Goal: Task Accomplishment & Management: Use online tool/utility

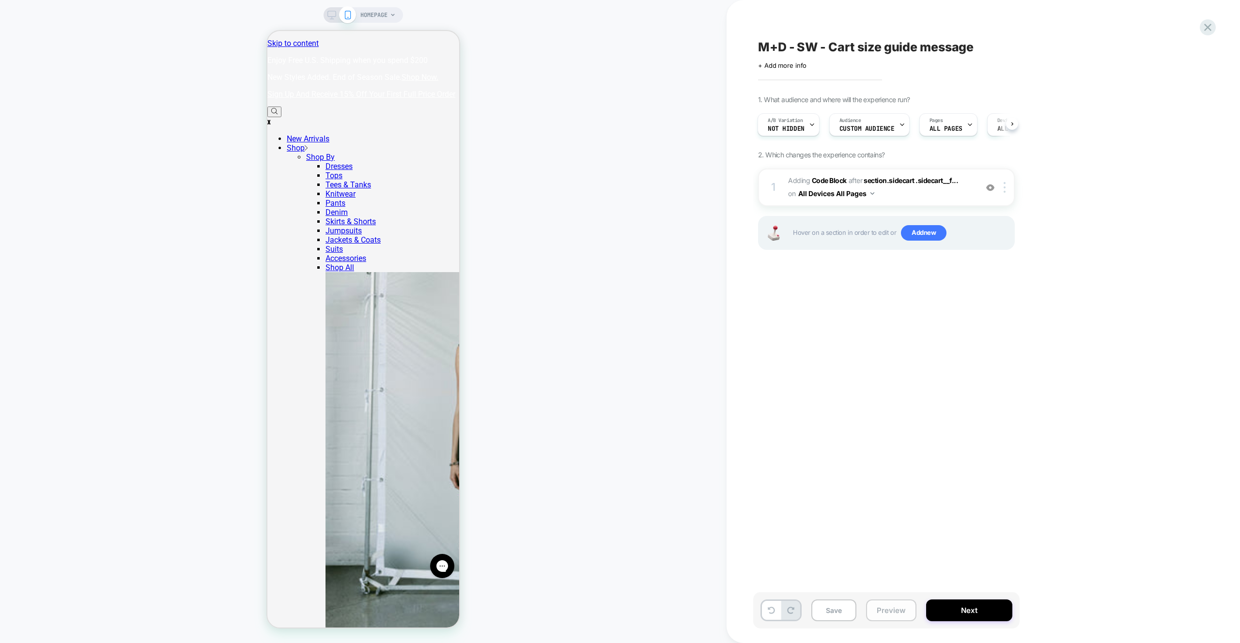
click at [898, 620] on button "Preview" at bounding box center [891, 611] width 50 height 22
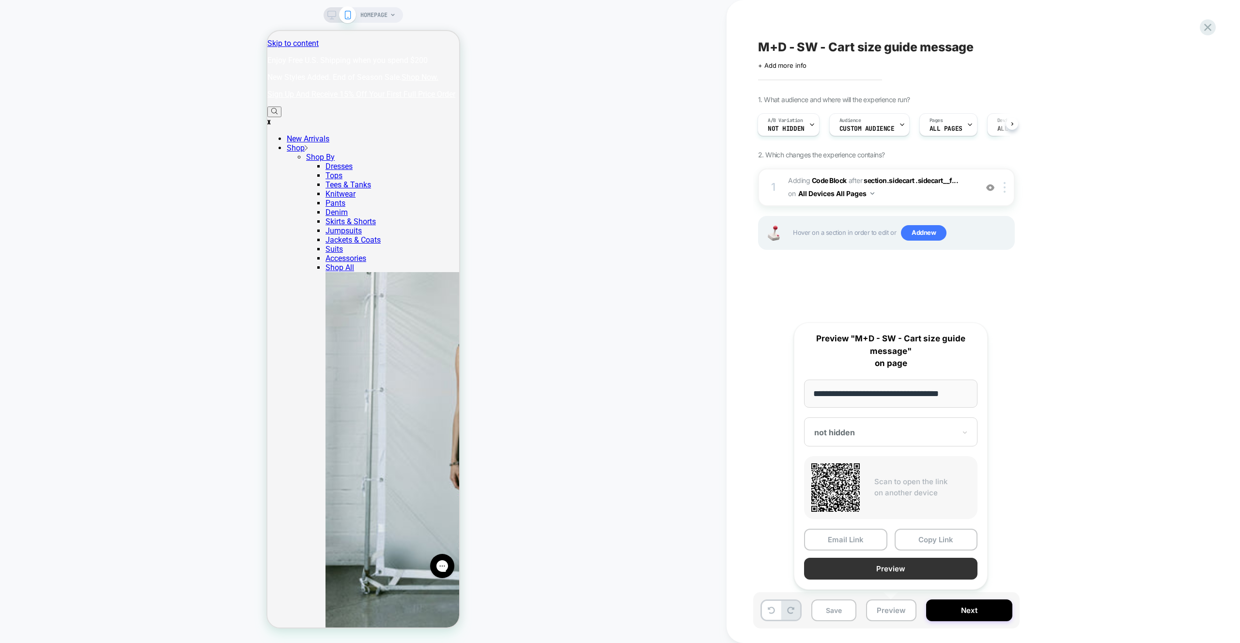
click at [893, 565] on button "Preview" at bounding box center [890, 569] width 173 height 22
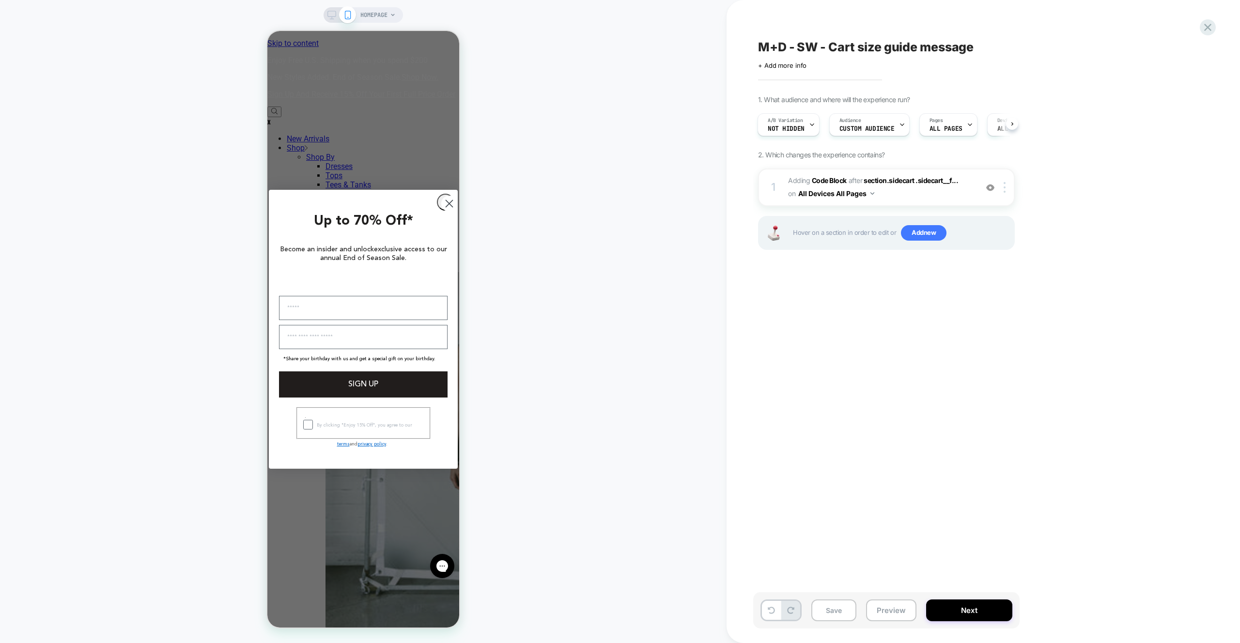
click at [752, 100] on div "M+D - SW - Cart size guide message Click to edit experience details + Add more …" at bounding box center [939, 321] width 426 height 643
click at [772, 115] on div "A/B Variation not hidden" at bounding box center [786, 125] width 56 height 22
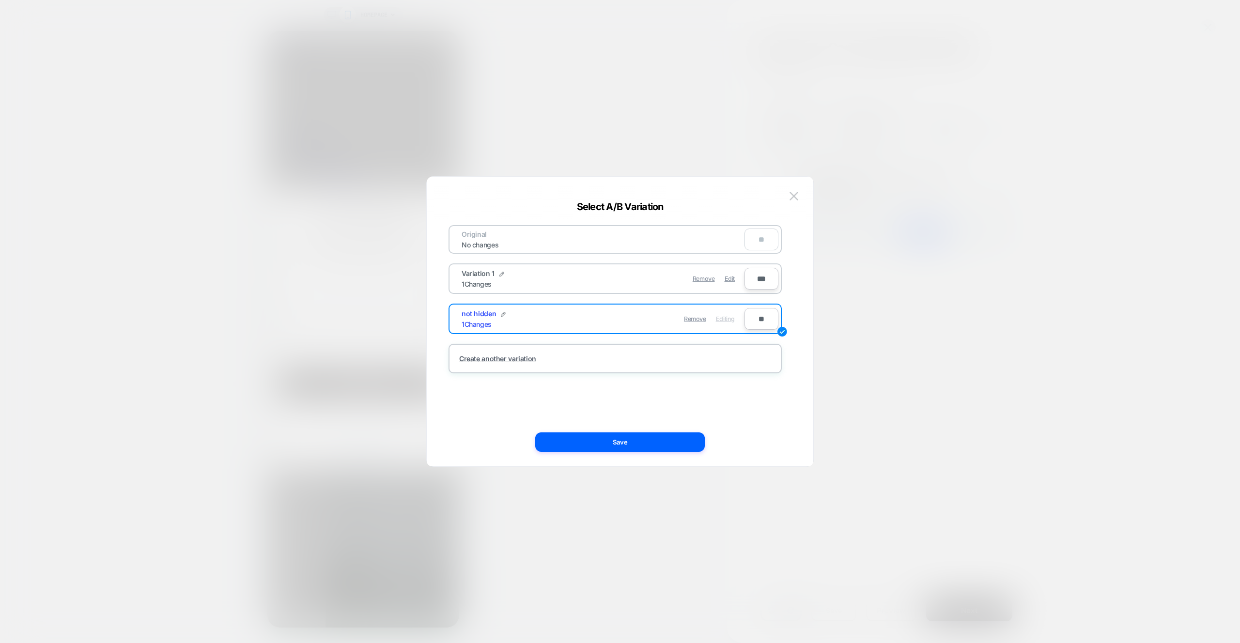
click at [725, 232] on div "Original No changes **" at bounding box center [614, 239] width 333 height 29
click at [732, 282] on span "Edit" at bounding box center [730, 278] width 10 height 7
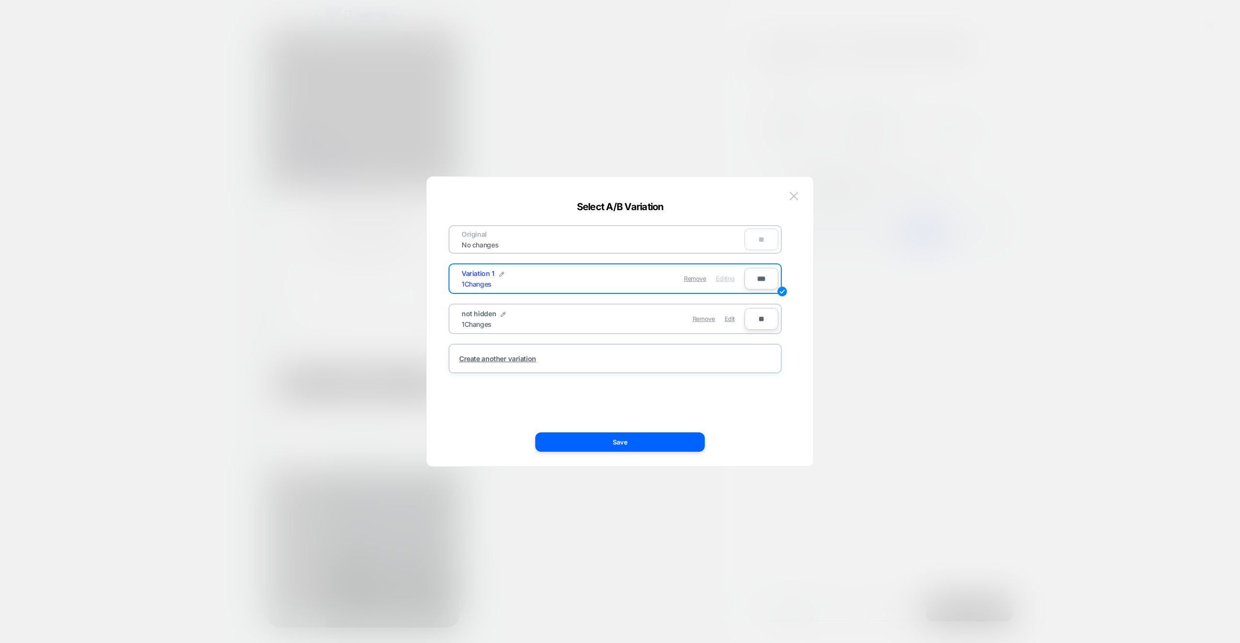
drag, startPoint x: 685, startPoint y: 444, endPoint x: 698, endPoint y: 457, distance: 18.8
click at [685, 444] on button "Save" at bounding box center [620, 441] width 170 height 19
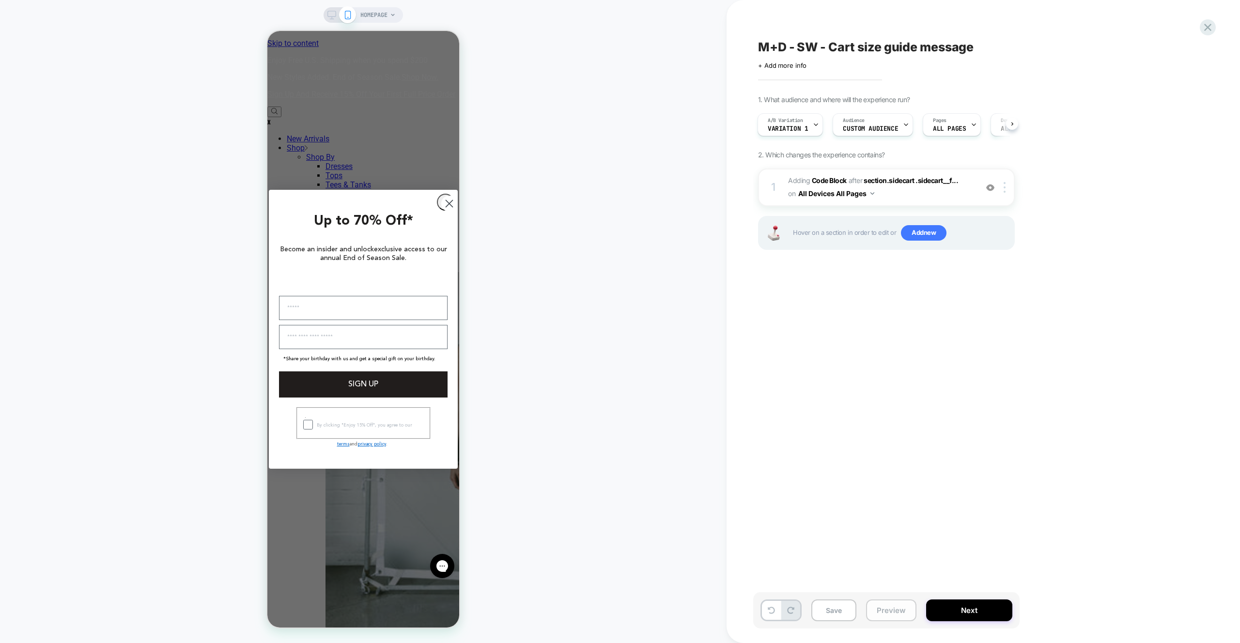
click at [908, 611] on button "Preview" at bounding box center [891, 611] width 50 height 22
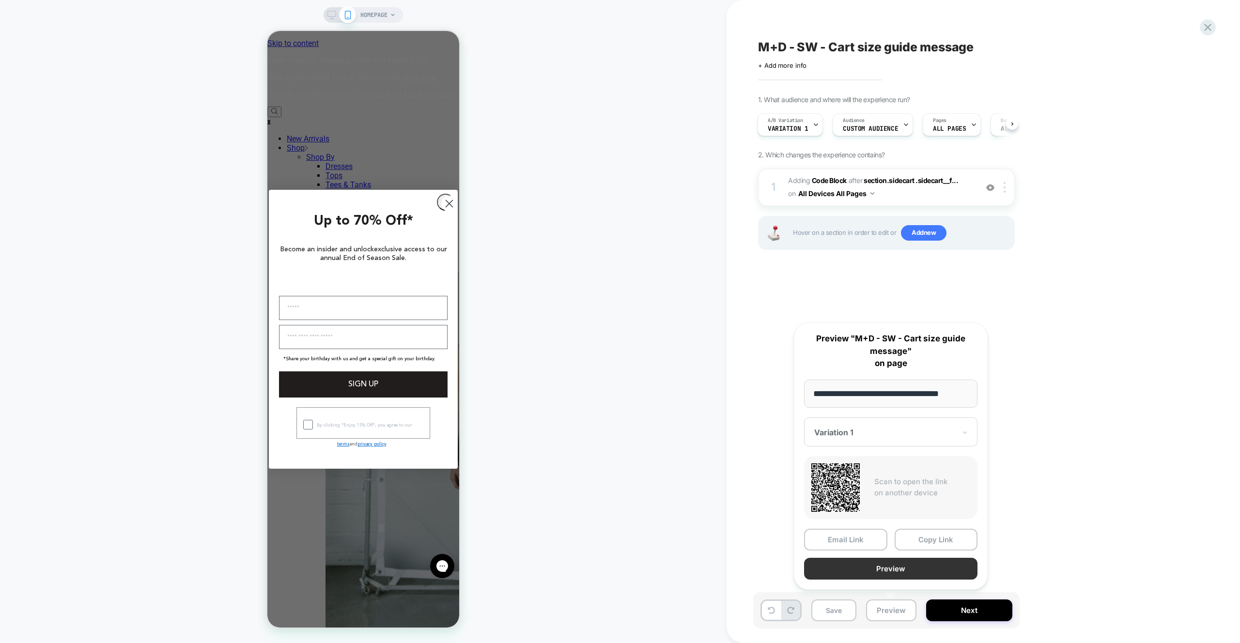
click at [907, 577] on button "Preview" at bounding box center [890, 569] width 173 height 22
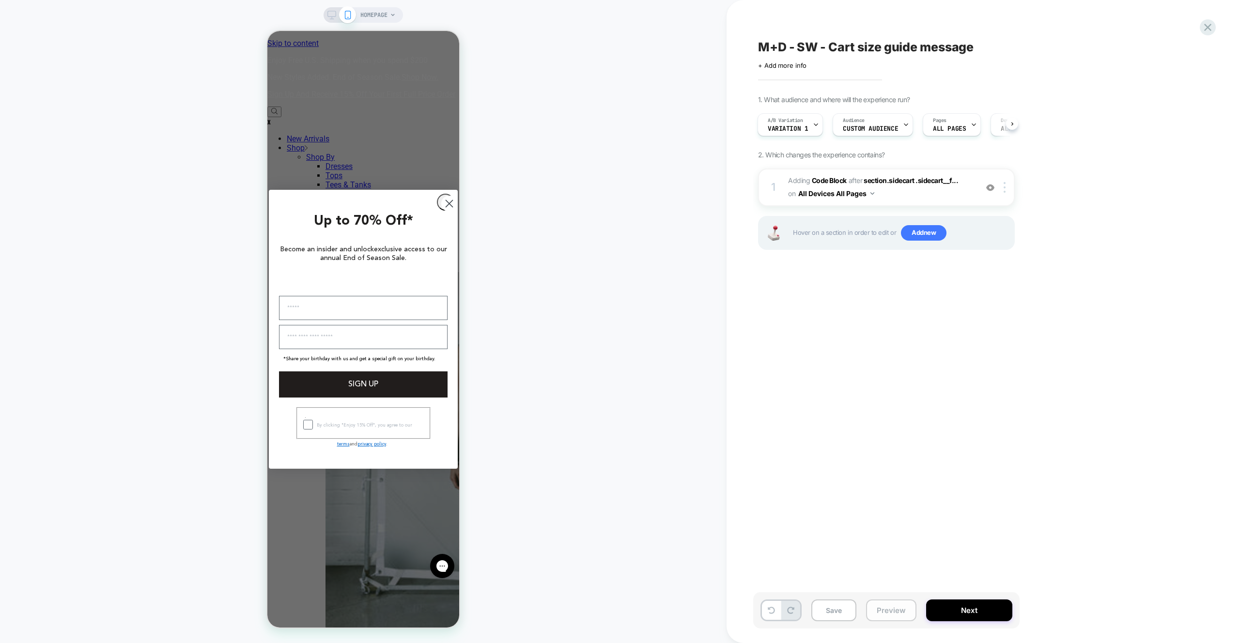
drag, startPoint x: 878, startPoint y: 613, endPoint x: 880, endPoint y: 606, distance: 7.4
click at [878, 613] on button "Preview" at bounding box center [891, 611] width 50 height 22
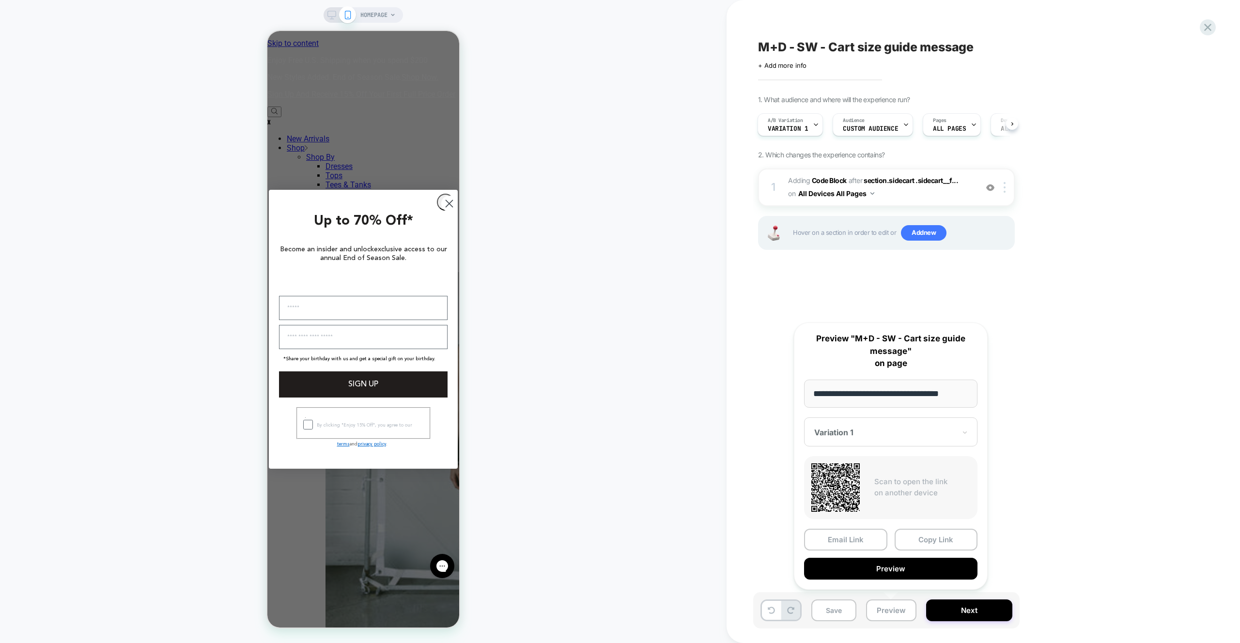
click at [870, 445] on div "Variation 1" at bounding box center [890, 431] width 173 height 29
click at [852, 487] on div "not hidden" at bounding box center [891, 483] width 164 height 17
click at [833, 602] on button "Save" at bounding box center [833, 611] width 45 height 22
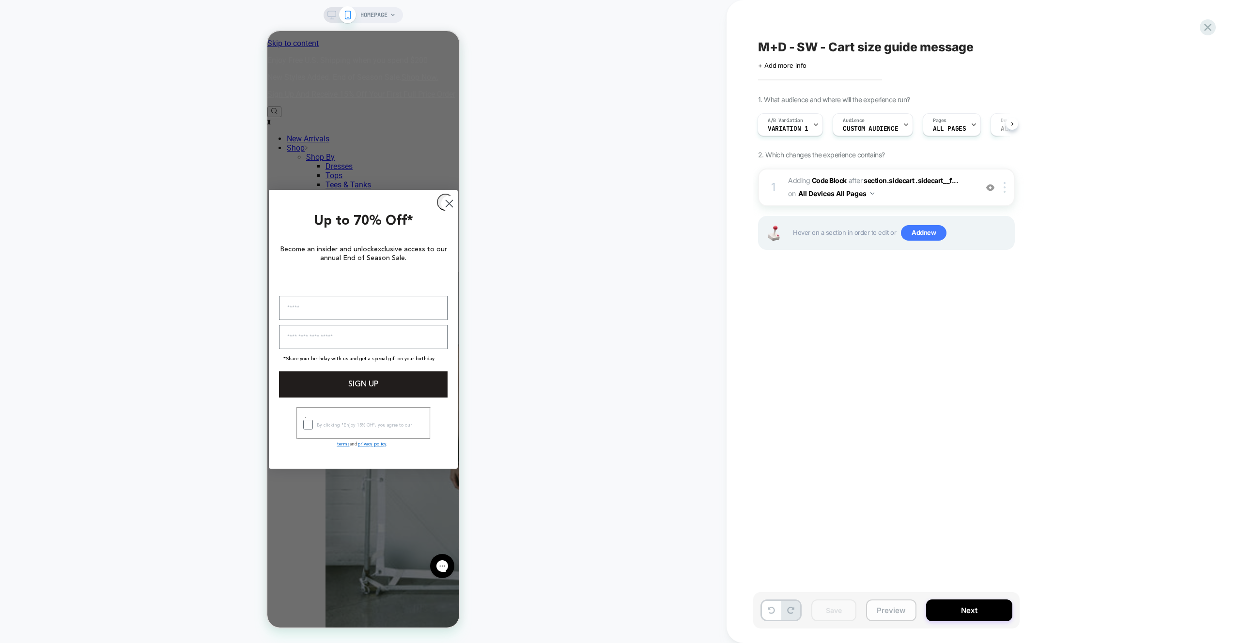
click at [910, 612] on button "Preview" at bounding box center [891, 611] width 50 height 22
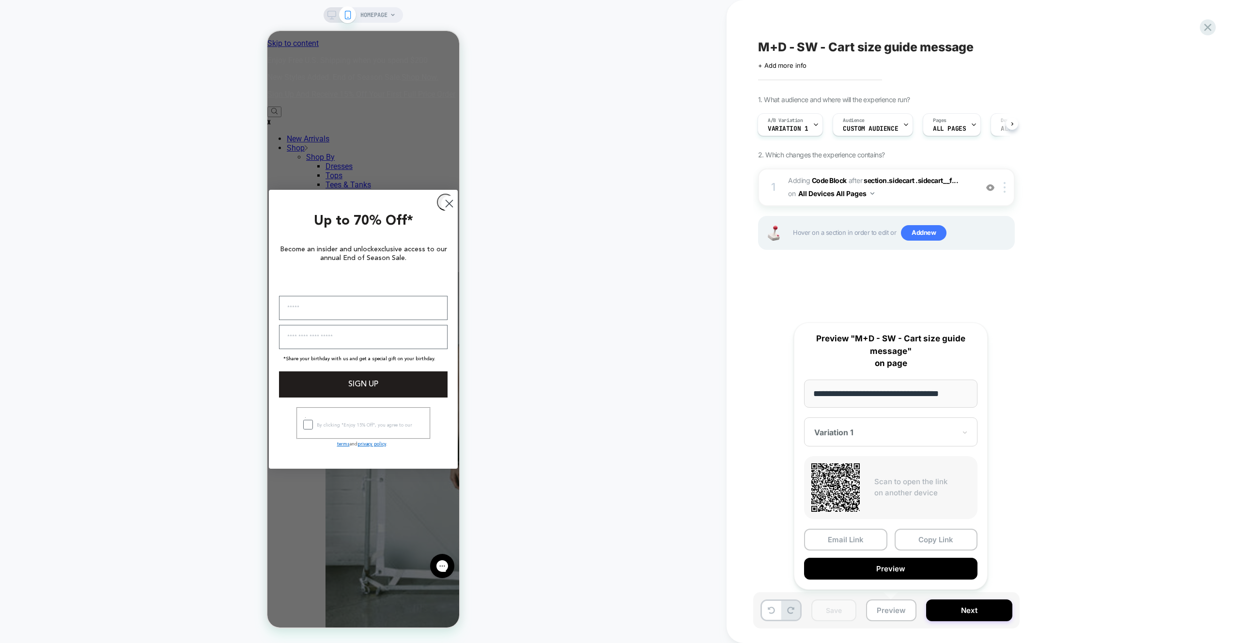
click at [910, 578] on button "Preview" at bounding box center [890, 569] width 173 height 22
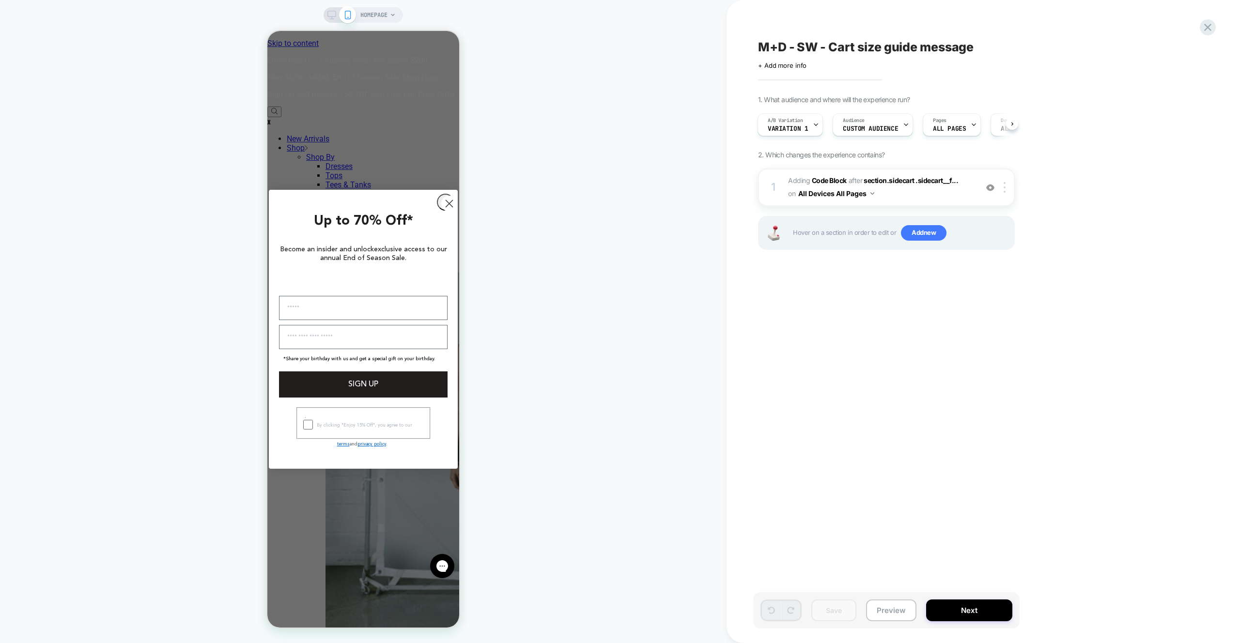
click at [1200, 29] on div at bounding box center [1208, 27] width 16 height 16
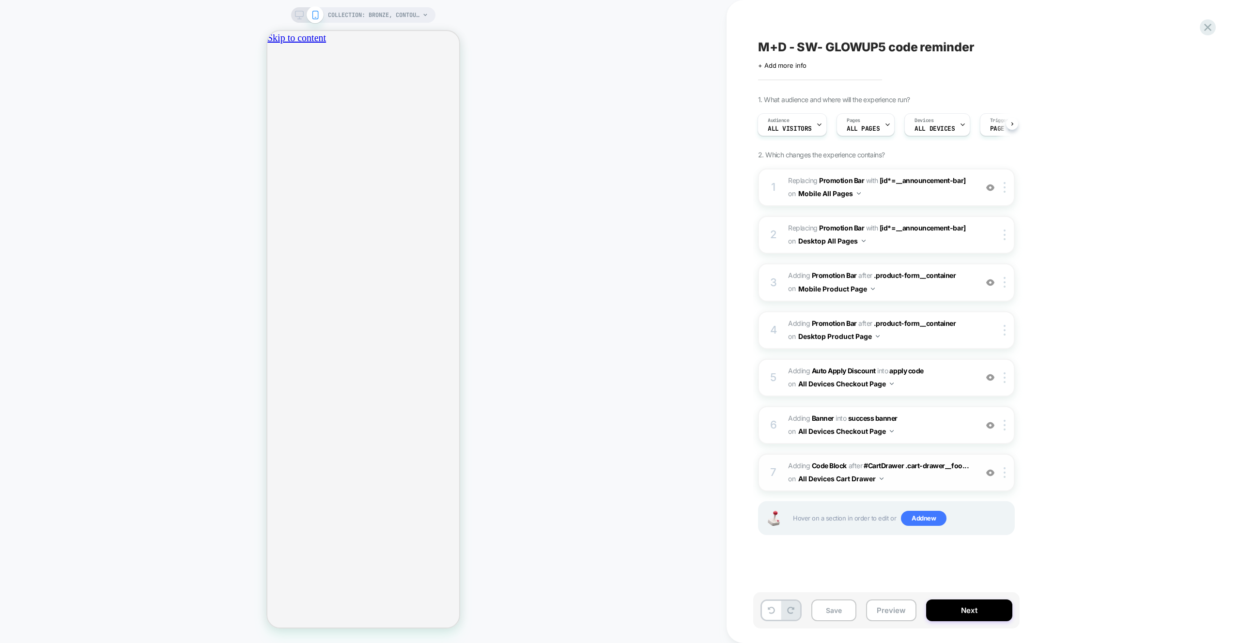
click at [921, 486] on div "7 Adding Code Block AFTER #CartDrawer .cart-drawer__foo... #CartDrawer .cart-dr…" at bounding box center [886, 473] width 257 height 38
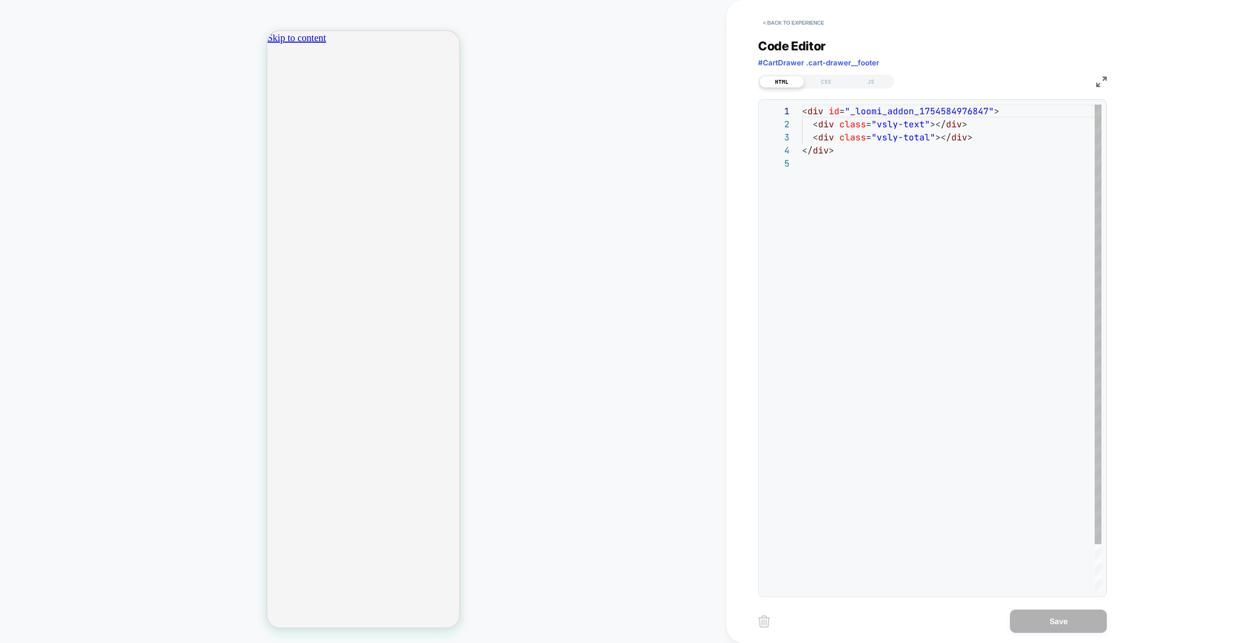
scroll to position [52, 0]
click at [877, 90] on div "**********" at bounding box center [932, 312] width 349 height 571
click at [869, 81] on div "JS" at bounding box center [871, 82] width 45 height 12
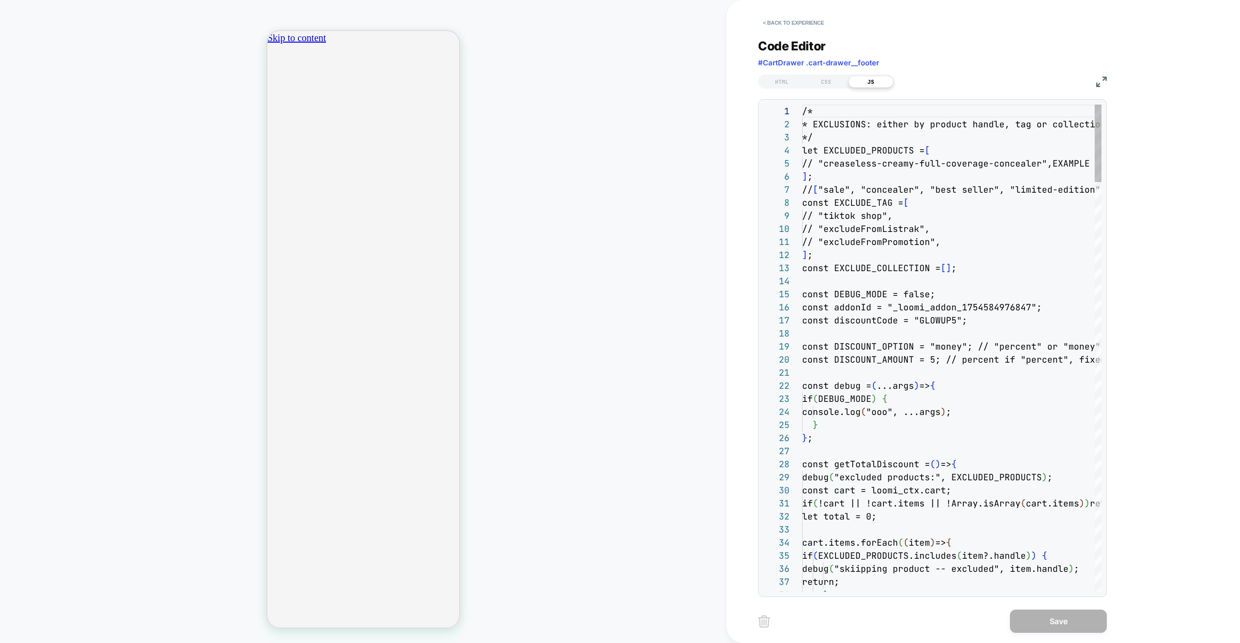
scroll to position [131, 0]
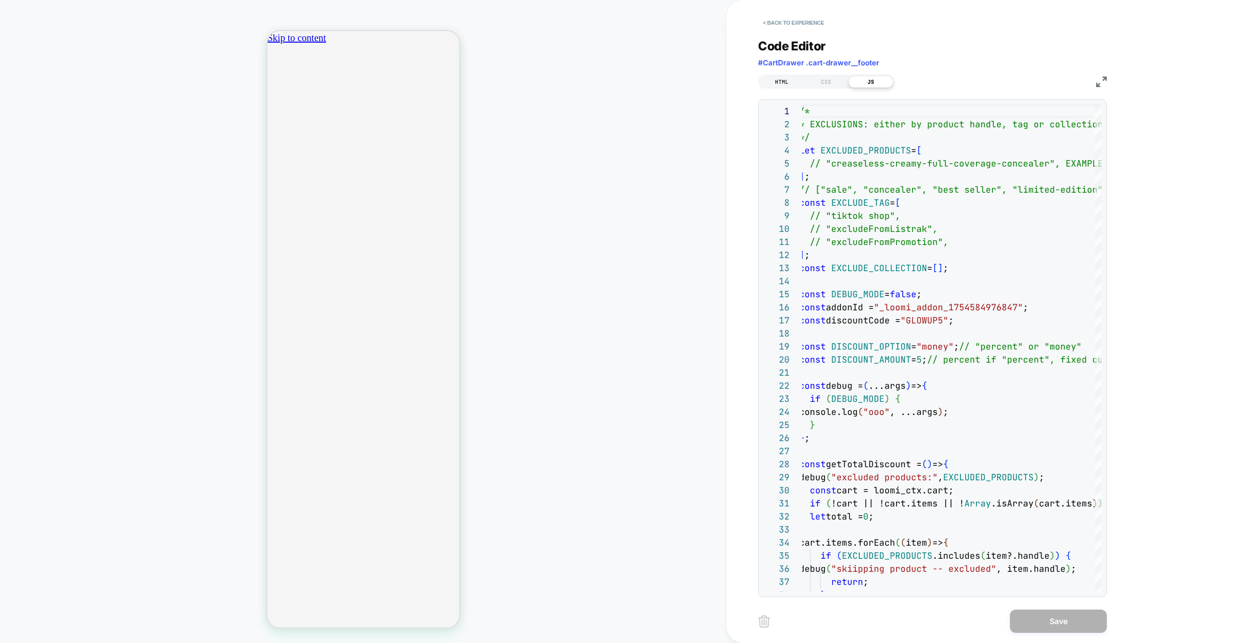
drag, startPoint x: 785, startPoint y: 84, endPoint x: 795, endPoint y: 85, distance: 10.7
click at [785, 84] on div "HTML" at bounding box center [781, 82] width 45 height 12
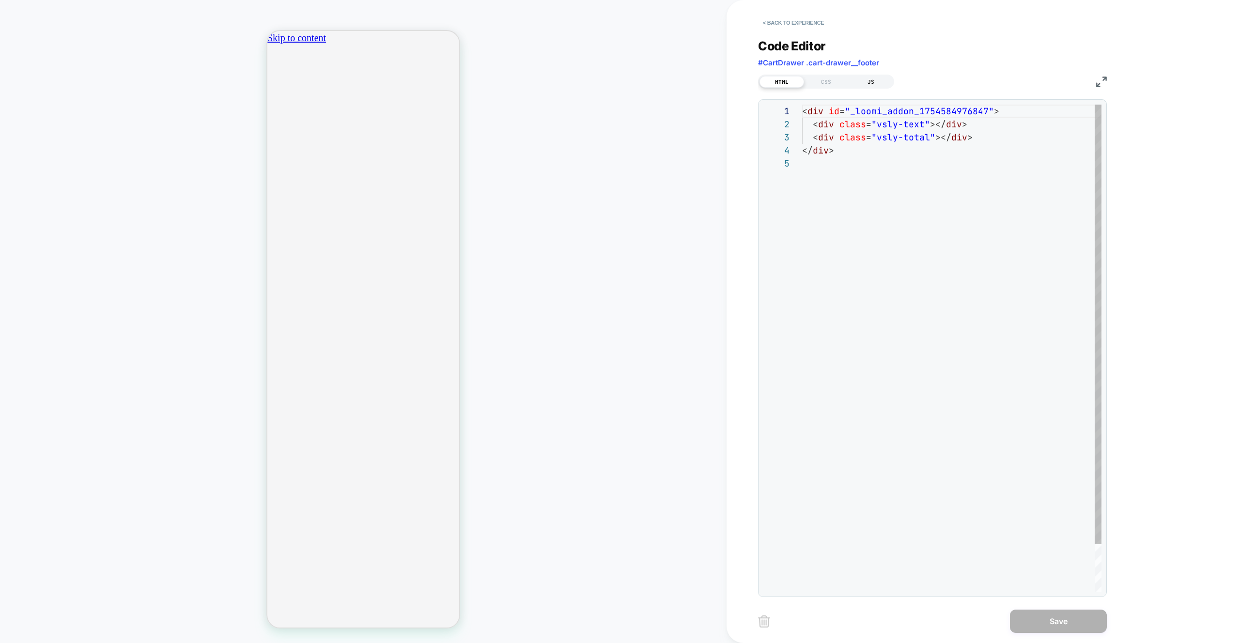
scroll to position [52, 0]
click at [879, 84] on div "JS" at bounding box center [871, 82] width 45 height 12
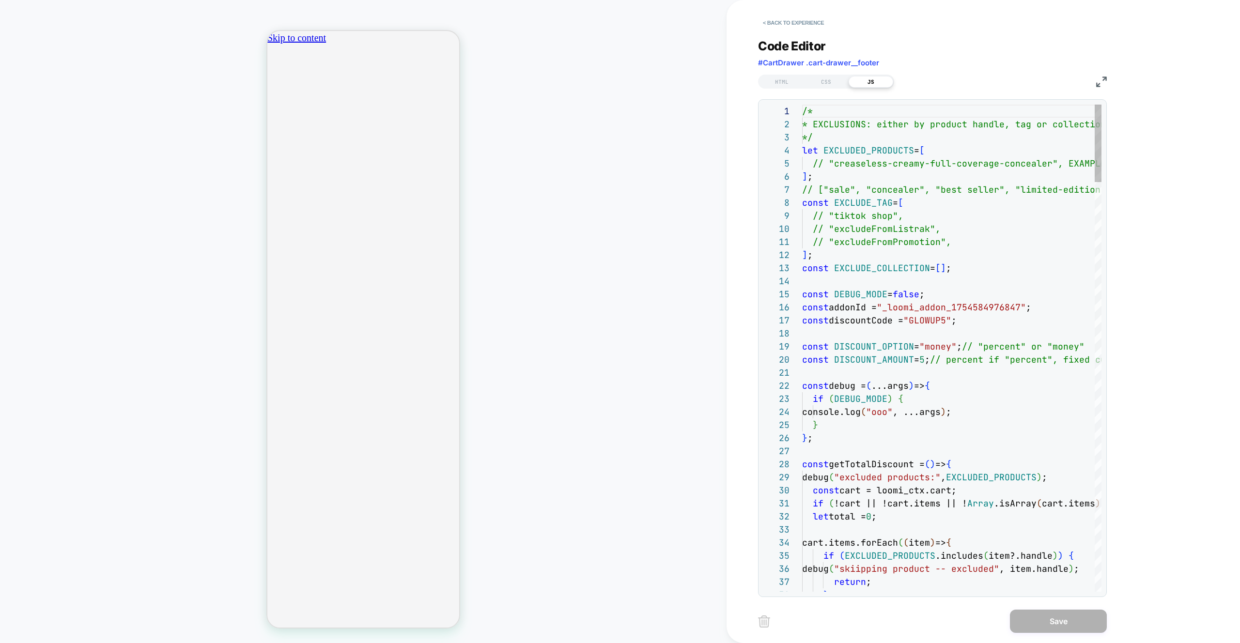
scroll to position [131, 0]
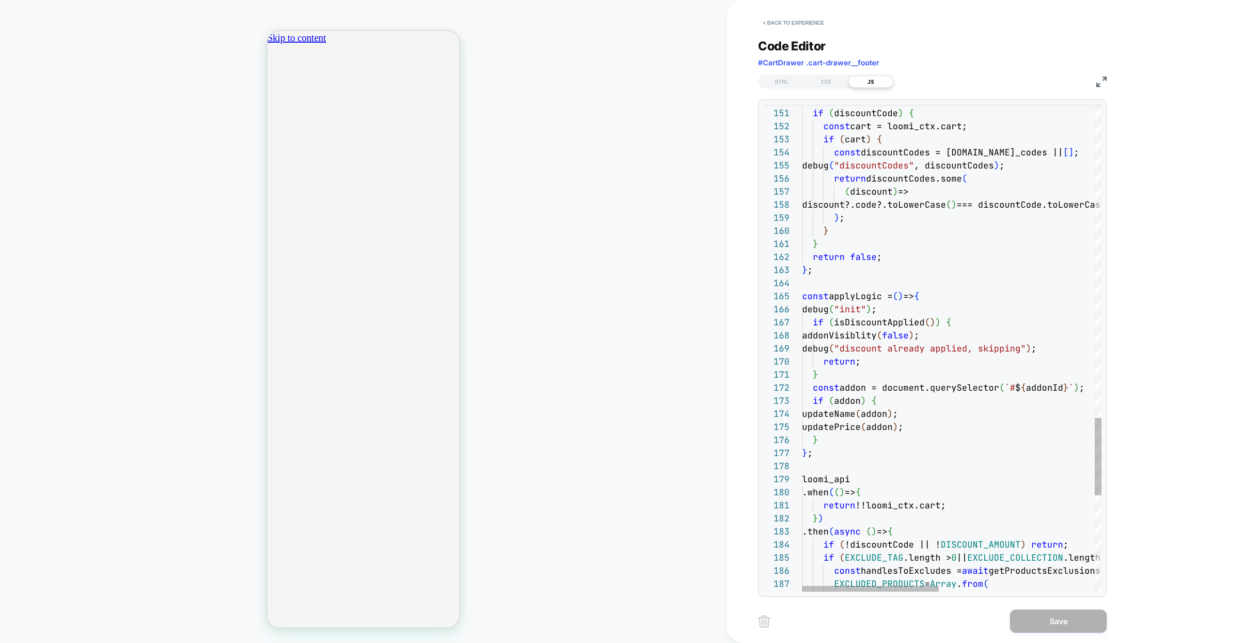
type textarea "**********"
type textarea "**"
type textarea "**********"
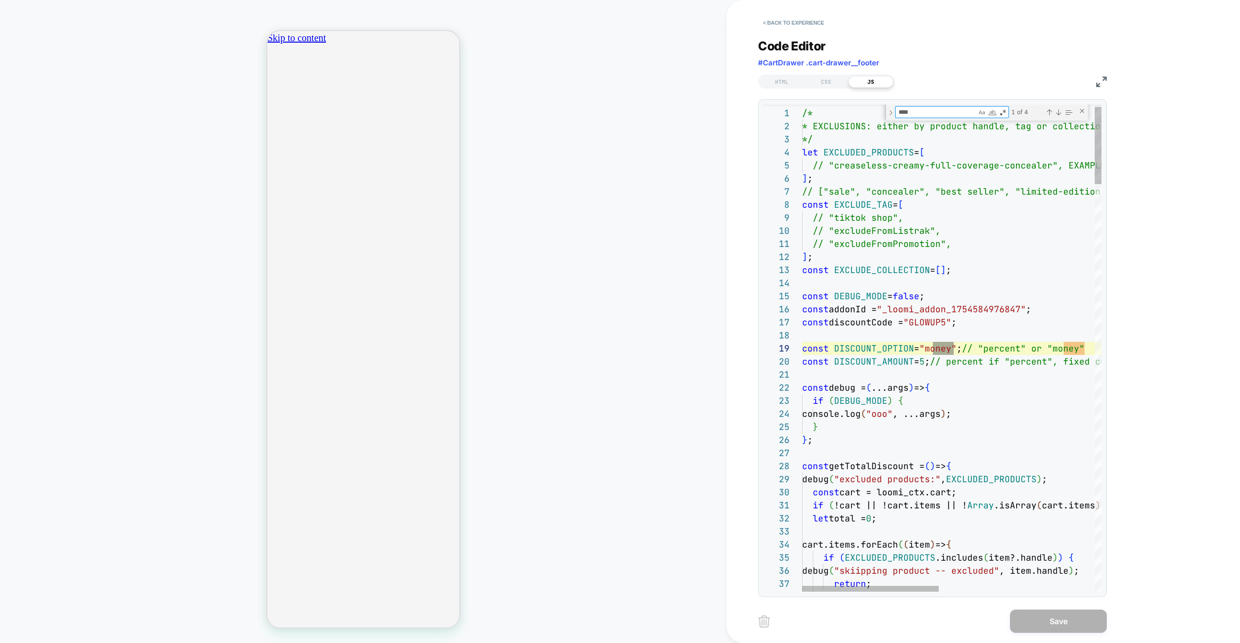
type textarea "*****"
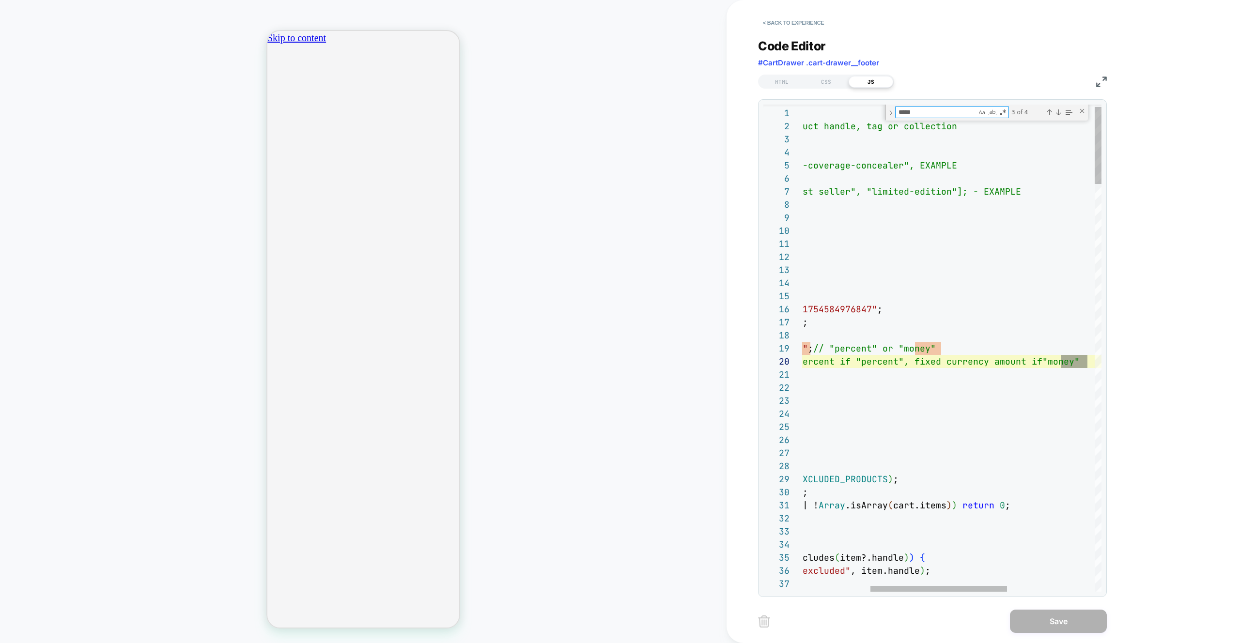
scroll to position [131, 434]
type textarea "**********"
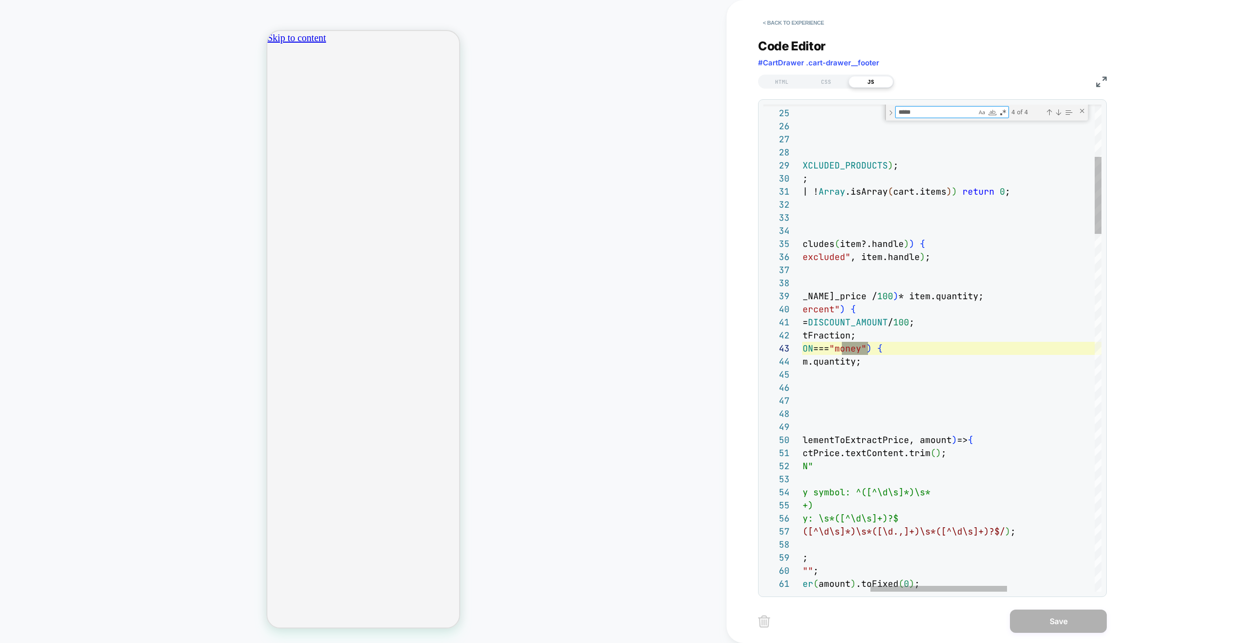
scroll to position [131, 215]
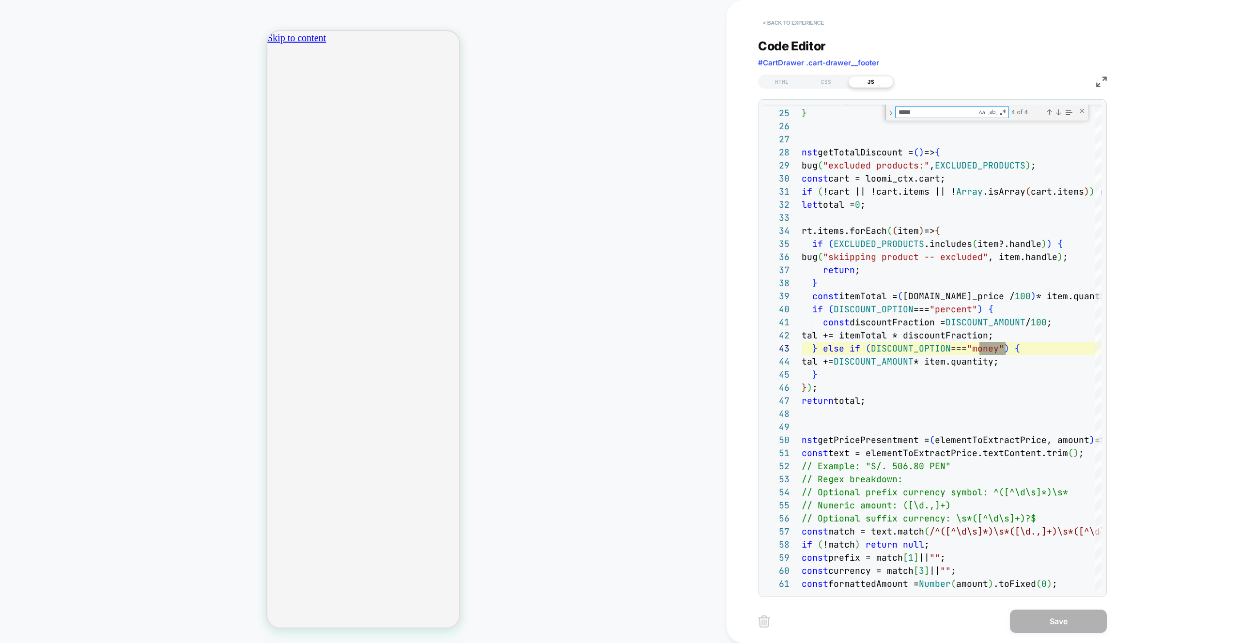
type textarea "*****"
click at [808, 17] on button "< Back to experience" at bounding box center [793, 22] width 71 height 15
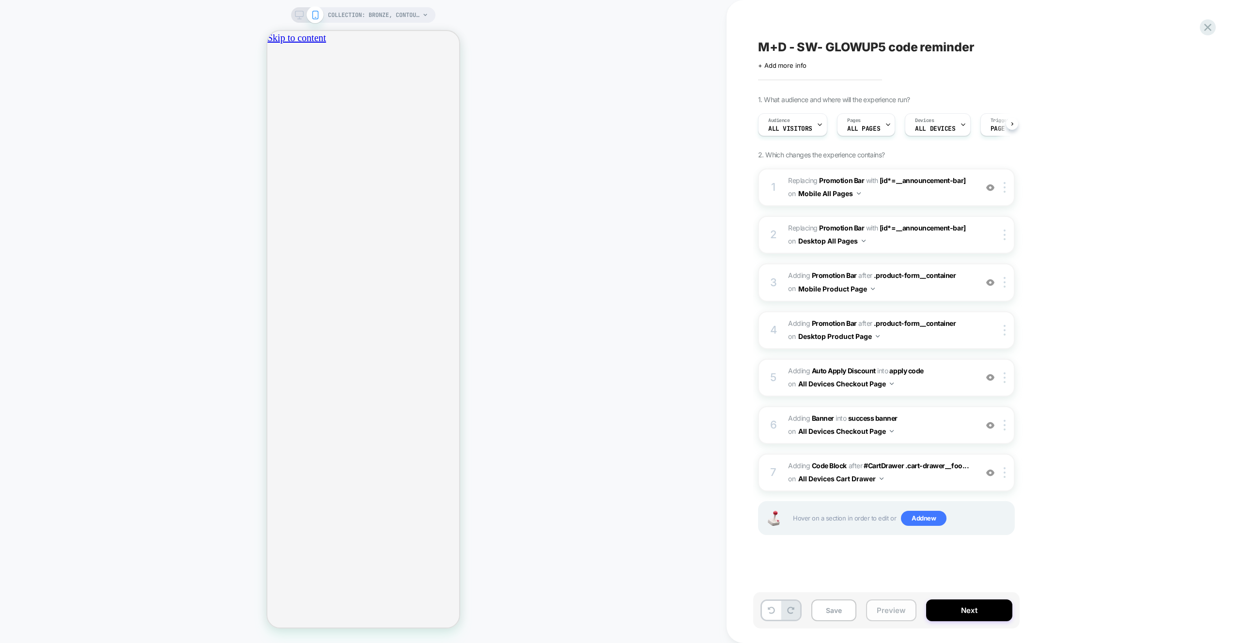
scroll to position [0, 0]
click at [900, 605] on button "Preview" at bounding box center [891, 611] width 50 height 22
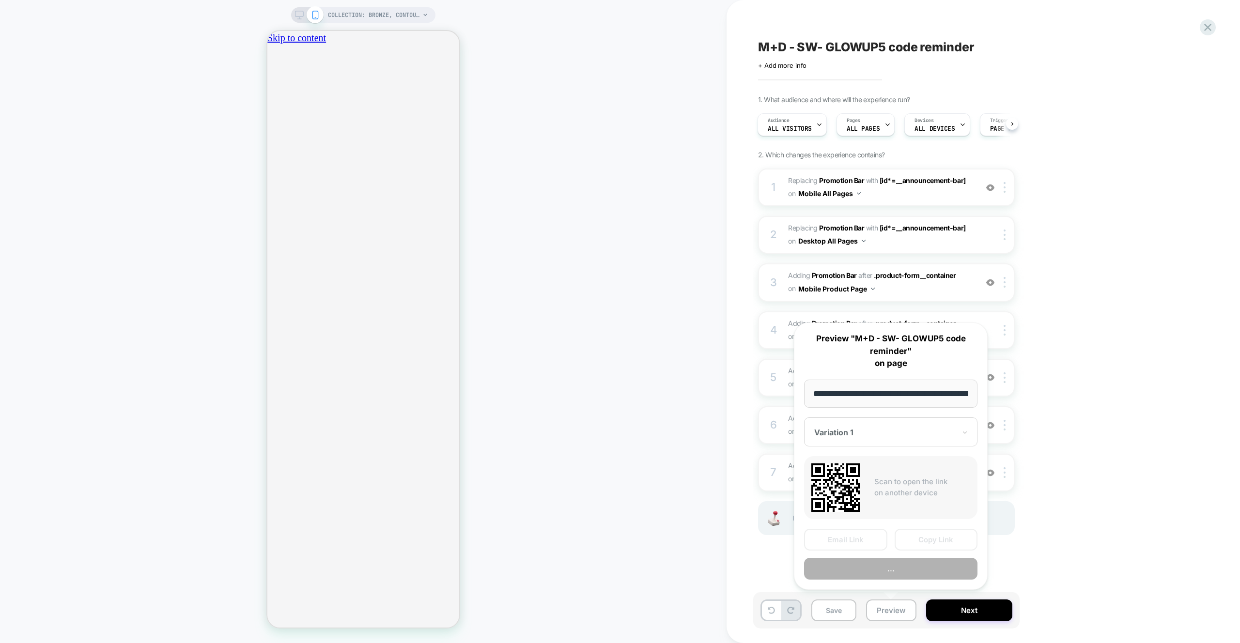
scroll to position [0, 167]
click at [864, 572] on button "Preview" at bounding box center [890, 569] width 173 height 22
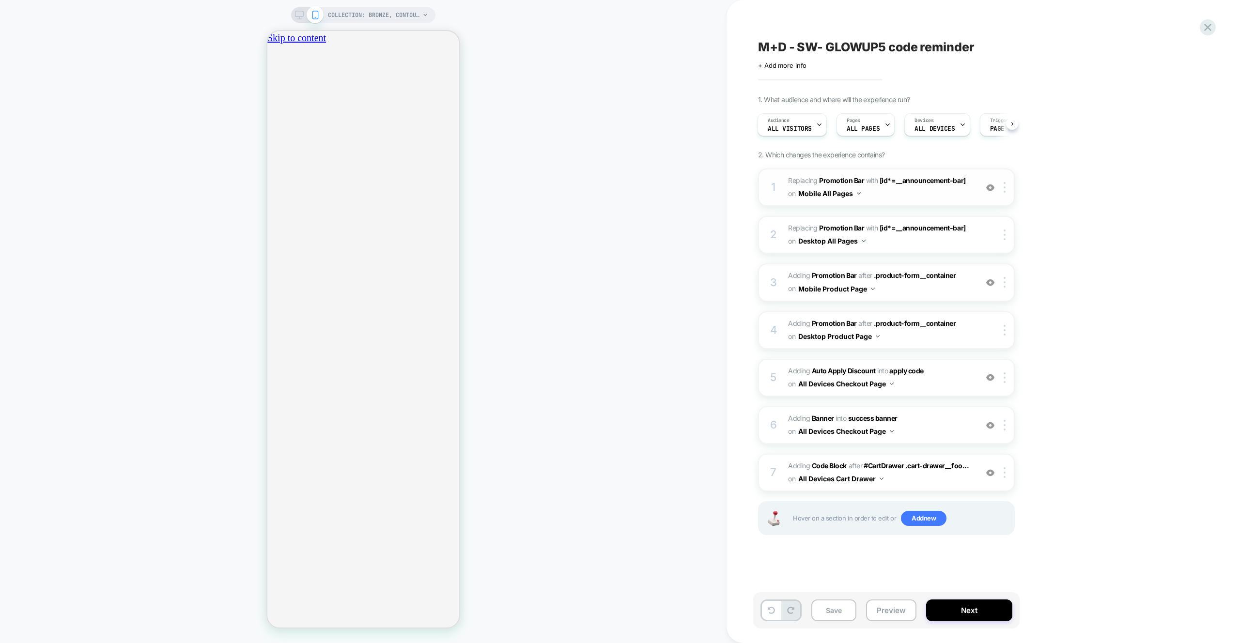
click at [926, 203] on div "1 #_loomi_addon_1754581284681 Replacing Promotion Bar WITH [id*=__announcement-…" at bounding box center [886, 188] width 257 height 38
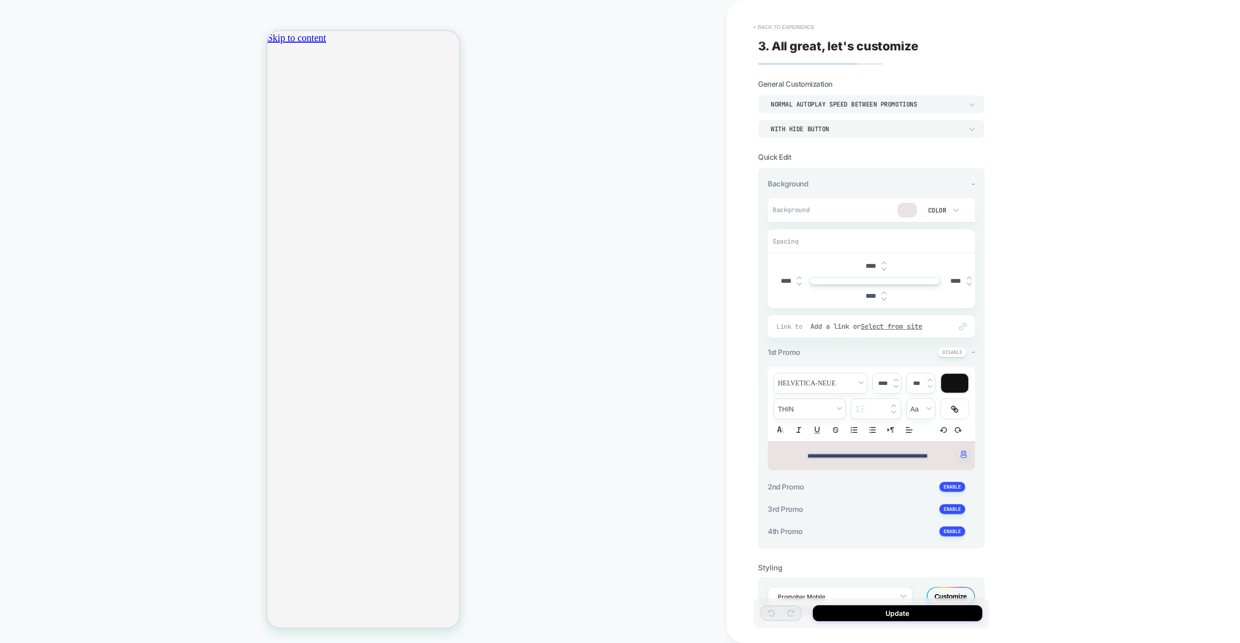
click at [779, 26] on button "< Back to experience" at bounding box center [783, 26] width 71 height 15
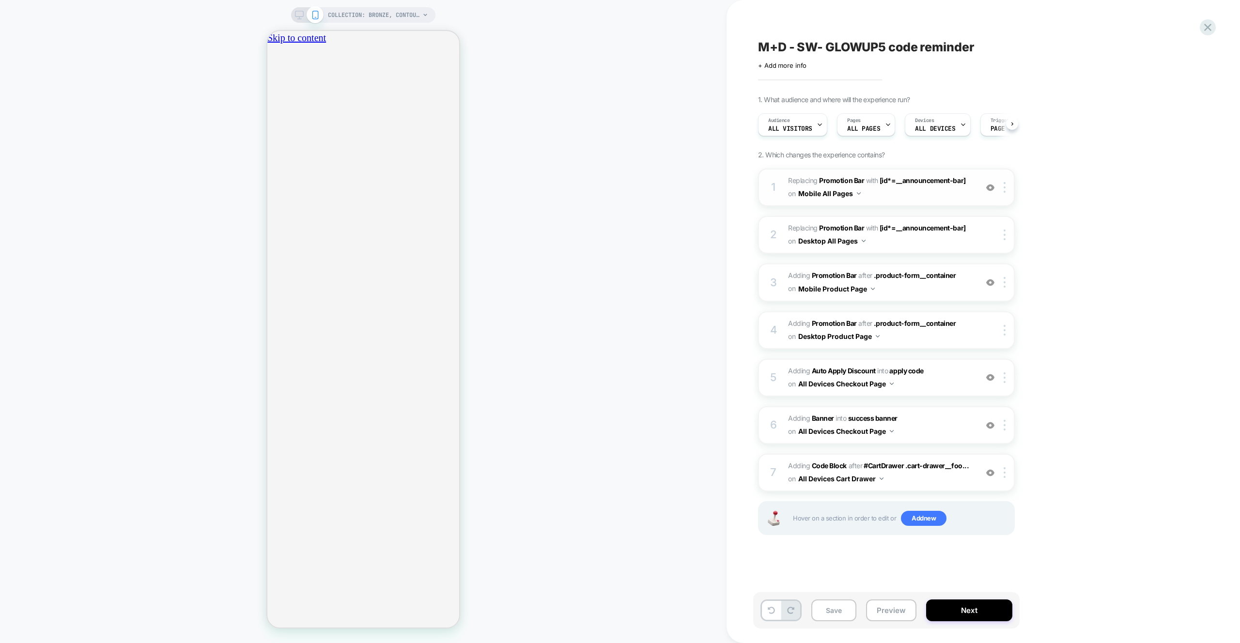
scroll to position [0, 0]
click at [925, 477] on span "Adding Code Block AFTER #CartDrawer .cart-drawer__foo... #CartDrawer .cart-draw…" at bounding box center [880, 473] width 185 height 26
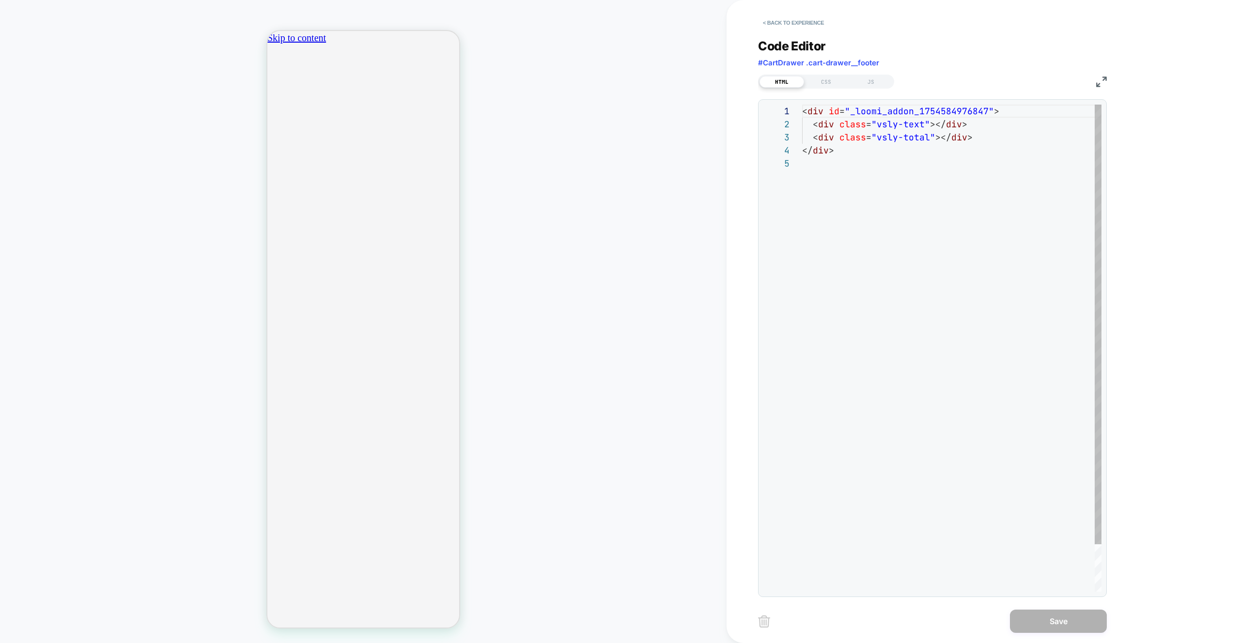
scroll to position [52, 0]
click at [835, 82] on div "CSS" at bounding box center [826, 82] width 45 height 12
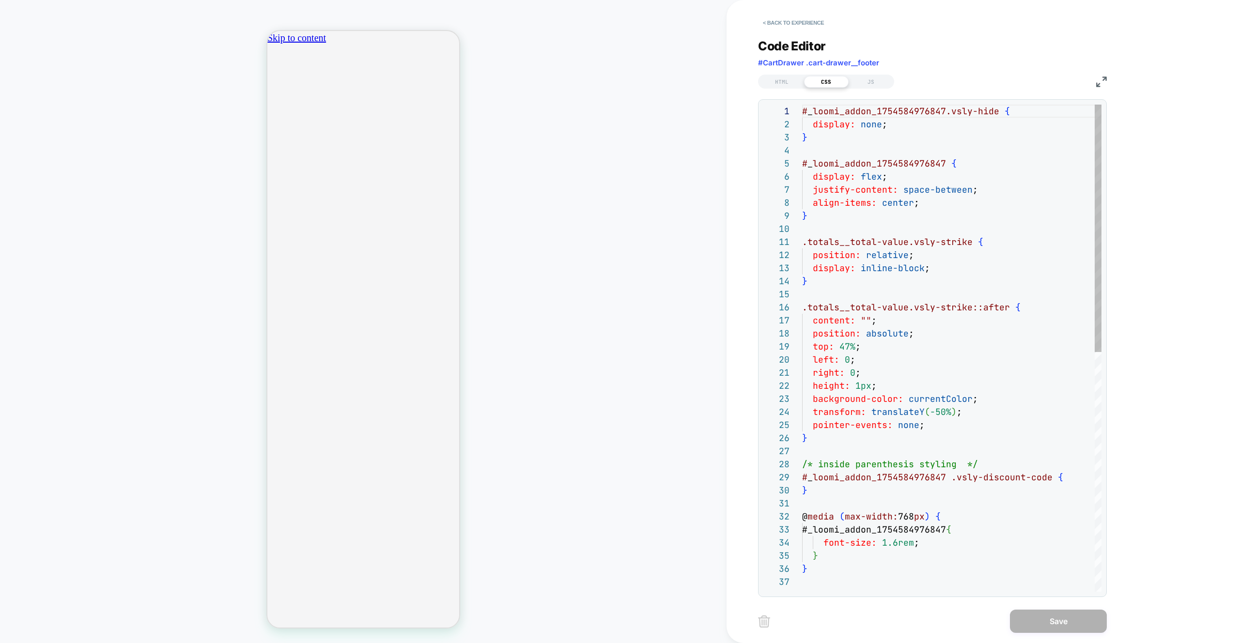
scroll to position [131, 0]
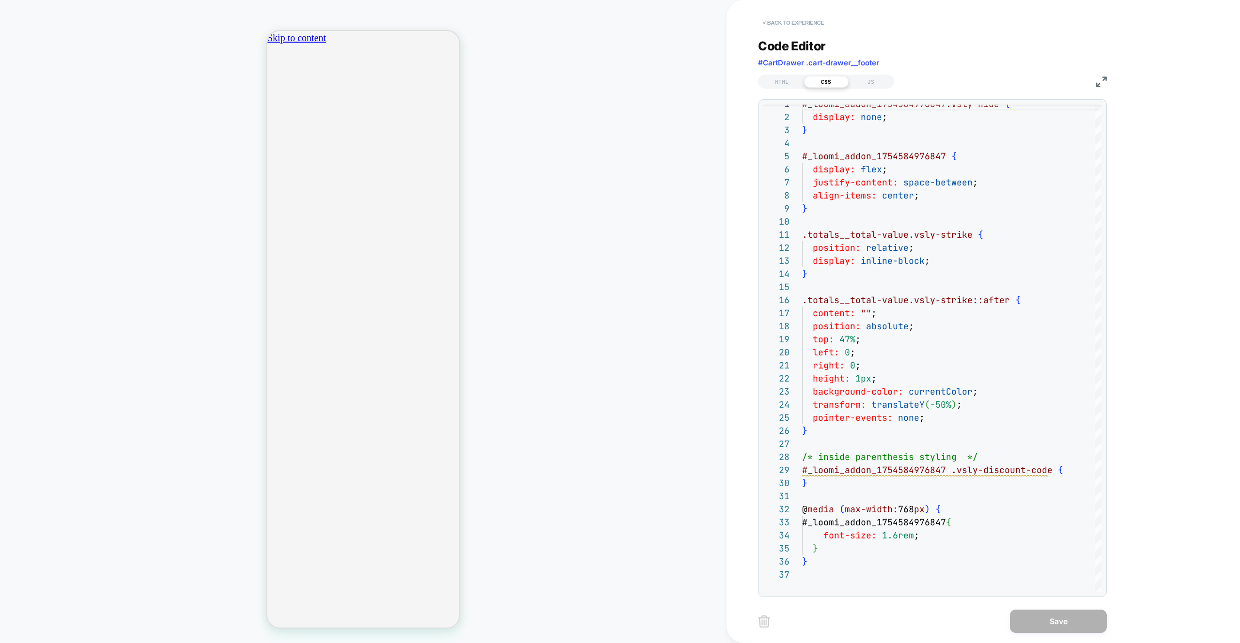
click at [797, 17] on button "< Back to experience" at bounding box center [793, 22] width 71 height 15
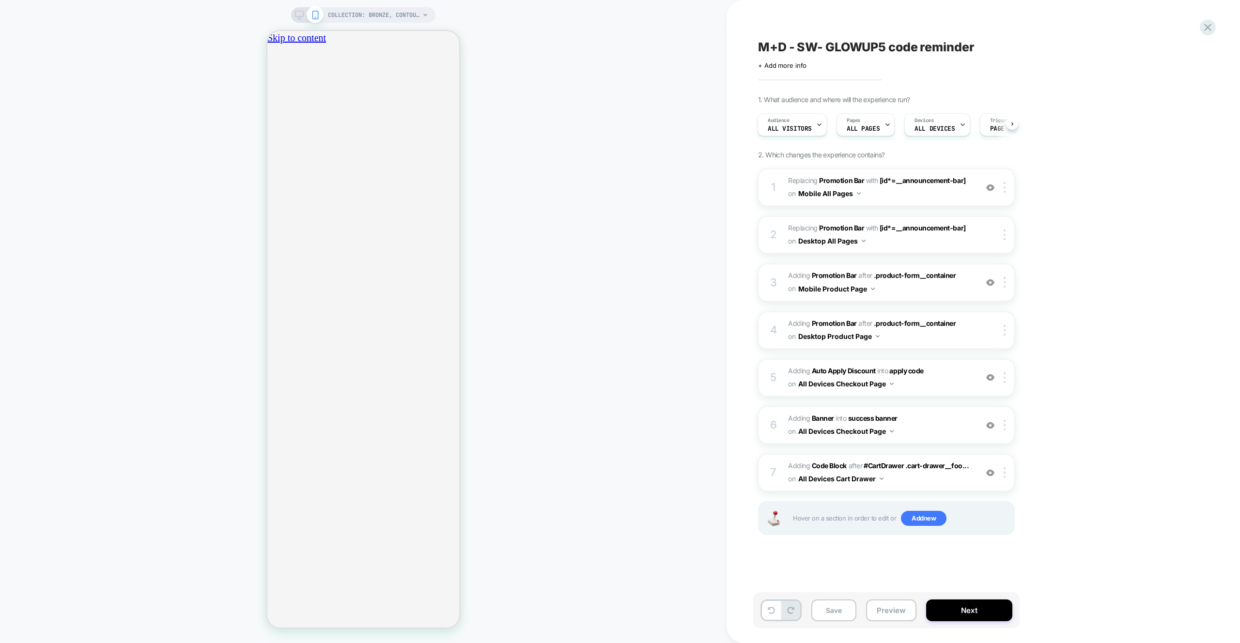
scroll to position [0, 0]
click at [1210, 21] on icon at bounding box center [1207, 27] width 13 height 13
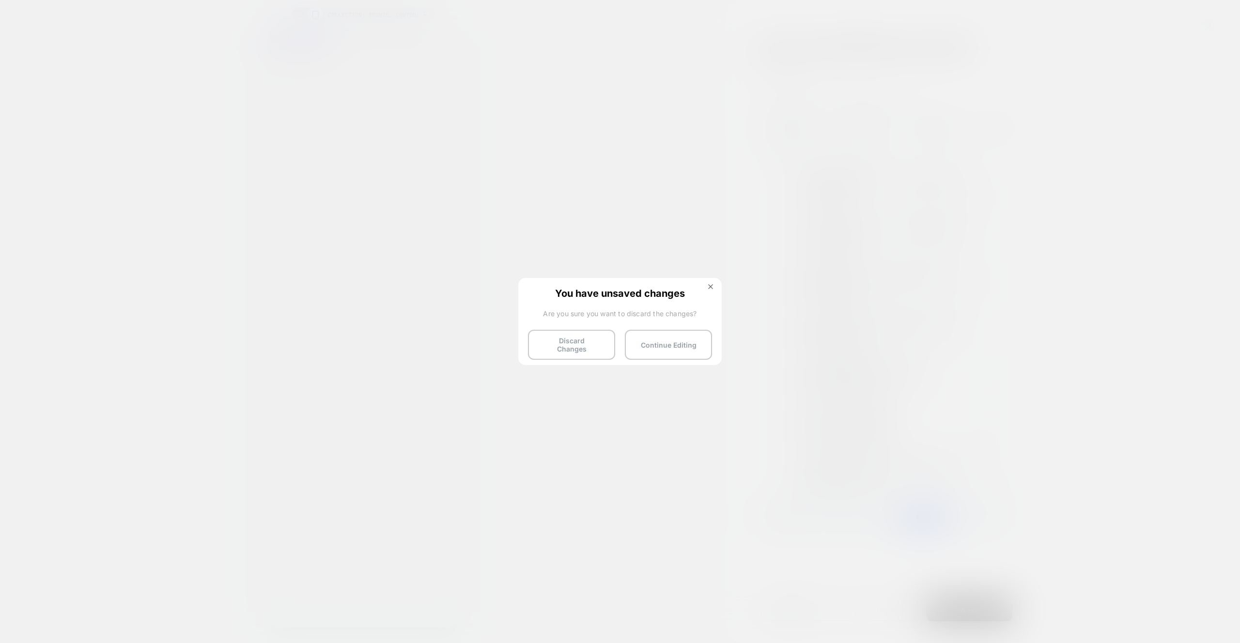
drag, startPoint x: 570, startPoint y: 347, endPoint x: 410, endPoint y: 197, distance: 218.9
click at [570, 347] on button "Discard Changes" at bounding box center [571, 345] width 87 height 30
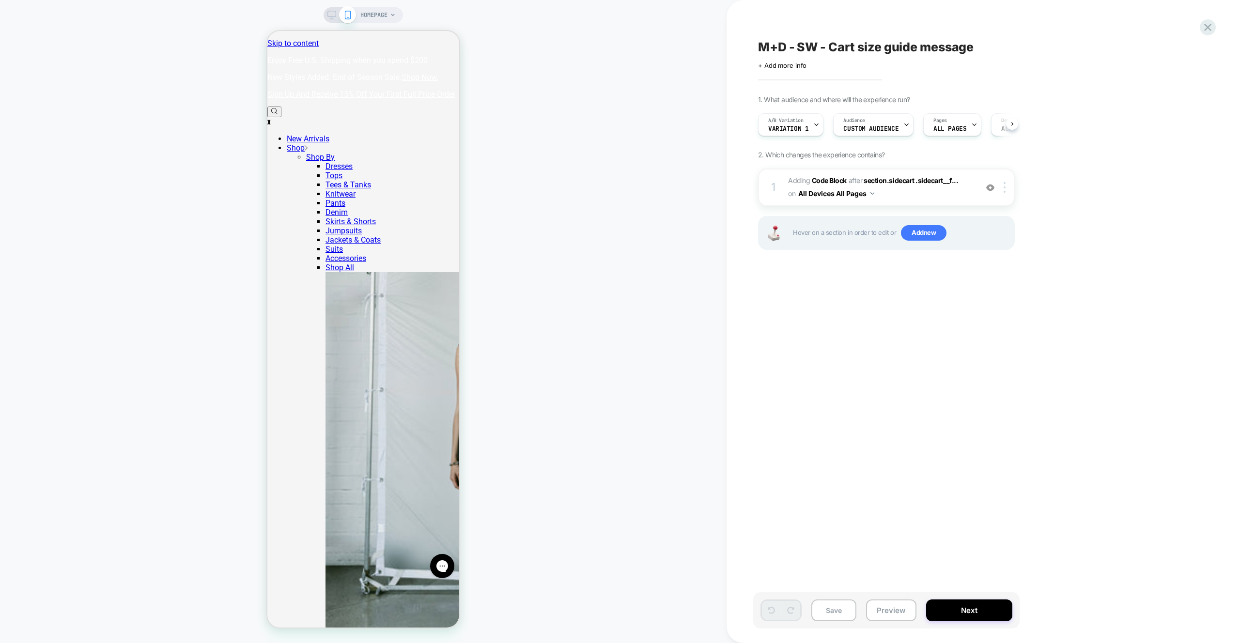
scroll to position [0, 0]
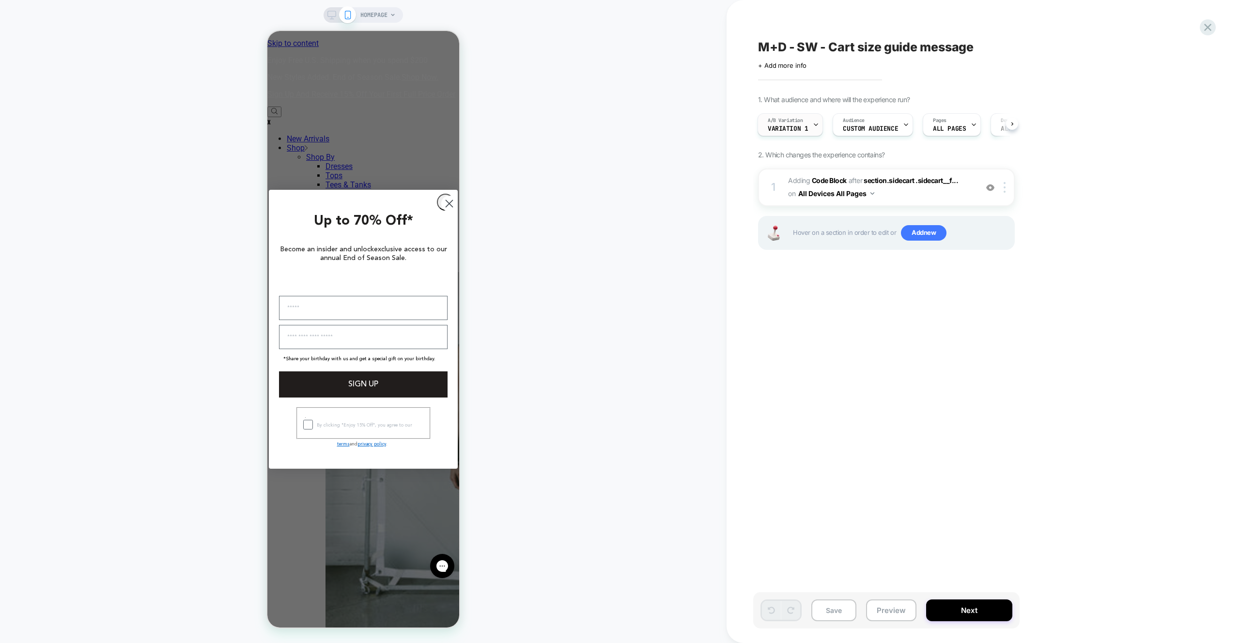
click at [787, 122] on span "A/B Variation" at bounding box center [785, 120] width 35 height 7
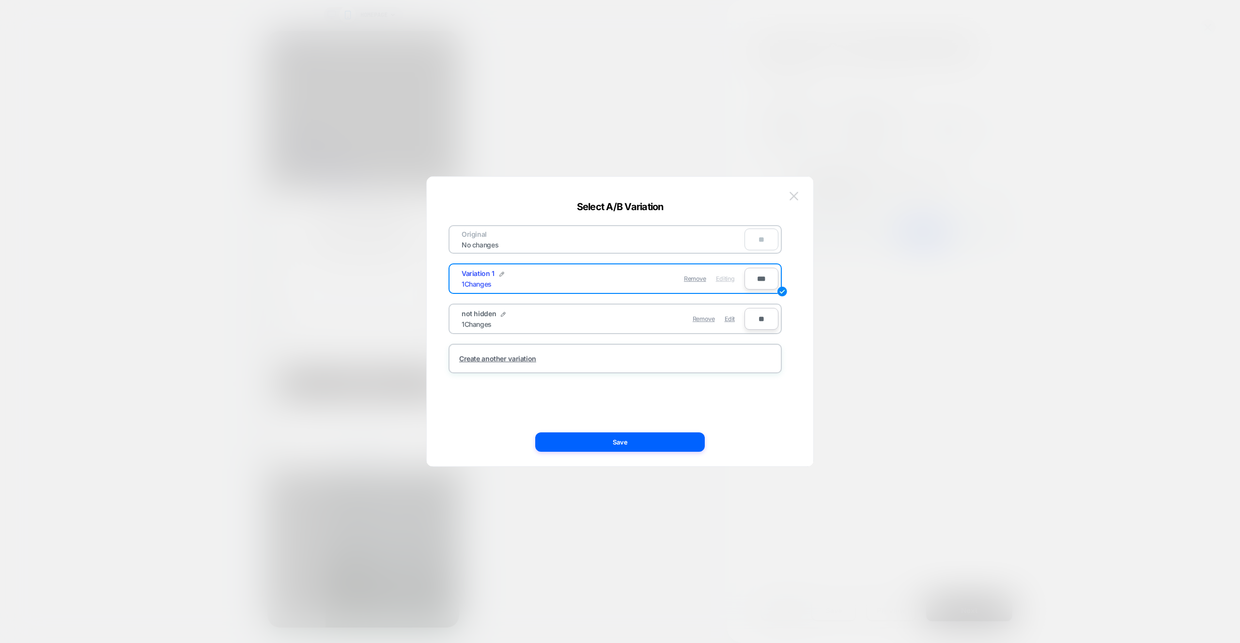
click at [796, 193] on img at bounding box center [793, 196] width 9 height 8
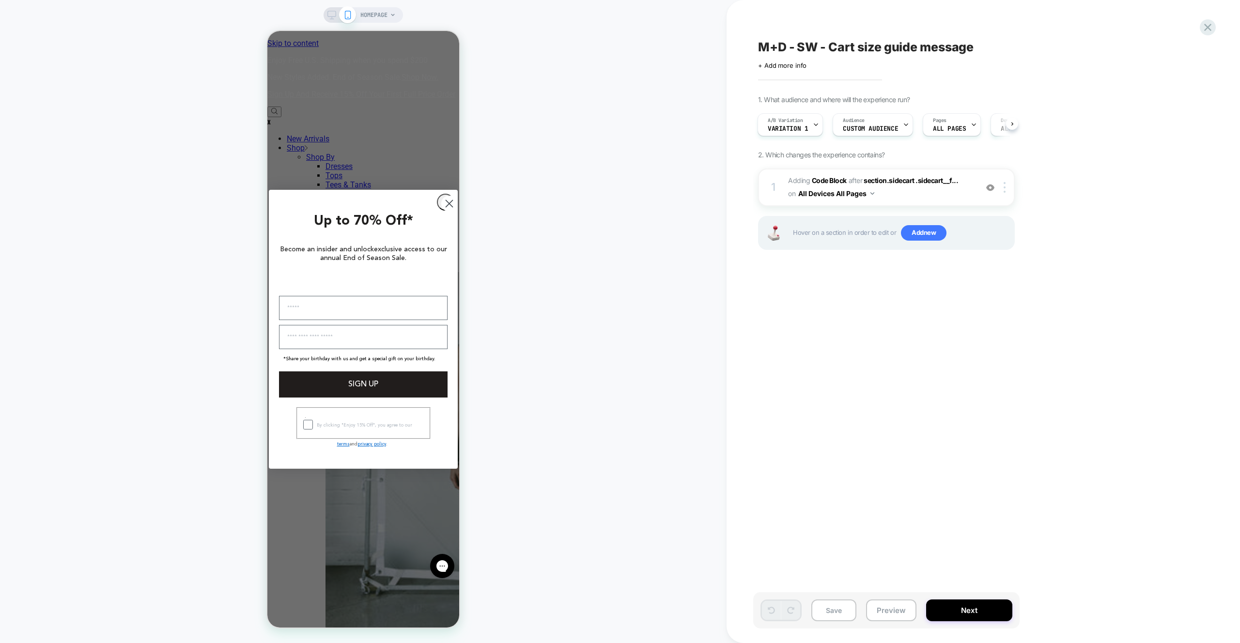
click at [946, 288] on div "M+D - SW - Cart size guide message Click to edit experience details + Add more …" at bounding box center [934, 322] width 363 height 624
click at [1200, 21] on div "M+D - SW - Cart size guide message Click to edit experience details + Add more …" at bounding box center [982, 321] width 513 height 643
click at [1203, 22] on icon at bounding box center [1207, 27] width 13 height 13
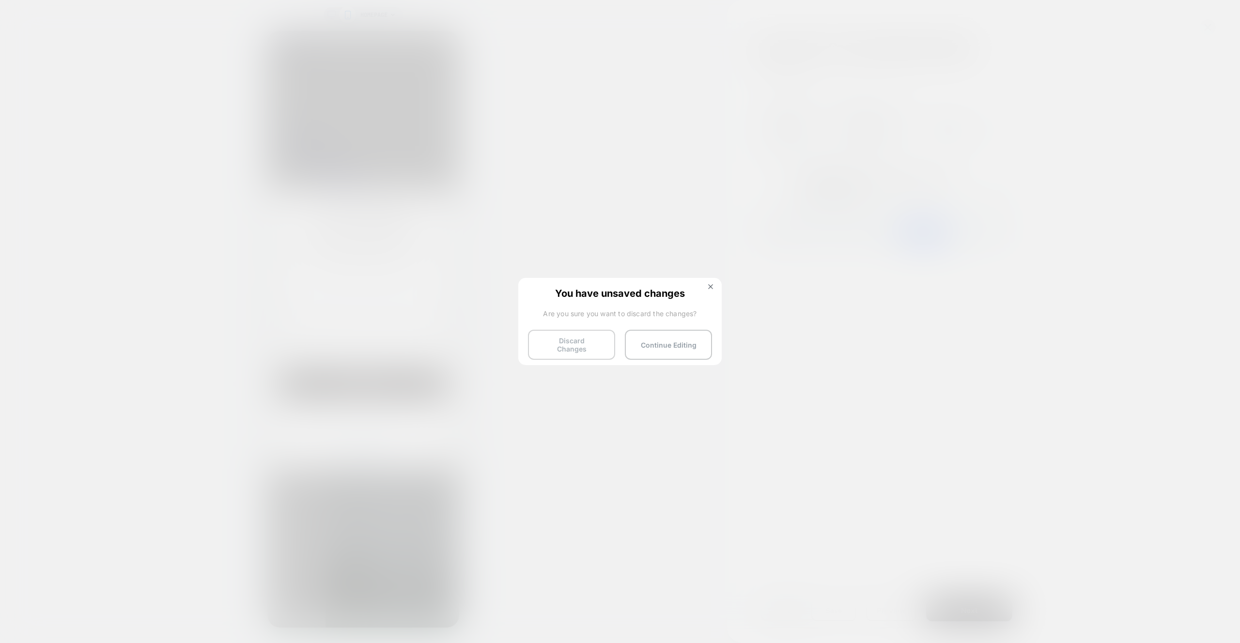
click at [584, 334] on button "Discard Changes" at bounding box center [571, 345] width 87 height 30
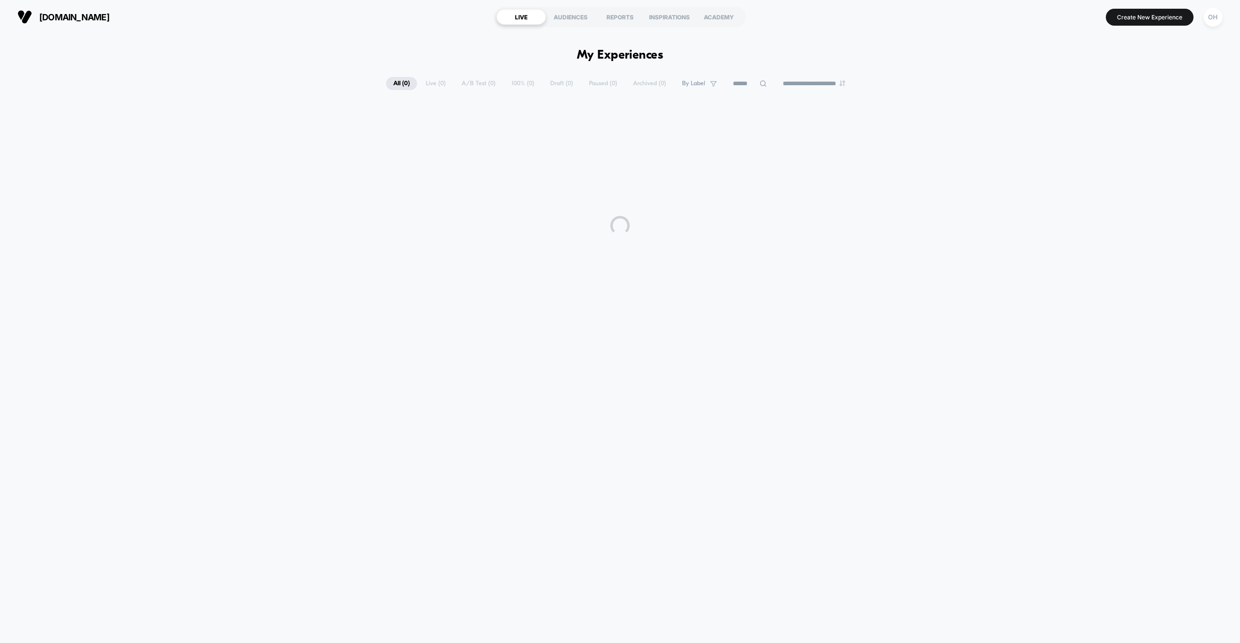
drag, startPoint x: 0, startPoint y: 0, endPoint x: 287, endPoint y: 62, distance: 293.8
click at [287, 62] on div "**********" at bounding box center [620, 334] width 1240 height 600
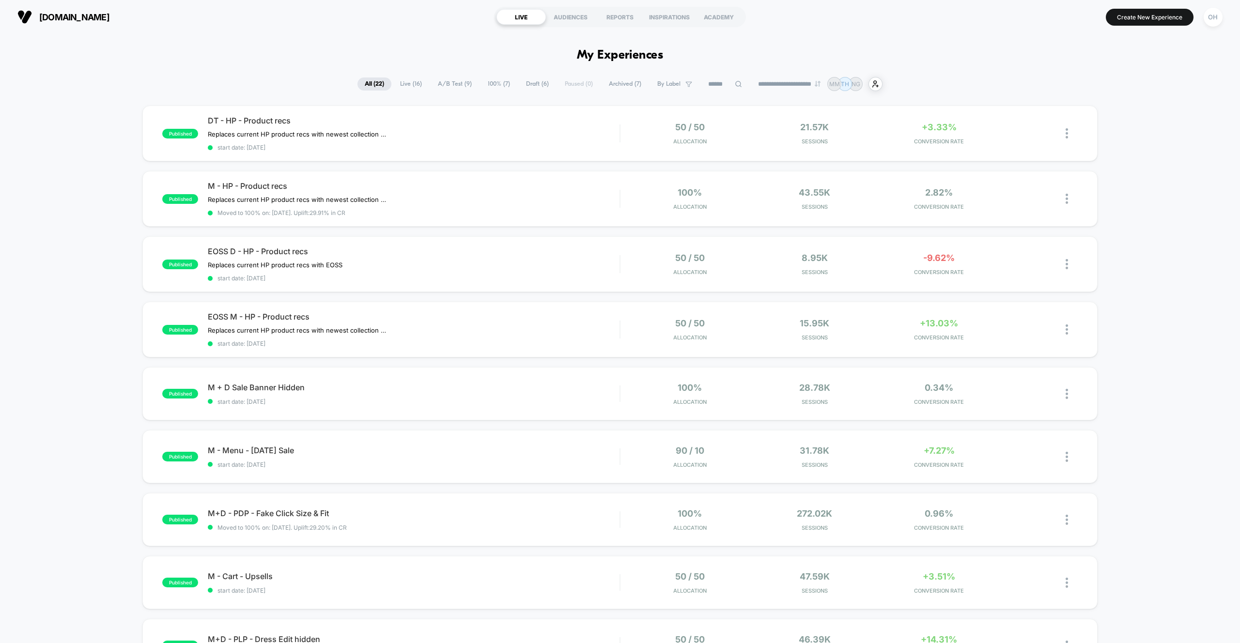
click at [502, 83] on span "100% ( 7 )" at bounding box center [498, 83] width 37 height 13
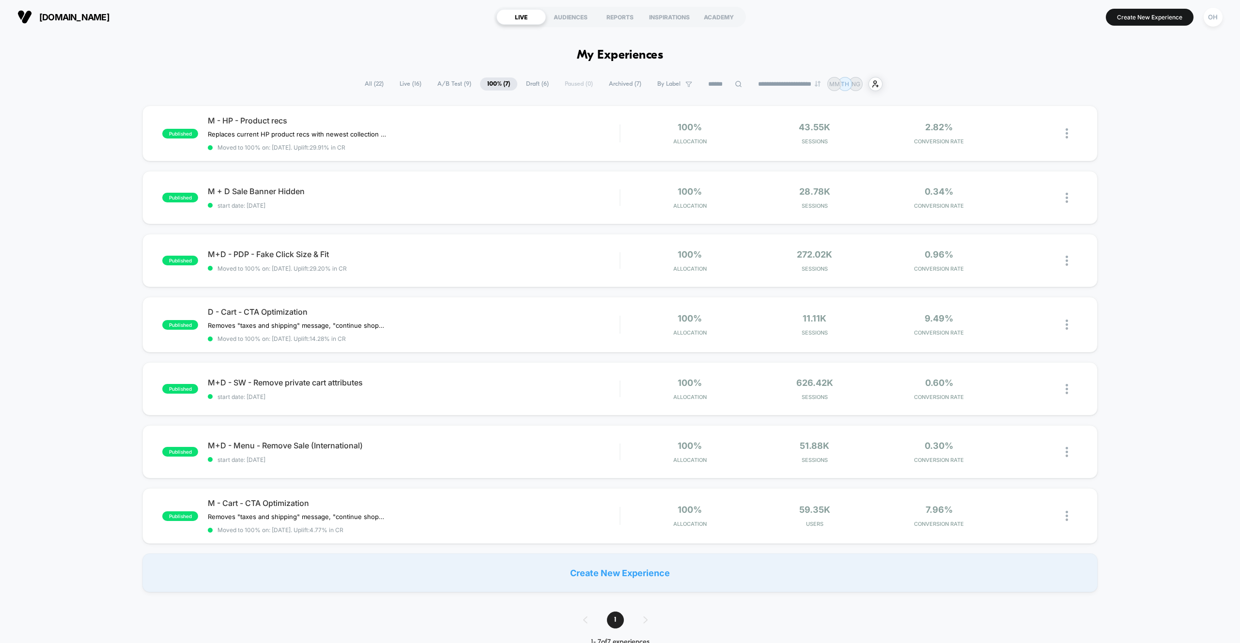
click at [526, 89] on span "Draft ( 6 )" at bounding box center [537, 83] width 37 height 13
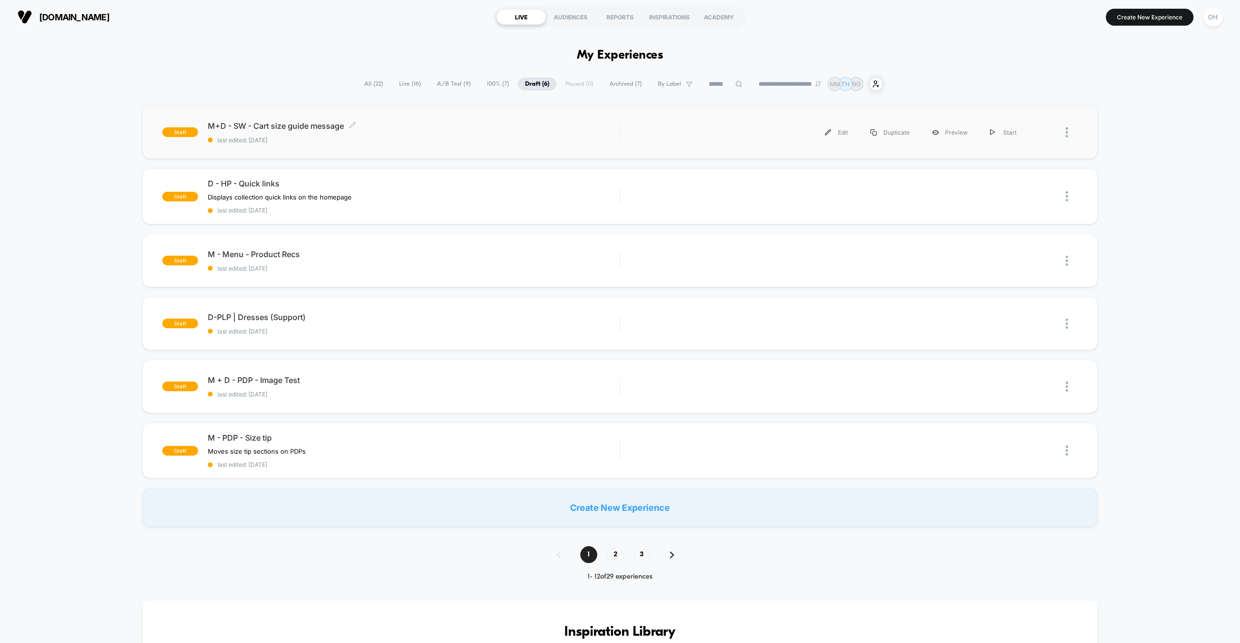
click at [474, 135] on div "M+D - SW - Cart size guide message Click to edit experience details Click to ed…" at bounding box center [414, 132] width 412 height 23
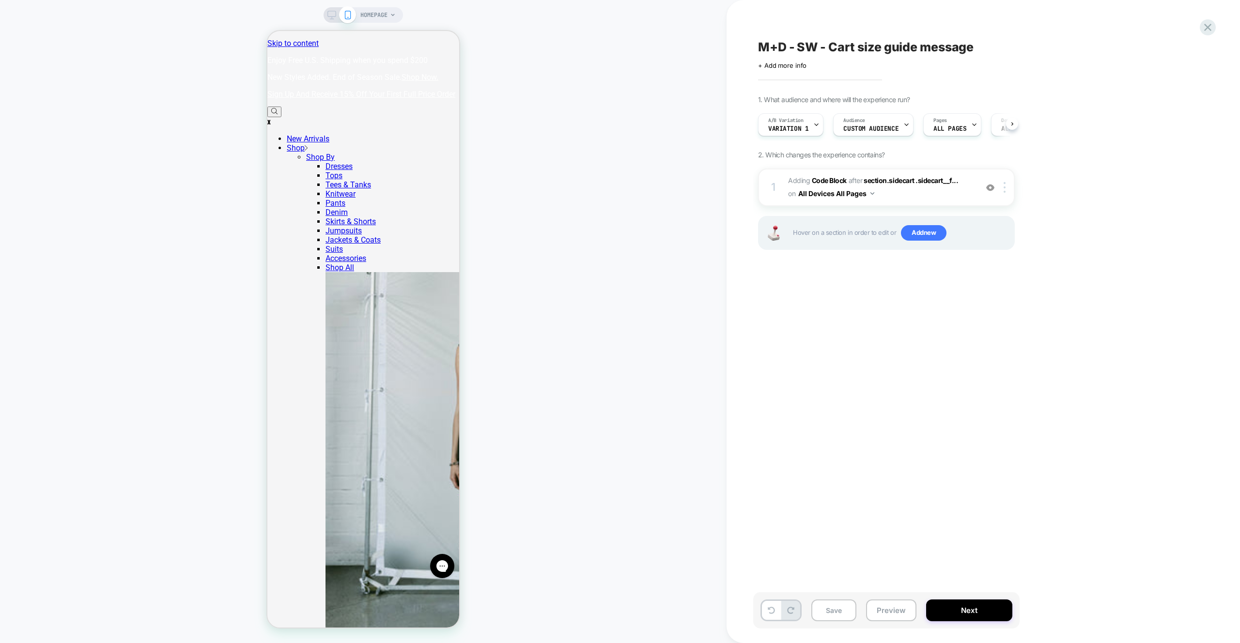
scroll to position [0, 0]
click at [795, 120] on span "A/B Variation" at bounding box center [785, 120] width 35 height 7
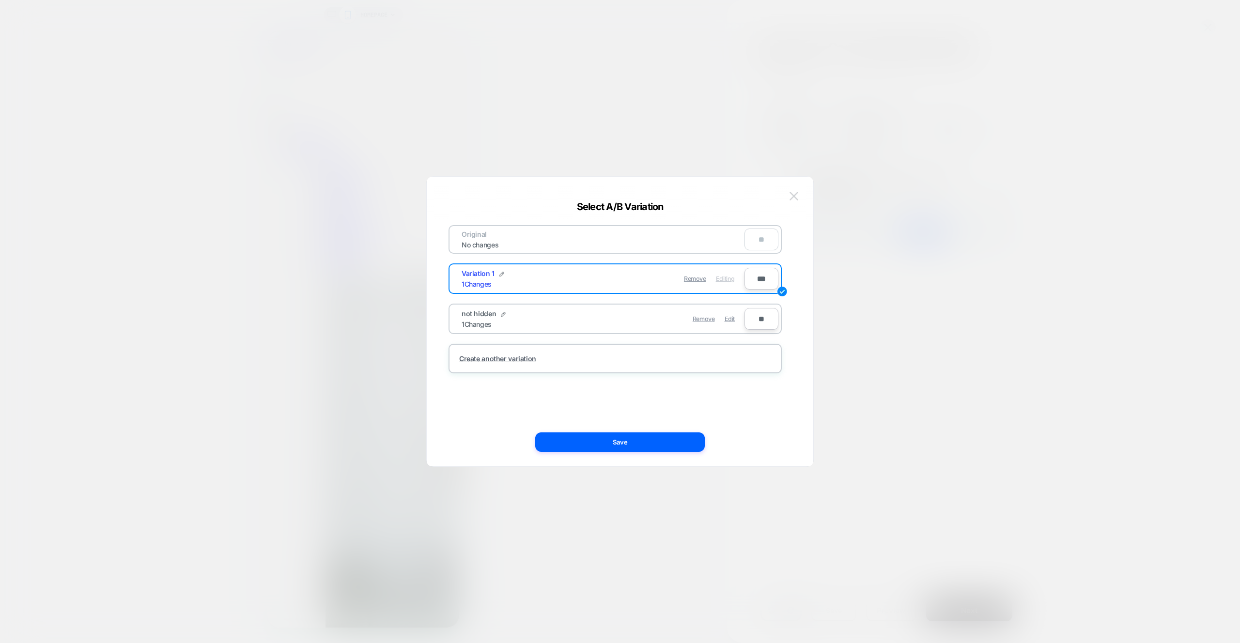
click at [795, 195] on img at bounding box center [793, 196] width 9 height 8
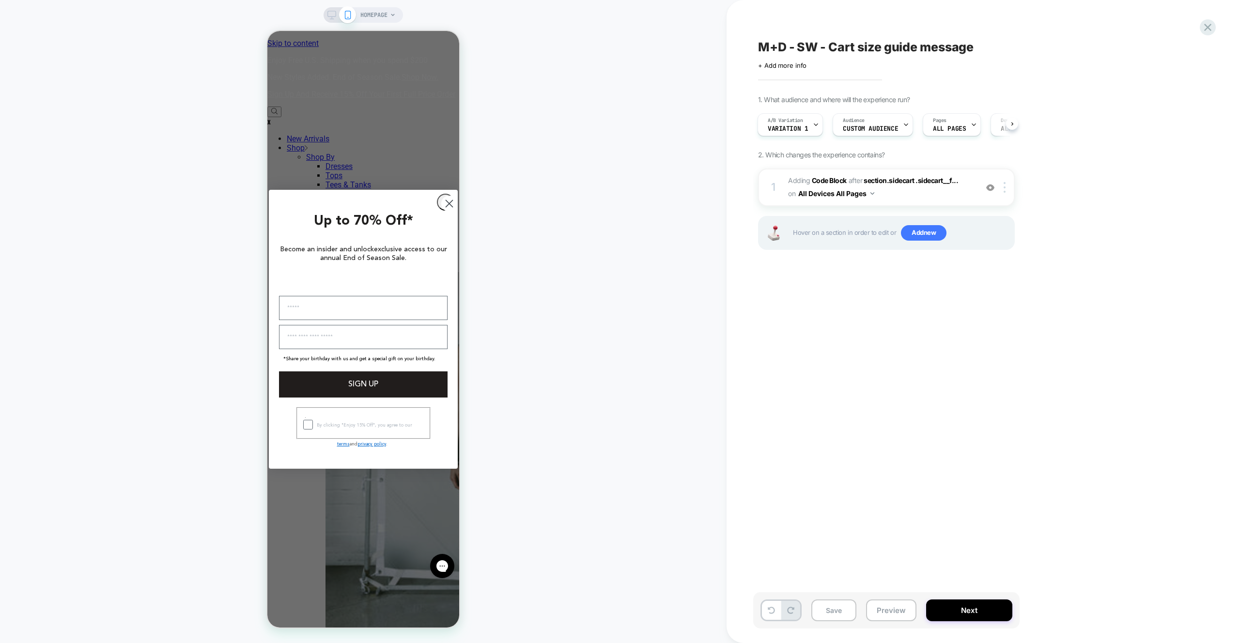
click at [994, 341] on div "M+D - SW - Cart size guide message Click to edit experience details + Add more …" at bounding box center [934, 322] width 363 height 624
click at [882, 607] on button "Preview" at bounding box center [891, 611] width 50 height 22
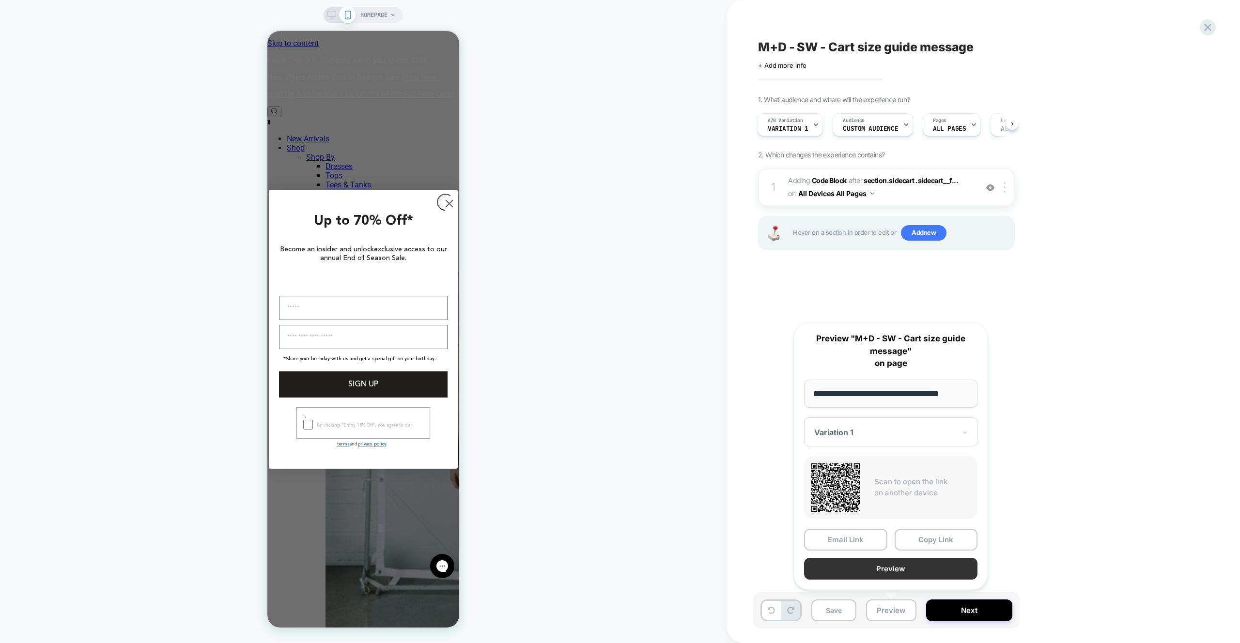
click at [880, 566] on button "Preview" at bounding box center [890, 569] width 173 height 22
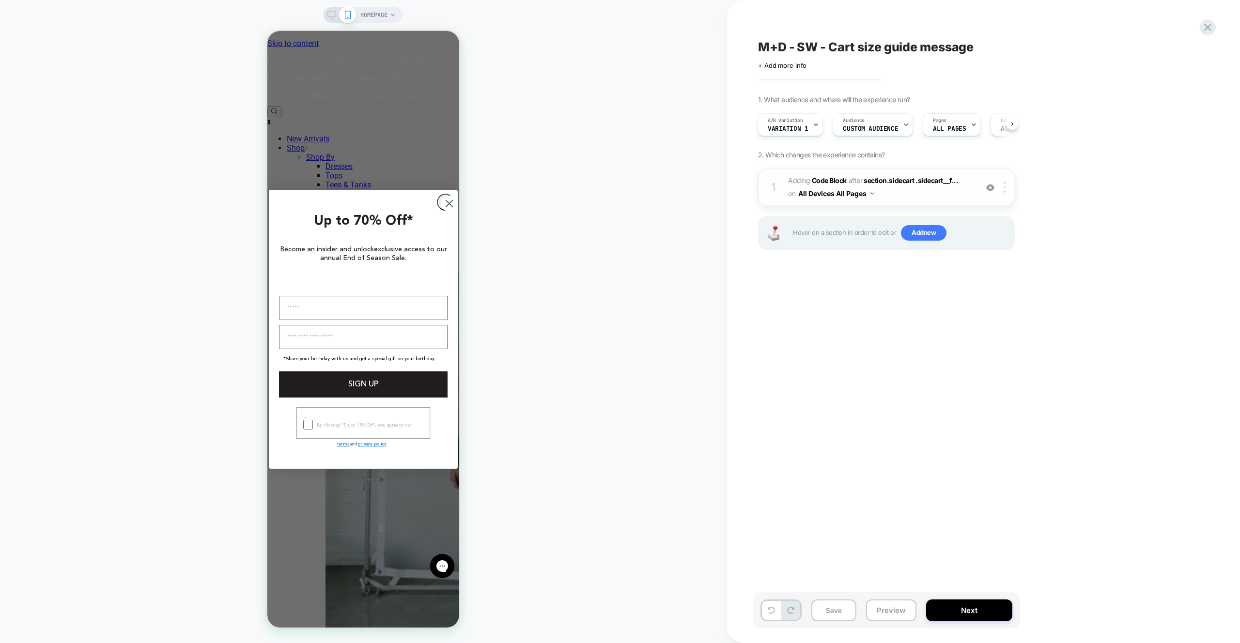
click at [927, 196] on span "Adding Code Block AFTER section.sidecart .sidecart__f... section.sidecart .side…" at bounding box center [880, 187] width 185 height 26
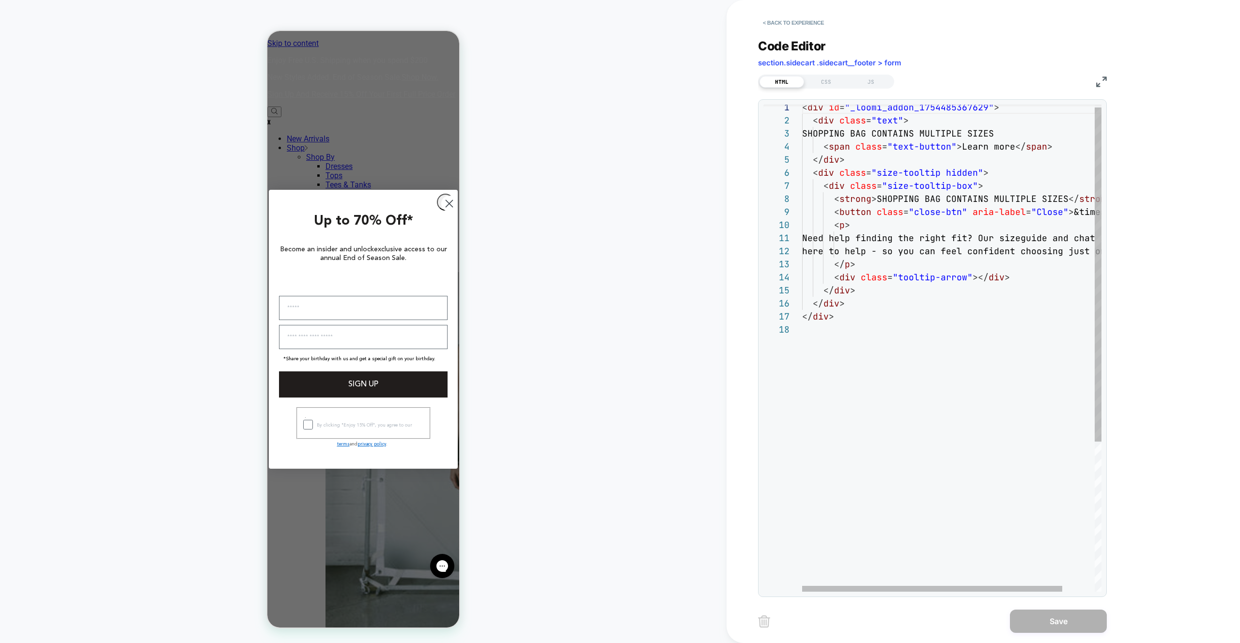
scroll to position [131, 0]
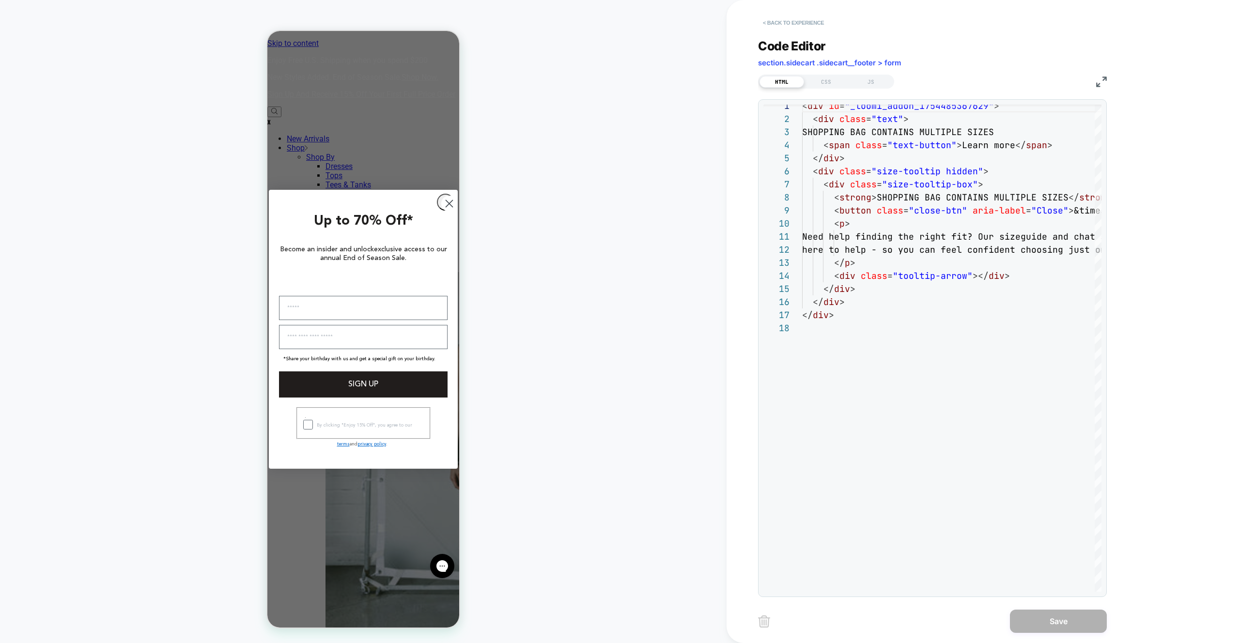
click at [810, 27] on button "< Back to experience" at bounding box center [793, 22] width 71 height 15
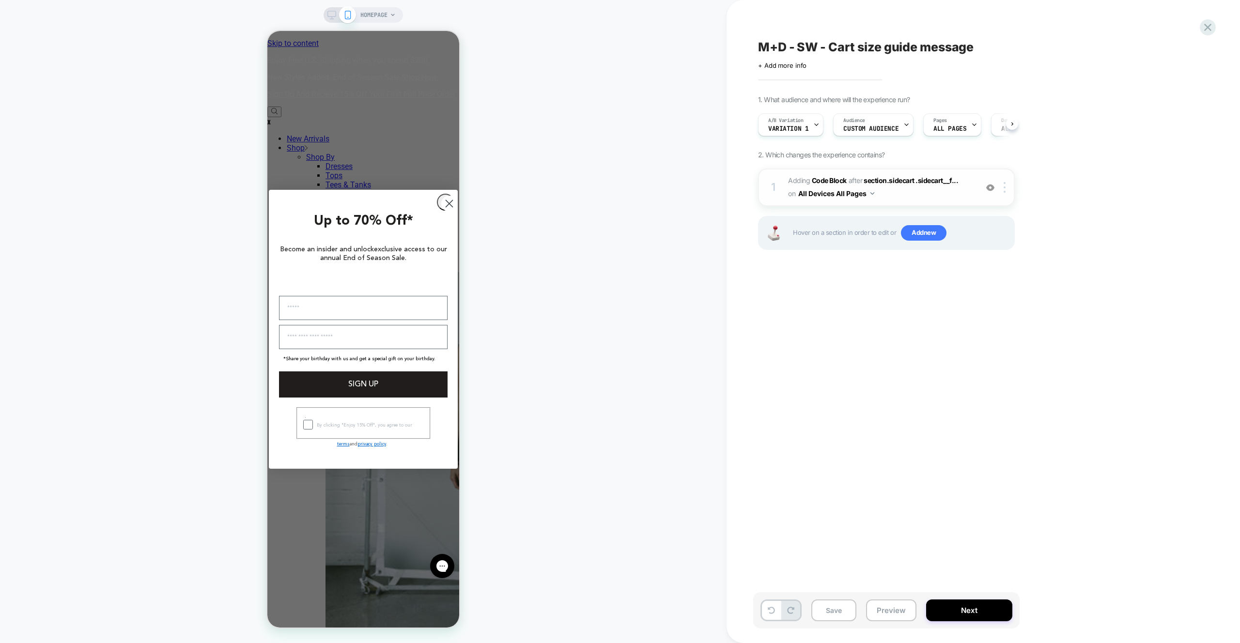
scroll to position [0, 0]
click at [894, 199] on span "Adding Code Block AFTER section.sidecart .sidecart__f... section.sidecart .side…" at bounding box center [880, 187] width 185 height 26
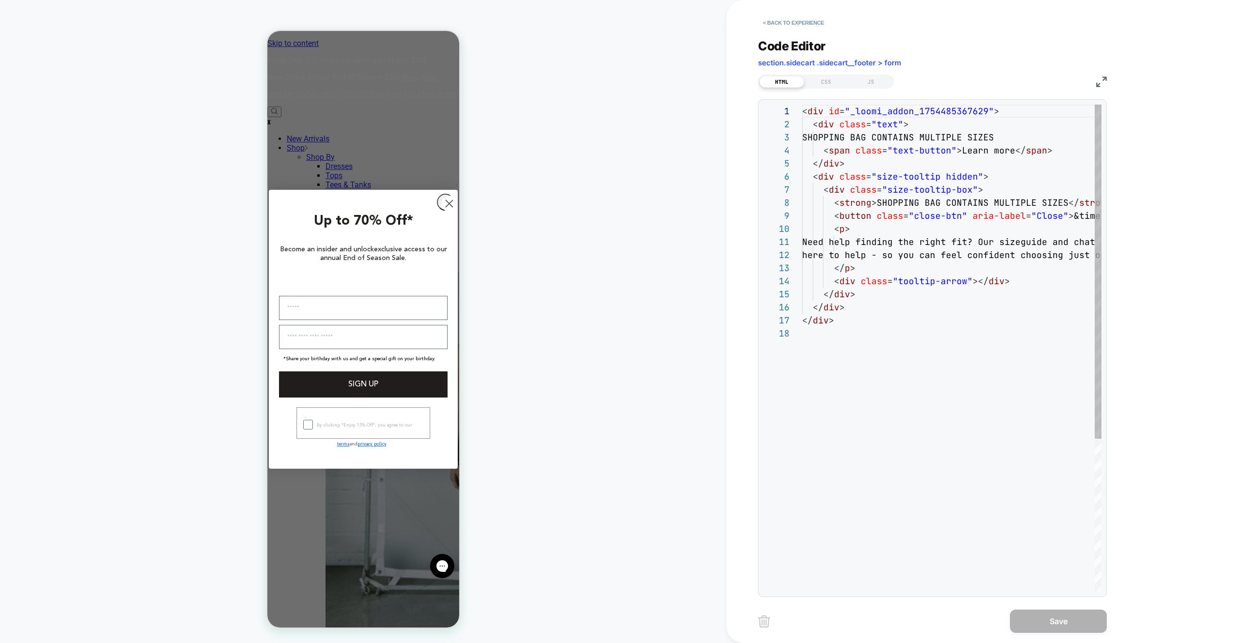
scroll to position [131, 0]
click at [871, 75] on div "HTML CSS JS" at bounding box center [826, 82] width 136 height 14
click at [871, 78] on div "JS" at bounding box center [871, 82] width 45 height 12
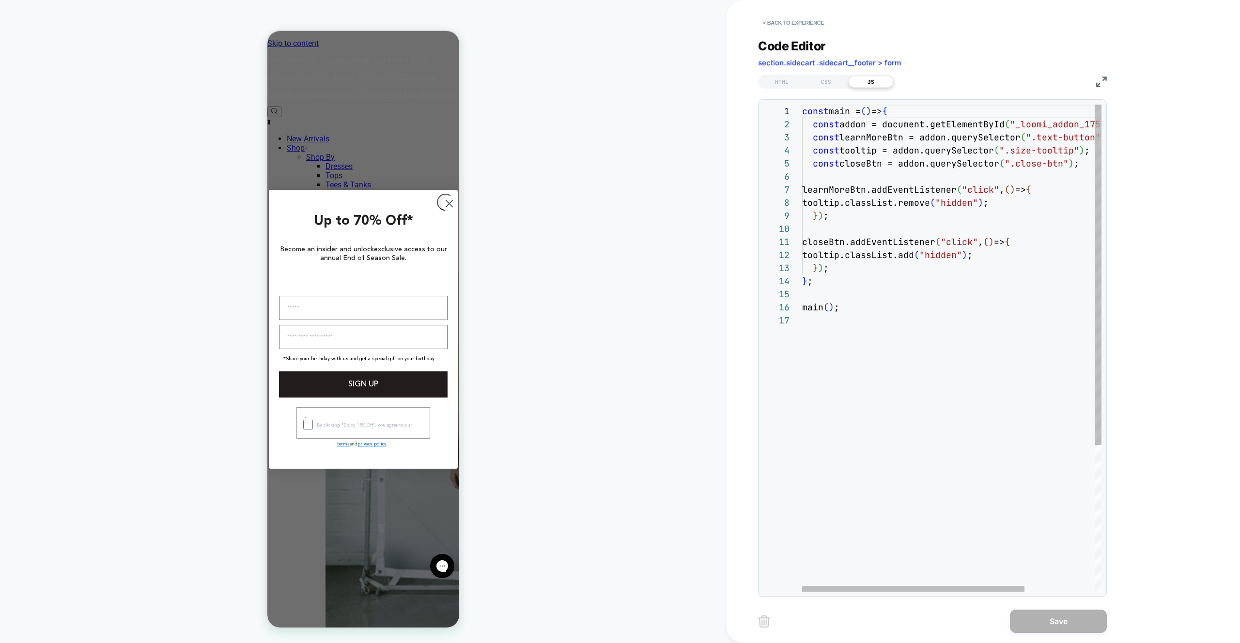
type textarea "**********"
click at [883, 327] on div "const main = ( ) => { const addon = document.getElementById ( "_loomi_addon_175…" at bounding box center [999, 453] width 394 height 696
click at [800, 19] on button "< Back to experience" at bounding box center [793, 22] width 71 height 15
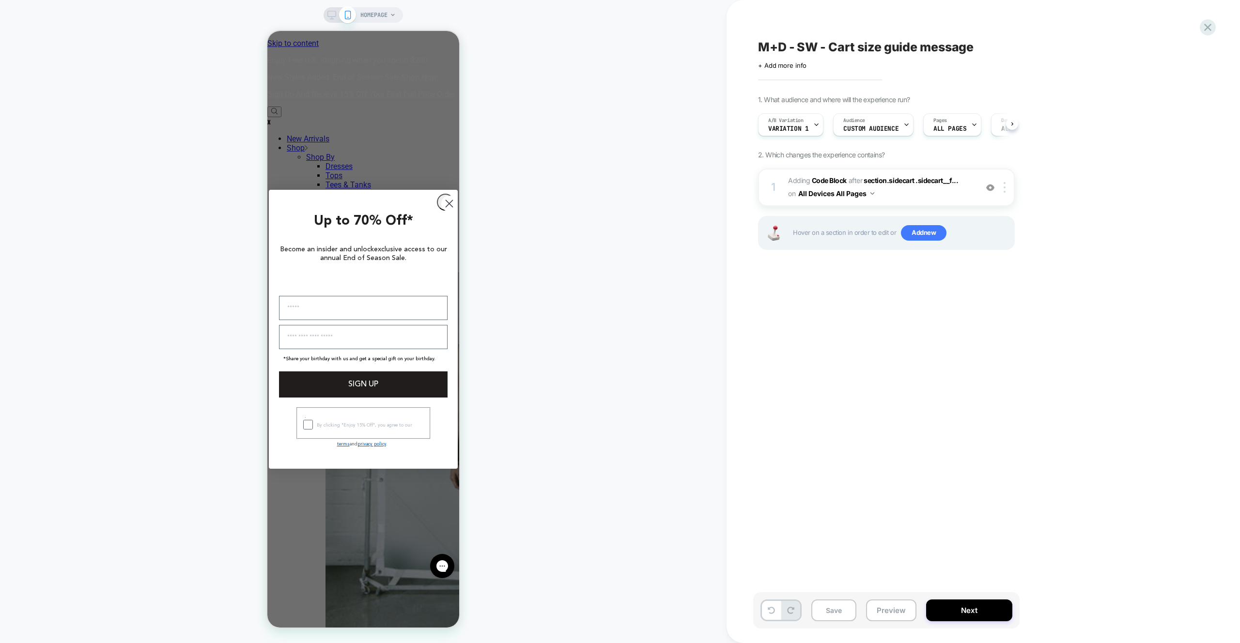
scroll to position [0, 0]
click at [743, 24] on div "M+D - SW - Cart size guide message Click to edit experience details + Add more …" at bounding box center [939, 321] width 426 height 643
click at [923, 233] on span "Add new" at bounding box center [924, 232] width 46 height 15
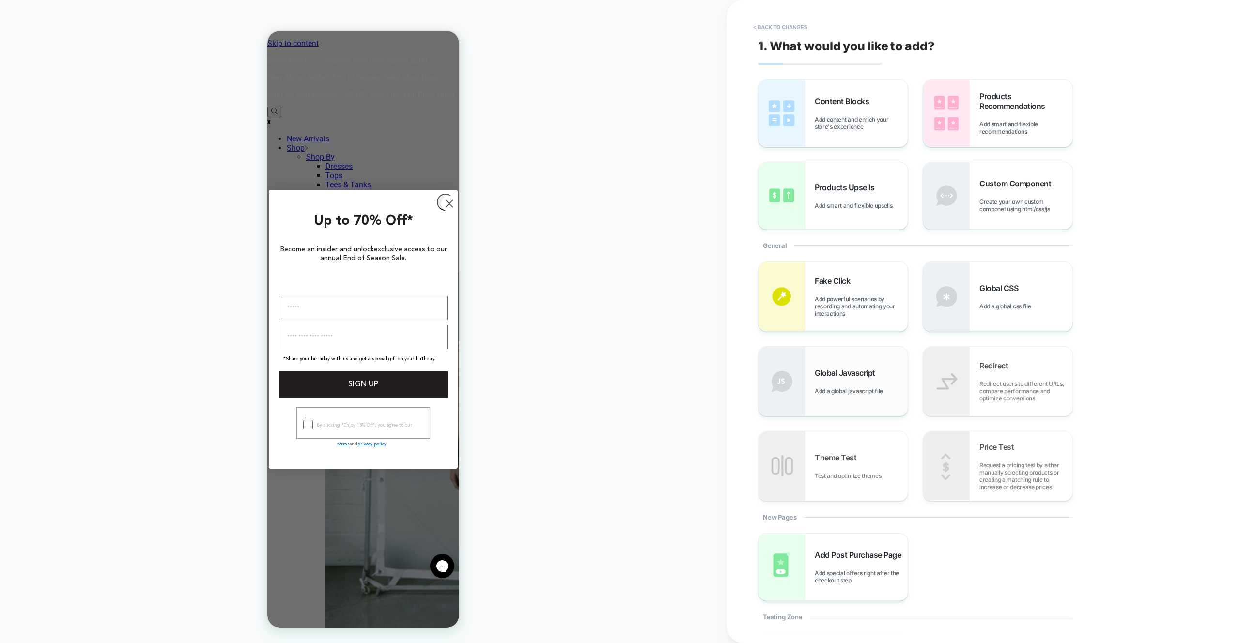
click at [876, 361] on div "Global Javascript Add a global javascript file" at bounding box center [832, 381] width 149 height 69
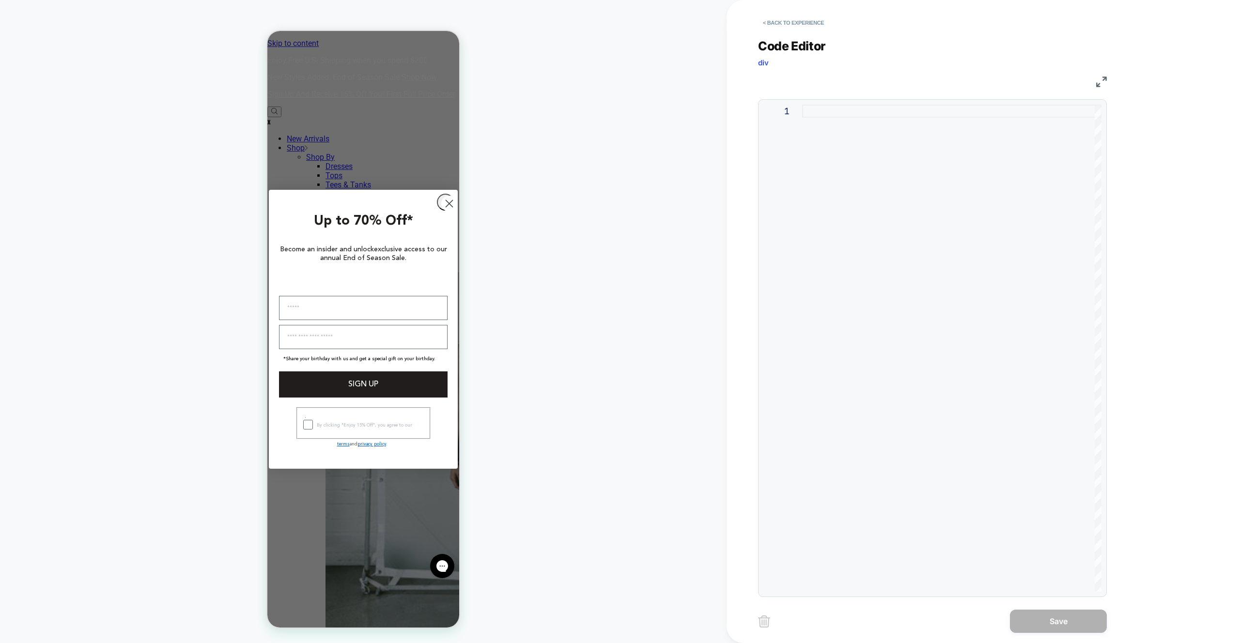
click at [919, 224] on div at bounding box center [951, 348] width 299 height 487
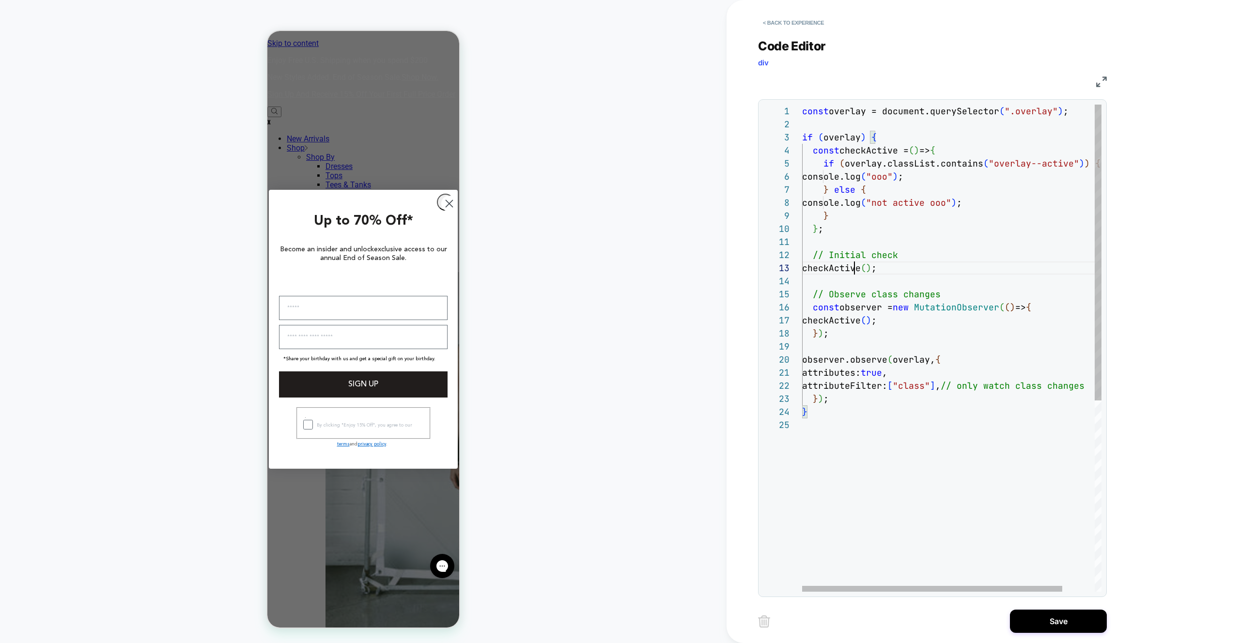
click at [852, 264] on div "const overlay = document.querySelector ( ".overlay" ) ; if ( overlay ) { const …" at bounding box center [970, 505] width 336 height 801
click at [849, 255] on div "const overlay = document.querySelector ( ".overlay" ) ; if ( overlay ) { const …" at bounding box center [970, 505] width 336 height 801
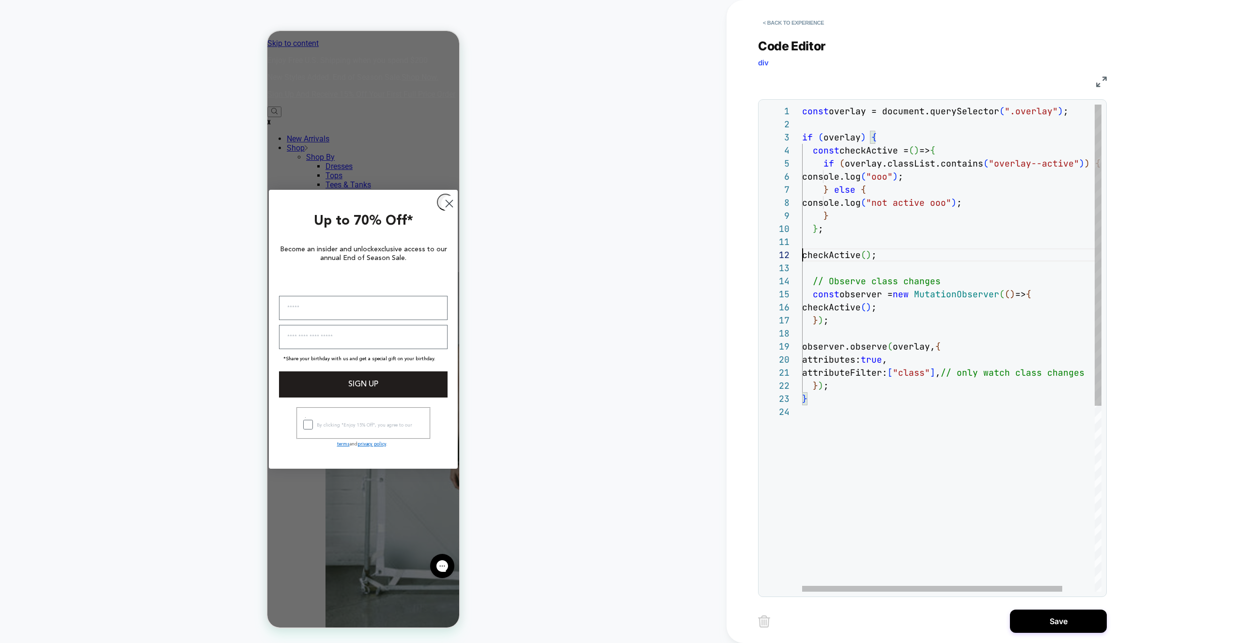
click at [846, 274] on div "const overlay = document.querySelector ( ".overlay" ) ; if ( overlay ) { const …" at bounding box center [970, 499] width 336 height 788
click at [845, 280] on div "const overlay = document.querySelector ( ".overlay" ) ; if ( overlay ) { const …" at bounding box center [970, 499] width 336 height 788
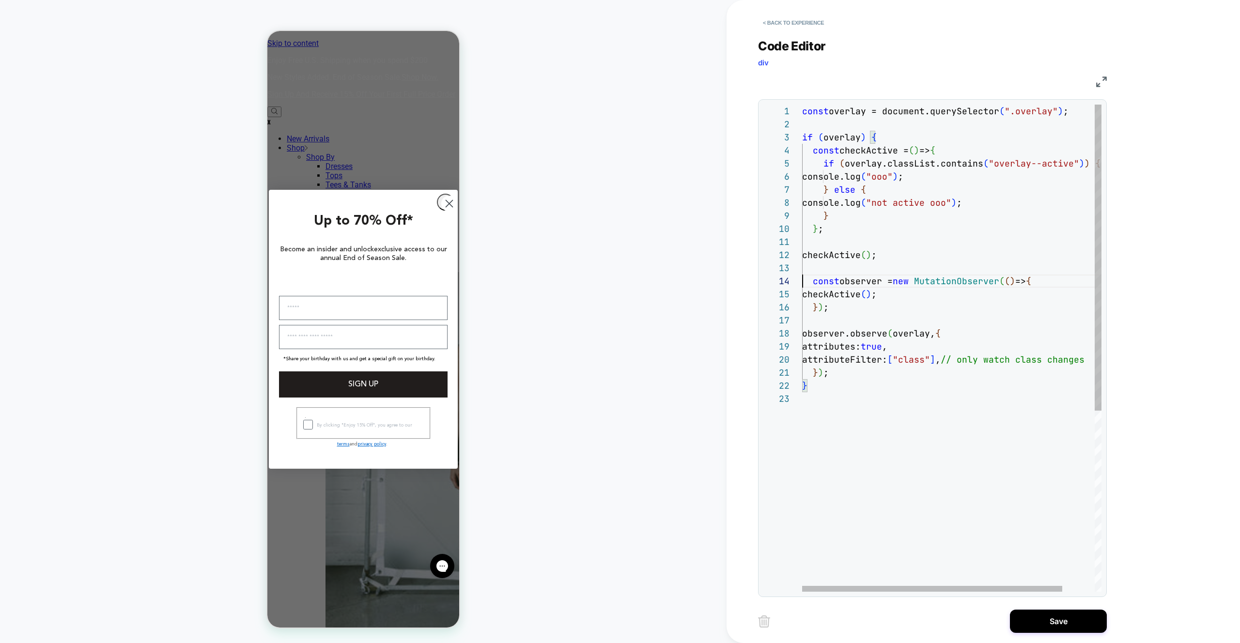
scroll to position [39, 0]
click at [960, 360] on div "const overlay = document.querySelector ( ".overlay" ) ; if ( overlay ) { const …" at bounding box center [970, 492] width 336 height 775
click at [941, 360] on span "," at bounding box center [937, 359] width 5 height 11
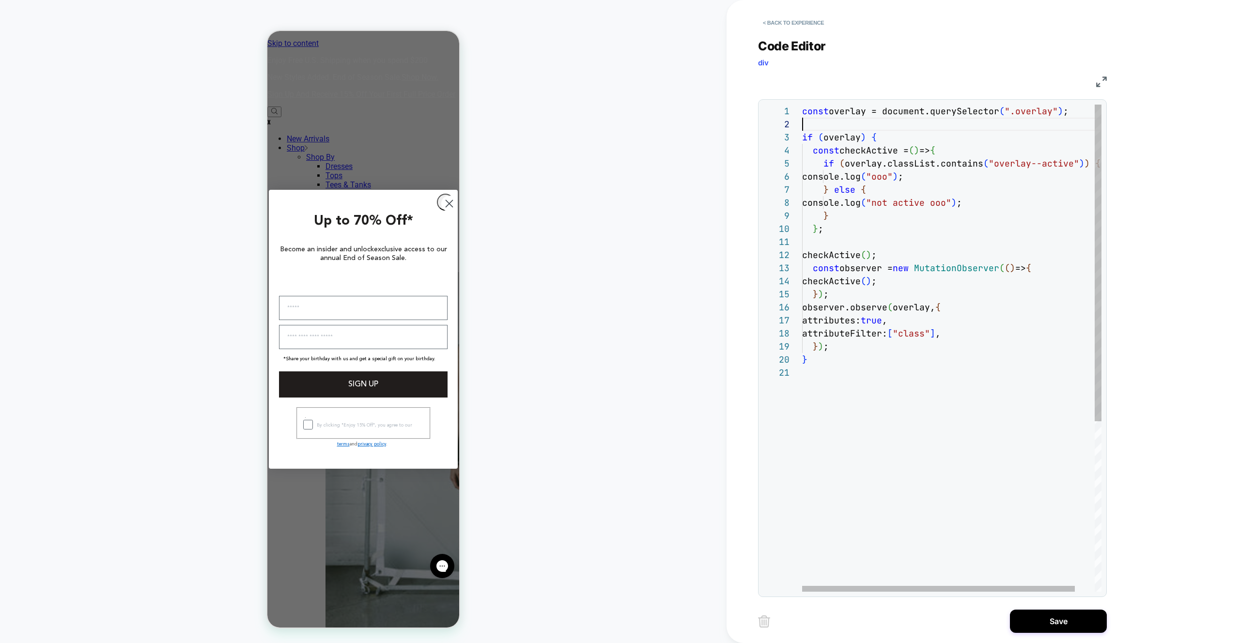
scroll to position [13, 0]
click at [840, 241] on div "const overlay = document.querySelector ( ".overlay" ) ; if ( overlay ) { const …" at bounding box center [962, 479] width 321 height 749
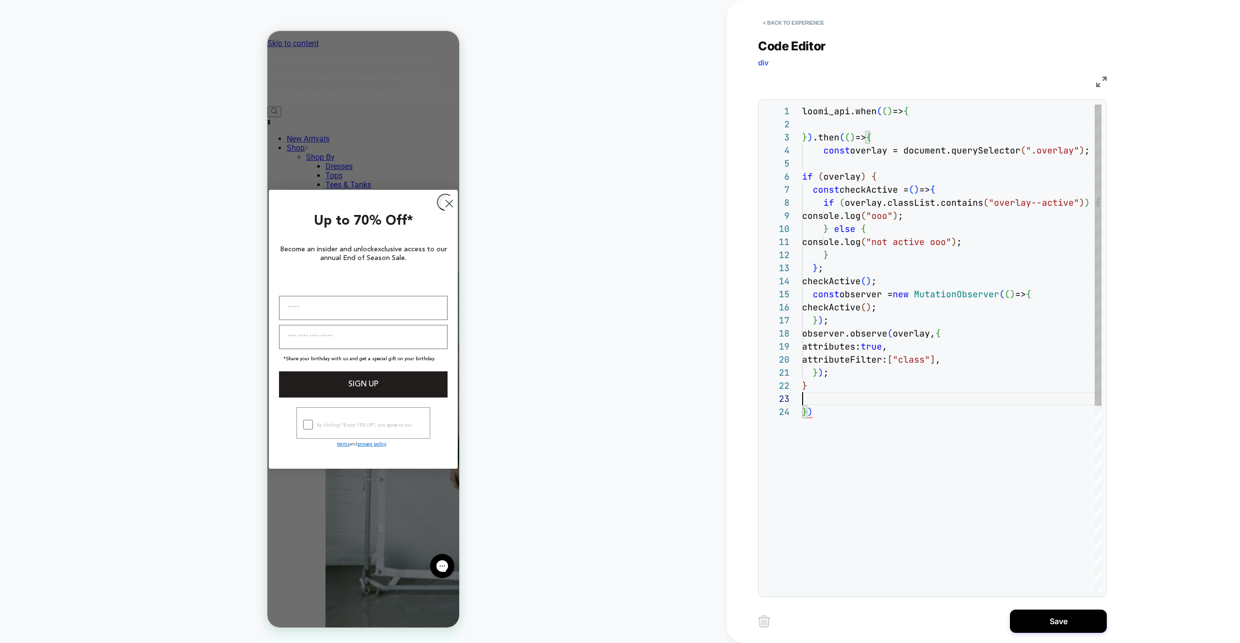
scroll to position [26, 0]
click at [829, 119] on div "loomi_api.when ( ( ) => { } ) .then ( ( ) => { const overlay = document.querySe…" at bounding box center [962, 499] width 321 height 788
click at [880, 147] on div "loomi_api.when ( ( ) => { return document.querySelector ( "#gorgias-chat-contai…" at bounding box center [962, 499] width 321 height 788
click at [878, 139] on div "loomi_api.when ( ( ) => { return document.querySelector ( "#gorgias-chat-contai…" at bounding box center [962, 499] width 321 height 788
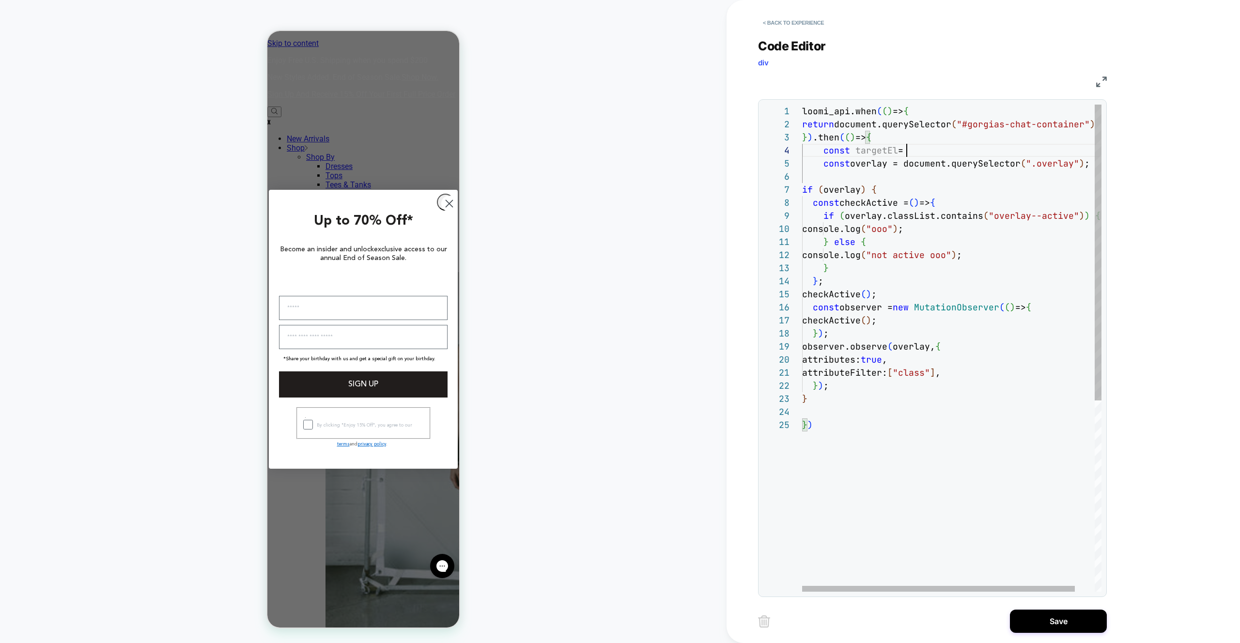
scroll to position [39, 110]
click at [836, 125] on span "document.querySelector" at bounding box center [892, 124] width 117 height 11
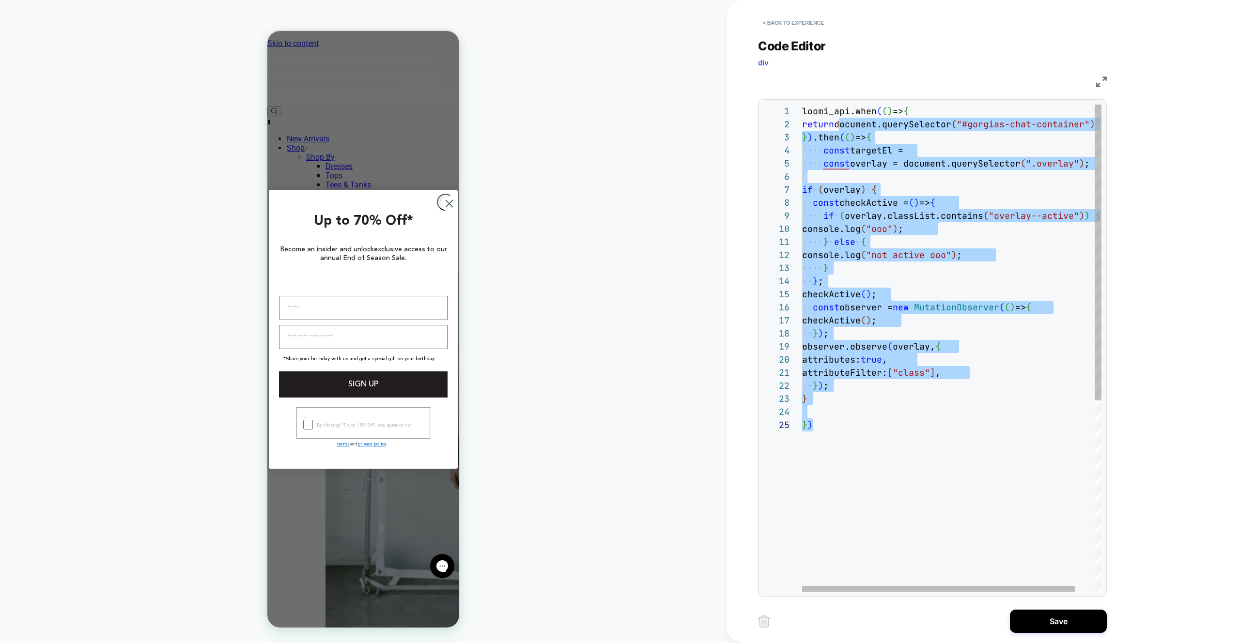
click at [836, 125] on div "loomi_api.when ( ( ) => { return document.querySelector ( "#gorgias-chat-contai…" at bounding box center [962, 505] width 321 height 801
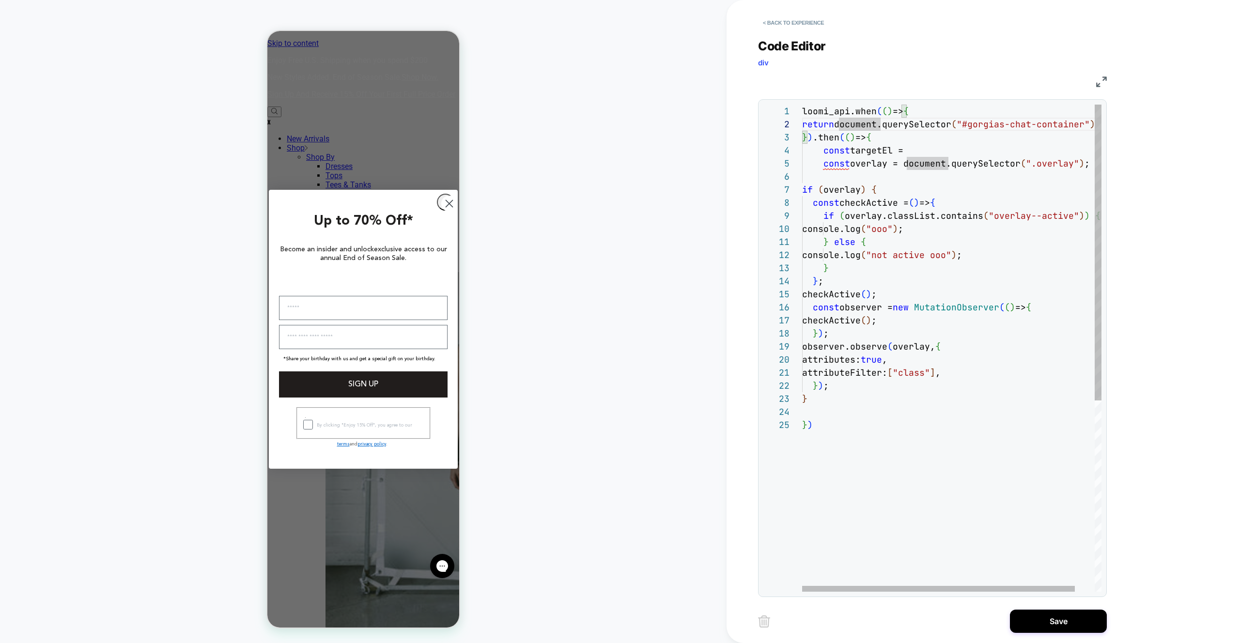
click at [850, 136] on div "loomi_api.when ( ( ) => { return document.querySelector ( "#gorgias-chat-contai…" at bounding box center [962, 505] width 321 height 801
click at [922, 148] on div "const targetEl =" at bounding box center [962, 150] width 321 height 13
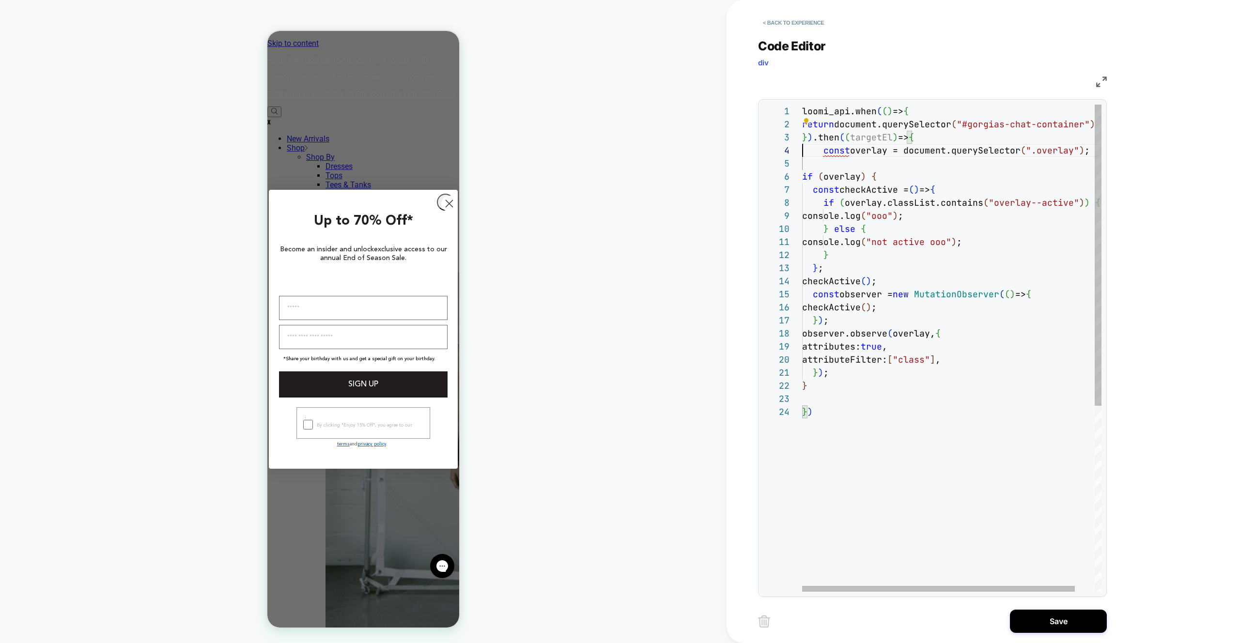
scroll to position [39, 0]
click at [943, 215] on div "console.log ( "ooo" ) ;" at bounding box center [962, 215] width 321 height 13
drag, startPoint x: 950, startPoint y: 216, endPoint x: 833, endPoint y: 213, distance: 117.3
click at [833, 213] on div "loomi_api.when ( ( ) => { return document.querySelector ( "#gorgias-chat-contai…" at bounding box center [962, 499] width 321 height 788
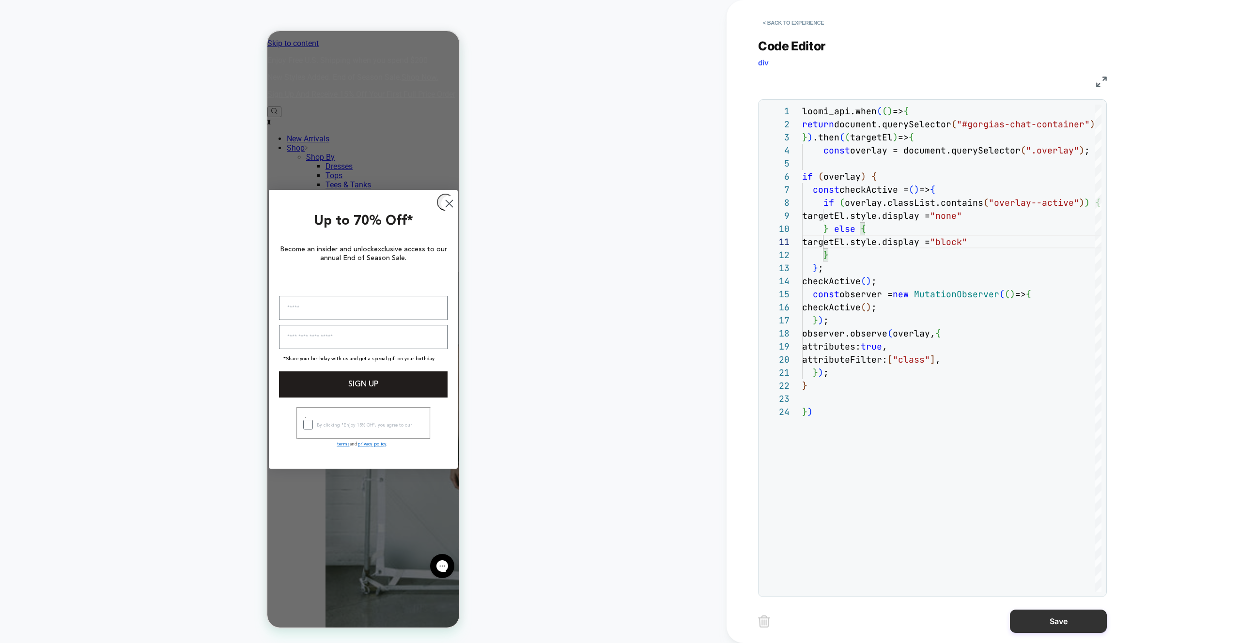
type textarea "**********"
click at [1093, 621] on button "Save" at bounding box center [1058, 621] width 97 height 23
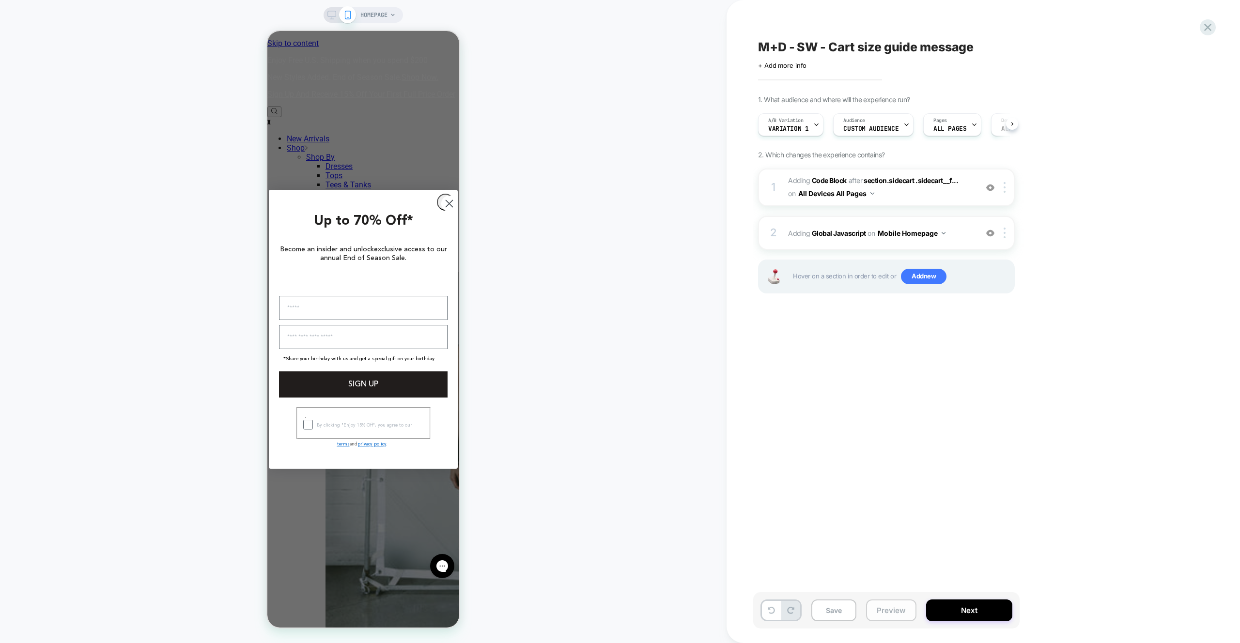
drag, startPoint x: 901, startPoint y: 613, endPoint x: 899, endPoint y: 604, distance: 8.8
click at [900, 613] on button "Preview" at bounding box center [891, 611] width 50 height 22
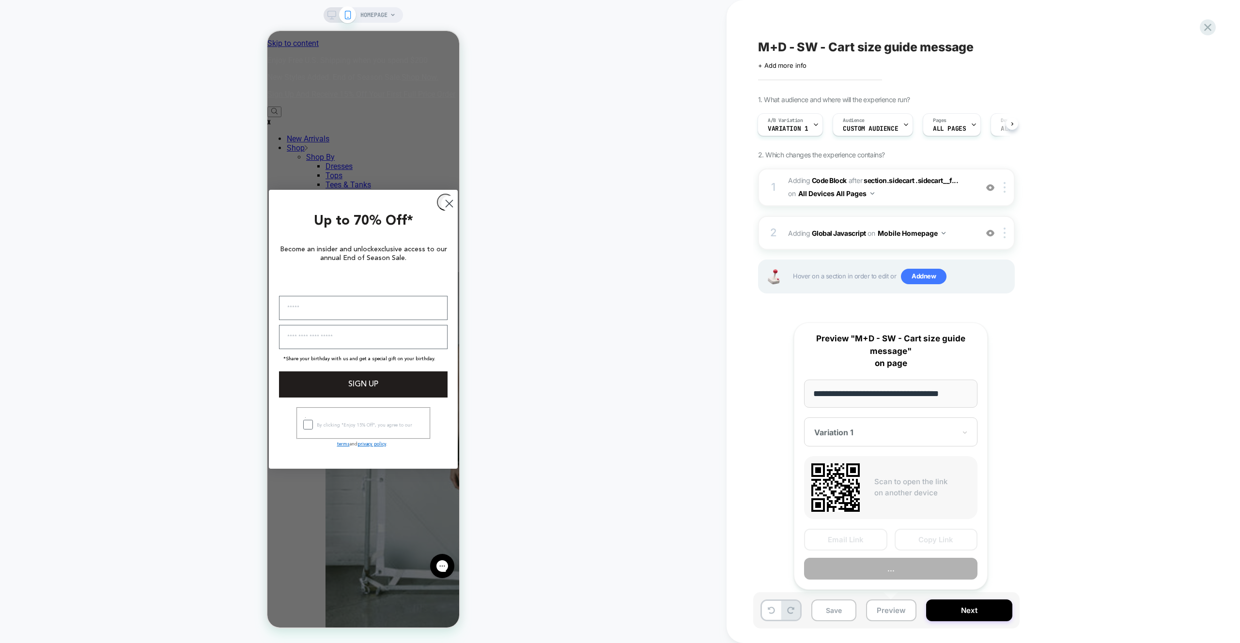
click at [898, 571] on button "..." at bounding box center [890, 569] width 173 height 22
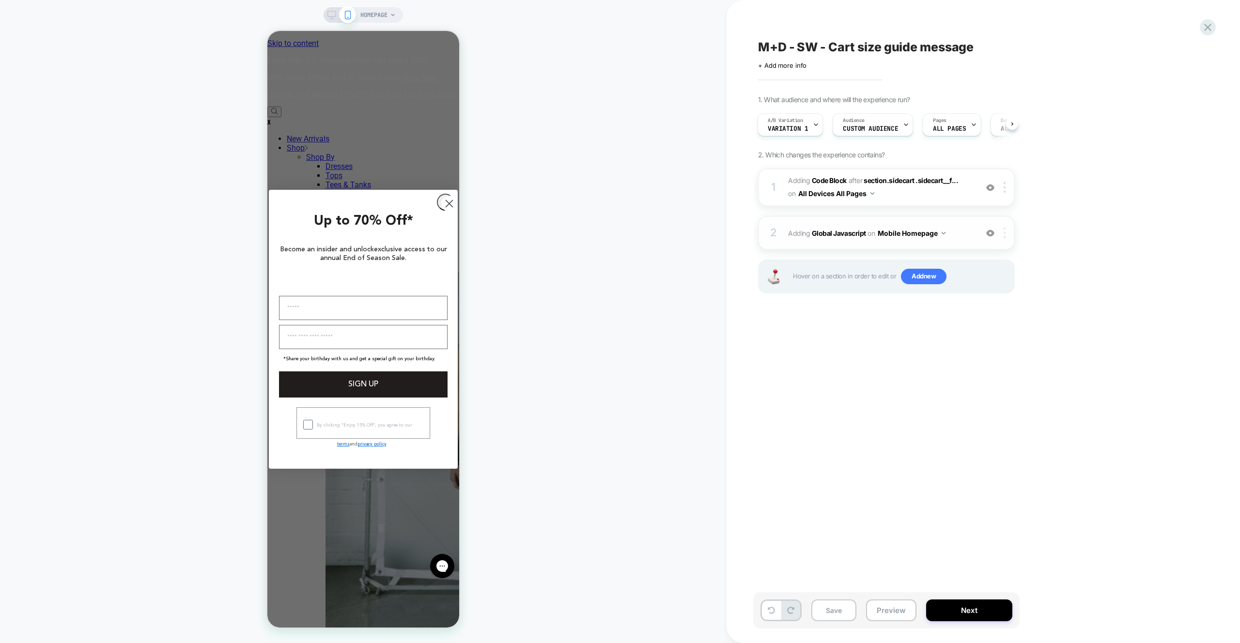
click at [1007, 234] on div at bounding box center [1006, 233] width 16 height 11
click at [1006, 234] on div at bounding box center [1006, 233] width 16 height 11
click at [1020, 338] on div "Target All Devices" at bounding box center [1005, 337] width 86 height 27
click at [913, 231] on button "All Devices Homepage" at bounding box center [918, 233] width 81 height 14
drag, startPoint x: 926, startPoint y: 386, endPoint x: 930, endPoint y: 347, distance: 39.0
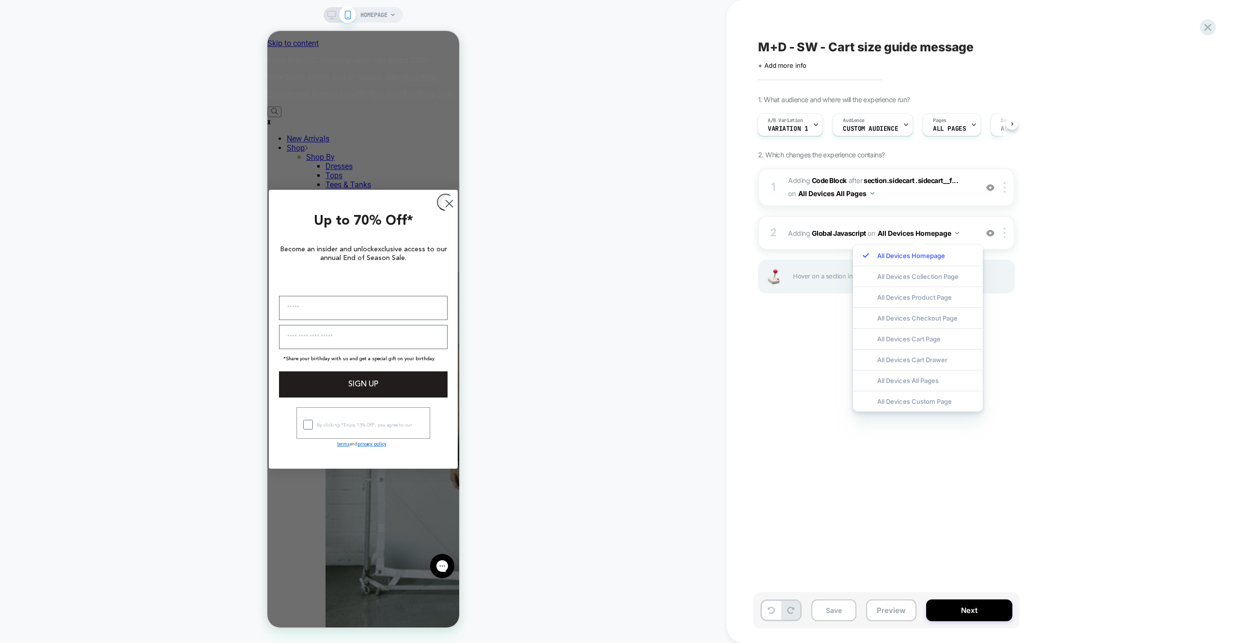
click at [926, 386] on div "All Devices All Pages" at bounding box center [918, 380] width 130 height 21
click at [922, 222] on div "2 Adding Global Javascript on All Devices All Pages Add Before Add After Target…" at bounding box center [886, 233] width 257 height 34
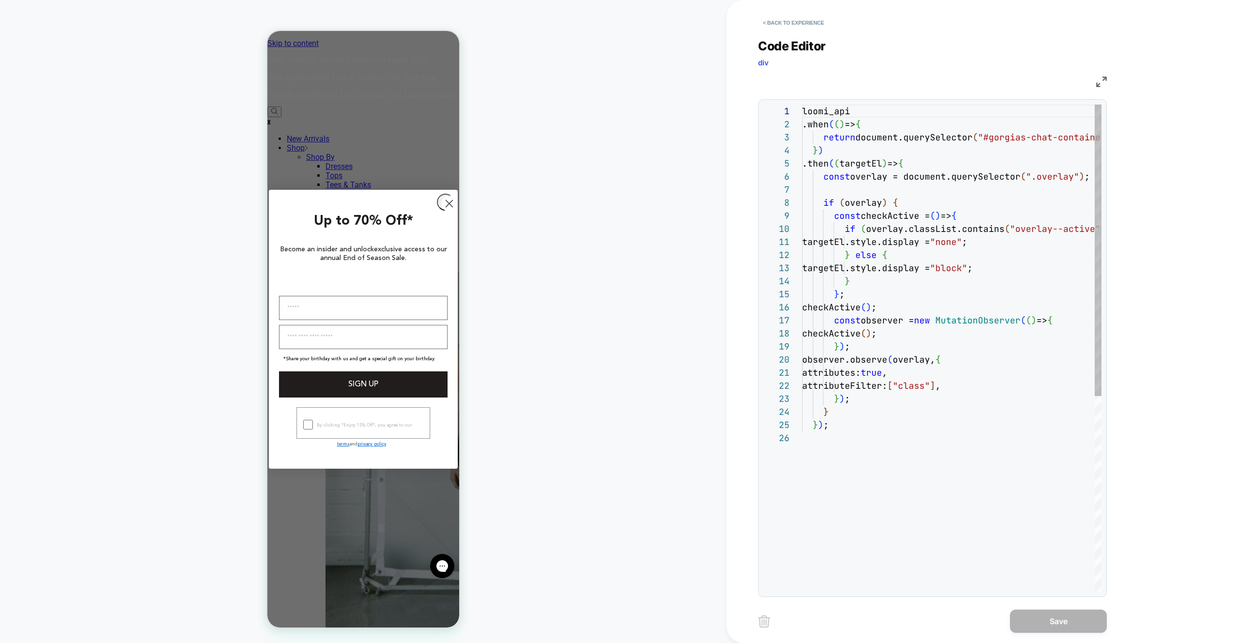
click at [960, 217] on div "loomi_api .when ( ( ) => { return document.querySelector ( "#gorgias-chat-conta…" at bounding box center [951, 512] width 299 height 814
type textarea "**********"
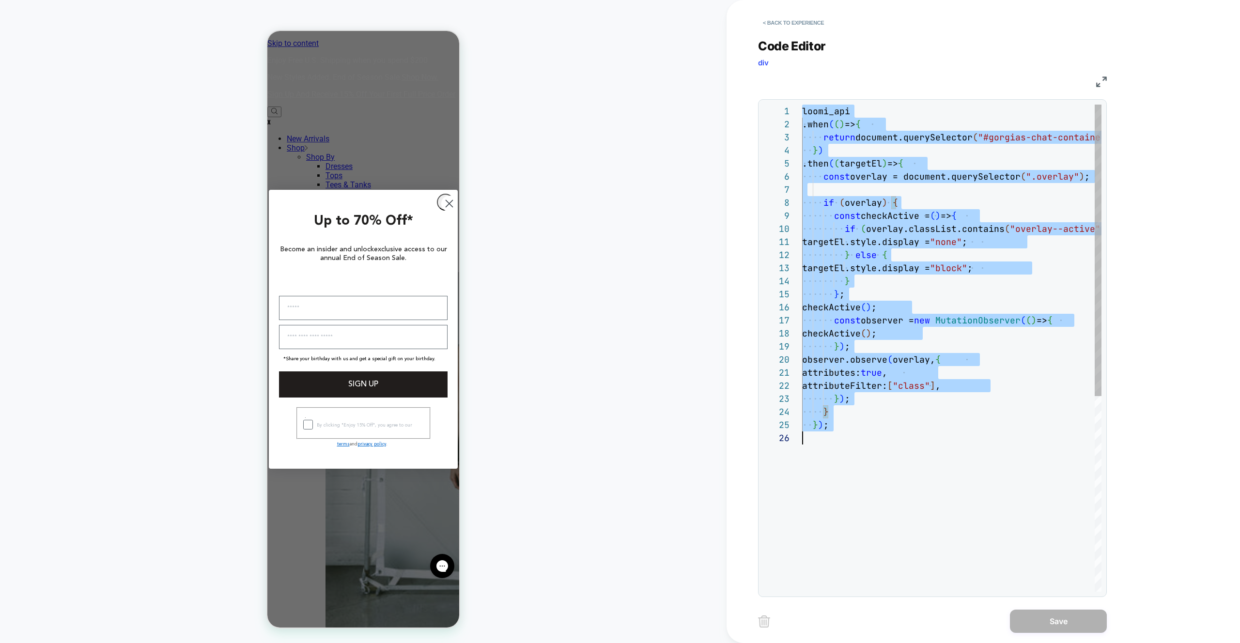
scroll to position [0, 0]
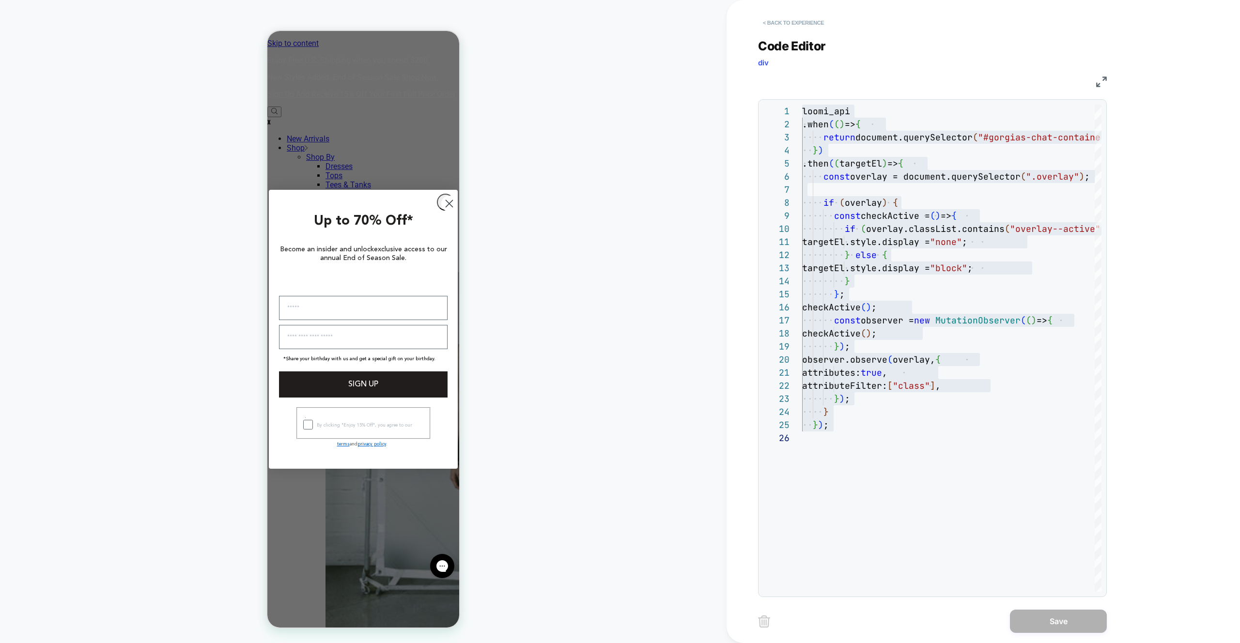
click at [778, 23] on button "< Back to experience" at bounding box center [793, 22] width 71 height 15
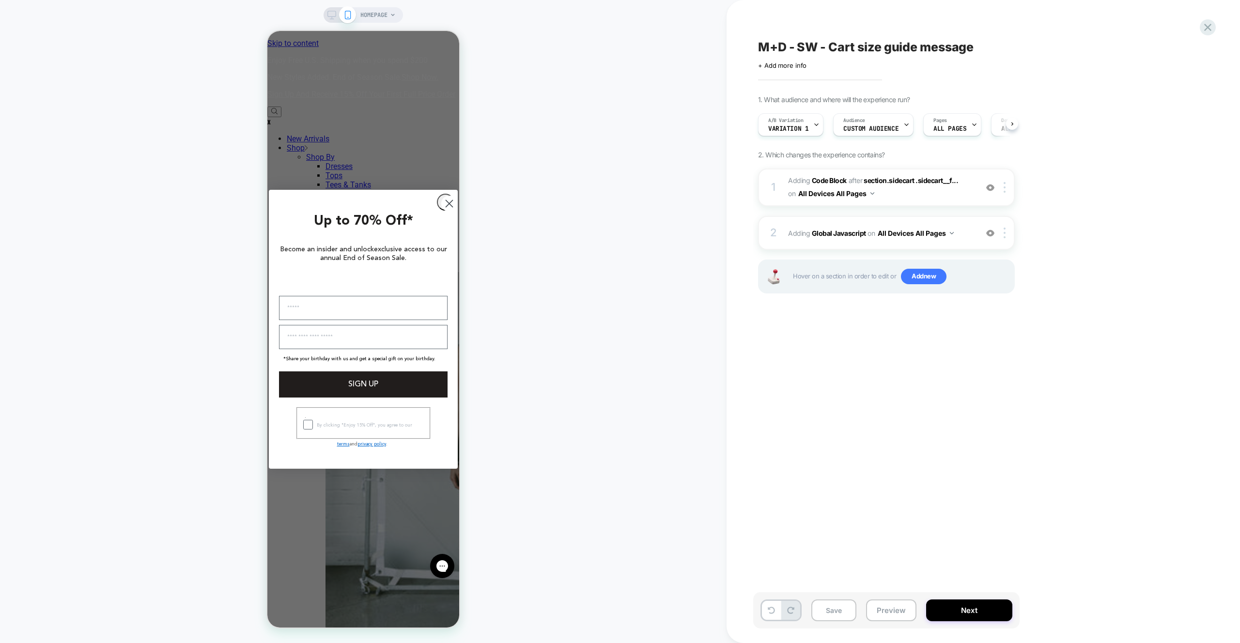
scroll to position [0, 0]
click at [805, 127] on span "Variation 1" at bounding box center [788, 128] width 40 height 7
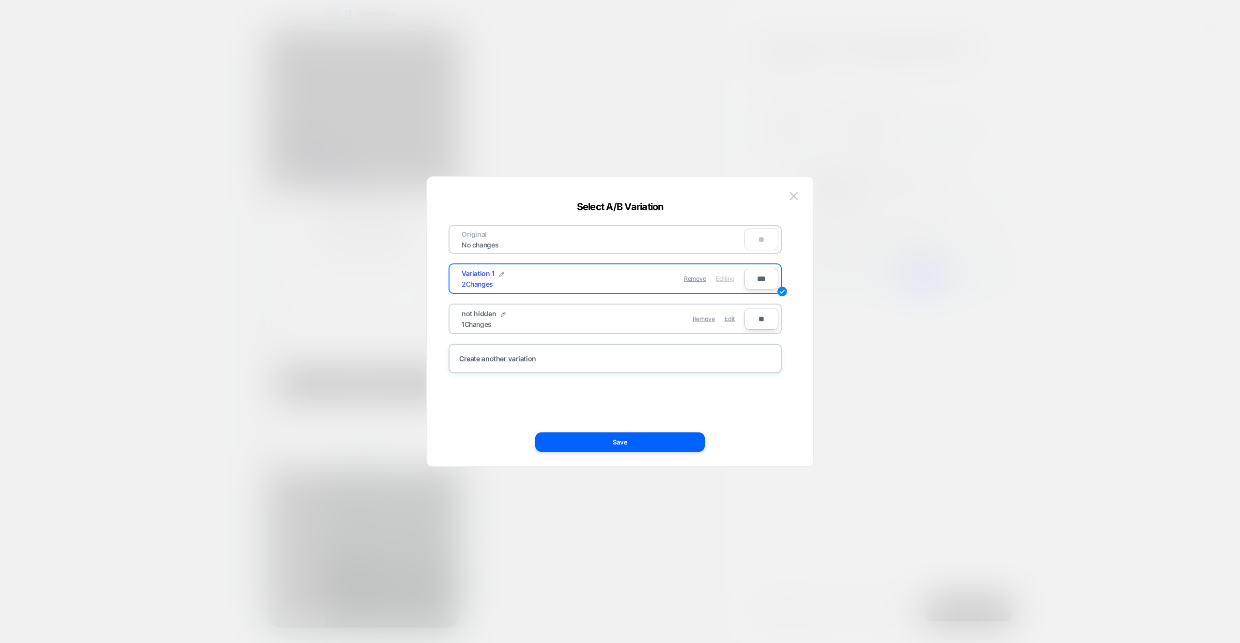
click at [728, 329] on div "not hidden 1 Changes Remove Edit" at bounding box center [598, 319] width 293 height 24
click at [726, 322] on span "Edit" at bounding box center [730, 318] width 10 height 7
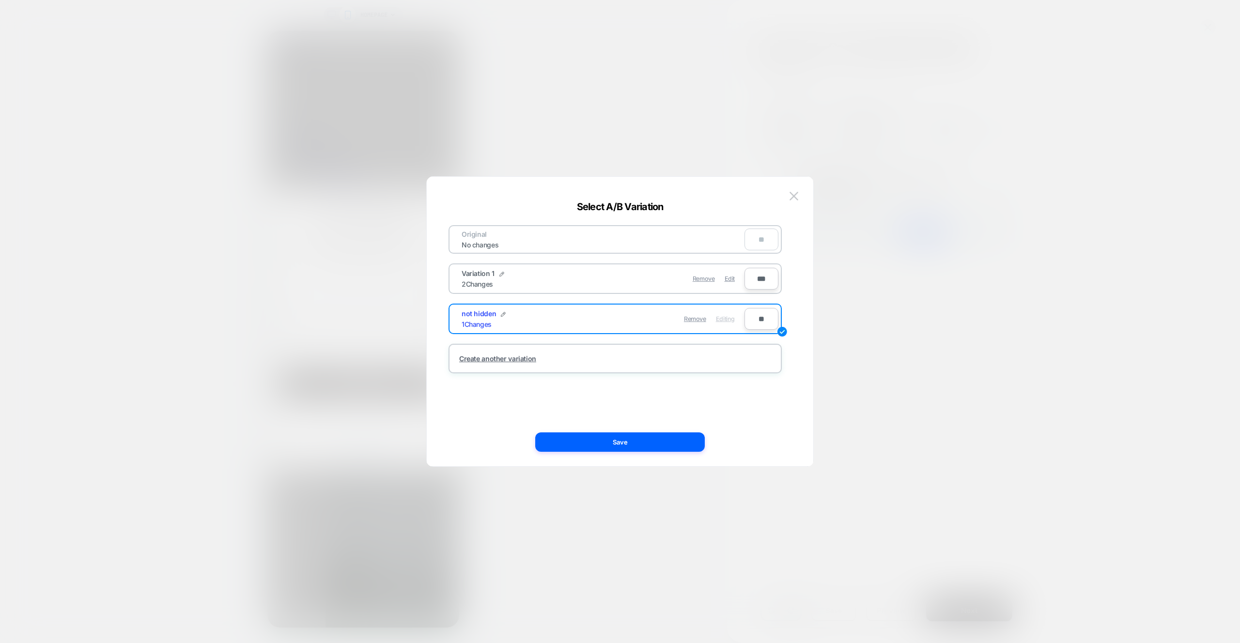
drag, startPoint x: 671, startPoint y: 444, endPoint x: 721, endPoint y: 426, distance: 53.5
click at [671, 444] on button "Save" at bounding box center [620, 441] width 170 height 19
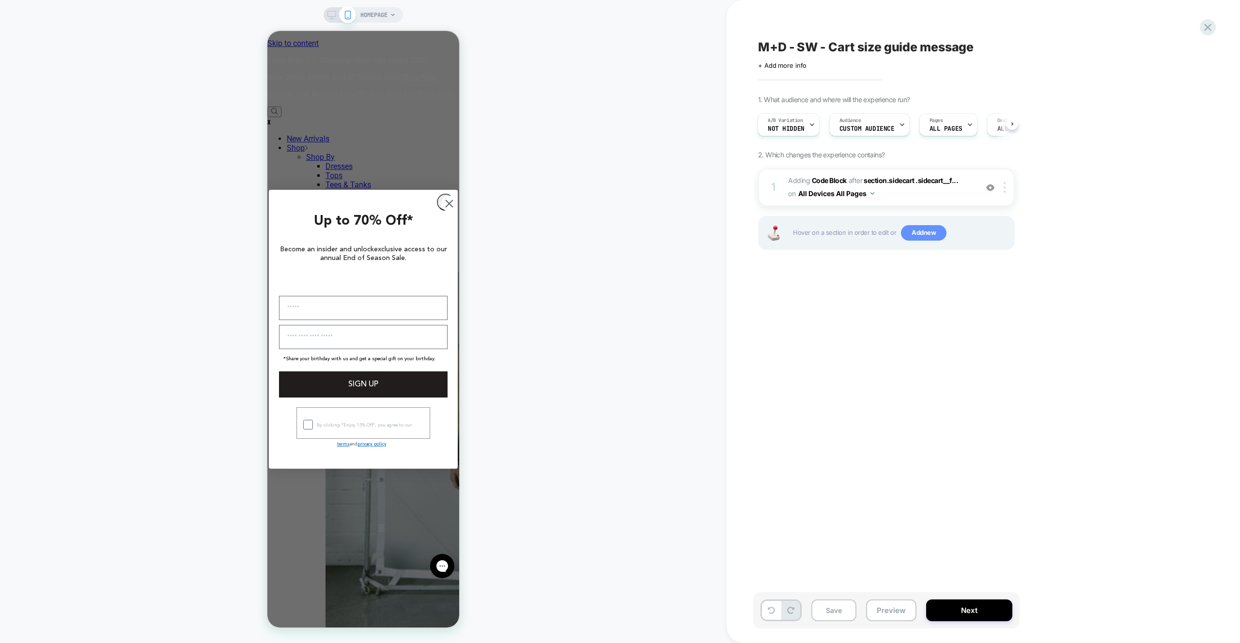
click at [922, 237] on span "Add new" at bounding box center [924, 232] width 46 height 15
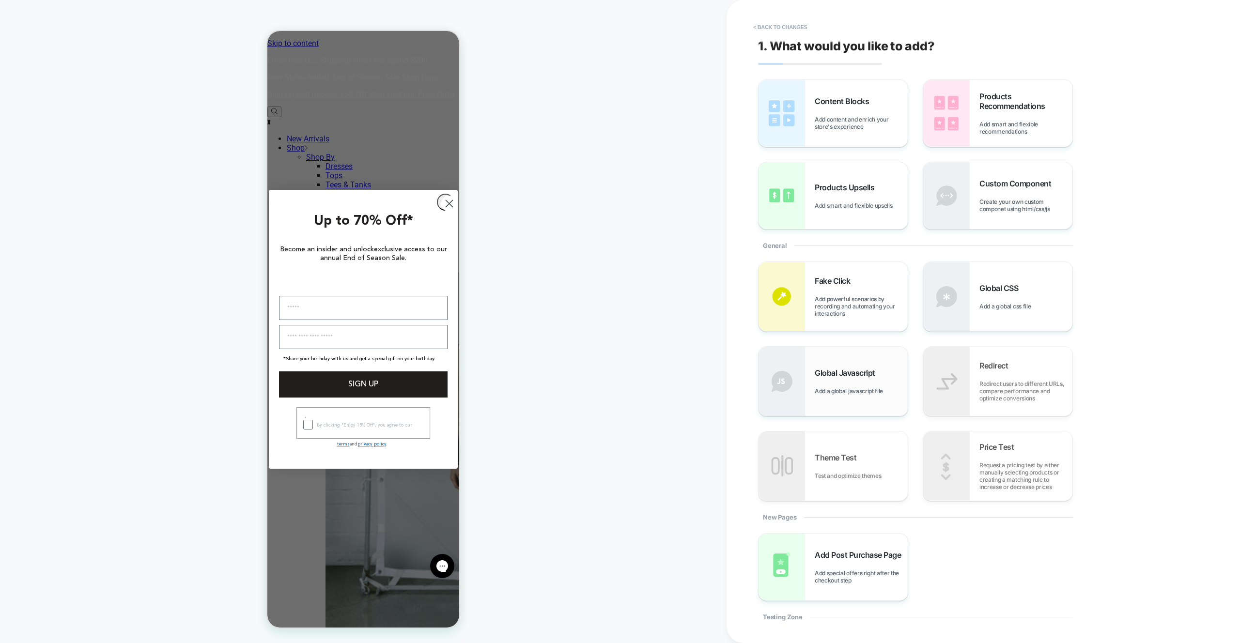
click at [831, 370] on span "Global Javascript" at bounding box center [847, 373] width 65 height 10
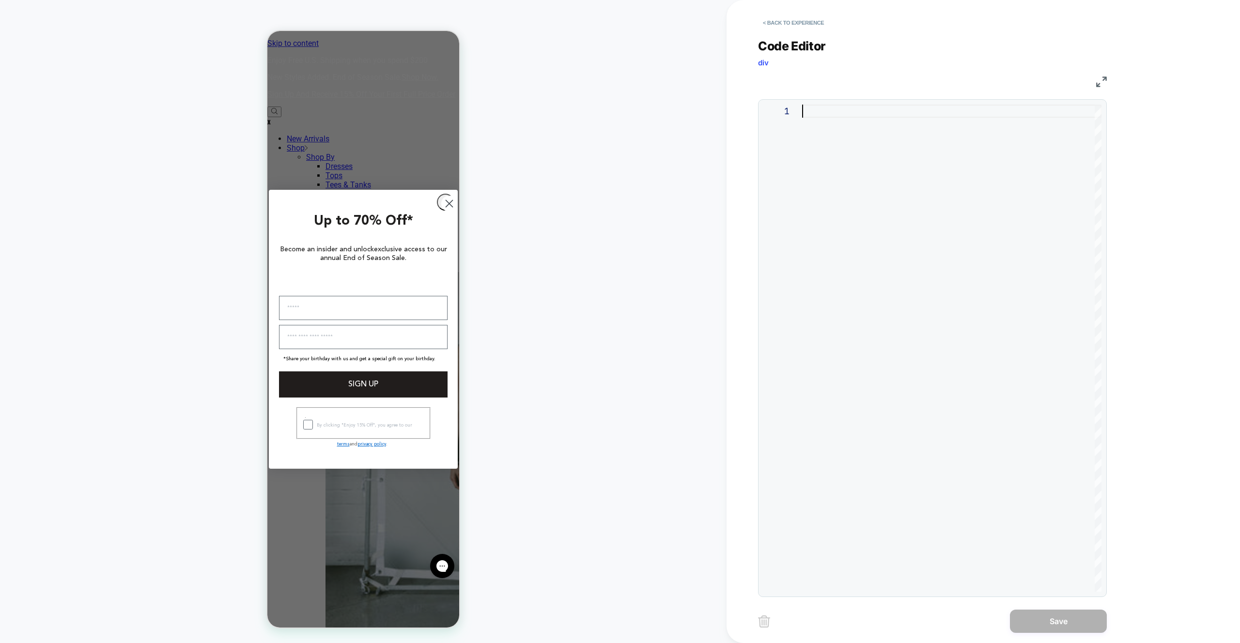
click at [882, 268] on div at bounding box center [951, 348] width 299 height 487
type textarea "**********"
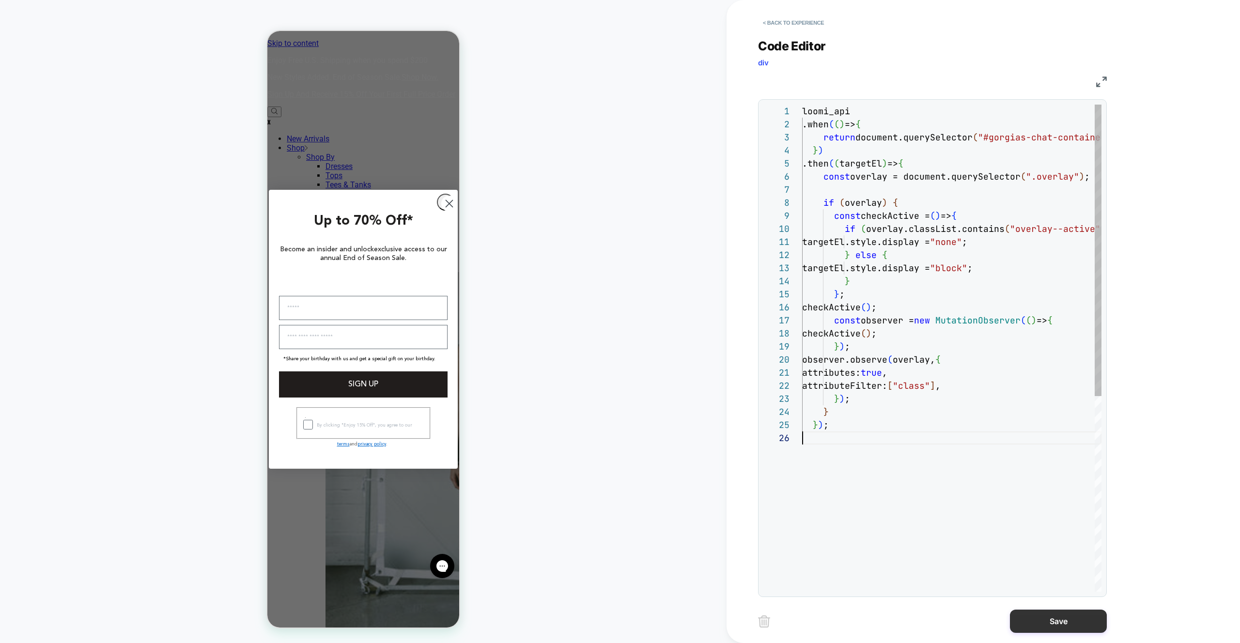
scroll to position [65, 0]
click at [1043, 622] on button "Save" at bounding box center [1058, 621] width 97 height 23
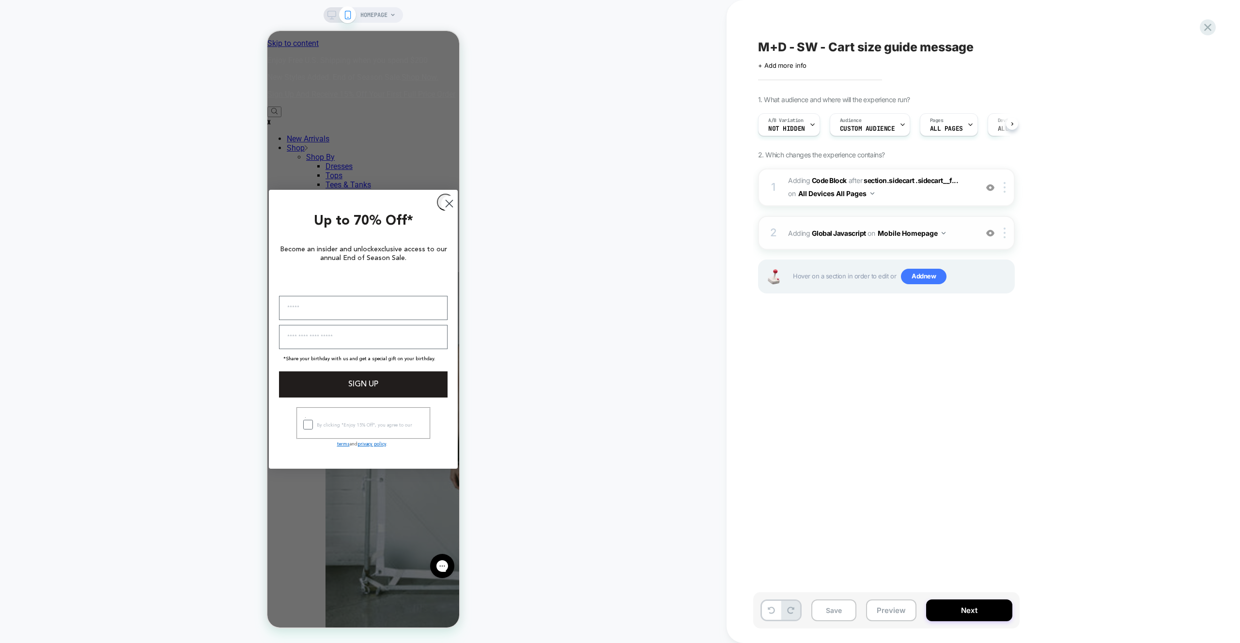
scroll to position [0, 0]
click at [938, 236] on button "Mobile Homepage" at bounding box center [912, 233] width 68 height 14
click at [925, 377] on div "Mobile All Pages" at bounding box center [910, 380] width 117 height 21
click at [1003, 232] on img at bounding box center [1004, 233] width 2 height 11
click at [987, 331] on div "Target All Devices" at bounding box center [1005, 337] width 86 height 27
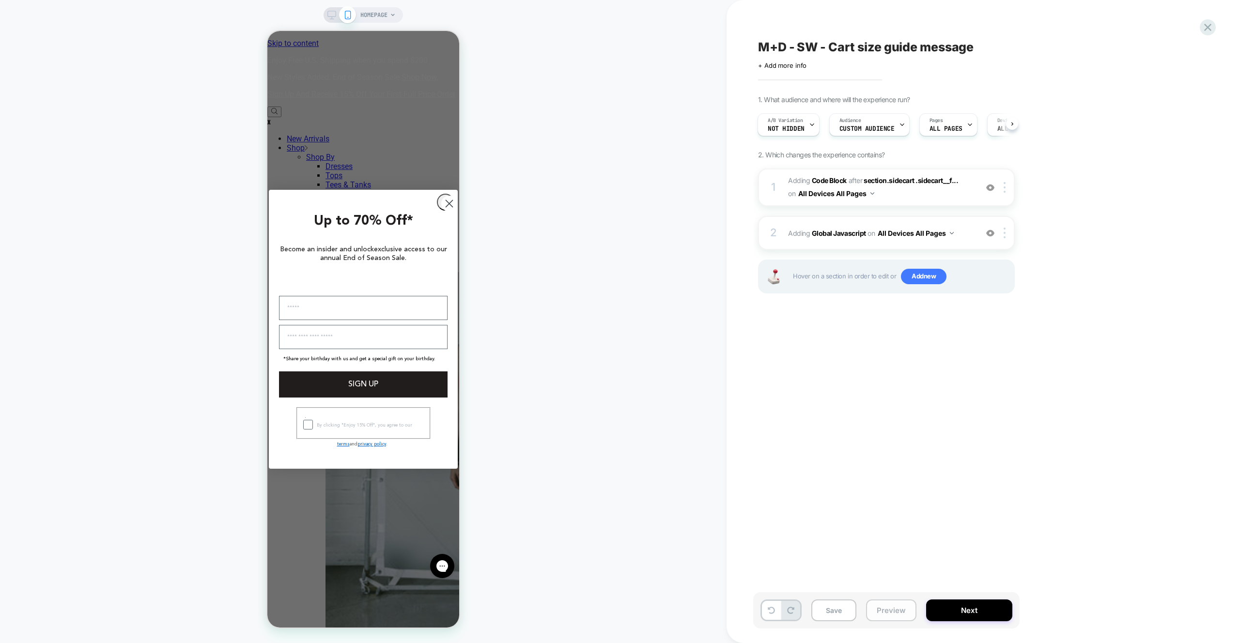
click at [867, 609] on button "Preview" at bounding box center [891, 611] width 50 height 22
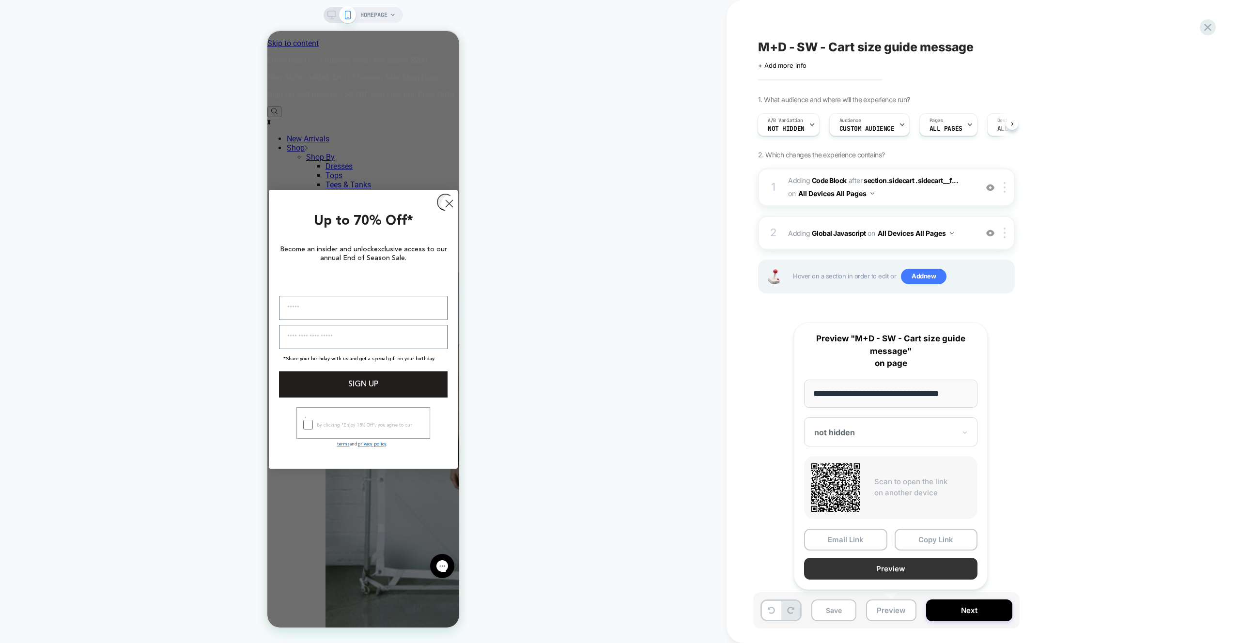
click at [887, 562] on button "Preview" at bounding box center [890, 569] width 173 height 22
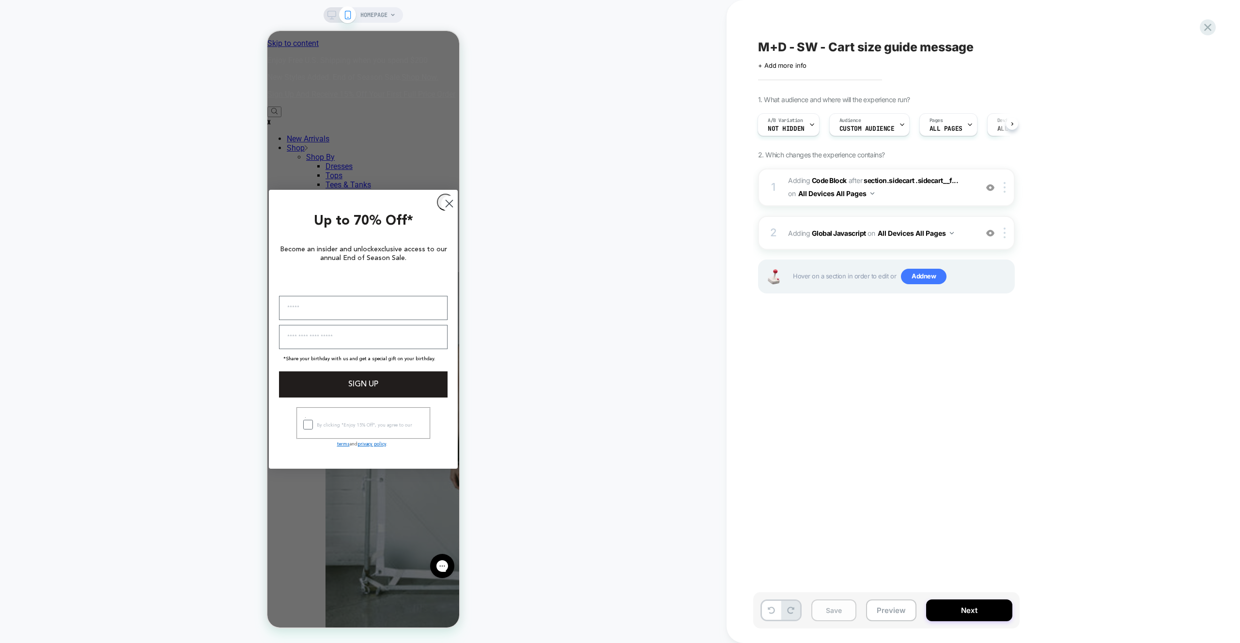
click at [849, 615] on button "Save" at bounding box center [833, 611] width 45 height 22
click at [1208, 27] on icon at bounding box center [1207, 27] width 7 height 7
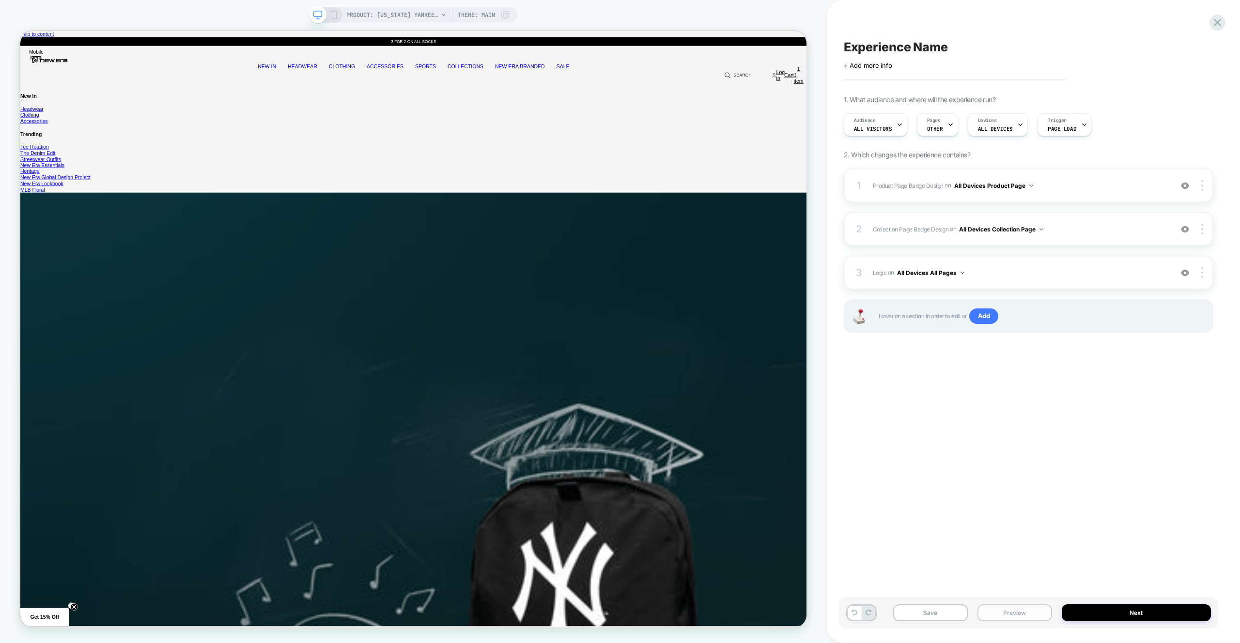
click at [1001, 613] on button "Preview" at bounding box center [1014, 612] width 75 height 17
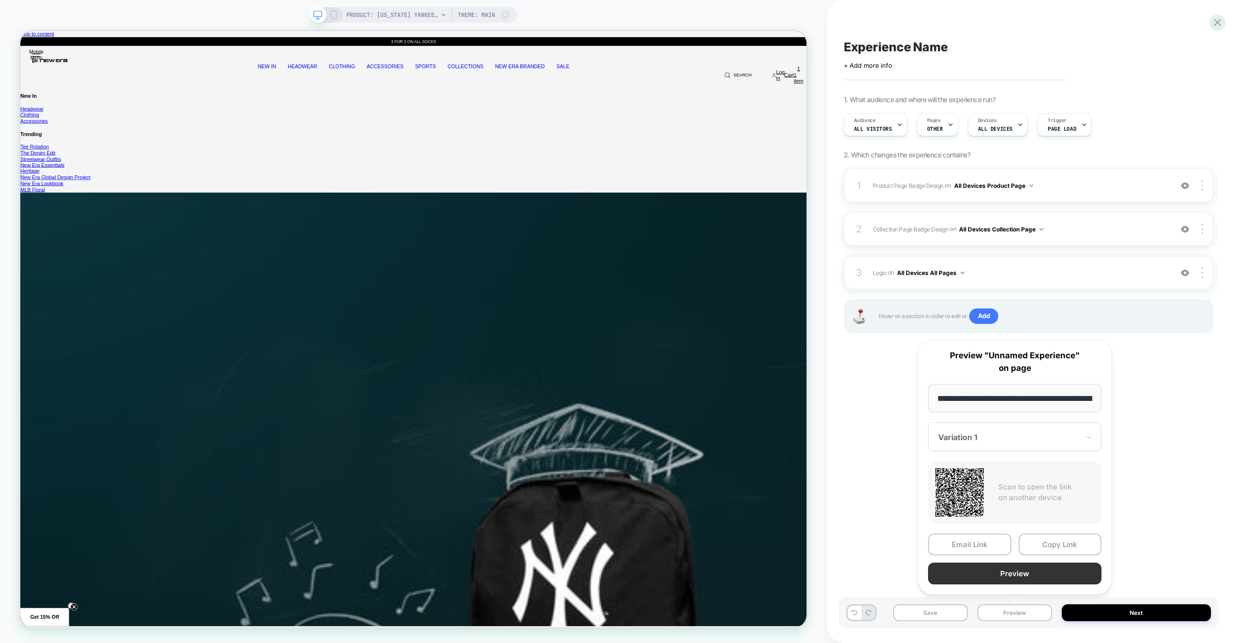
click at [1009, 577] on button "Preview" at bounding box center [1014, 574] width 173 height 22
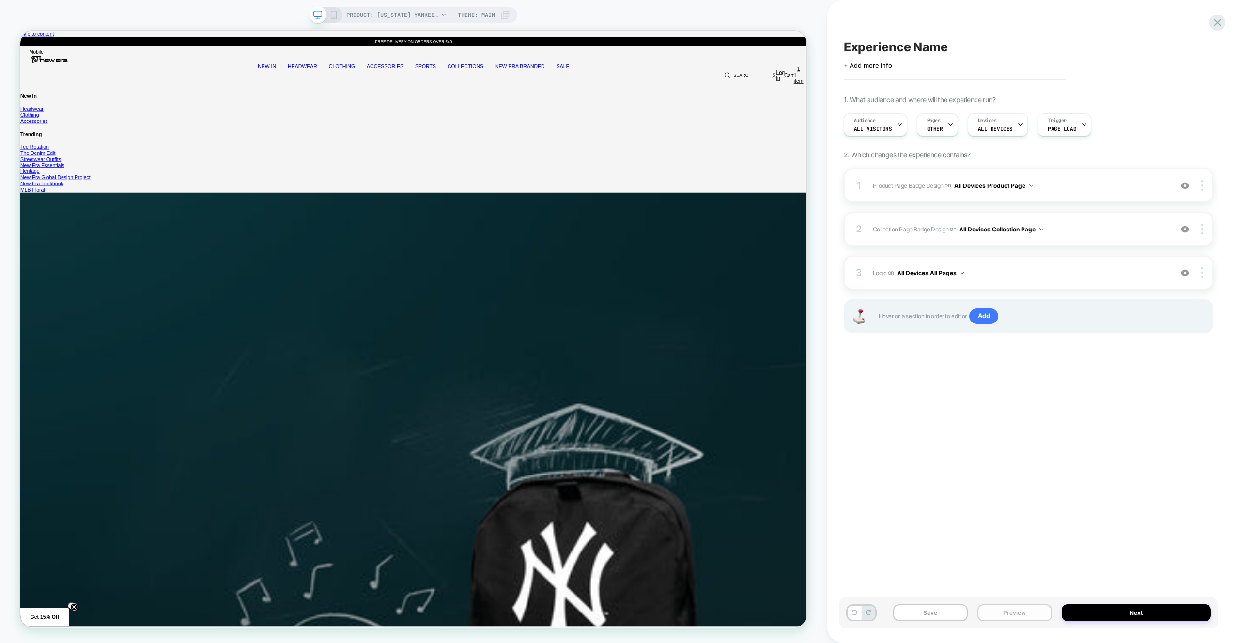
click at [1016, 524] on div "Experience Name Click to edit experience details + Add more info 1. What audien…" at bounding box center [1028, 322] width 379 height 624
click at [1007, 618] on button "Preview" at bounding box center [1014, 612] width 75 height 17
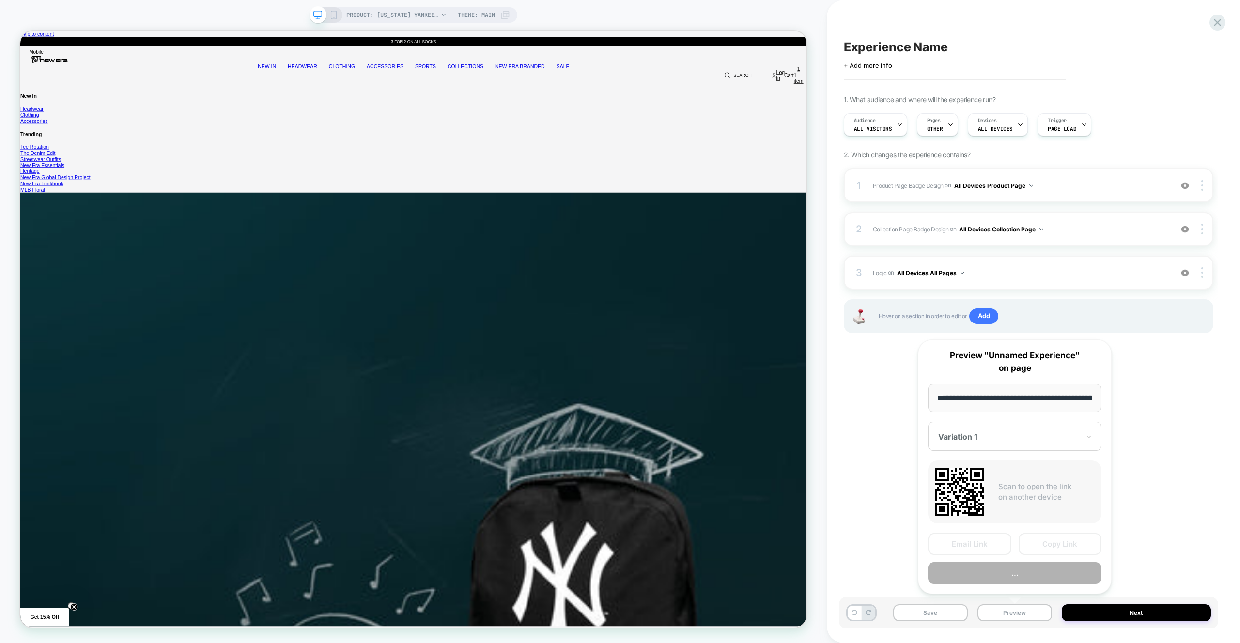
scroll to position [0, 367]
click at [1015, 574] on button "Preview" at bounding box center [1014, 574] width 173 height 22
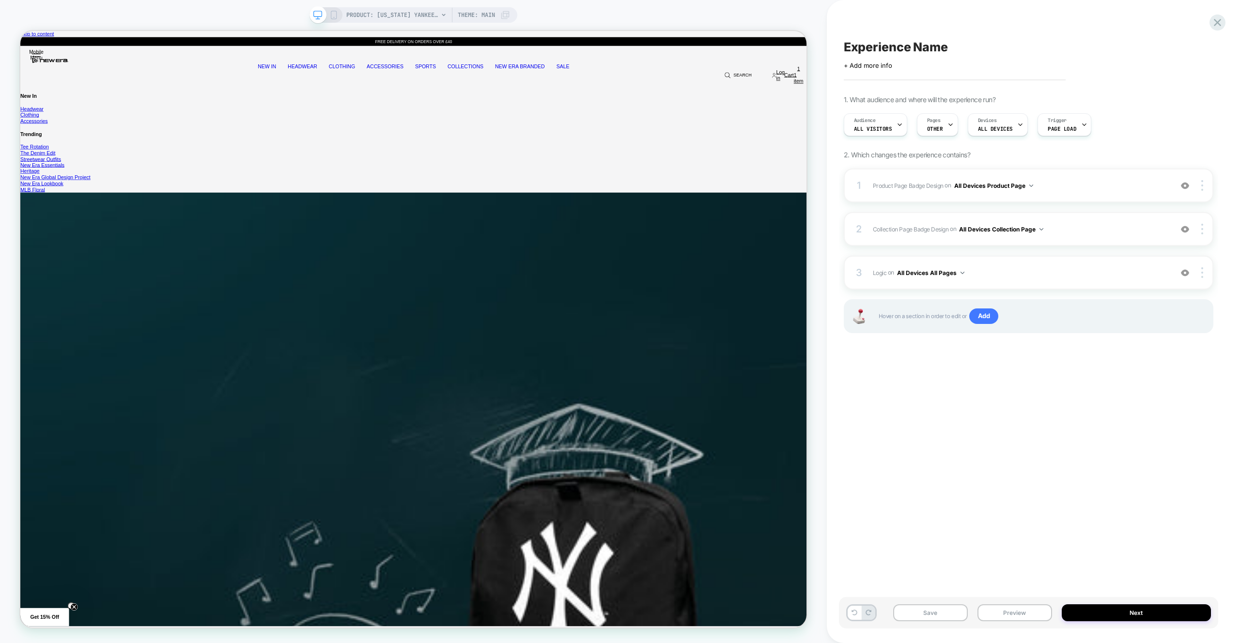
click at [995, 251] on div "1 Product Page Badge Design Adding Text BEFORE footer on All Devices Product Pa…" at bounding box center [1029, 263] width 370 height 189
click at [997, 269] on span "Logic Adding Code Block BEFORE footer on All Devices All Pages" at bounding box center [1020, 273] width 294 height 12
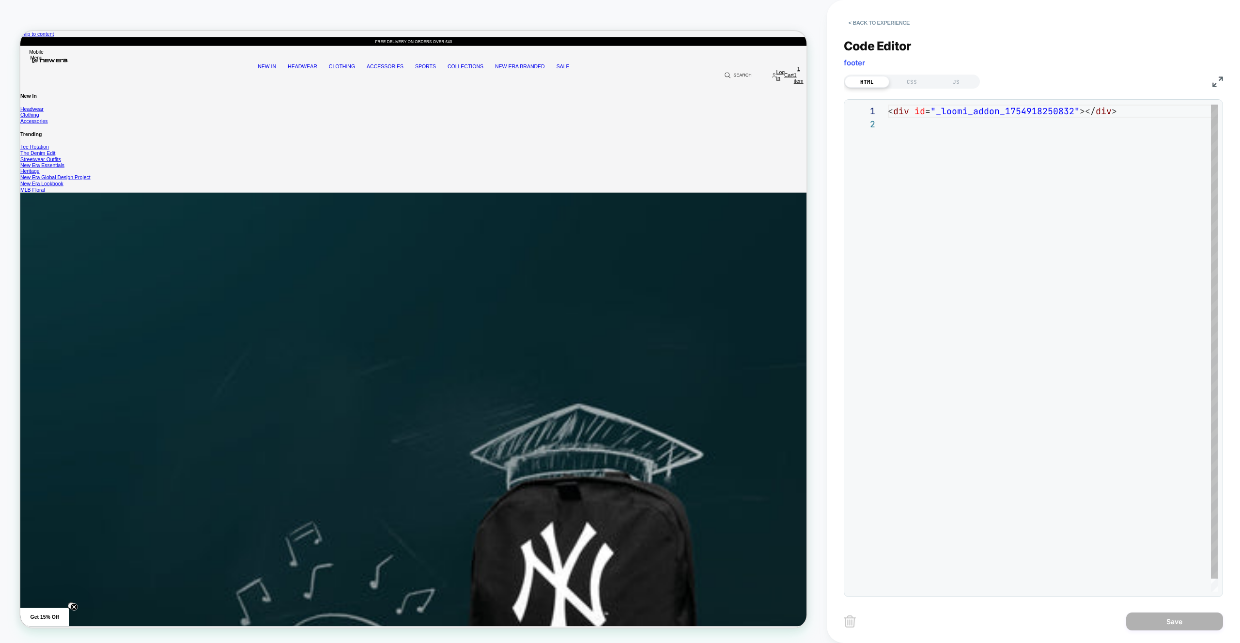
scroll to position [13, 0]
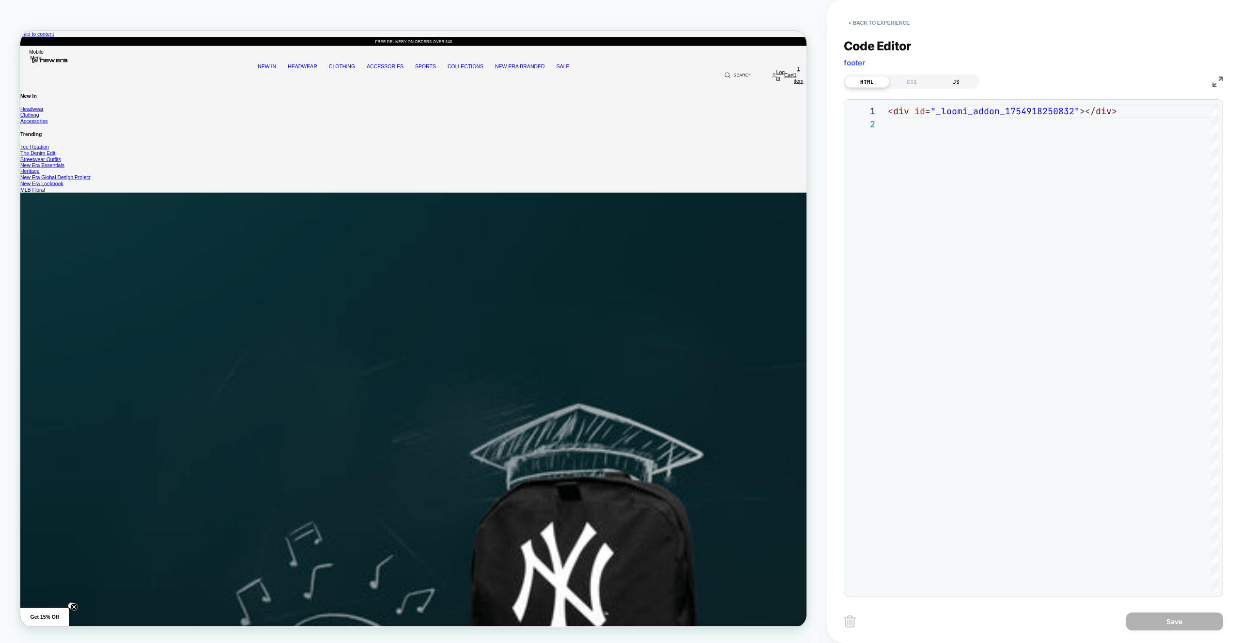
click at [936, 79] on div "JS" at bounding box center [956, 82] width 45 height 12
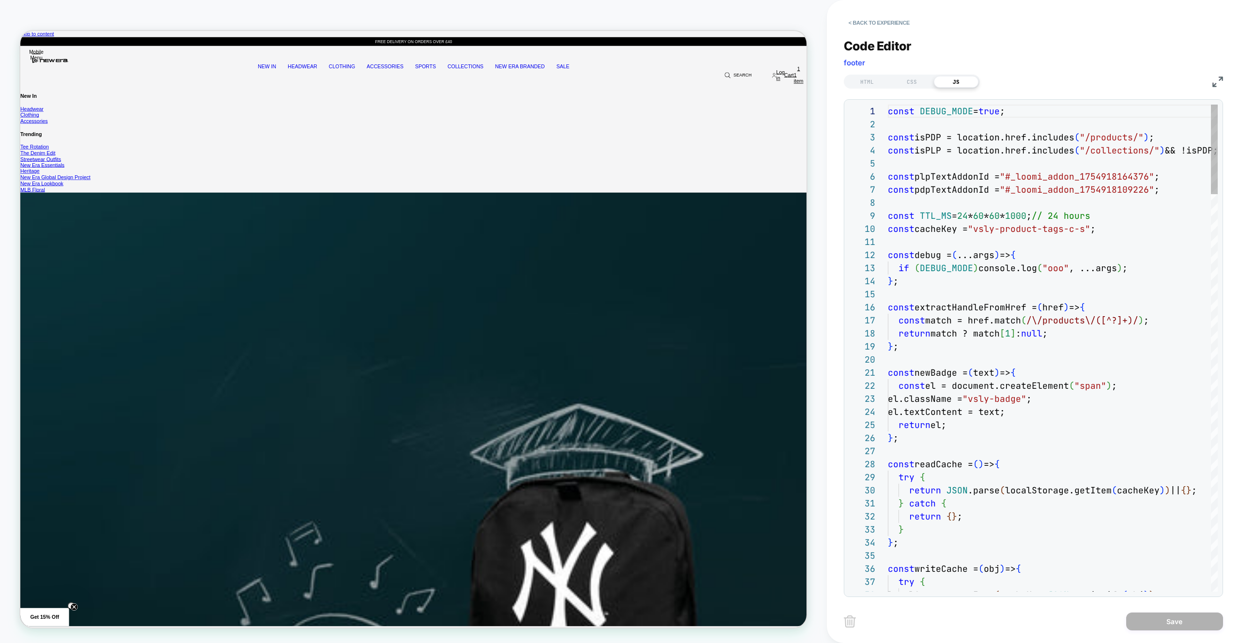
scroll to position [131, 0]
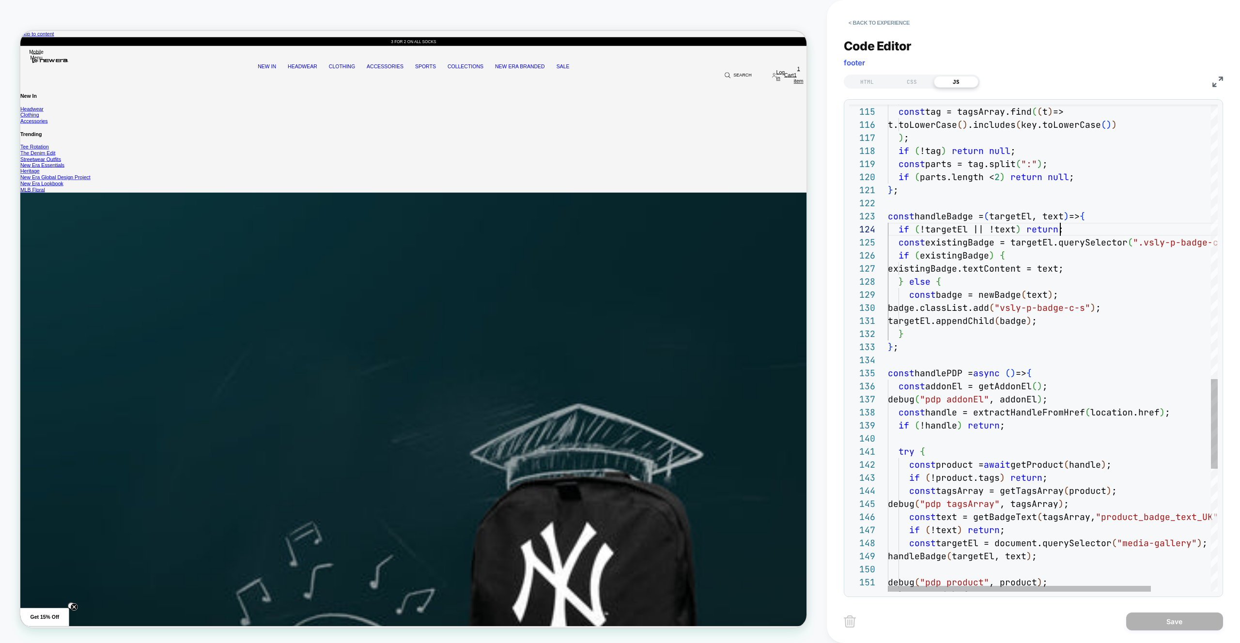
drag, startPoint x: 1139, startPoint y: 227, endPoint x: 1090, endPoint y: 195, distance: 58.4
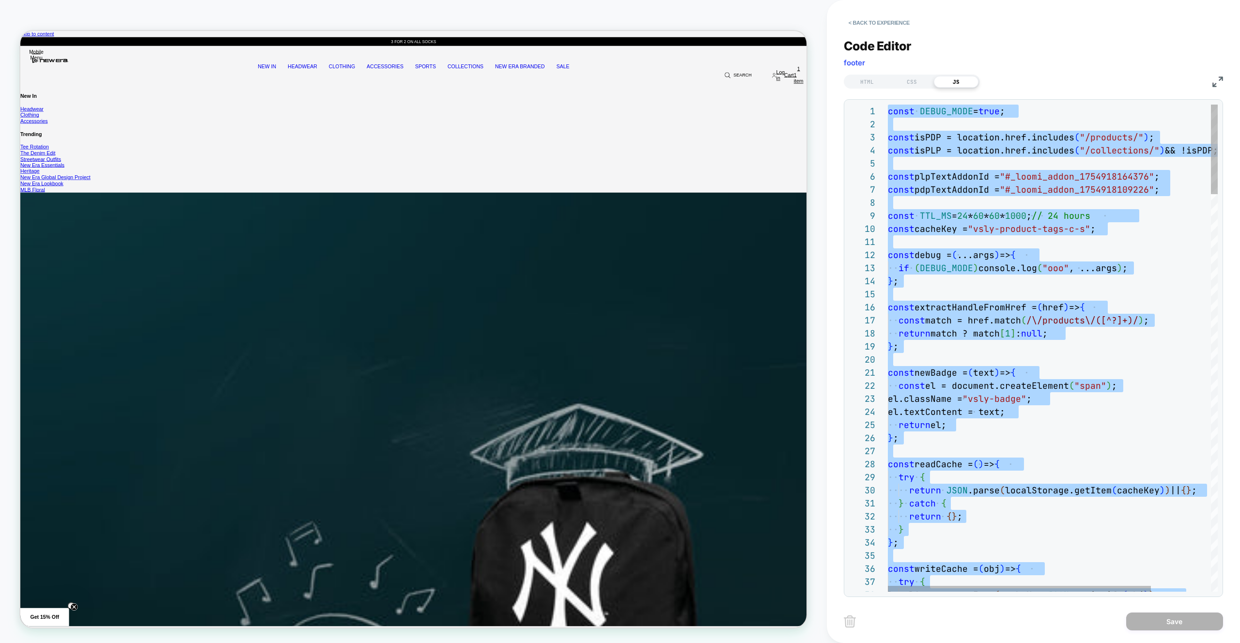
type textarea "**********"
click at [908, 32] on div "Code Editor footer HTML CSS JS 34 35 36 37 38 22 23 24 25 26 27 28 29 30 31 32 …" at bounding box center [1033, 312] width 379 height 571
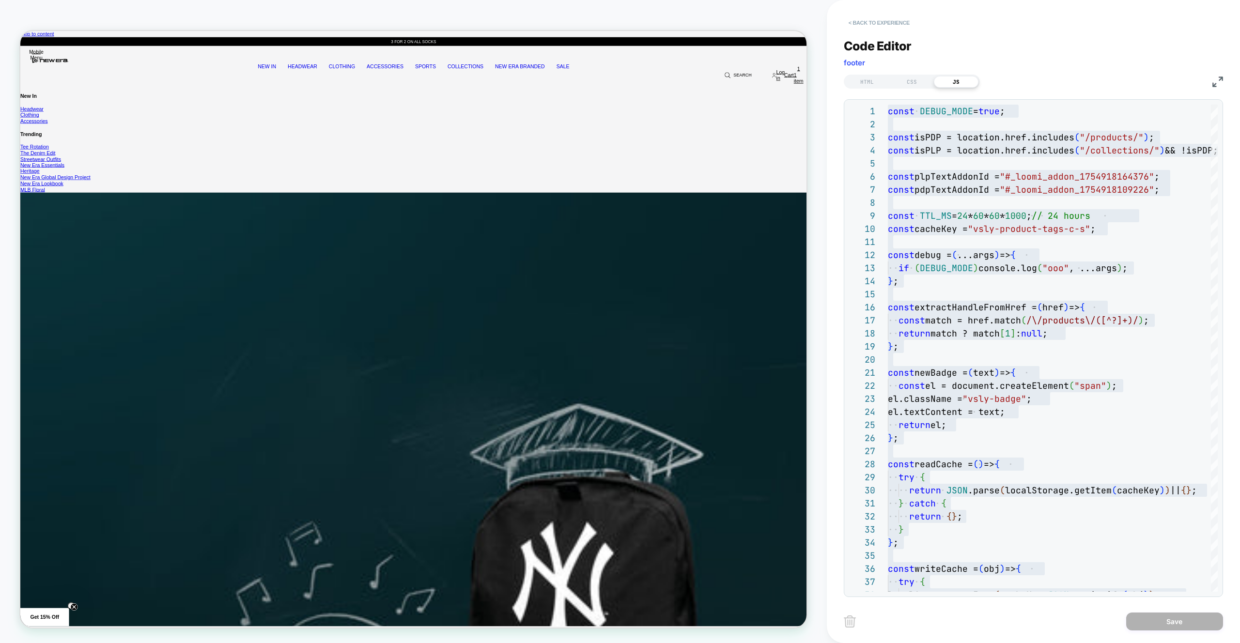
click at [905, 26] on button "< Back to experience" at bounding box center [879, 22] width 71 height 15
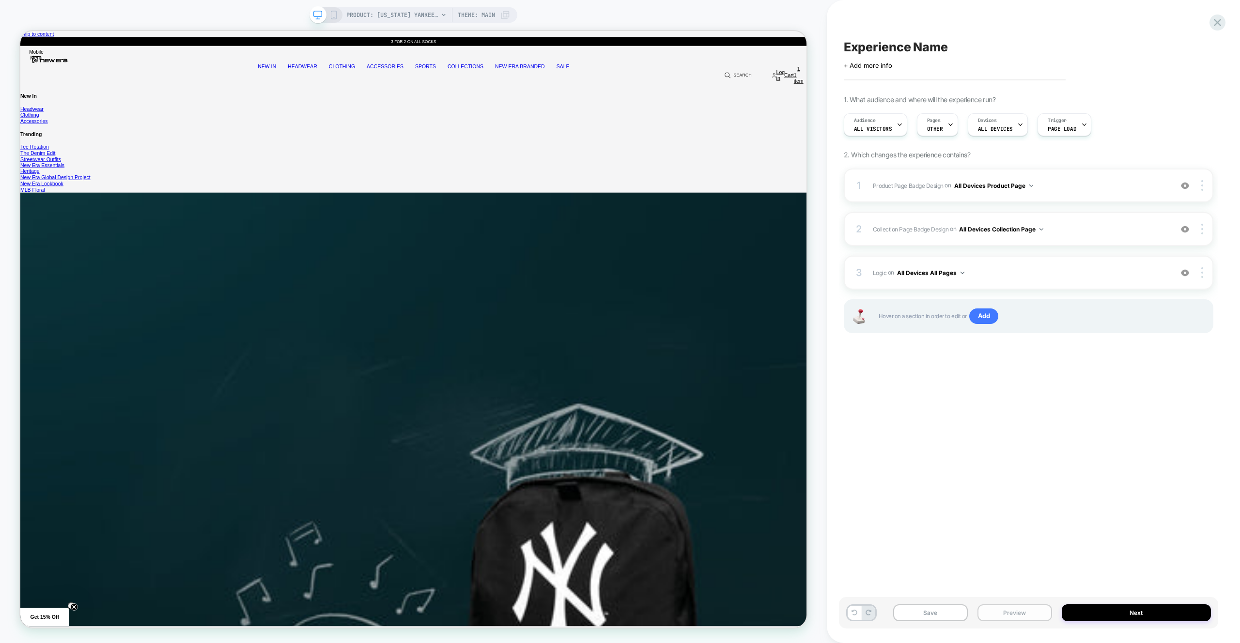
drag, startPoint x: 1019, startPoint y: 619, endPoint x: 1022, endPoint y: 609, distance: 11.2
click at [1019, 619] on button "Preview" at bounding box center [1014, 612] width 75 height 17
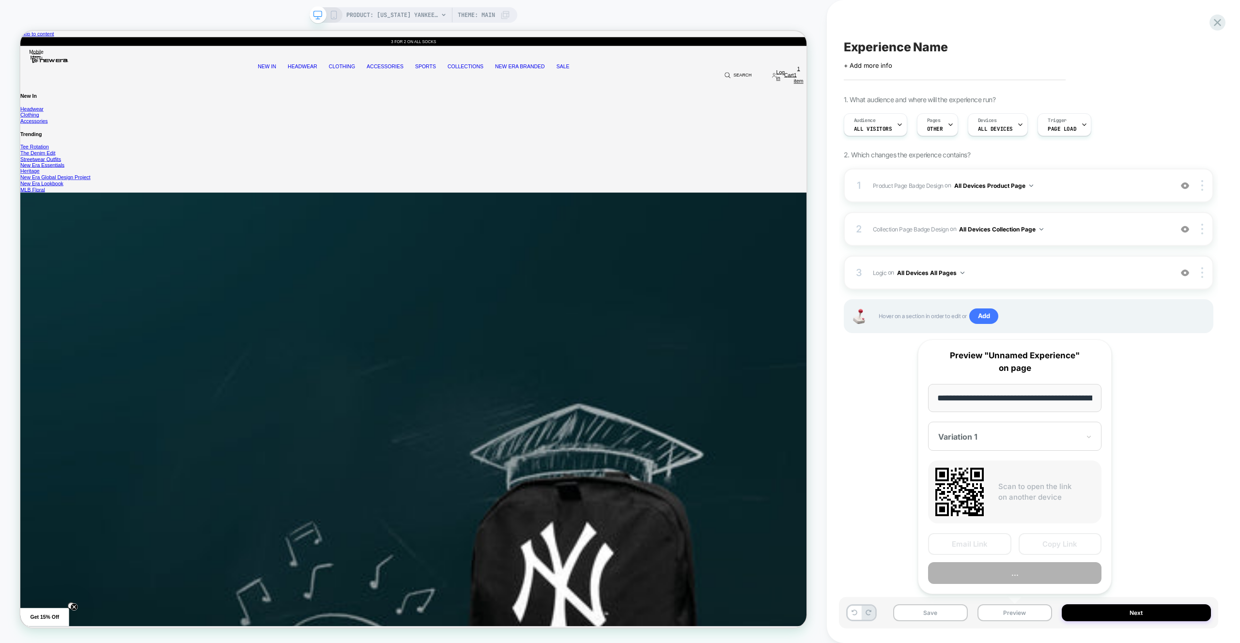
scroll to position [0, 0]
click at [1027, 588] on div "**********" at bounding box center [1015, 467] width 194 height 255
click at [1027, 573] on button "Preview" at bounding box center [1014, 574] width 173 height 22
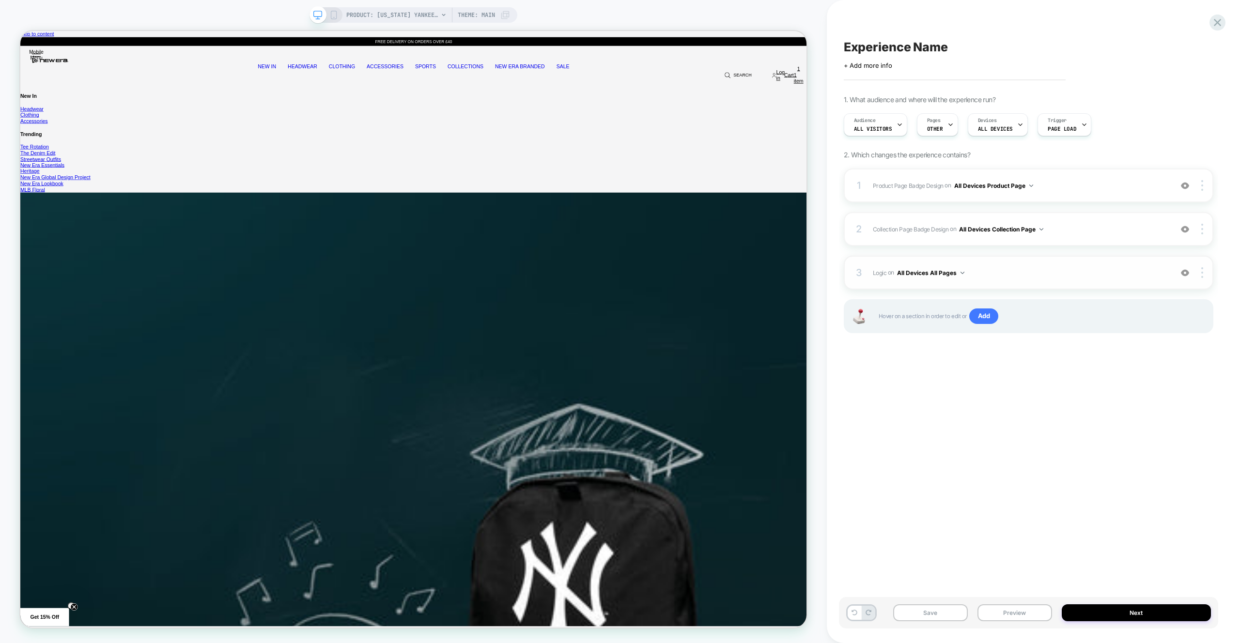
click at [1096, 278] on span "Logic Adding Code Block BEFORE footer on All Devices All Pages" at bounding box center [1020, 273] width 294 height 12
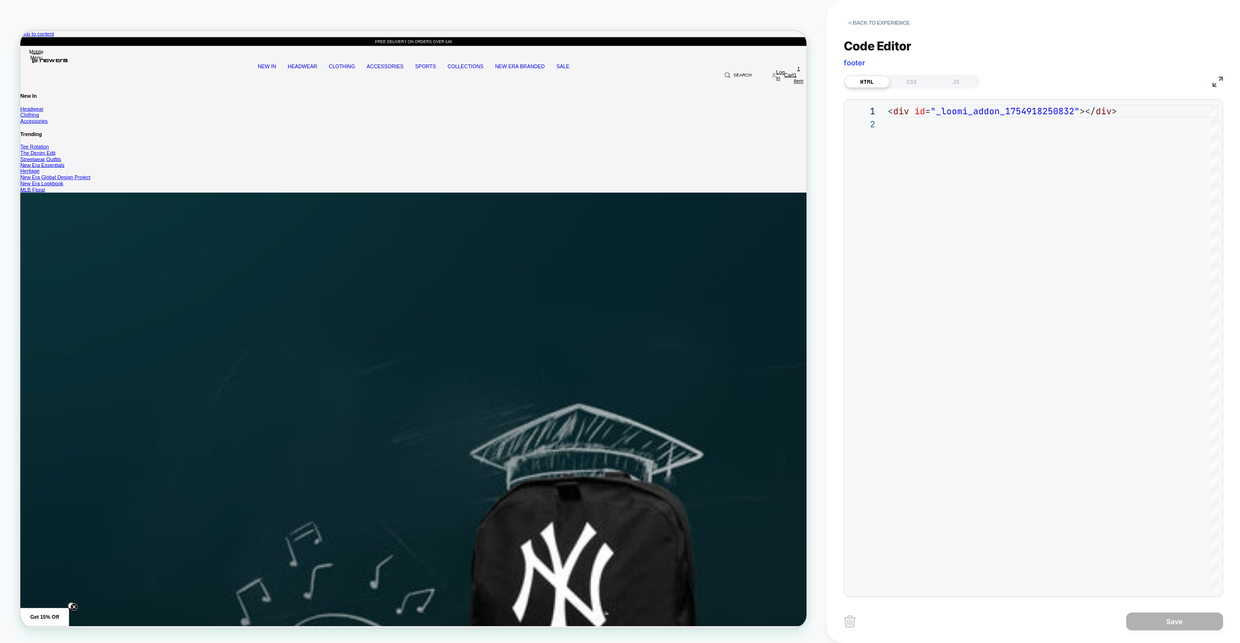
scroll to position [13, 0]
click at [948, 80] on div "JS" at bounding box center [956, 82] width 45 height 12
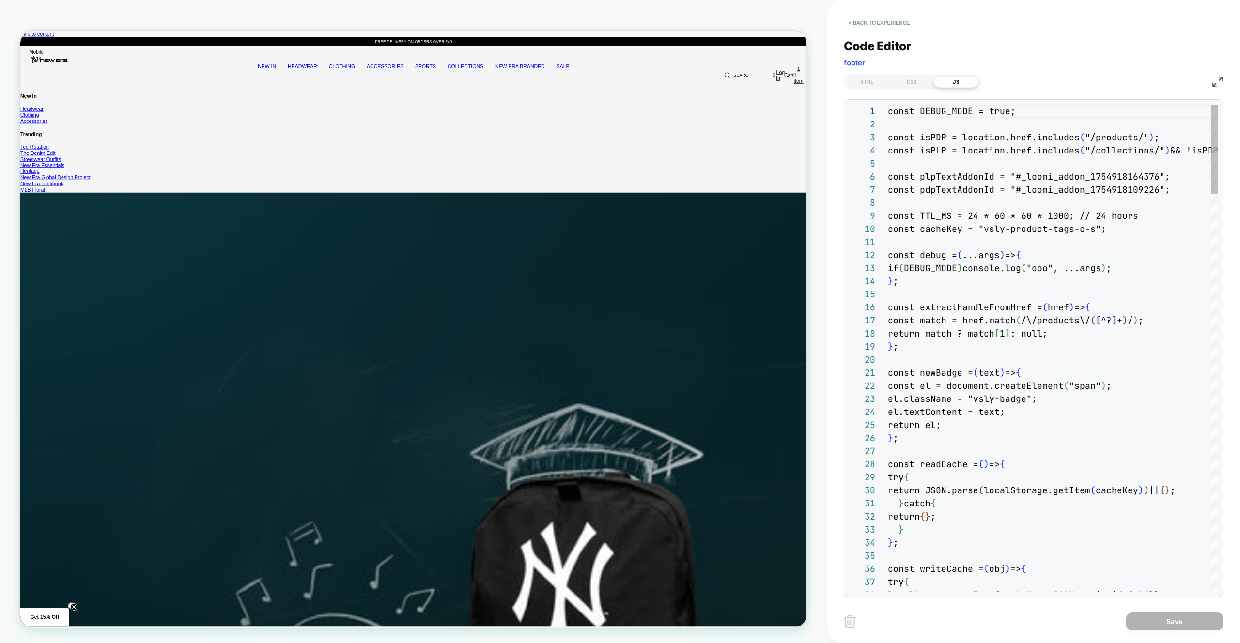
scroll to position [131, 0]
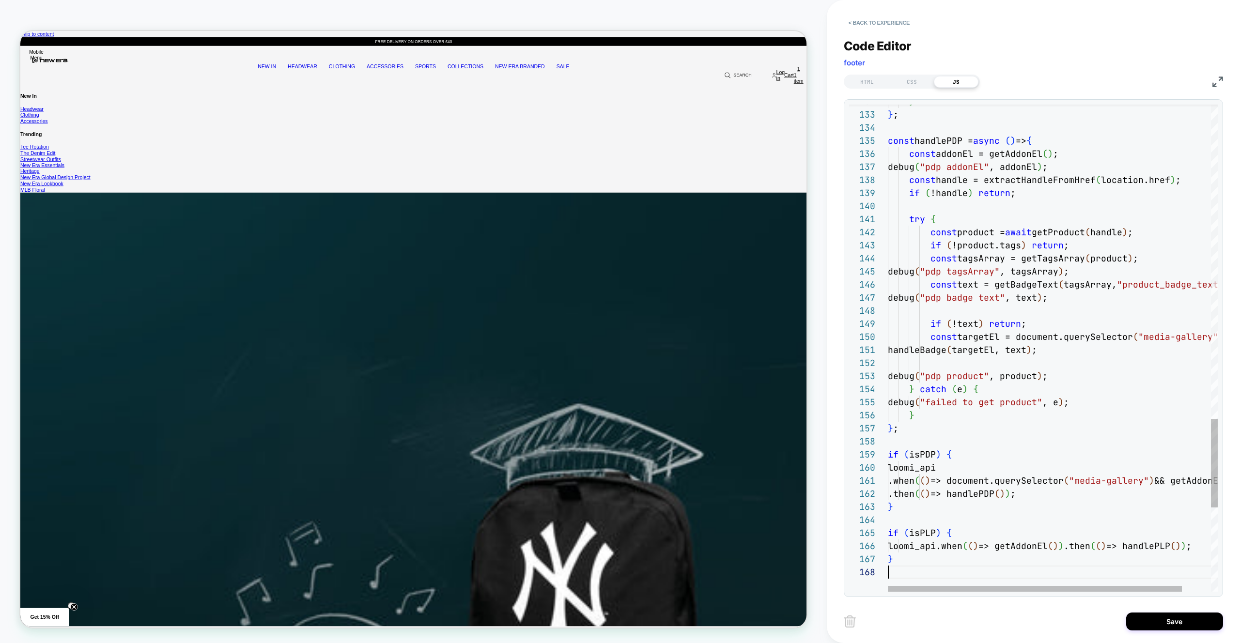
type textarea "**********"
drag, startPoint x: 1166, startPoint y: 630, endPoint x: 1158, endPoint y: 629, distance: 8.4
click at [1166, 630] on button "Save" at bounding box center [1174, 622] width 97 height 18
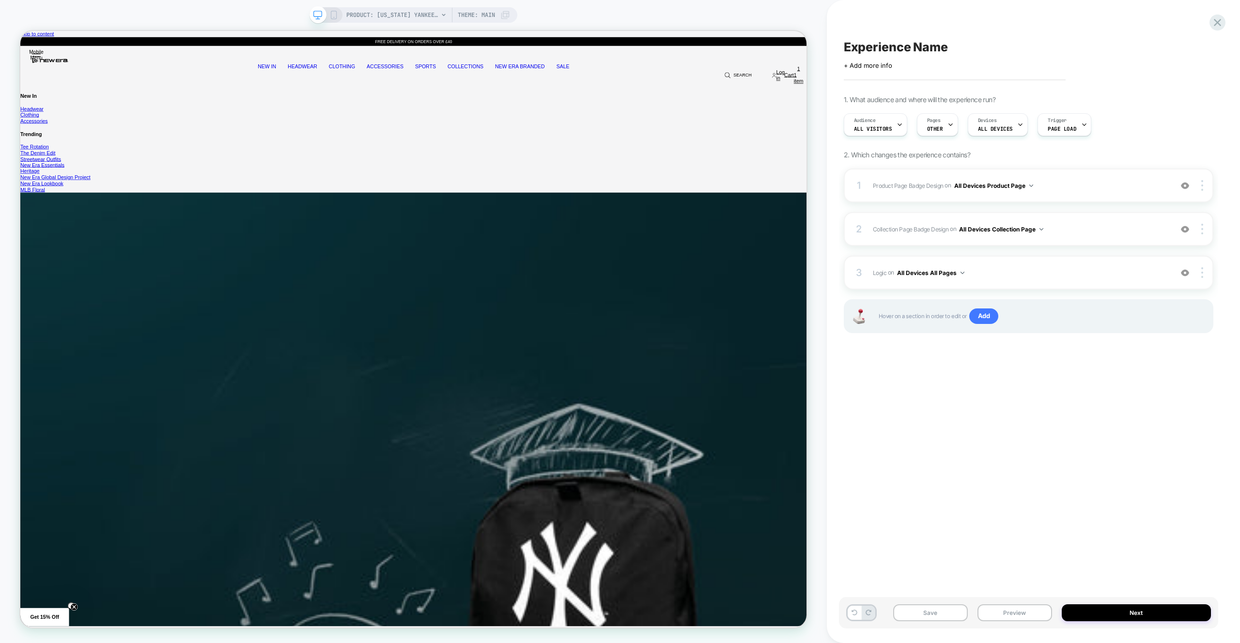
drag, startPoint x: 1030, startPoint y: 623, endPoint x: 1031, endPoint y: 591, distance: 32.0
click at [1030, 623] on div "Save Preview Next" at bounding box center [1028, 612] width 379 height 31
click at [1031, 609] on button "Preview" at bounding box center [1014, 612] width 75 height 17
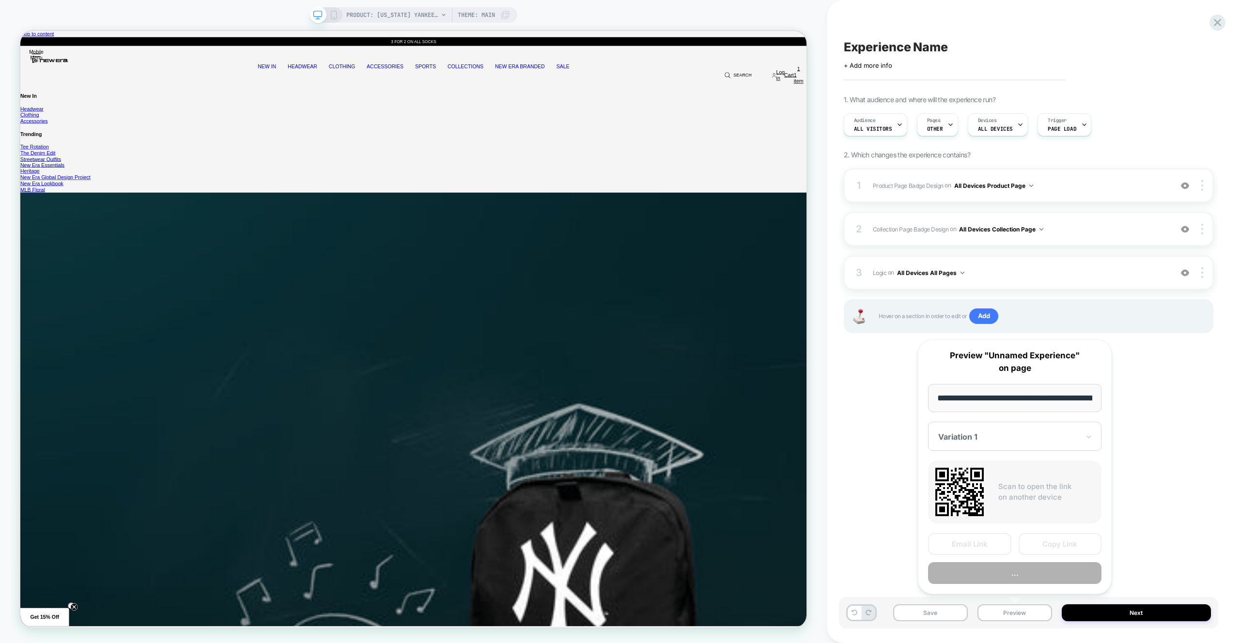
scroll to position [0, 367]
click at [1037, 566] on button "..." at bounding box center [1014, 574] width 173 height 22
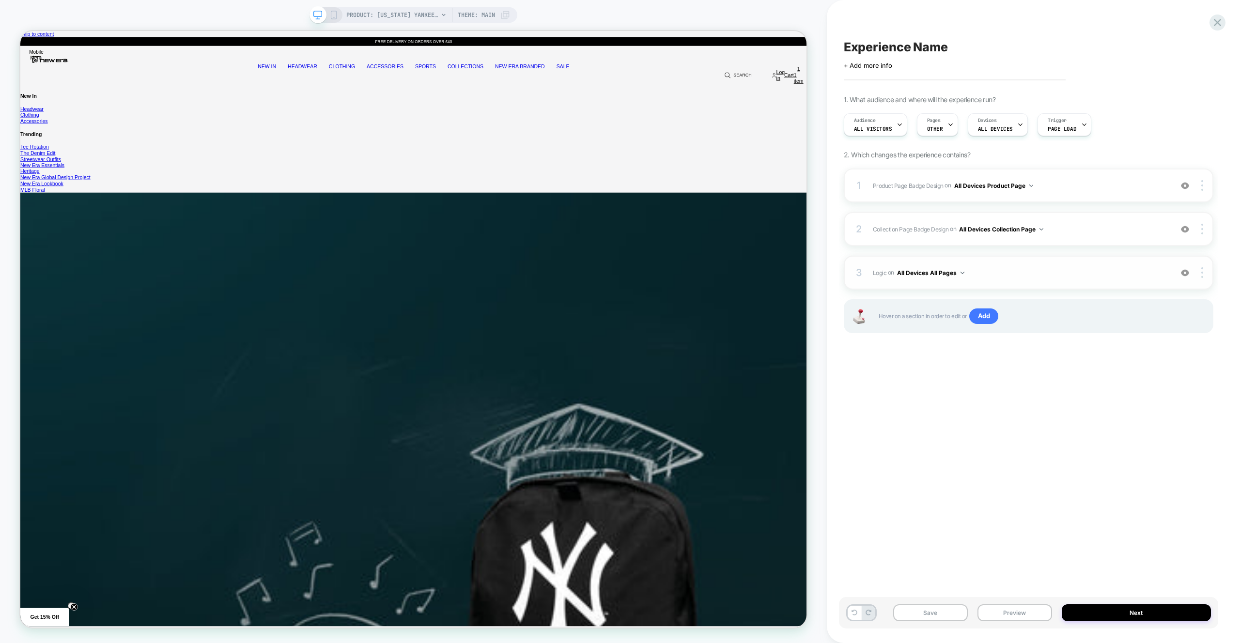
click at [1049, 272] on span "Logic Adding Code Block BEFORE footer on All Devices All Pages" at bounding box center [1020, 273] width 294 height 12
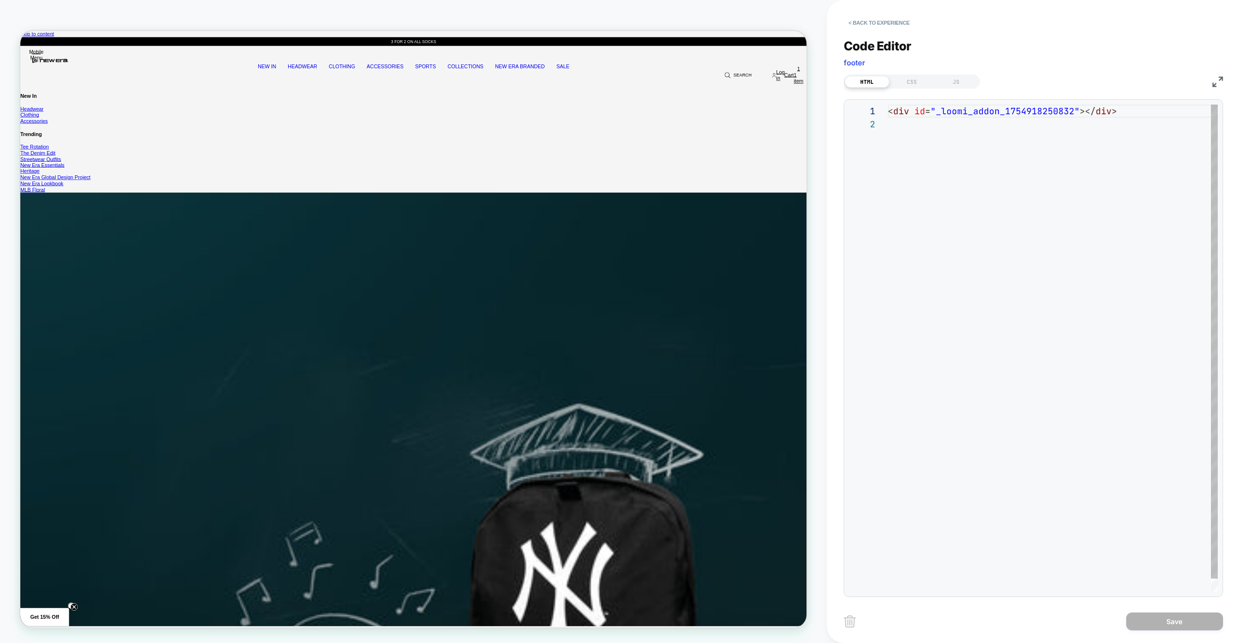
scroll to position [13, 0]
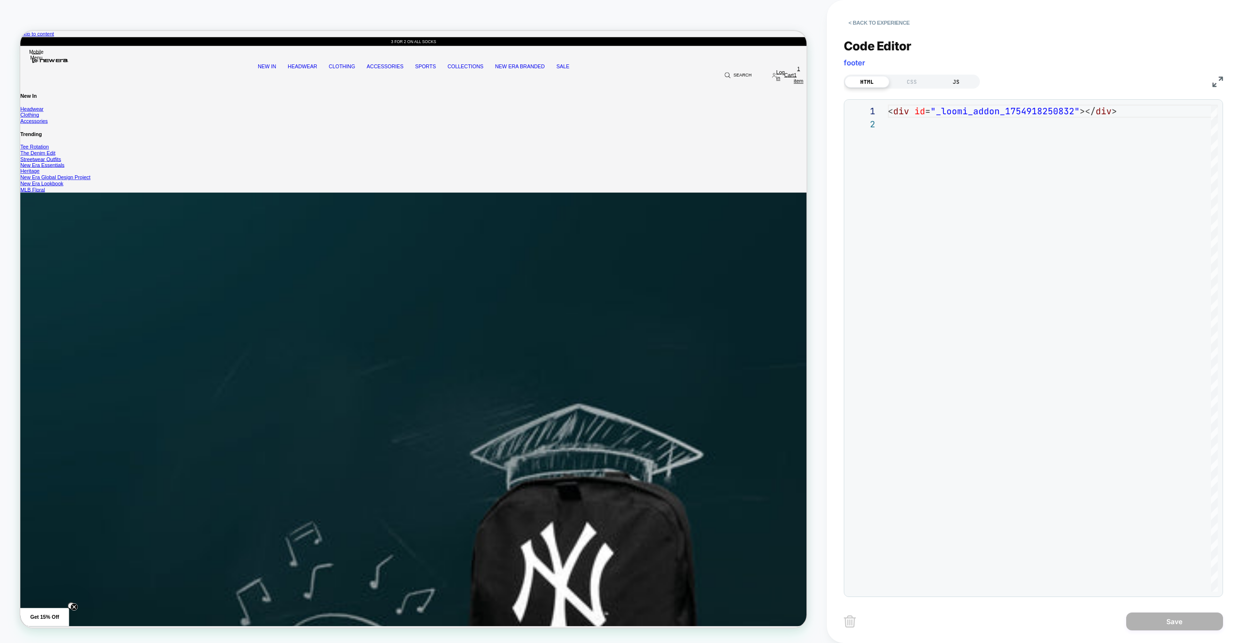
click at [955, 86] on div "JS" at bounding box center [956, 82] width 45 height 12
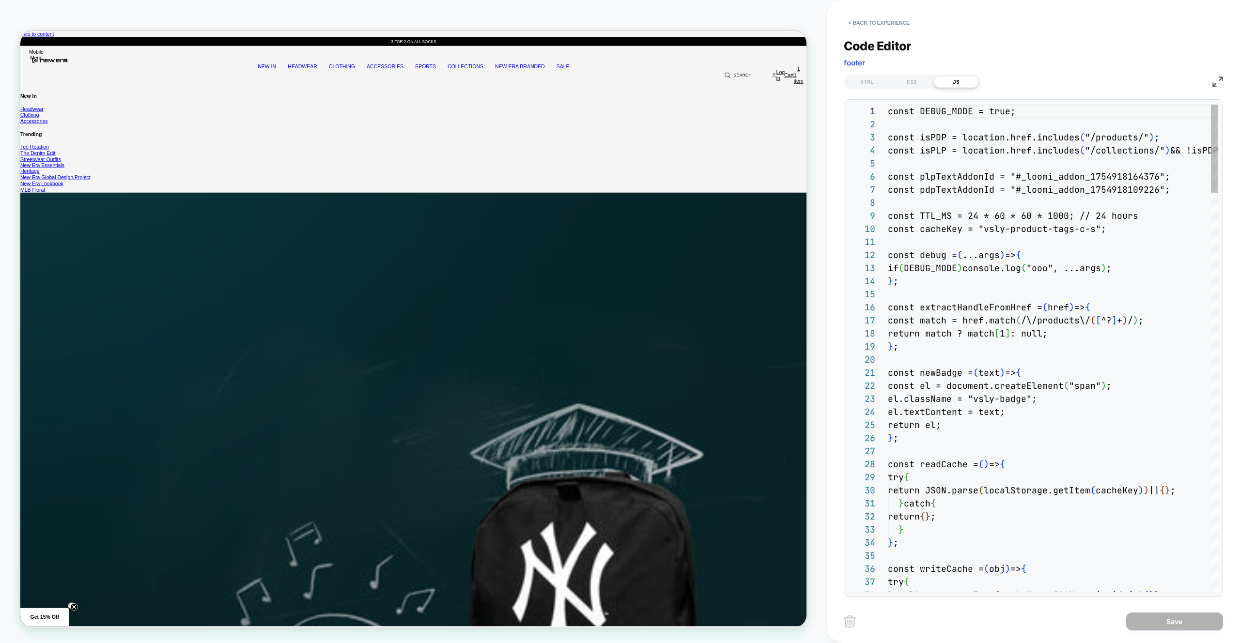
scroll to position [131, 0]
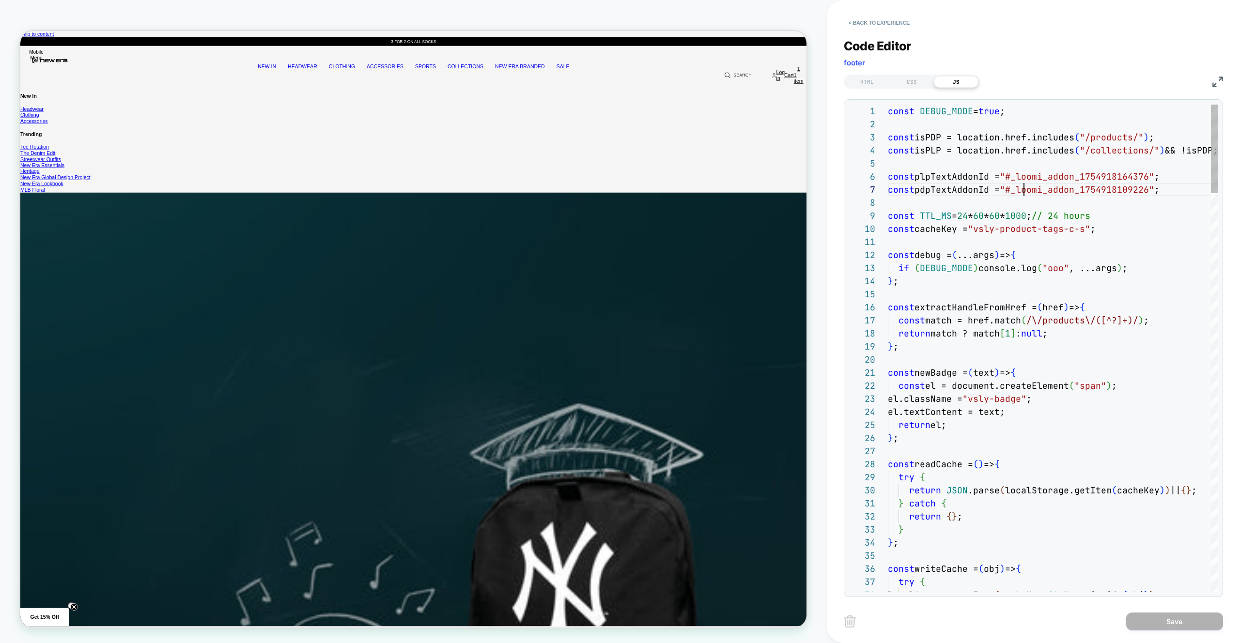
scroll to position [78, 136]
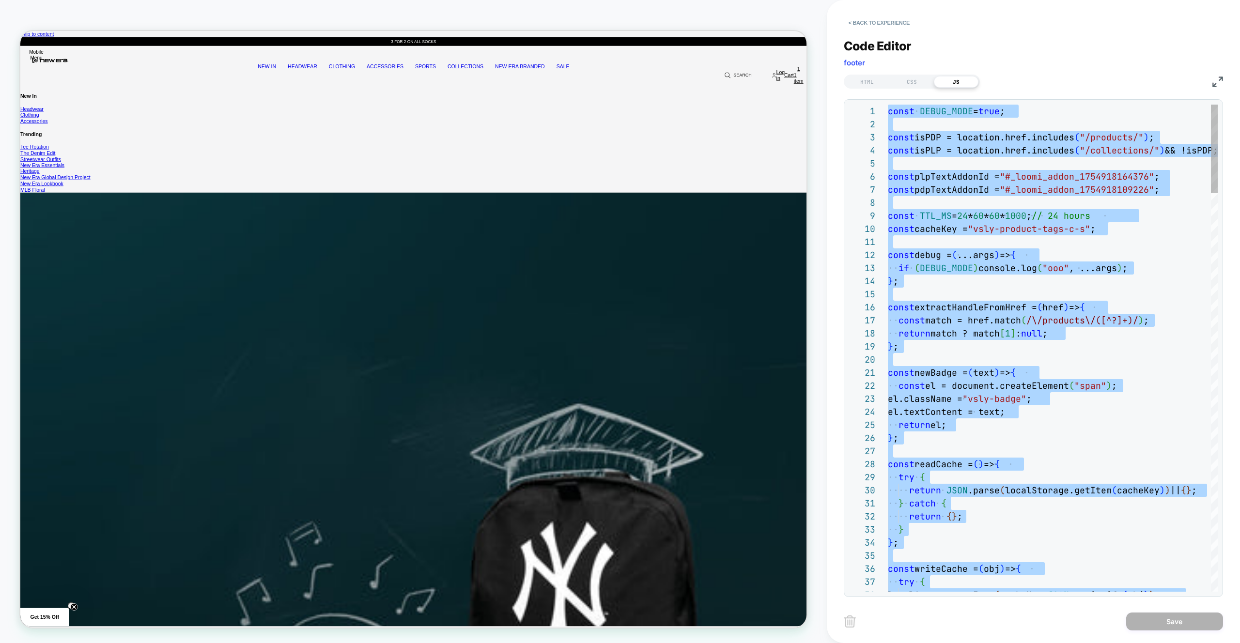
type textarea "**********"
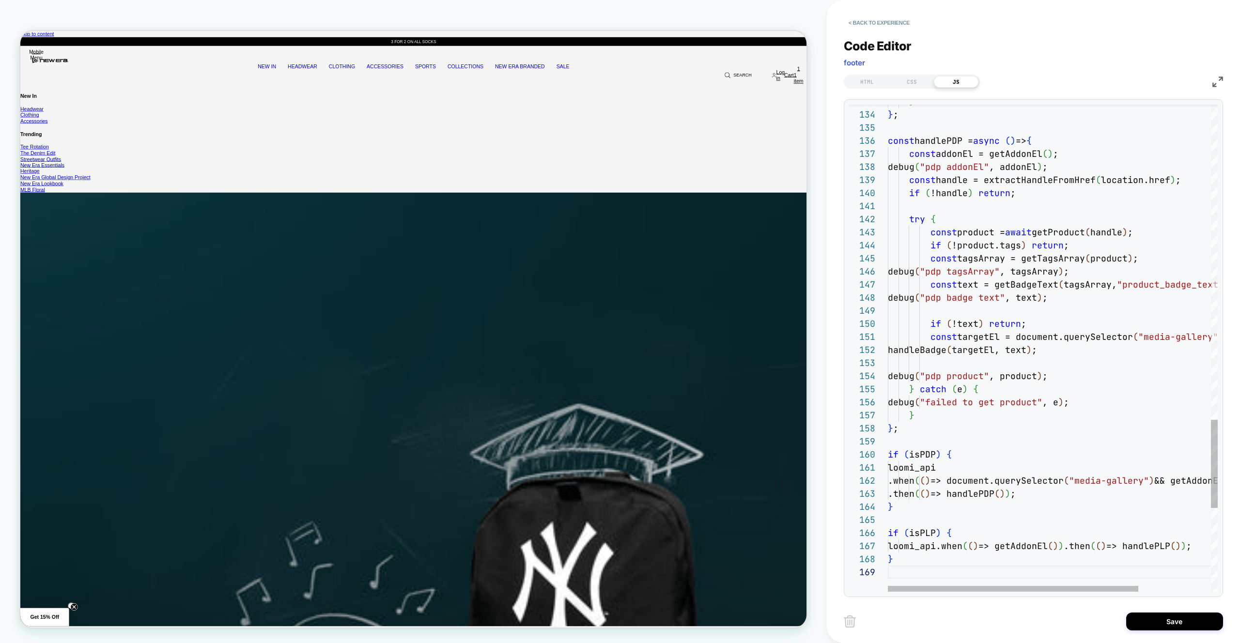
click at [1180, 636] on div "< Back to experience Code Editor footer HTML CSS JS 133 134 135 136 137 138 139…" at bounding box center [1033, 321] width 379 height 643
drag, startPoint x: 1171, startPoint y: 628, endPoint x: 1129, endPoint y: 626, distance: 41.7
click at [1171, 628] on button "Save" at bounding box center [1174, 622] width 97 height 18
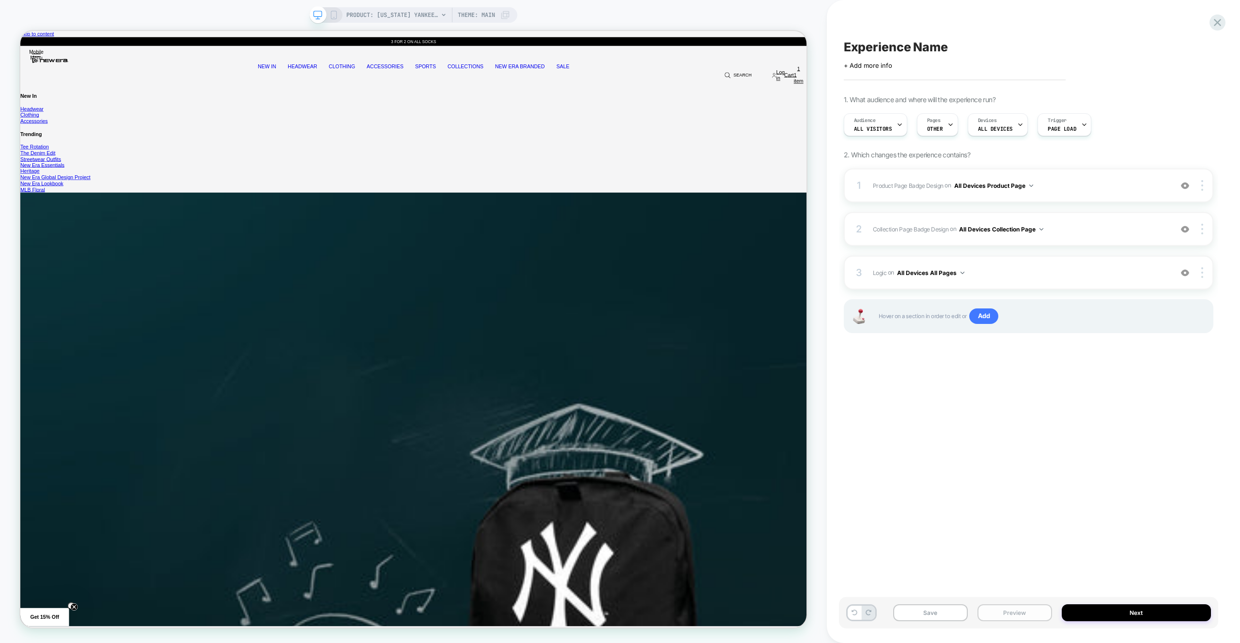
drag, startPoint x: 1031, startPoint y: 614, endPoint x: 1030, endPoint y: 605, distance: 9.2
click at [1031, 614] on button "Preview" at bounding box center [1014, 612] width 75 height 17
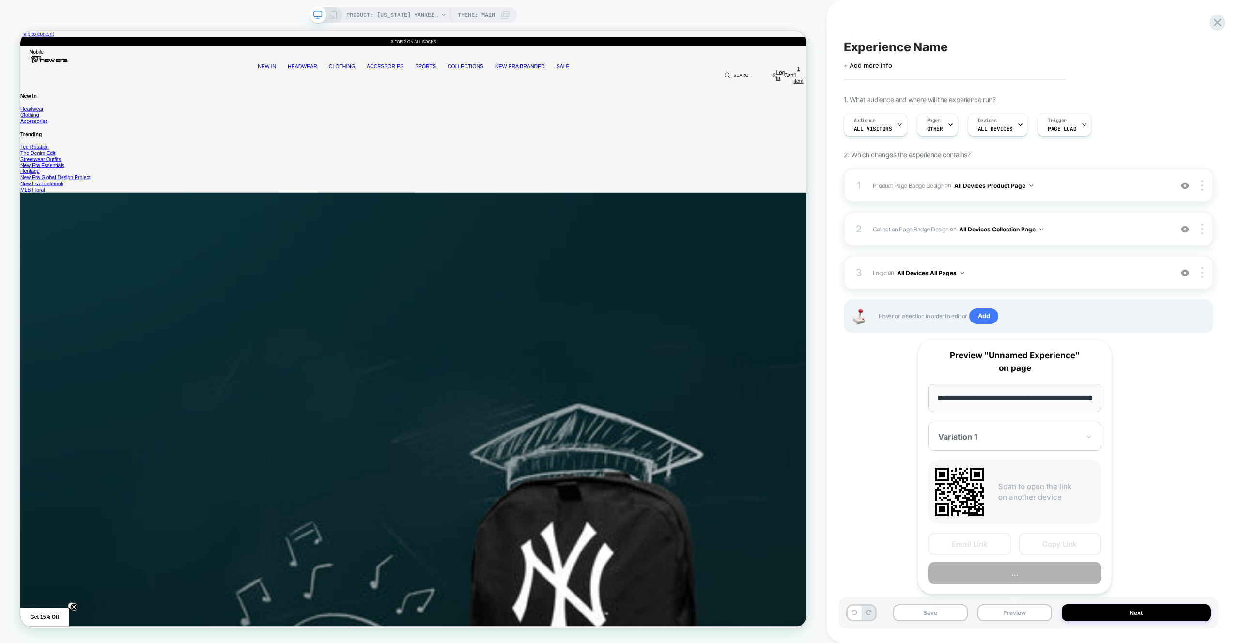
scroll to position [0, 0]
click at [1023, 570] on button "..." at bounding box center [1014, 573] width 173 height 22
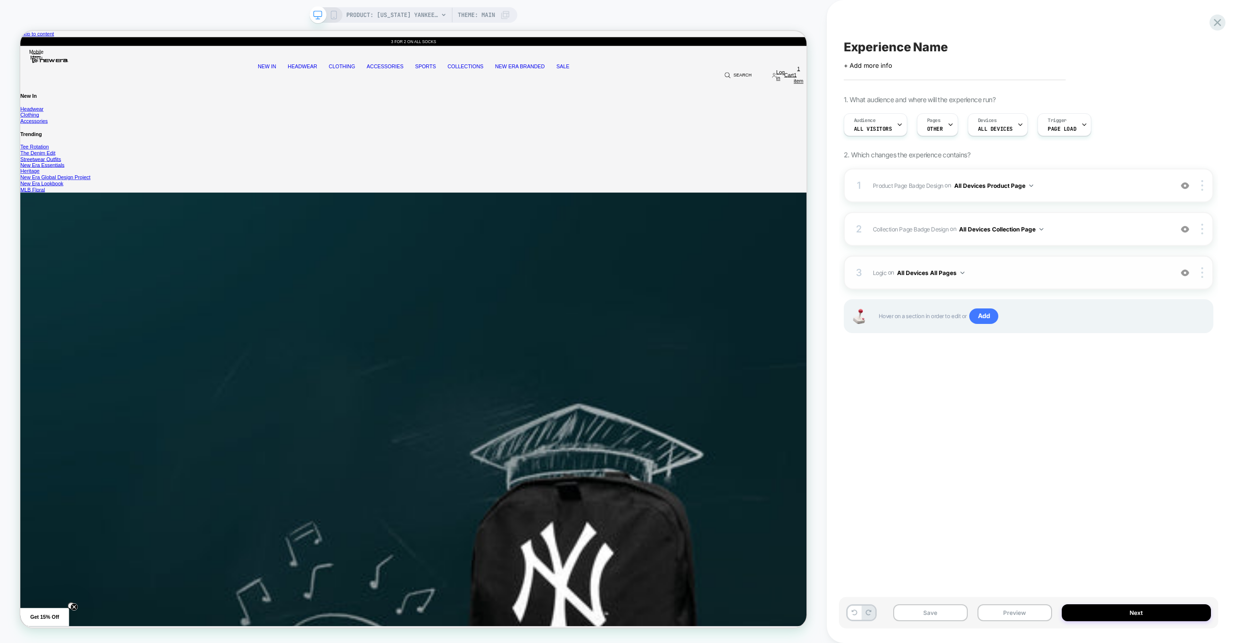
click at [1008, 275] on span "Logic Adding Code Block BEFORE footer on All Devices All Pages" at bounding box center [1020, 273] width 294 height 12
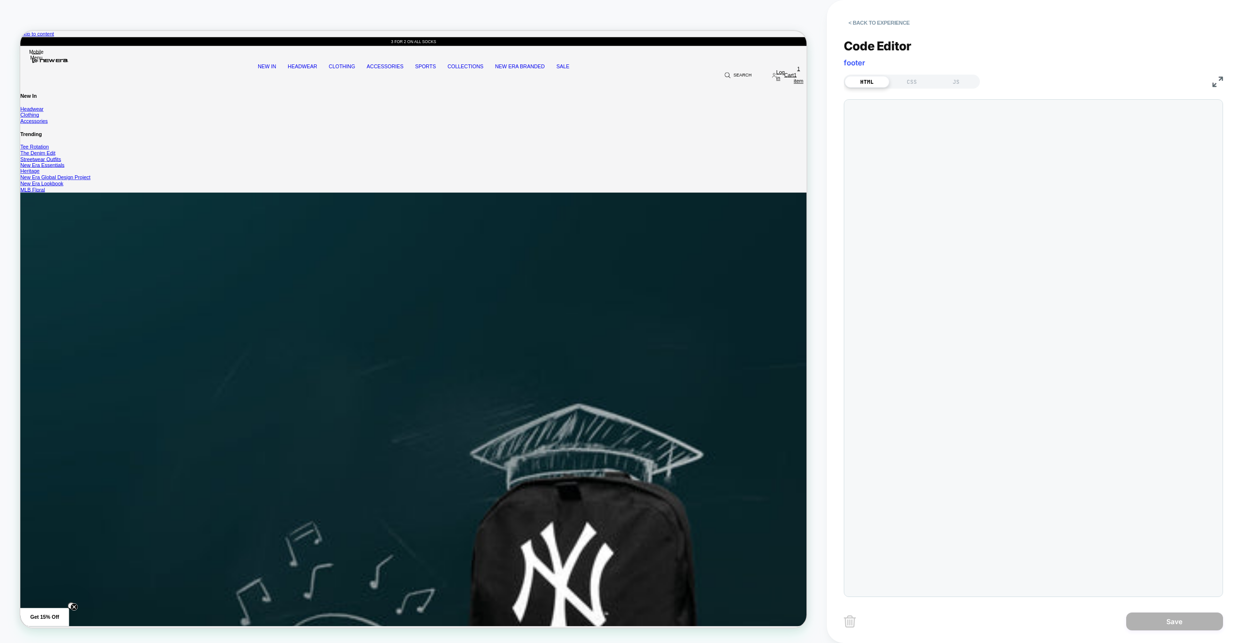
scroll to position [13, 0]
click at [954, 82] on div "JS" at bounding box center [956, 82] width 45 height 12
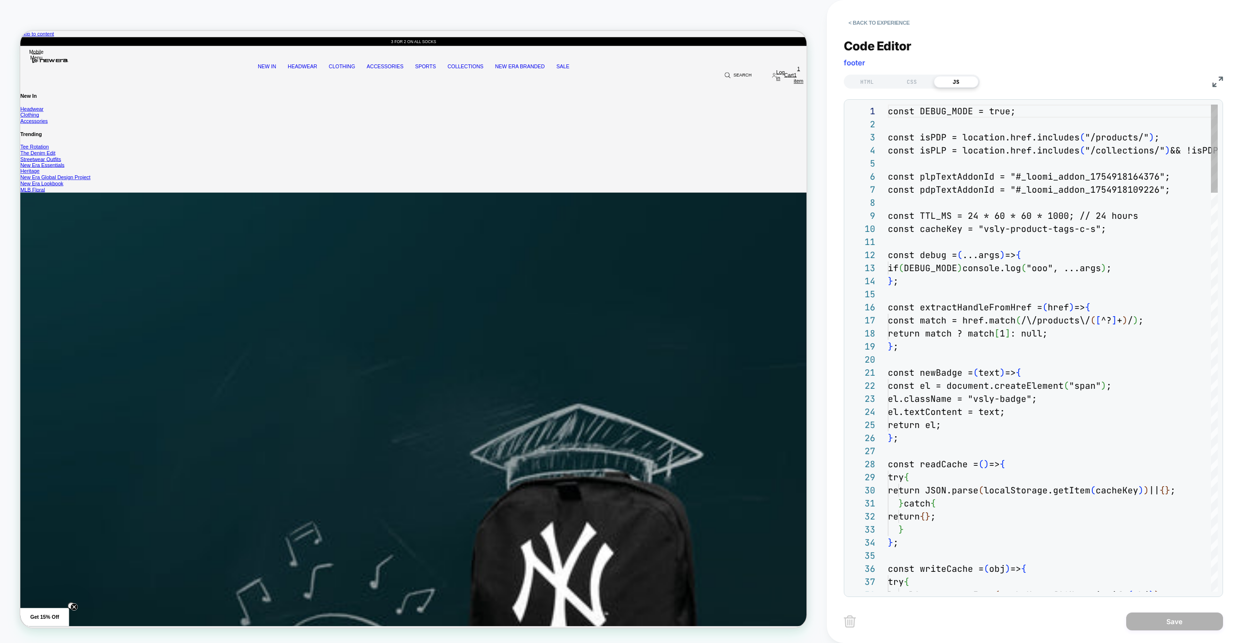
scroll to position [131, 0]
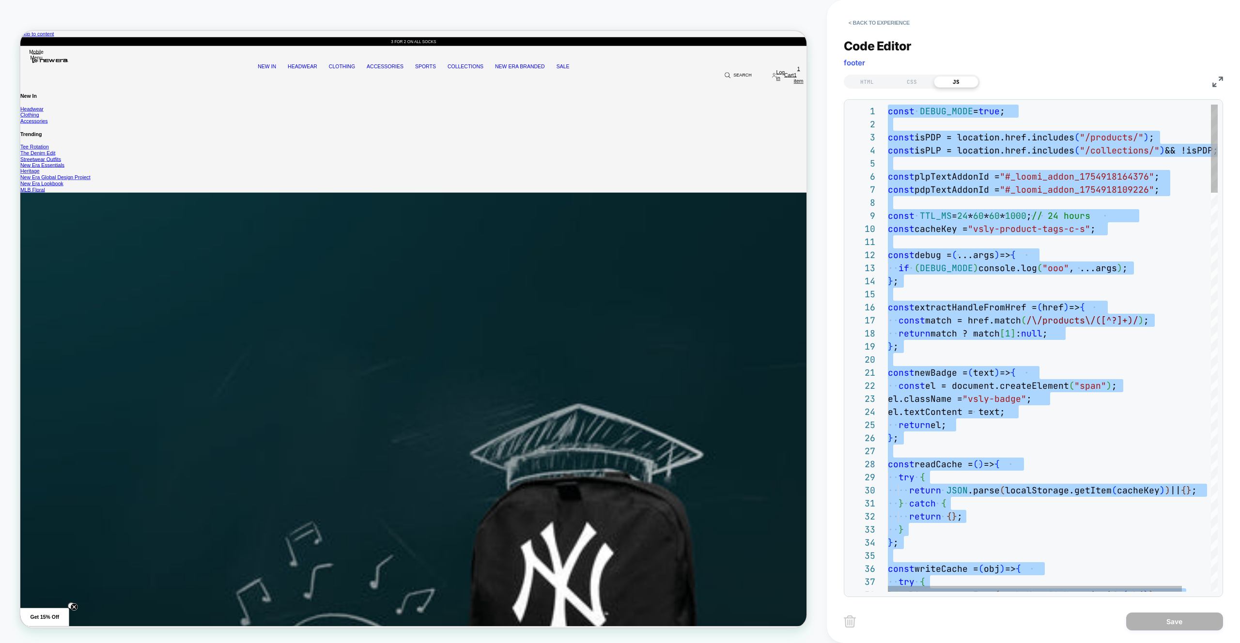
type textarea "**********"
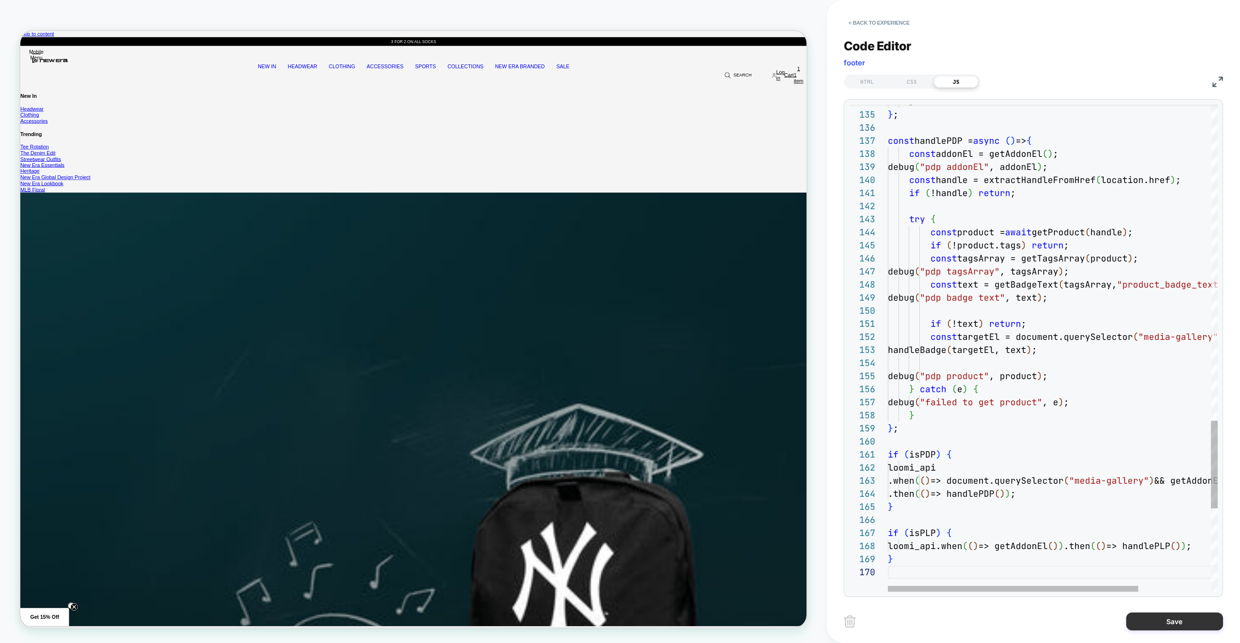
click at [1152, 617] on button "Save" at bounding box center [1174, 622] width 97 height 18
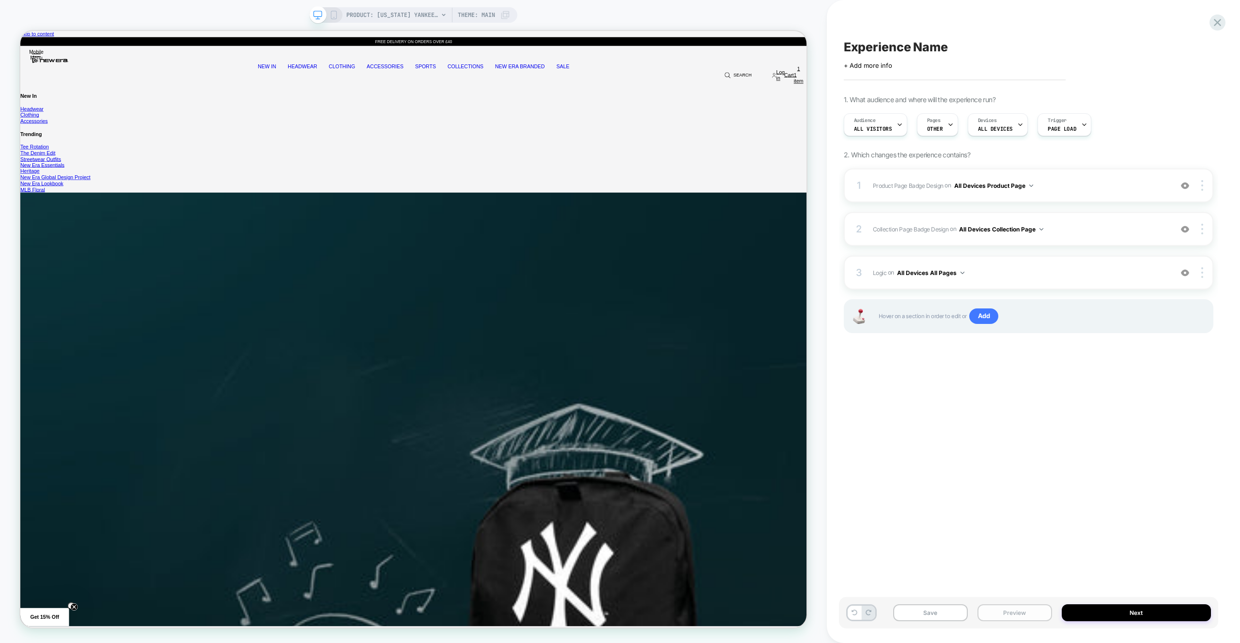
click at [1005, 607] on button "Preview" at bounding box center [1014, 612] width 75 height 17
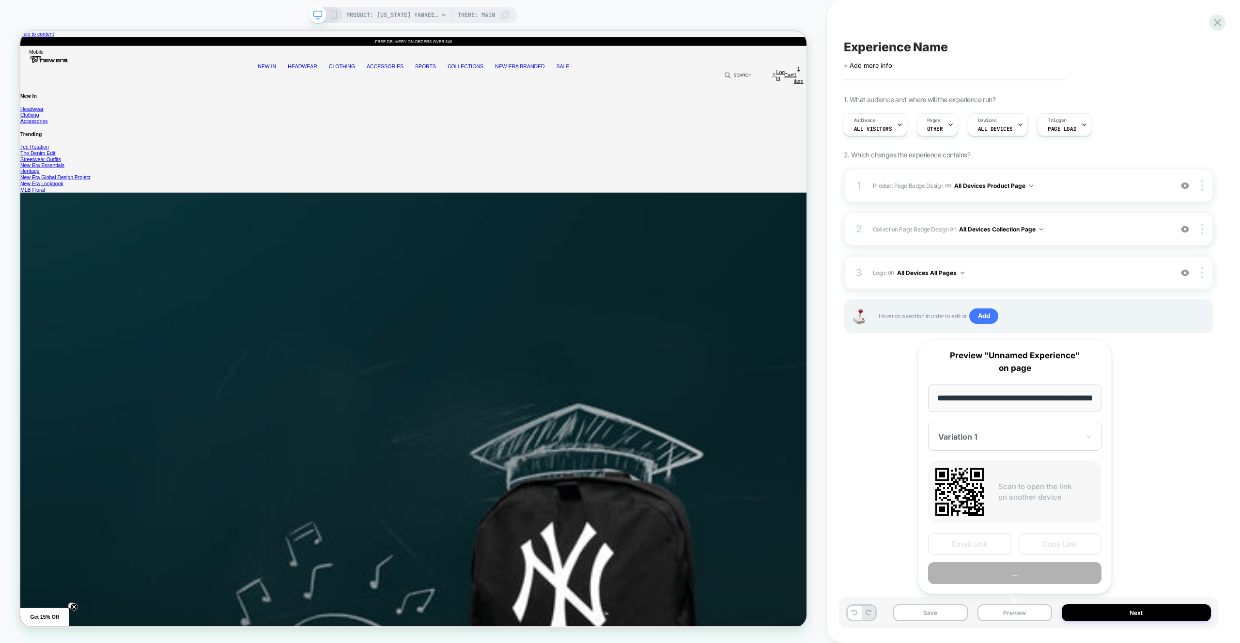
scroll to position [0, 367]
click at [1013, 571] on button "Preview" at bounding box center [1014, 574] width 173 height 22
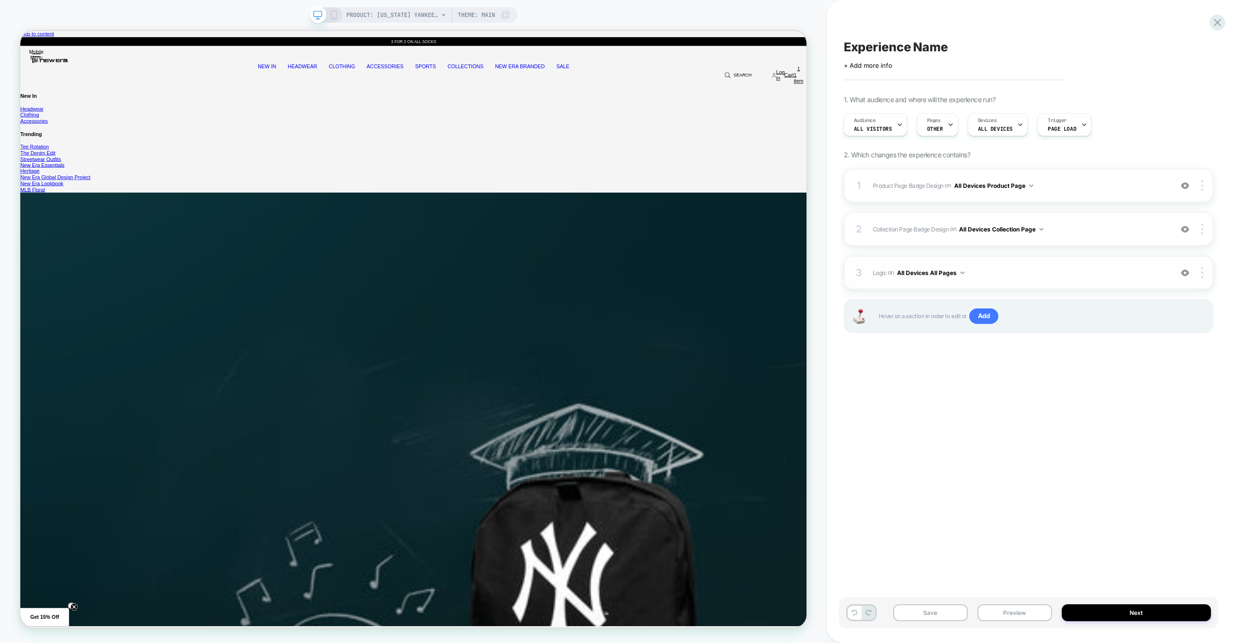
click at [1050, 270] on span "Logic Adding Code Block BEFORE footer on All Devices All Pages" at bounding box center [1020, 273] width 294 height 12
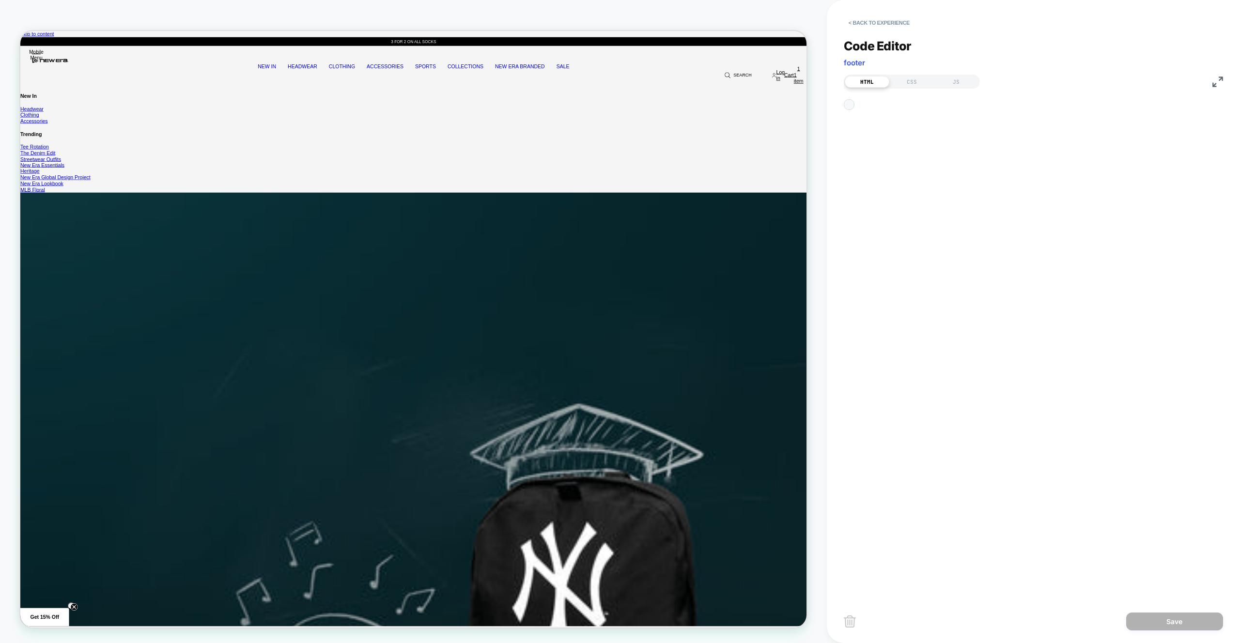
scroll to position [13, 0]
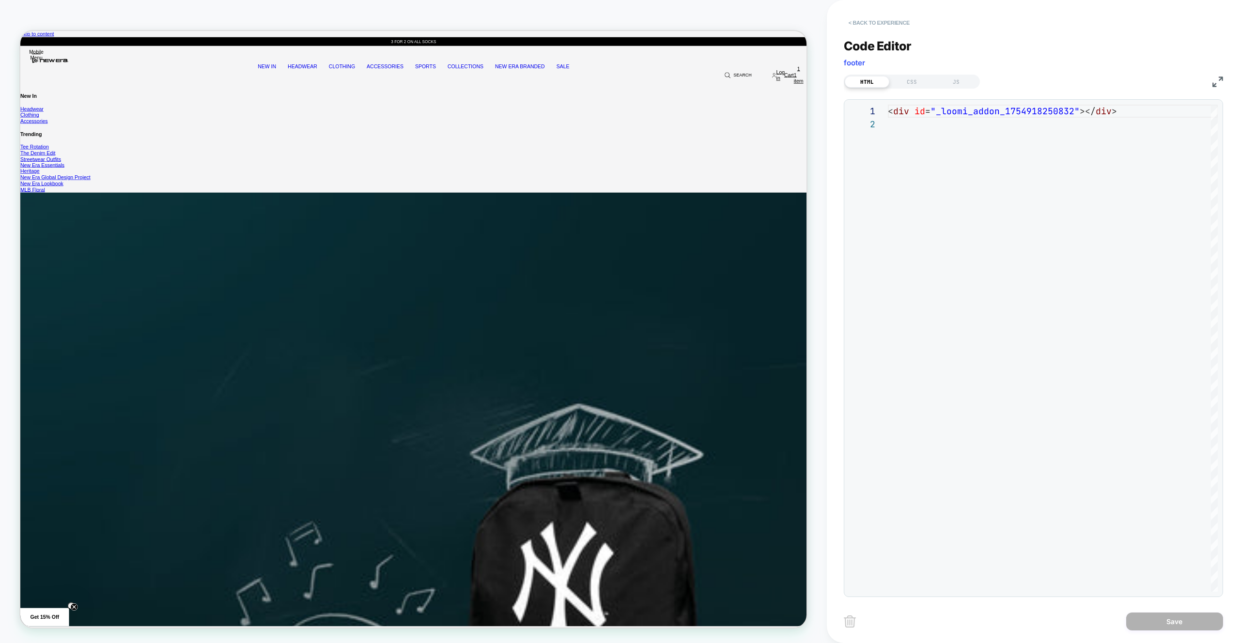
click at [881, 16] on button "< Back to experience" at bounding box center [879, 22] width 71 height 15
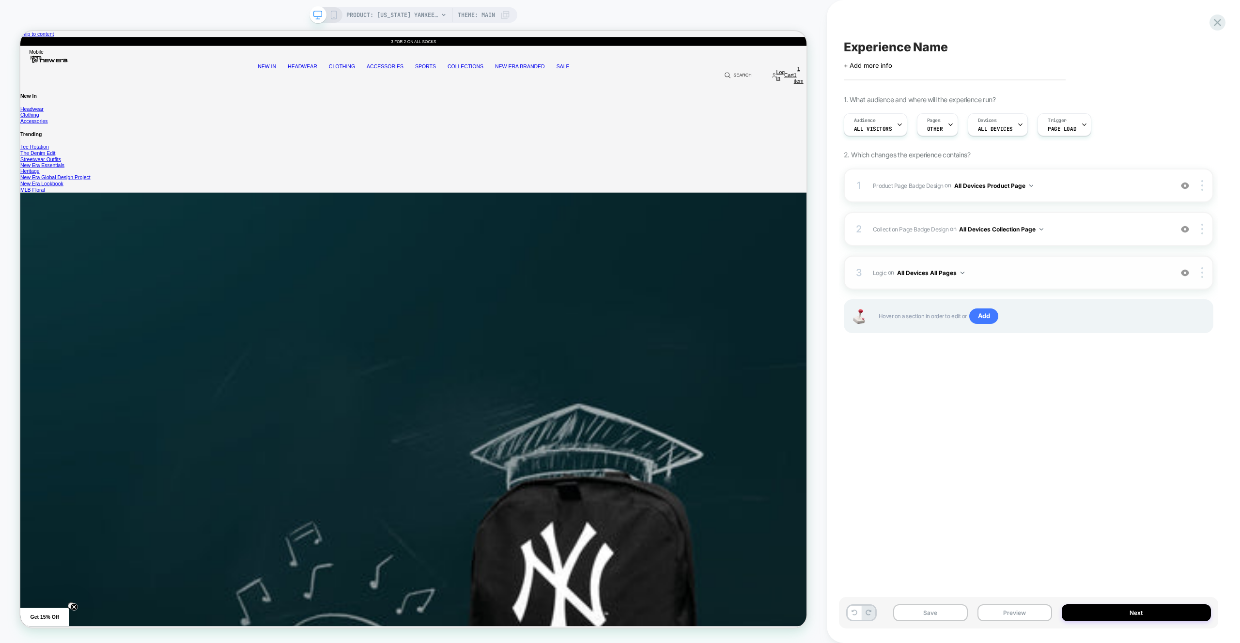
click at [1031, 267] on span "Logic Adding Code Block BEFORE footer on All Devices All Pages" at bounding box center [1020, 273] width 294 height 12
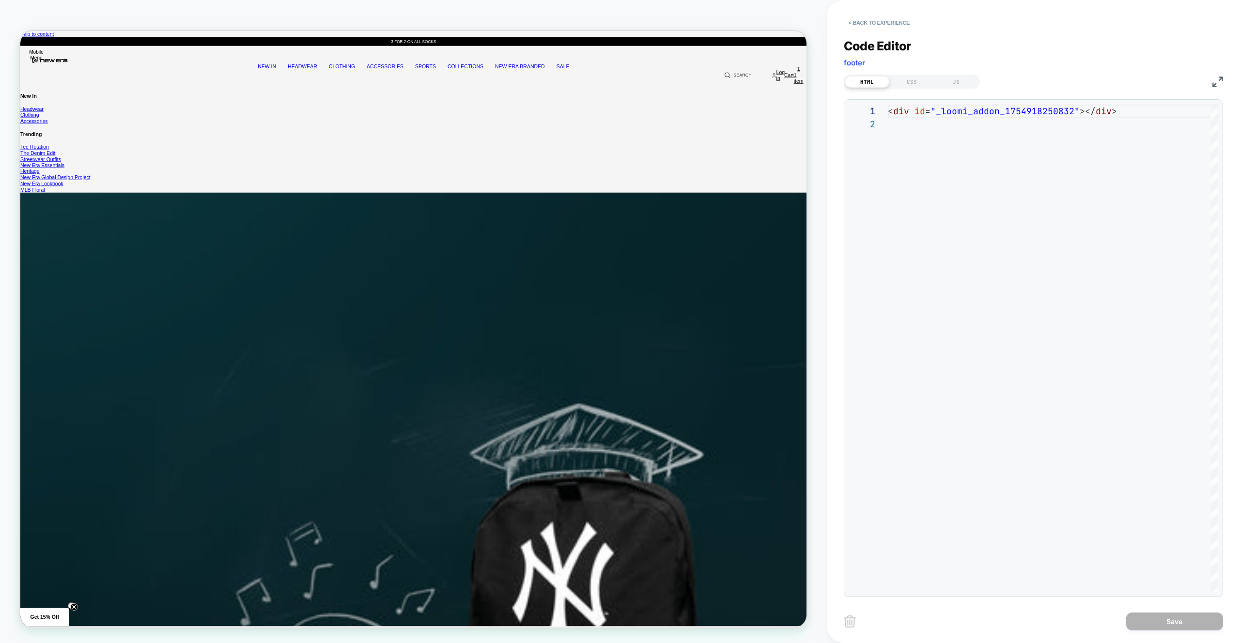
click at [959, 70] on div "Code Editor footer" at bounding box center [1033, 55] width 379 height 33
click at [960, 78] on div "JS" at bounding box center [956, 82] width 45 height 12
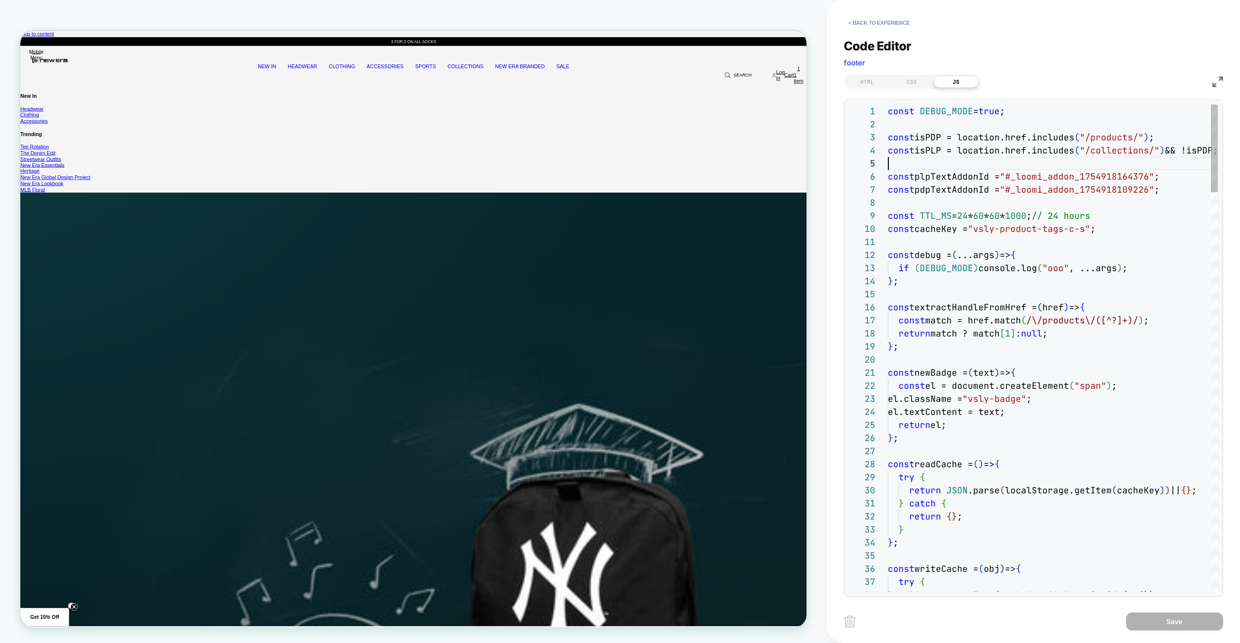
click at [1090, 162] on div at bounding box center [1053, 163] width 330 height 13
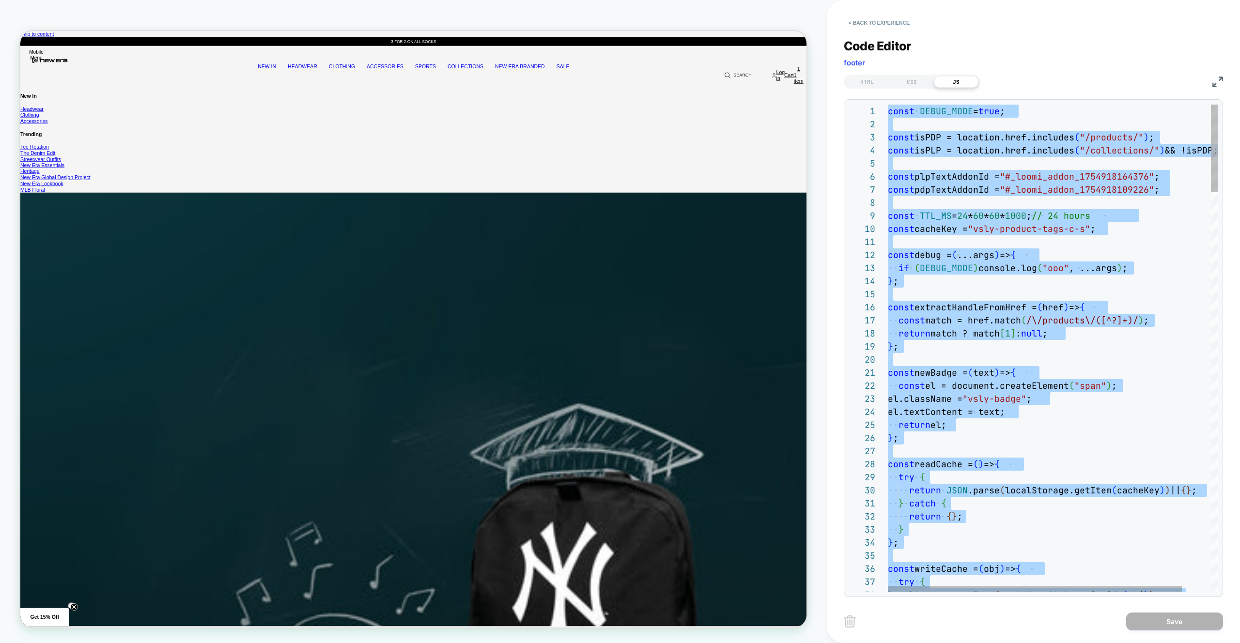
type textarea "**********"
click at [891, 16] on button "< Back to experience" at bounding box center [879, 22] width 71 height 15
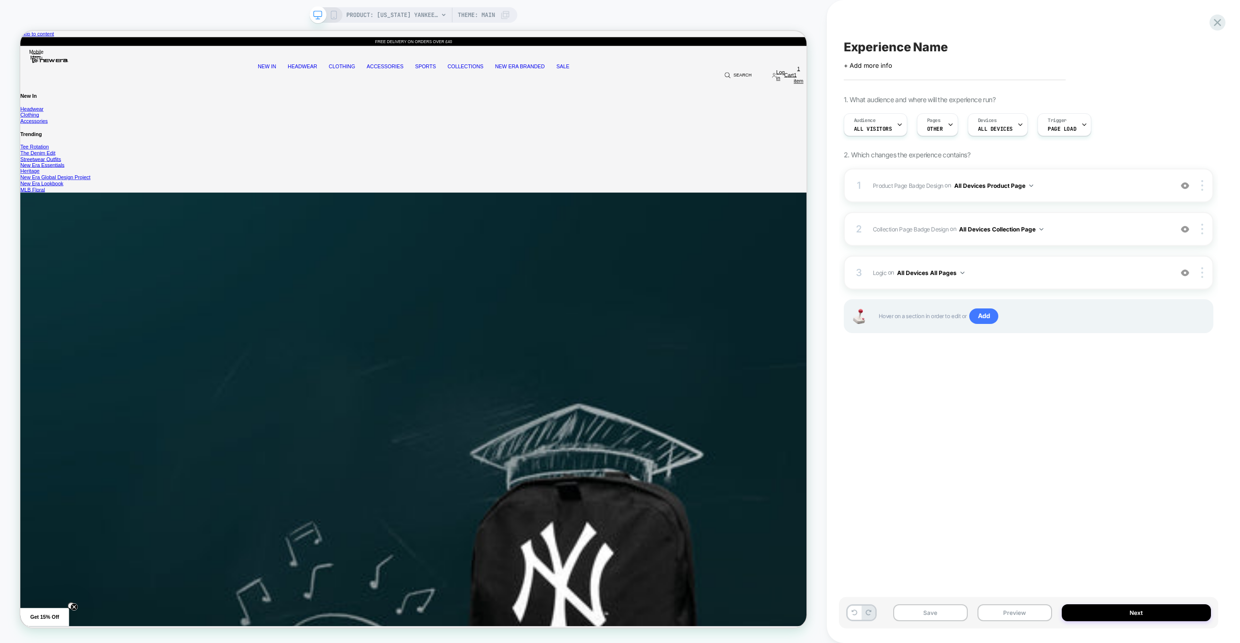
click at [843, 13] on div "Experience Name Click to edit experience details + Add more info 1. What audien…" at bounding box center [1028, 322] width 379 height 624
click at [1073, 188] on span "Product Page Badge Design Adding Text BEFORE footer on All Devices Product Page" at bounding box center [1020, 186] width 294 height 12
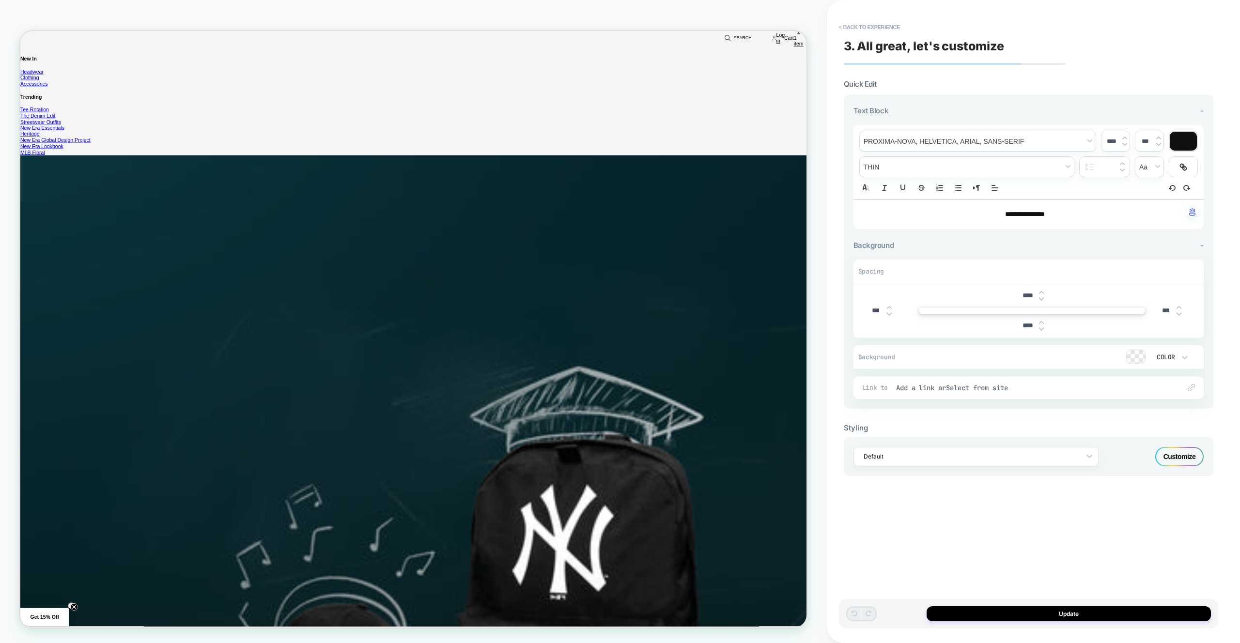
scroll to position [500, 0]
click at [1088, 212] on p "**********" at bounding box center [1025, 215] width 324 height 10
drag, startPoint x: 1076, startPoint y: 215, endPoint x: 973, endPoint y: 220, distance: 103.3
click at [965, 221] on div "**********" at bounding box center [1028, 214] width 350 height 29
drag, startPoint x: 967, startPoint y: 217, endPoint x: 1080, endPoint y: 218, distance: 112.8
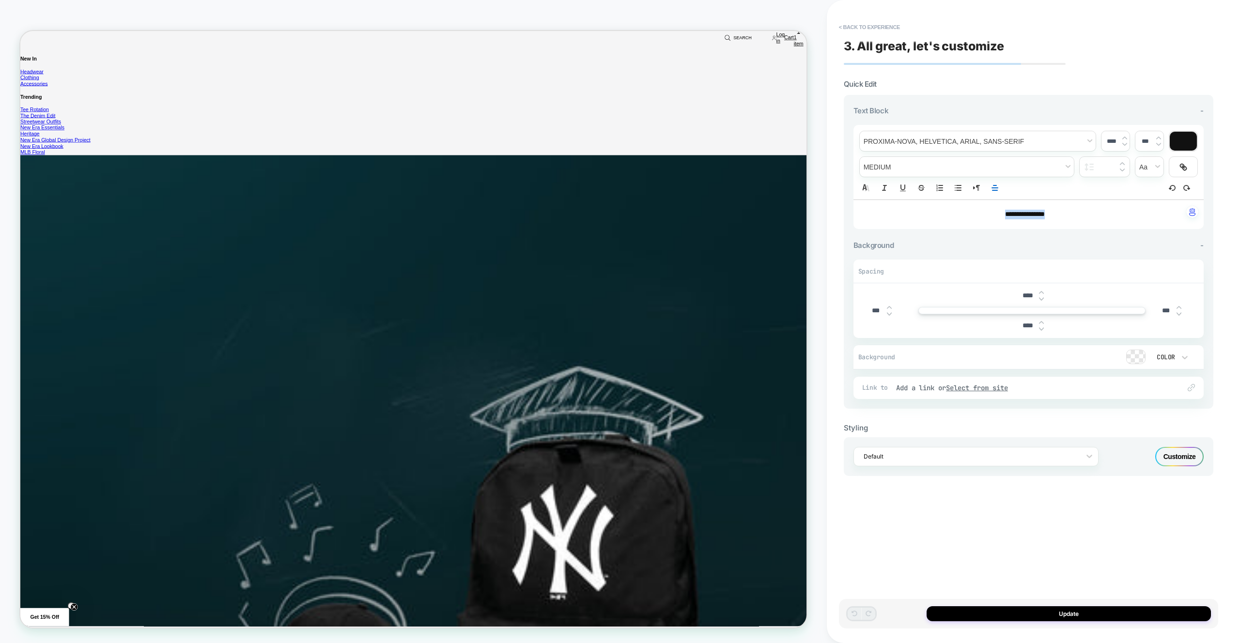
click at [1080, 218] on p "**********" at bounding box center [1025, 215] width 324 height 10
click at [1184, 140] on div at bounding box center [1183, 141] width 27 height 19
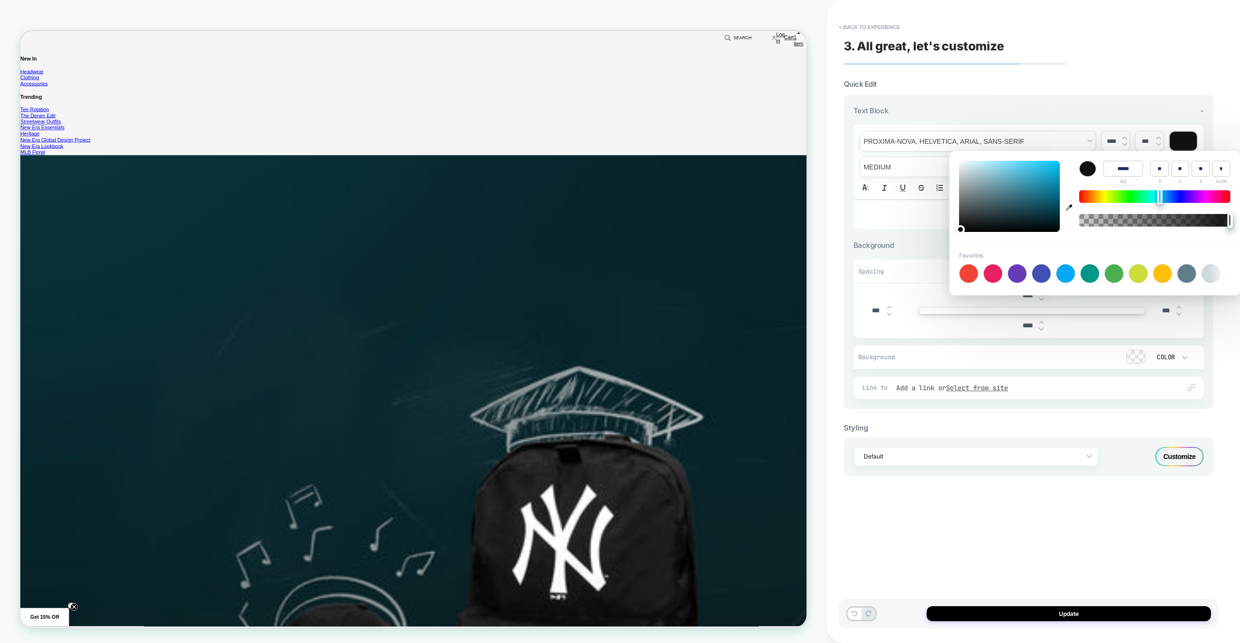
click at [1160, 199] on div at bounding box center [1154, 196] width 151 height 13
type input "******"
type input "**"
type input "***"
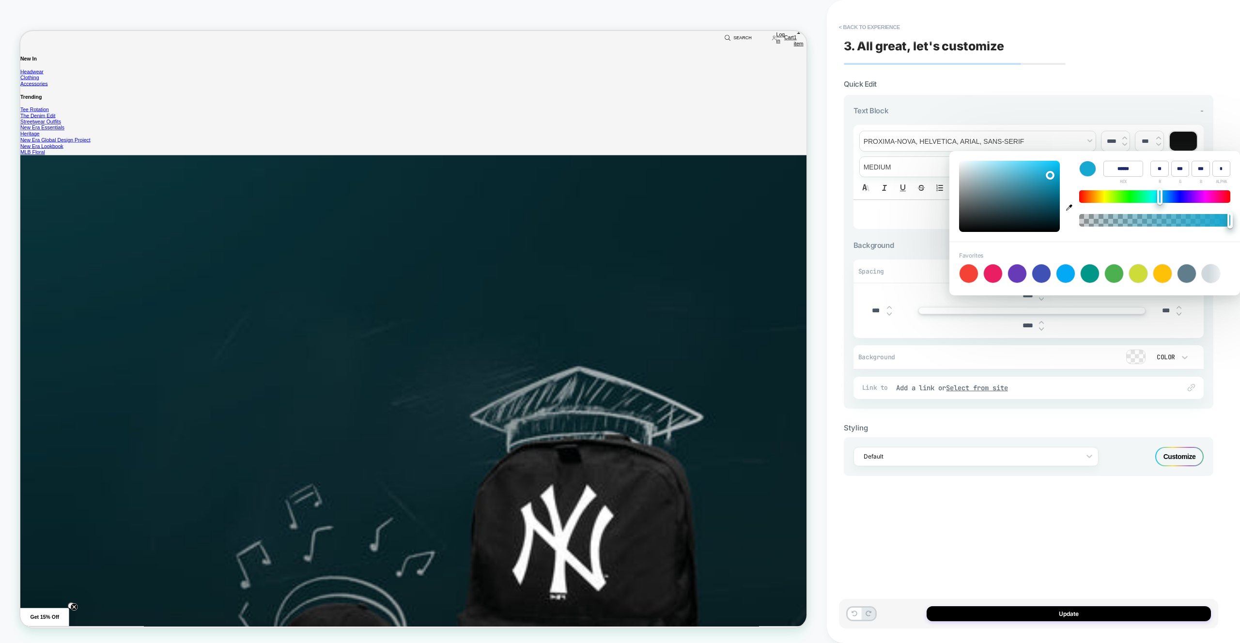
click at [1049, 173] on div at bounding box center [1009, 196] width 101 height 71
type input "******"
type input "**"
type input "***"
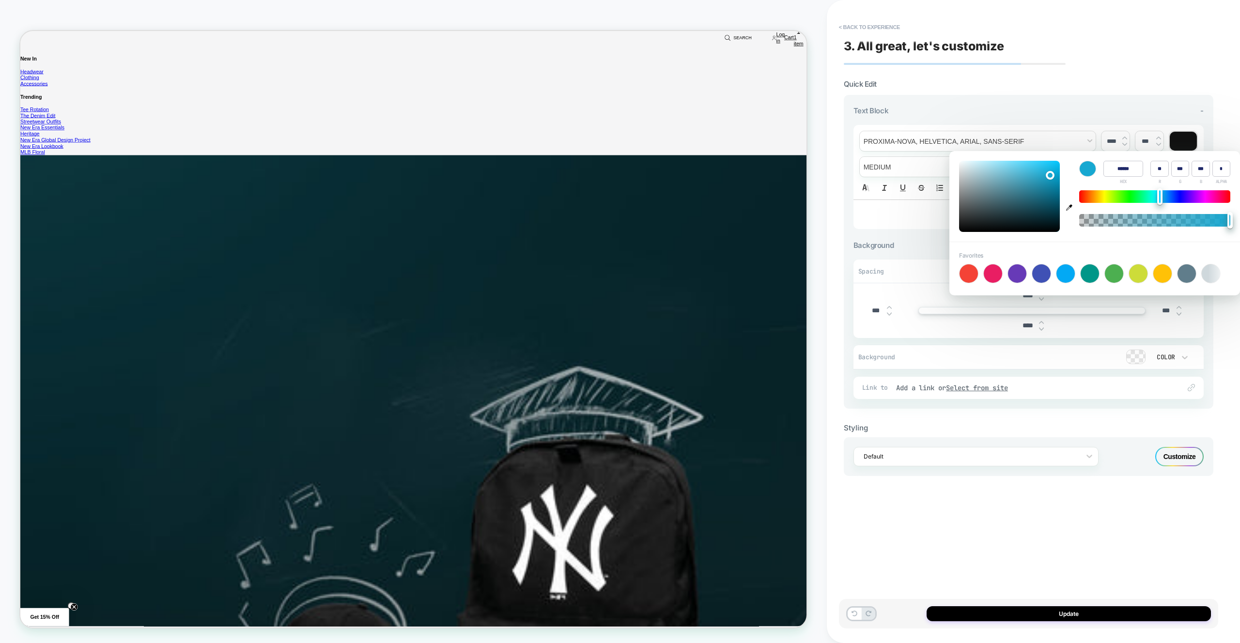
type input "******"
type input "**"
type input "******"
type input "**"
type input "***"
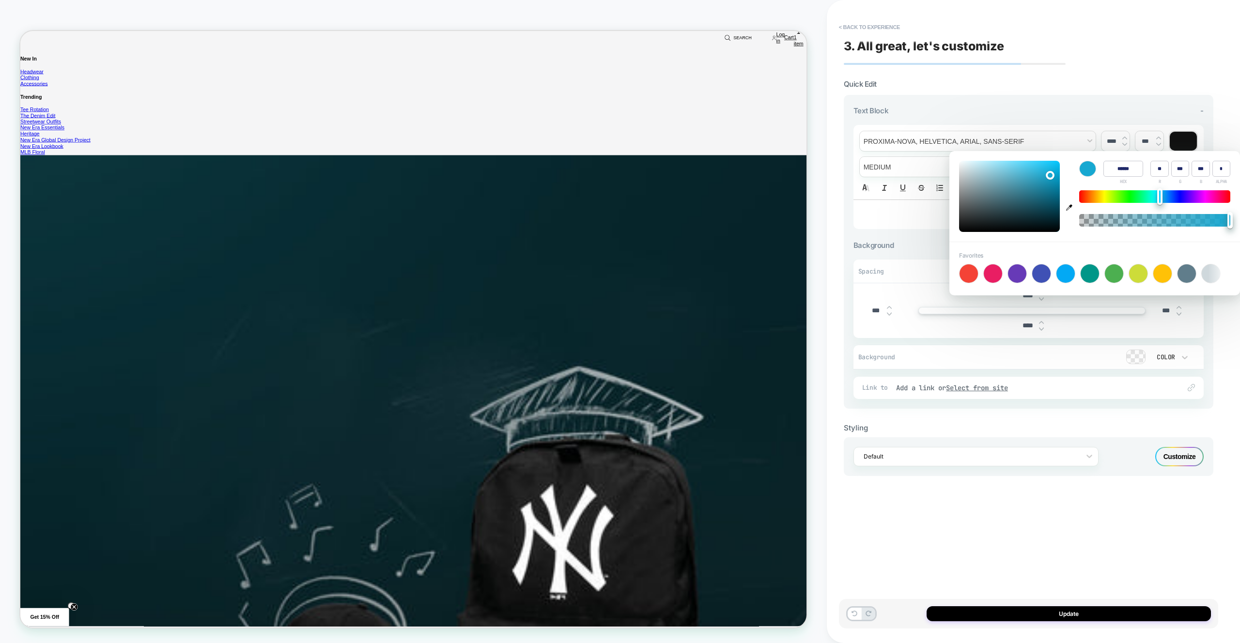
type input "******"
type input "**"
type input "***"
type input "******"
type input "**"
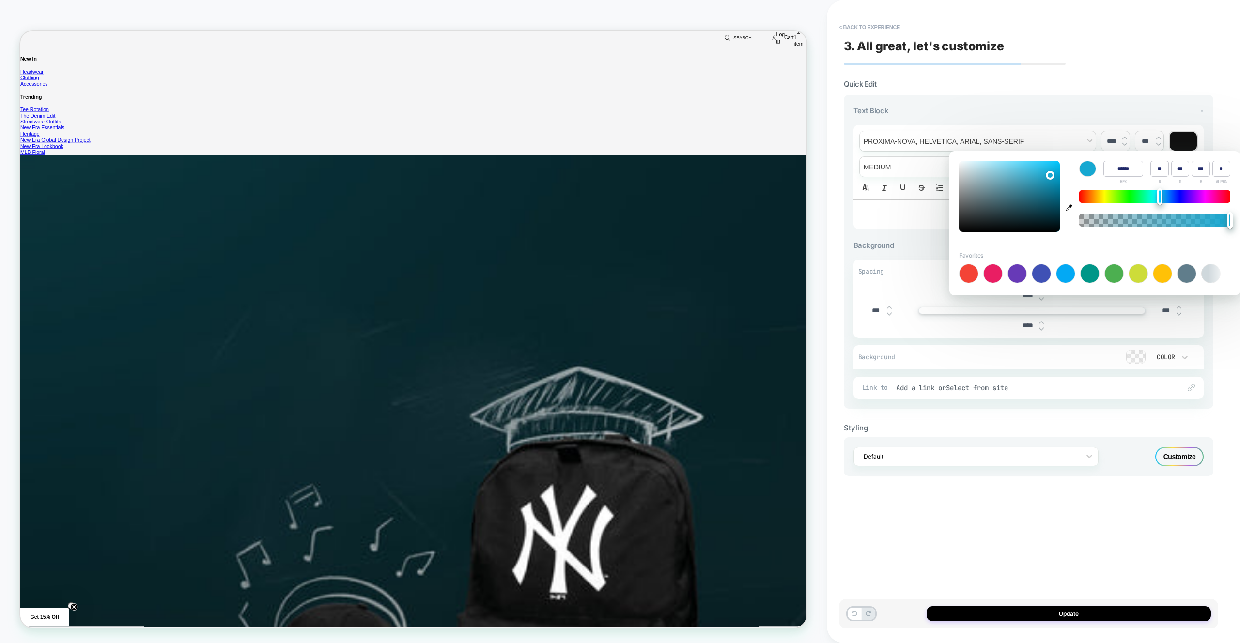
type input "***"
type input "******"
type input "**"
type input "***"
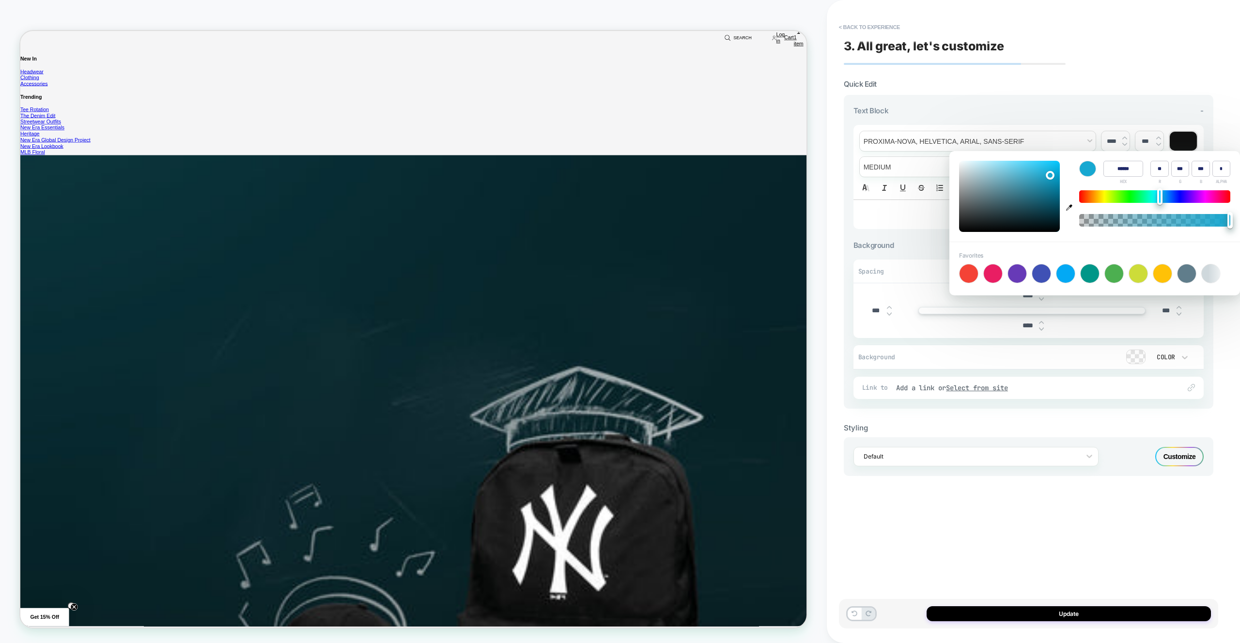
type input "******"
type input "**"
type input "***"
type input "******"
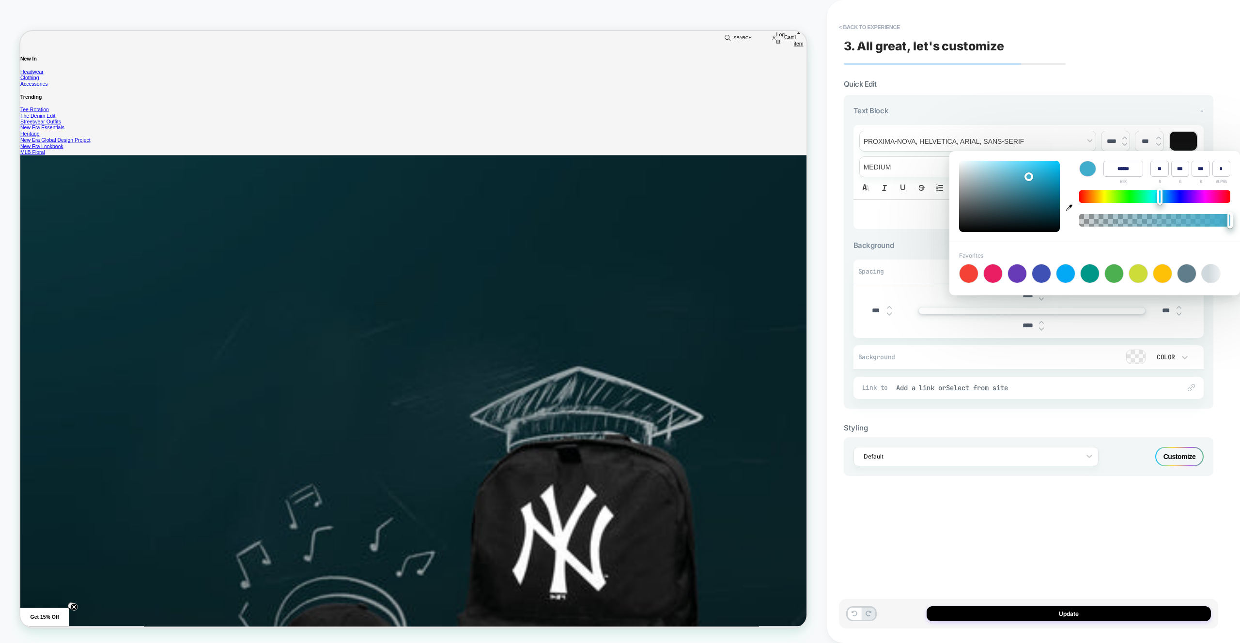
type input "**"
type input "***"
type input "******"
type input "**"
type input "***"
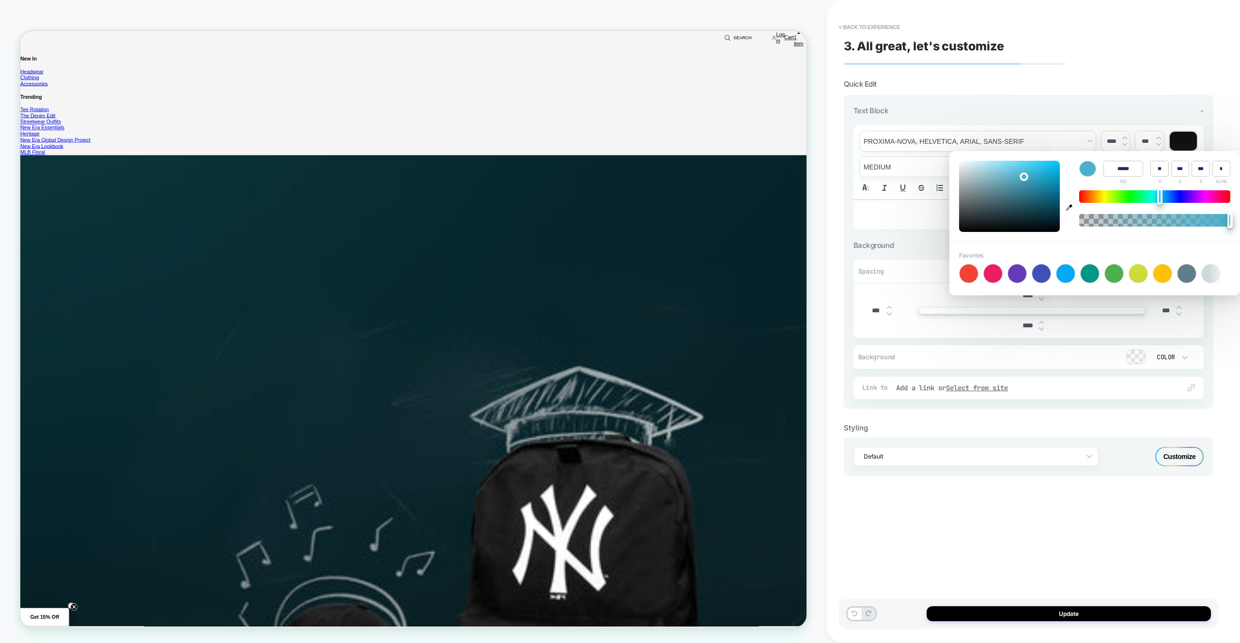
drag, startPoint x: 1032, startPoint y: 174, endPoint x: 1120, endPoint y: 168, distance: 88.9
click at [1023, 175] on div at bounding box center [1009, 196] width 101 height 71
click at [1121, 169] on input "******" at bounding box center [1123, 169] width 40 height 16
click at [1172, 459] on div "Customize" at bounding box center [1179, 456] width 48 height 19
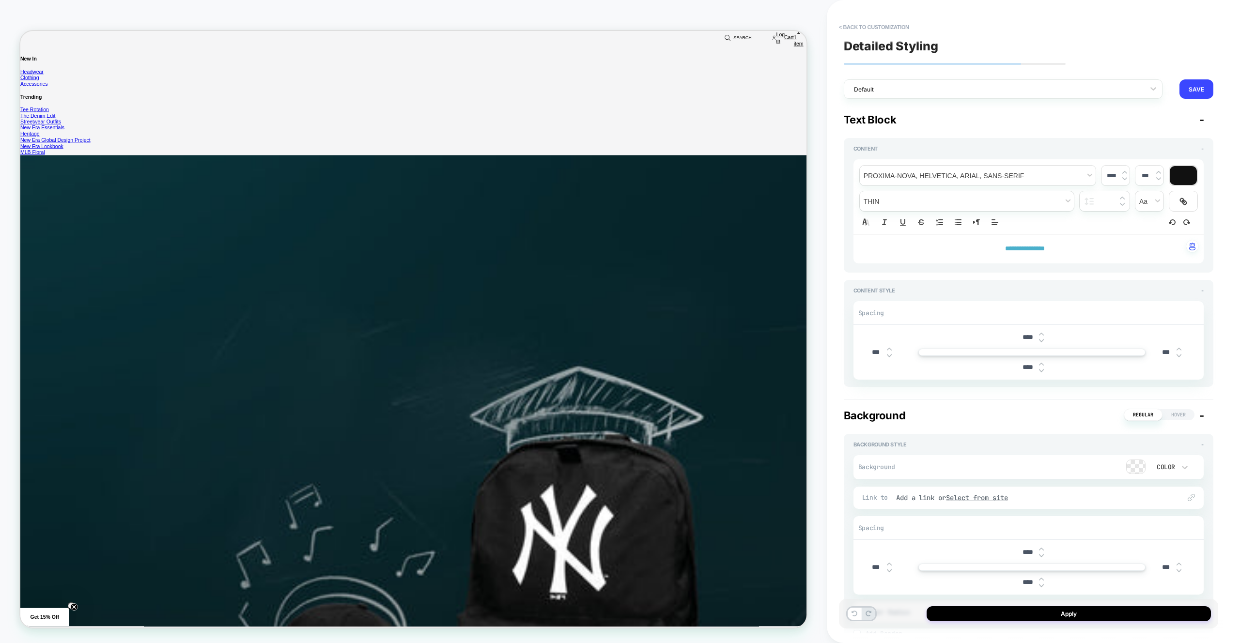
click at [1100, 241] on div "**********" at bounding box center [1028, 248] width 350 height 29
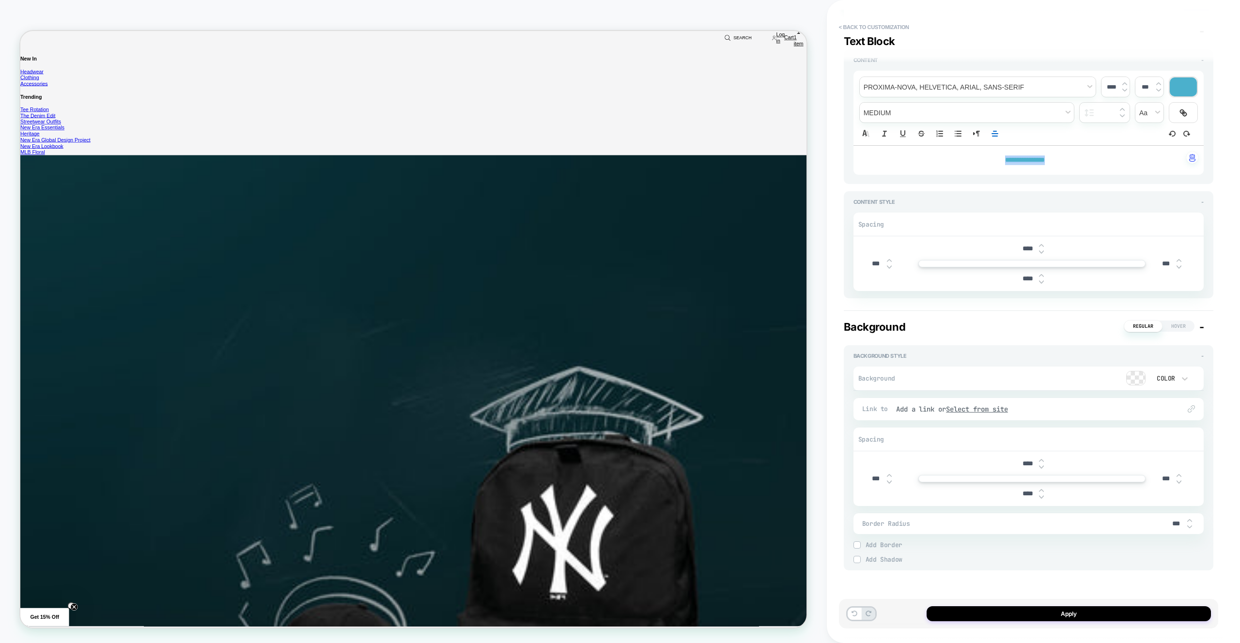
drag, startPoint x: 909, startPoint y: 111, endPoint x: 910, endPoint y: 127, distance: 16.5
click at [909, 111] on span "fontWeight" at bounding box center [967, 113] width 214 height 20
click at [894, 232] on span "fontWeight" at bounding box center [966, 235] width 201 height 17
drag, startPoint x: 1071, startPoint y: 159, endPoint x: 1083, endPoint y: 158, distance: 11.7
click at [1071, 159] on p "**********" at bounding box center [1025, 160] width 324 height 10
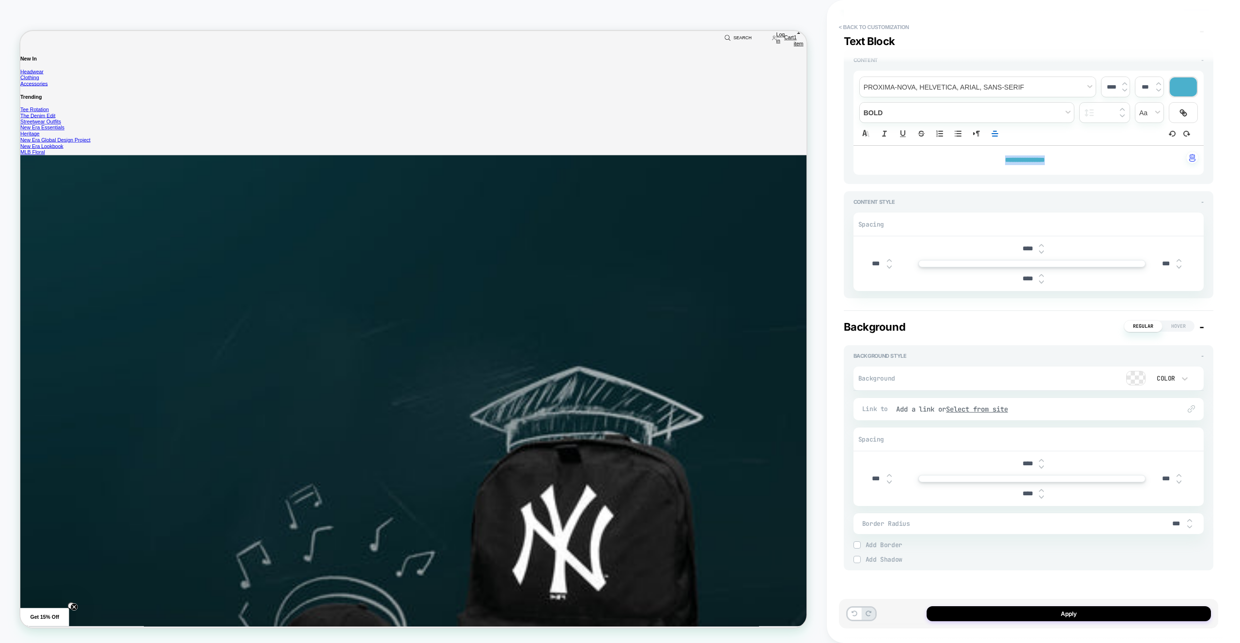
drag, startPoint x: 1092, startPoint y: 159, endPoint x: 914, endPoint y: 149, distance: 178.5
click at [914, 149] on div "**********" at bounding box center [1028, 160] width 350 height 29
click at [932, 156] on p "**********" at bounding box center [1025, 160] width 324 height 10
click at [882, 547] on span "Add Border" at bounding box center [1034, 545] width 338 height 8
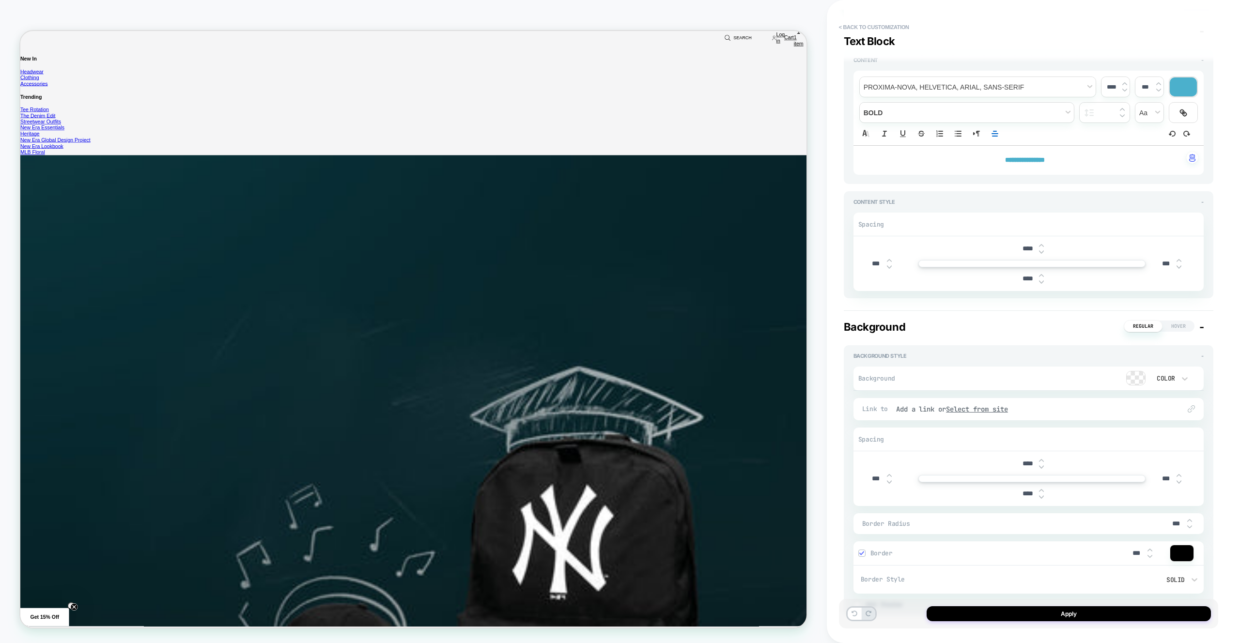
click at [1174, 554] on div at bounding box center [1181, 553] width 23 height 16
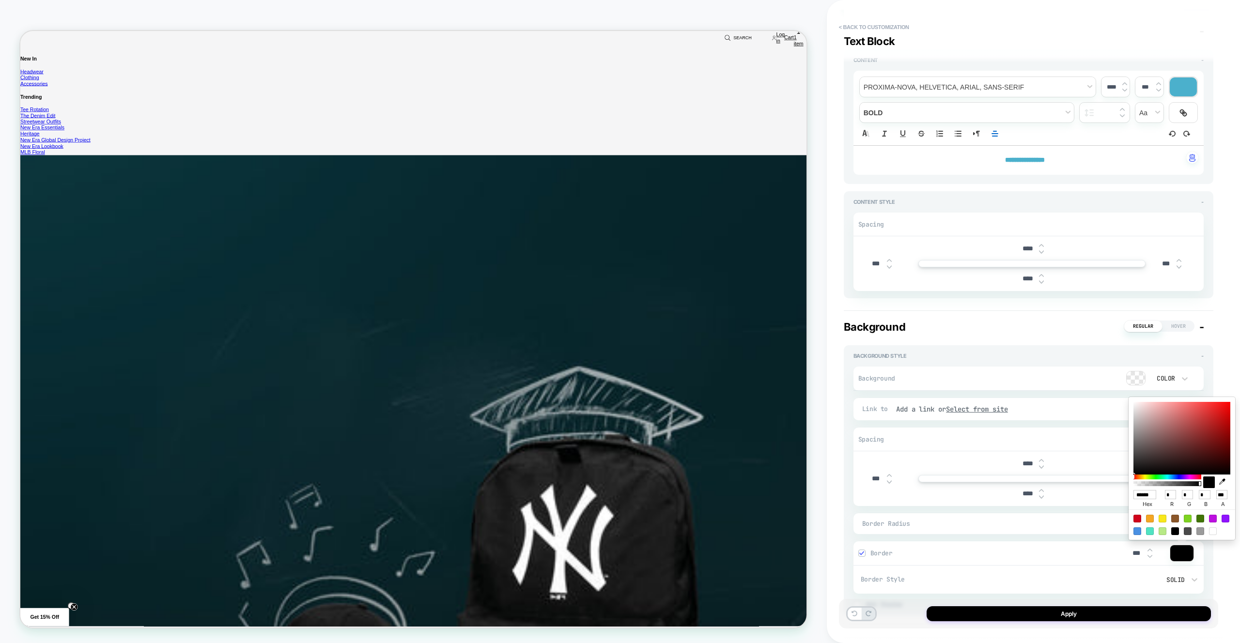
click at [1150, 497] on input "******" at bounding box center [1144, 494] width 23 height 9
drag, startPoint x: 1150, startPoint y: 497, endPoint x: 1151, endPoint y: 510, distance: 13.1
click at [1150, 497] on input "******" at bounding box center [1144, 494] width 23 height 9
paste input
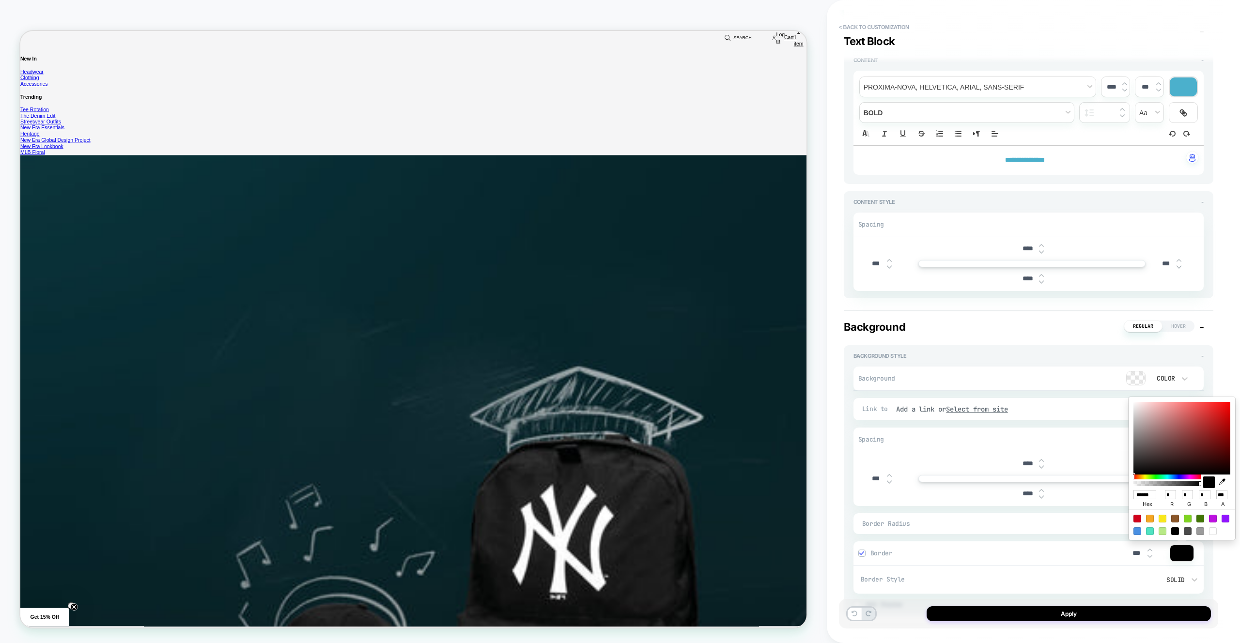
type input "******"
type input "**"
type input "***"
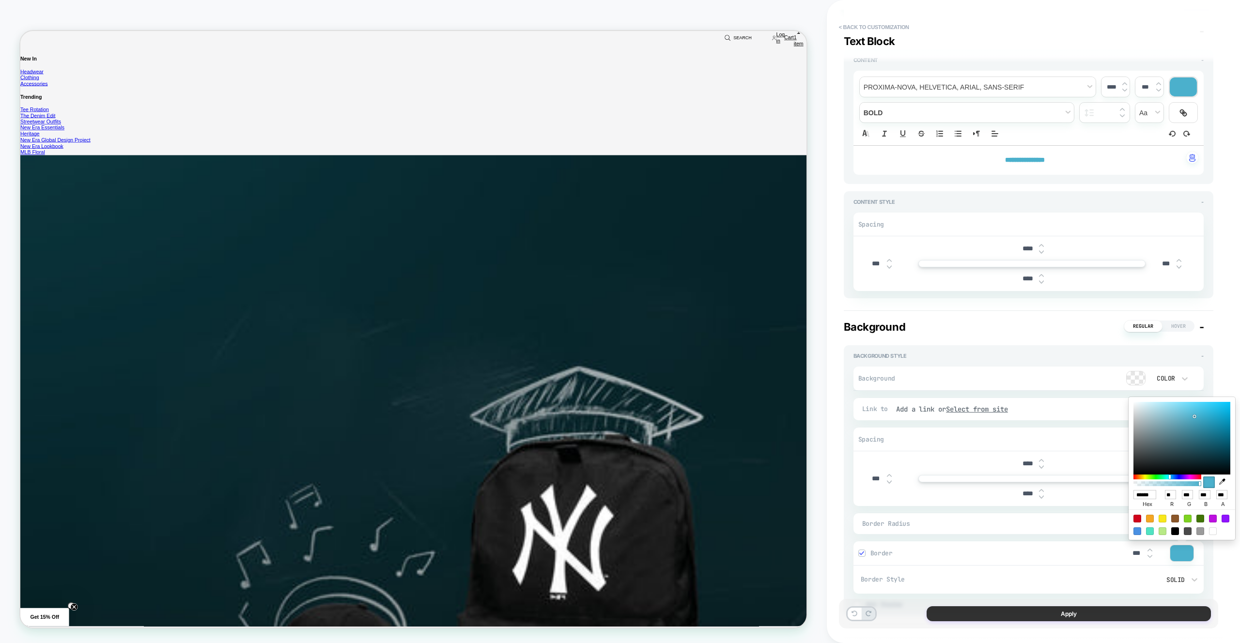
type input "******"
click at [1159, 611] on button "Apply" at bounding box center [1068, 613] width 284 height 15
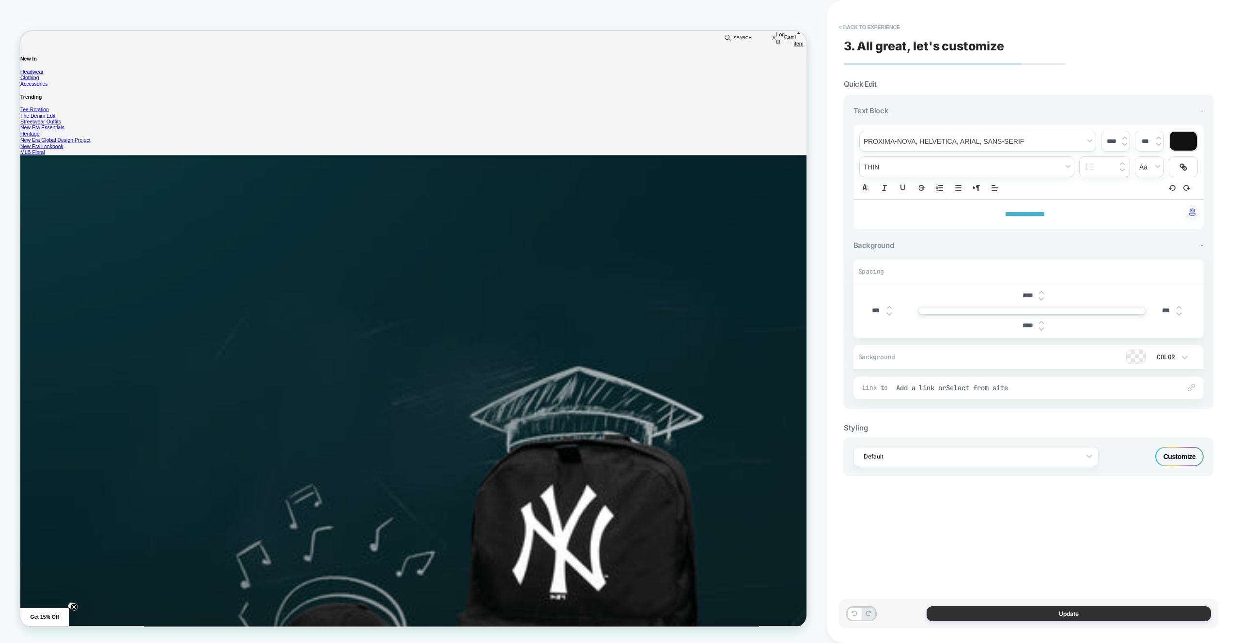
click at [1035, 606] on button "Update" at bounding box center [1068, 613] width 284 height 15
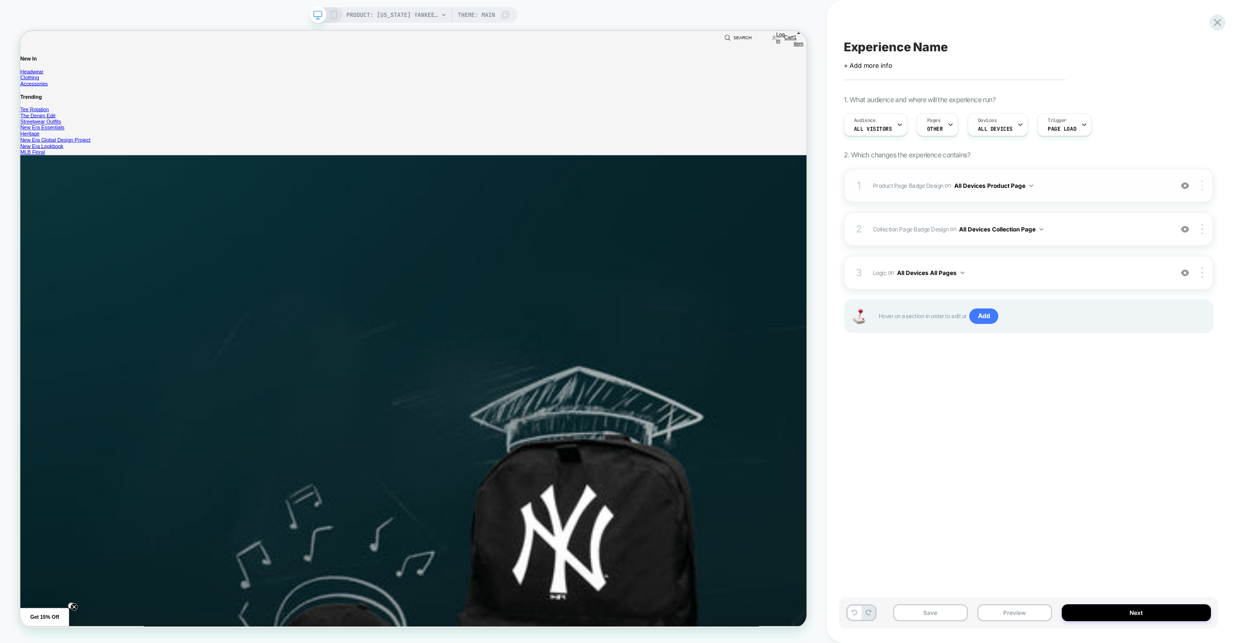
click at [1199, 185] on div at bounding box center [1203, 185] width 18 height 11
click at [1158, 203] on div "Copy Widget Id" at bounding box center [1144, 199] width 86 height 27
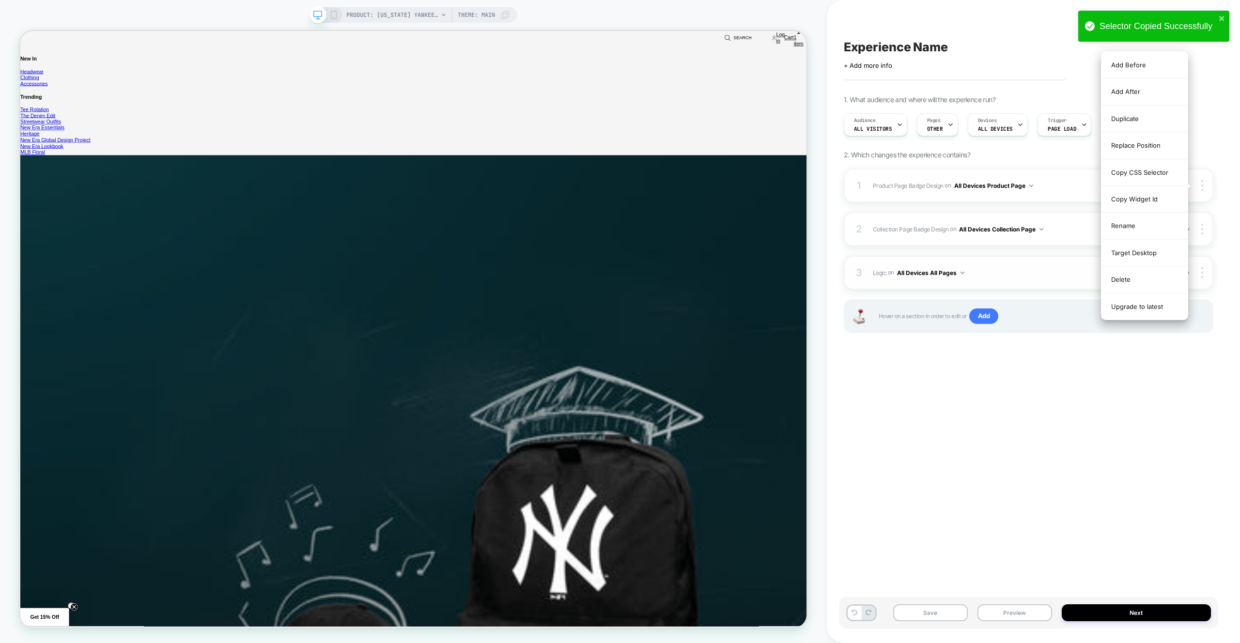
click at [1047, 277] on span "Logic Adding Code Block BEFORE footer on All Devices All Pages" at bounding box center [1020, 273] width 294 height 12
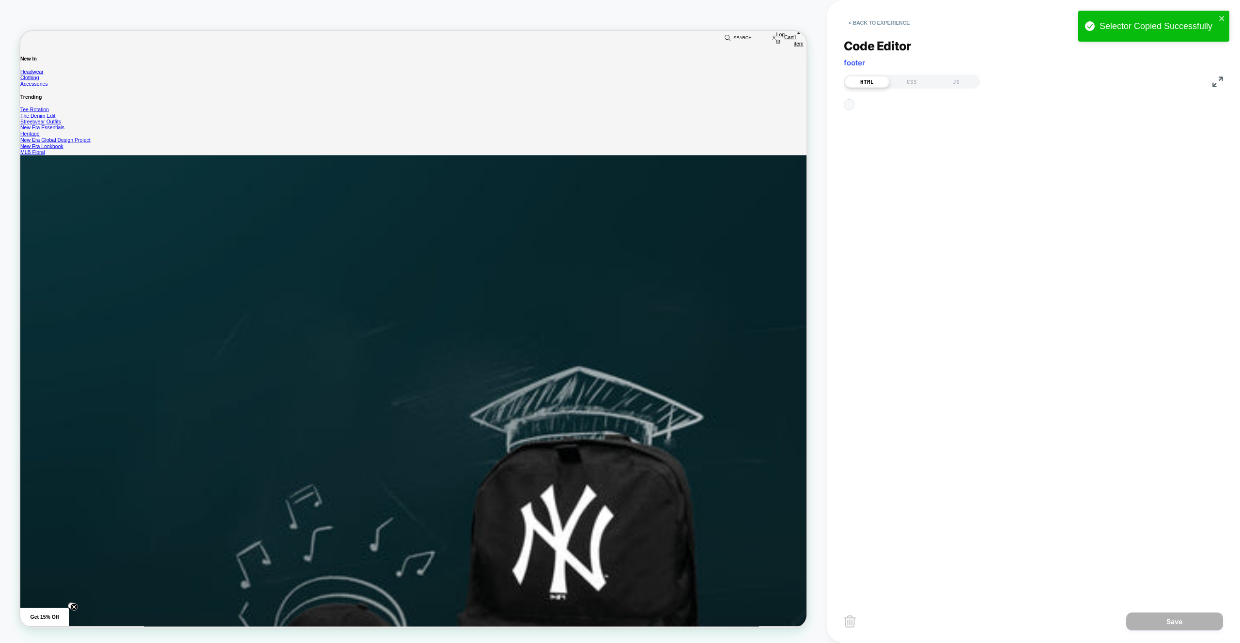
scroll to position [13, 0]
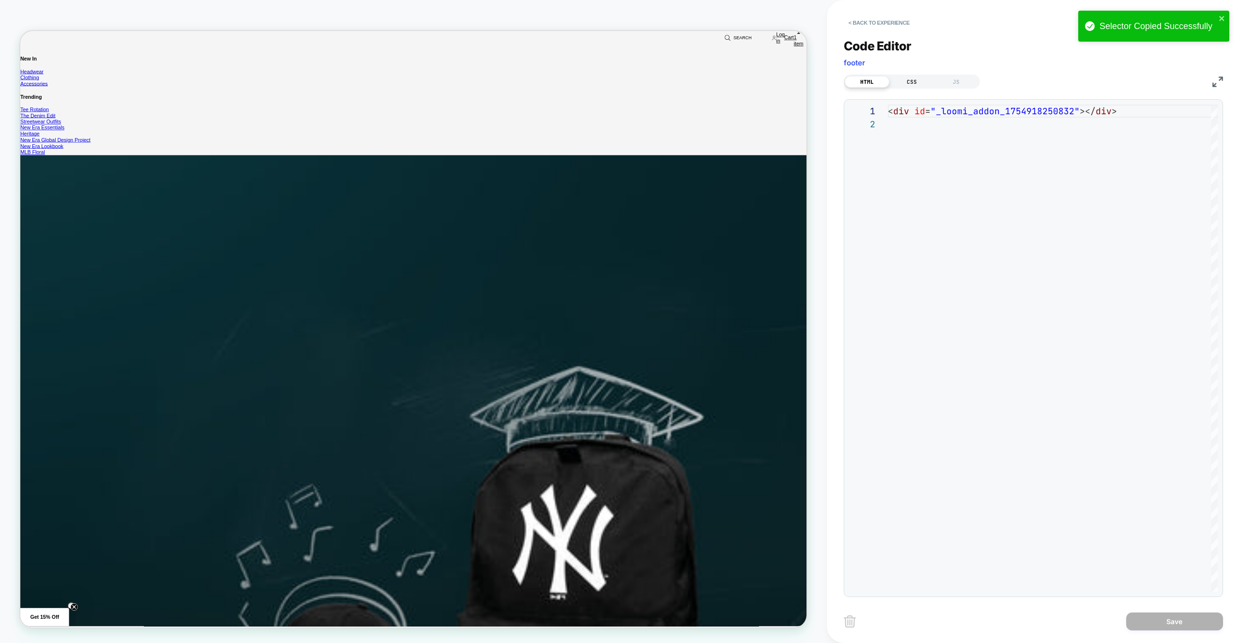
click at [930, 82] on div "CSS" at bounding box center [911, 82] width 45 height 12
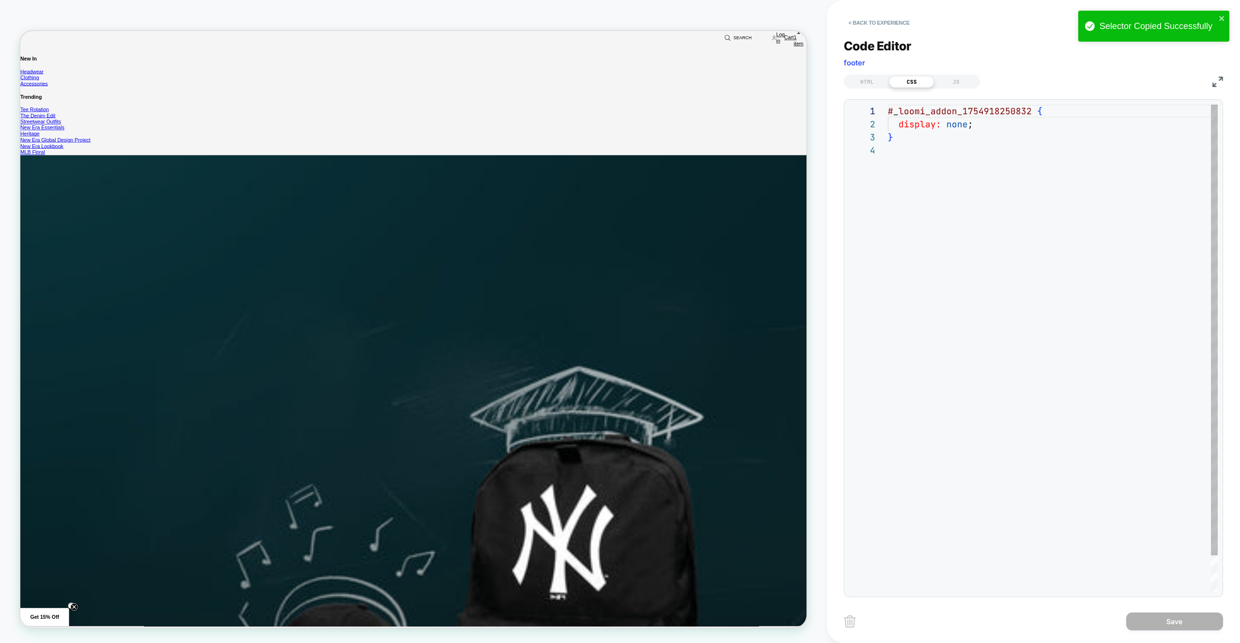
click at [925, 152] on div "# _ loomi_addon_1754918250832 { display: none ; }" at bounding box center [1053, 368] width 330 height 526
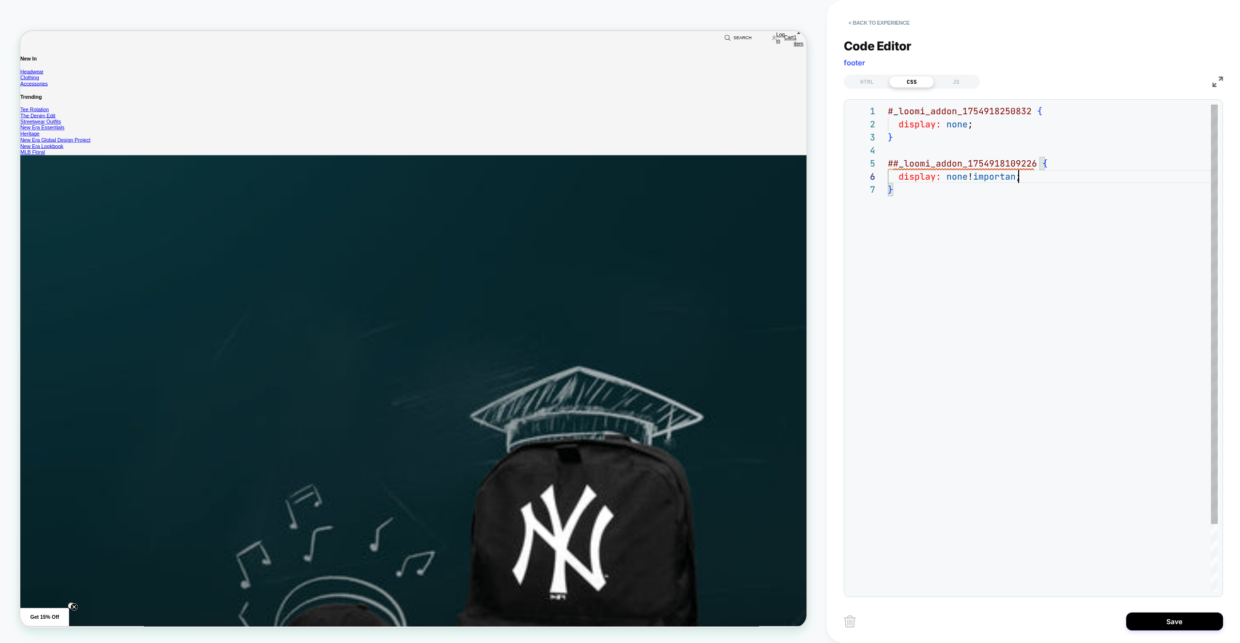
scroll to position [65, 136]
click at [894, 159] on div "# _ loomi_addon_1754918250832 { display: none ; } ## _ loomi_addon_175491810922…" at bounding box center [1053, 388] width 330 height 566
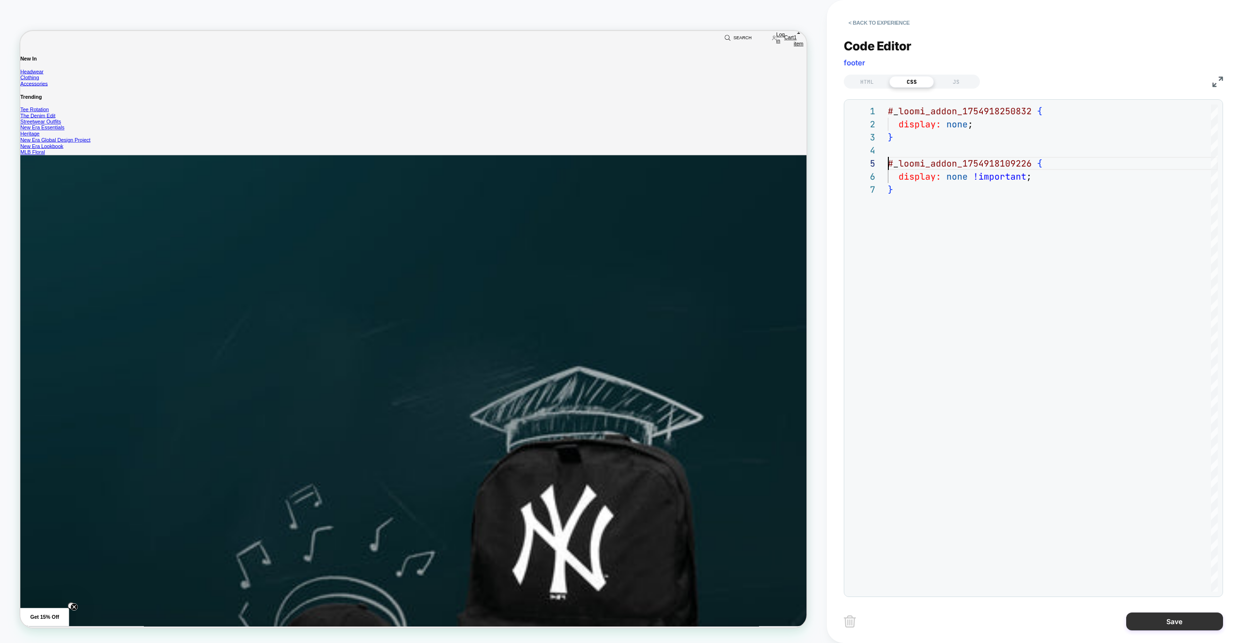
scroll to position [453, 0]
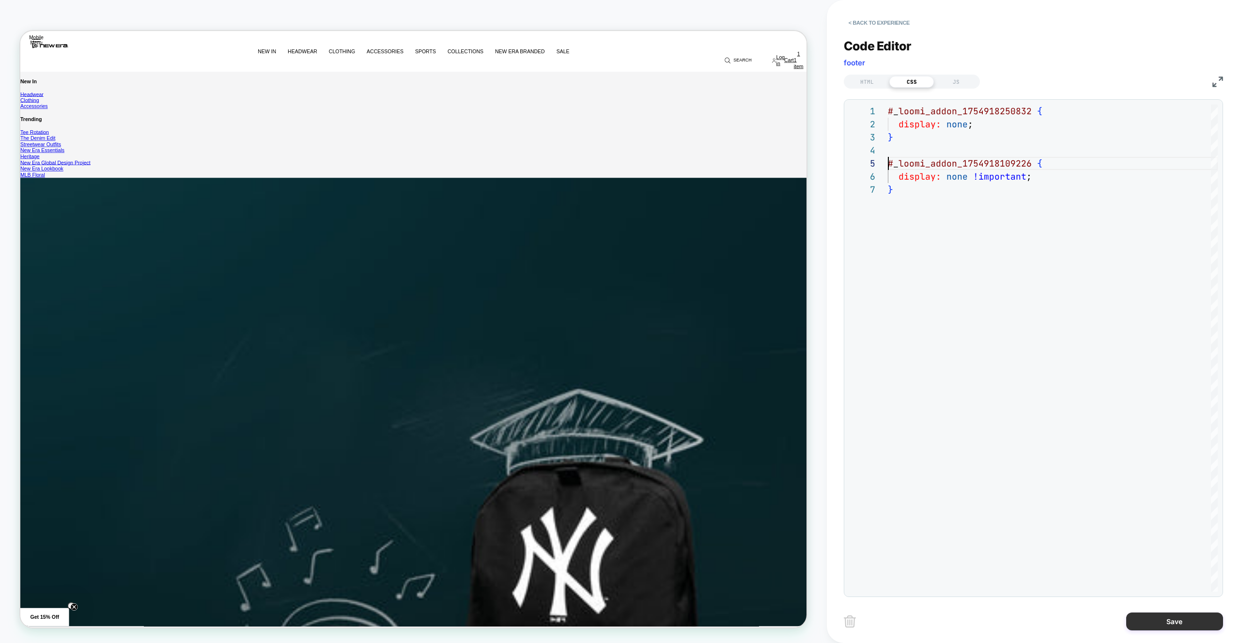
type textarea "**********"
click at [1149, 622] on button "Save" at bounding box center [1174, 622] width 97 height 18
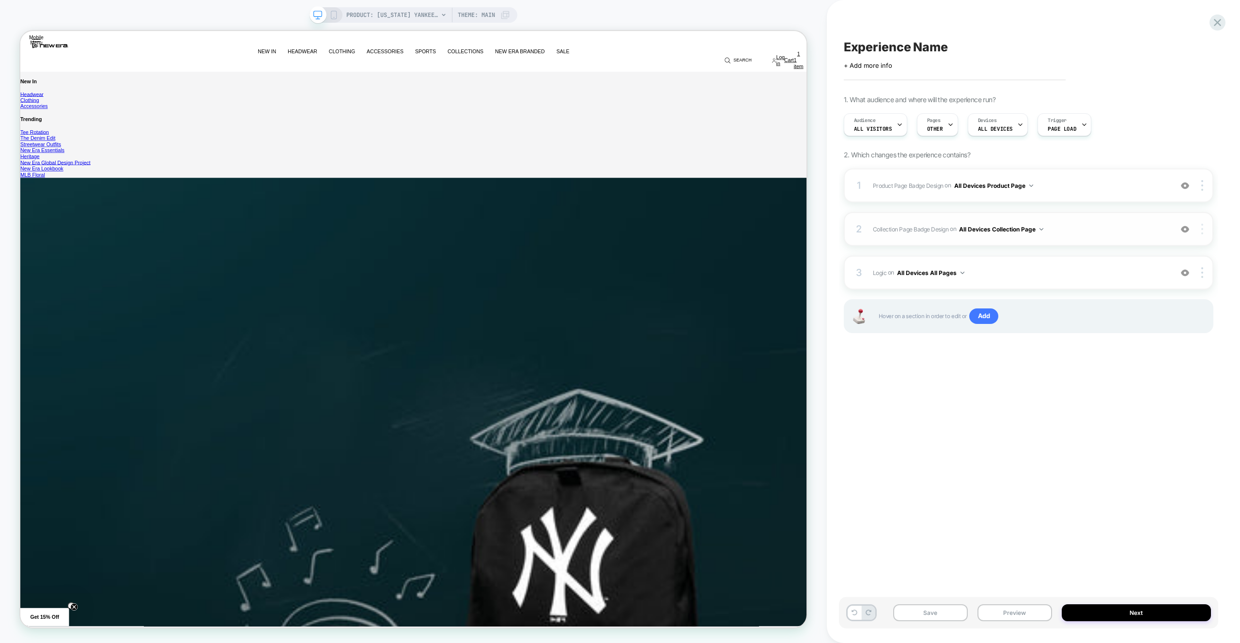
click at [1201, 230] on img at bounding box center [1202, 229] width 2 height 11
click at [1144, 195] on div "Copy Widget Id" at bounding box center [1144, 188] width 86 height 27
click at [1037, 274] on span "Logic Adding Code Block BEFORE footer on All Devices All Pages" at bounding box center [1020, 273] width 294 height 12
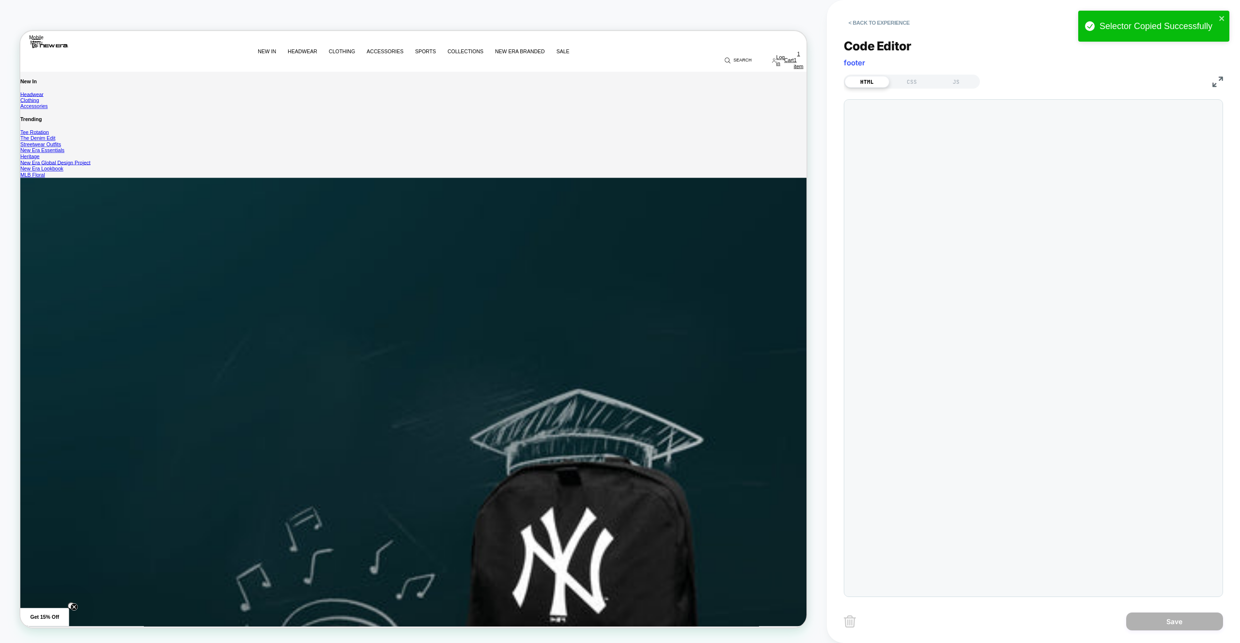
scroll to position [13, 0]
click at [906, 80] on div "CSS" at bounding box center [911, 82] width 45 height 12
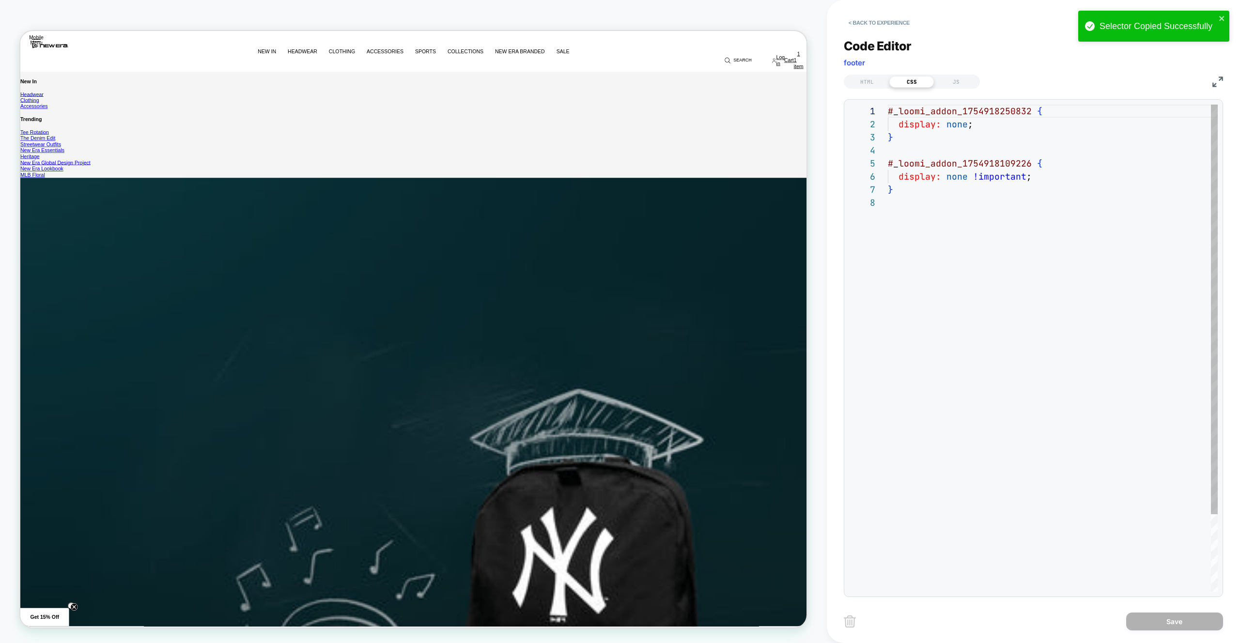
scroll to position [92, 0]
click at [1032, 161] on span at bounding box center [1034, 163] width 5 height 11
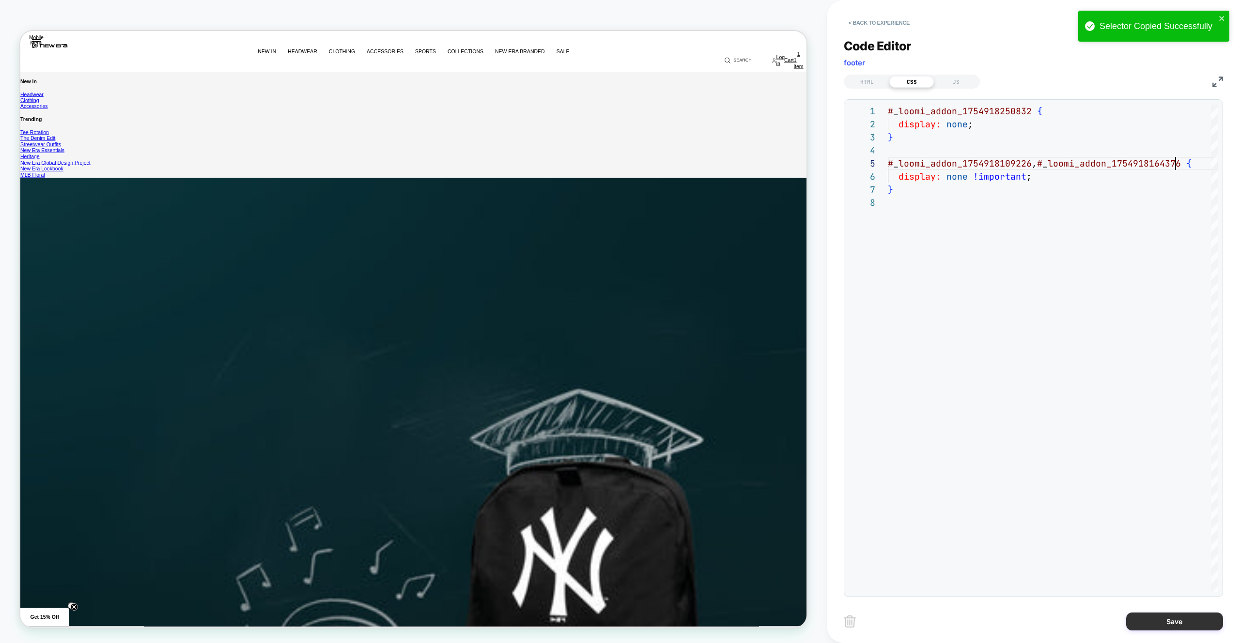
type textarea "**********"
click at [1142, 626] on button "Save" at bounding box center [1174, 622] width 97 height 18
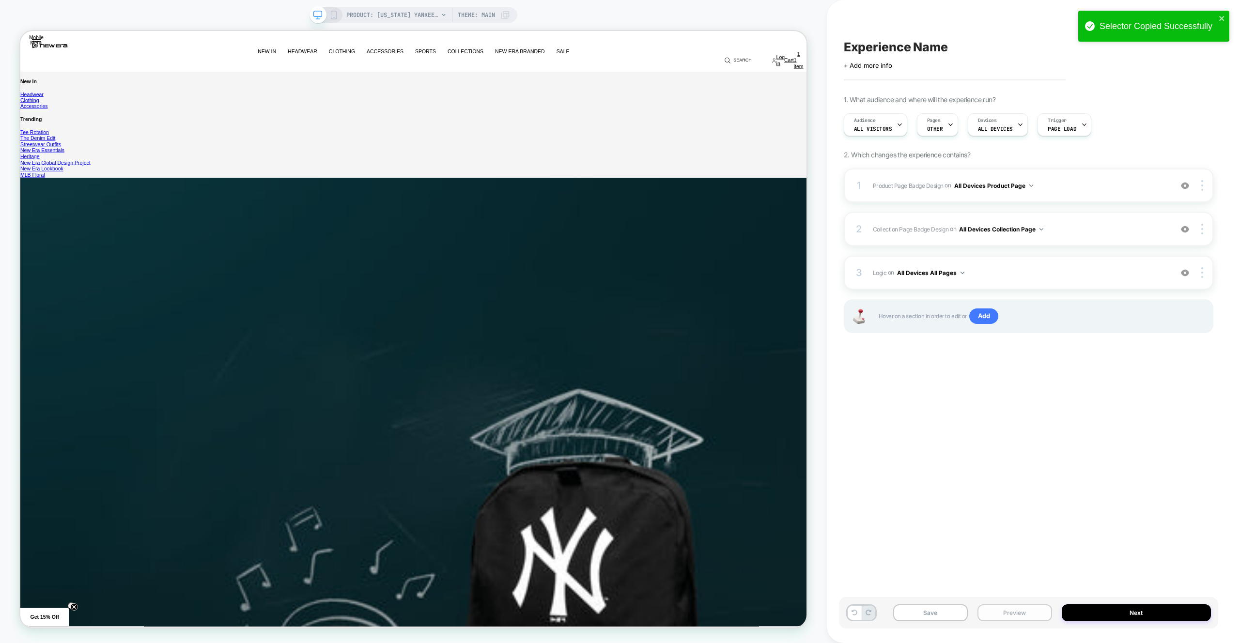
drag, startPoint x: 992, startPoint y: 614, endPoint x: 996, endPoint y: 608, distance: 6.7
click at [992, 614] on button "Preview" at bounding box center [1014, 612] width 75 height 17
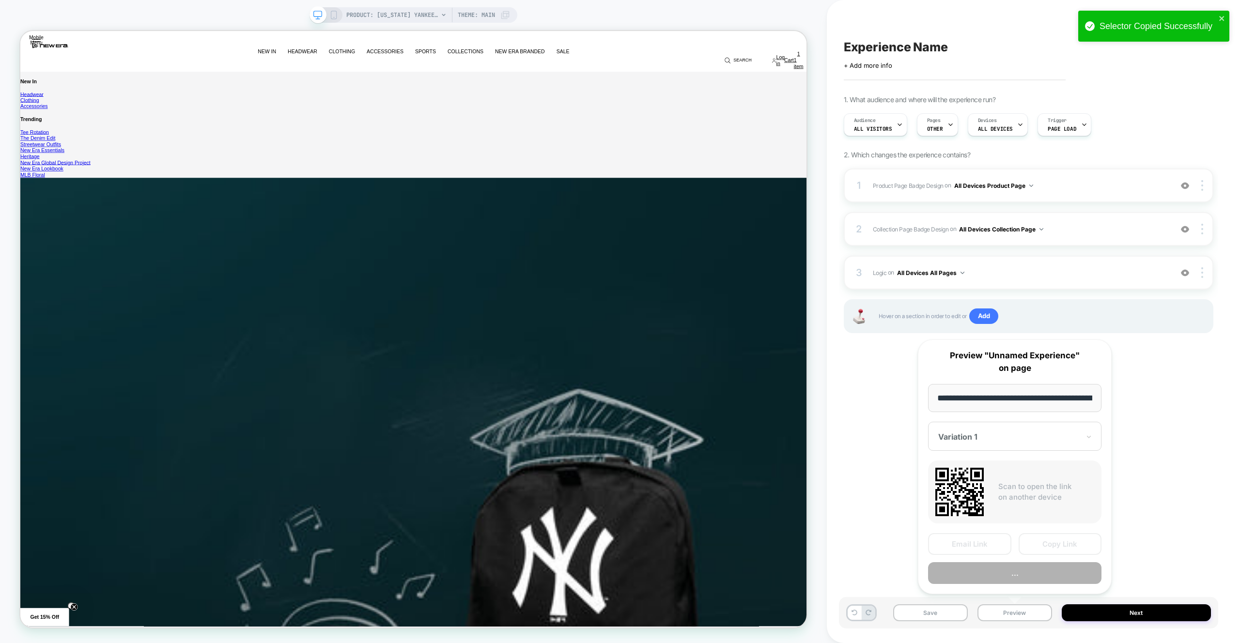
scroll to position [0, 367]
click at [1008, 576] on button "Preview" at bounding box center [1014, 574] width 173 height 22
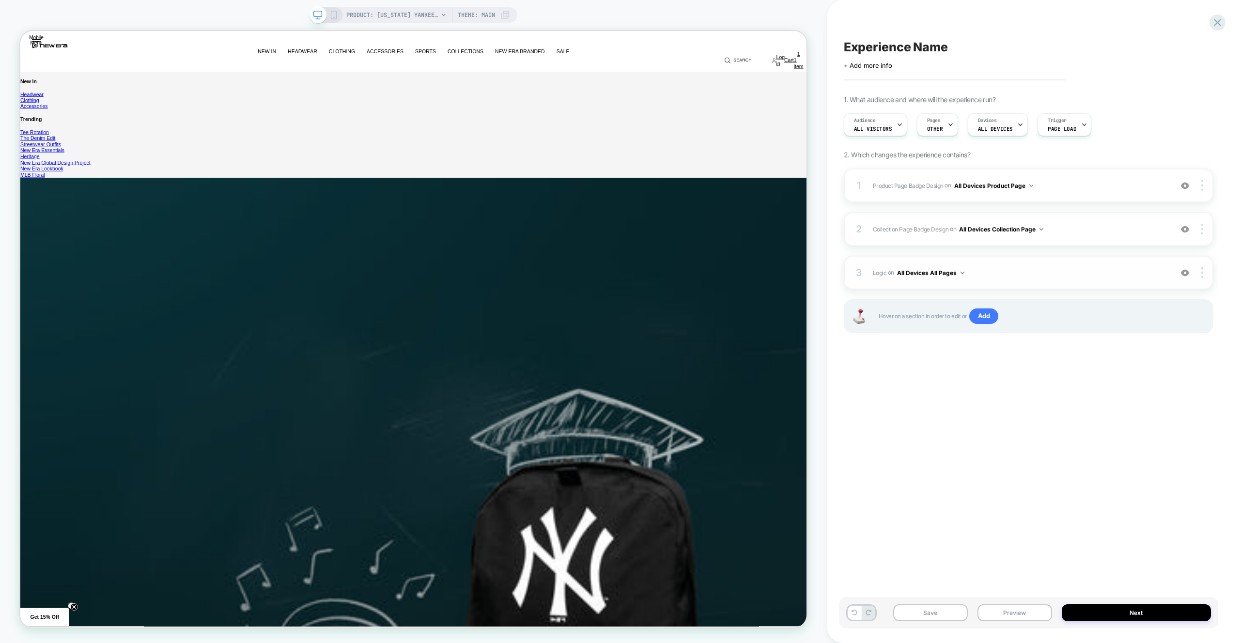
click at [1120, 261] on div "3 Logic Adding Code Block BEFORE footer on All Devices All Pages Add Before Add…" at bounding box center [1029, 273] width 370 height 34
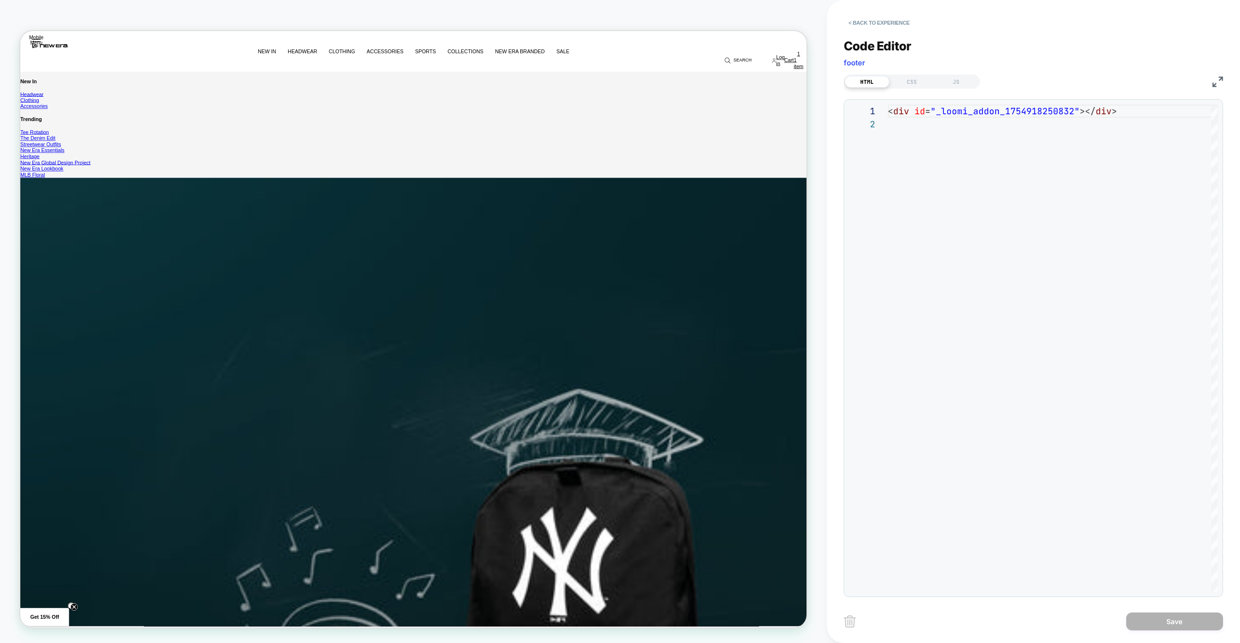
scroll to position [13, 0]
click at [920, 77] on div "CSS" at bounding box center [911, 82] width 45 height 12
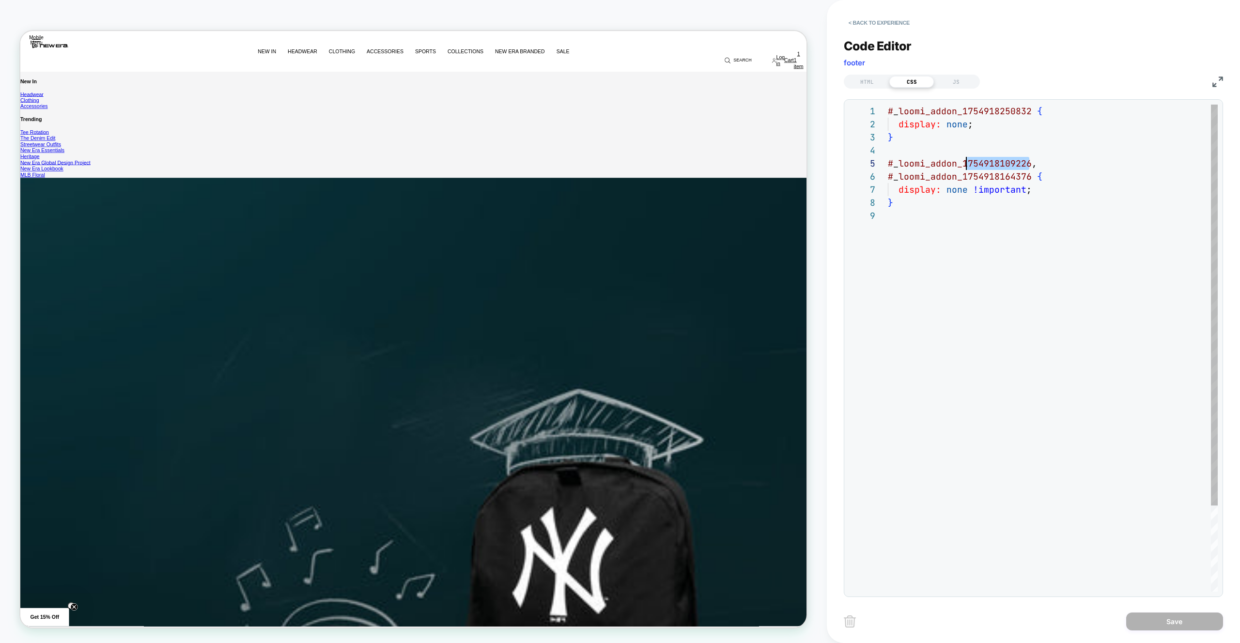
scroll to position [39, 0]
drag, startPoint x: 1030, startPoint y: 162, endPoint x: 841, endPoint y: 140, distance: 190.7
click at [888, 156] on div "# _ loomi_addon_1754918250832 { display: none ; } # _ loomi_addon_1754918109226…" at bounding box center [1053, 401] width 330 height 592
click at [1002, 248] on div "# _ loomi_addon_1754918250832 { display: none ; } # _ loomi_addon_1754918109226…" at bounding box center [1053, 401] width 330 height 592
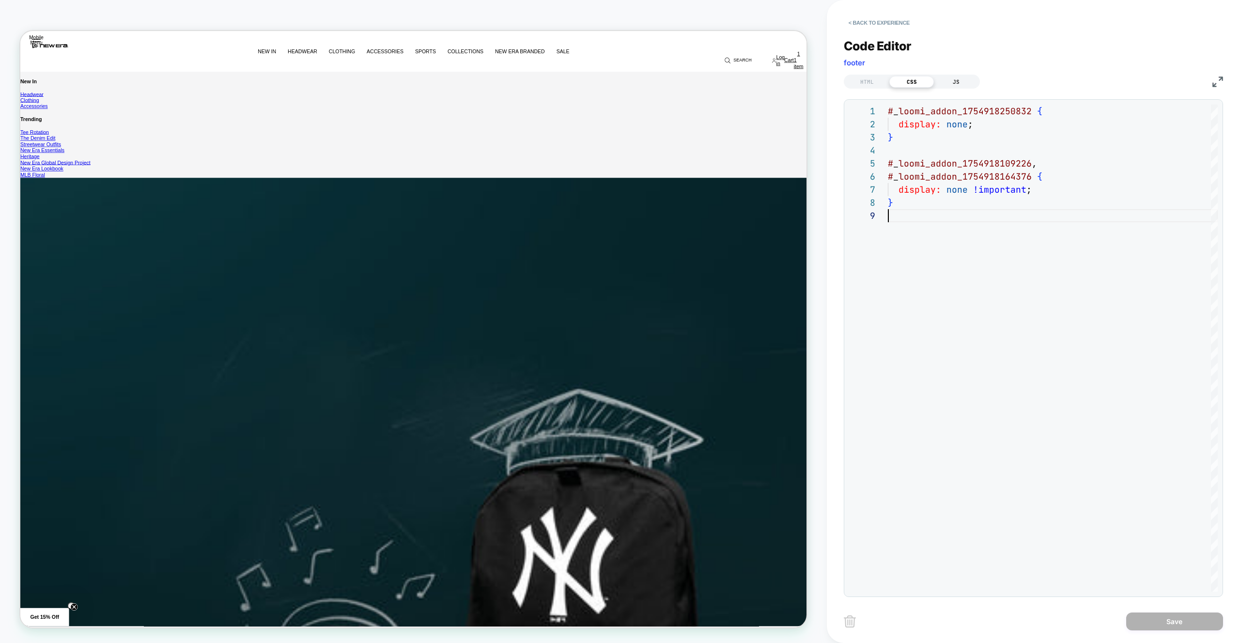
drag, startPoint x: 956, startPoint y: 73, endPoint x: 956, endPoint y: 78, distance: 5.3
click at [956, 73] on div "HTML CSS JS" at bounding box center [1033, 80] width 379 height 16
click at [956, 78] on div "JS" at bounding box center [956, 82] width 45 height 12
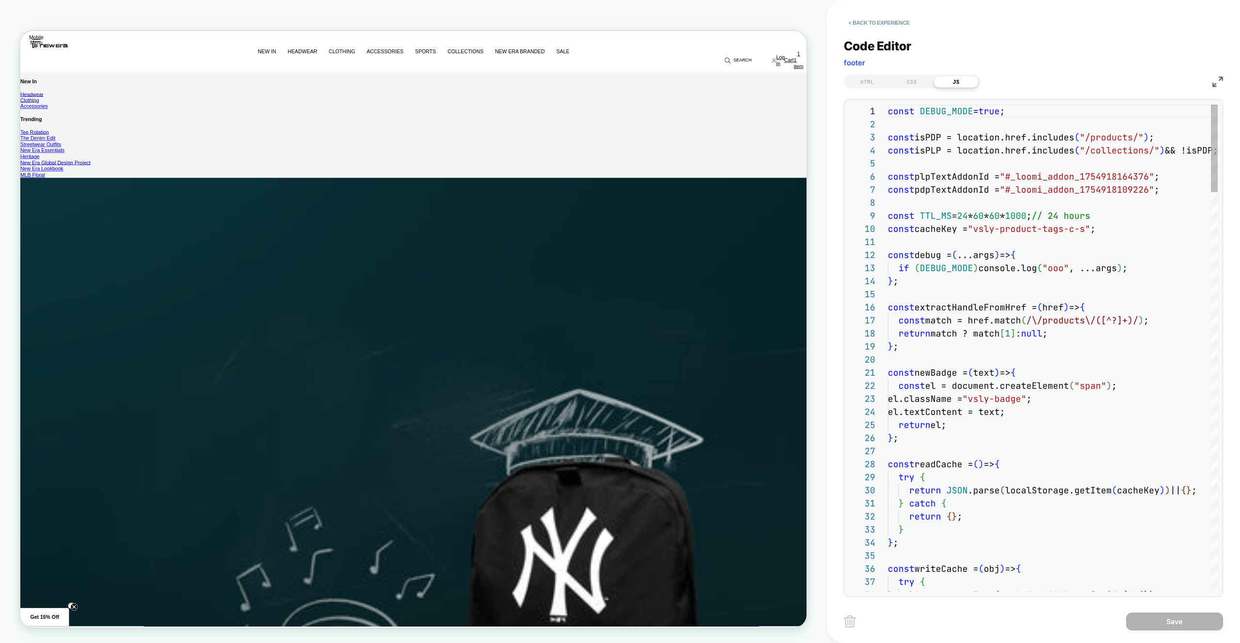
scroll to position [92, 172]
click at [1146, 337] on div "return match ? match [ 1 ] : null ;" at bounding box center [1053, 333] width 330 height 13
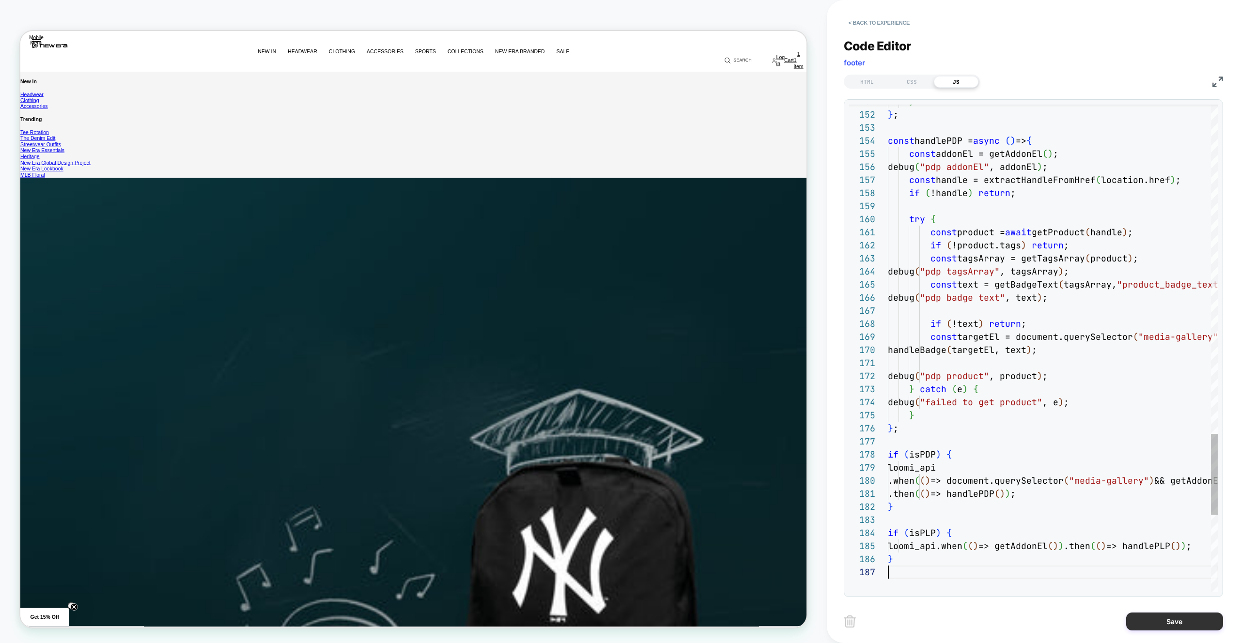
type textarea "**********"
click at [1148, 620] on button "Save" at bounding box center [1174, 622] width 97 height 18
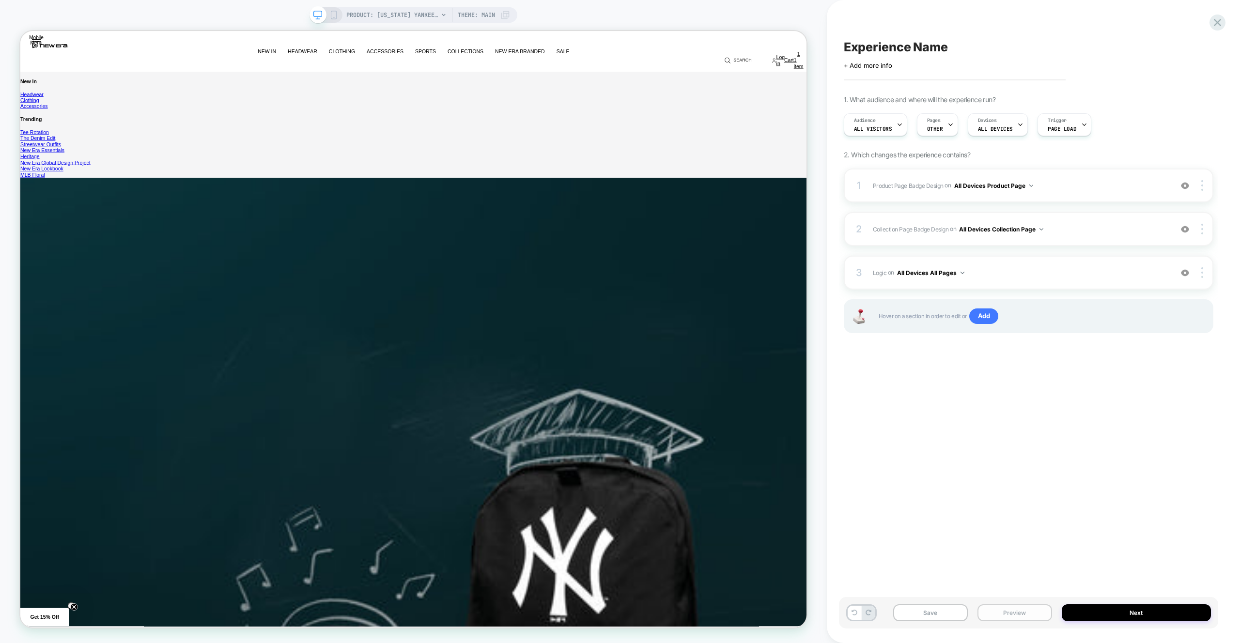
click at [1031, 617] on button "Preview" at bounding box center [1014, 612] width 75 height 17
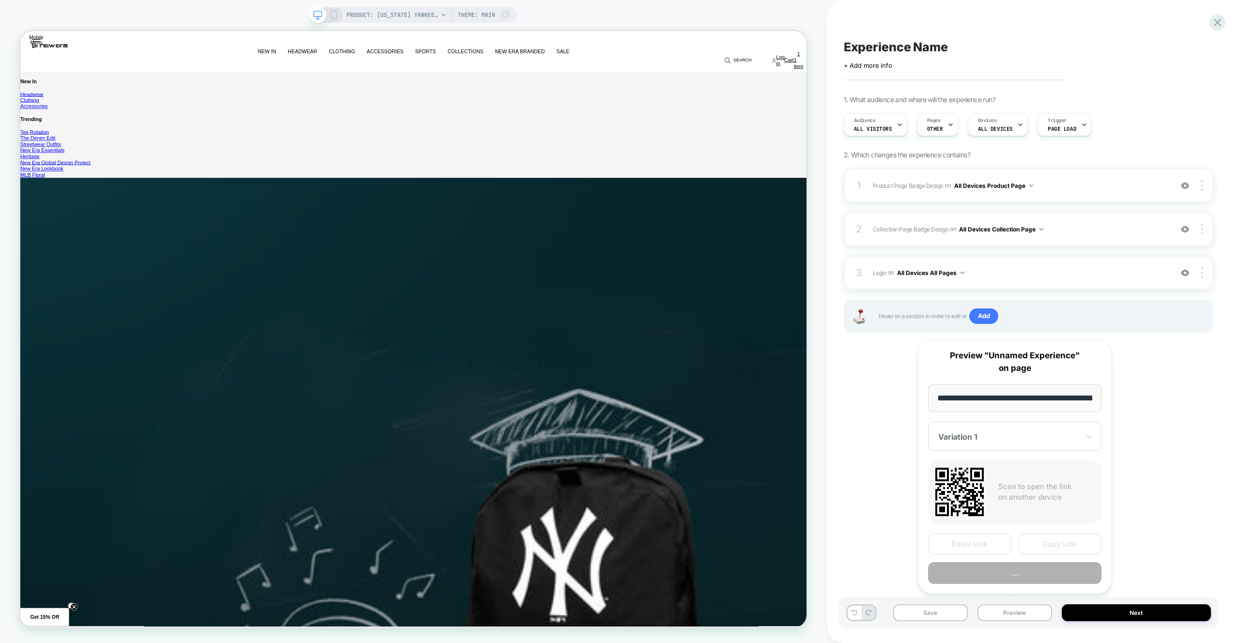
scroll to position [0, 367]
click at [1030, 578] on button "Preview" at bounding box center [1014, 574] width 173 height 22
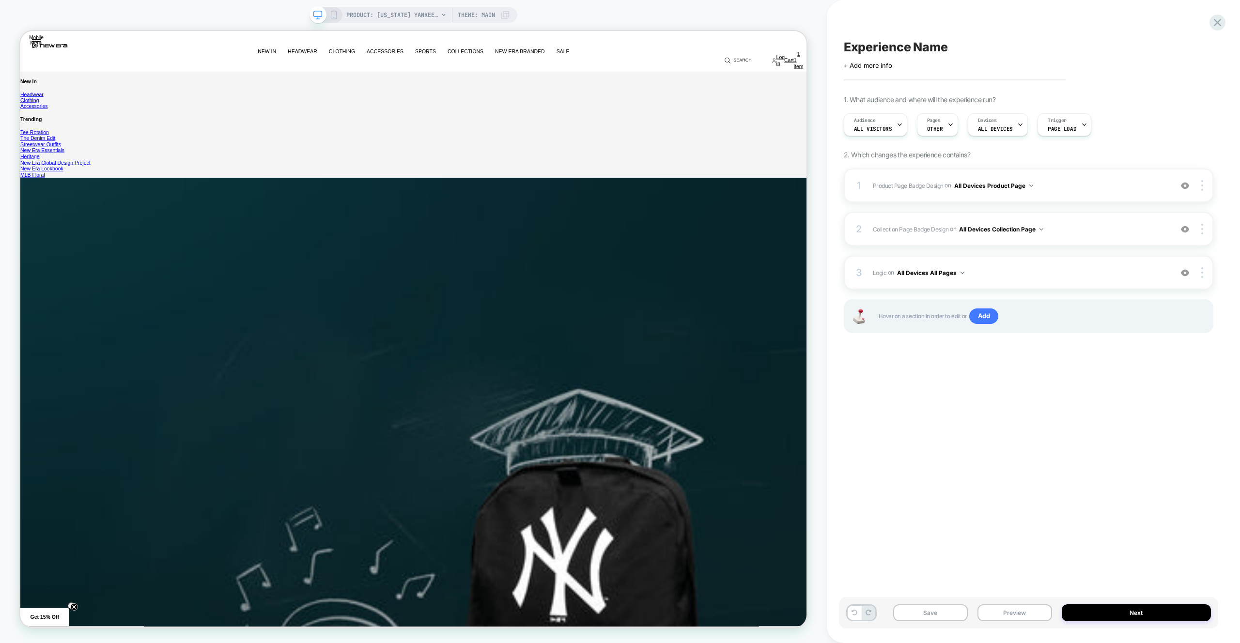
click at [1005, 280] on div "3 Logic Adding Code Block BEFORE footer on All Devices All Pages Add Before Add…" at bounding box center [1029, 273] width 370 height 34
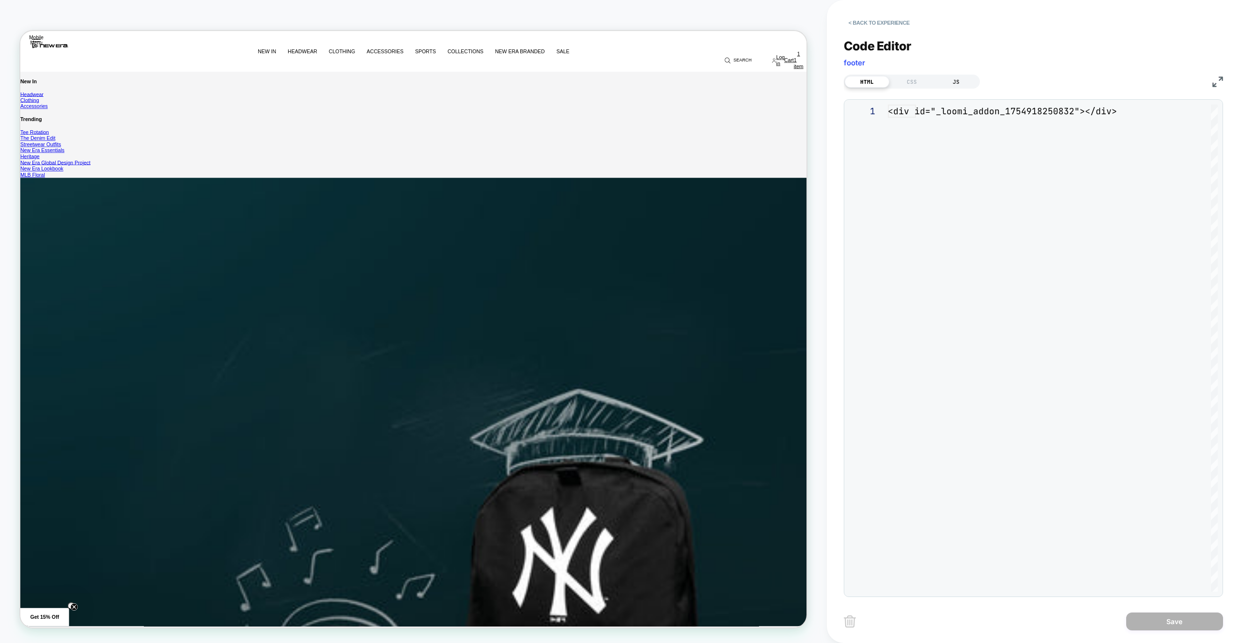
scroll to position [13, 0]
click at [954, 84] on div "JS" at bounding box center [956, 82] width 45 height 12
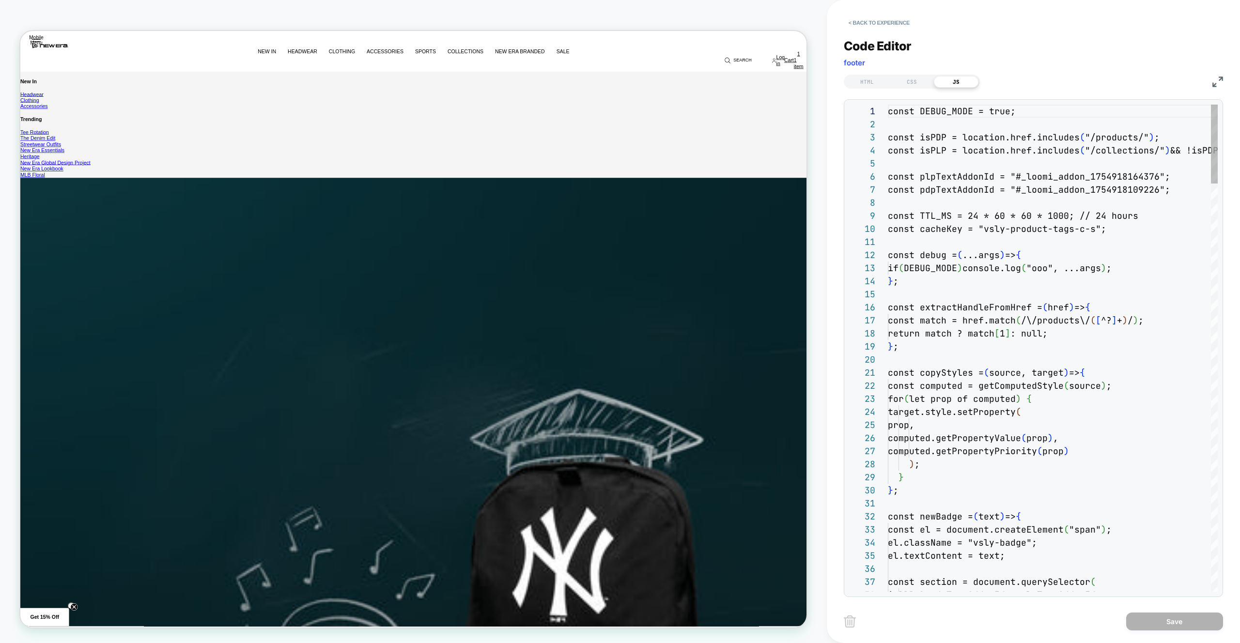
scroll to position [131, 0]
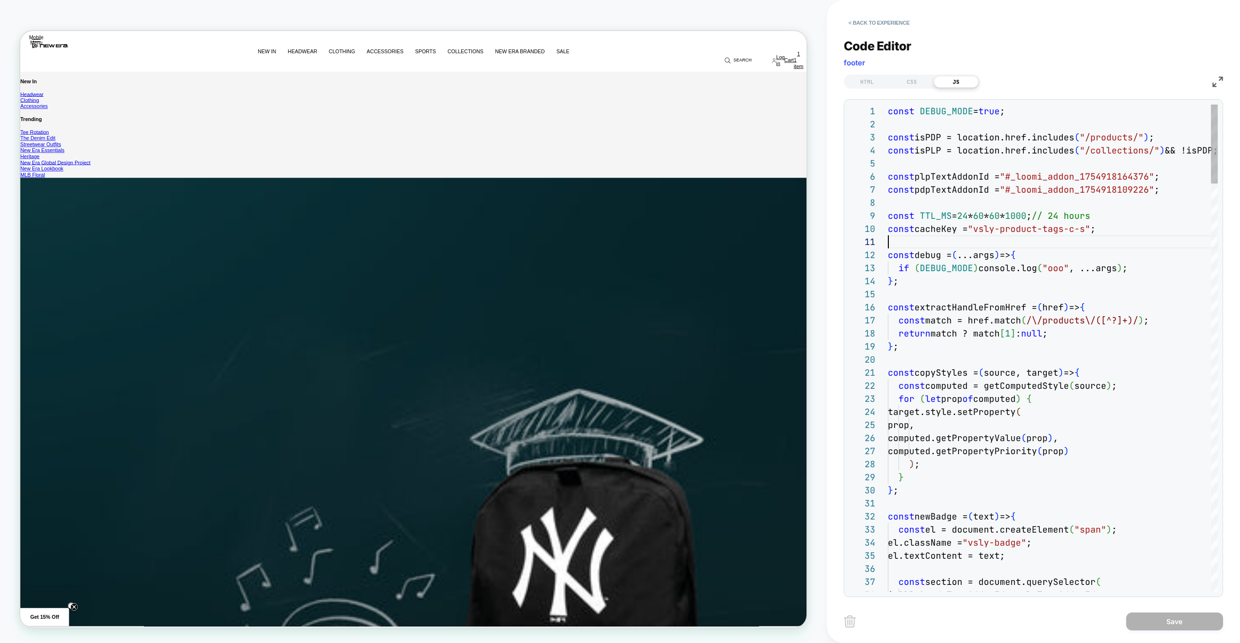
drag, startPoint x: 1162, startPoint y: 244, endPoint x: 1153, endPoint y: 491, distance: 247.7
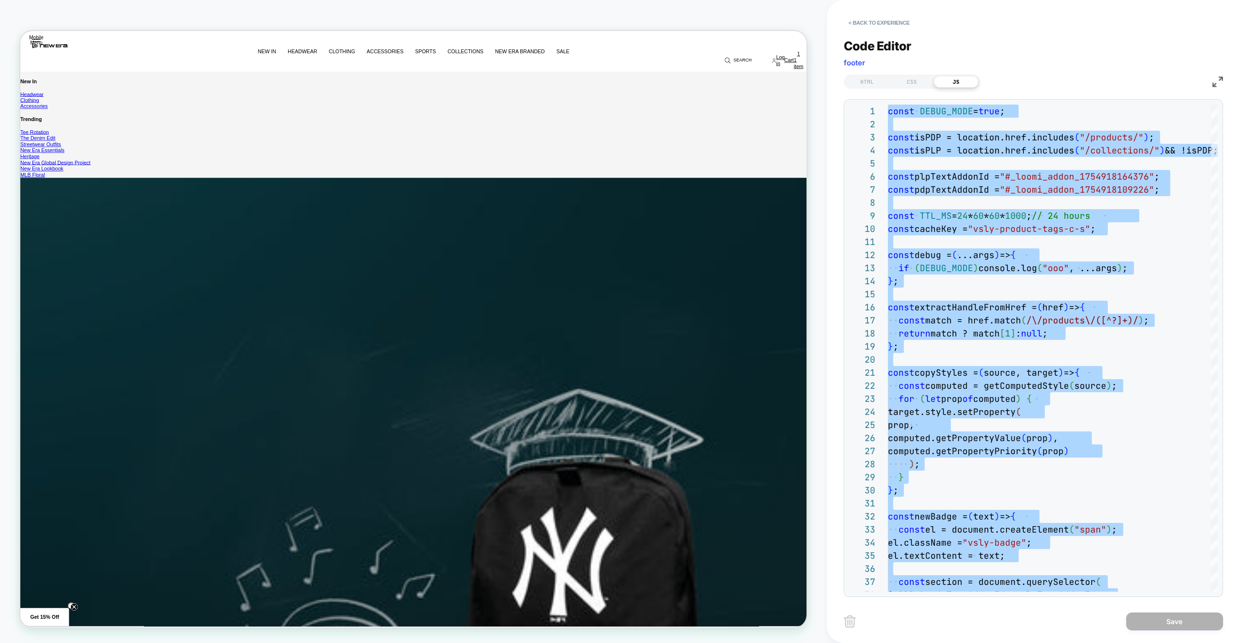
type textarea "**********"
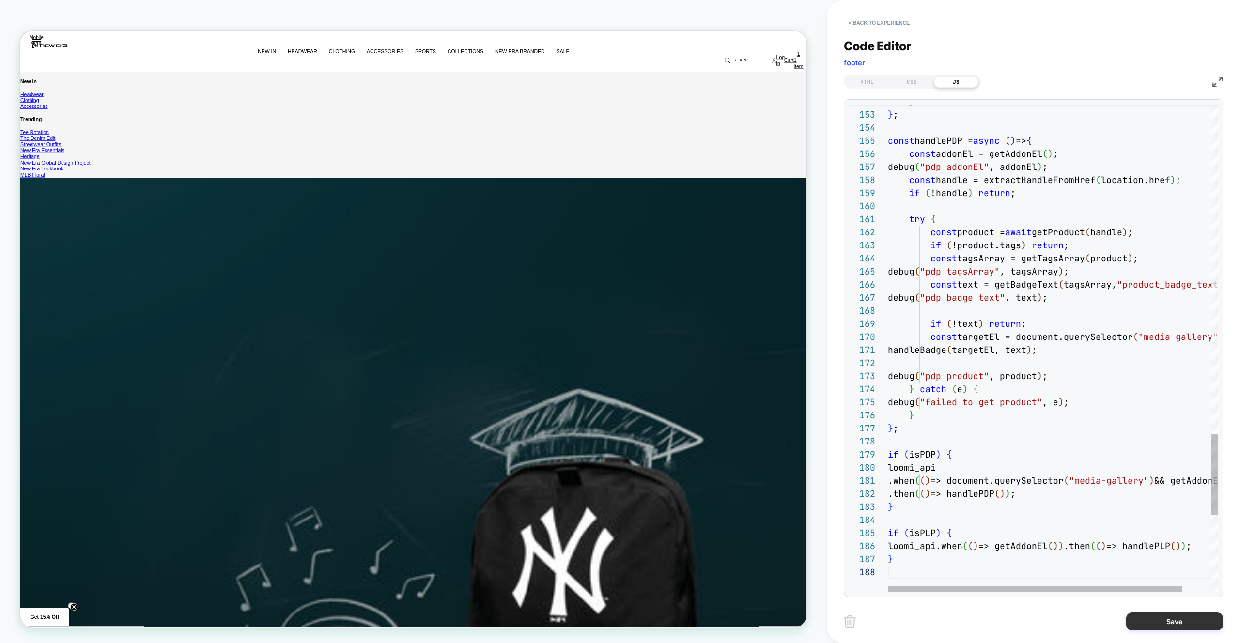
click at [1131, 616] on button "Save" at bounding box center [1174, 622] width 97 height 18
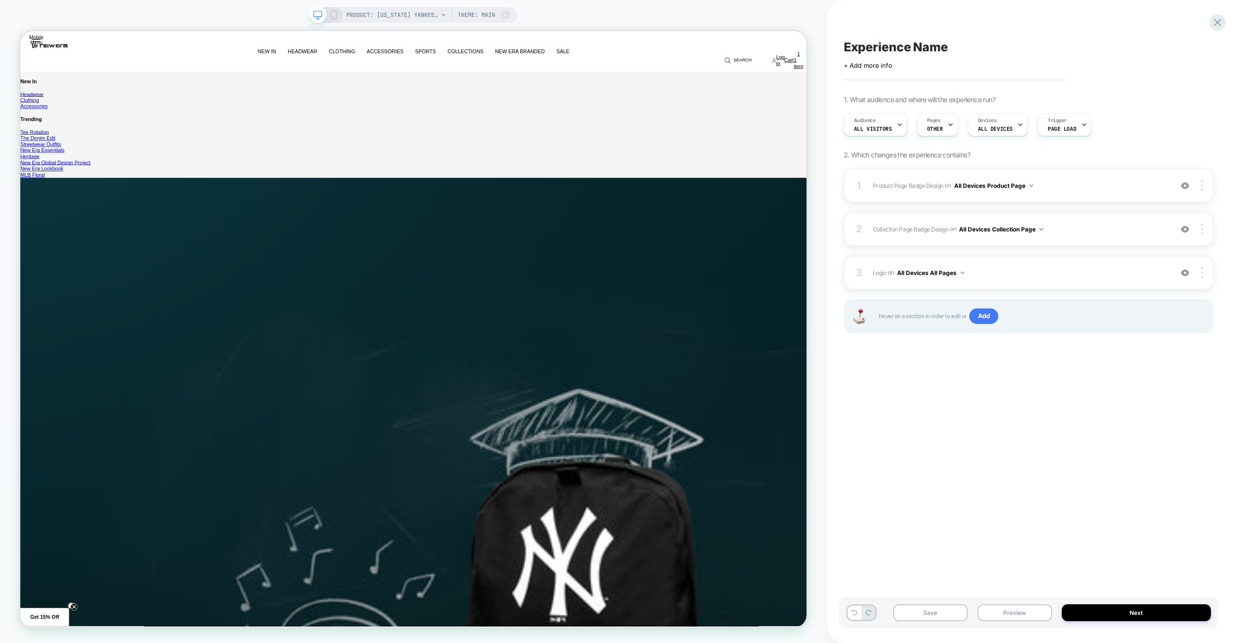
drag, startPoint x: 1016, startPoint y: 619, endPoint x: 1020, endPoint y: 593, distance: 27.1
click at [1016, 619] on button "Preview" at bounding box center [1014, 612] width 75 height 17
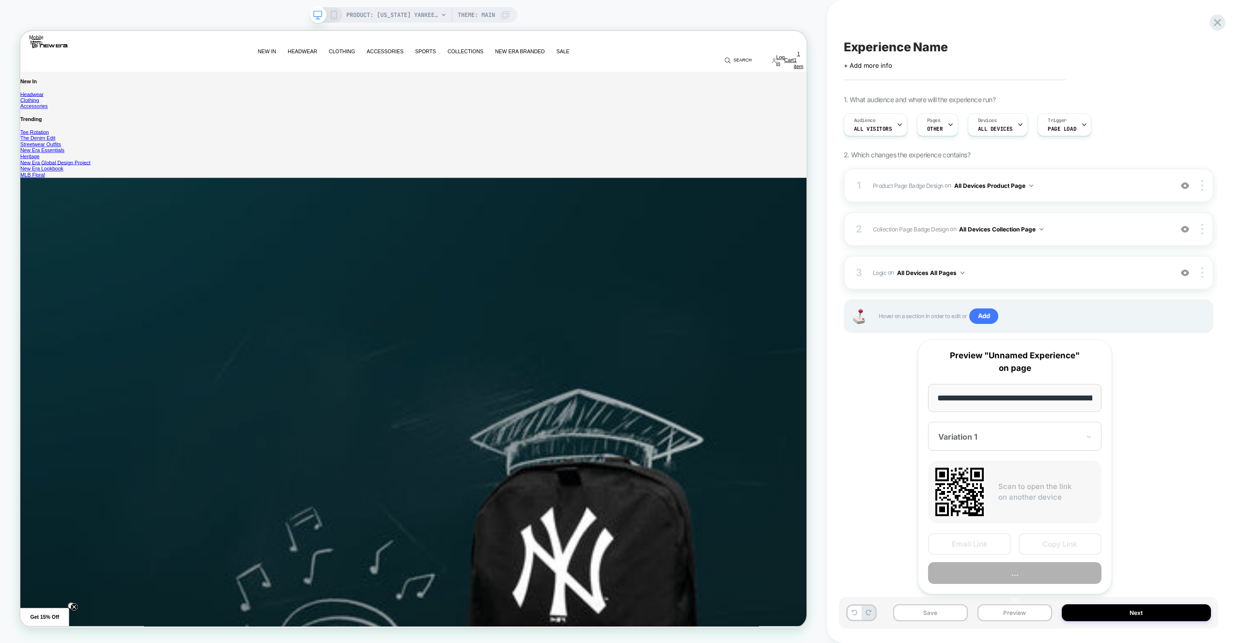
scroll to position [0, 0]
click at [1019, 584] on button "..." at bounding box center [1014, 574] width 173 height 22
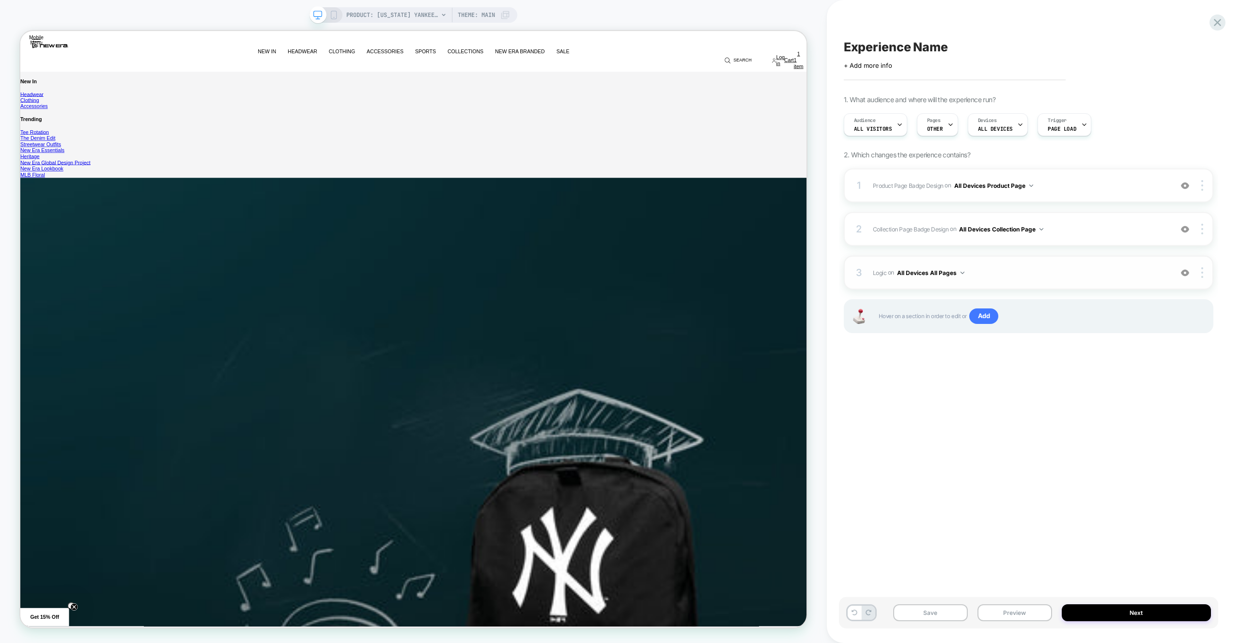
click at [1039, 276] on span "Logic Adding Code Block BEFORE footer on All Devices All Pages" at bounding box center [1020, 273] width 294 height 12
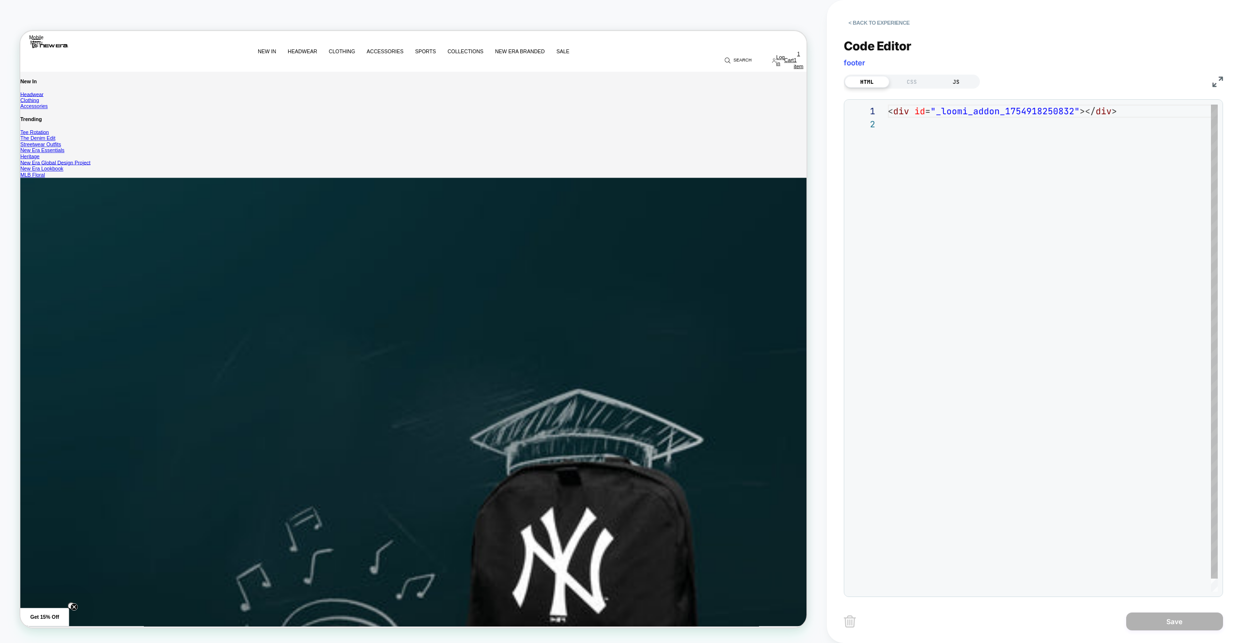
scroll to position [13, 0]
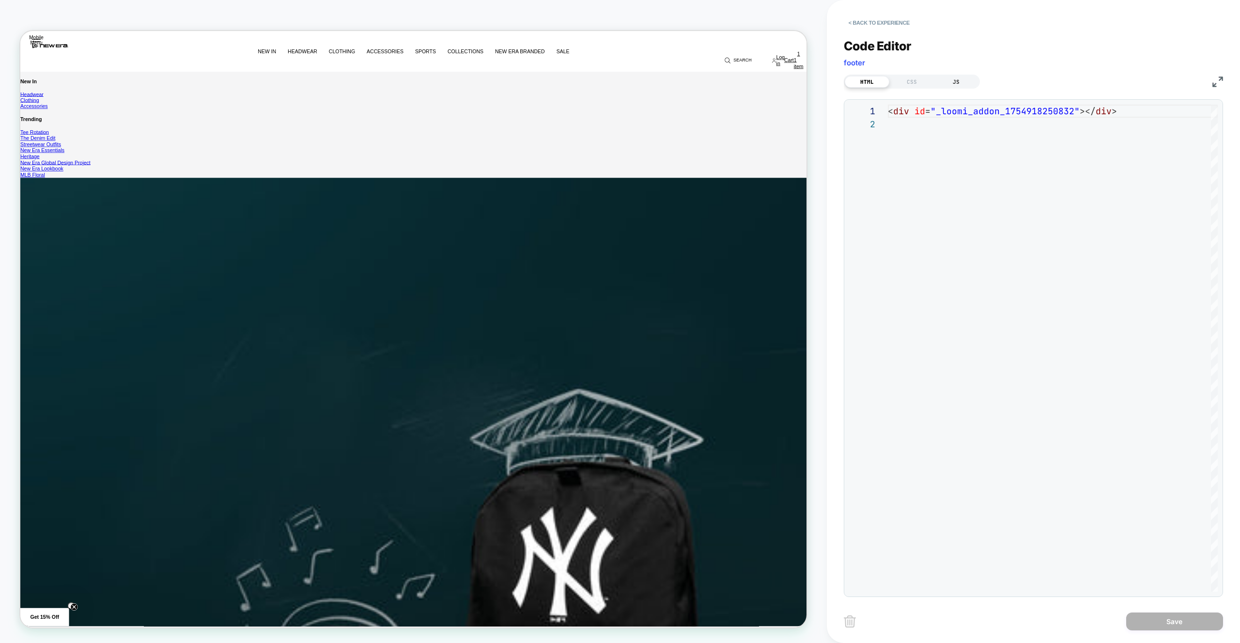
click at [972, 81] on div "JS" at bounding box center [956, 82] width 45 height 12
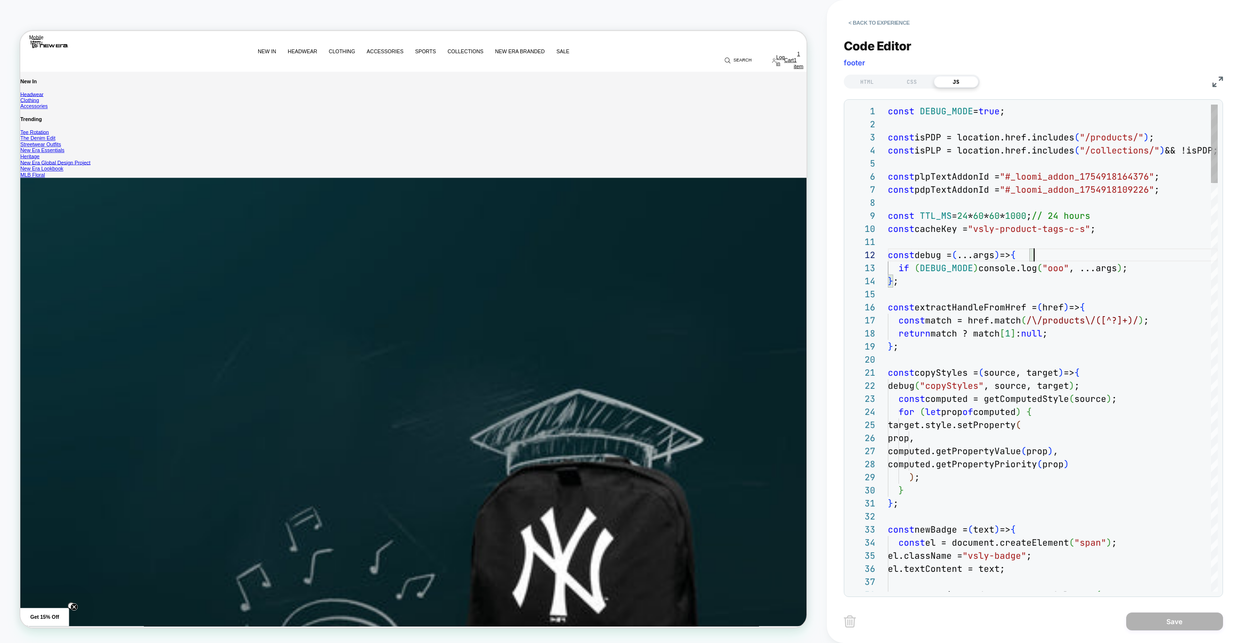
scroll to position [13, 146]
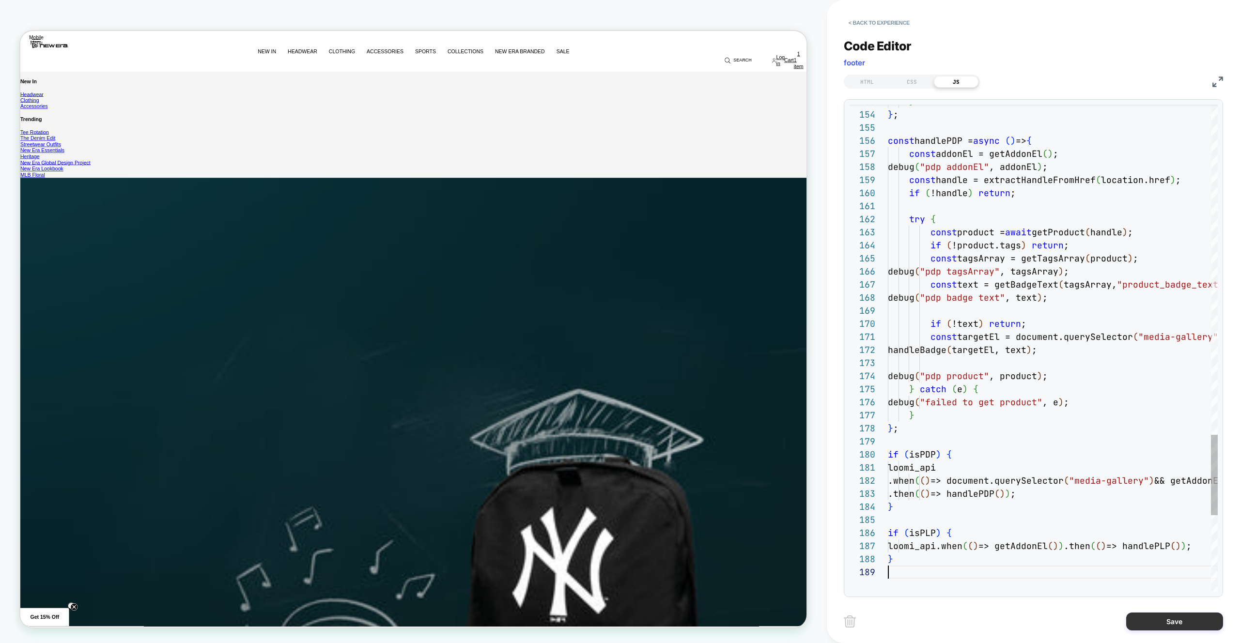
type textarea "**********"
click at [1189, 617] on button "Save" at bounding box center [1174, 622] width 97 height 18
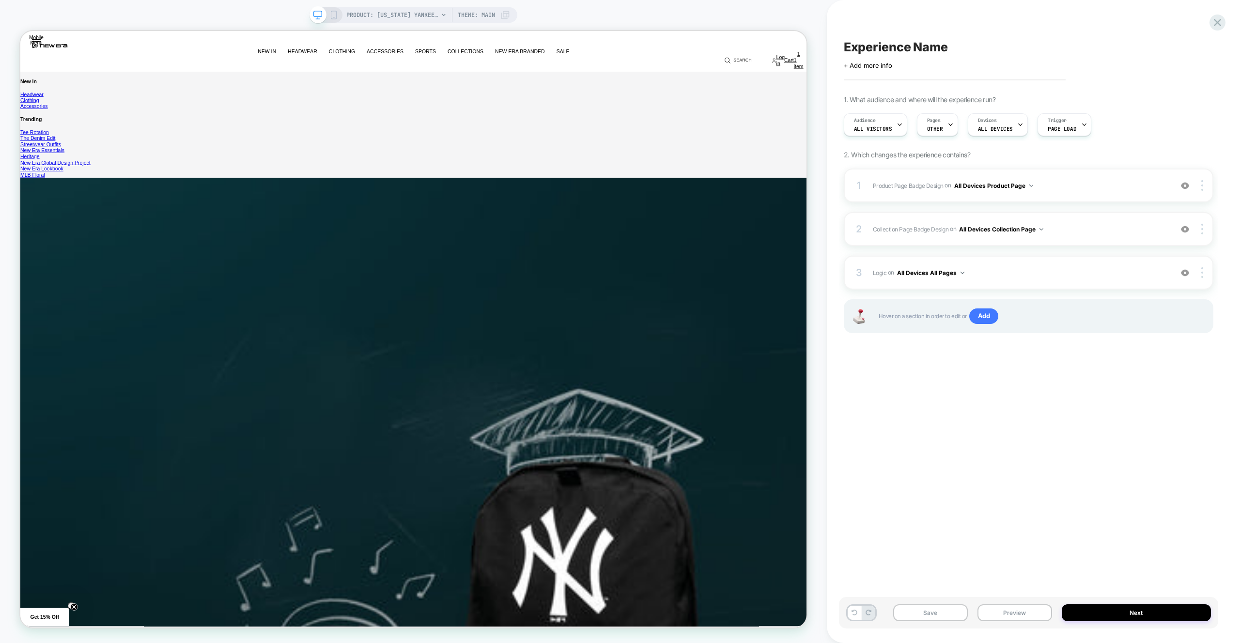
click at [995, 621] on div "Save Preview Next" at bounding box center [1028, 612] width 379 height 31
click at [1005, 604] on button "Preview" at bounding box center [1014, 612] width 75 height 17
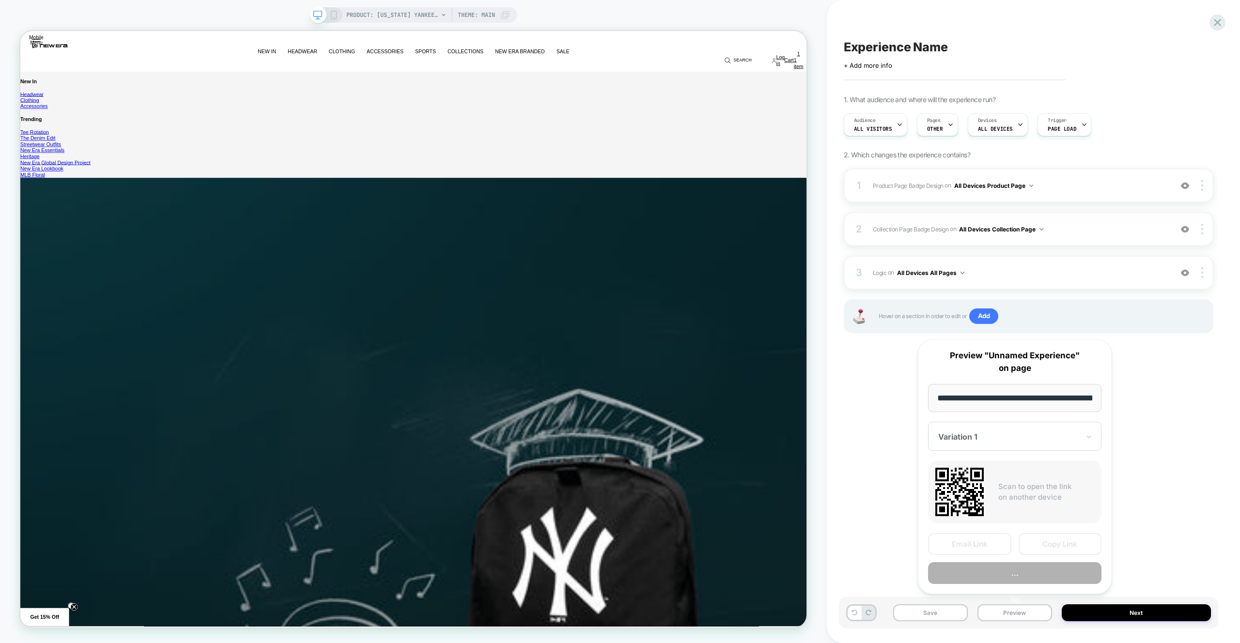
scroll to position [0, 367]
click at [1005, 584] on button "Preview" at bounding box center [1014, 574] width 173 height 22
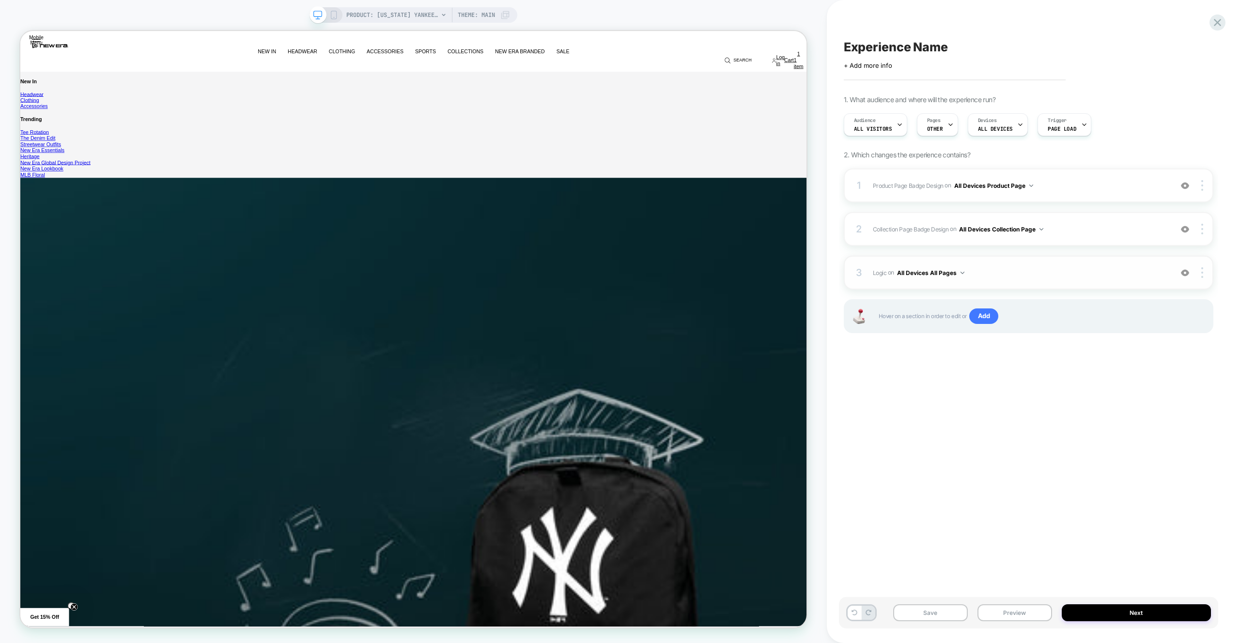
click at [970, 273] on span "Logic Adding Code Block BEFORE footer on All Devices All Pages" at bounding box center [1020, 273] width 294 height 12
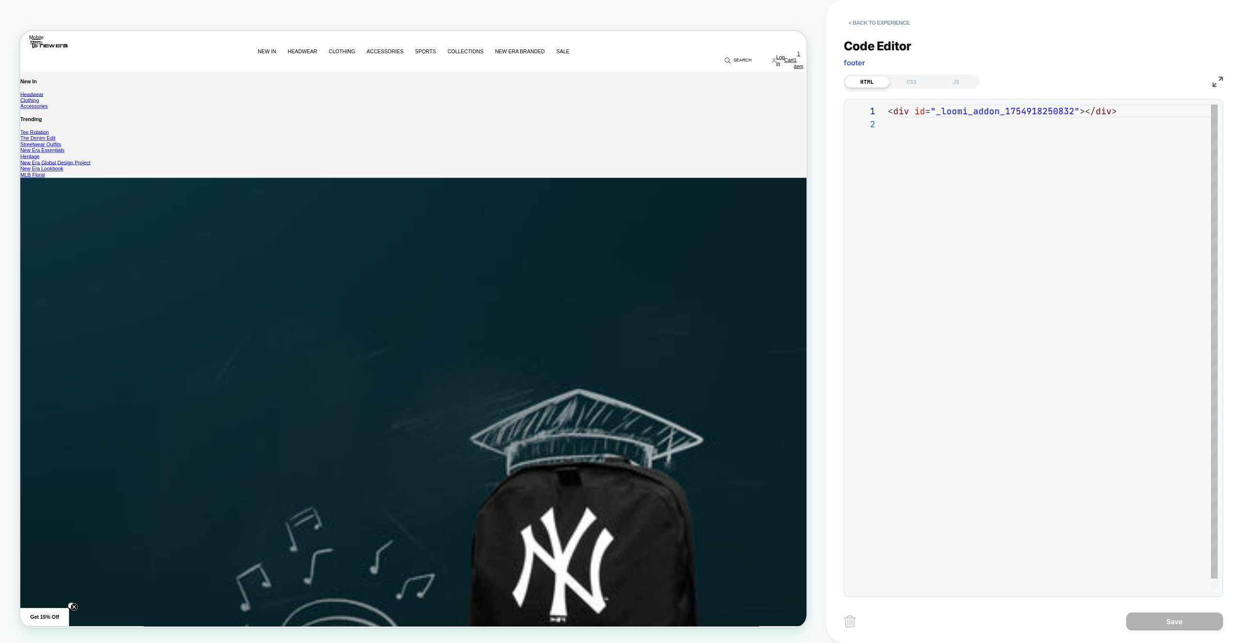
scroll to position [13, 0]
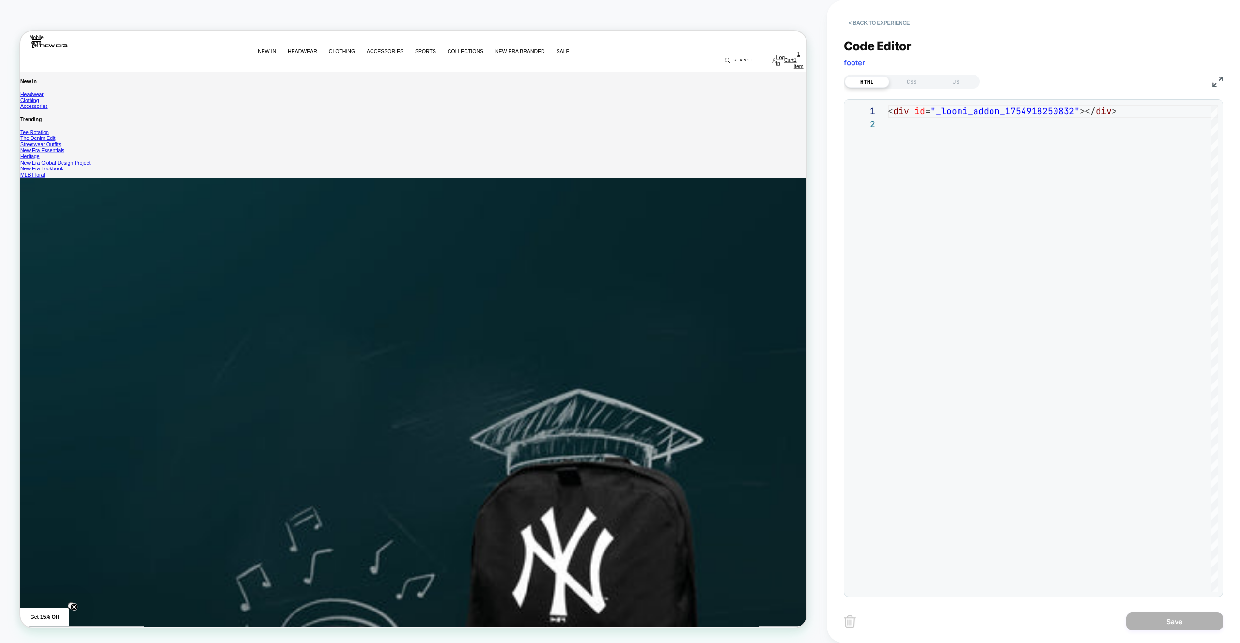
drag, startPoint x: 950, startPoint y: 74, endPoint x: 1021, endPoint y: 159, distance: 111.1
click at [950, 75] on div "HTML CSS JS" at bounding box center [912, 82] width 136 height 14
drag, startPoint x: 956, startPoint y: 83, endPoint x: 965, endPoint y: 91, distance: 11.7
click at [956, 83] on div "JS" at bounding box center [956, 82] width 45 height 12
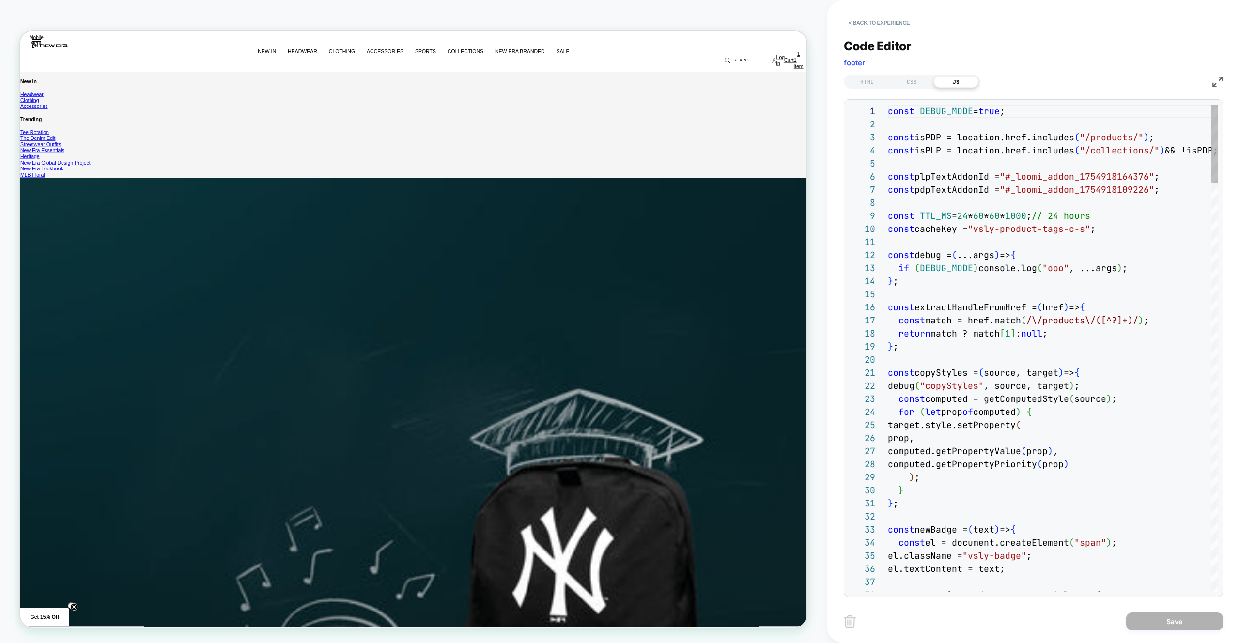
drag, startPoint x: 1066, startPoint y: 252, endPoint x: 1073, endPoint y: 269, distance: 18.3
click at [1066, 251] on div "const debug = ( ...args ) => {" at bounding box center [1053, 254] width 330 height 13
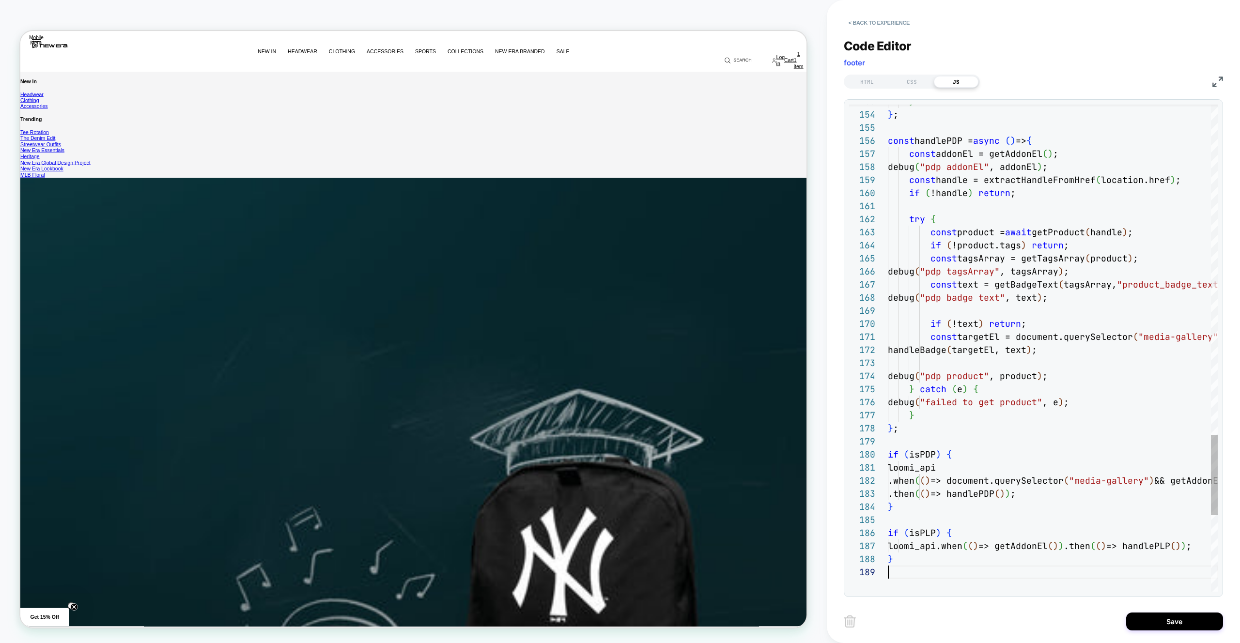
type textarea "**********"
click at [1154, 631] on div "Save" at bounding box center [1033, 621] width 379 height 24
drag, startPoint x: 1186, startPoint y: 621, endPoint x: 1080, endPoint y: 611, distance: 106.1
click at [1186, 621] on button "Save" at bounding box center [1174, 622] width 97 height 18
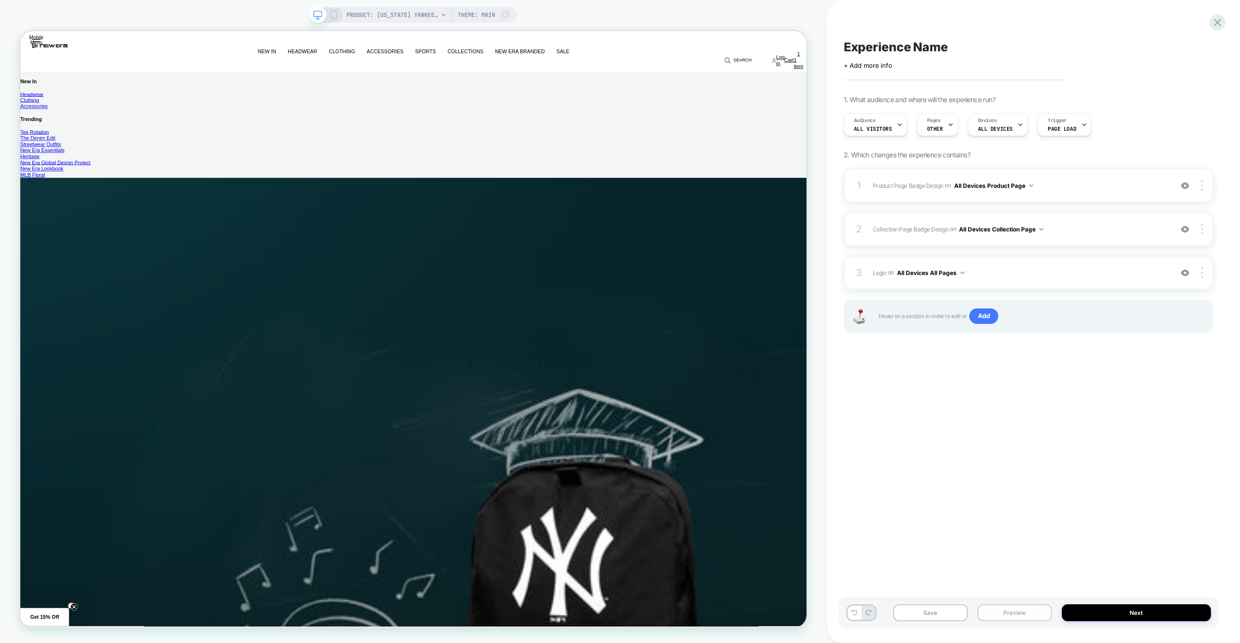
click at [1003, 609] on button "Preview" at bounding box center [1014, 612] width 75 height 17
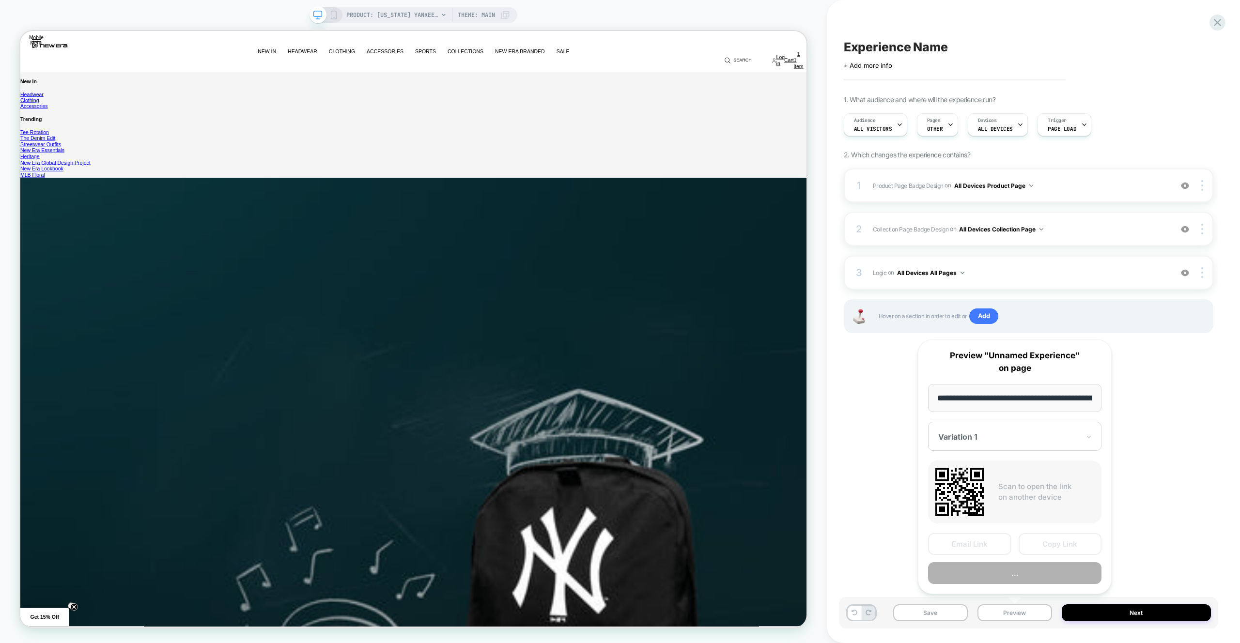
scroll to position [0, 367]
click at [998, 581] on button "Preview" at bounding box center [1014, 574] width 173 height 22
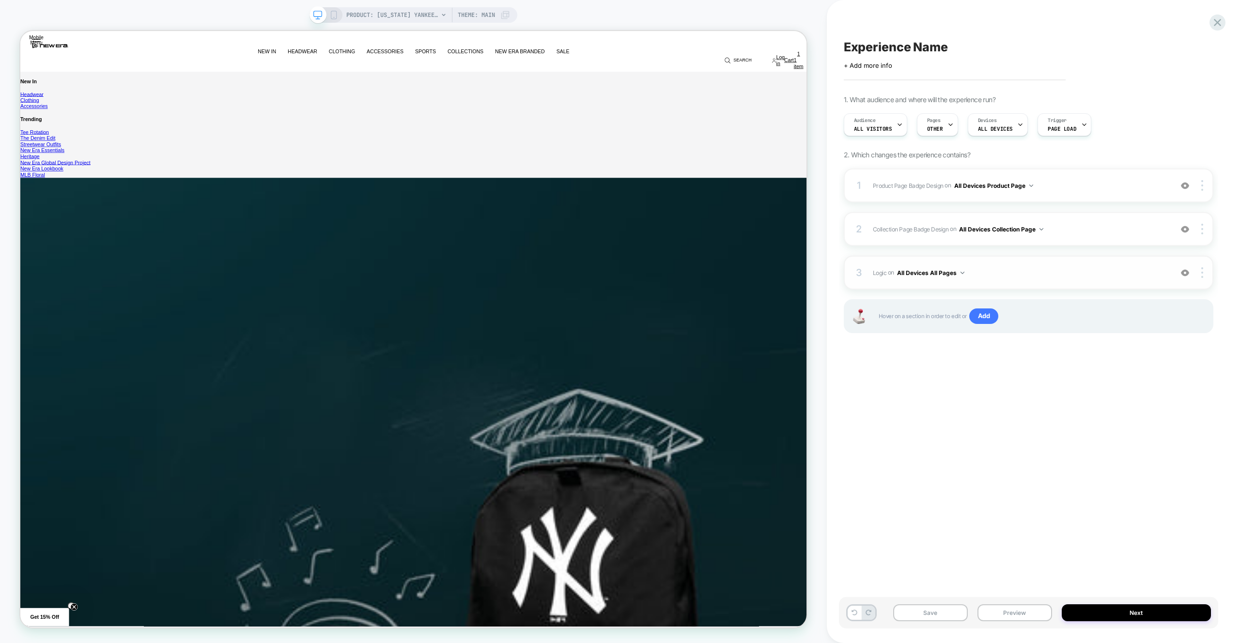
click at [1065, 270] on span "Logic Adding Code Block BEFORE footer on All Devices All Pages" at bounding box center [1020, 273] width 294 height 12
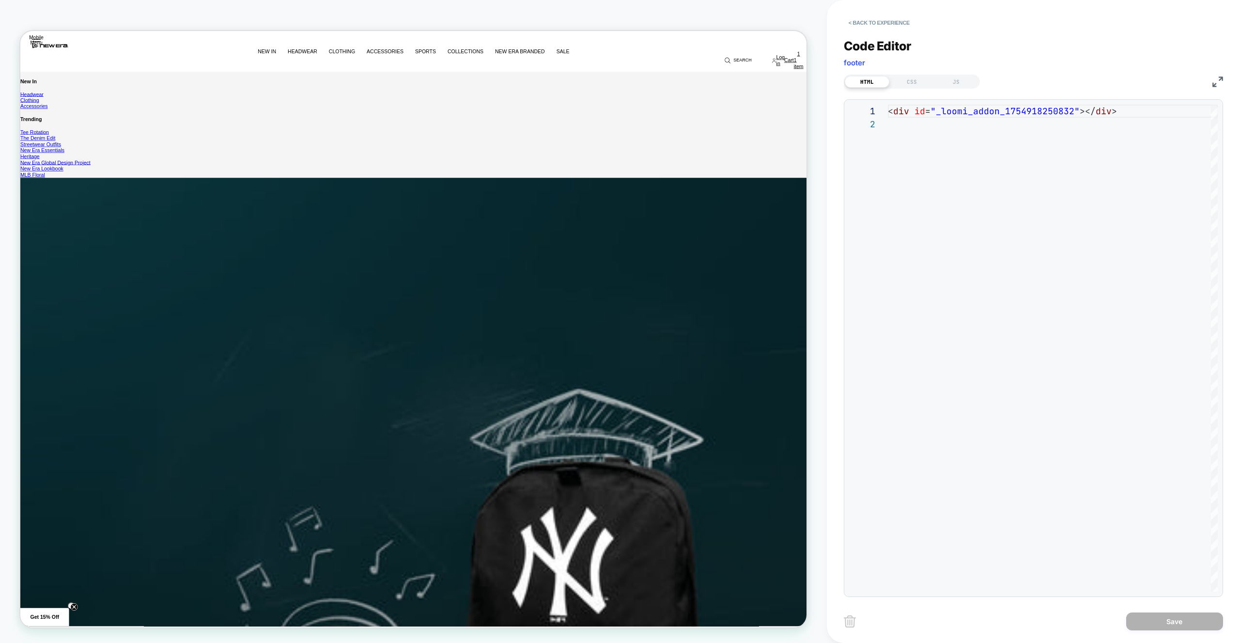
scroll to position [13, 0]
click at [903, 84] on div "CSS" at bounding box center [911, 82] width 45 height 12
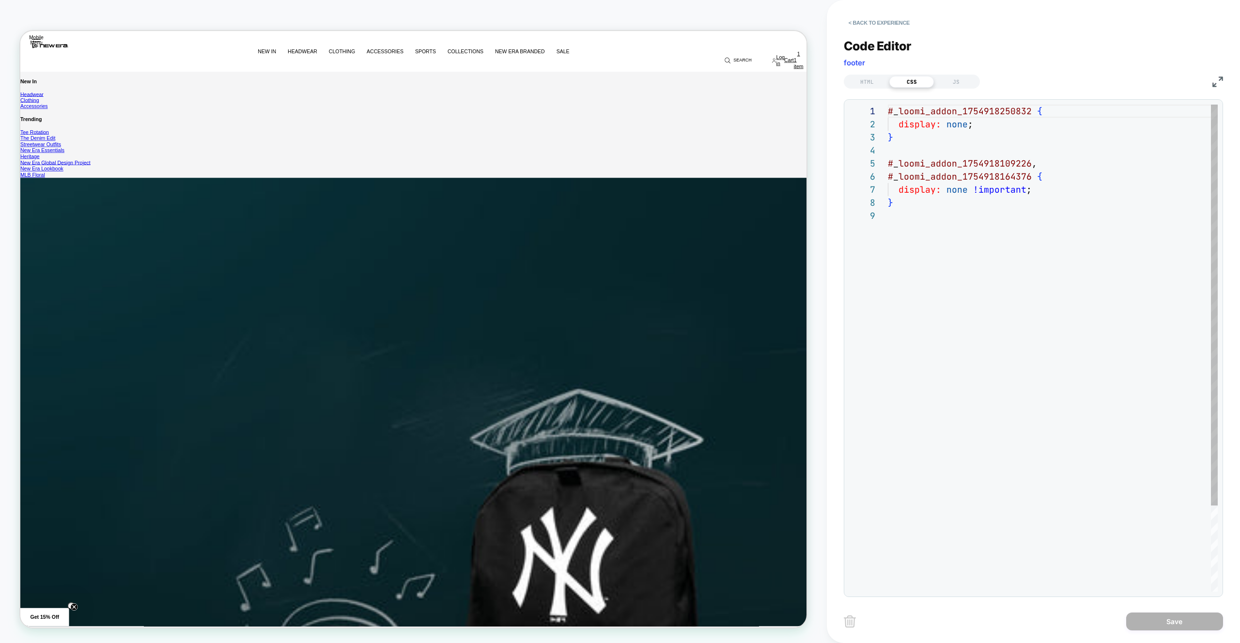
scroll to position [0, 136]
drag, startPoint x: 1031, startPoint y: 114, endPoint x: 926, endPoint y: 133, distance: 107.3
click at [888, 105] on div "# _ loomi_addon_1754918250832 { display: none ; } # _ loomi_addon_1754918109226…" at bounding box center [1053, 401] width 330 height 592
click at [932, 142] on div "# _ loomi_addon_1754918250832 { display: none ; } # _ loomi_addon_1754918109226…" at bounding box center [1053, 401] width 330 height 592
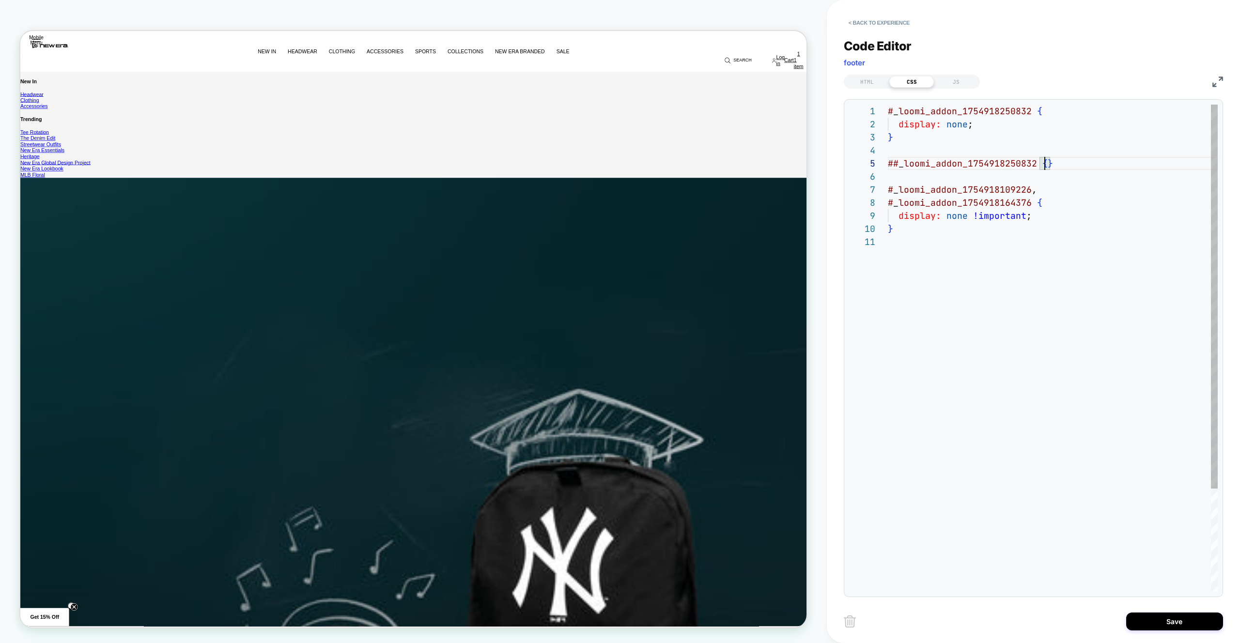
scroll to position [65, 11]
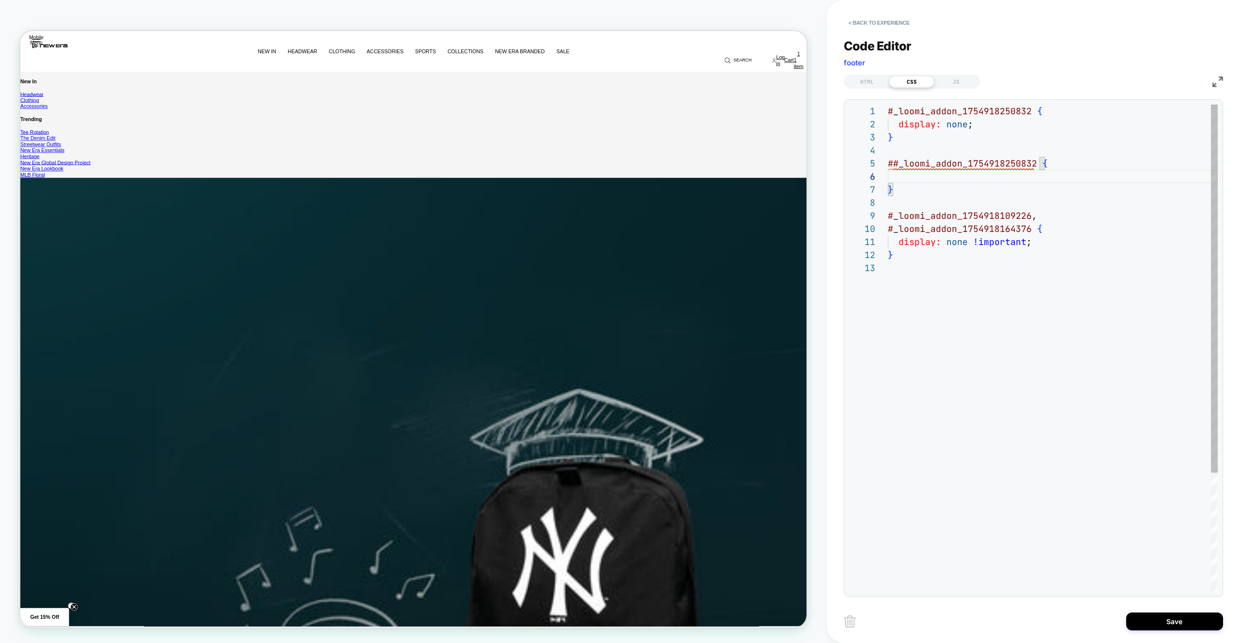
click at [894, 166] on div "# _ loomi_addon_1754918250832 { display: none ; } # _ loomi_addon_1754918109226…" at bounding box center [1053, 427] width 330 height 644
click at [988, 159] on div "# _ loomi_addon_1754918250832 { display: none ; } # _ loomi_addon_1754918109226…" at bounding box center [1053, 427] width 330 height 644
drag, startPoint x: 1003, startPoint y: 164, endPoint x: 898, endPoint y: 162, distance: 105.6
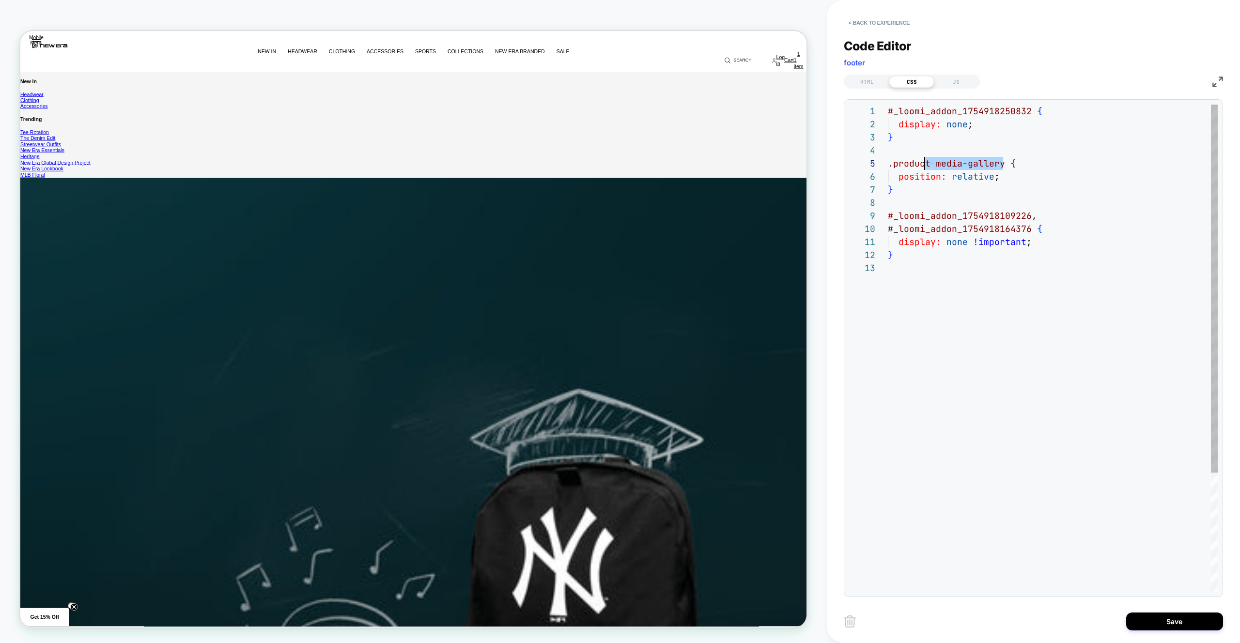
click at [898, 162] on div "# _ loomi_addon_1754918250832 { display: none ; } # _ loomi_addon_1754918109226…" at bounding box center [1053, 427] width 330 height 644
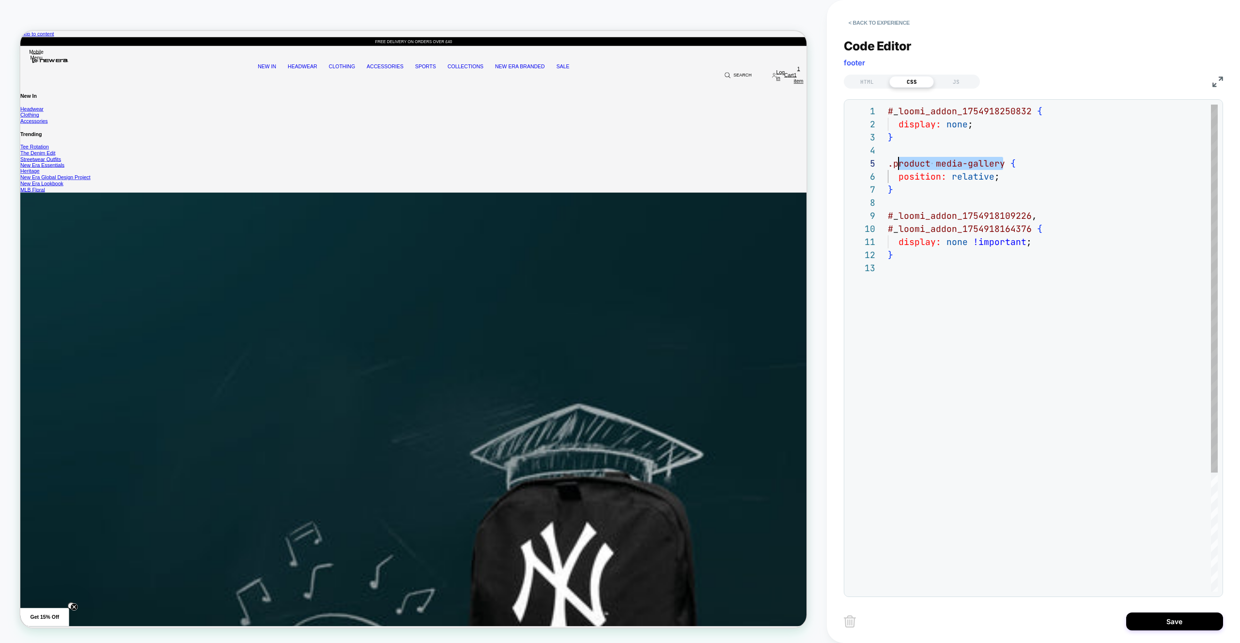
click at [939, 194] on div "}" at bounding box center [1053, 189] width 330 height 13
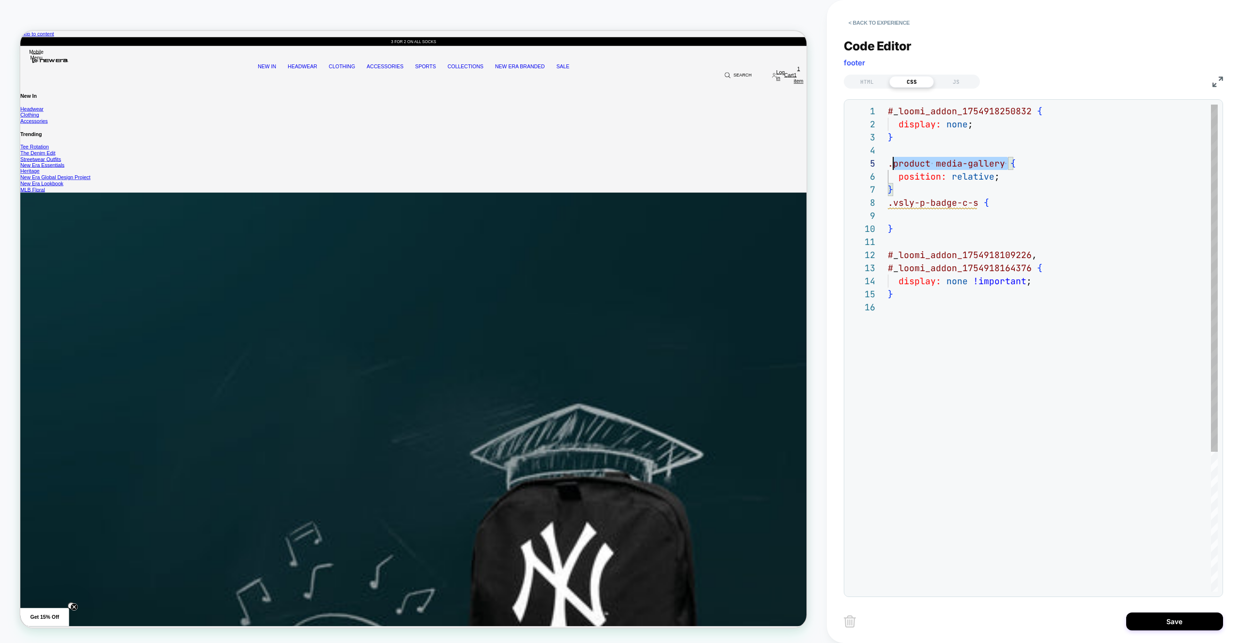
scroll to position [52, 0]
drag, startPoint x: 1006, startPoint y: 164, endPoint x: 880, endPoint y: 165, distance: 126.4
click at [888, 165] on div "# _ loomi_addon_1754918250832 { display: none ; } # _ loomi_addon_1754918109226…" at bounding box center [1053, 446] width 330 height 683
click at [1008, 208] on div "# _ loomi_addon_1754918250832 { display: none ; } # _ loomi_addon_1754918109226…" at bounding box center [1053, 446] width 330 height 683
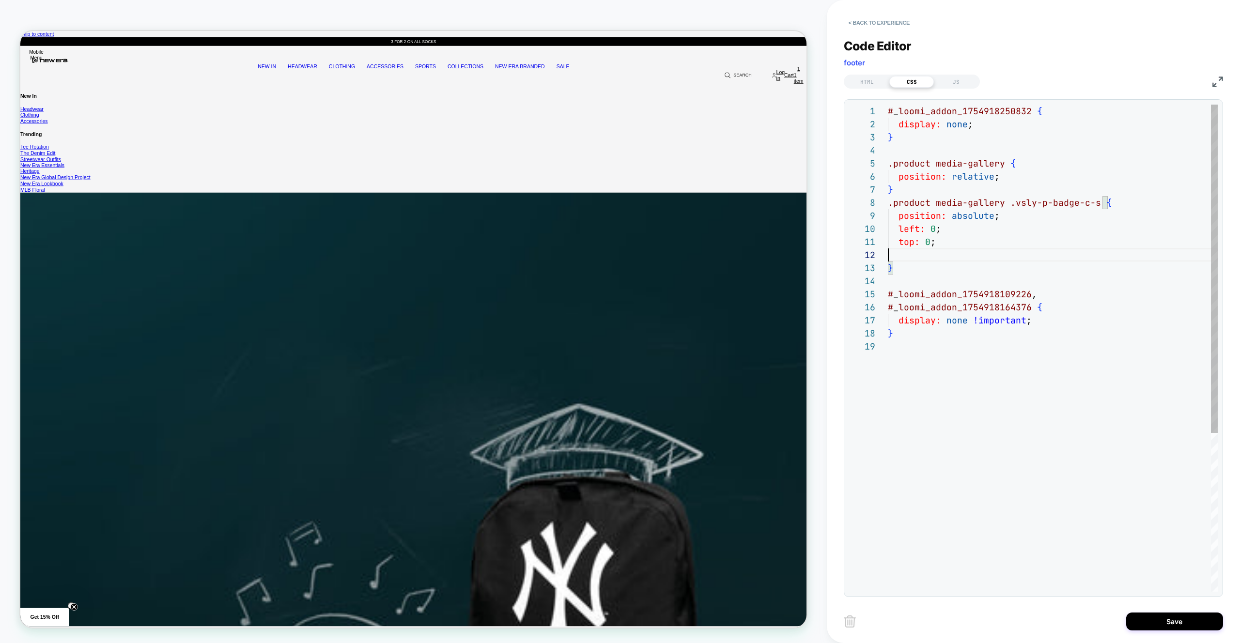
scroll to position [13, 0]
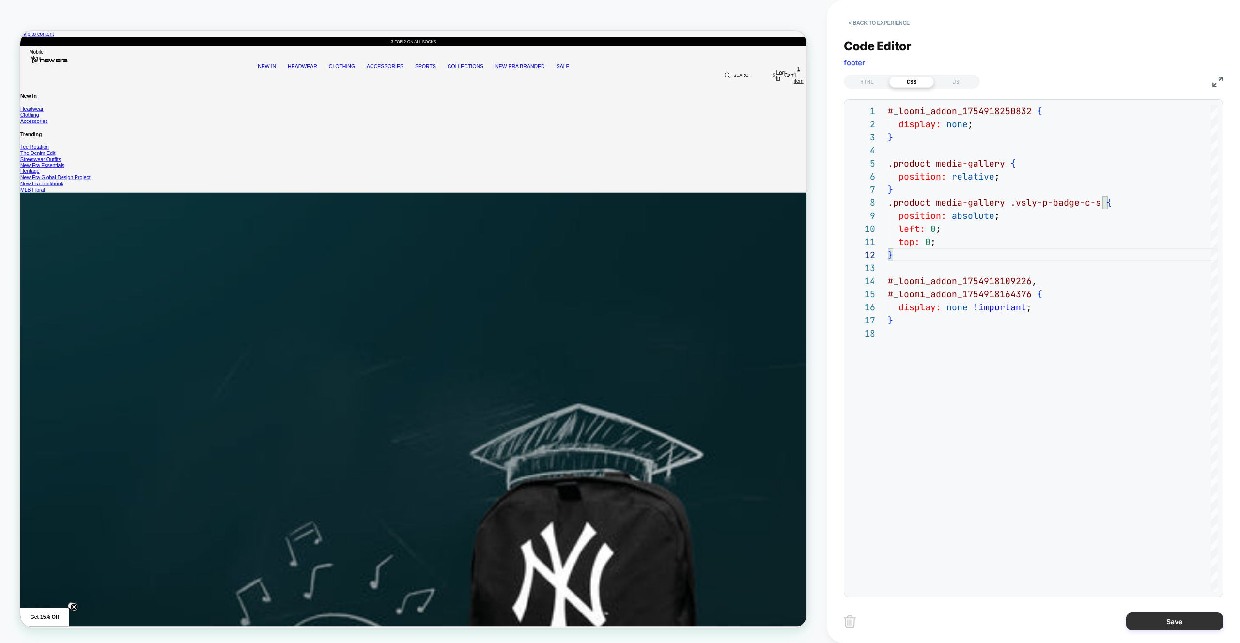
type textarea "**********"
click at [1195, 626] on button "Save" at bounding box center [1174, 622] width 97 height 18
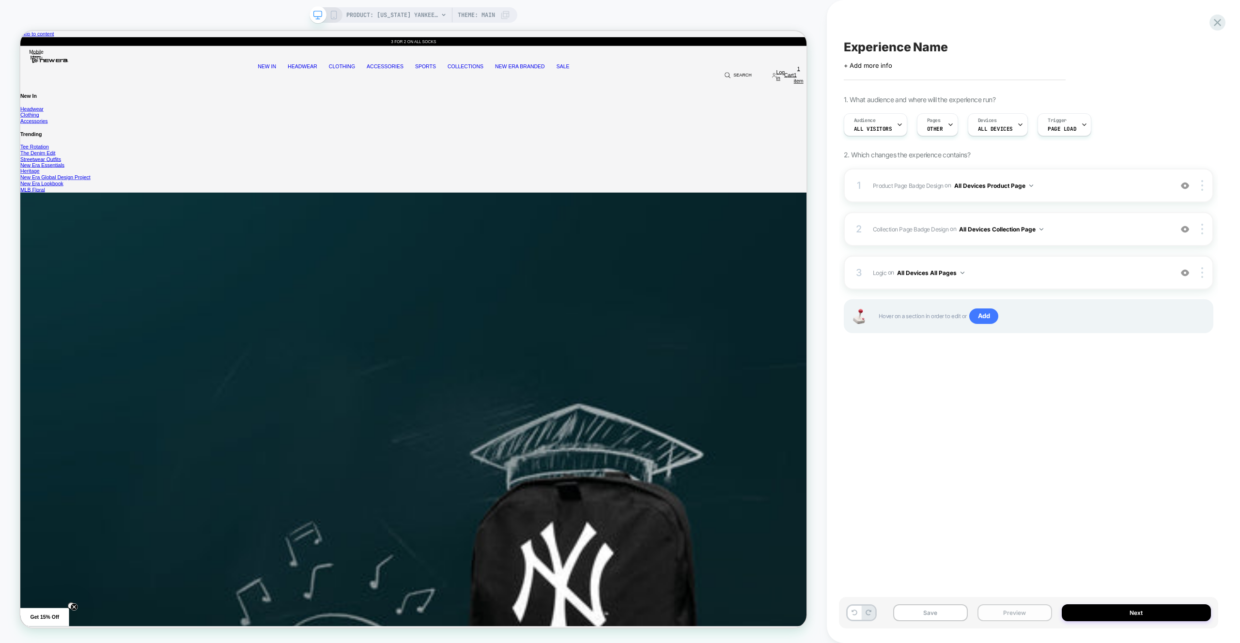
click at [993, 618] on button "Preview" at bounding box center [1014, 612] width 75 height 17
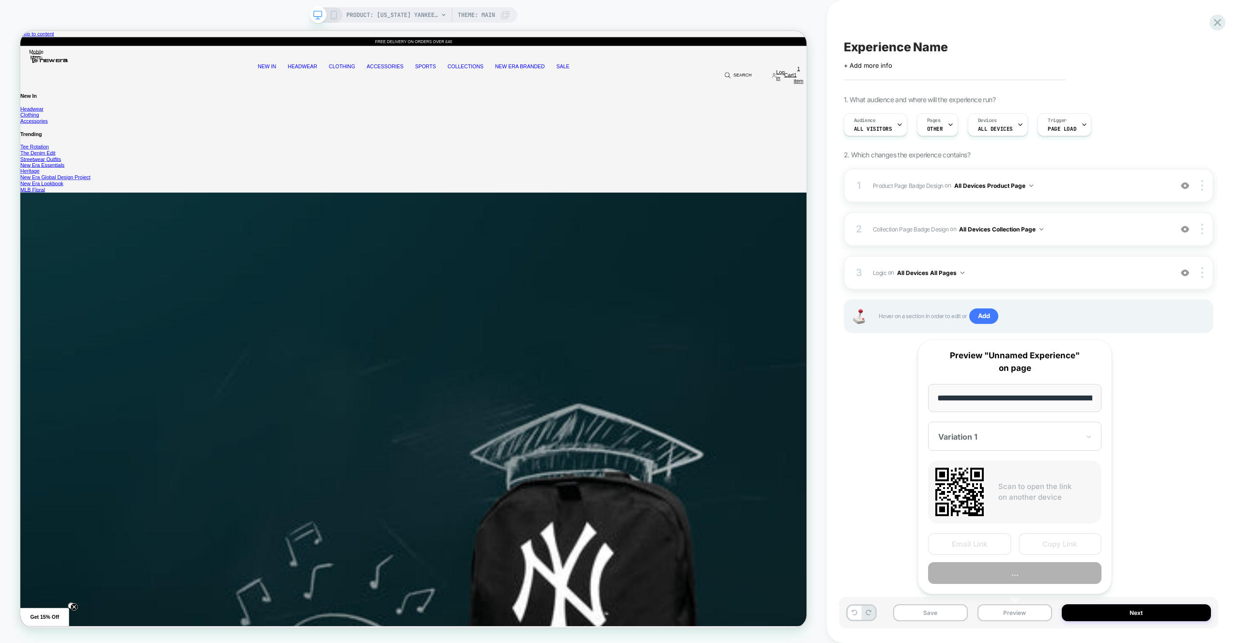
scroll to position [0, 367]
click at [1006, 576] on button "Preview" at bounding box center [1014, 574] width 173 height 22
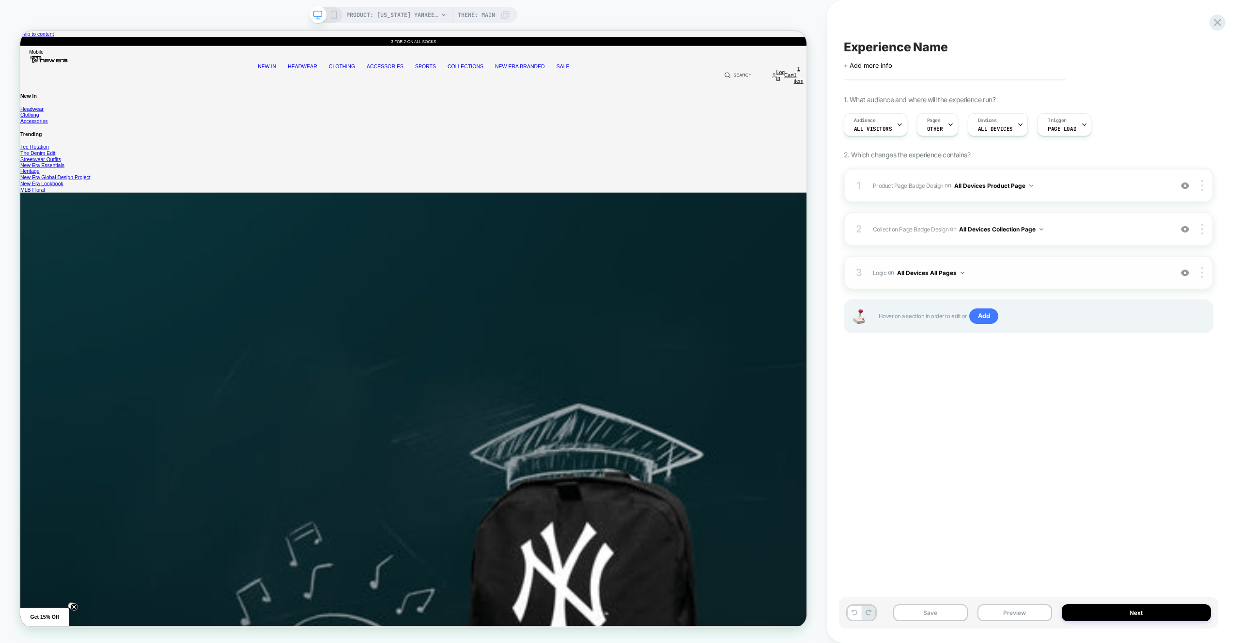
click at [1006, 276] on span "Logic Adding Code Block BEFORE footer on All Devices All Pages" at bounding box center [1020, 273] width 294 height 12
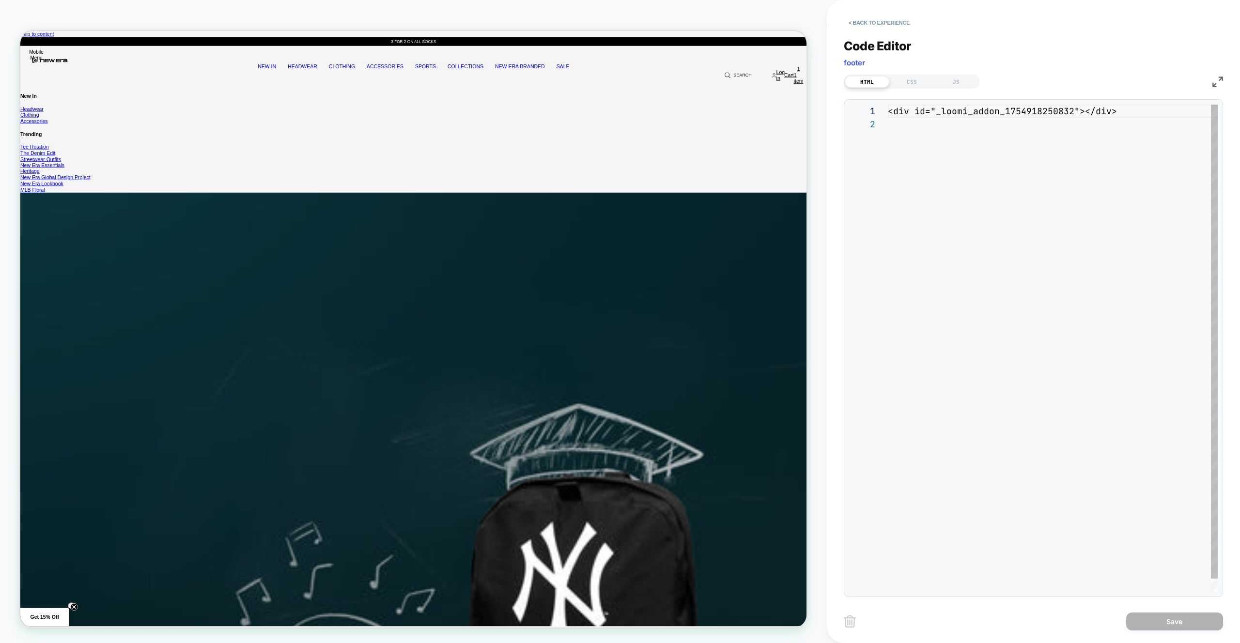
scroll to position [13, 0]
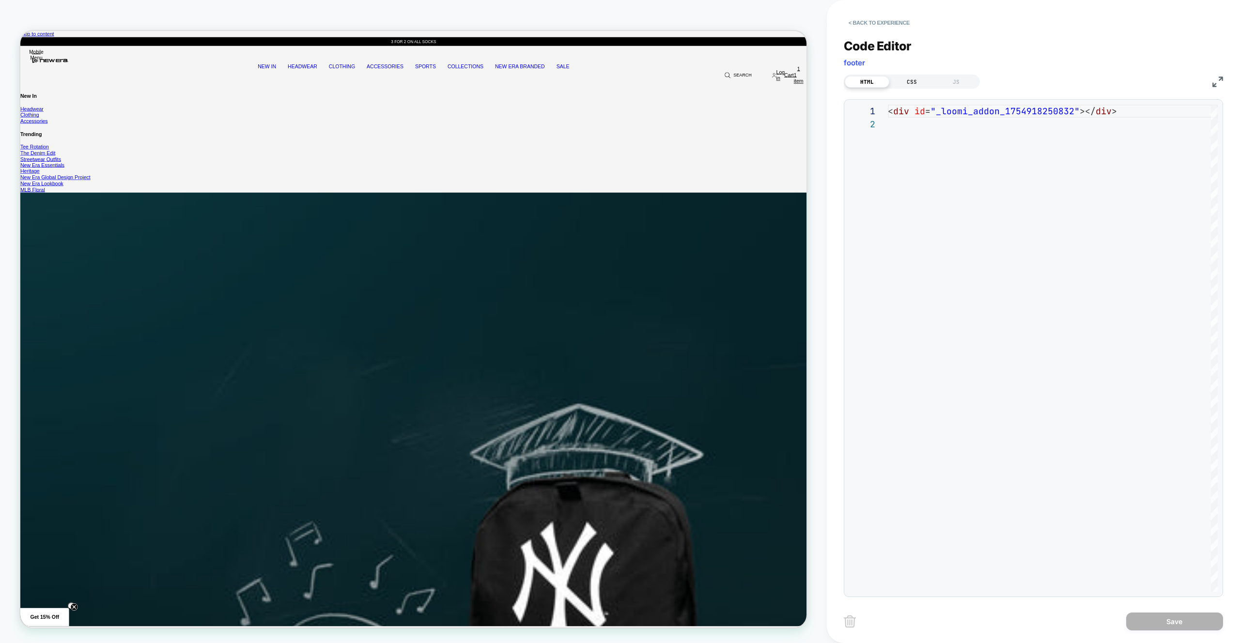
click at [896, 83] on div "CSS" at bounding box center [911, 82] width 45 height 12
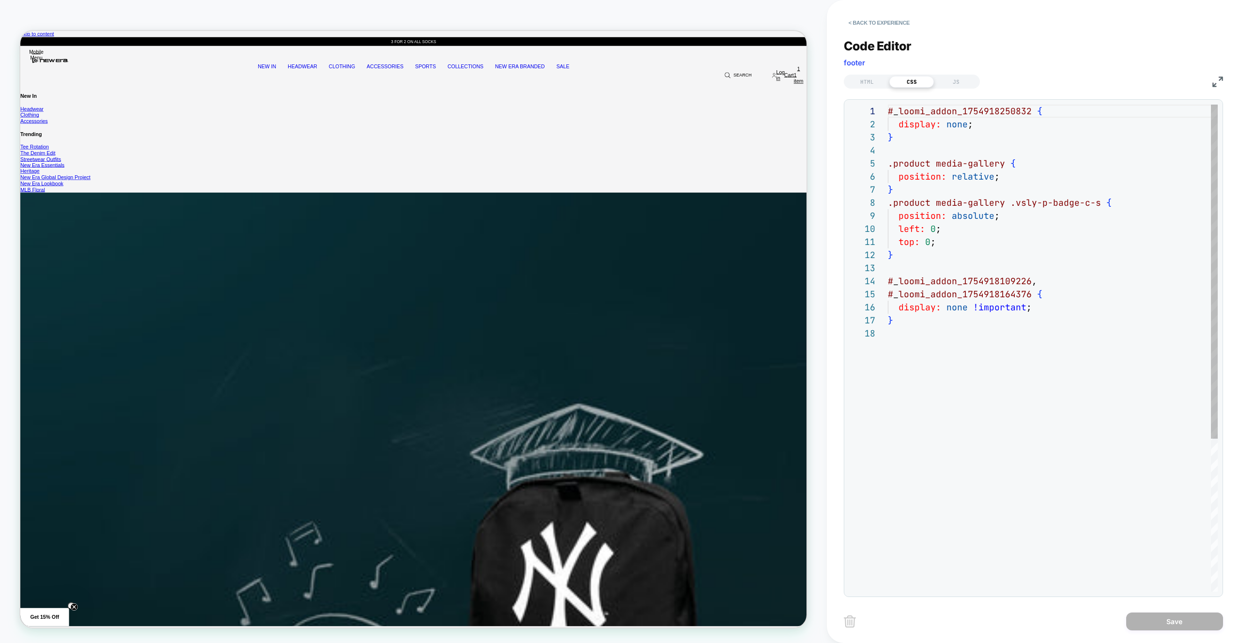
scroll to position [131, 0]
drag, startPoint x: 992, startPoint y: 217, endPoint x: 1011, endPoint y: 216, distance: 18.9
click at [992, 217] on div "# _ loomi_addon_1754918250832 { display: none ; } .product media-gallery { posi…" at bounding box center [1053, 460] width 330 height 710
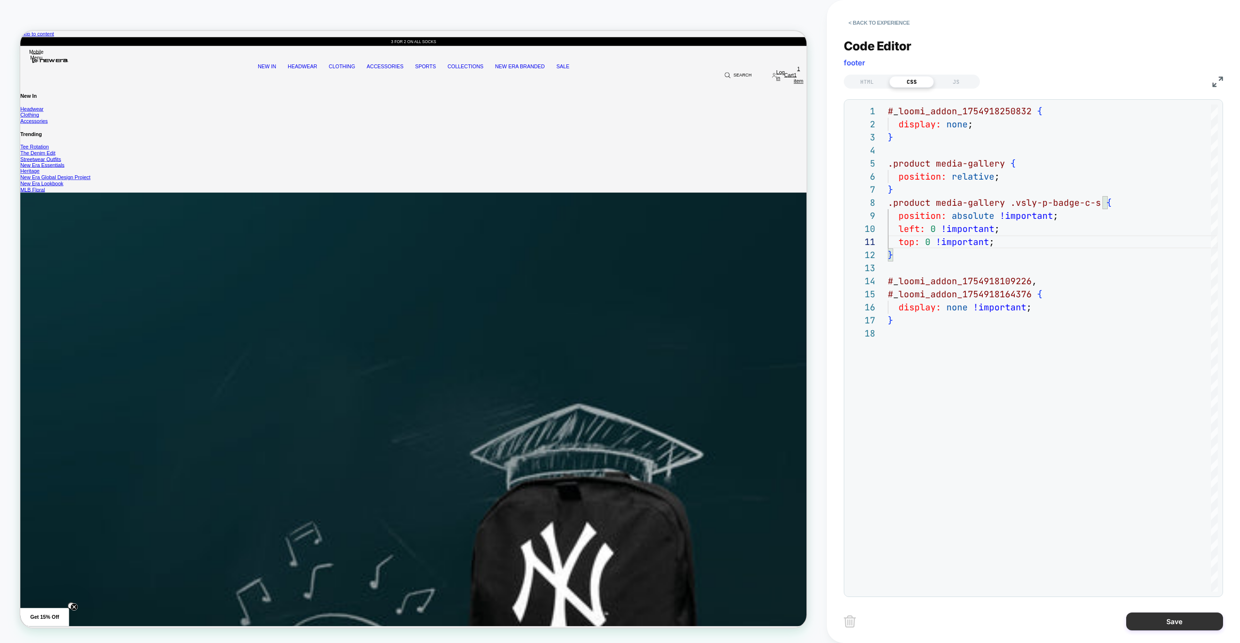
type textarea "**********"
drag, startPoint x: 1152, startPoint y: 623, endPoint x: 1130, endPoint y: 623, distance: 21.3
click at [1151, 623] on button "Save" at bounding box center [1174, 622] width 97 height 18
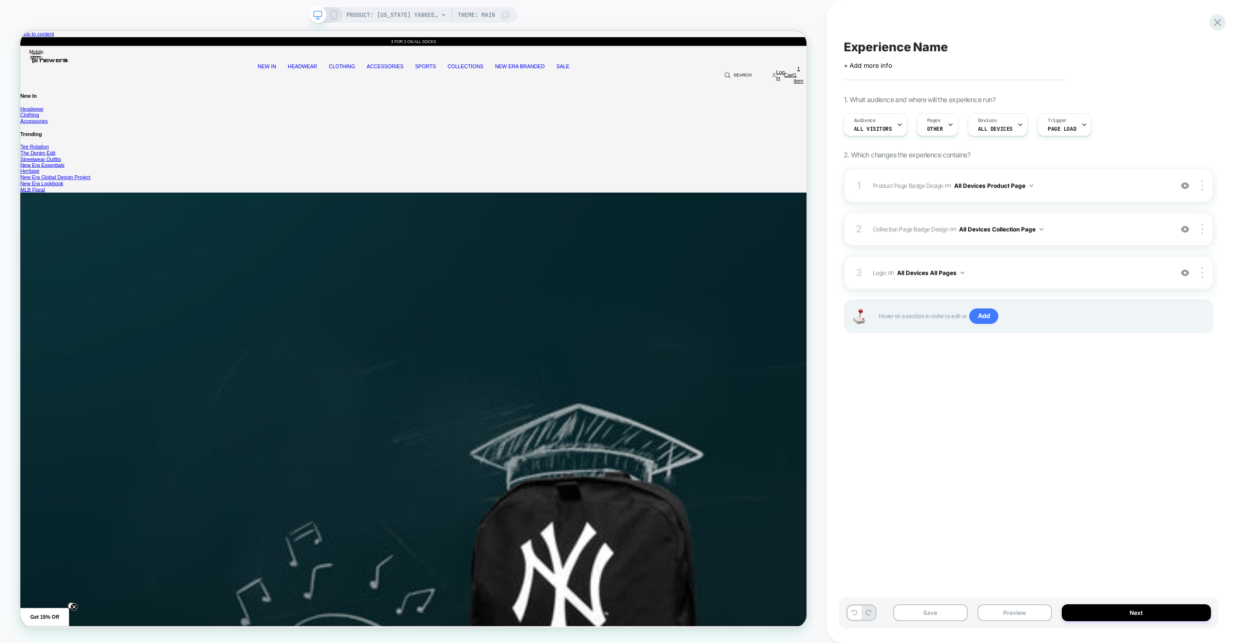
drag, startPoint x: 1024, startPoint y: 609, endPoint x: 1024, endPoint y: 591, distance: 17.9
click at [1024, 609] on button "Preview" at bounding box center [1014, 612] width 75 height 17
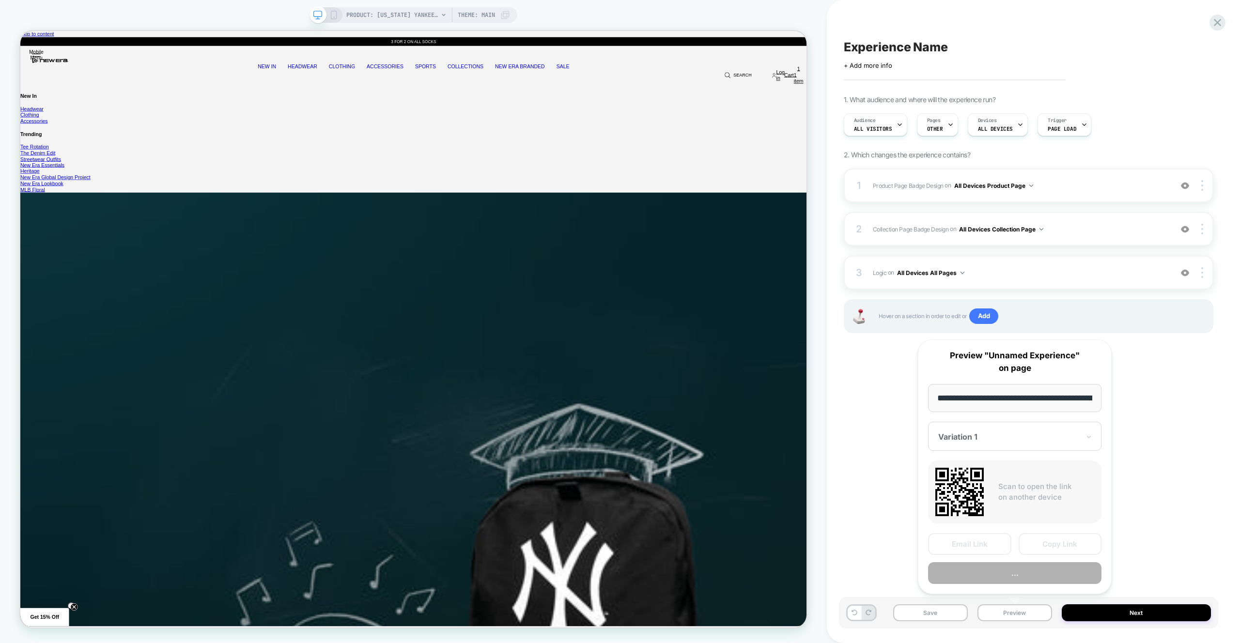
scroll to position [0, 367]
click at [1027, 567] on button "Preview" at bounding box center [1014, 574] width 173 height 22
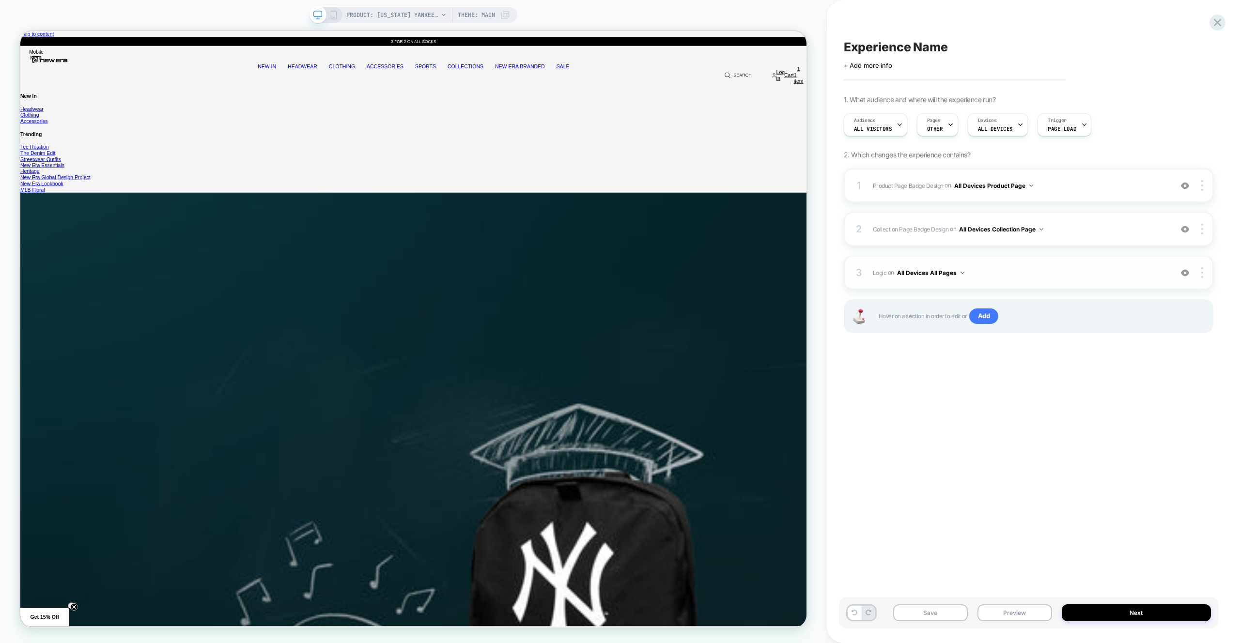
click at [1057, 268] on span "Logic Adding Code Block BEFORE footer on All Devices All Pages" at bounding box center [1020, 273] width 294 height 12
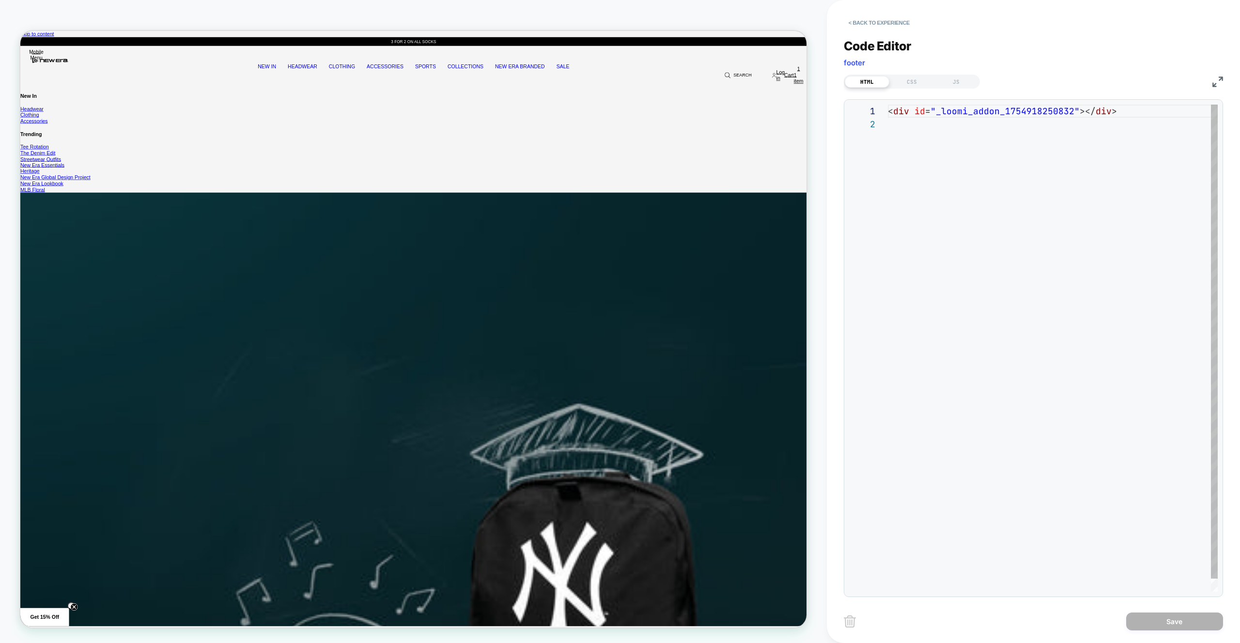
scroll to position [13, 0]
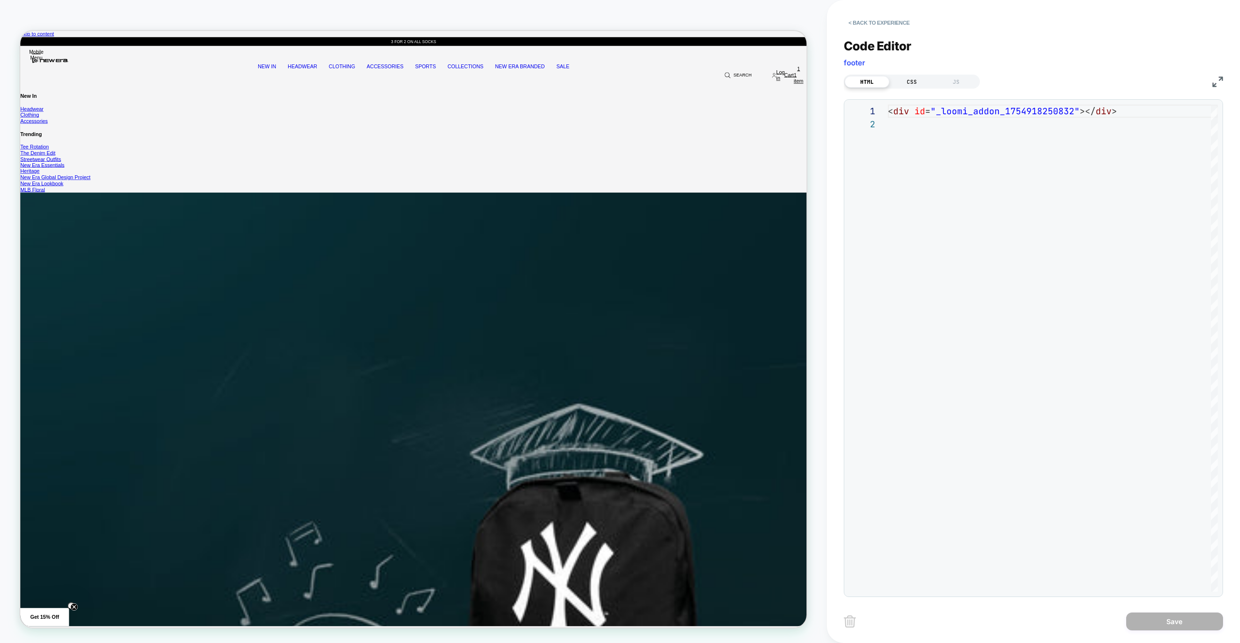
click at [911, 81] on div "CSS" at bounding box center [911, 82] width 45 height 12
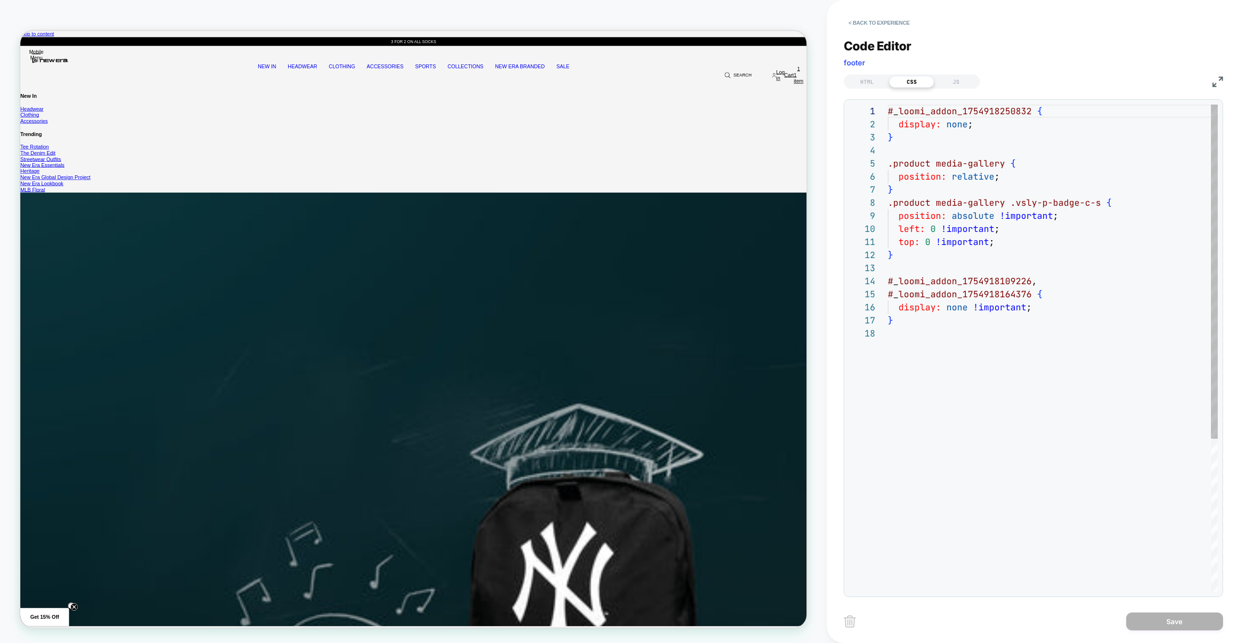
scroll to position [131, 0]
drag, startPoint x: 1100, startPoint y: 205, endPoint x: 1023, endPoint y: 204, distance: 77.5
click at [1023, 204] on div "# _ loomi_addon_1754918250832 { display: none ; } .product media-gallery { posi…" at bounding box center [1053, 460] width 330 height 710
click at [1015, 204] on div "# _ loomi_addon_1754918250832 { display: none ; } .product media-gallery { posi…" at bounding box center [1053, 460] width 330 height 710
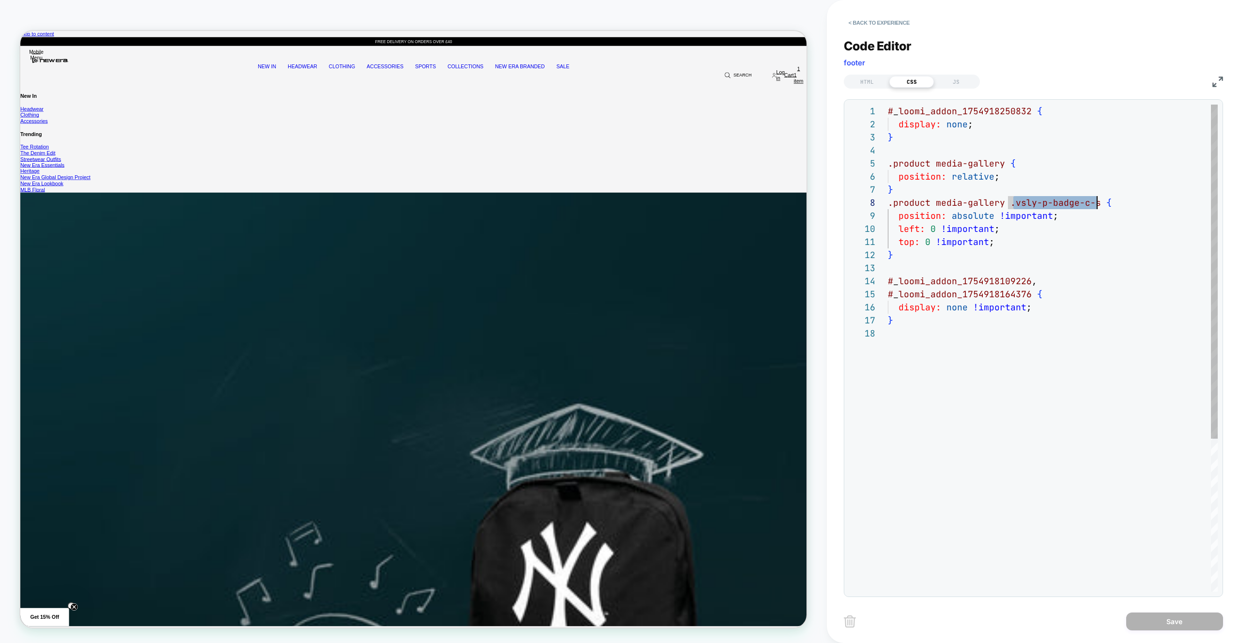
drag, startPoint x: 1014, startPoint y: 203, endPoint x: 1027, endPoint y: 199, distance: 13.8
click at [1099, 205] on div "# _ loomi_addon_1754918250832 { display: none ; } .product media-gallery { posi…" at bounding box center [1053, 460] width 330 height 710
click at [933, 189] on div "# _ loomi_addon_1754918250832 { display: none ; } .product media-gallery { posi…" at bounding box center [1053, 460] width 330 height 710
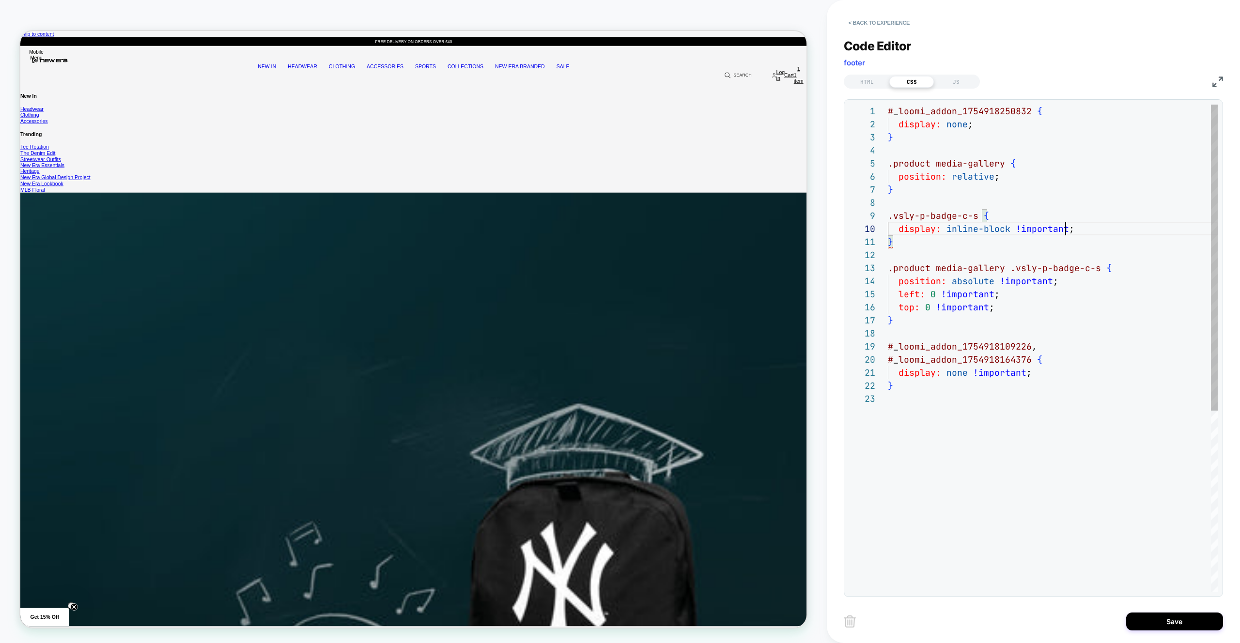
scroll to position [118, 178]
type textarea "**********"
click at [1130, 614] on button "Save" at bounding box center [1174, 622] width 97 height 18
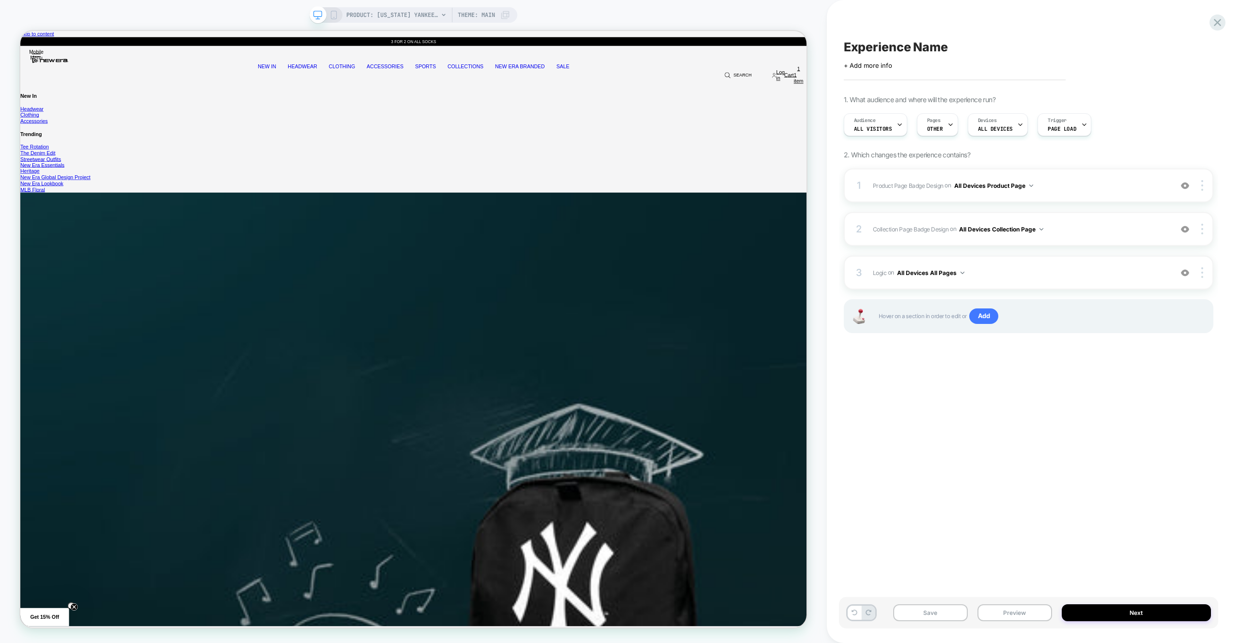
drag, startPoint x: 1006, startPoint y: 614, endPoint x: 1005, endPoint y: 588, distance: 25.7
click at [1006, 614] on button "Preview" at bounding box center [1014, 612] width 75 height 17
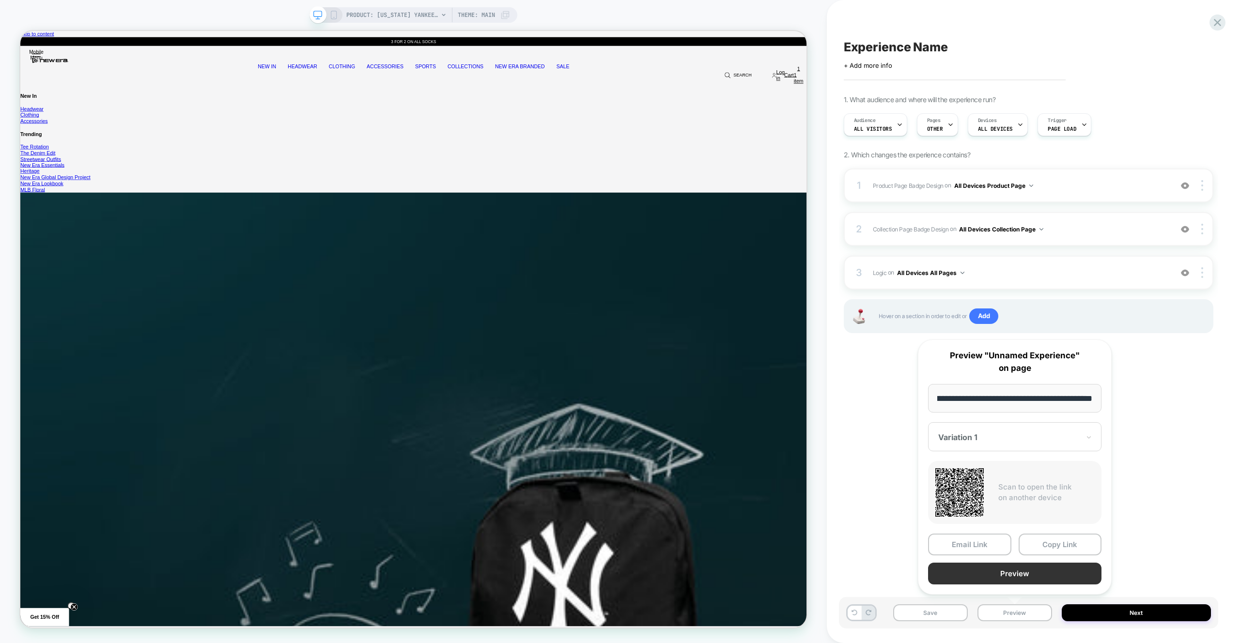
scroll to position [0, 0]
click at [1002, 568] on button "Preview" at bounding box center [1014, 574] width 173 height 22
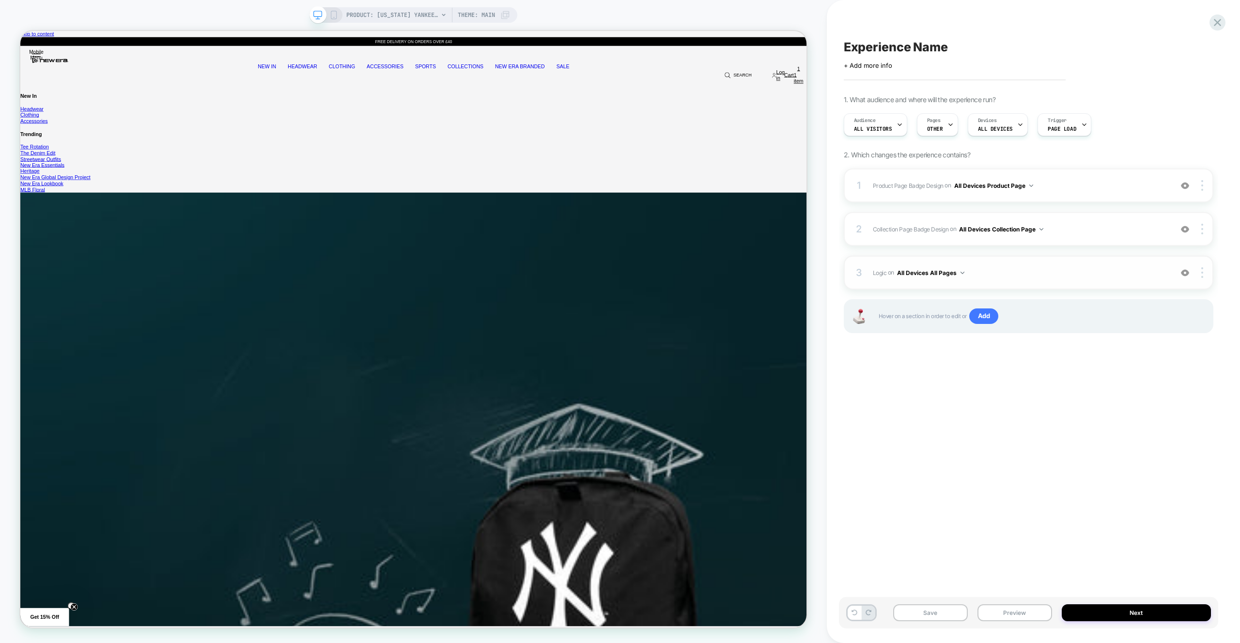
click at [1042, 281] on div "3 Logic Adding Code Block BEFORE footer on All Devices All Pages Add Before Add…" at bounding box center [1029, 273] width 370 height 34
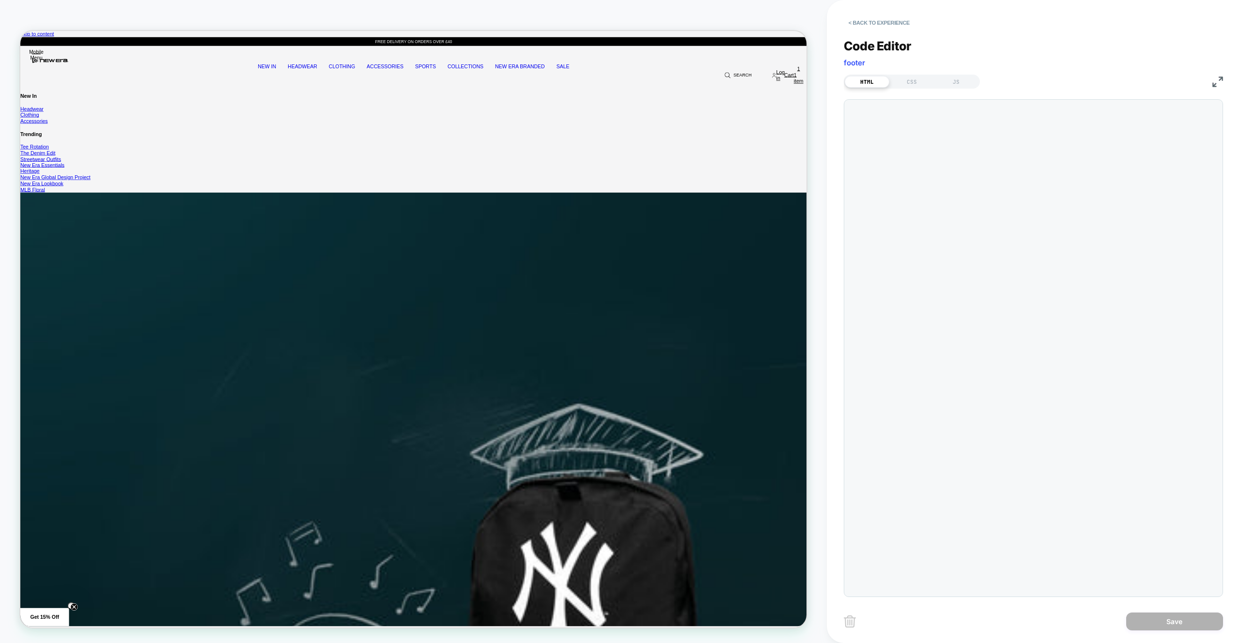
scroll to position [13, 0]
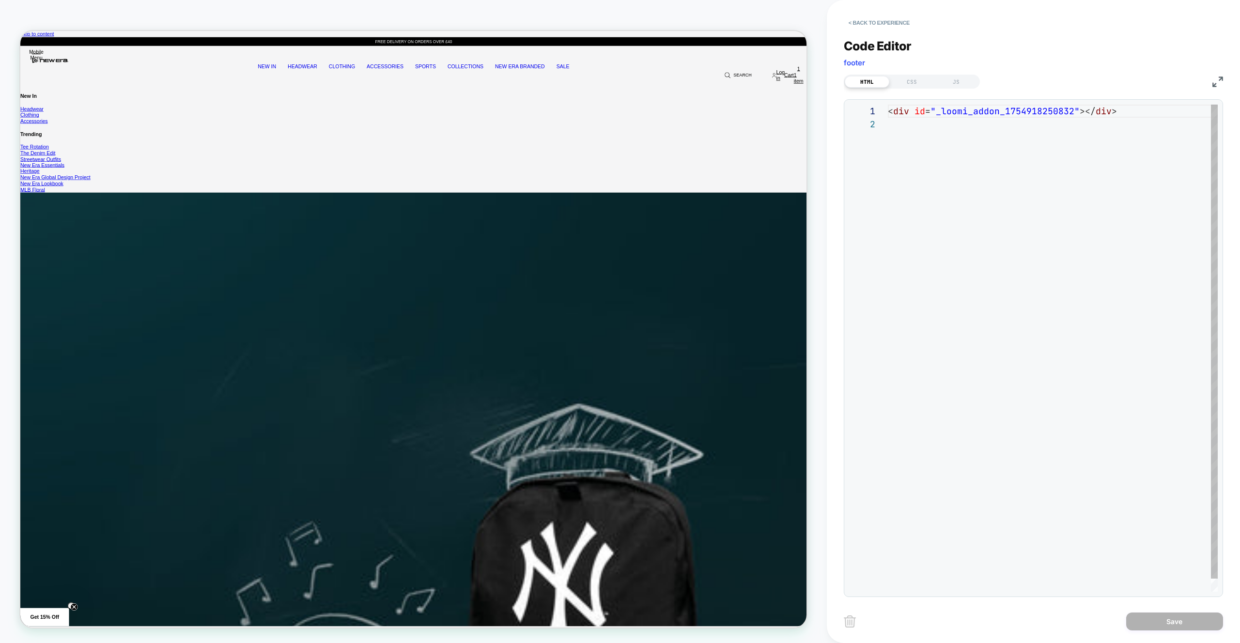
drag, startPoint x: 953, startPoint y: 80, endPoint x: 974, endPoint y: 103, distance: 30.5
click at [953, 80] on div "JS" at bounding box center [956, 82] width 45 height 12
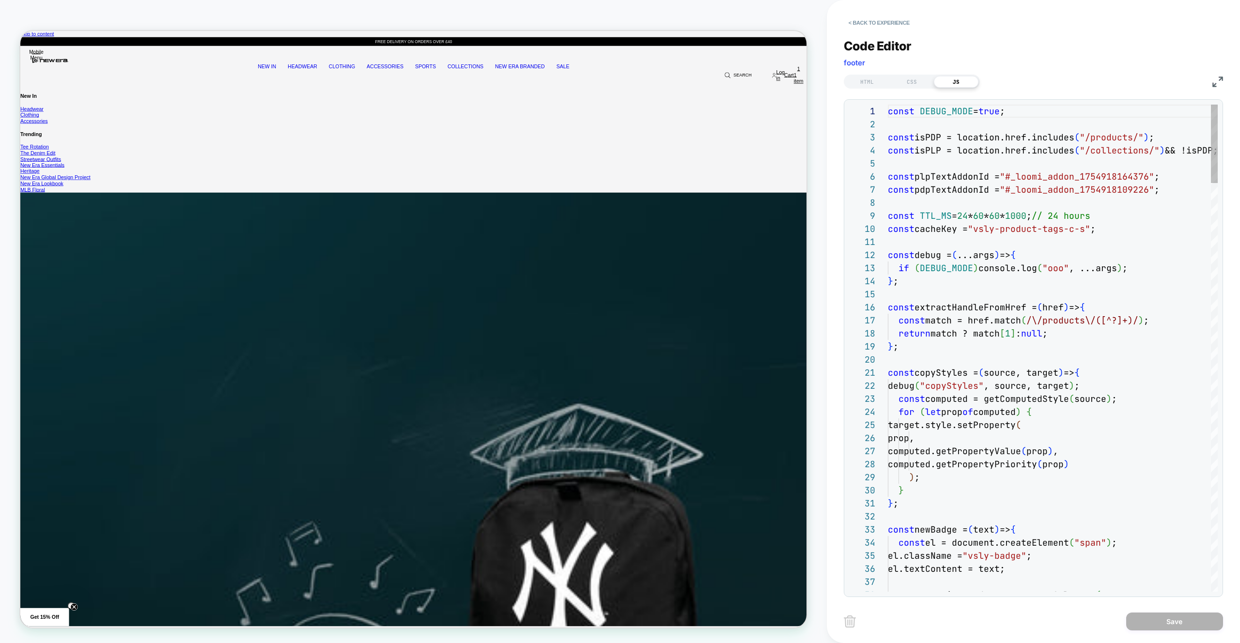
click at [1083, 209] on div "const TTL_MS = 24 * 60 * 60 * 1000 ; // 24 hours" at bounding box center [1053, 215] width 330 height 13
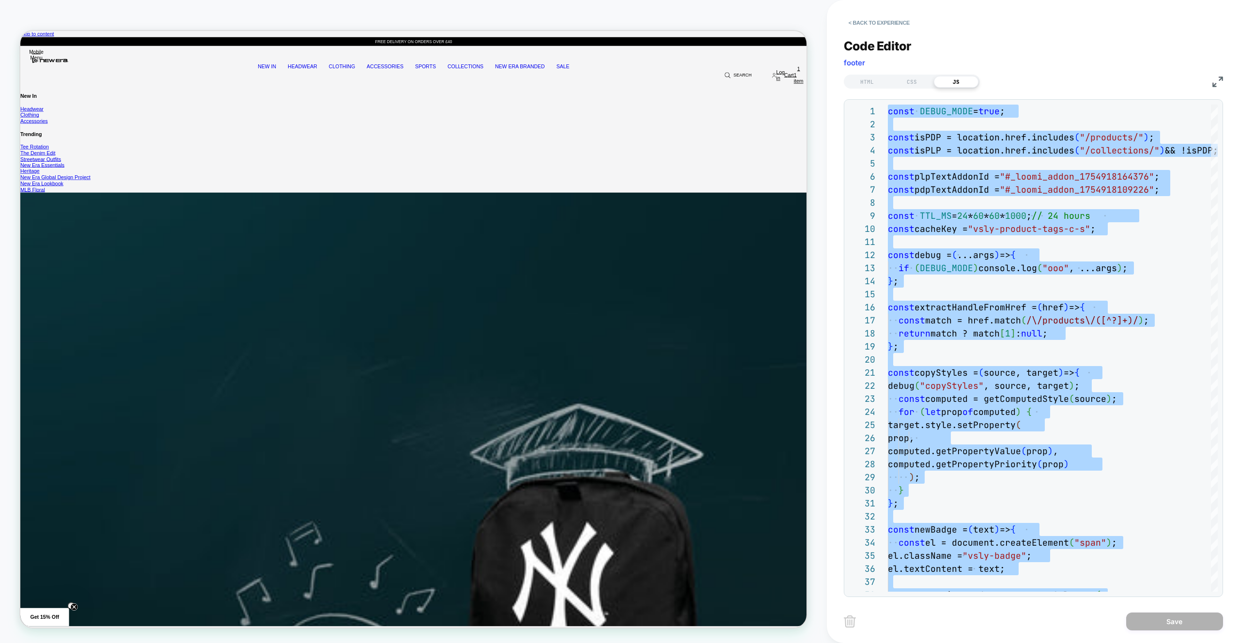
type textarea "**********"
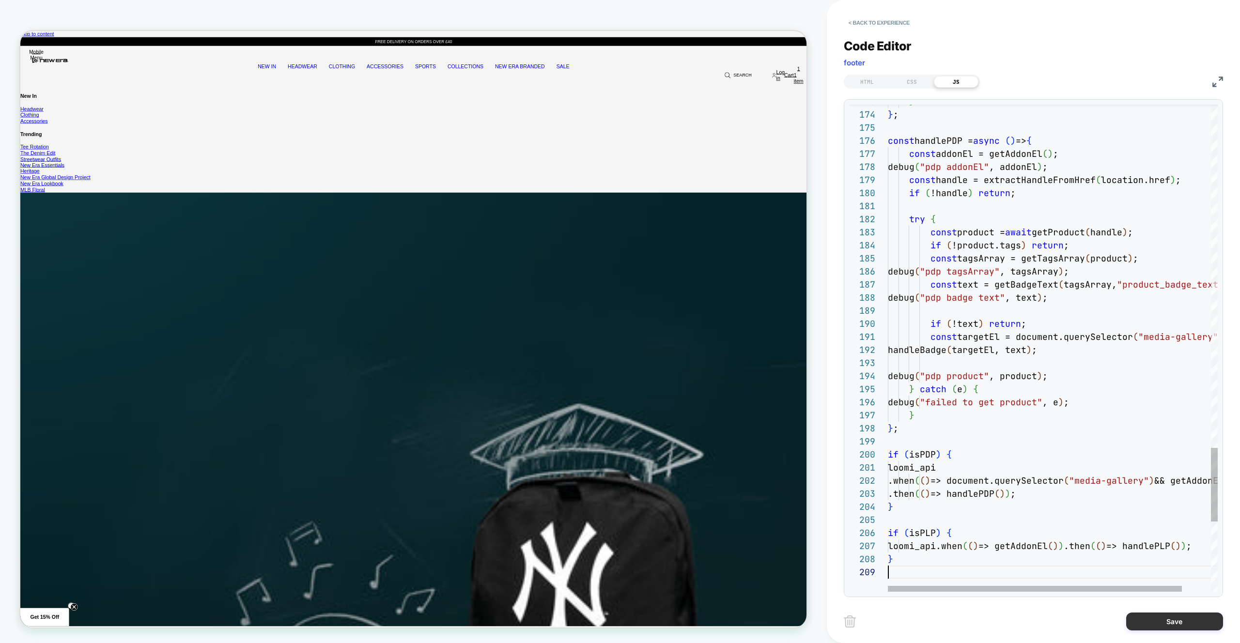
drag, startPoint x: 1175, startPoint y: 622, endPoint x: 1167, endPoint y: 621, distance: 8.4
click at [1175, 622] on button "Save" at bounding box center [1174, 622] width 97 height 18
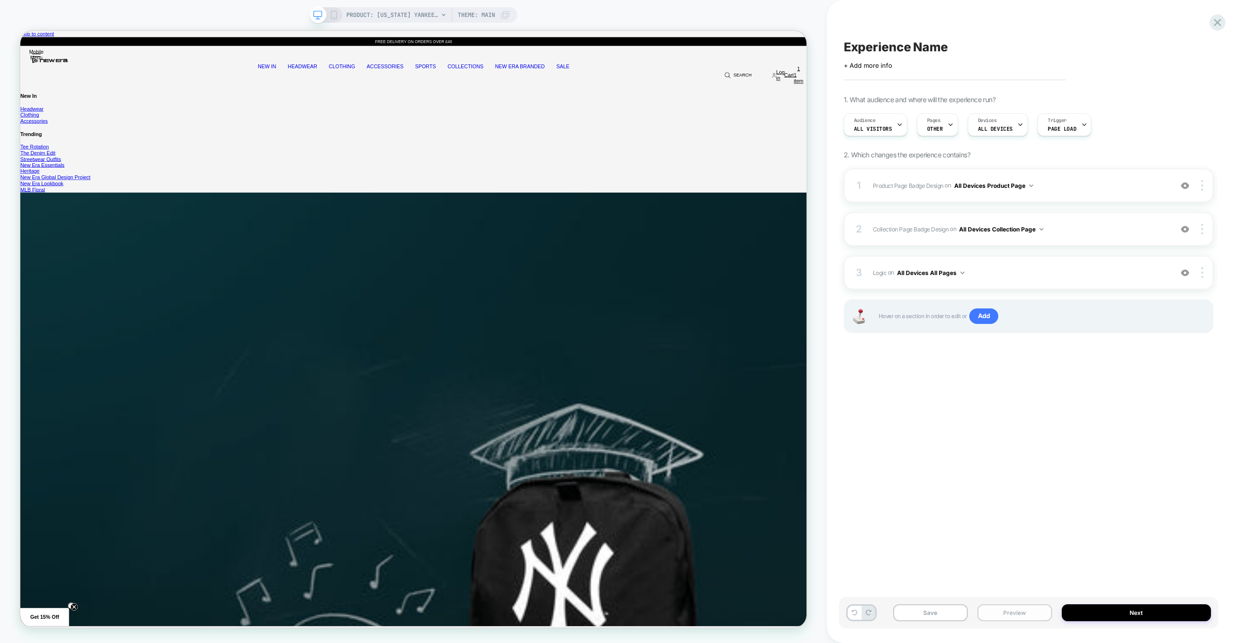
click at [989, 612] on button "Preview" at bounding box center [1014, 612] width 75 height 17
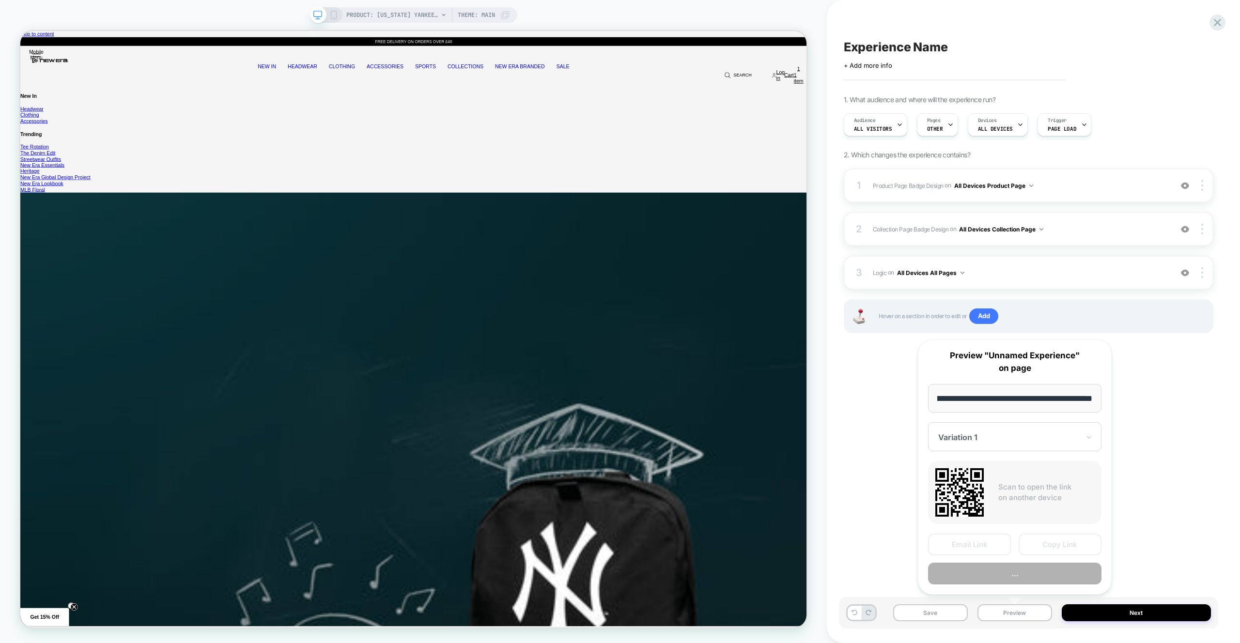
scroll to position [0, 0]
click at [1001, 577] on button "Preview" at bounding box center [1014, 574] width 173 height 22
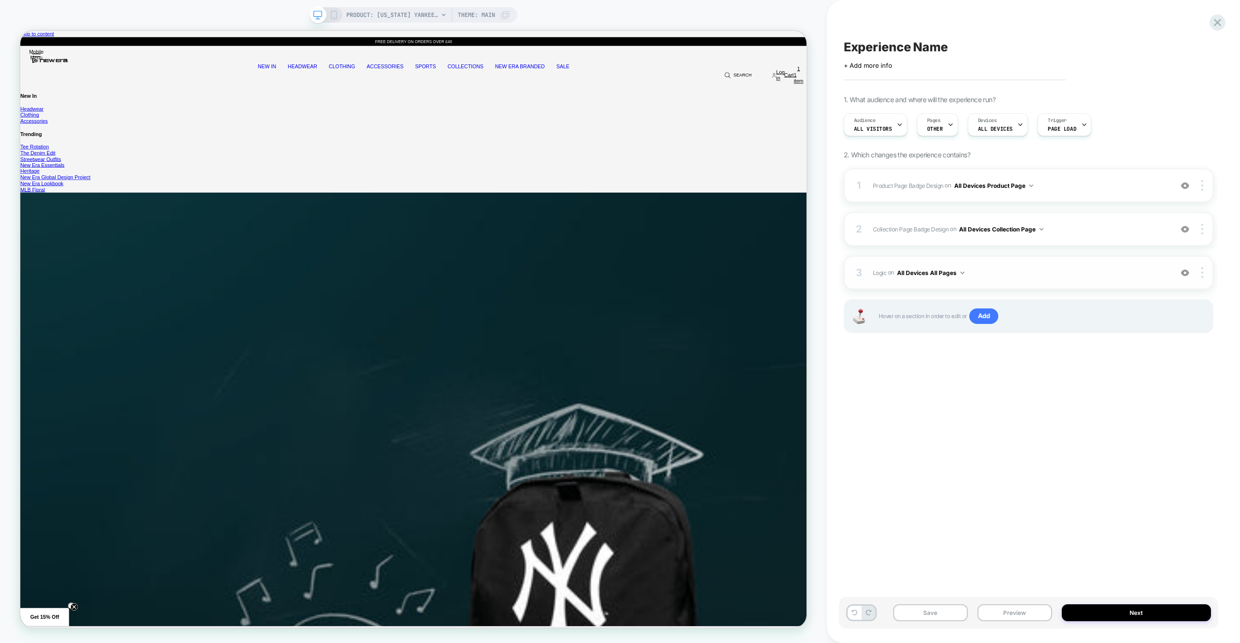
drag, startPoint x: 1092, startPoint y: 291, endPoint x: 1087, endPoint y: 278, distance: 13.9
click at [1092, 291] on div "1 Product Page Badge Design Adding Text BEFORE footer on All Devices Product Pa…" at bounding box center [1029, 263] width 370 height 189
click at [1087, 278] on span "Logic Adding Code Block BEFORE footer on All Devices All Pages" at bounding box center [1020, 273] width 294 height 12
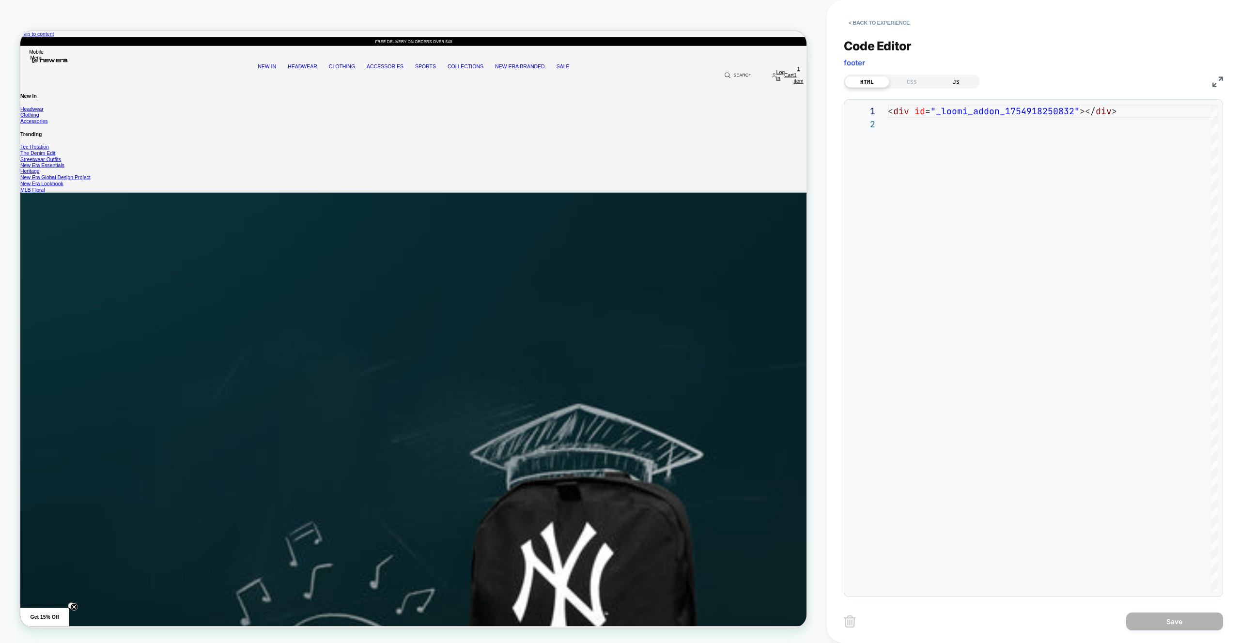
scroll to position [13, 0]
drag, startPoint x: 966, startPoint y: 76, endPoint x: 972, endPoint y: 80, distance: 7.0
click at [966, 76] on div "JS" at bounding box center [956, 82] width 45 height 12
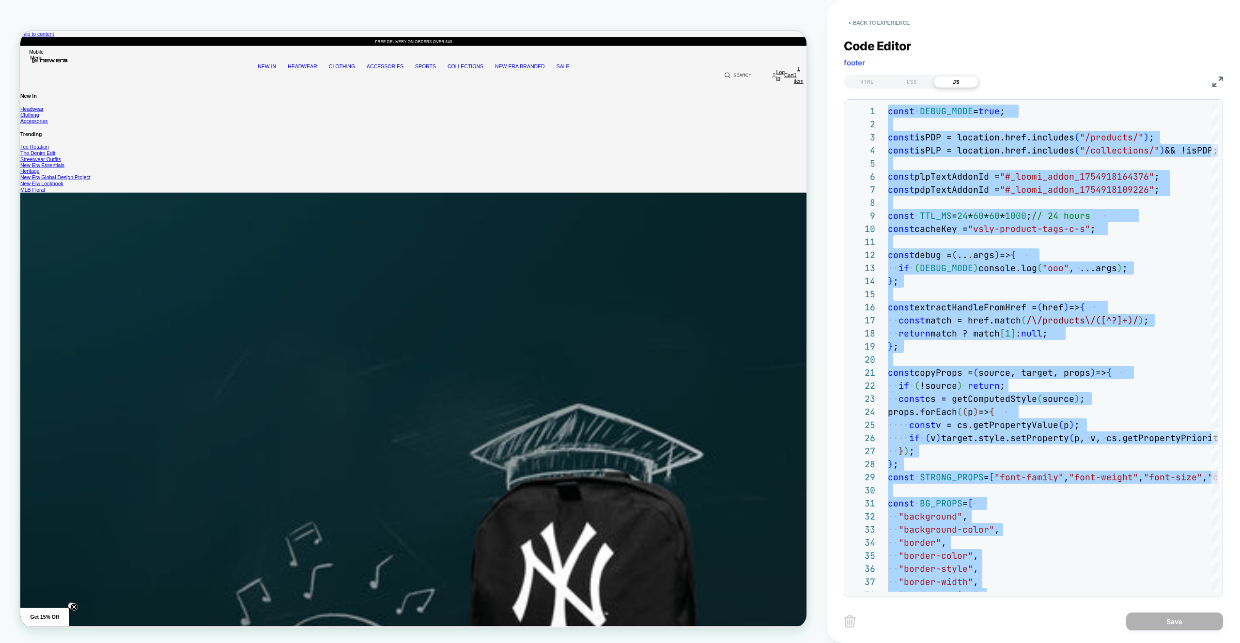
type textarea "**********"
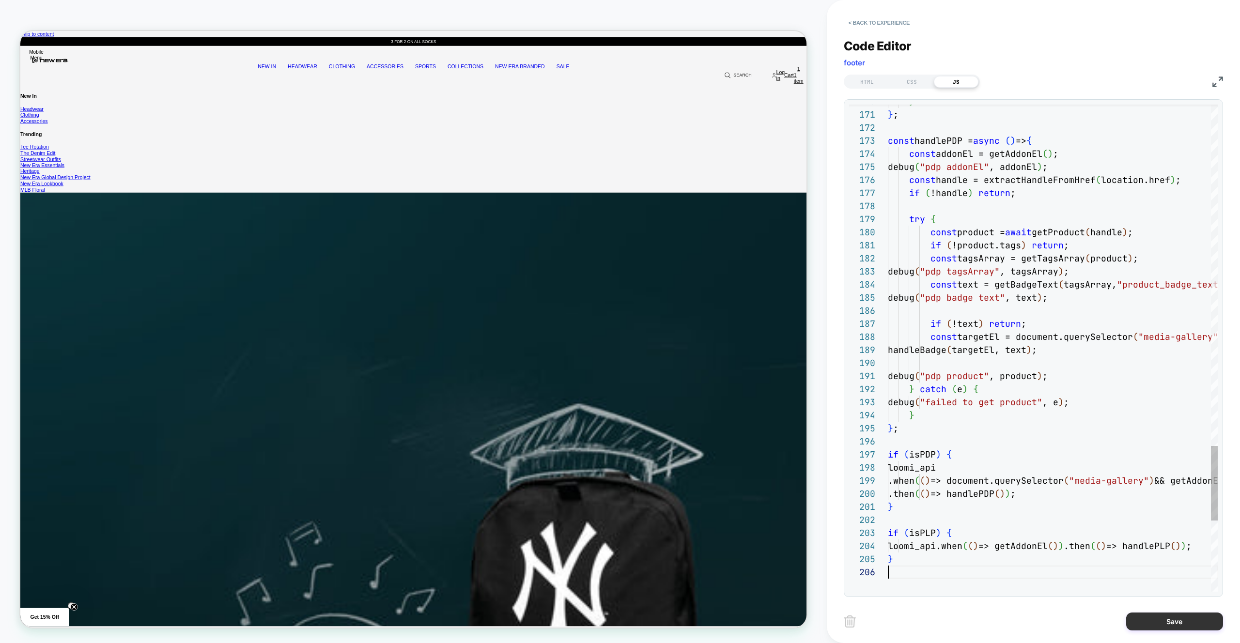
drag, startPoint x: 1150, startPoint y: 625, endPoint x: 1138, endPoint y: 620, distance: 13.0
click at [1150, 625] on button "Save" at bounding box center [1174, 622] width 97 height 18
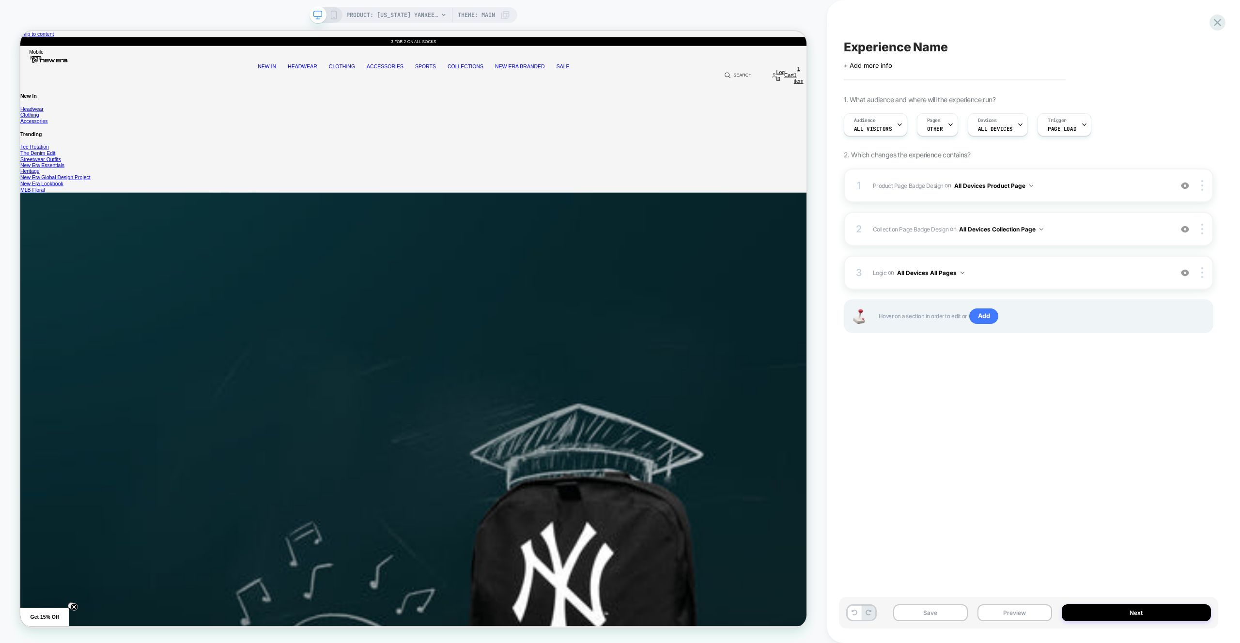
drag, startPoint x: 997, startPoint y: 615, endPoint x: 998, endPoint y: 600, distance: 14.6
click at [997, 615] on button "Preview" at bounding box center [1014, 612] width 75 height 17
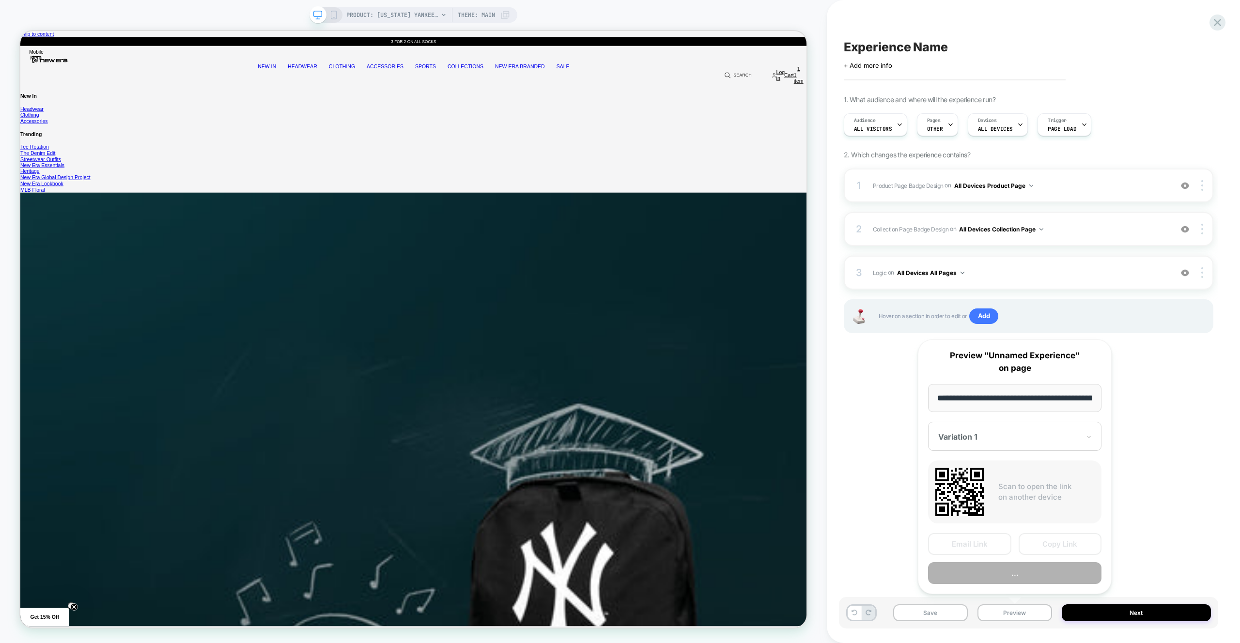
scroll to position [0, 367]
click at [998, 572] on button "Preview" at bounding box center [1014, 574] width 173 height 22
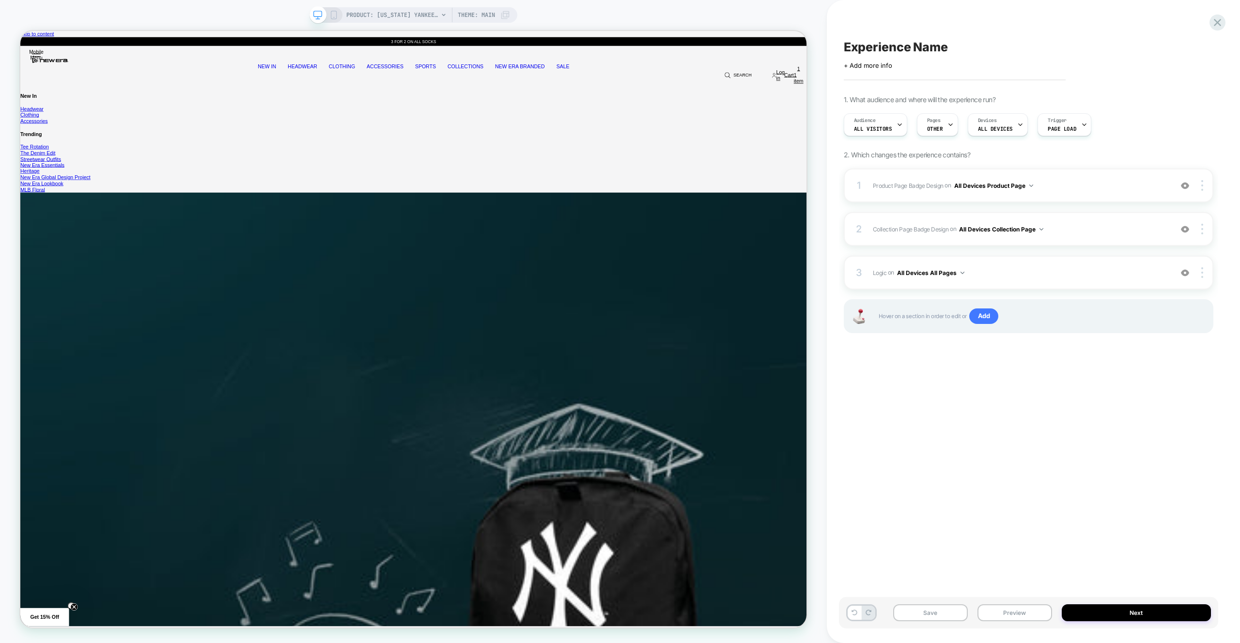
click at [1101, 186] on span "Product Page Badge Design Adding Text BEFORE footer on All Devices Product Page" at bounding box center [1020, 186] width 294 height 12
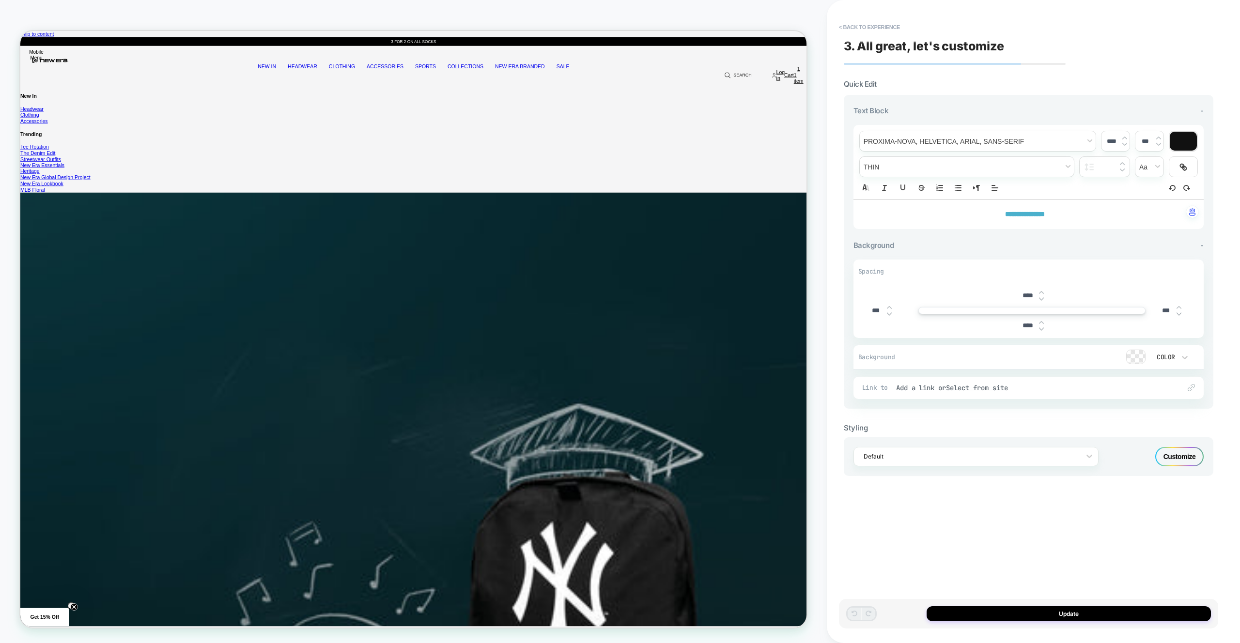
drag, startPoint x: 853, startPoint y: 27, endPoint x: 677, endPoint y: 2, distance: 178.1
click at [853, 27] on button "< Back to experience" at bounding box center [869, 26] width 71 height 15
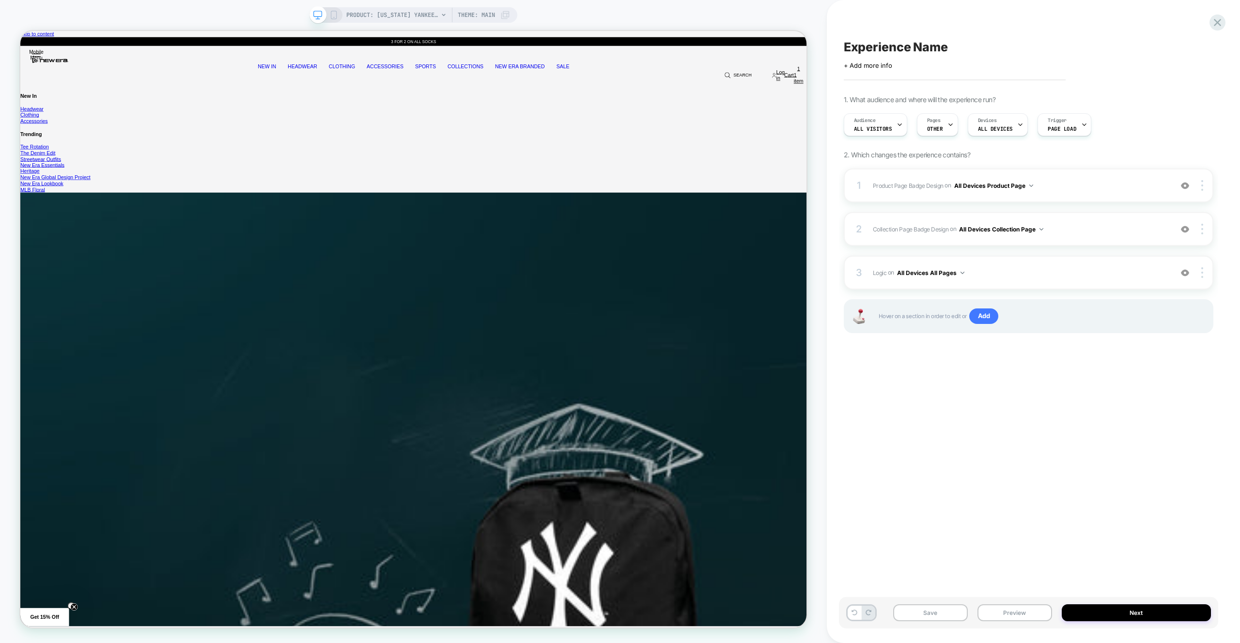
click at [1097, 178] on div "1 Product Page Badge Design Adding Text BEFORE footer on All Devices Product Pa…" at bounding box center [1029, 186] width 370 height 34
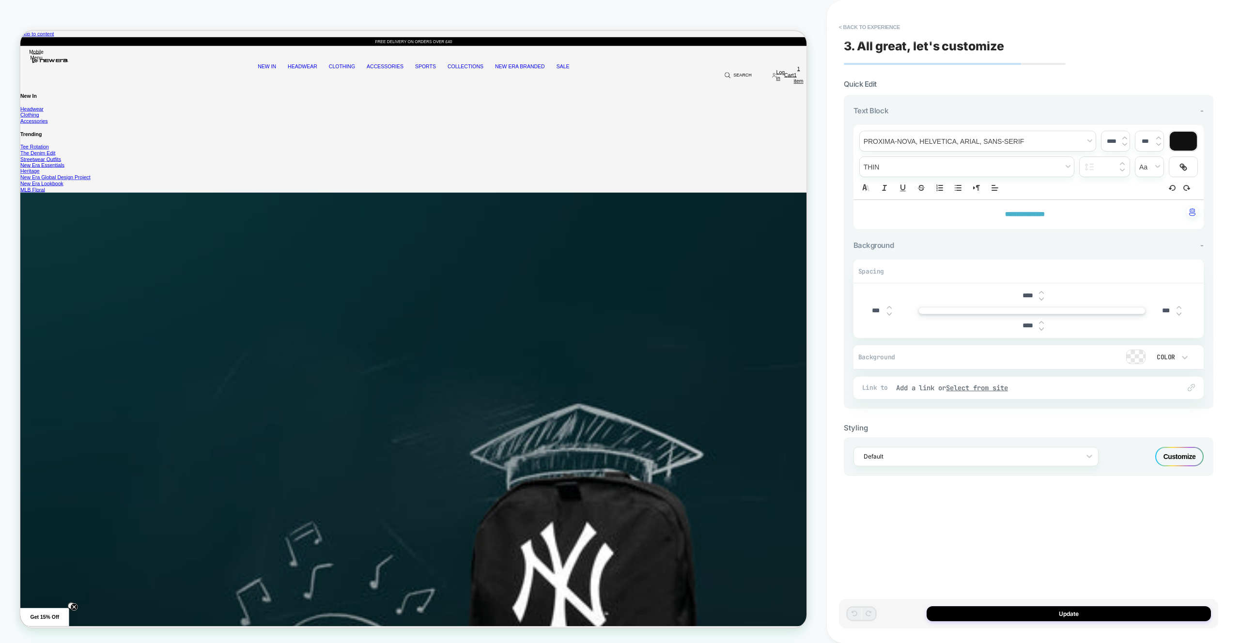
click at [1185, 468] on div "Default Customize" at bounding box center [1029, 456] width 370 height 39
click at [1184, 455] on div "Customize" at bounding box center [1179, 456] width 48 height 19
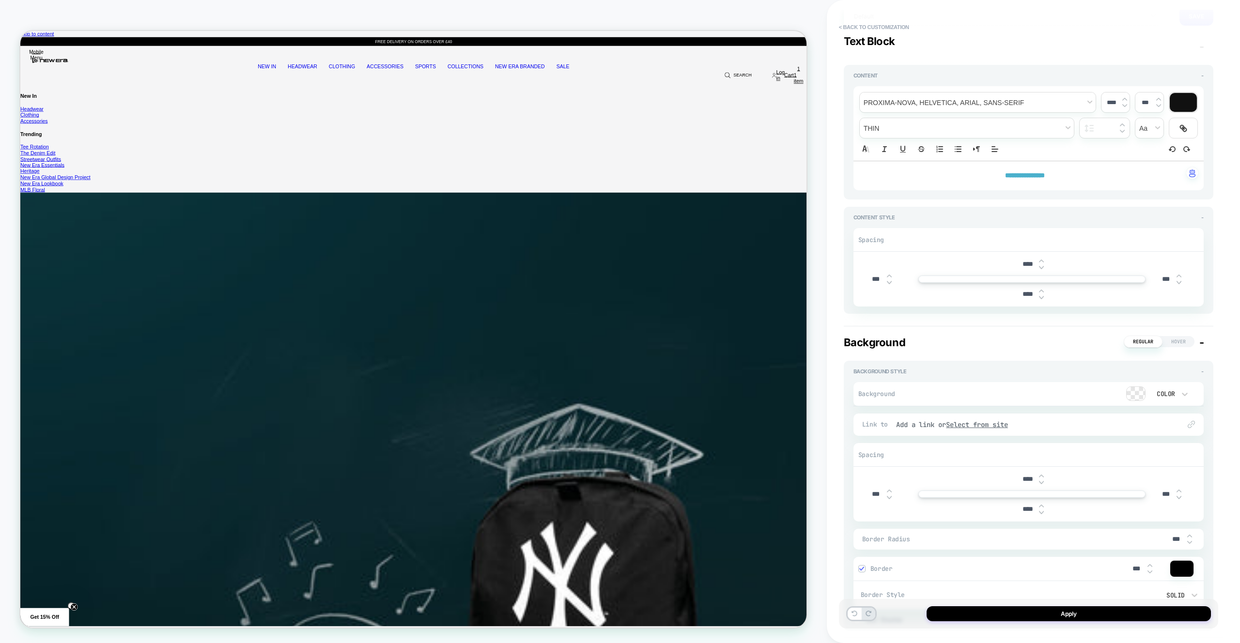
scroll to position [117, 0]
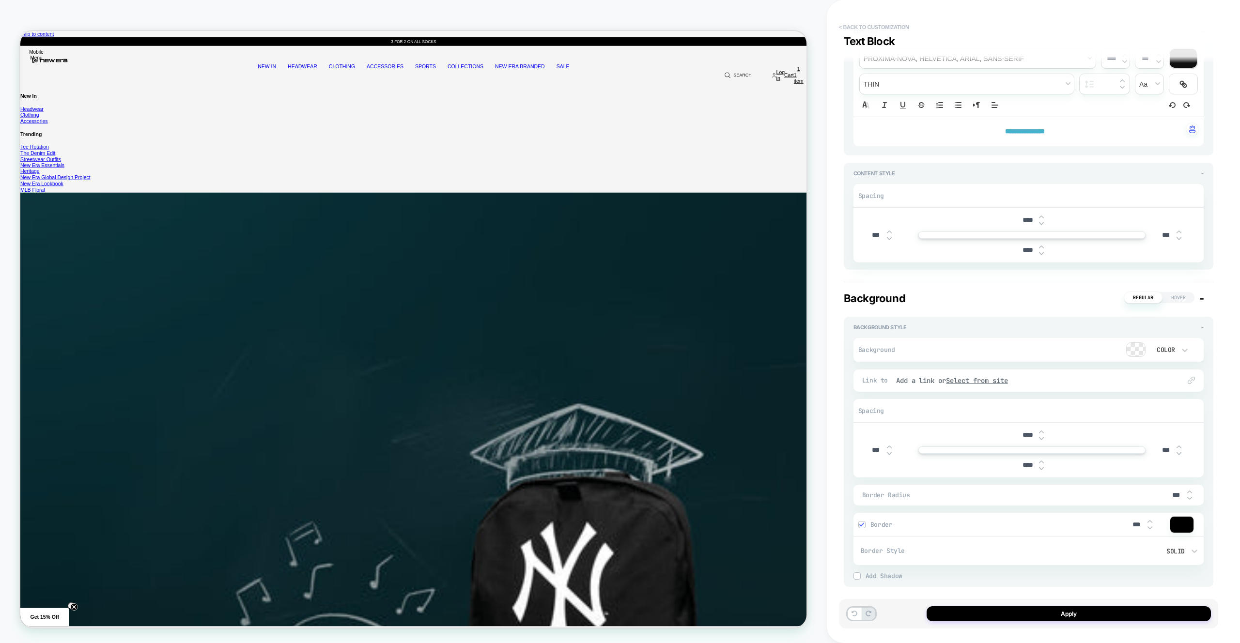
click at [862, 19] on button "< Back to customization" at bounding box center [874, 26] width 80 height 15
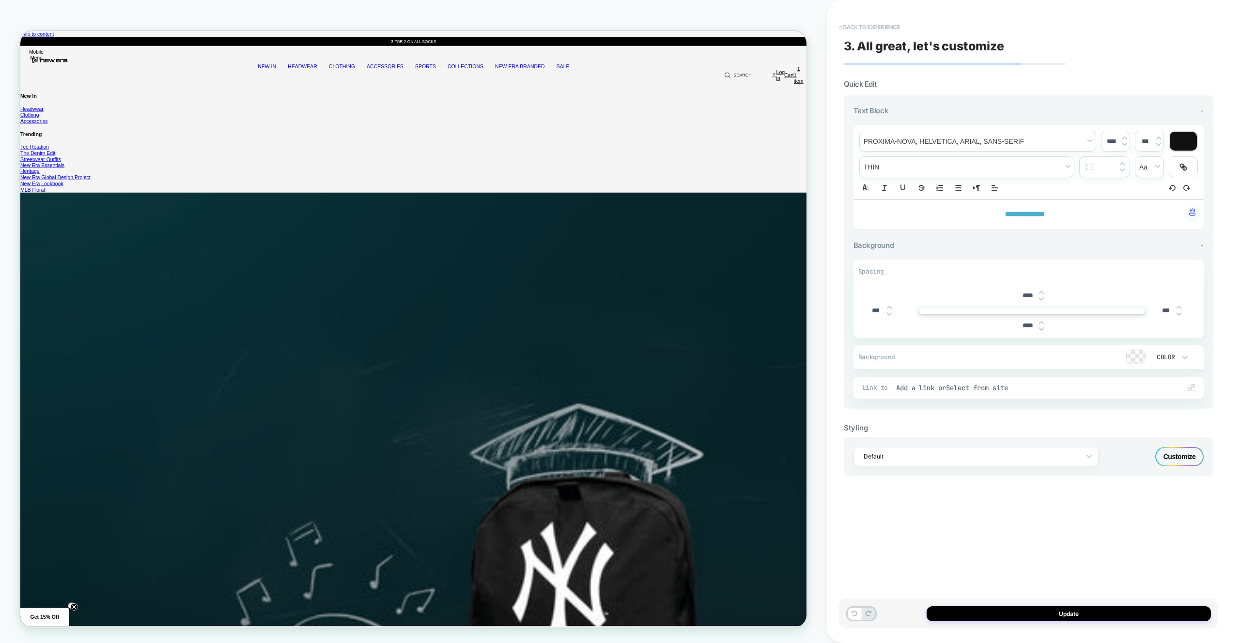
click at [896, 30] on button "< Back to experience" at bounding box center [869, 26] width 71 height 15
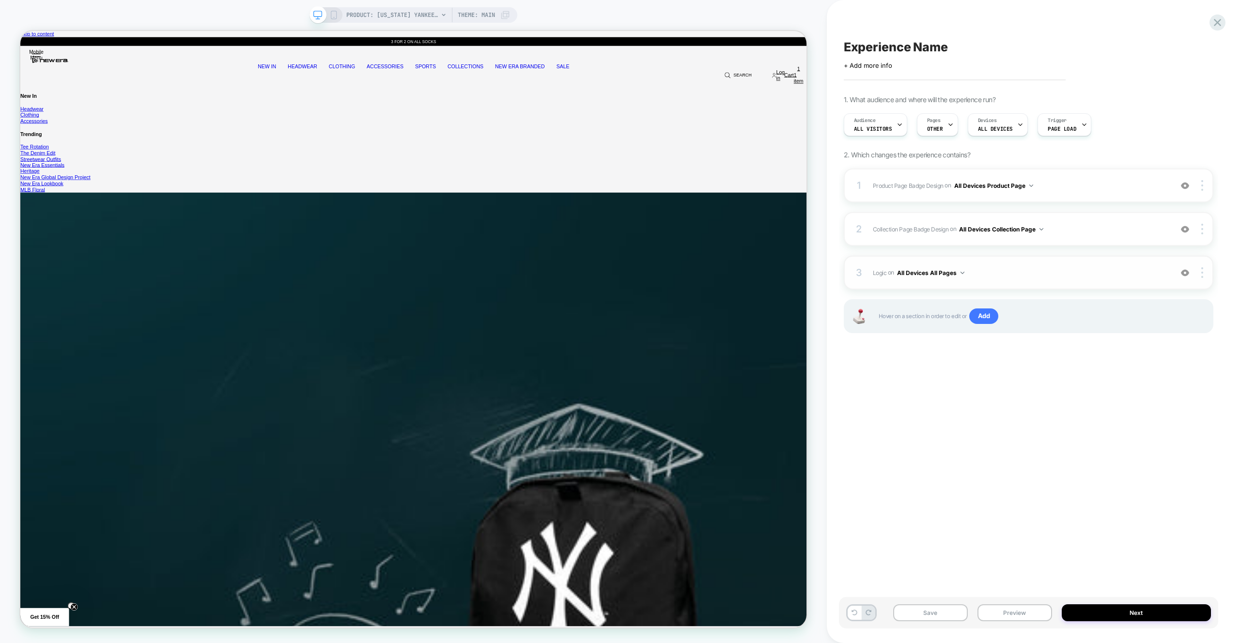
click at [1051, 279] on div "3 Logic Adding Code Block BEFORE footer on All Devices All Pages Add Before Add…" at bounding box center [1029, 273] width 370 height 34
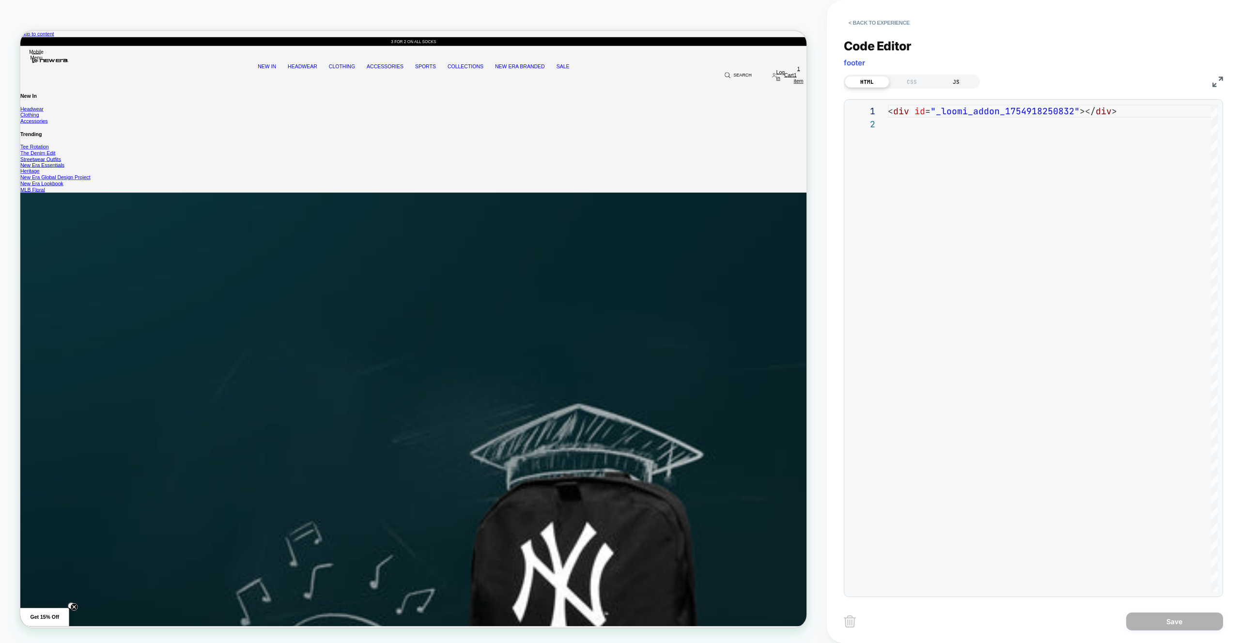
scroll to position [13, 0]
drag, startPoint x: 965, startPoint y: 82, endPoint x: 981, endPoint y: 95, distance: 20.3
click at [966, 83] on div "JS" at bounding box center [956, 82] width 45 height 12
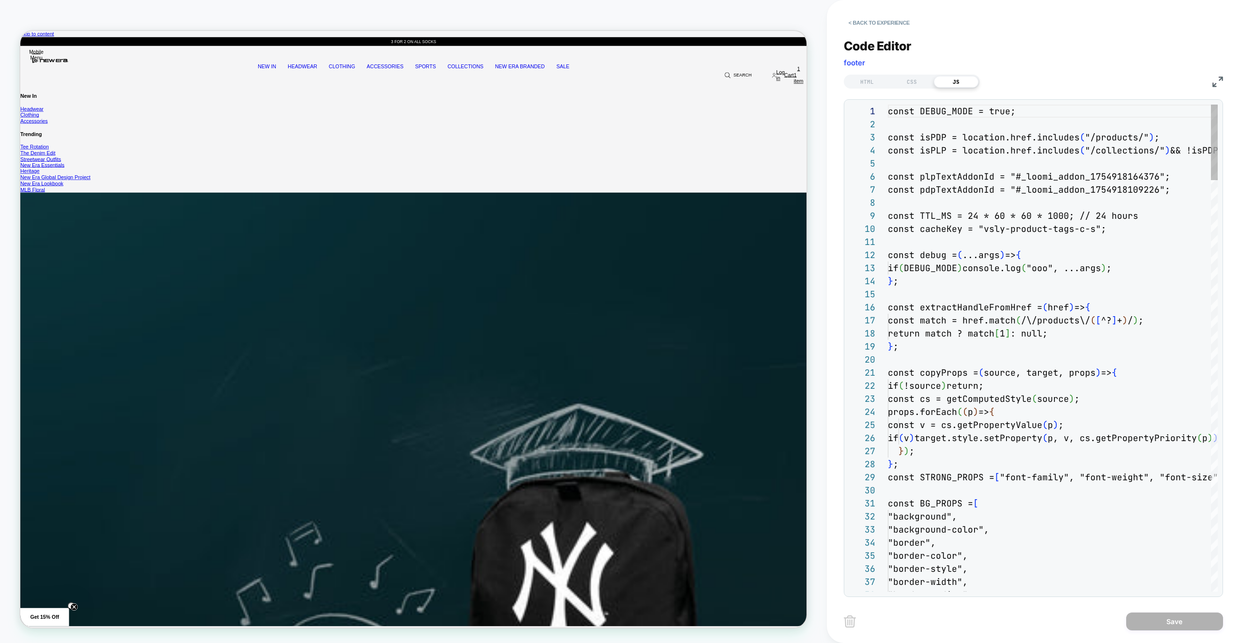
scroll to position [131, 0]
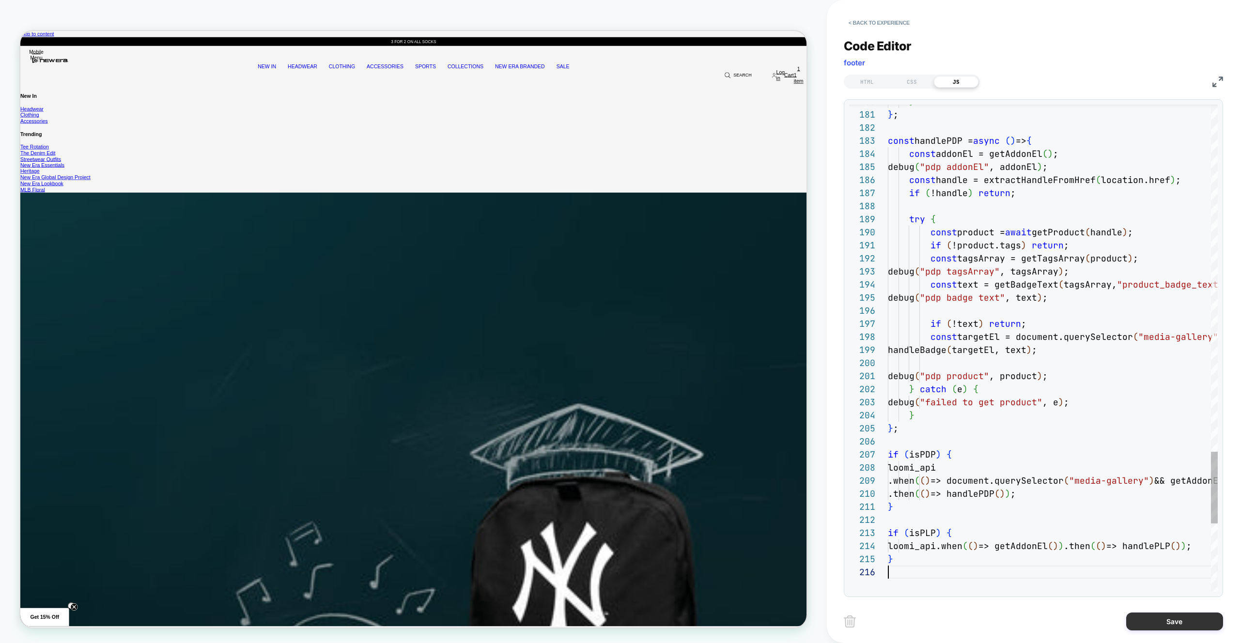
type textarea "**********"
drag, startPoint x: 1203, startPoint y: 626, endPoint x: 1196, endPoint y: 624, distance: 7.1
click at [1203, 626] on button "Save" at bounding box center [1174, 622] width 97 height 18
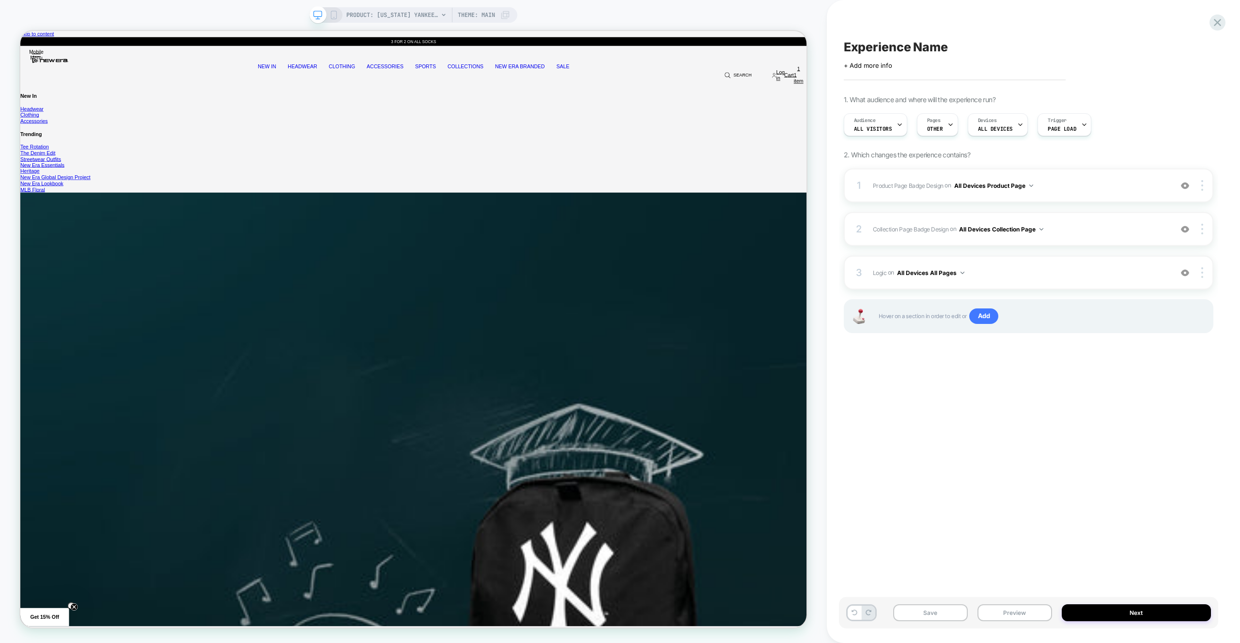
drag, startPoint x: 1039, startPoint y: 615, endPoint x: 1037, endPoint y: 592, distance: 22.8
click at [1038, 617] on button "Preview" at bounding box center [1014, 612] width 75 height 17
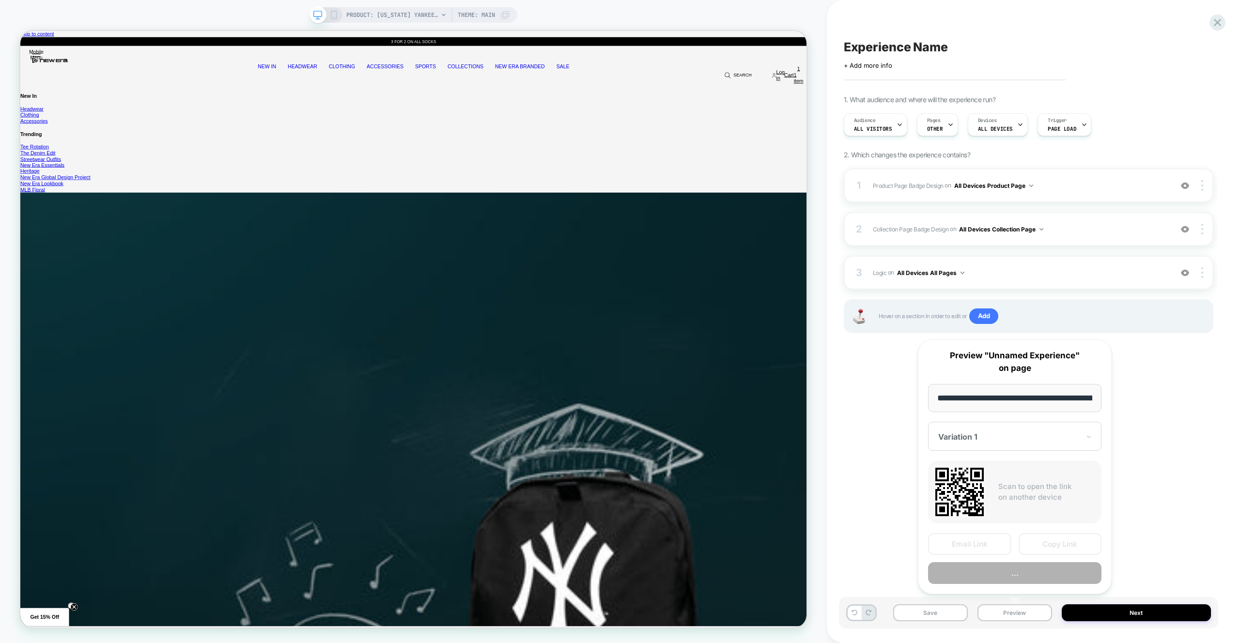
scroll to position [0, 0]
click at [1032, 566] on button "..." at bounding box center [1014, 573] width 173 height 22
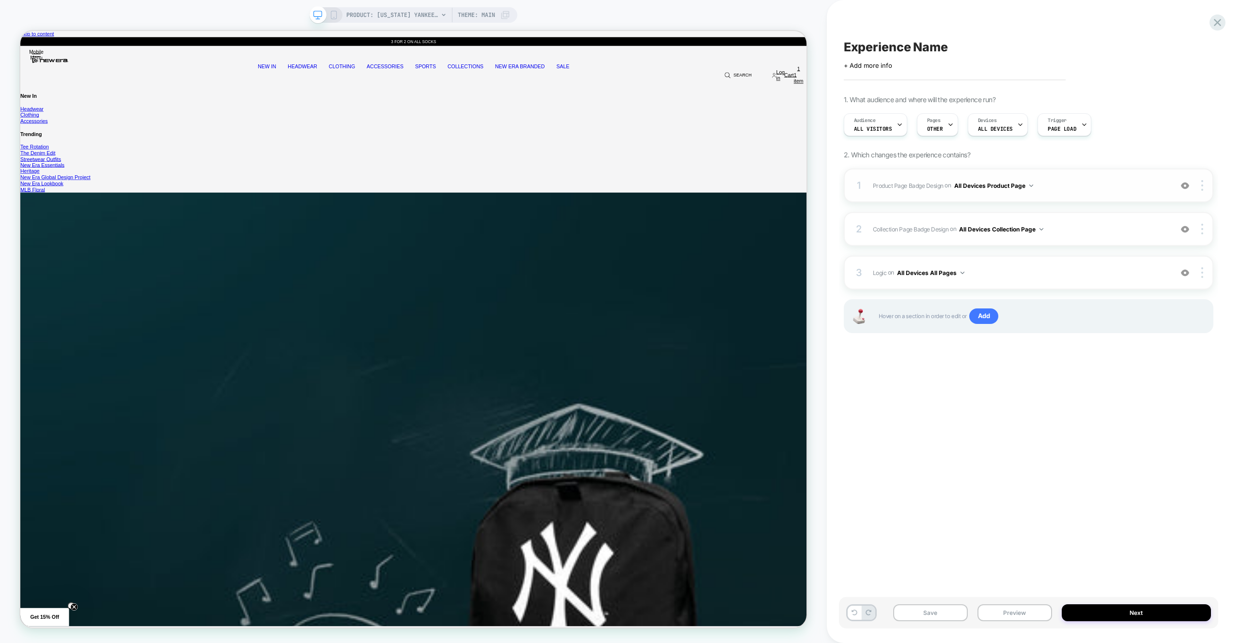
click at [1110, 191] on span "Product Page Badge Design Adding Text BEFORE footer on All Devices Product Page" at bounding box center [1020, 186] width 294 height 12
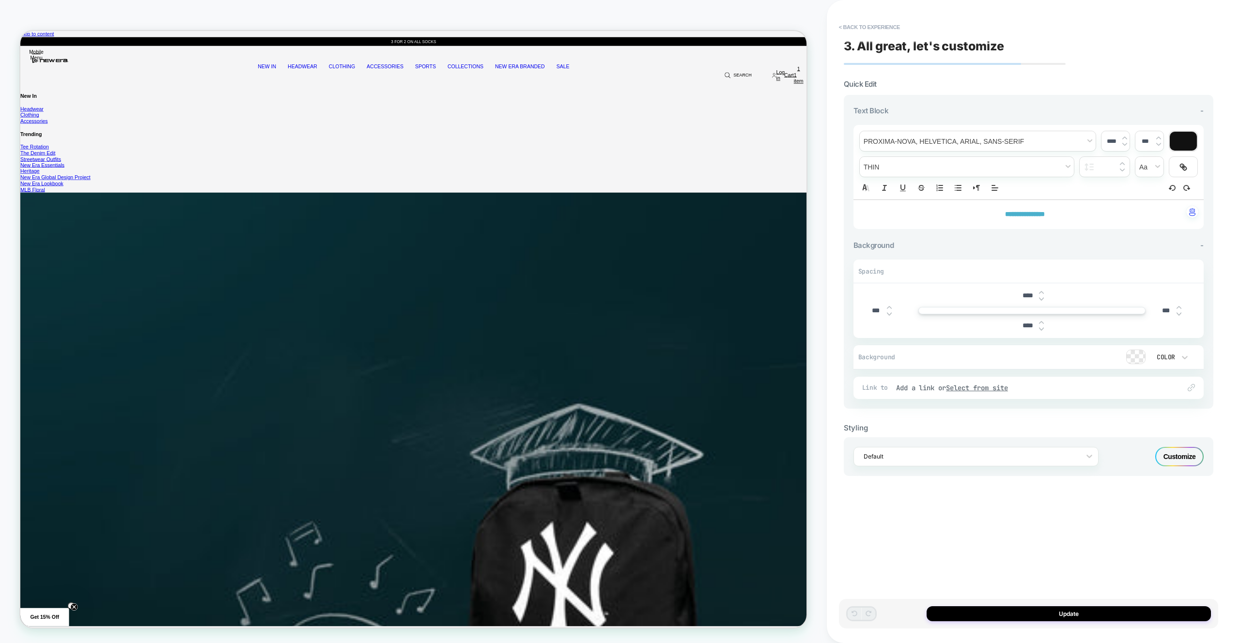
click at [1187, 458] on div "Customize" at bounding box center [1179, 456] width 48 height 19
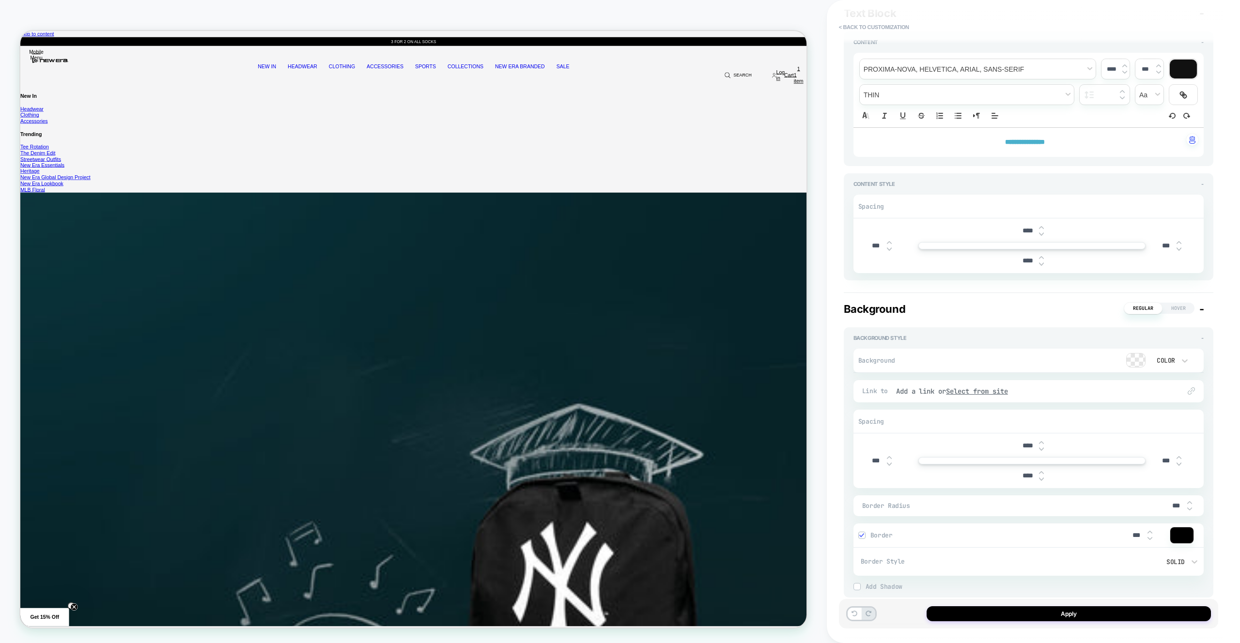
scroll to position [134, 0]
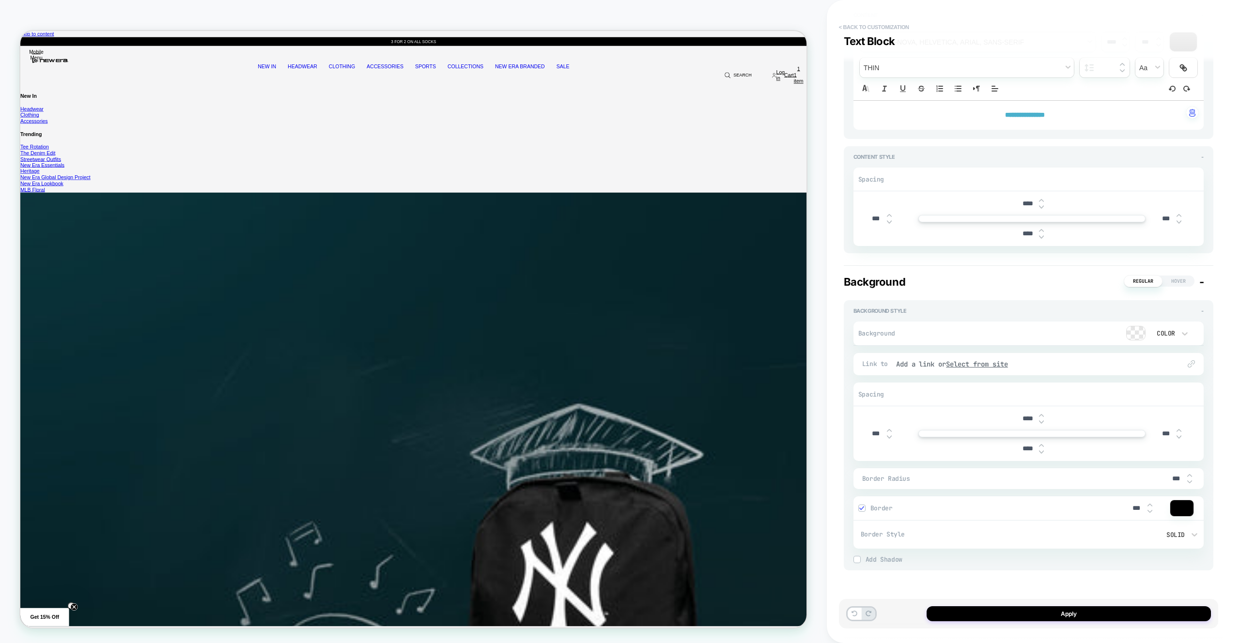
click at [901, 34] on button "< Back to customization" at bounding box center [874, 26] width 80 height 15
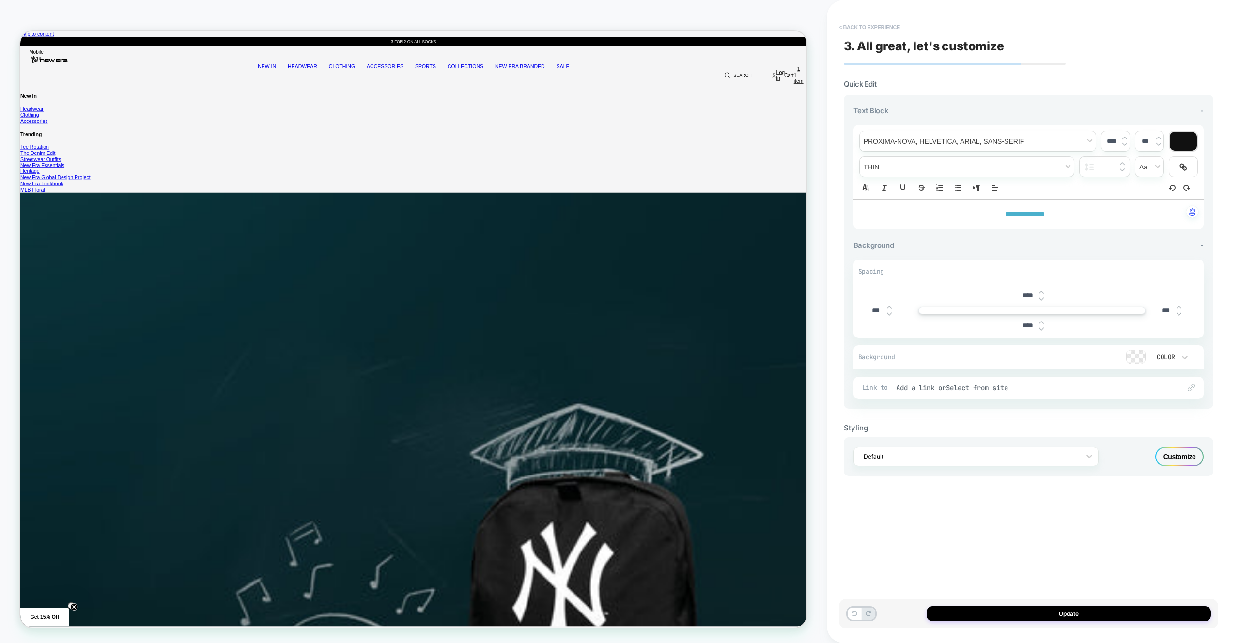
click at [887, 26] on button "< Back to experience" at bounding box center [869, 26] width 71 height 15
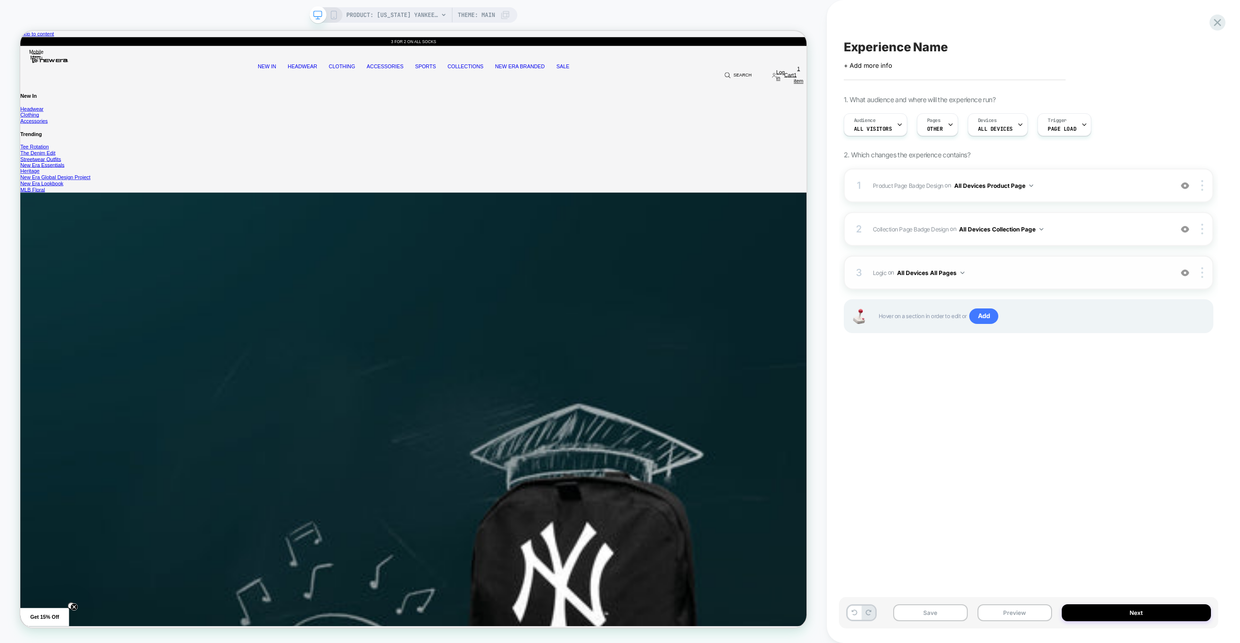
click at [1076, 271] on span "Logic Adding Code Block BEFORE footer on All Devices All Pages" at bounding box center [1020, 273] width 294 height 12
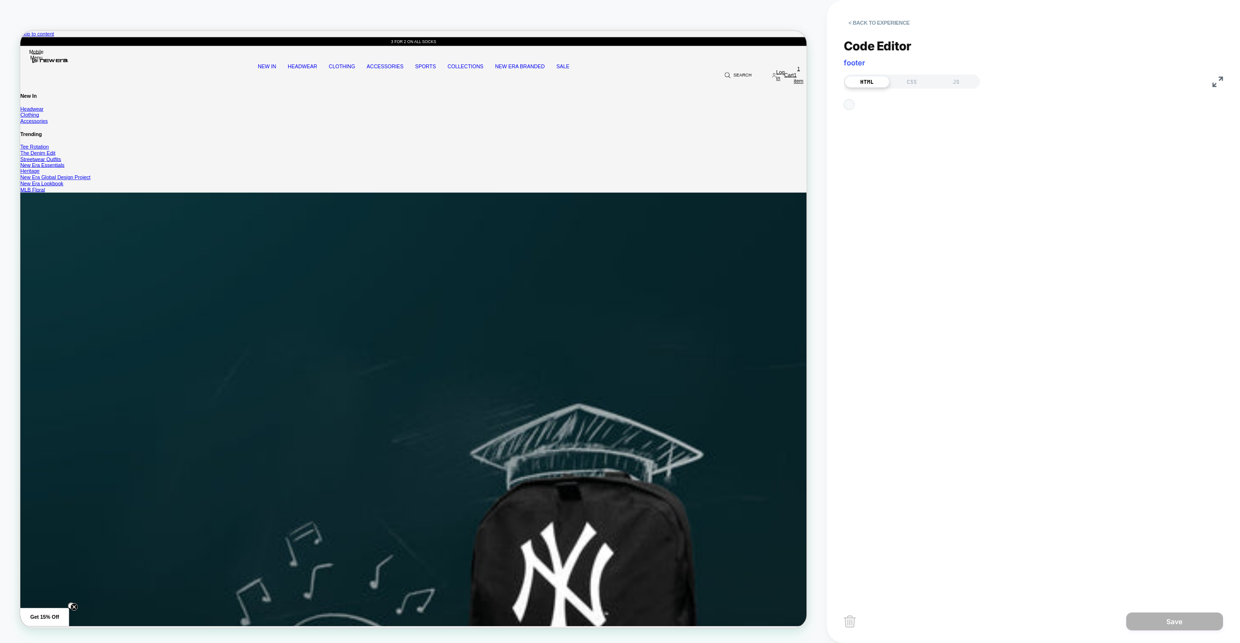
scroll to position [13, 0]
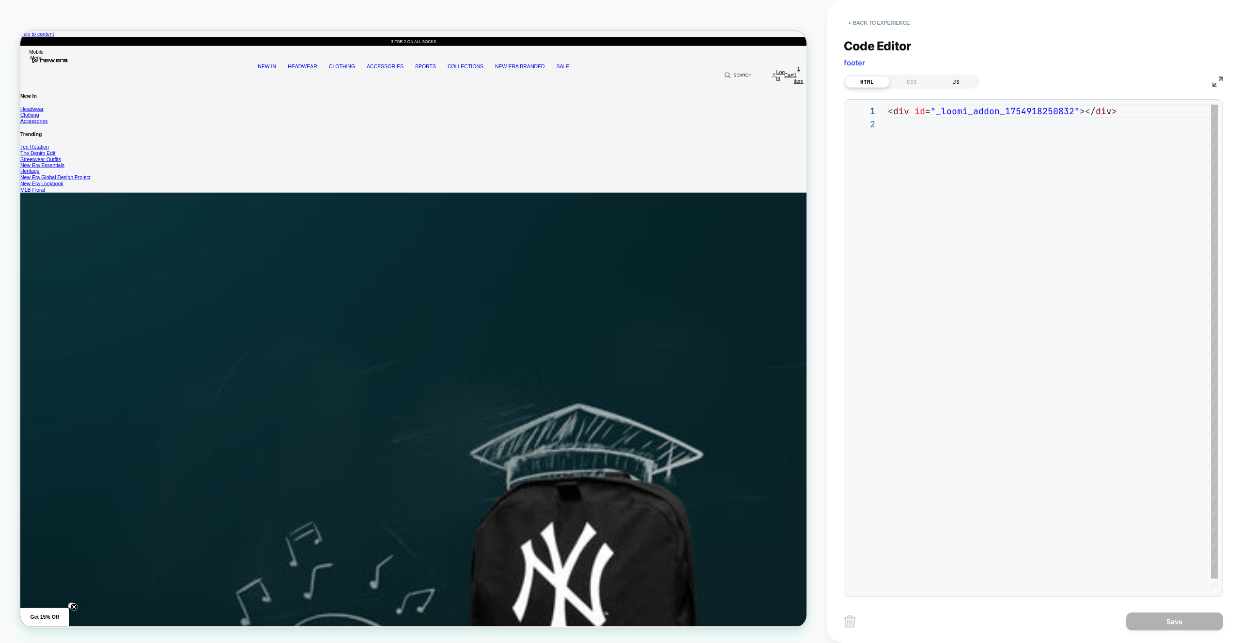
click at [968, 77] on div "JS" at bounding box center [956, 82] width 45 height 12
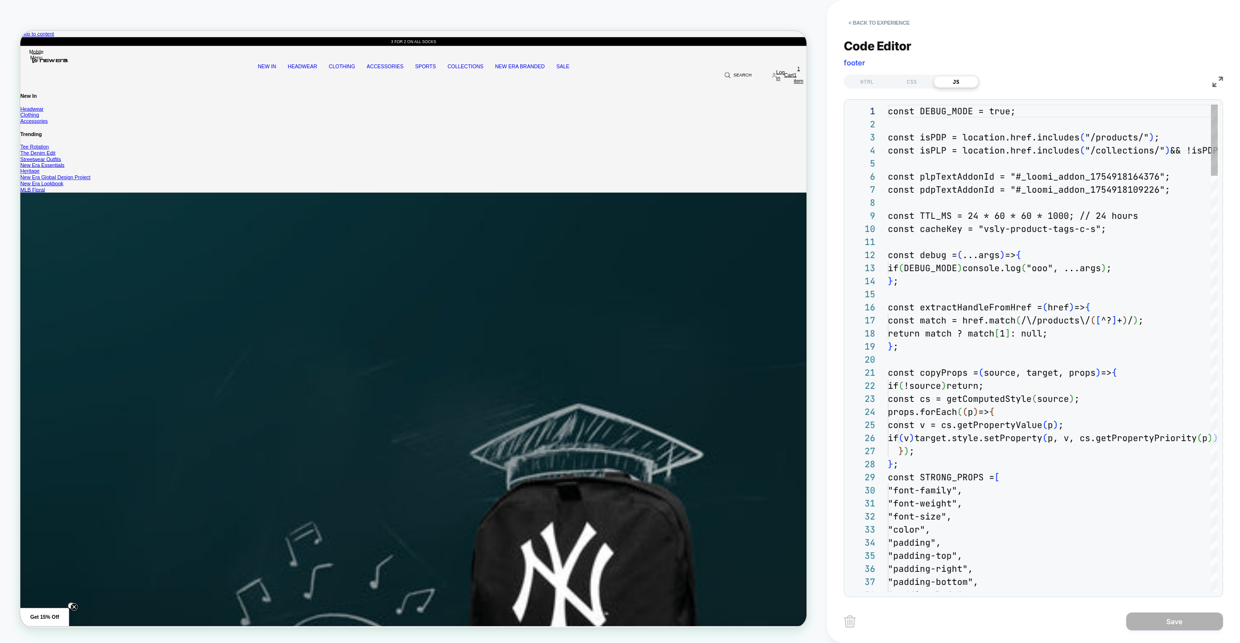
scroll to position [131, 0]
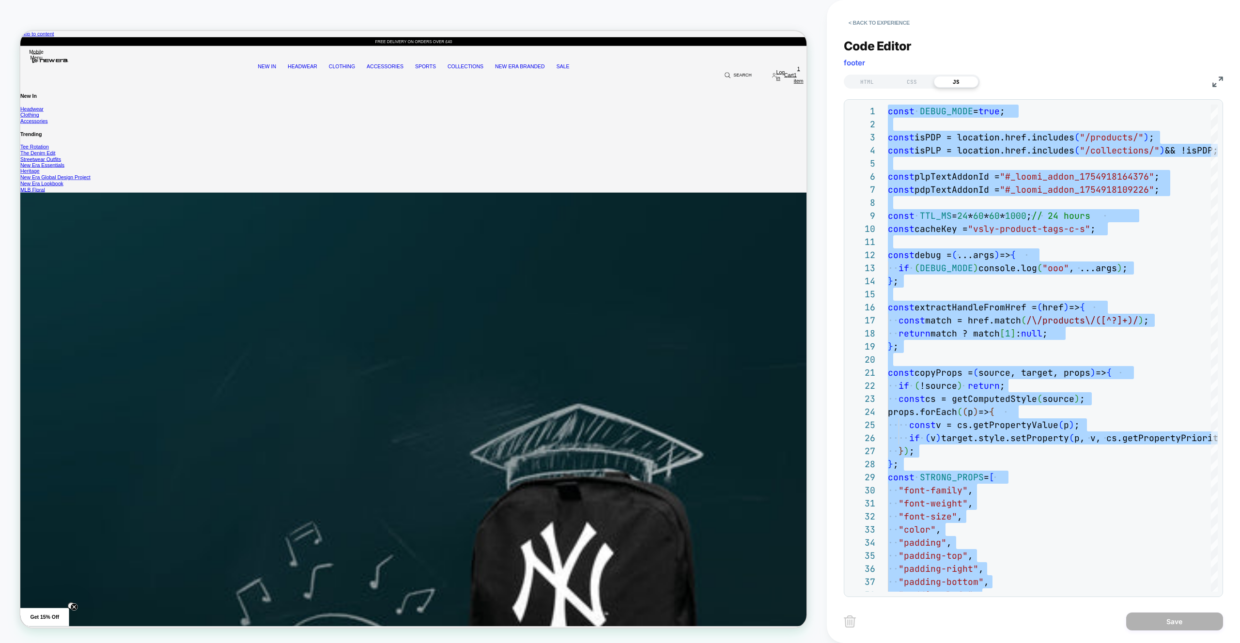
type textarea "**********"
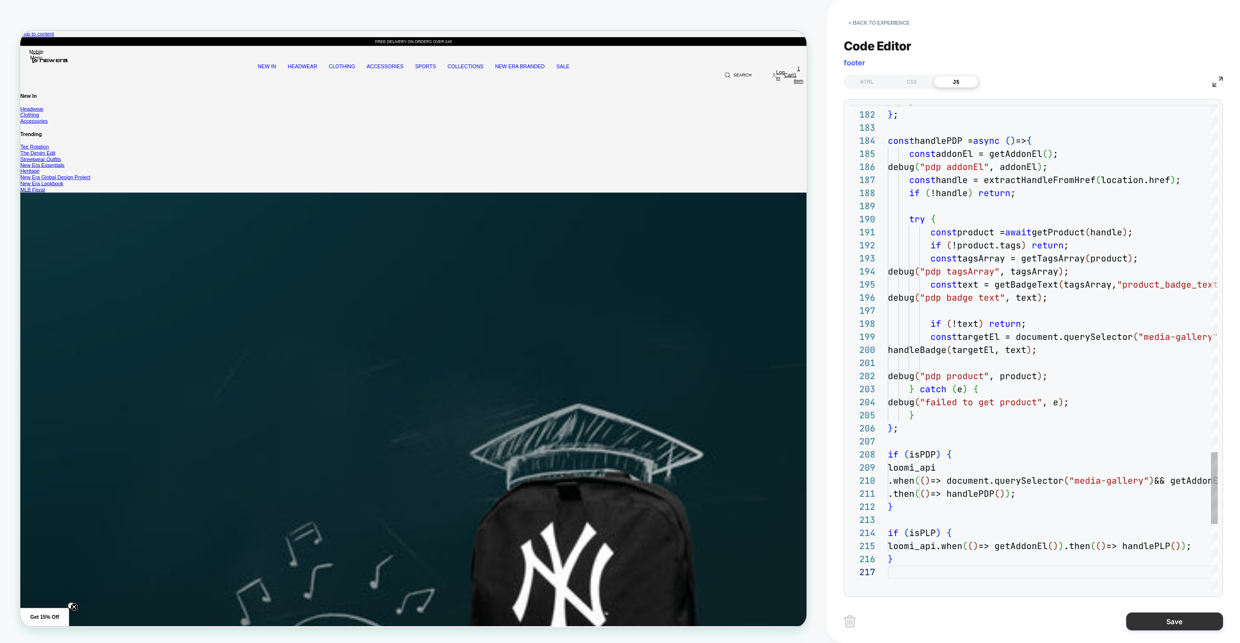
click at [1161, 620] on button "Save" at bounding box center [1174, 622] width 97 height 18
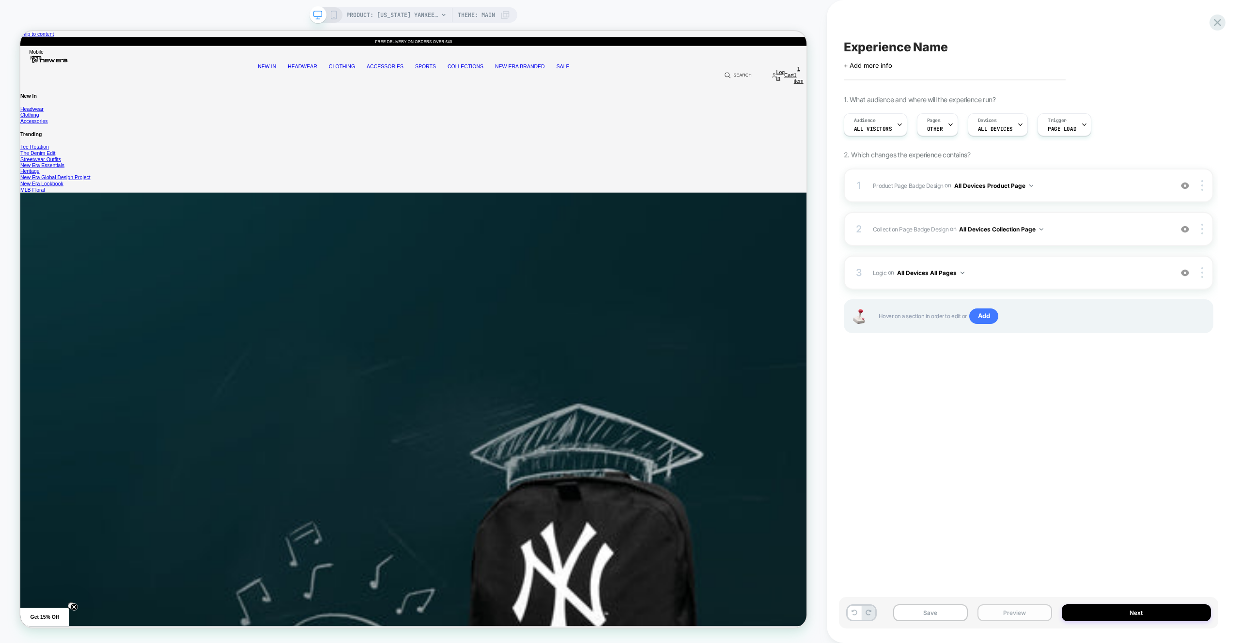
click at [1017, 605] on button "Preview" at bounding box center [1014, 612] width 75 height 17
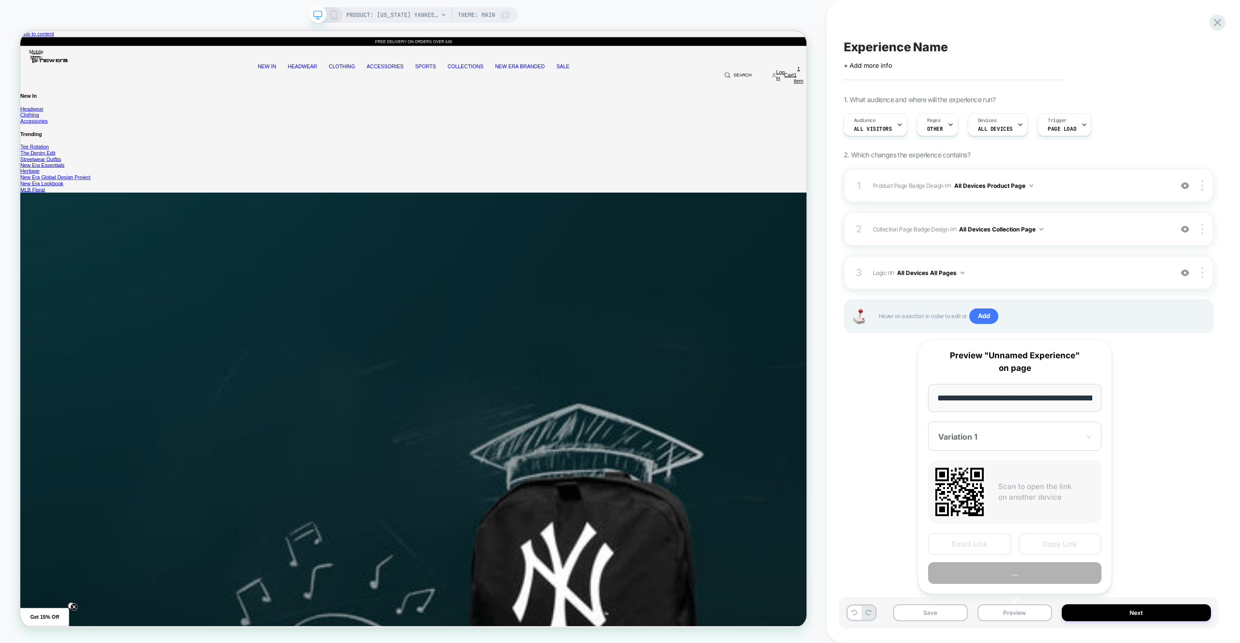
scroll to position [0, 367]
click at [1012, 576] on button "Preview" at bounding box center [1014, 574] width 173 height 22
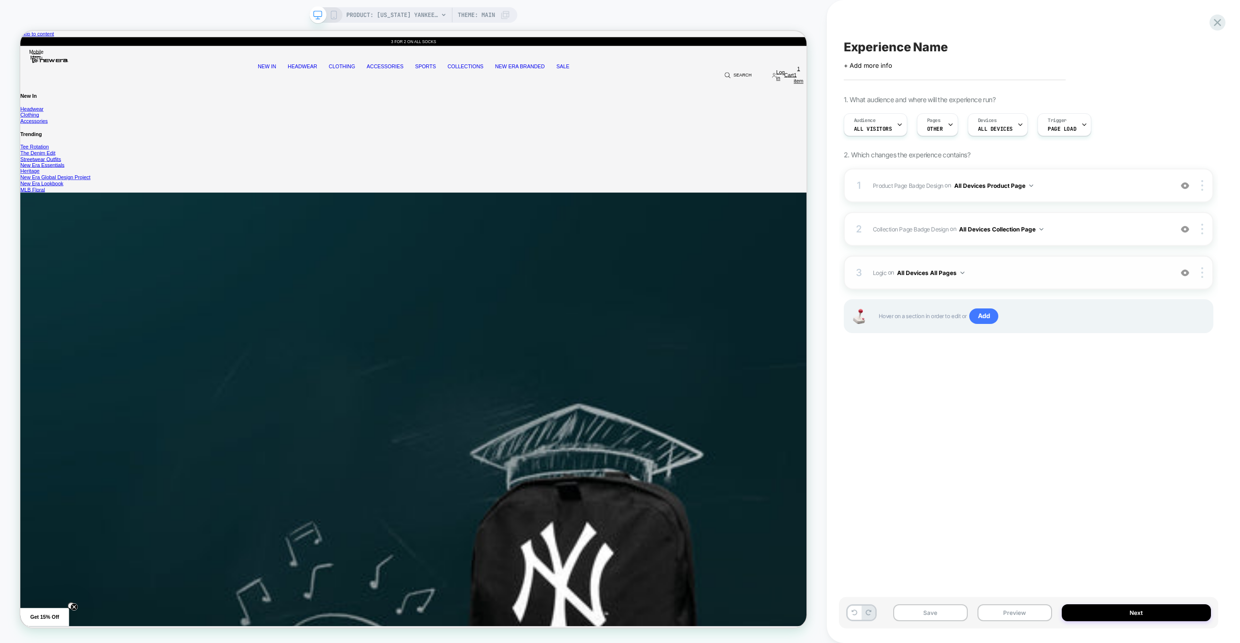
click at [1069, 269] on span "Logic Adding Code Block BEFORE footer on All Devices All Pages" at bounding box center [1020, 273] width 294 height 12
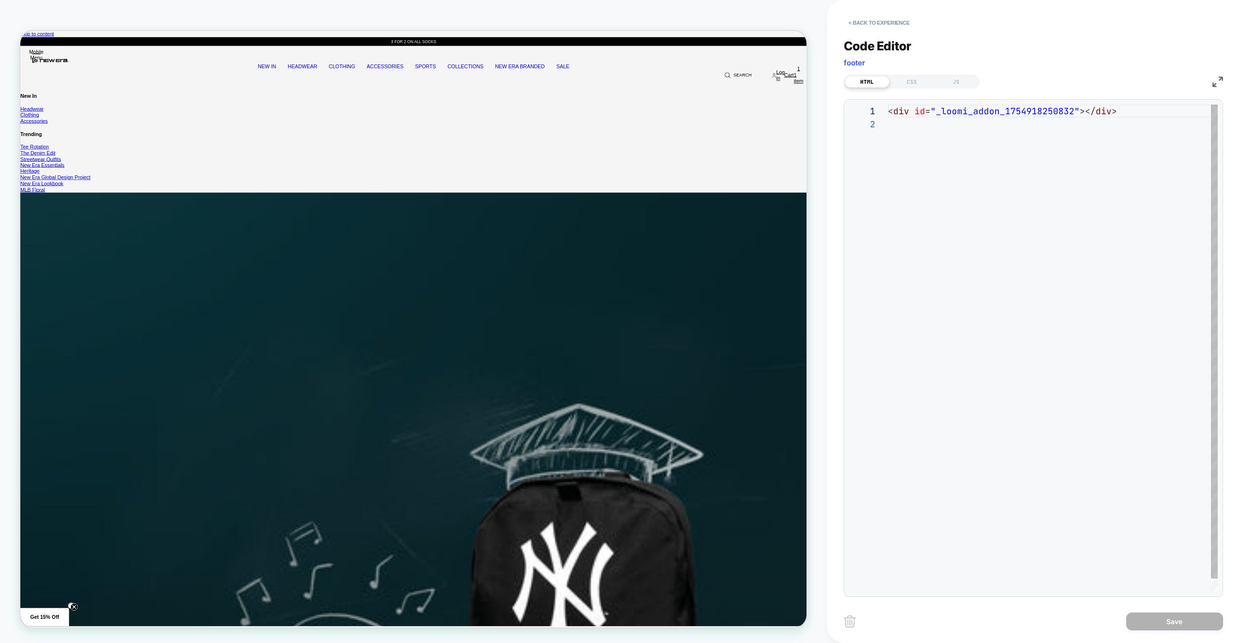
scroll to position [13, 0]
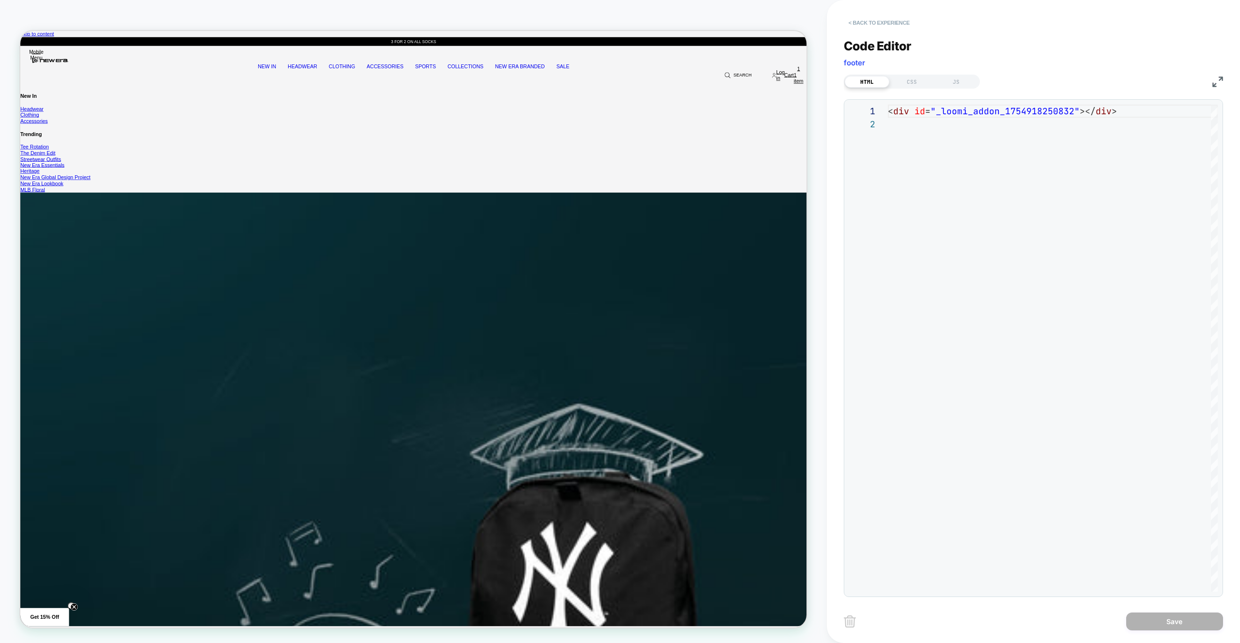
click at [897, 26] on button "< Back to experience" at bounding box center [879, 22] width 71 height 15
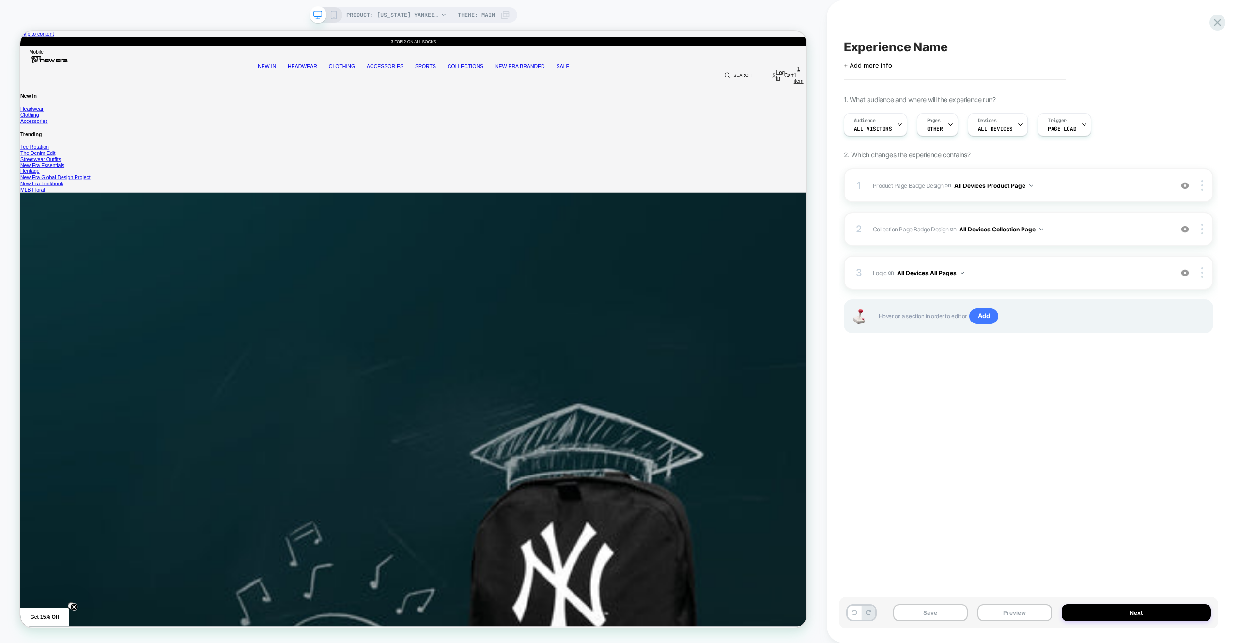
drag, startPoint x: 897, startPoint y: 25, endPoint x: 926, endPoint y: 41, distance: 33.2
click at [897, 25] on div "Experience Name Click to edit experience details + Add more info 1. What audien…" at bounding box center [1028, 322] width 379 height 624
click at [1097, 170] on div "1 Product Page Badge Design Adding Text BEFORE footer on All Devices Product Pa…" at bounding box center [1029, 186] width 370 height 34
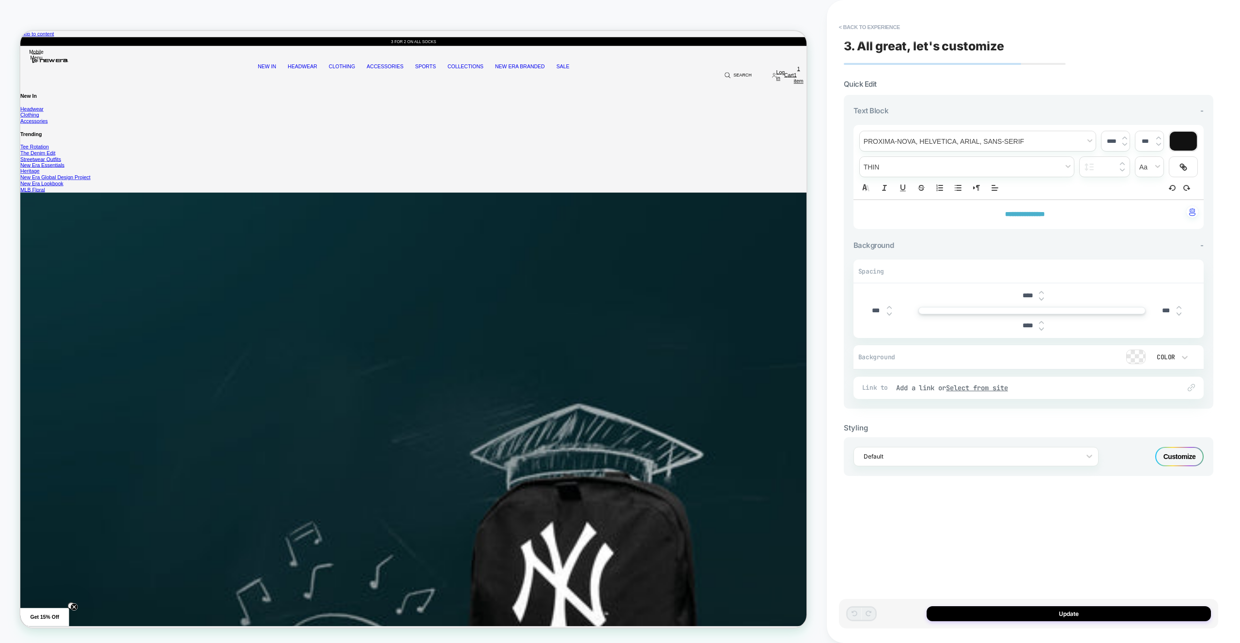
click at [873, 319] on div "****" at bounding box center [1032, 326] width 343 height 20
click at [874, 312] on input "***" at bounding box center [876, 311] width 22 height 8
type input "****"
click at [1041, 293] on img at bounding box center [1041, 293] width 5 height 4
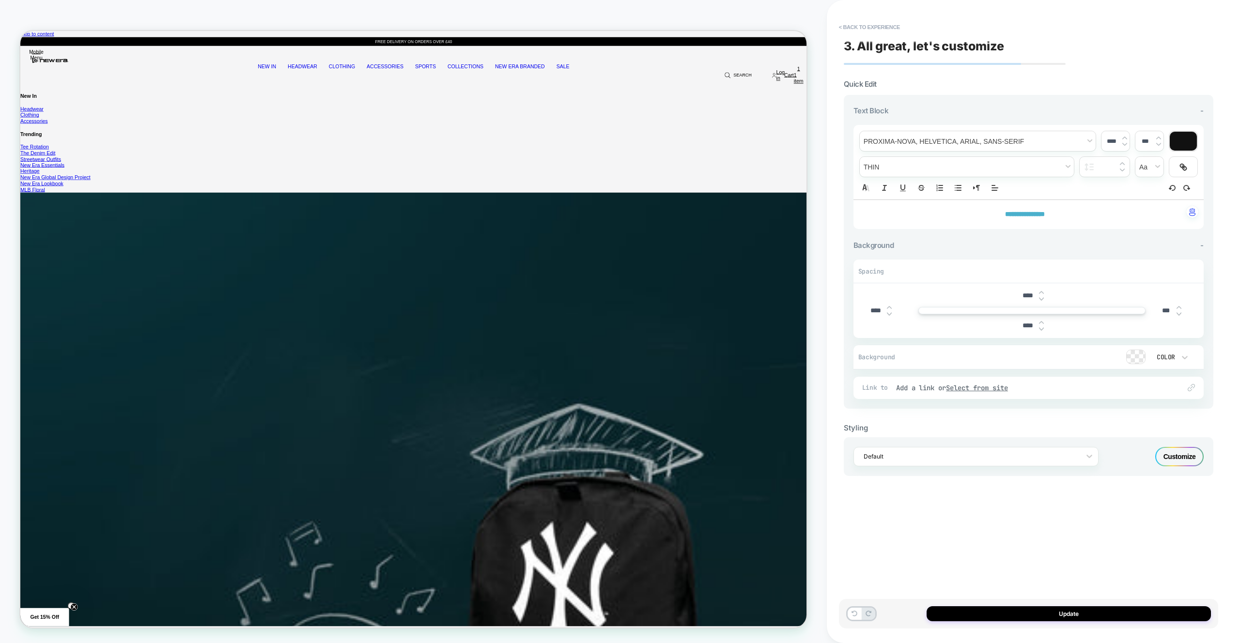
click at [1028, 298] on input "****" at bounding box center [1028, 296] width 22 height 8
type input "****"
click at [1030, 329] on input "****" at bounding box center [1028, 326] width 22 height 8
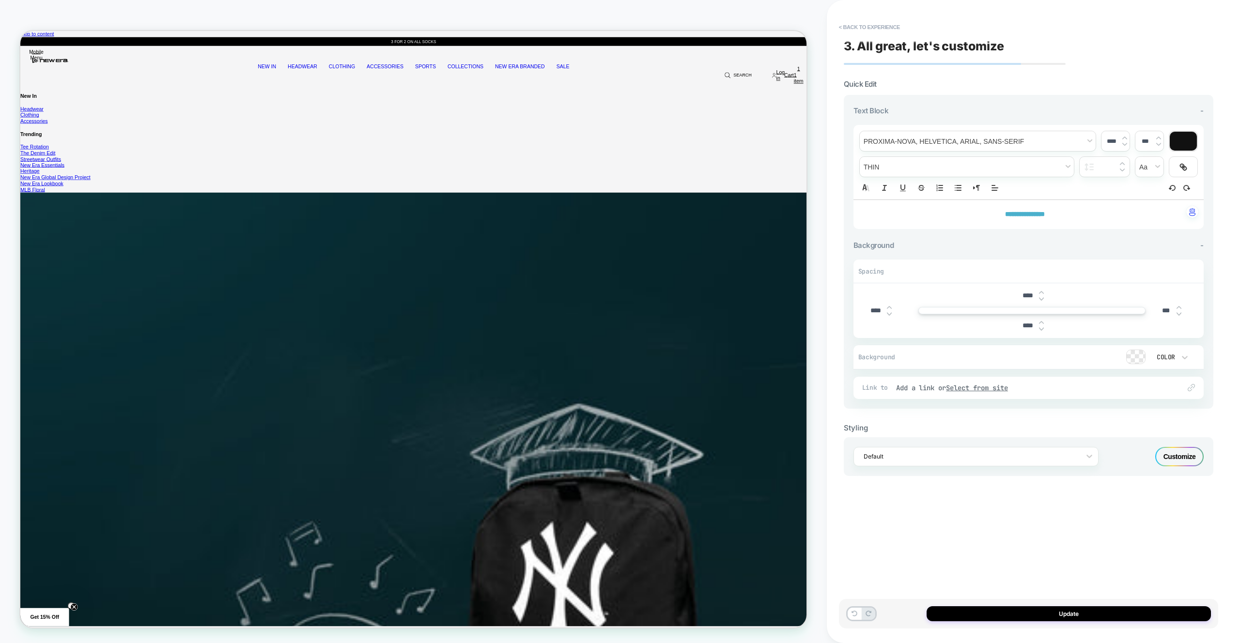
type input "****"
click at [1159, 312] on input "***" at bounding box center [1166, 311] width 22 height 8
type input "****"
click at [1104, 602] on div "Update" at bounding box center [1028, 614] width 379 height 30
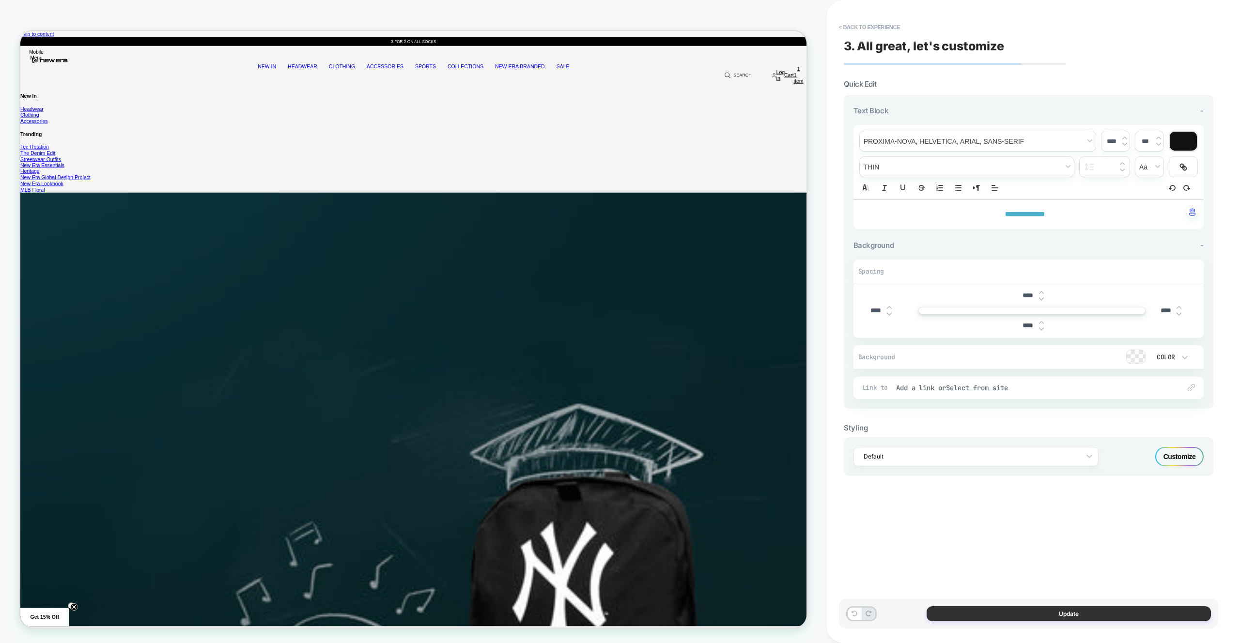
click at [1003, 614] on button "Update" at bounding box center [1068, 613] width 284 height 15
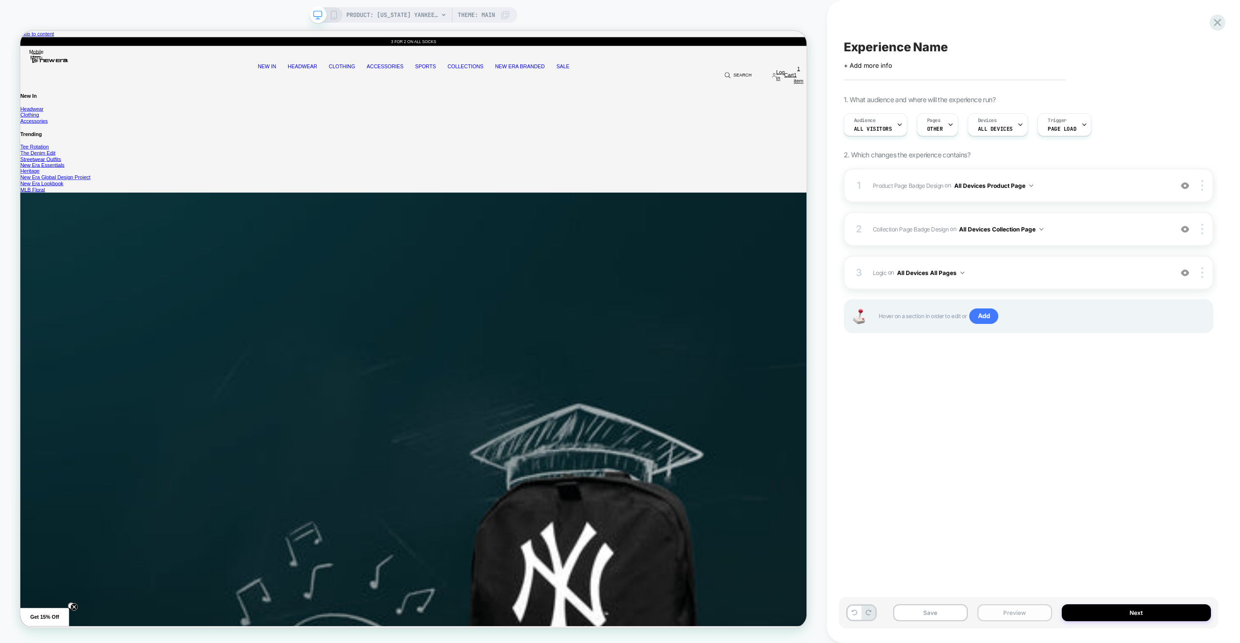
drag, startPoint x: 1010, startPoint y: 612, endPoint x: 1011, endPoint y: 607, distance: 5.1
click at [1010, 612] on button "Preview" at bounding box center [1014, 612] width 75 height 17
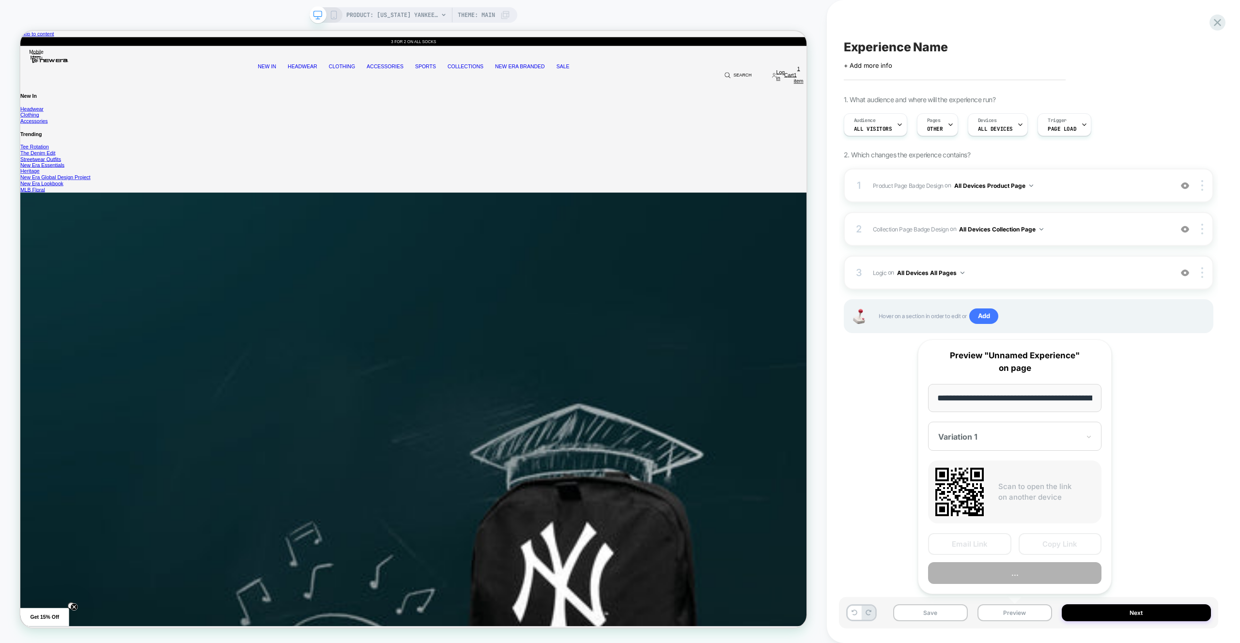
scroll to position [0, 367]
click at [1020, 570] on button "Preview" at bounding box center [1014, 574] width 173 height 22
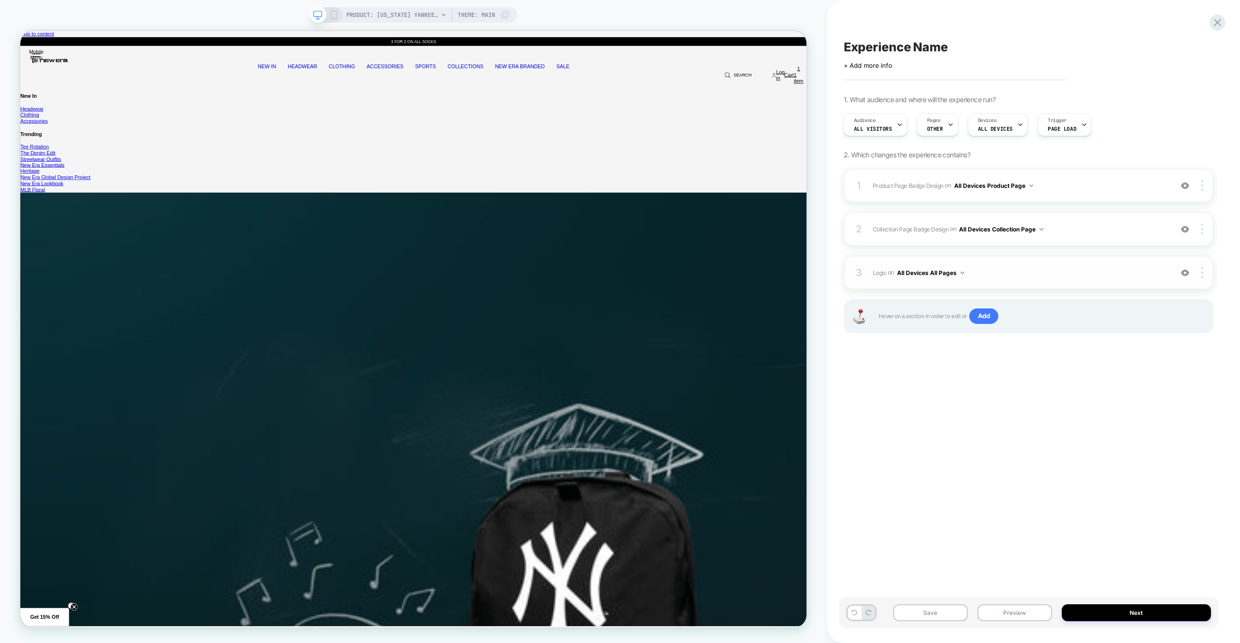
click at [1025, 282] on div "3 Logic Adding Code Block BEFORE footer on All Devices All Pages Add Before Add…" at bounding box center [1029, 273] width 370 height 34
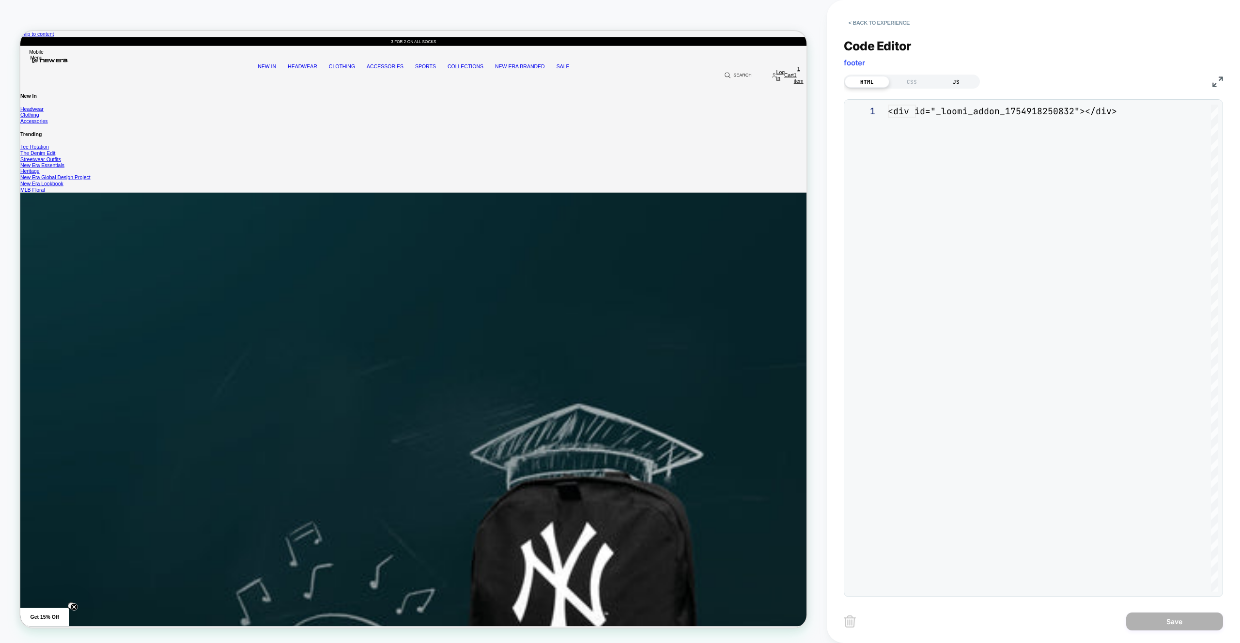
scroll to position [13, 0]
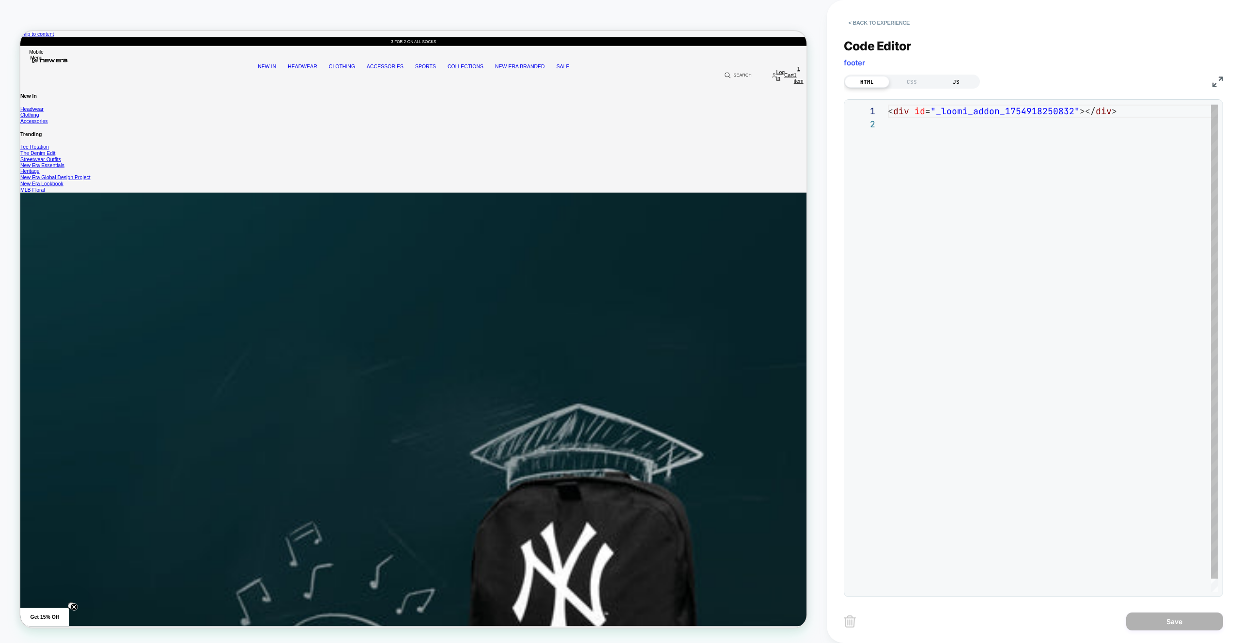
click at [959, 79] on div "JS" at bounding box center [956, 82] width 45 height 12
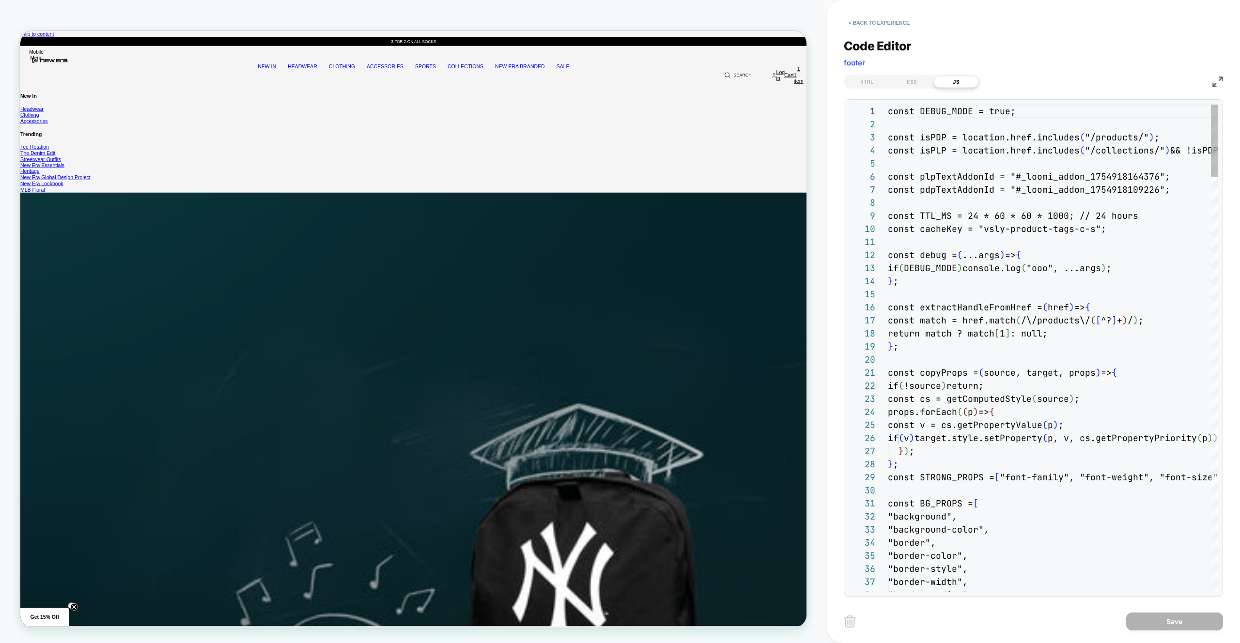
scroll to position [131, 0]
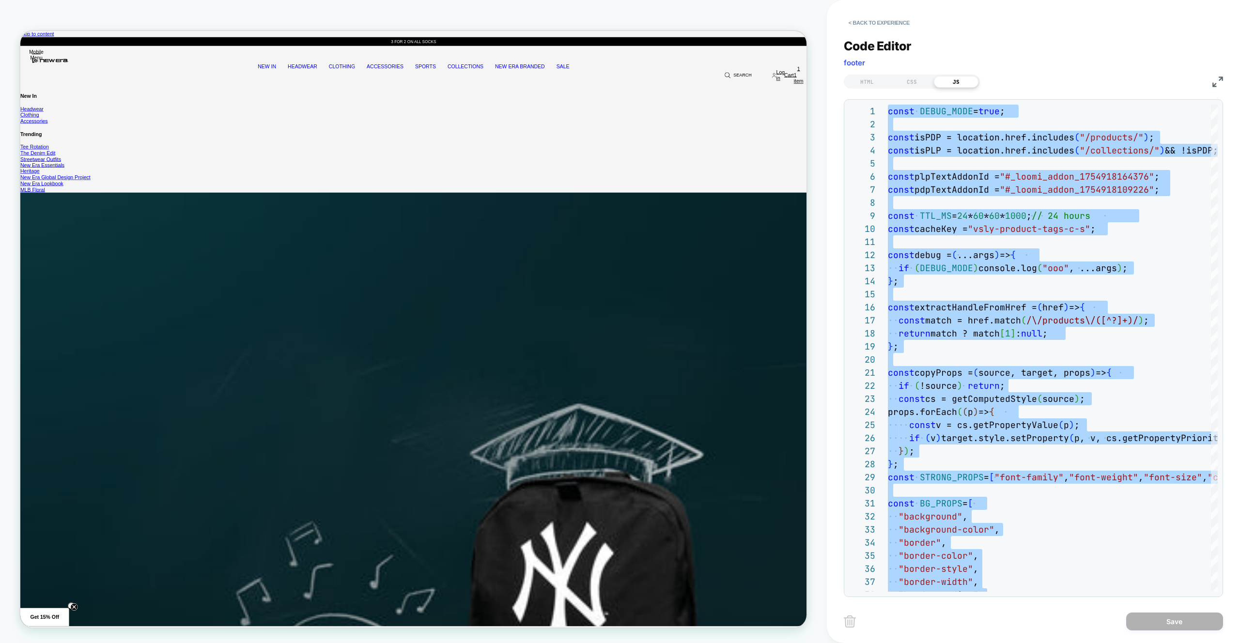
type textarea "**********"
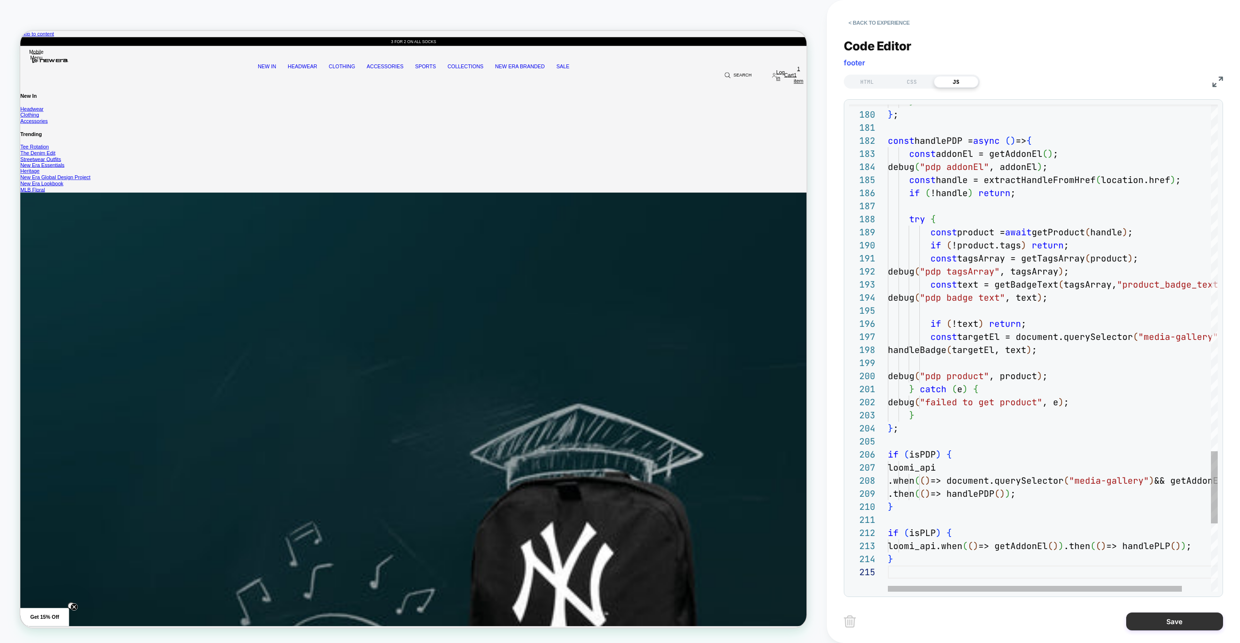
click at [1129, 624] on button "Save" at bounding box center [1174, 622] width 97 height 18
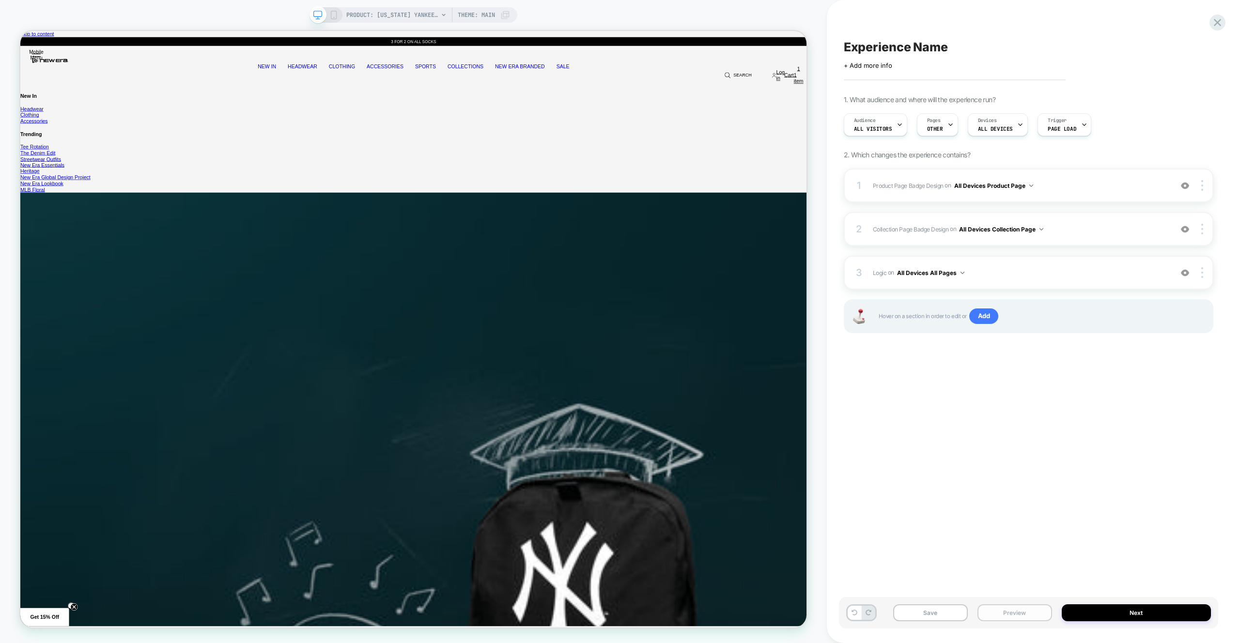
drag, startPoint x: 1019, startPoint y: 614, endPoint x: 1021, endPoint y: 599, distance: 15.3
click at [1019, 614] on button "Preview" at bounding box center [1014, 612] width 75 height 17
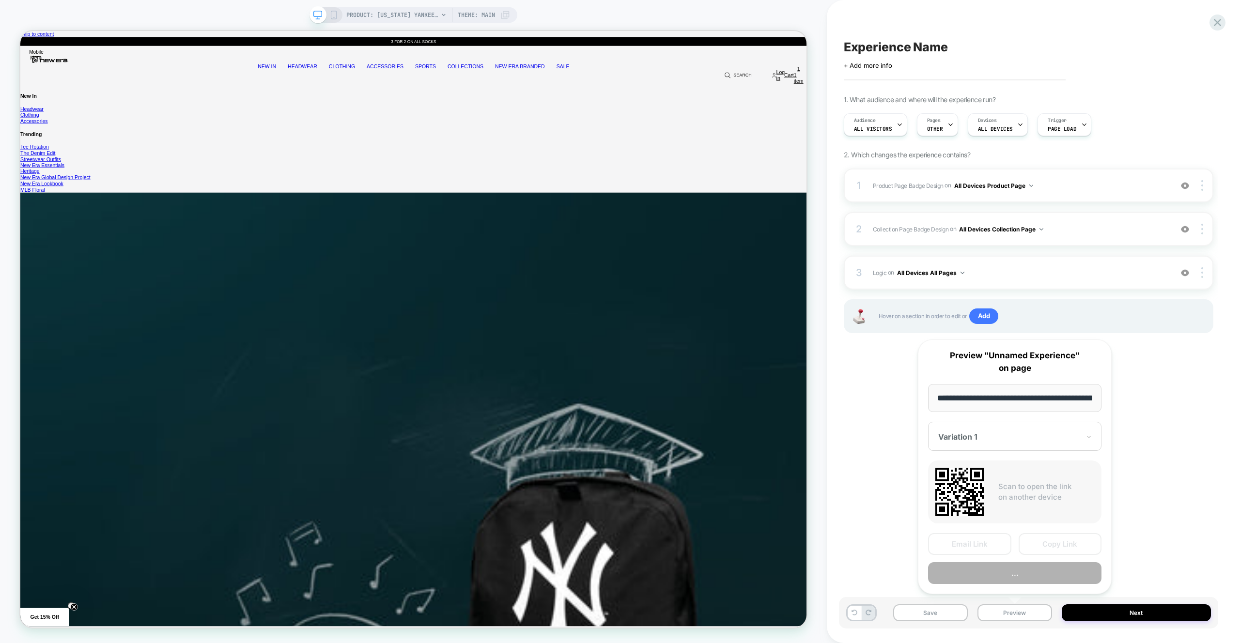
scroll to position [0, 367]
click at [1028, 574] on button "Preview" at bounding box center [1014, 574] width 173 height 22
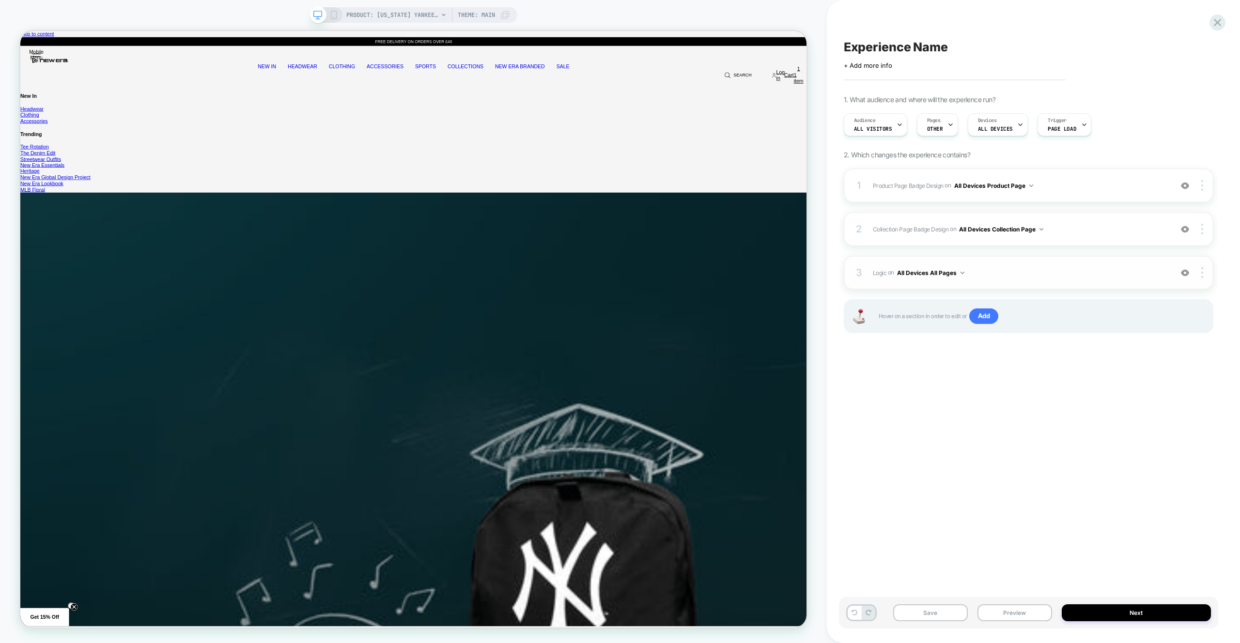
click at [989, 274] on span "Logic Adding Code Block BEFORE footer on All Devices All Pages" at bounding box center [1020, 273] width 294 height 12
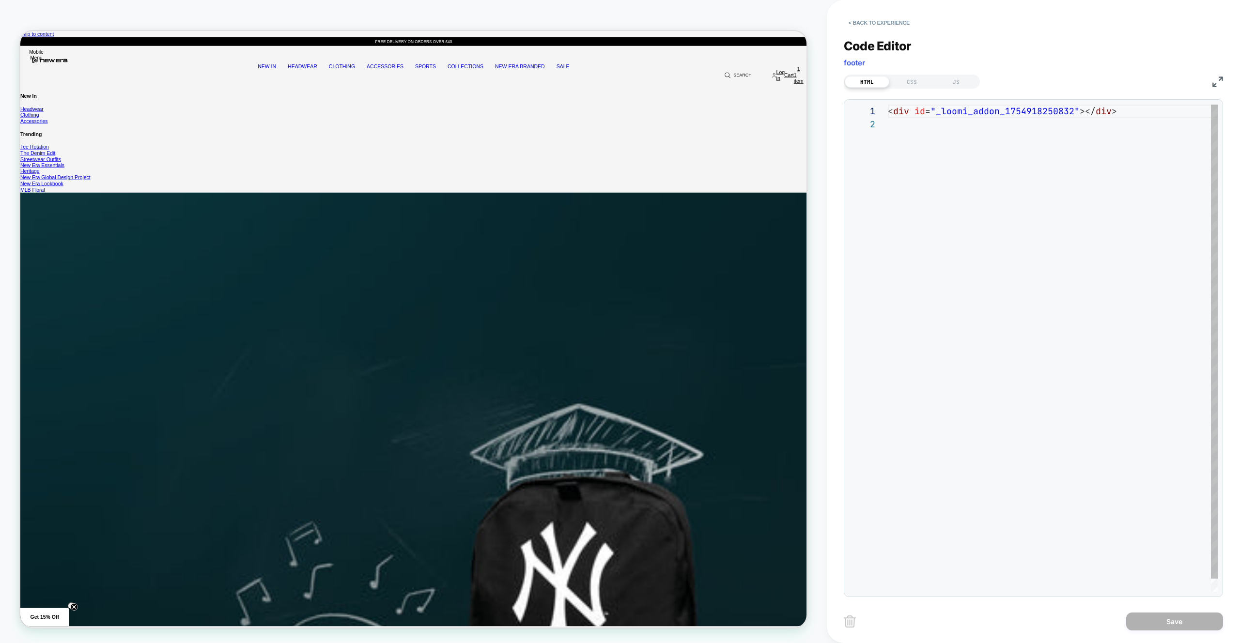
scroll to position [13, 0]
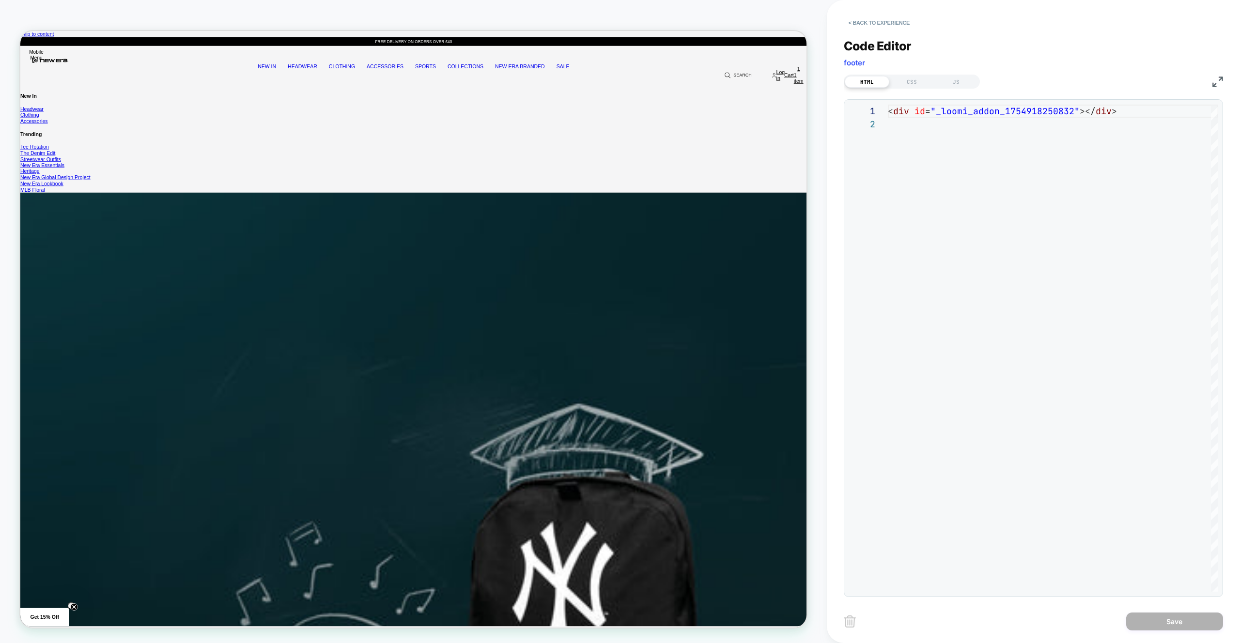
click at [945, 70] on div "Code Editor footer" at bounding box center [1033, 55] width 379 height 33
click at [947, 76] on div "JS" at bounding box center [956, 82] width 45 height 12
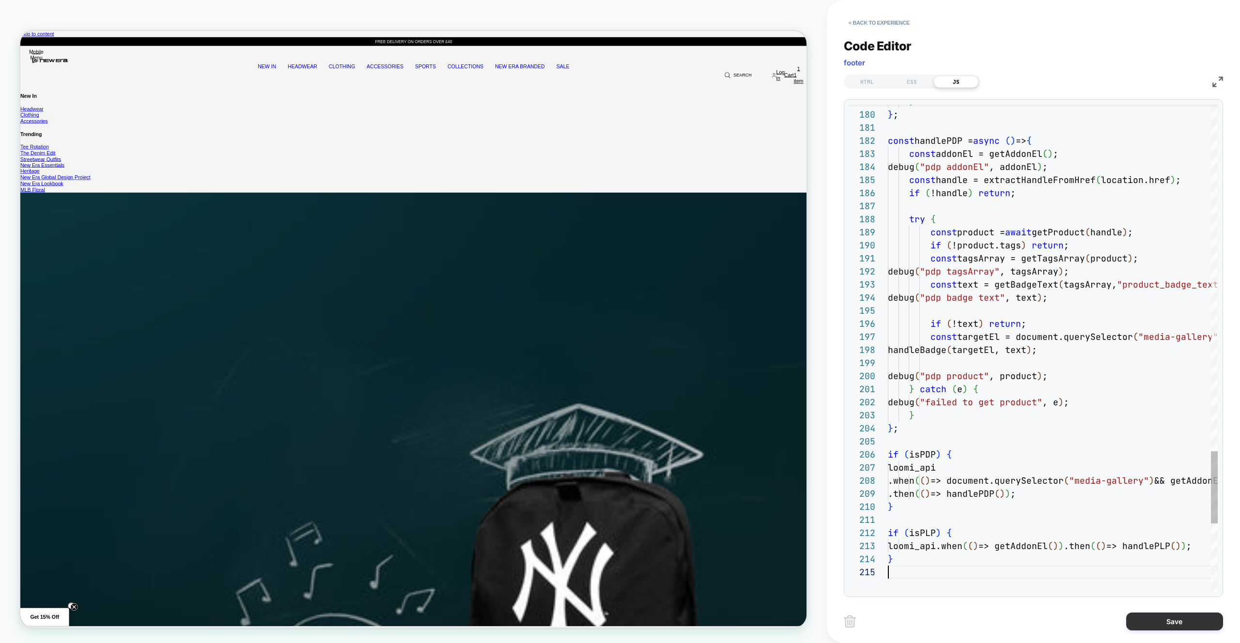
type textarea "**********"
click at [1136, 626] on button "Save" at bounding box center [1174, 622] width 97 height 18
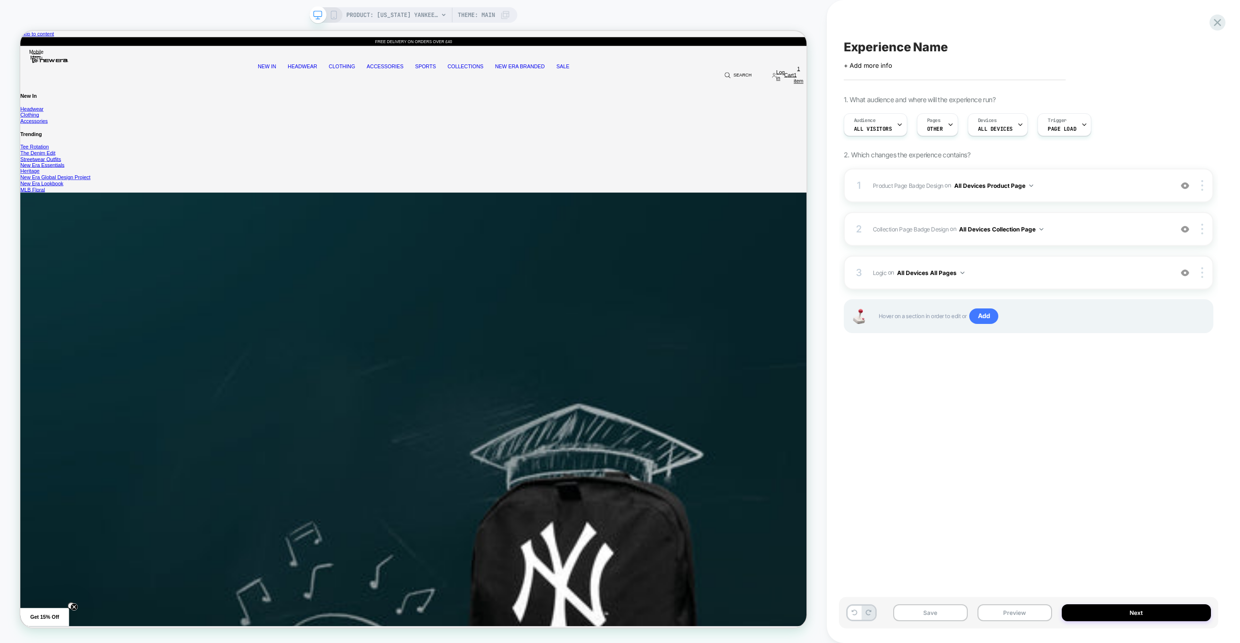
drag, startPoint x: 1020, startPoint y: 613, endPoint x: 1020, endPoint y: 596, distance: 17.0
click at [1020, 613] on button "Preview" at bounding box center [1014, 612] width 75 height 17
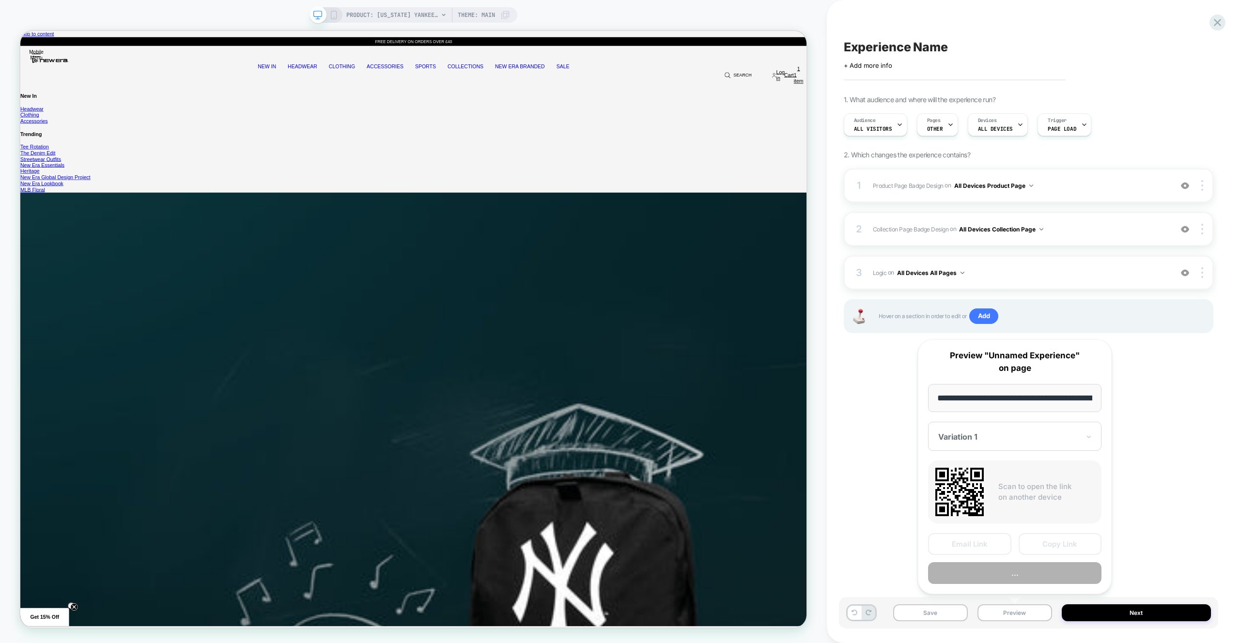
scroll to position [0, 367]
click at [1019, 573] on button "Preview" at bounding box center [1014, 574] width 173 height 22
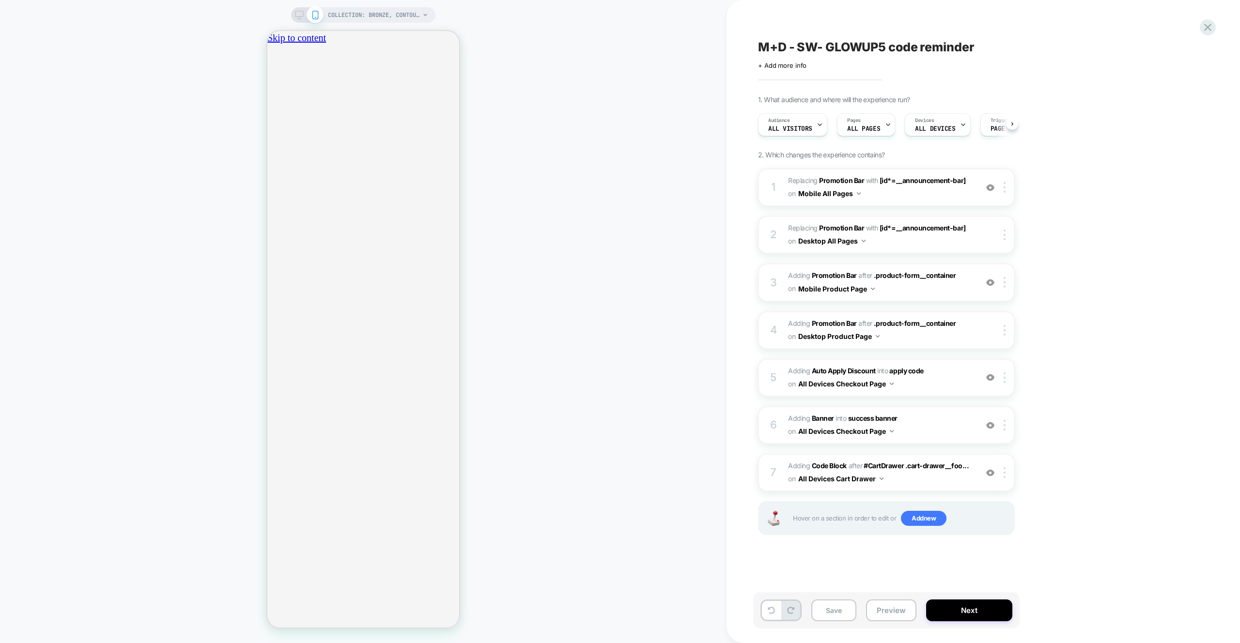
scroll to position [0, 0]
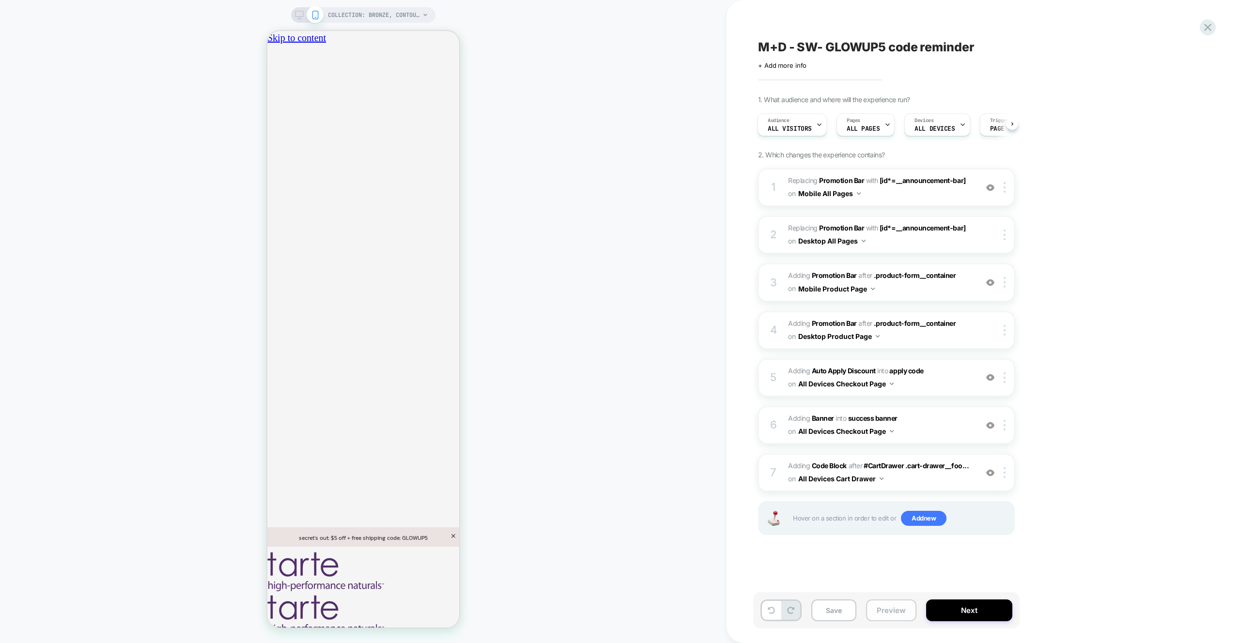
click at [882, 612] on button "Preview" at bounding box center [891, 611] width 50 height 22
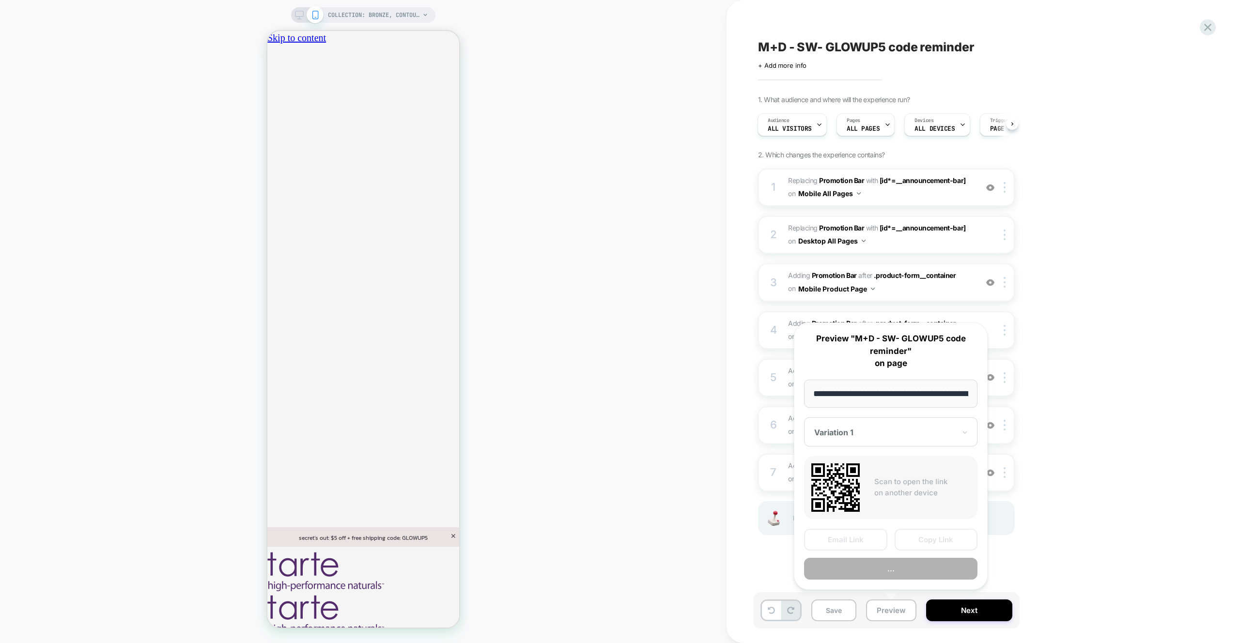
scroll to position [0, 167]
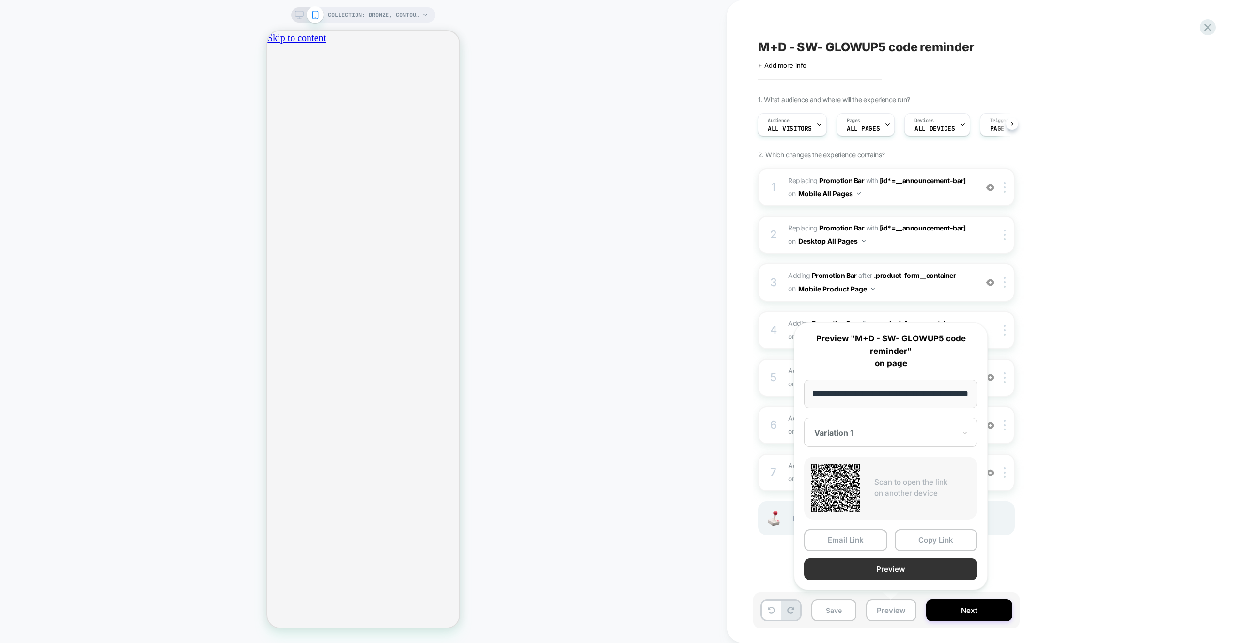
click at [883, 566] on button "Preview" at bounding box center [890, 569] width 173 height 22
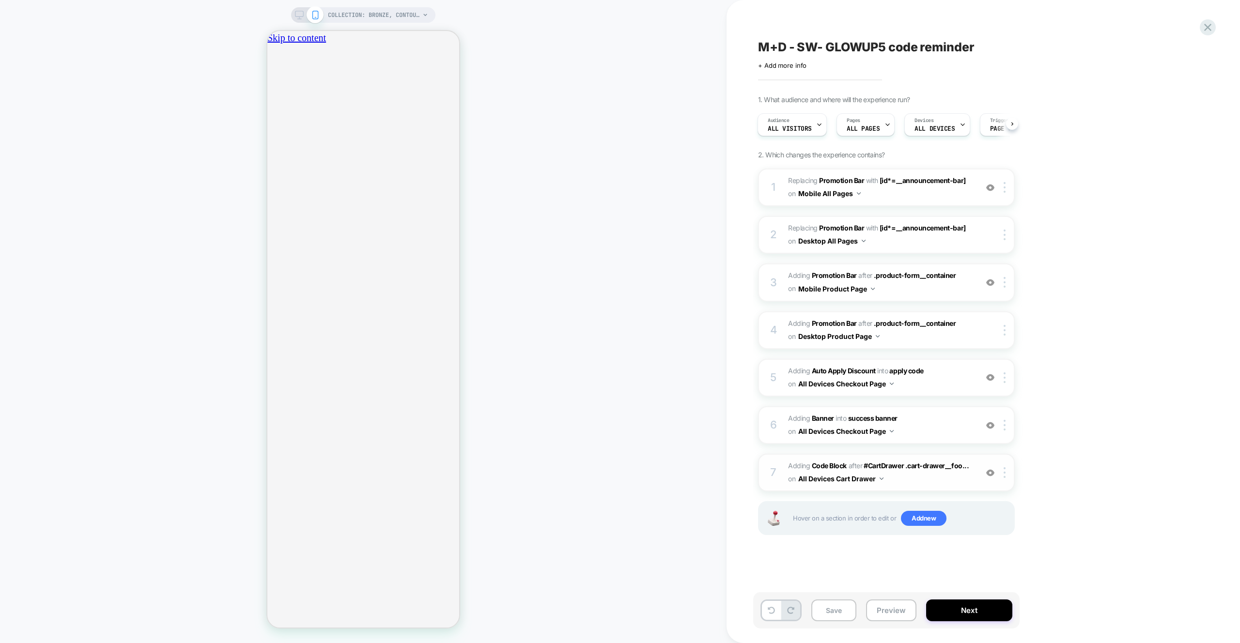
click at [931, 484] on span "Adding Code Block AFTER #CartDrawer .cart-drawer__foo... #CartDrawer .cart-draw…" at bounding box center [880, 473] width 185 height 26
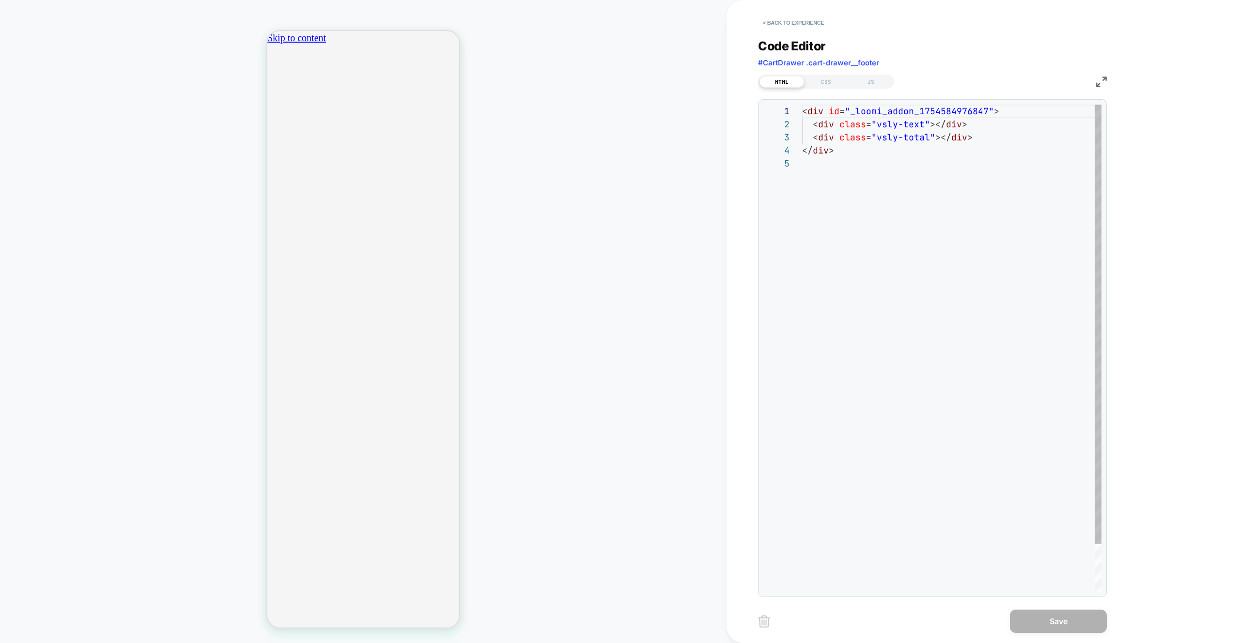
scroll to position [52, 0]
click at [860, 86] on div "JS" at bounding box center [871, 82] width 45 height 12
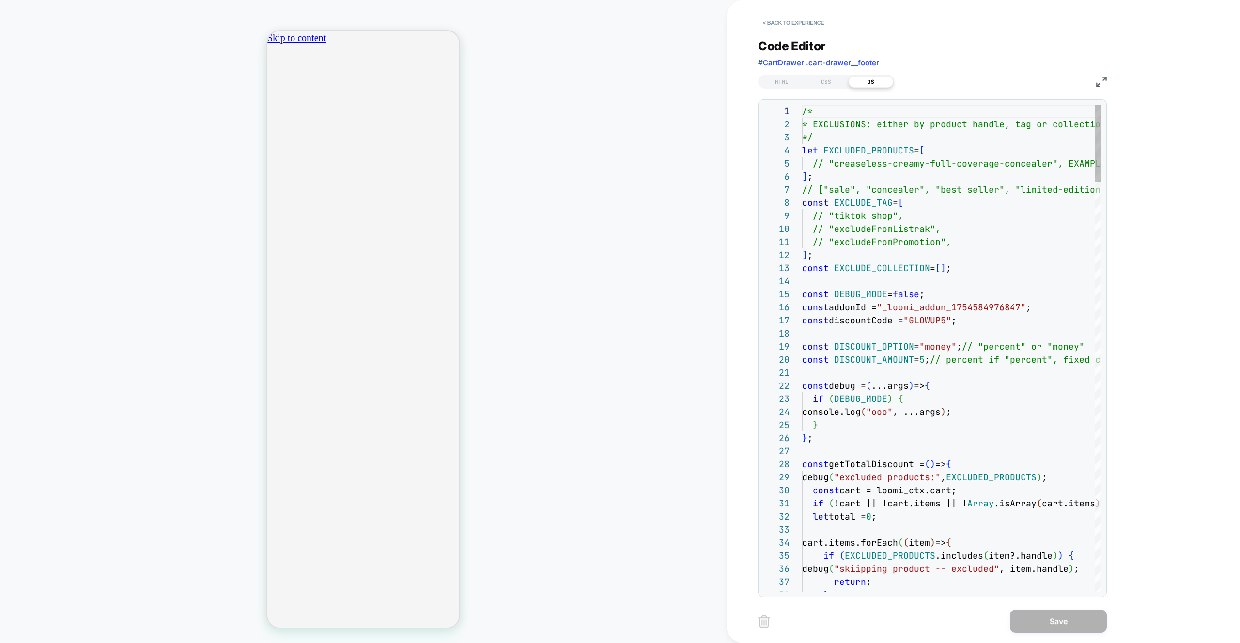
scroll to position [131, 0]
click at [966, 212] on div "// "tiktok shop"," at bounding box center [1035, 215] width 467 height 13
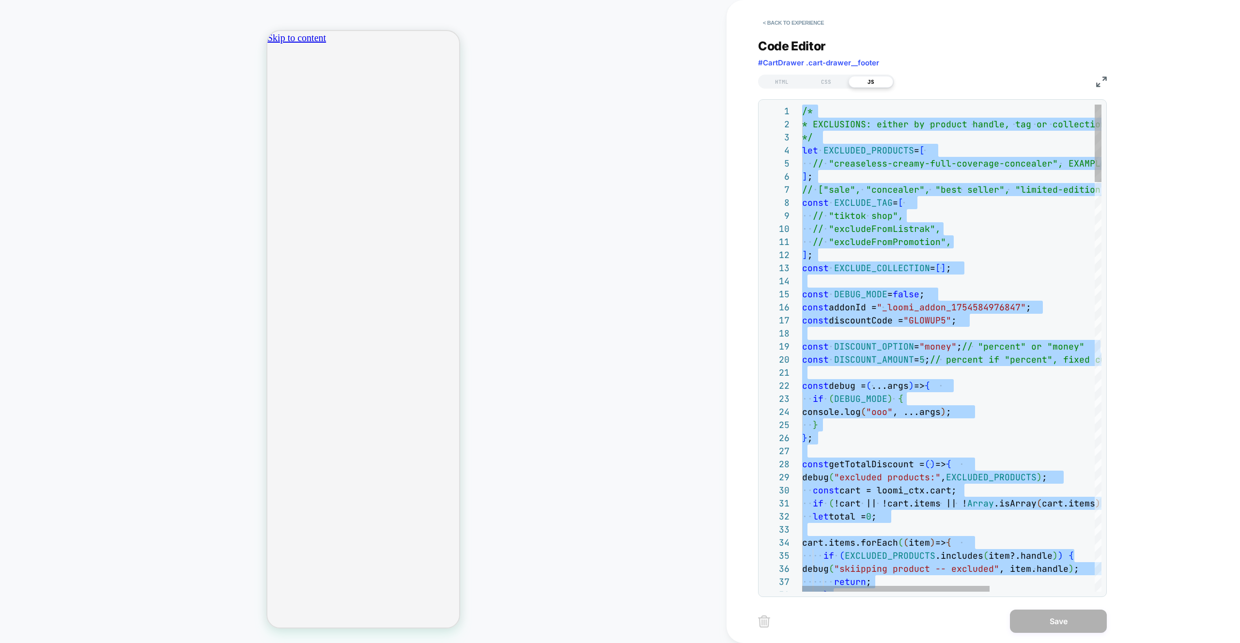
type textarea "**********"
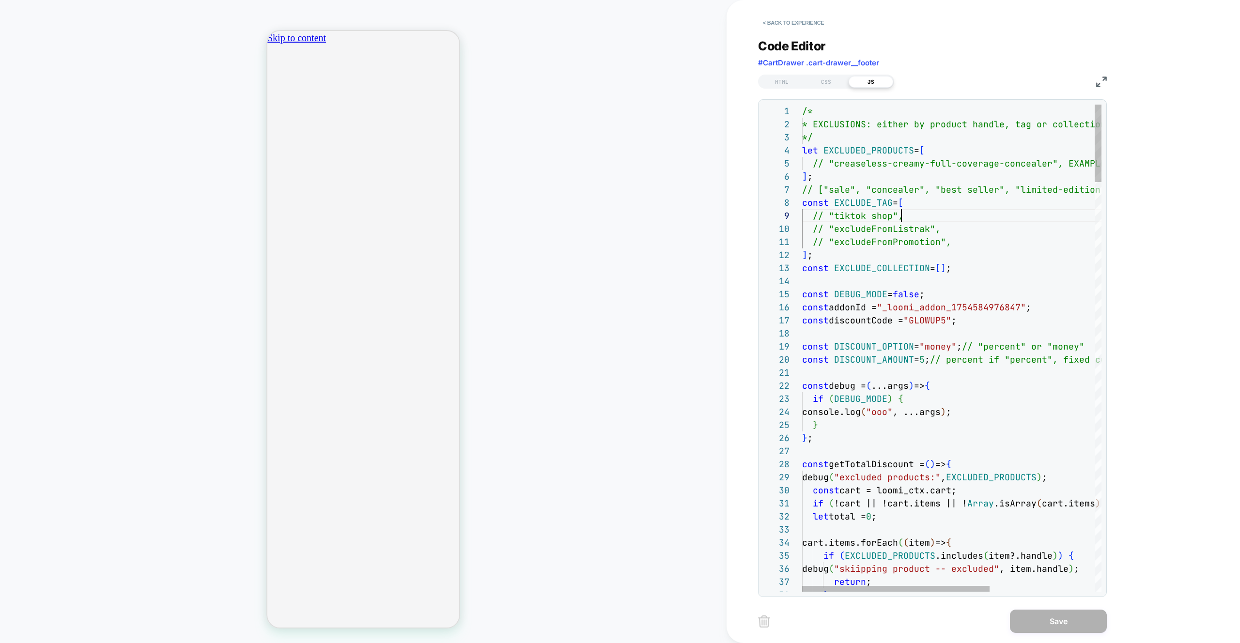
click at [798, 27] on button "< Back to experience" at bounding box center [793, 22] width 71 height 15
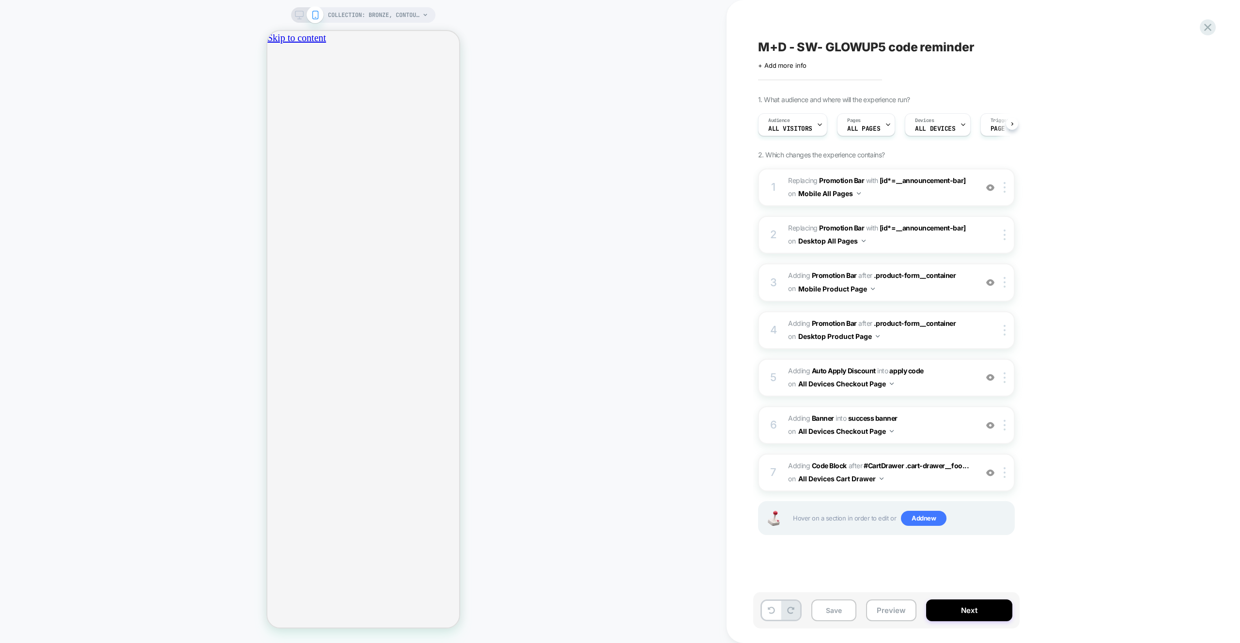
scroll to position [0, 0]
click at [1207, 32] on icon at bounding box center [1207, 27] width 13 height 13
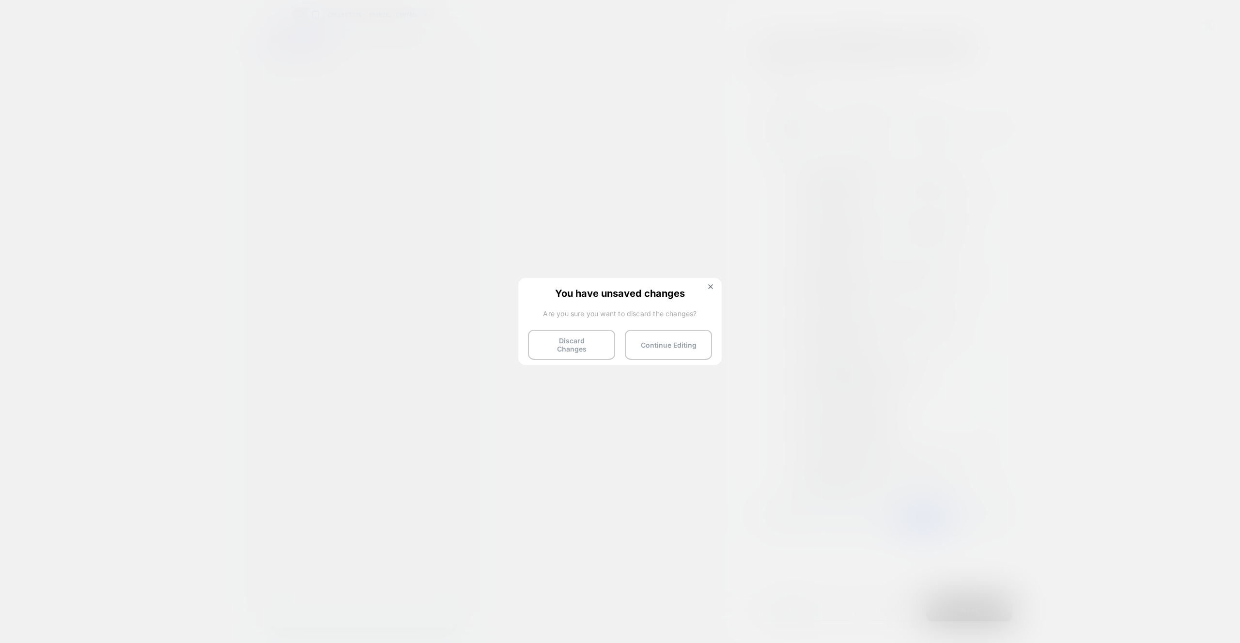
click at [576, 340] on button "Discard Changes" at bounding box center [571, 345] width 87 height 30
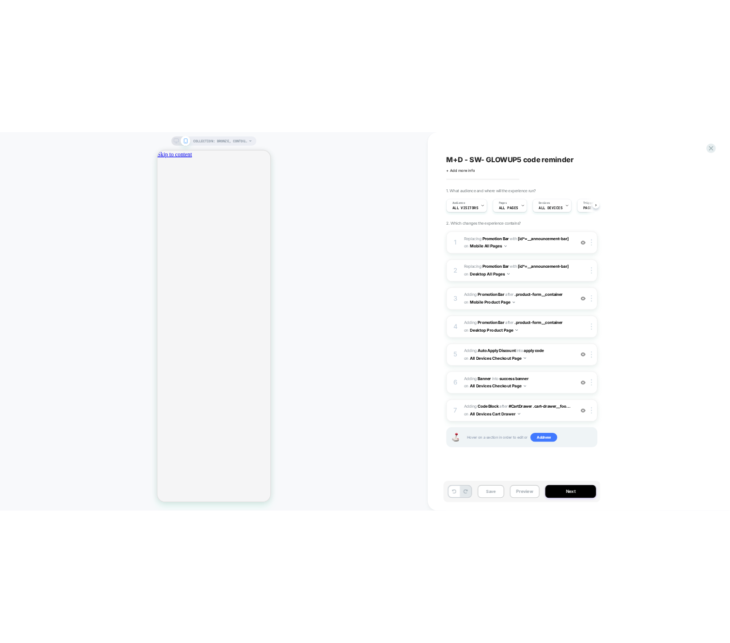
scroll to position [0, 0]
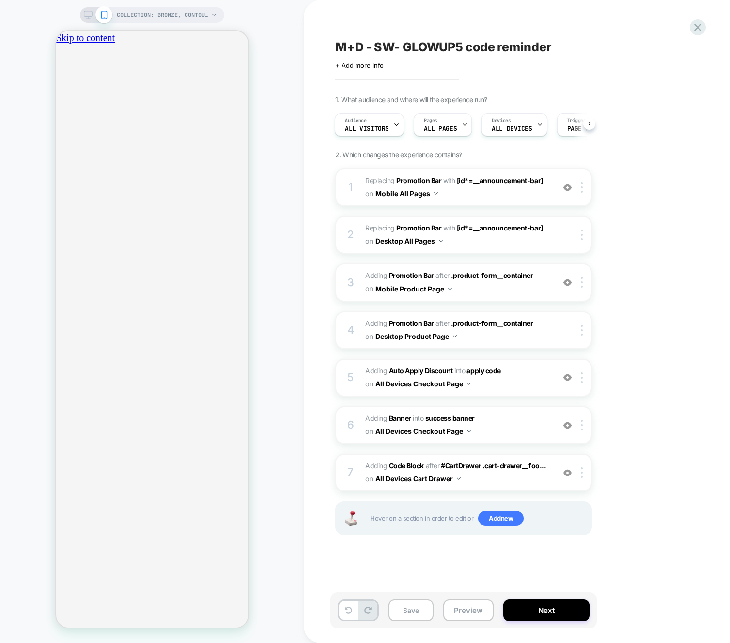
drag, startPoint x: 475, startPoint y: 604, endPoint x: 480, endPoint y: 592, distance: 13.2
click at [475, 604] on button "Preview" at bounding box center [468, 611] width 50 height 22
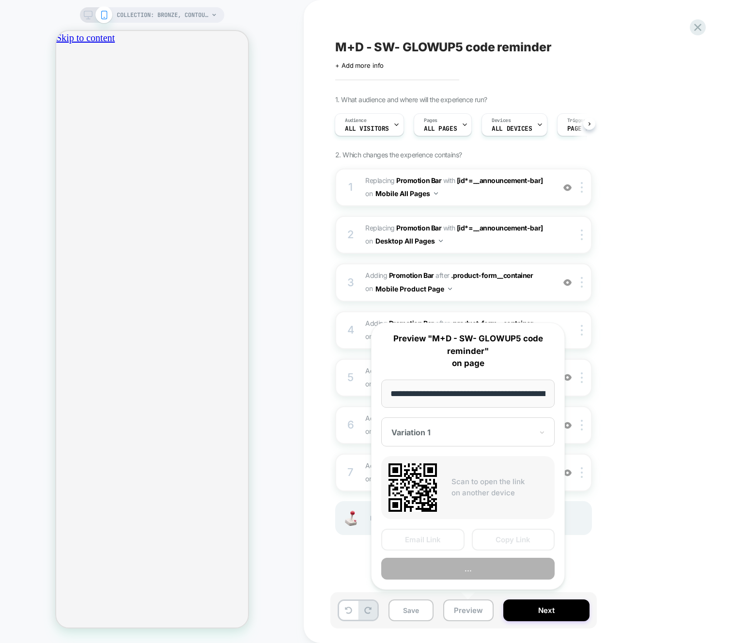
scroll to position [0, 167]
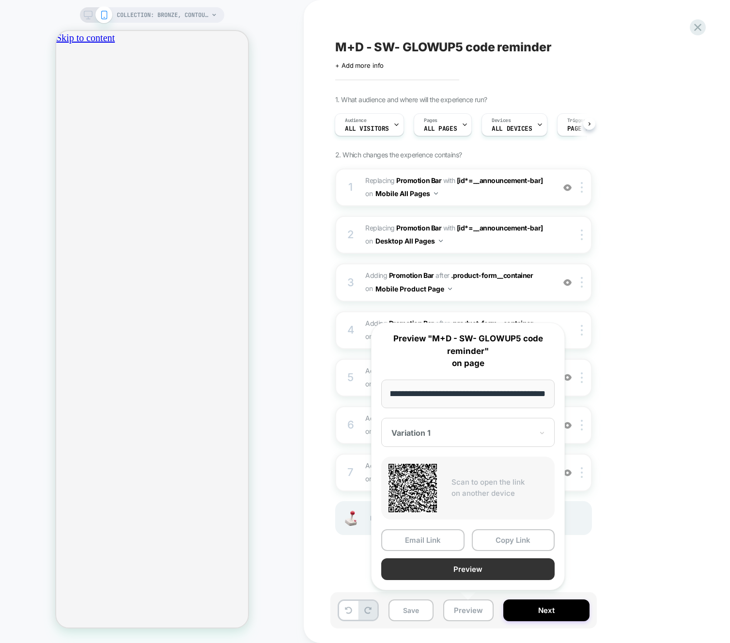
click at [481, 574] on button "Preview" at bounding box center [467, 569] width 173 height 22
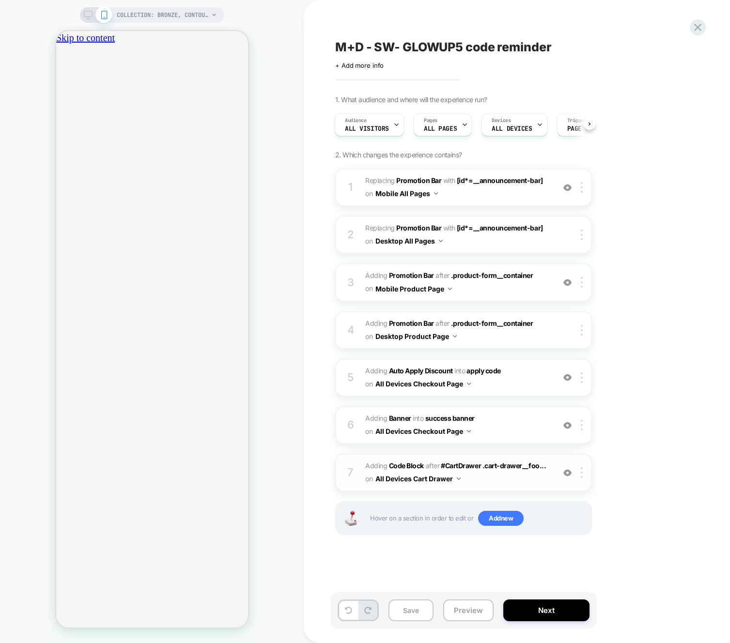
click at [510, 484] on span "Adding Code Block AFTER #CartDrawer .cart-drawer__foo... #CartDrawer .cart-draw…" at bounding box center [457, 473] width 185 height 26
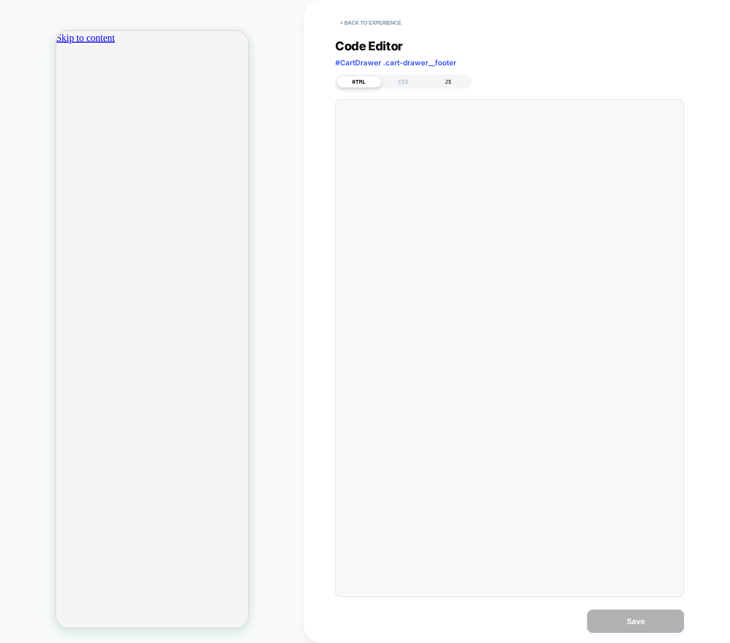
click at [455, 79] on div "JS" at bounding box center [448, 82] width 45 height 12
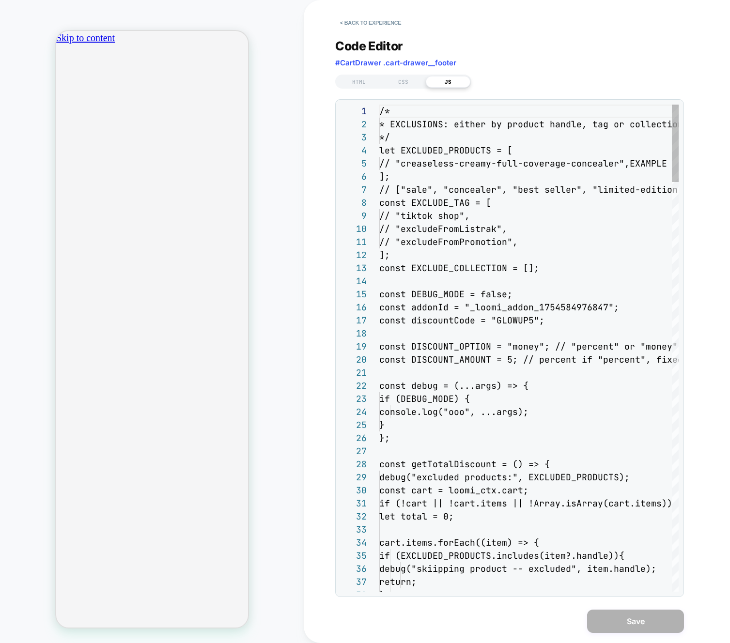
scroll to position [131, 0]
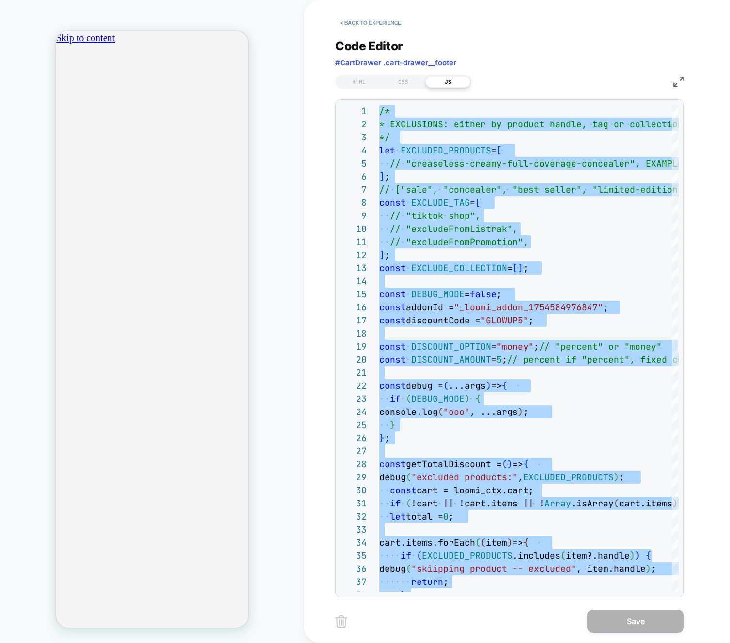
type textarea "***"
drag, startPoint x: 631, startPoint y: 624, endPoint x: 606, endPoint y: 626, distance: 24.8
click at [630, 624] on button "Save" at bounding box center [635, 621] width 97 height 23
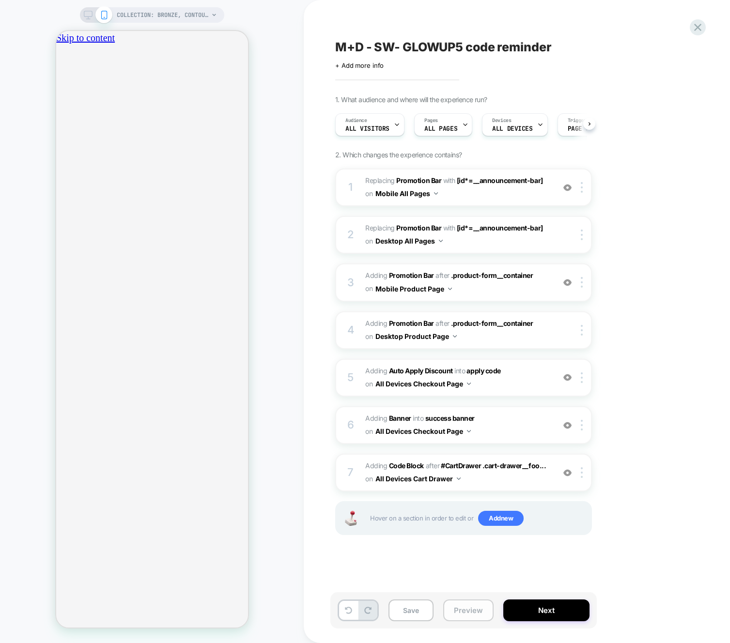
click at [488, 611] on button "Preview" at bounding box center [468, 611] width 50 height 22
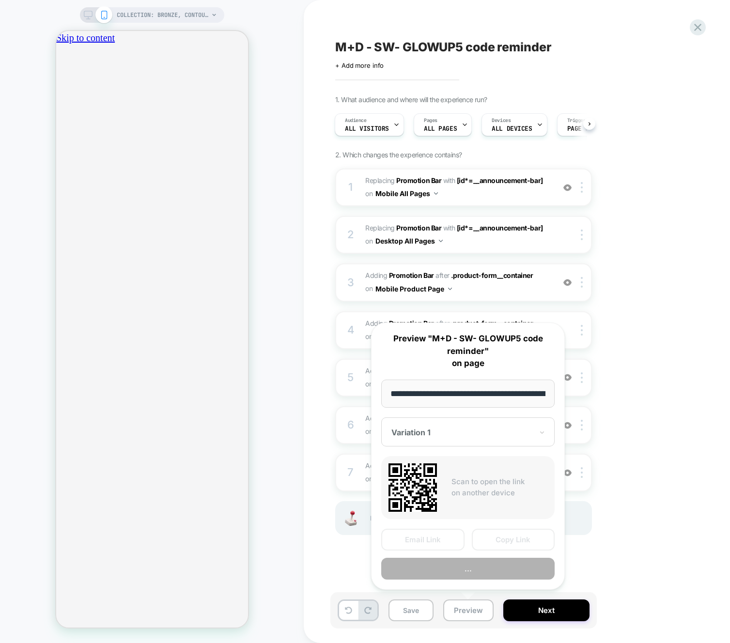
scroll to position [0, 167]
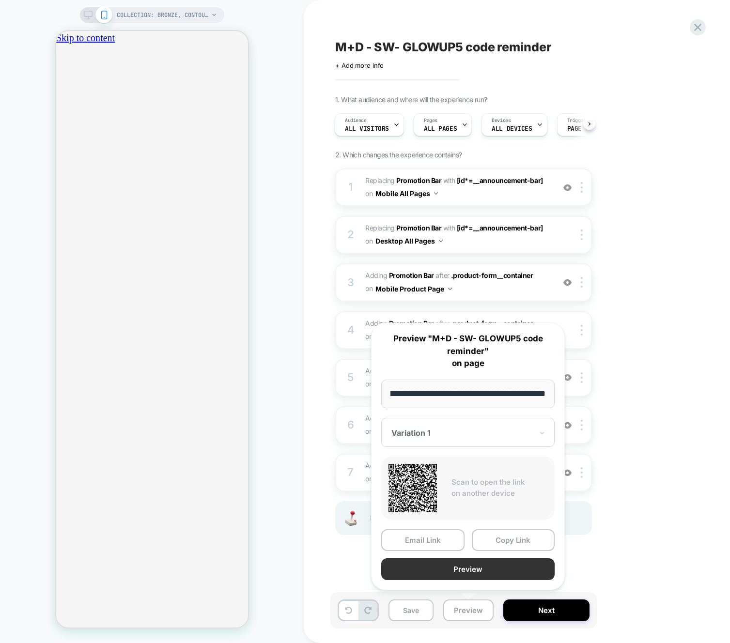
drag, startPoint x: 480, startPoint y: 583, endPoint x: 484, endPoint y: 575, distance: 8.5
click at [480, 583] on div "**********" at bounding box center [468, 457] width 194 height 268
click at [484, 575] on button "Preview" at bounding box center [467, 569] width 173 height 22
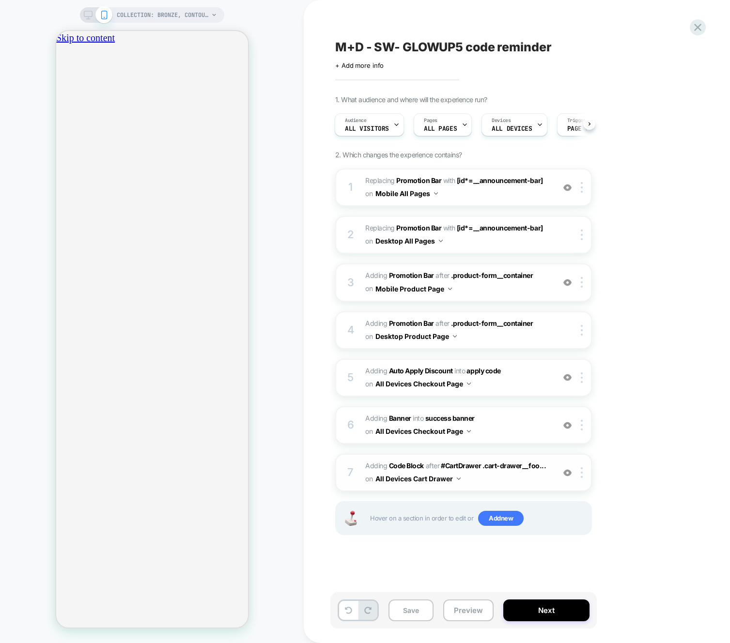
click at [513, 478] on span "Adding Code Block AFTER #CartDrawer .cart-drawer__foo... #CartDrawer .cart-draw…" at bounding box center [457, 473] width 185 height 26
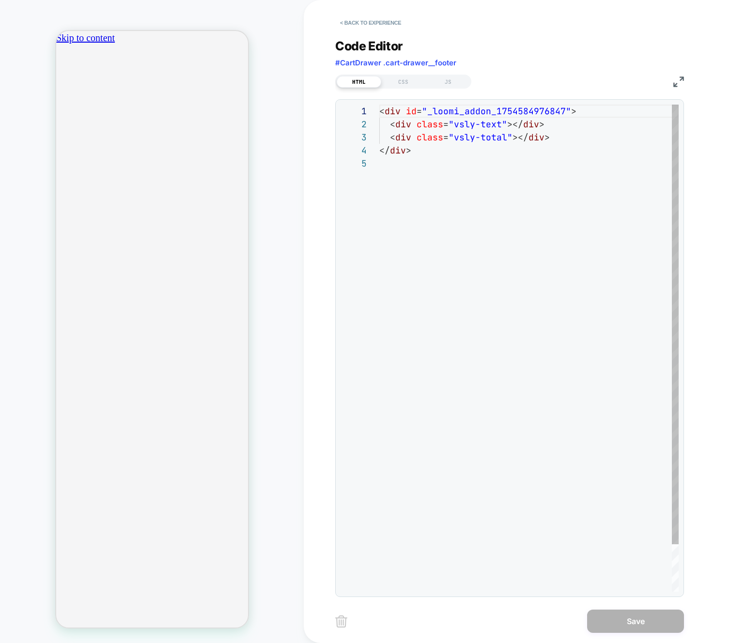
scroll to position [52, 0]
click at [454, 88] on div "HTML CSS JS" at bounding box center [403, 82] width 136 height 14
click at [452, 85] on div "JS" at bounding box center [448, 82] width 45 height 12
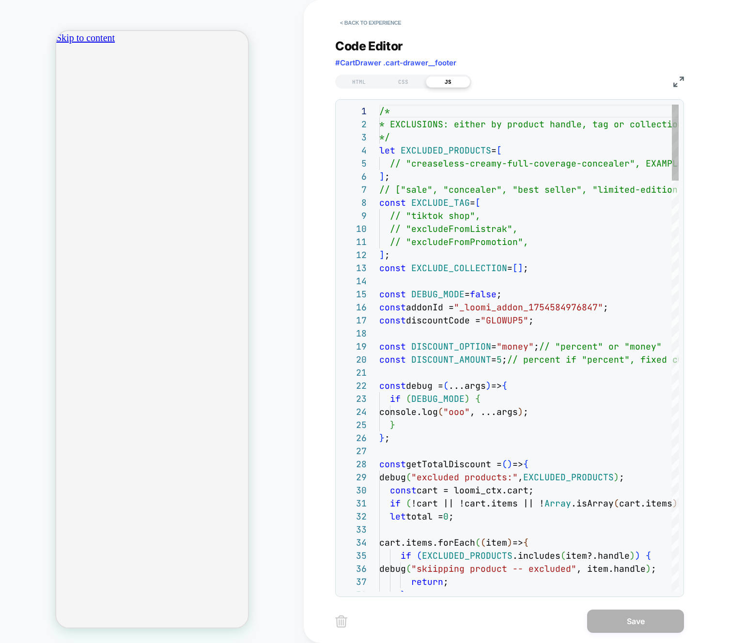
type textarea "**********"
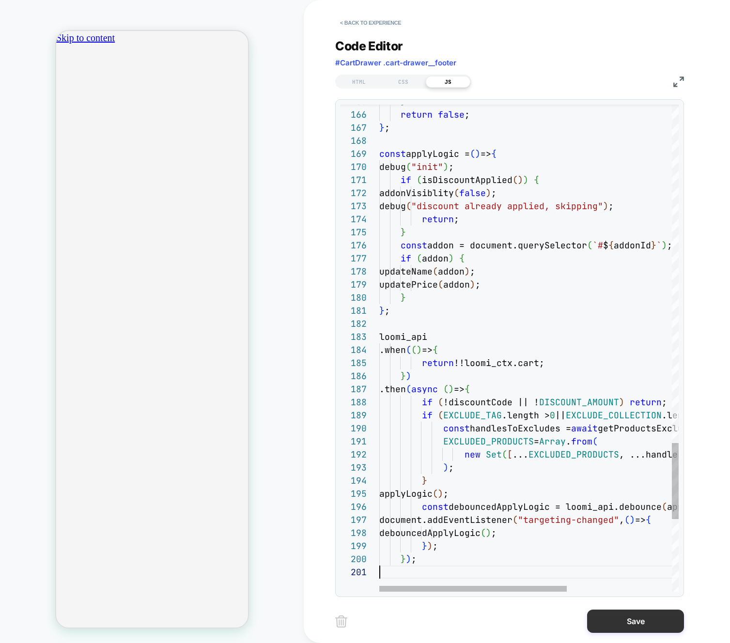
scroll to position [0, 0]
click at [610, 615] on button "Save" at bounding box center [635, 621] width 97 height 23
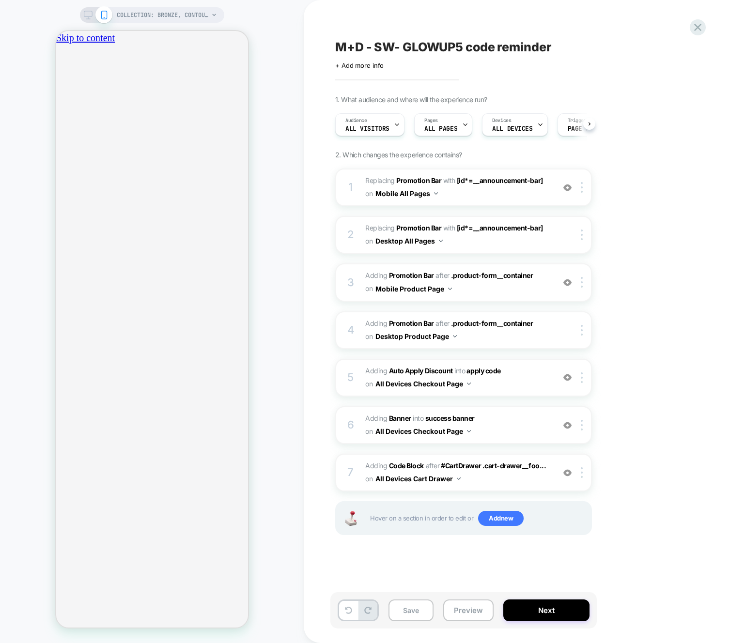
drag, startPoint x: 481, startPoint y: 611, endPoint x: 484, endPoint y: 597, distance: 14.9
click at [481, 611] on button "Preview" at bounding box center [468, 611] width 50 height 22
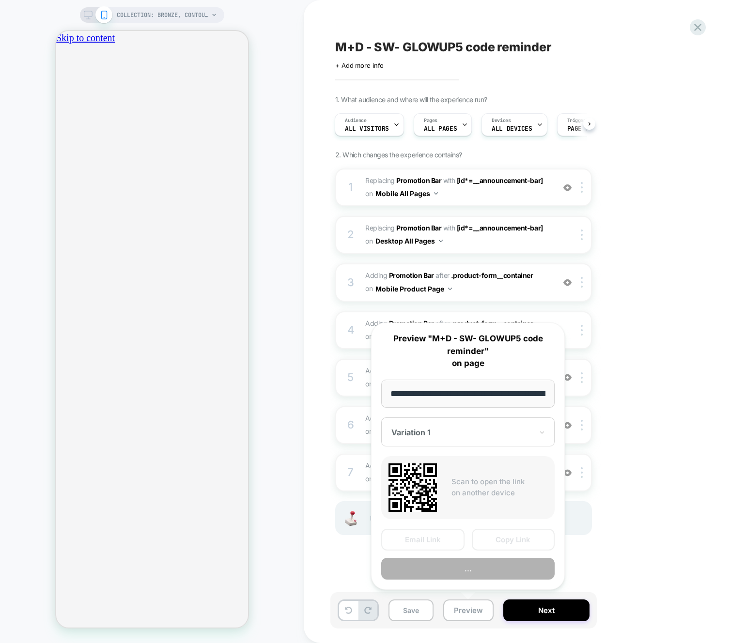
scroll to position [0, 167]
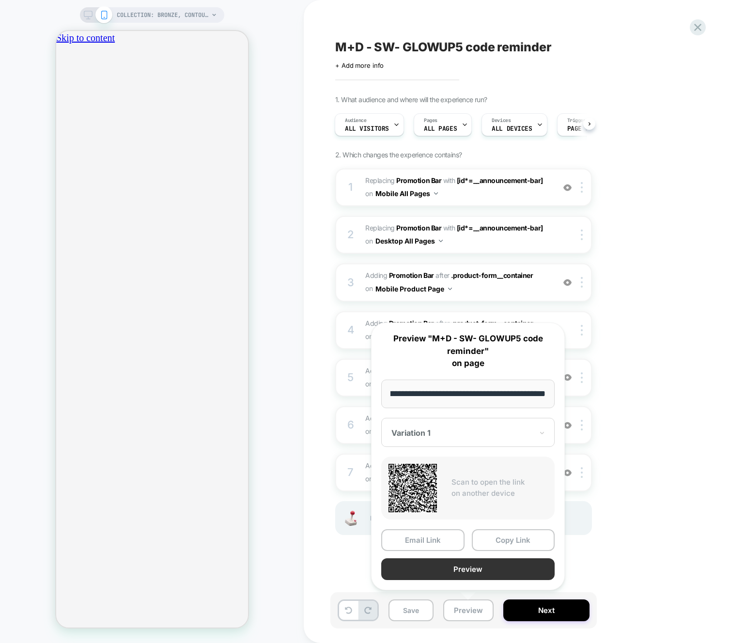
click at [480, 563] on button "Preview" at bounding box center [467, 569] width 173 height 22
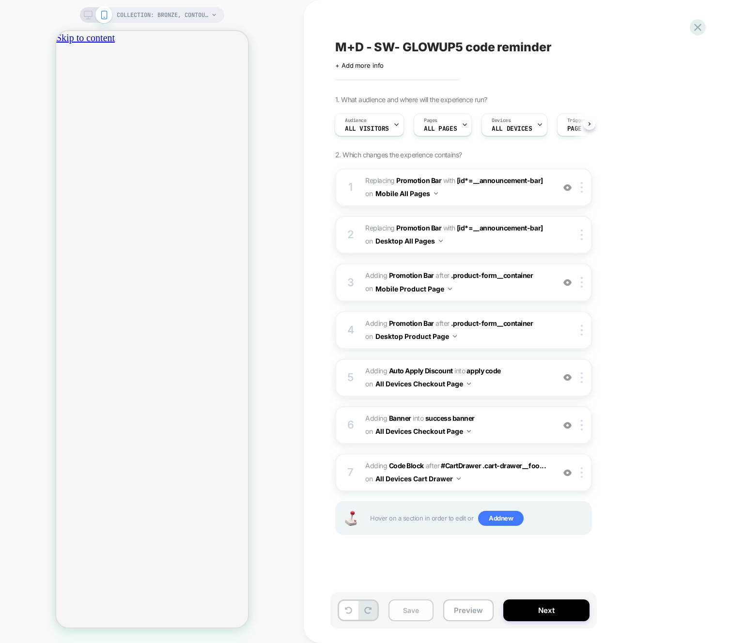
click at [412, 615] on button "Save" at bounding box center [410, 611] width 45 height 22
click at [515, 482] on span "Adding Code Block AFTER #CartDrawer .cart-drawer__foo... #CartDrawer .cart-draw…" at bounding box center [457, 473] width 185 height 26
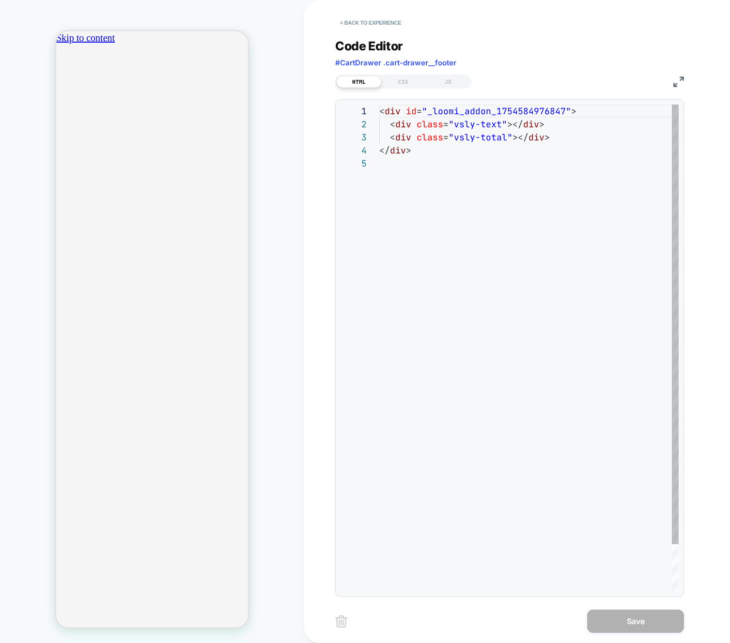
scroll to position [52, 0]
drag, startPoint x: 443, startPoint y: 82, endPoint x: 454, endPoint y: 94, distance: 16.1
click at [443, 82] on div "JS" at bounding box center [448, 82] width 45 height 12
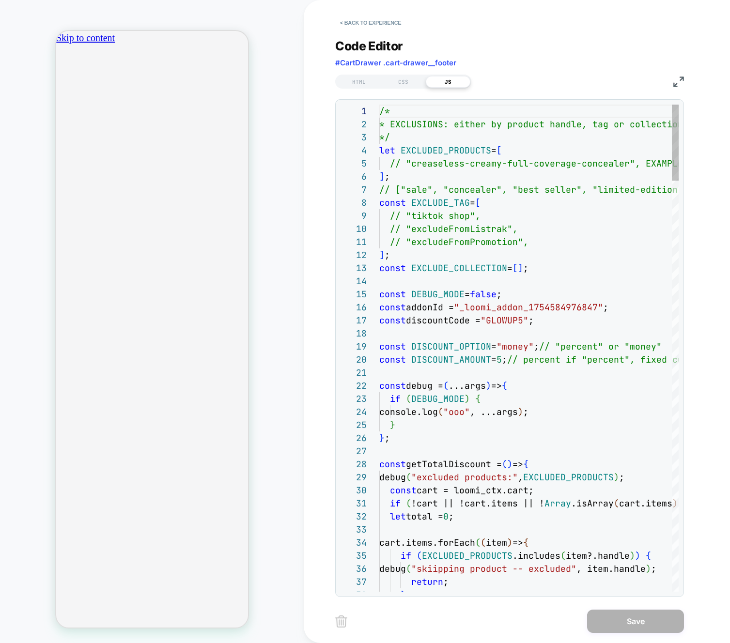
scroll to position [13, 11]
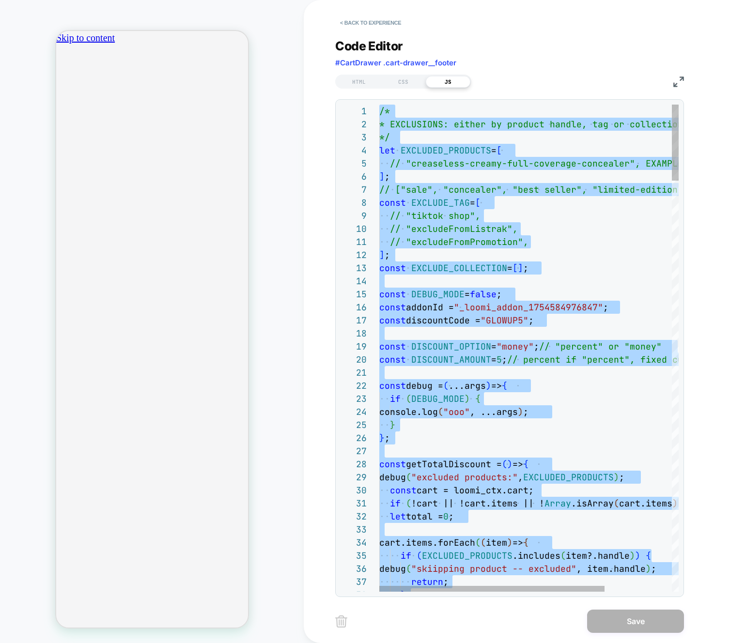
type textarea "**********"
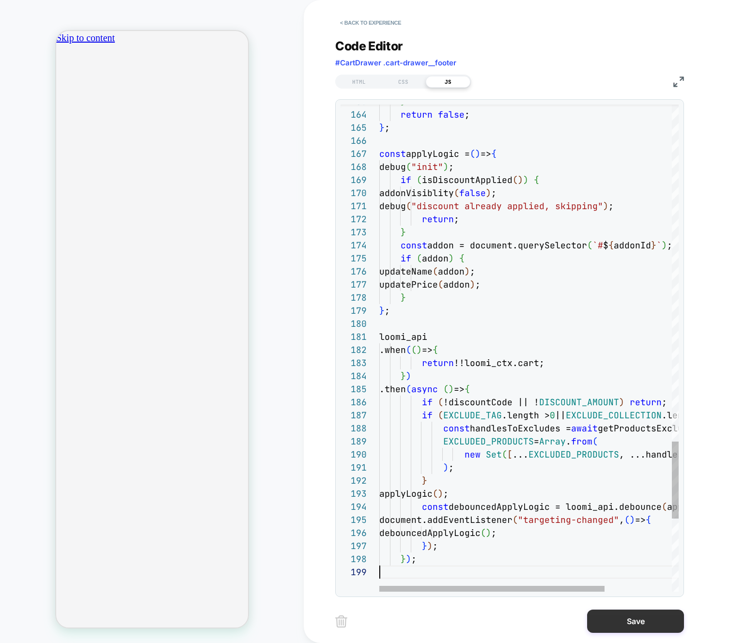
scroll to position [105, 0]
click at [626, 630] on button "Save" at bounding box center [635, 621] width 97 height 23
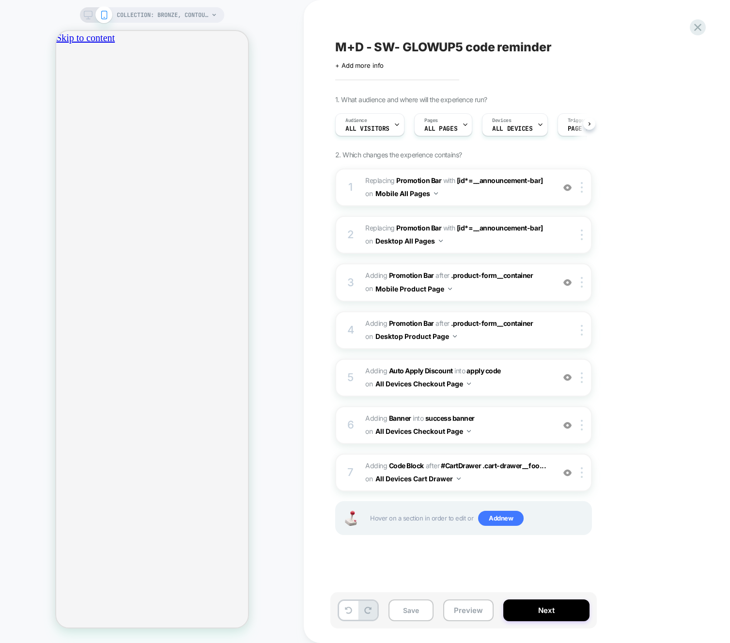
drag, startPoint x: 418, startPoint y: 613, endPoint x: 579, endPoint y: 80, distance: 556.8
click at [418, 613] on button "Save" at bounding box center [410, 611] width 45 height 22
click at [692, 26] on icon at bounding box center [697, 27] width 13 height 13
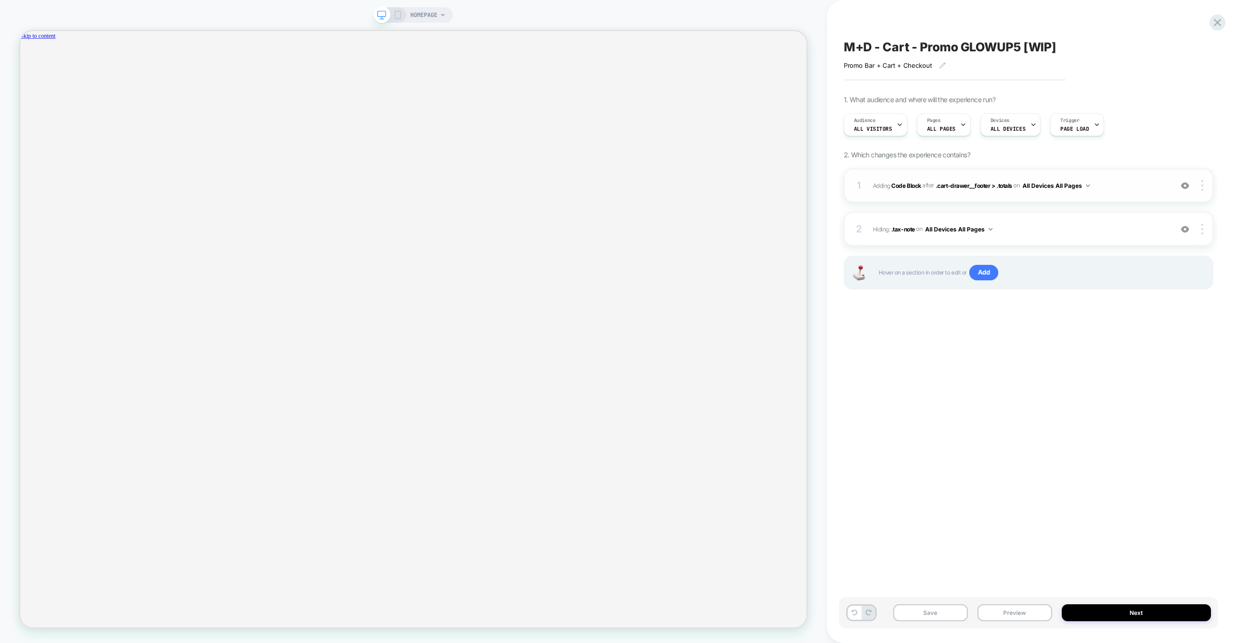
click at [1122, 181] on span "Adding Code Block AFTER .cart-drawer__footer > .totals .cart-drawer__footer > .…" at bounding box center [1020, 186] width 294 height 12
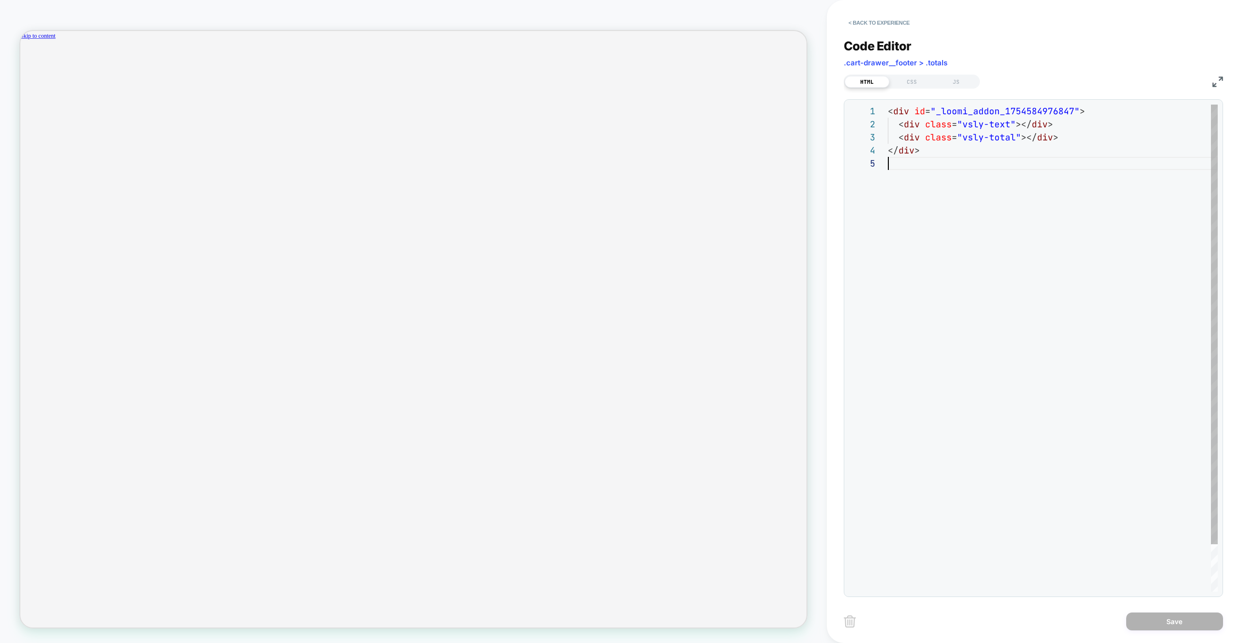
scroll to position [52, 0]
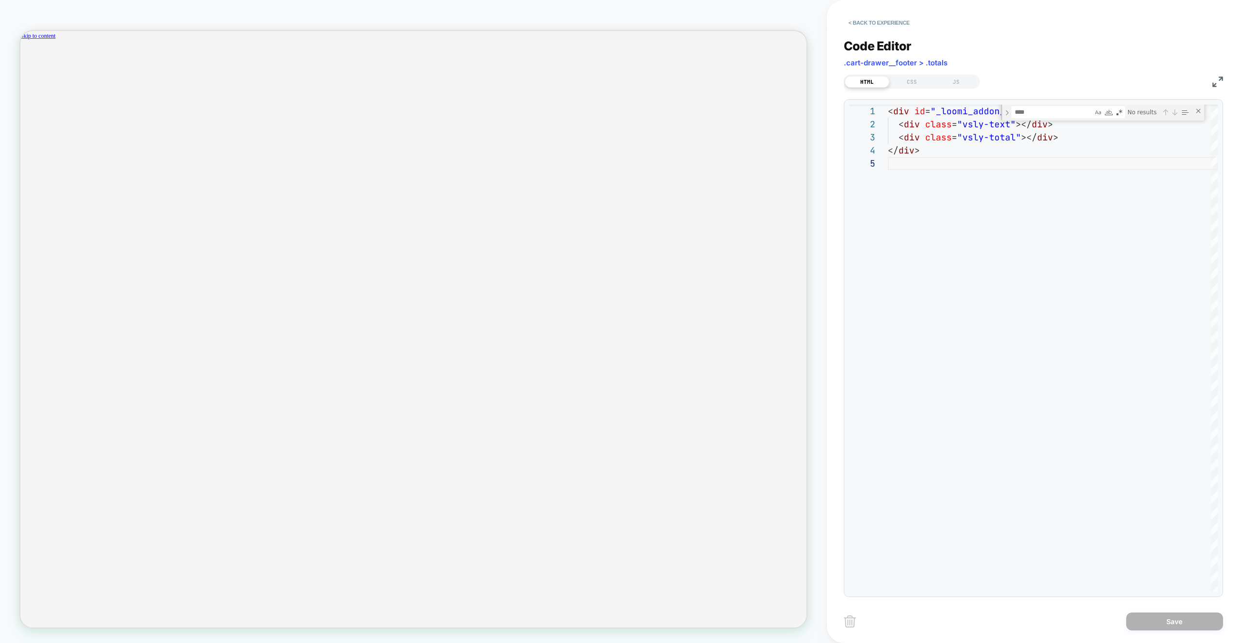
drag, startPoint x: 956, startPoint y: 76, endPoint x: 977, endPoint y: 95, distance: 28.8
click at [956, 76] on div "JS" at bounding box center [956, 82] width 45 height 12
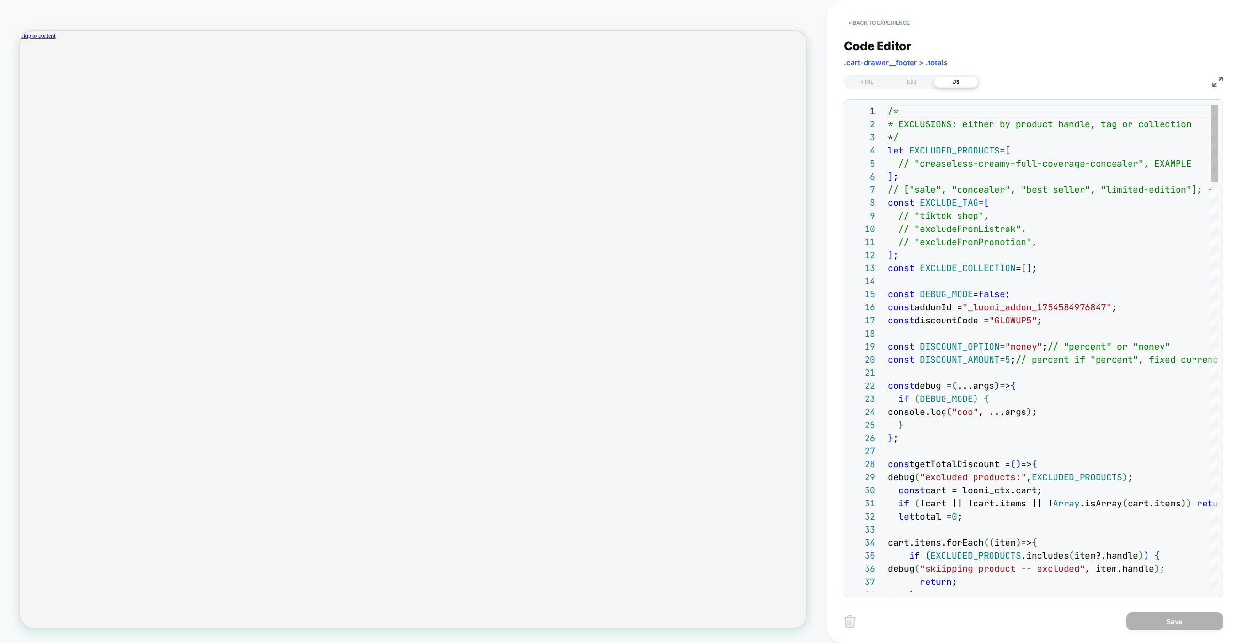
type textarea "**********"
type textarea "*"
type textarea "**********"
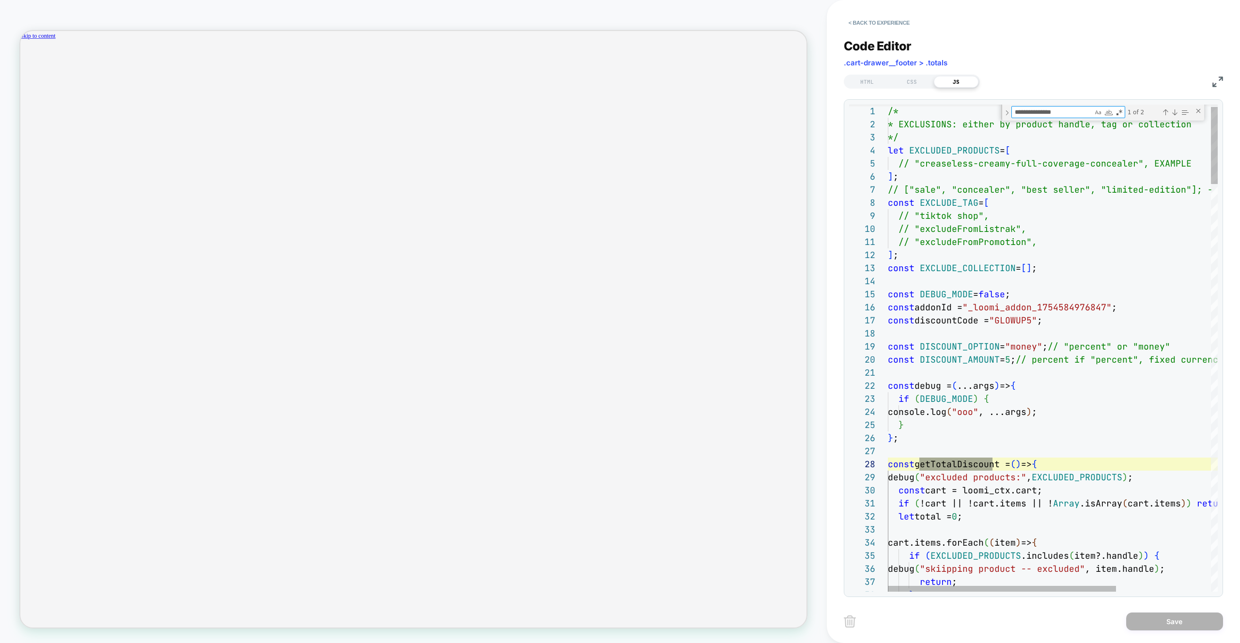
type textarea "**********"
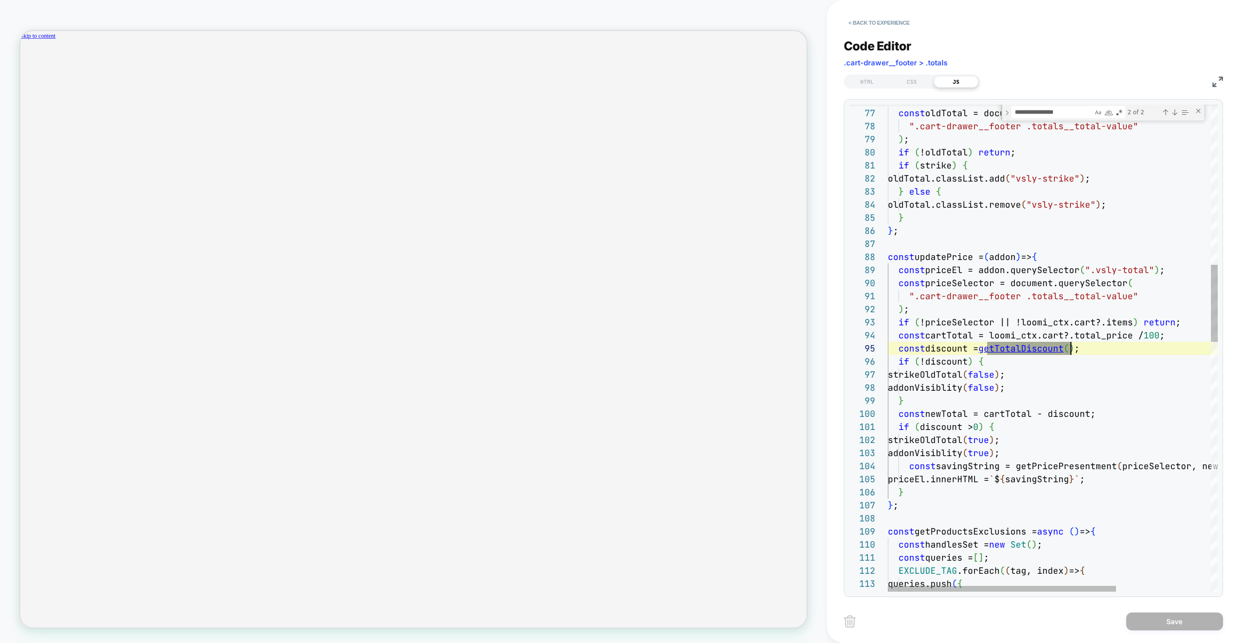
scroll to position [52, 183]
click at [1024, 347] on div "const strikeOldTotal = ( strike = true ) => { const oldTotal = document.querySe…" at bounding box center [1121, 630] width 467 height 3066
type textarea "**********"
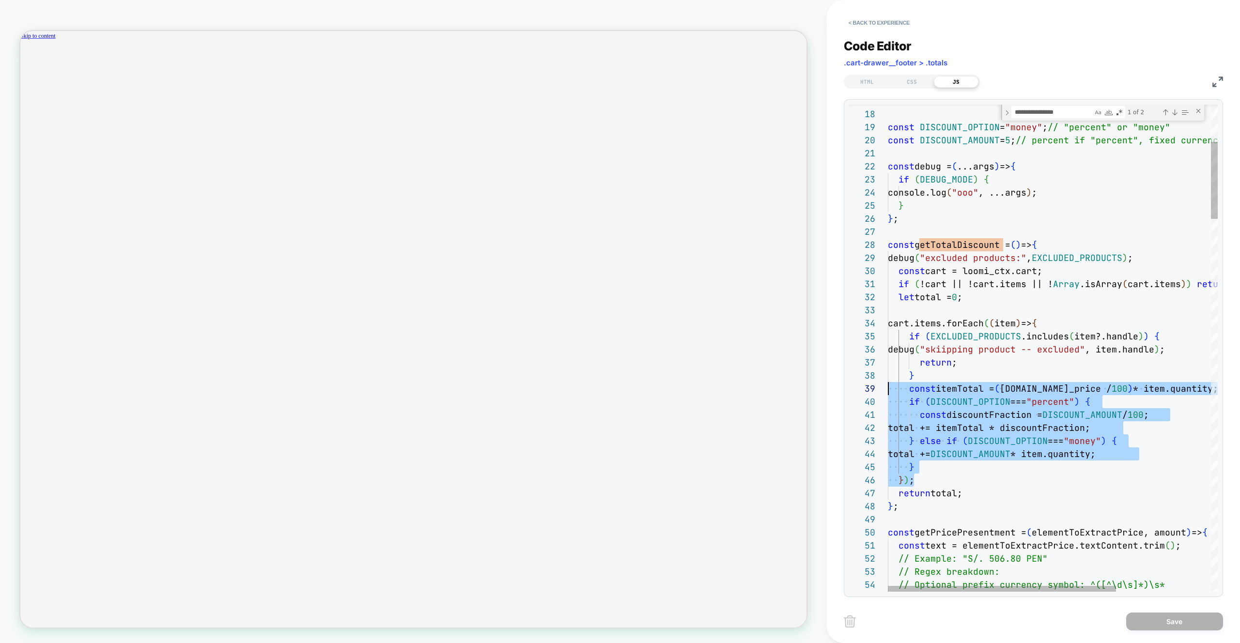
scroll to position [0, 1496]
drag, startPoint x: 978, startPoint y: 486, endPoint x: 874, endPoint y: 384, distance: 146.2
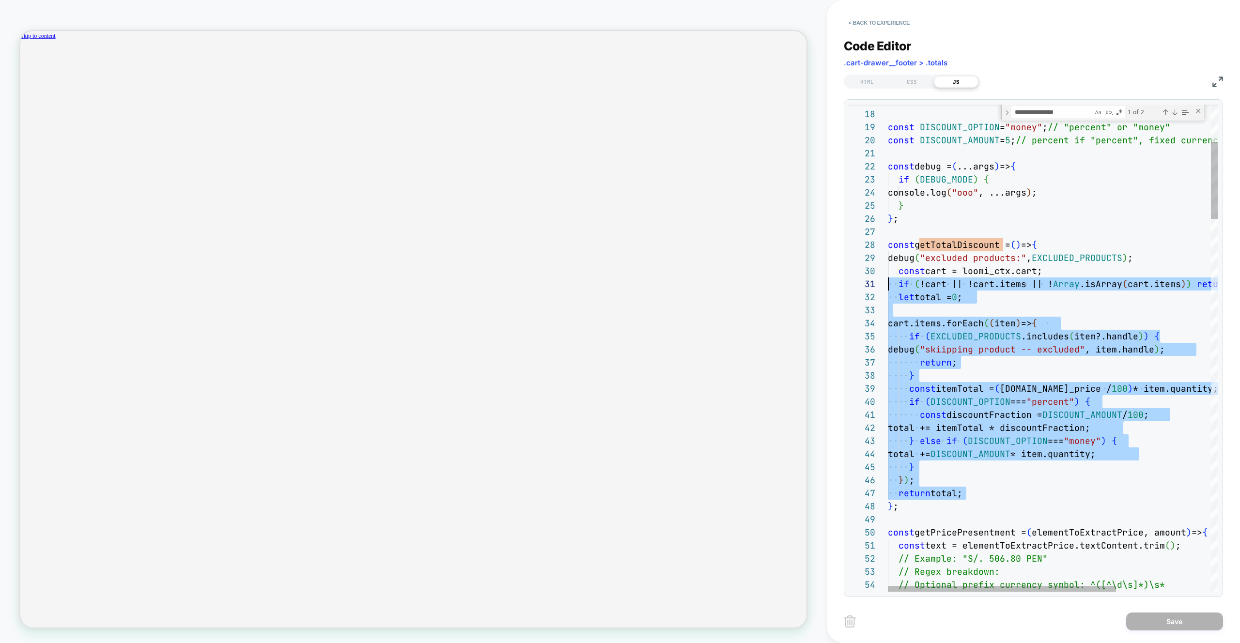
scroll to position [105, 0]
drag, startPoint x: 982, startPoint y: 478, endPoint x: 871, endPoint y: 258, distance: 246.9
type textarea "**********"
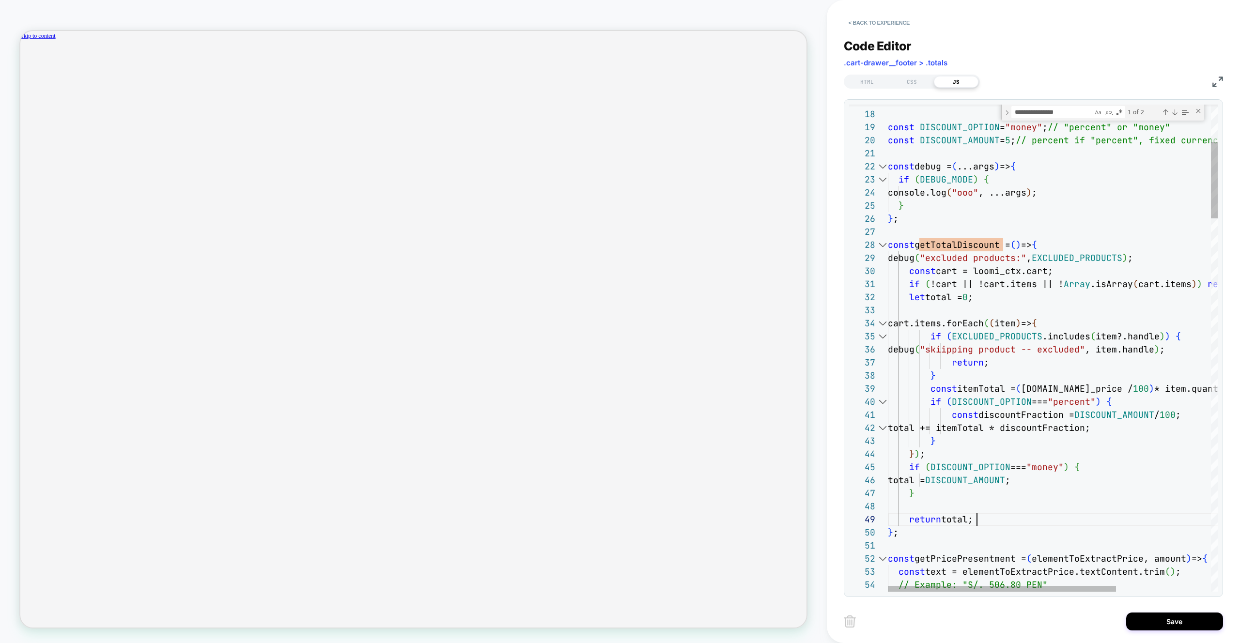
scroll to position [105, 89]
click at [1134, 626] on button "Save" at bounding box center [1174, 622] width 97 height 18
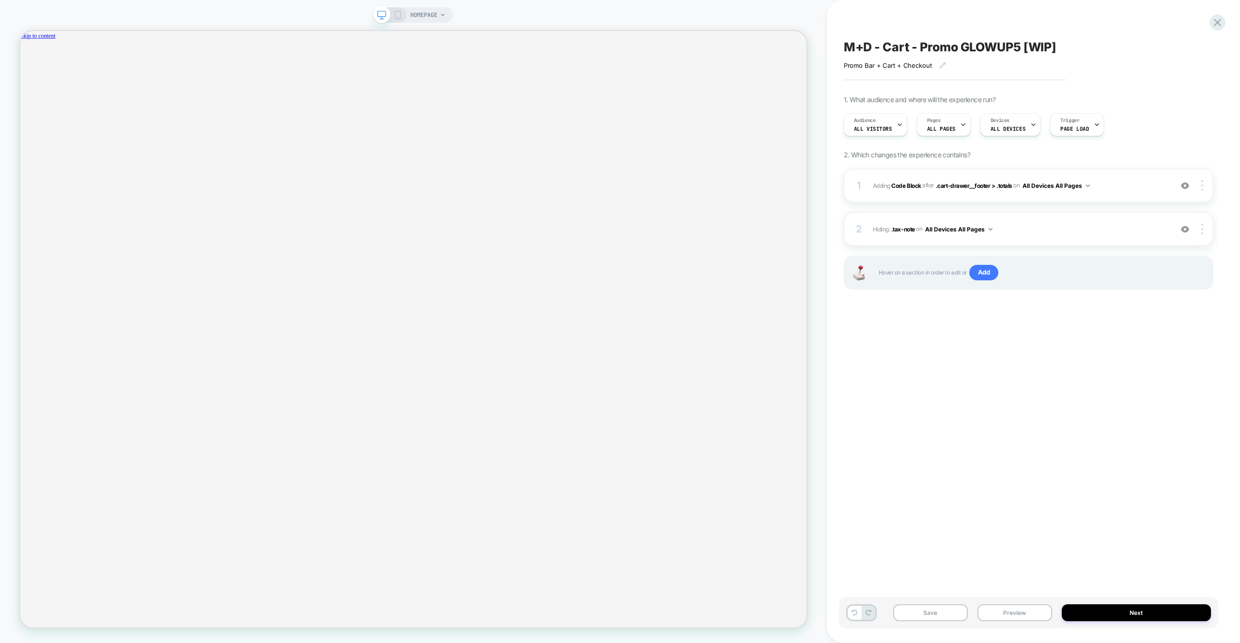
click at [1025, 621] on div "Save Preview Next" at bounding box center [1028, 612] width 379 height 31
click at [1030, 602] on div "Save Preview Next" at bounding box center [1028, 612] width 379 height 31
click at [1032, 605] on button "Preview" at bounding box center [1014, 612] width 75 height 17
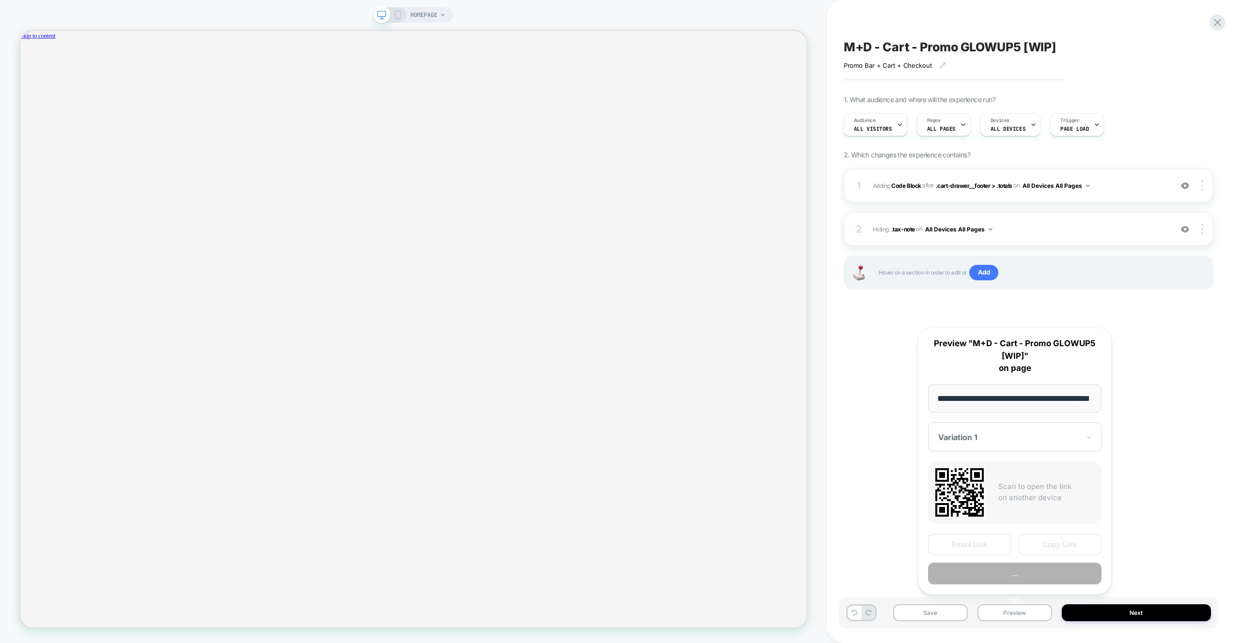
scroll to position [0, 30]
click at [1033, 581] on button "Preview" at bounding box center [1014, 574] width 173 height 22
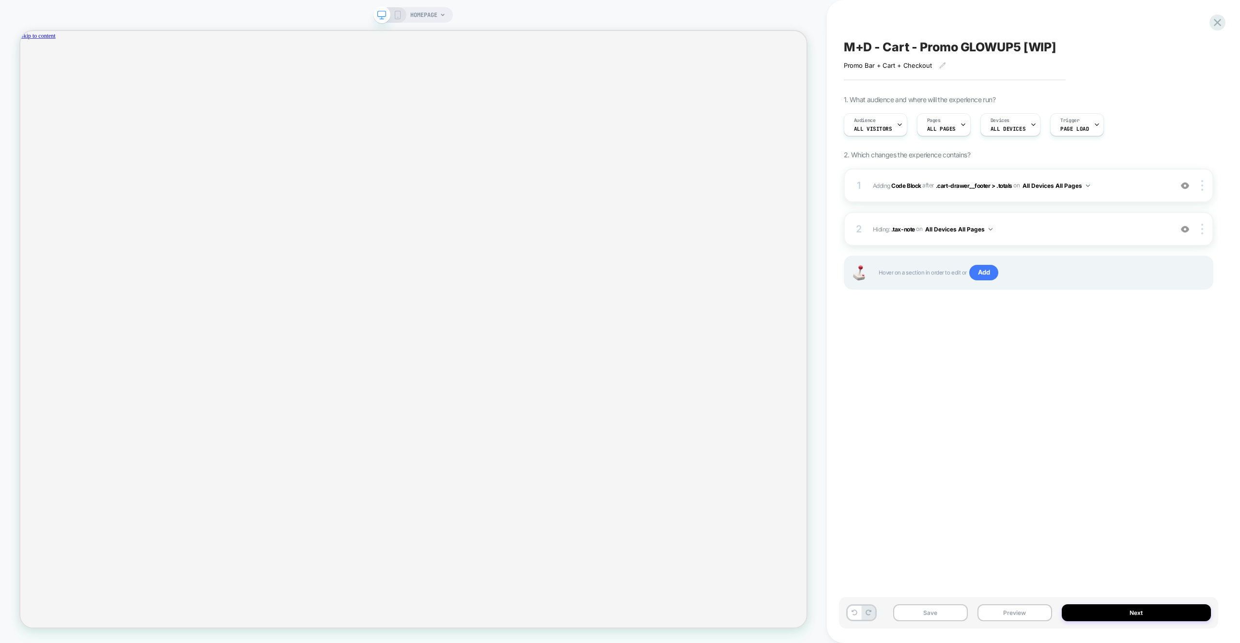
scroll to position [0, 748]
click at [947, 616] on button "Save" at bounding box center [930, 612] width 75 height 17
click at [1215, 31] on div "M+D - Cart - Promo GLOWUP5 [WIP] Promo Bar + Cart + Checkout Click to edit expe…" at bounding box center [1028, 322] width 379 height 624
click at [1216, 28] on icon at bounding box center [1217, 22] width 13 height 13
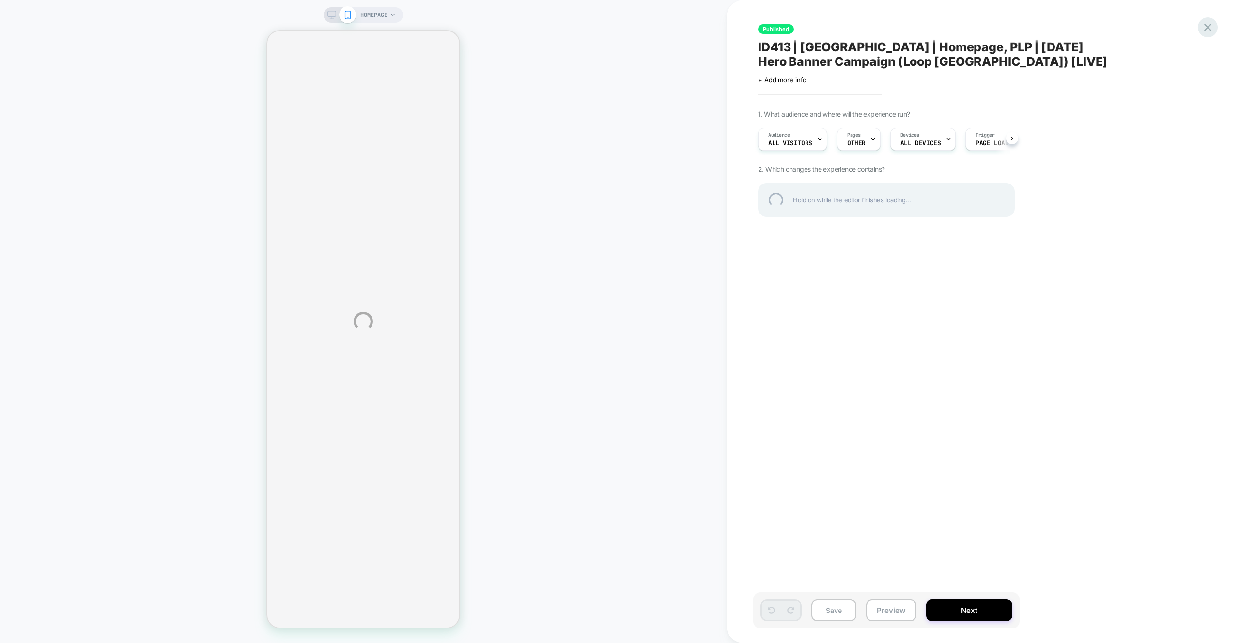
click at [1209, 27] on div at bounding box center [1208, 27] width 20 height 20
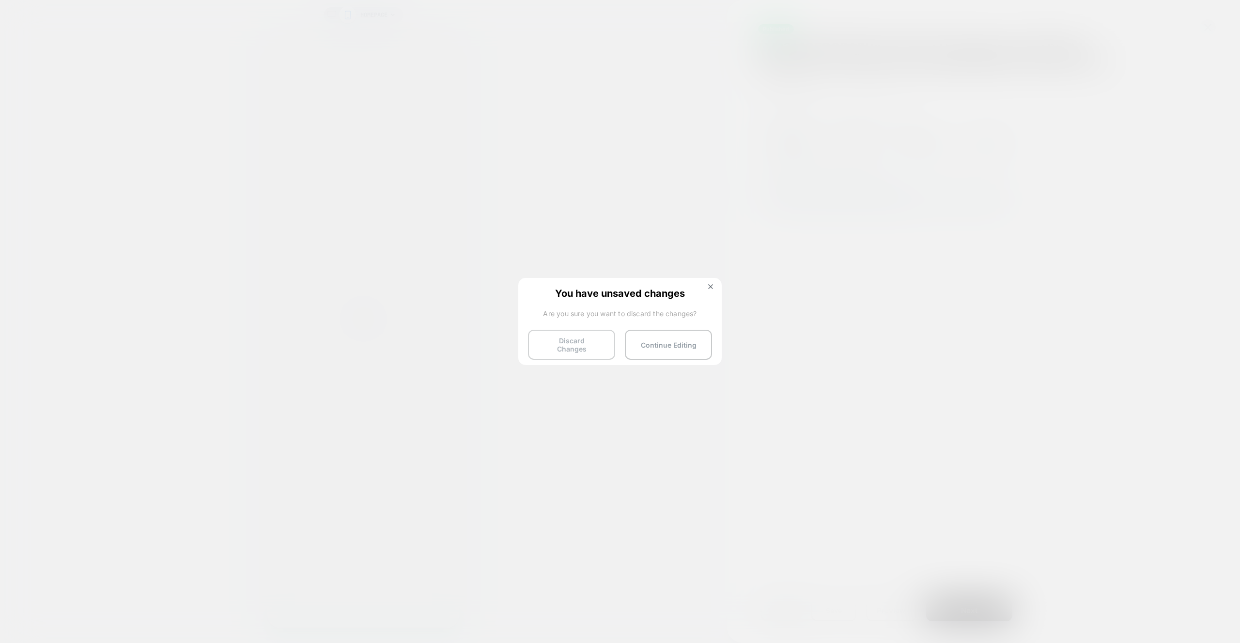
click at [572, 339] on button "Discard Changes" at bounding box center [571, 345] width 87 height 30
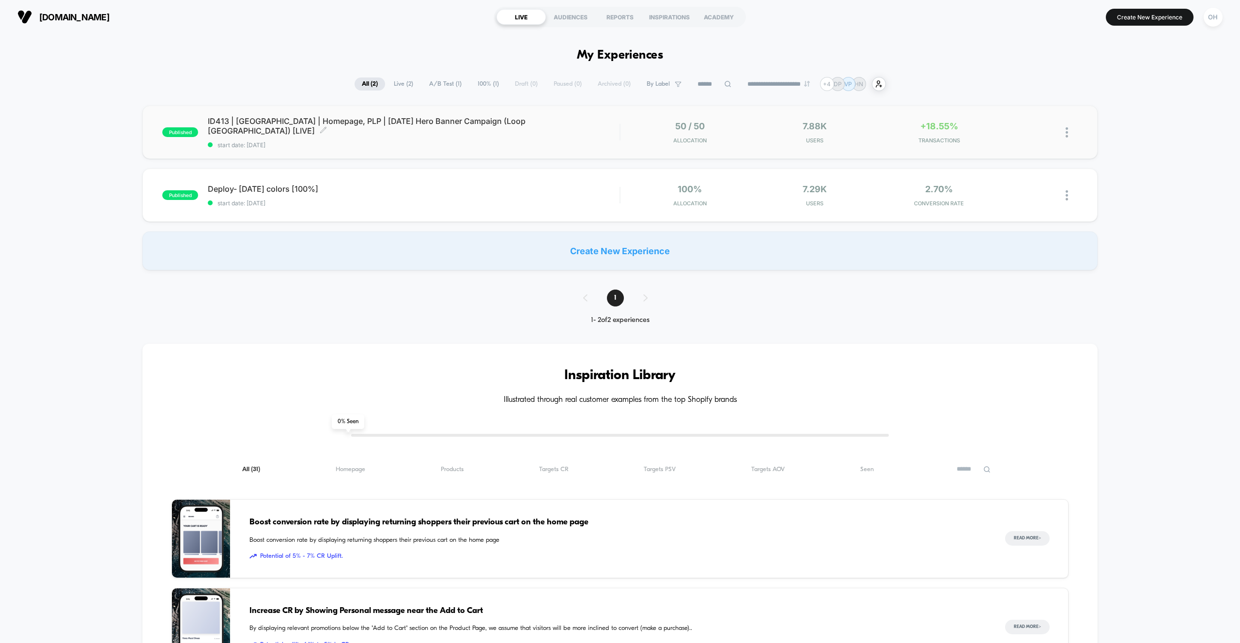
click at [458, 143] on span "start date: [DATE]" at bounding box center [414, 144] width 412 height 7
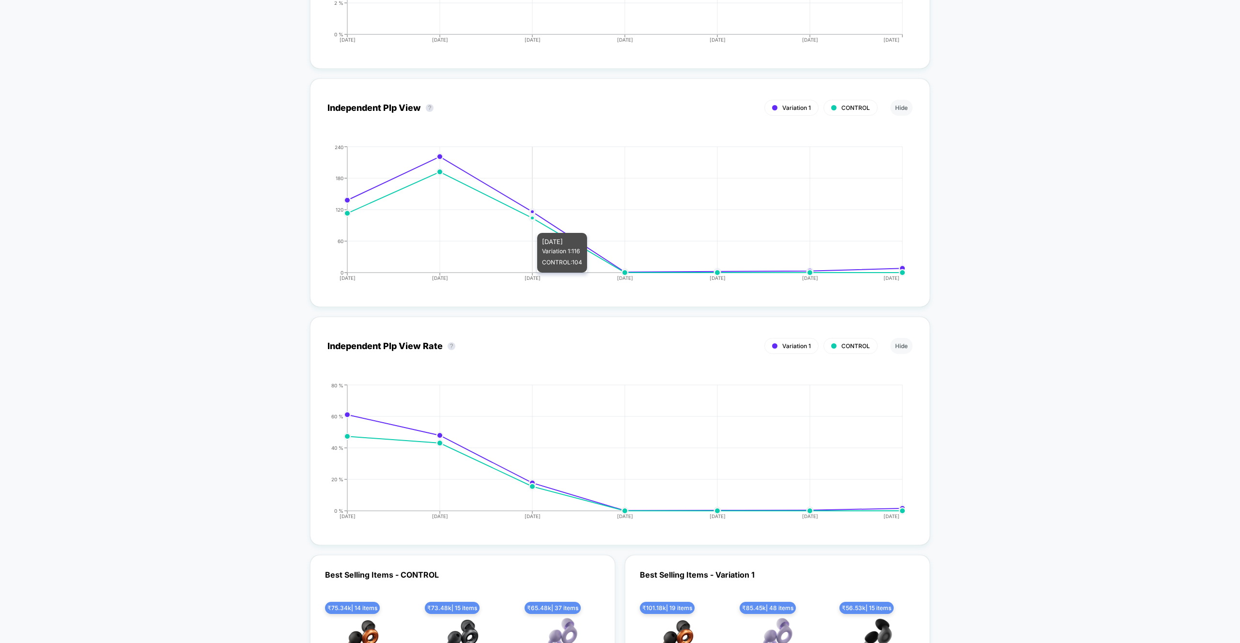
scroll to position [2535, 0]
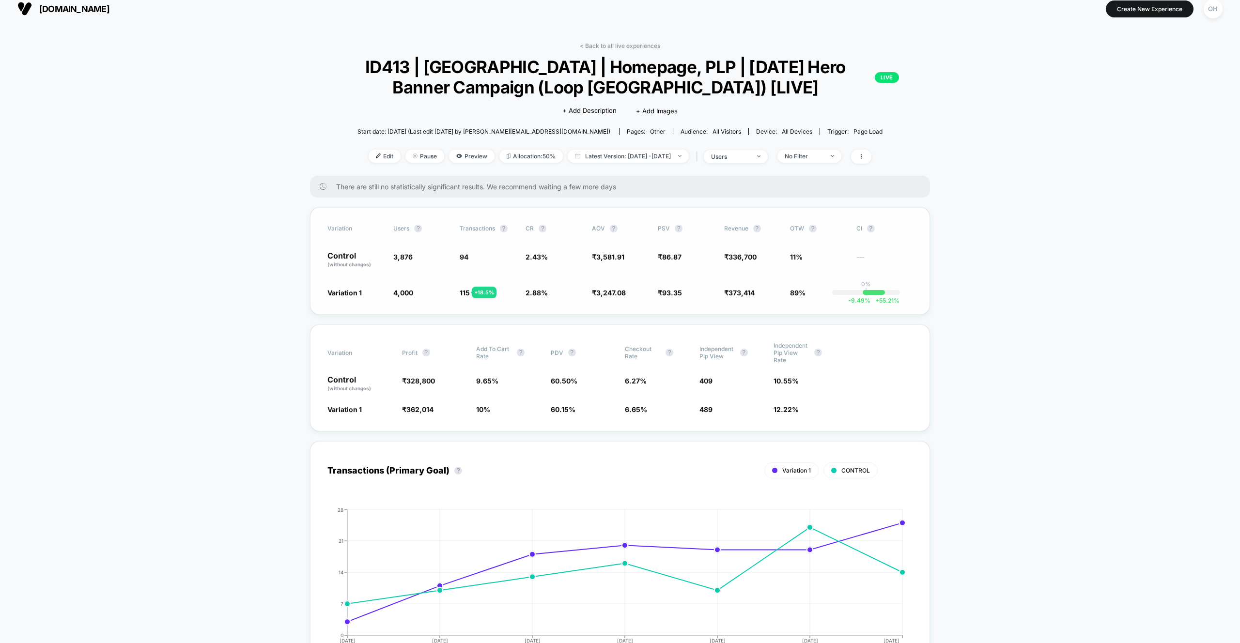
scroll to position [0, 0]
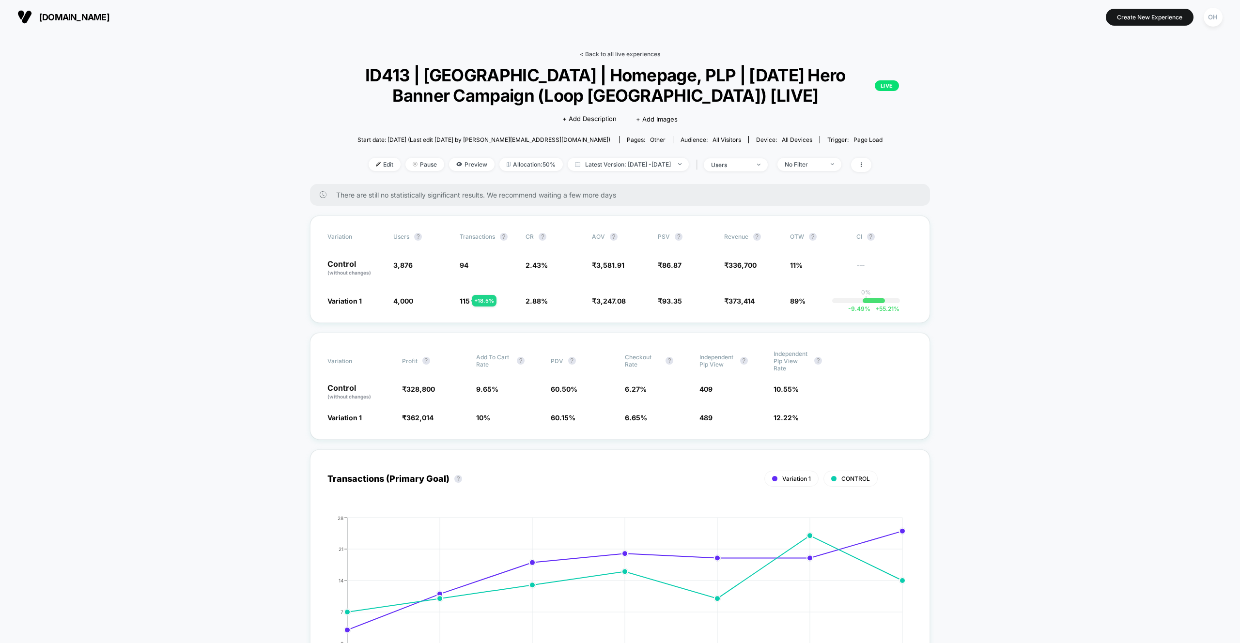
click at [614, 50] on link "< Back to all live experiences" at bounding box center [620, 53] width 80 height 7
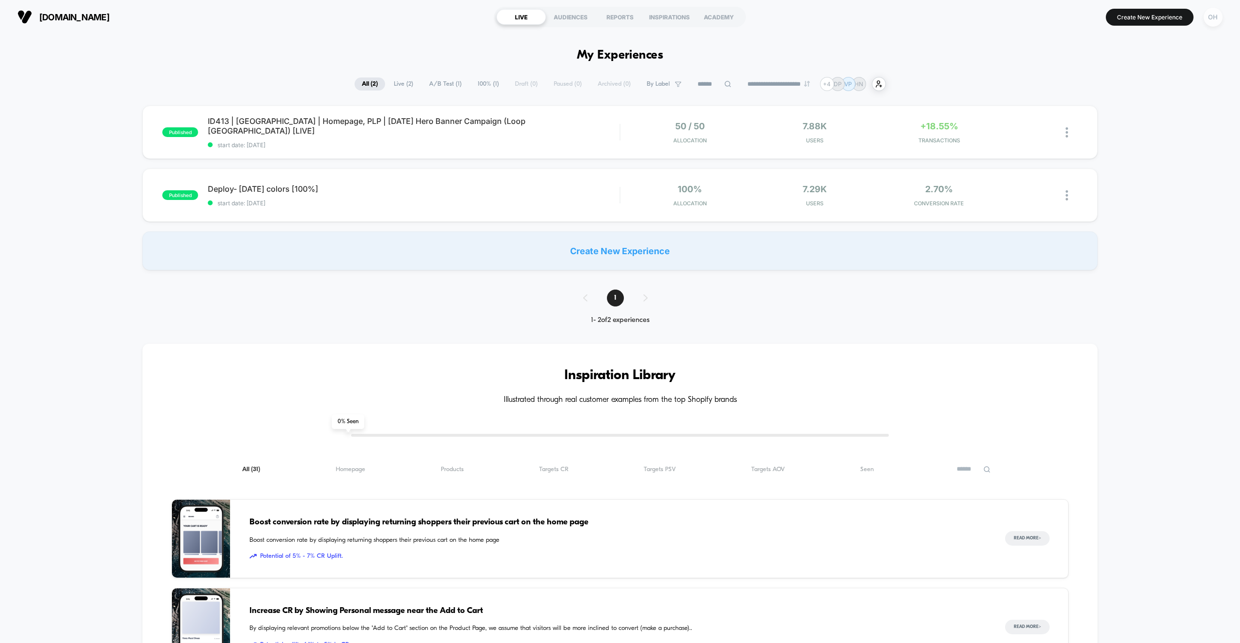
click at [1212, 26] on div "OH" at bounding box center [1213, 17] width 19 height 19
click at [1142, 181] on button "Global Rules" at bounding box center [1154, 177] width 115 height 10
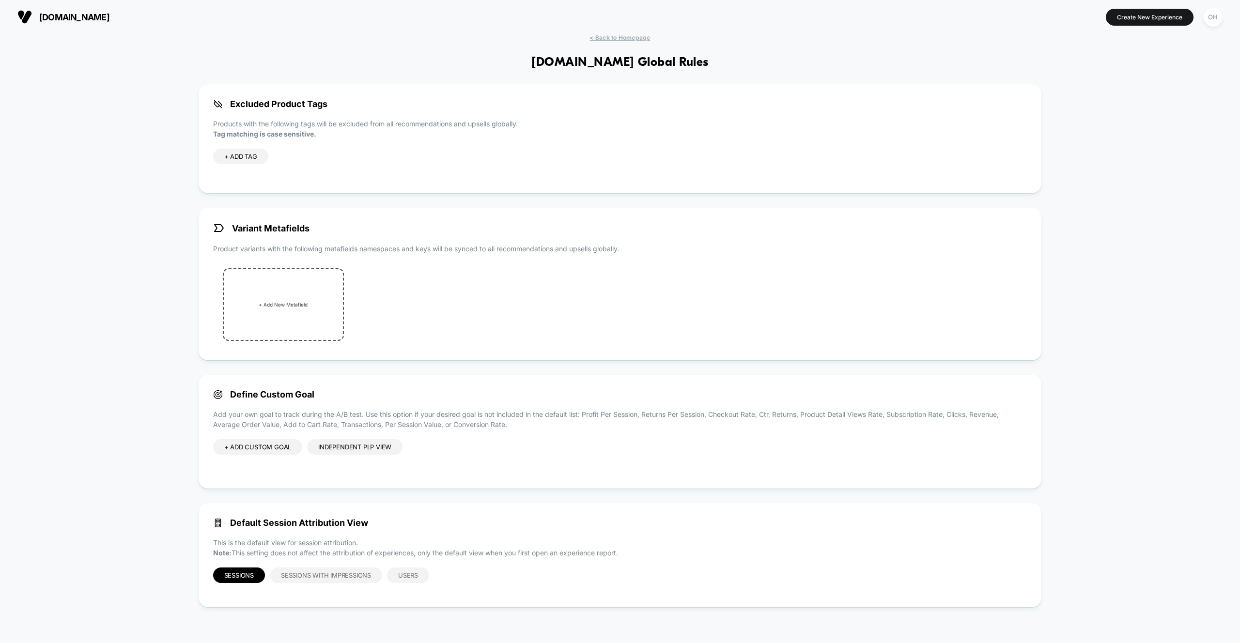
click at [350, 442] on div "Independent PLP view" at bounding box center [354, 446] width 95 height 15
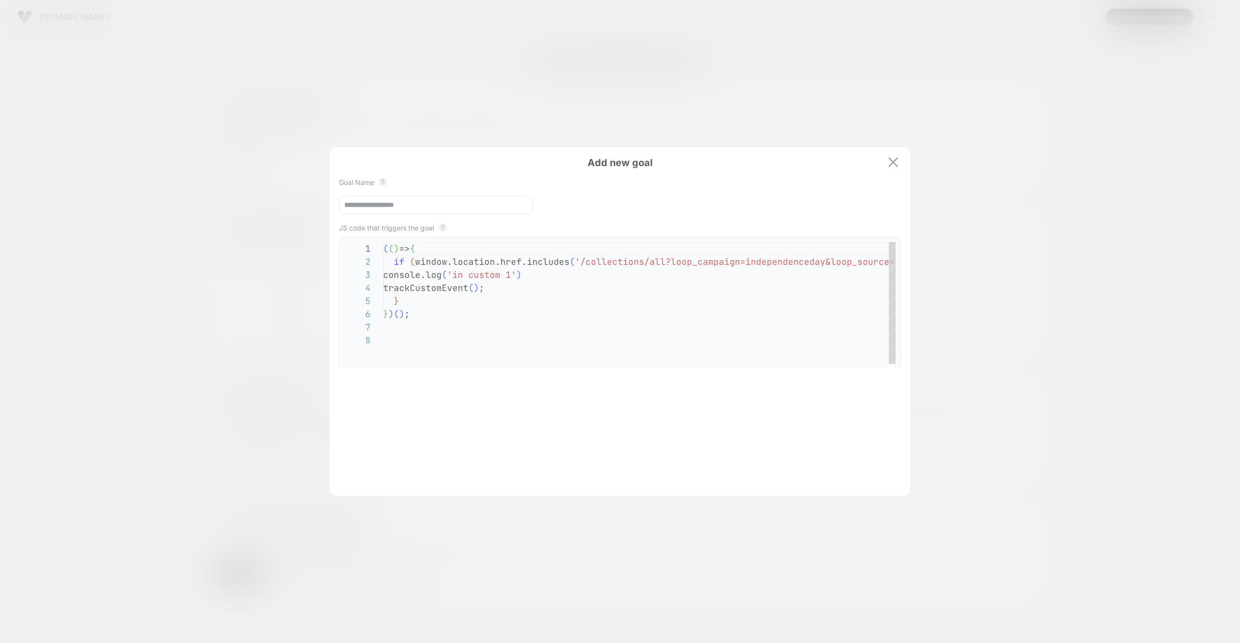
scroll to position [92, 0]
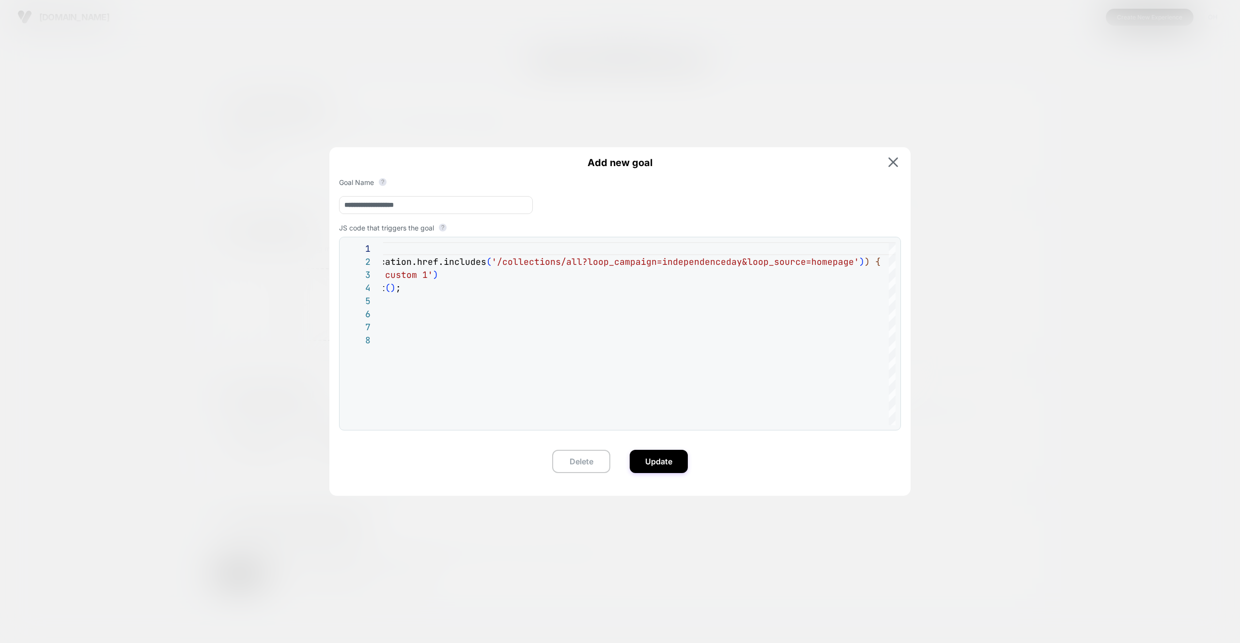
click at [887, 161] on button at bounding box center [892, 162] width 15 height 11
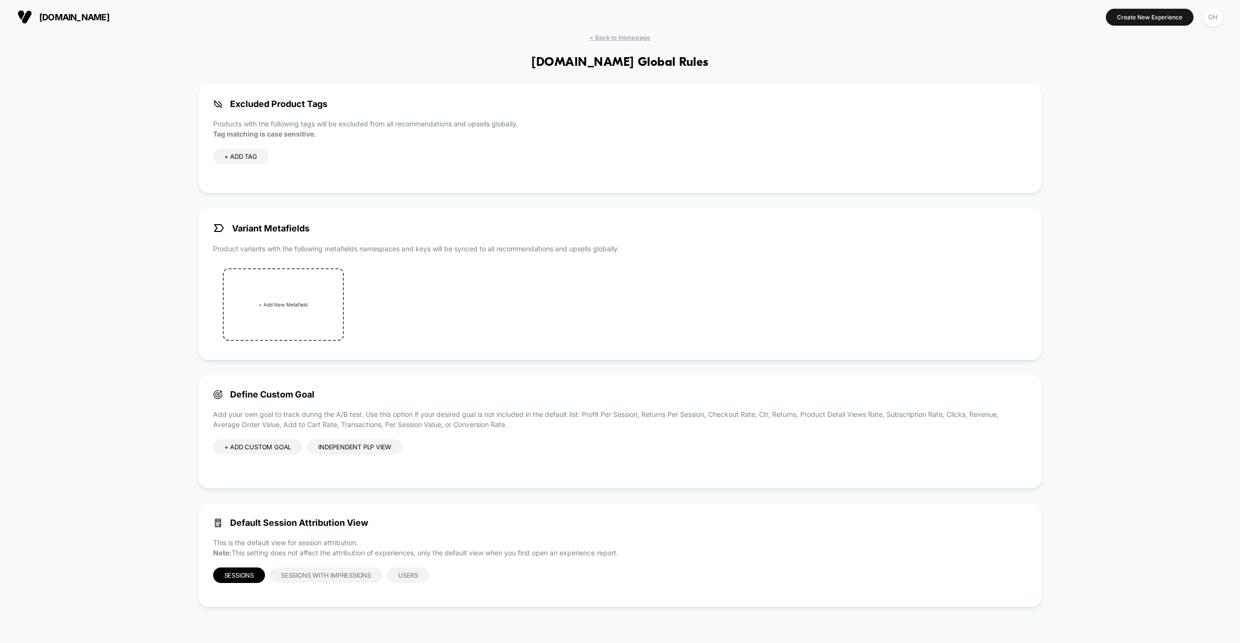
click at [602, 49] on div "< Back to Homepage [DOMAIN_NAME] Global Rules Excluded Product Tags Products wi…" at bounding box center [620, 334] width 1240 height 600
click at [611, 48] on div "< Back to Homepage [DOMAIN_NAME] Global Rules Excluded Product Tags Products wi…" at bounding box center [620, 334] width 1240 height 600
click at [611, 44] on div "< Back to Homepage [DOMAIN_NAME] Global Rules Excluded Product Tags Products wi…" at bounding box center [620, 334] width 1240 height 600
click at [611, 41] on span "< Back to Homepage" at bounding box center [619, 37] width 61 height 7
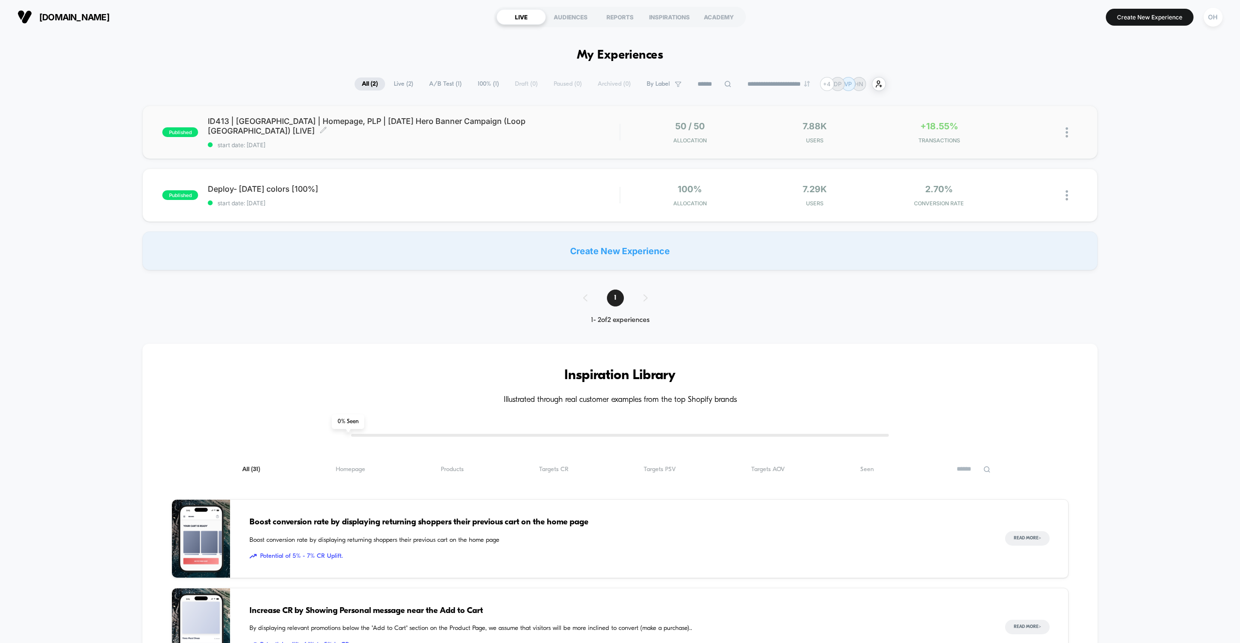
click at [531, 143] on span "start date: [DATE]" at bounding box center [414, 144] width 412 height 7
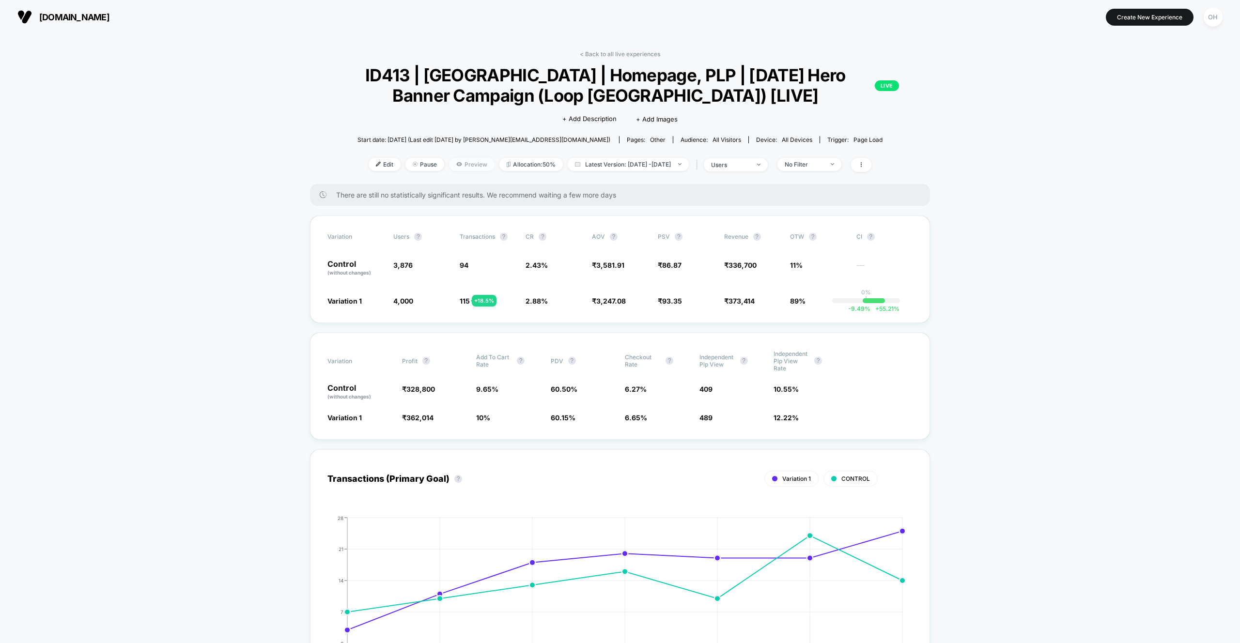
click at [449, 167] on span "Preview" at bounding box center [472, 164] width 46 height 13
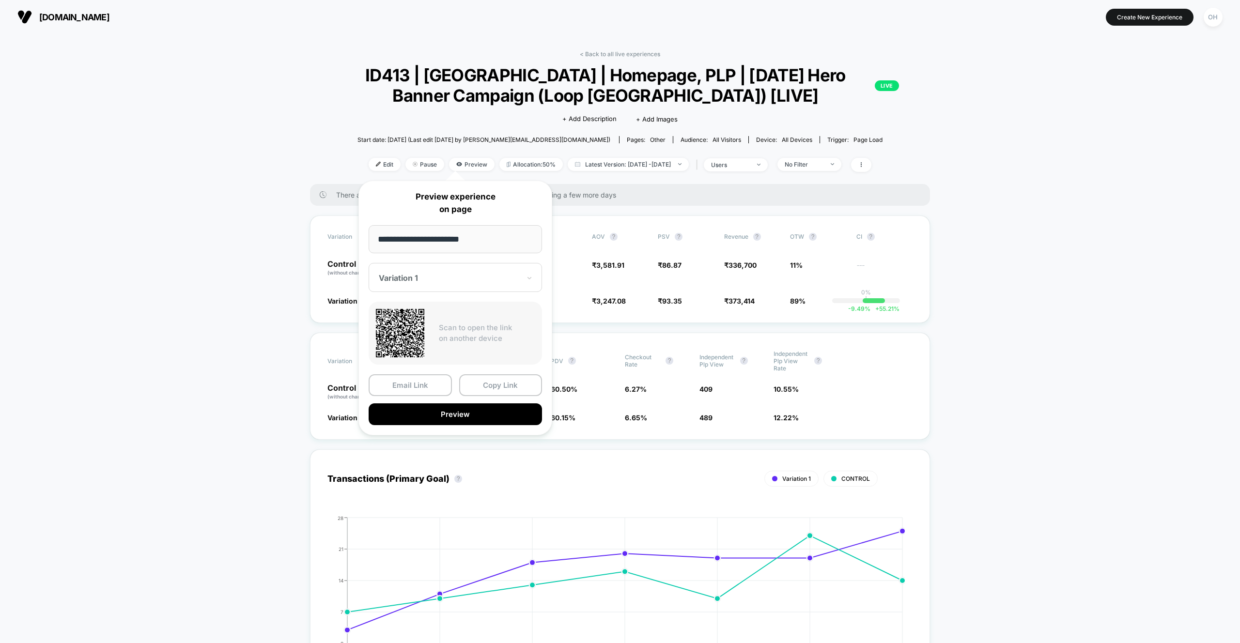
click at [492, 239] on input "**********" at bounding box center [455, 239] width 173 height 28
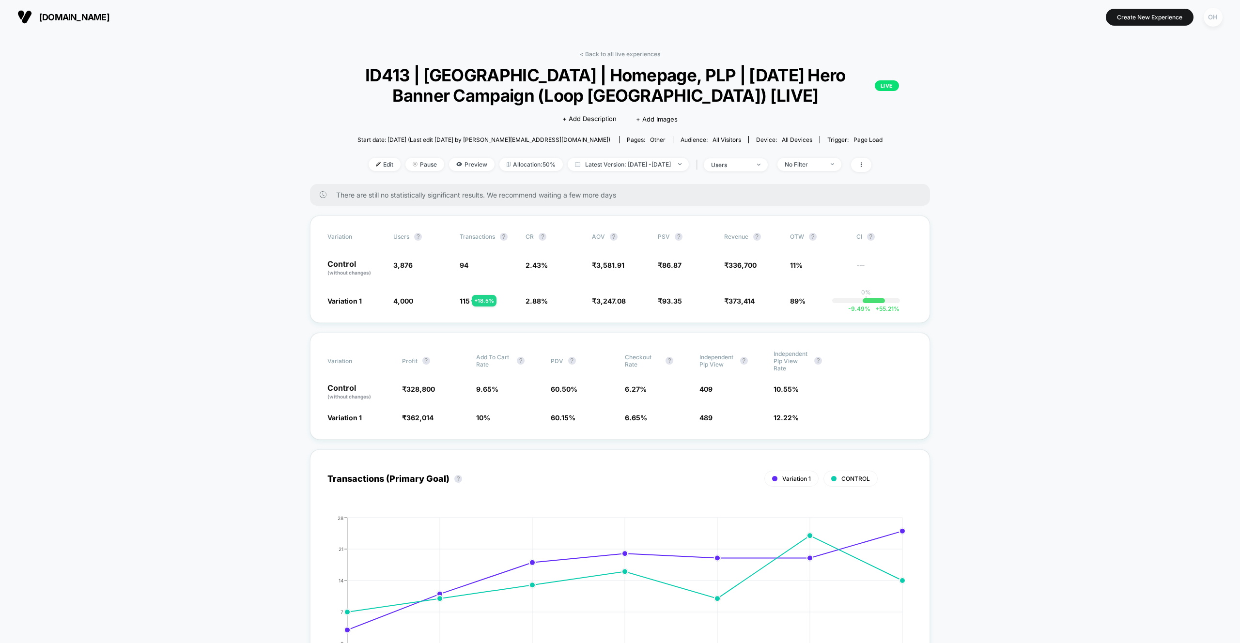
click at [1216, 15] on div "OH" at bounding box center [1213, 17] width 19 height 19
click at [1137, 174] on span "Global Rules" at bounding box center [1163, 177] width 98 height 8
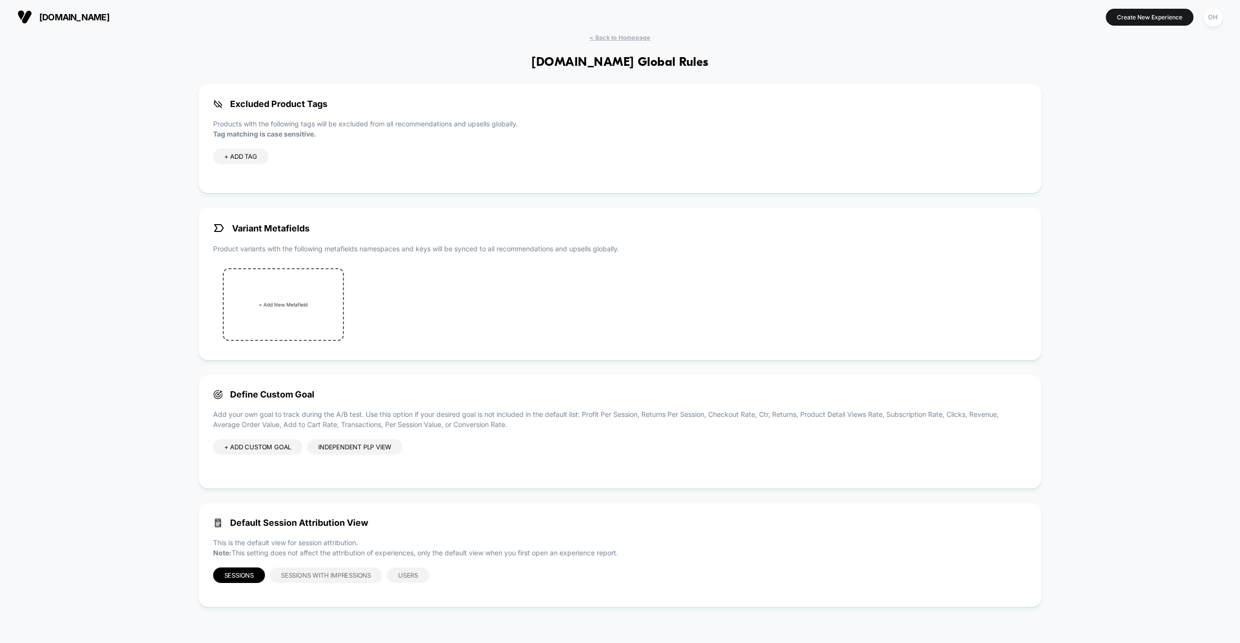
click at [341, 450] on div "Independent PLP view" at bounding box center [354, 446] width 95 height 15
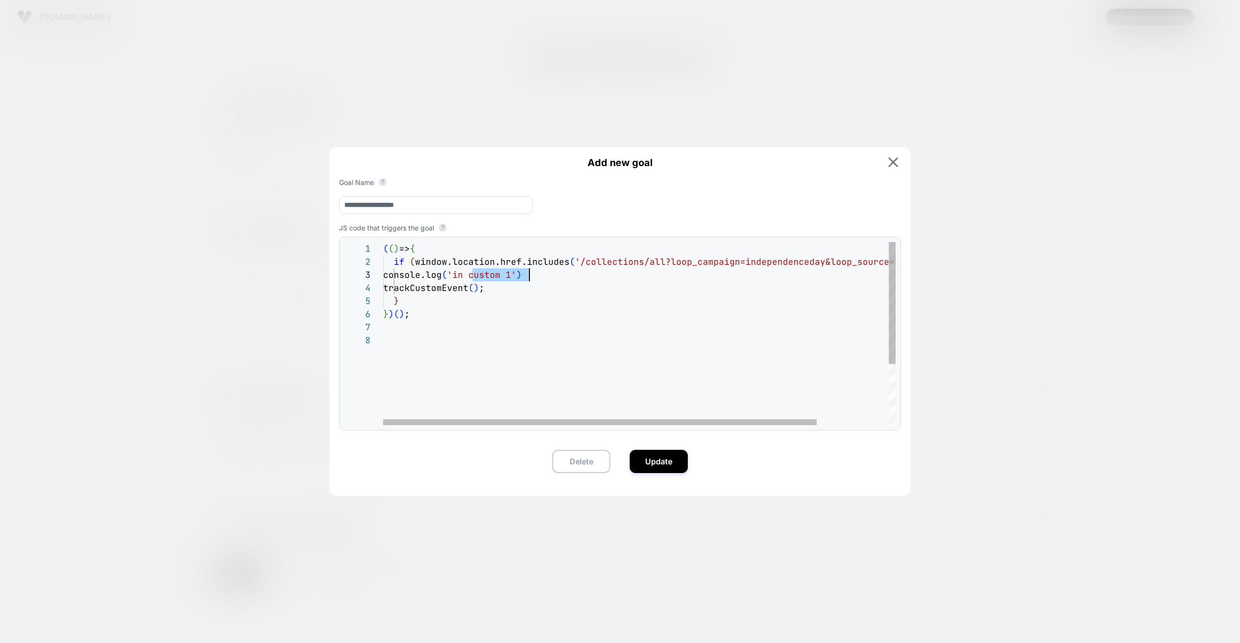
scroll to position [26, 146]
drag, startPoint x: 472, startPoint y: 279, endPoint x: 529, endPoint y: 279, distance: 56.7
click at [529, 279] on div "( ( ) => { if ( window.location.href.includes ( '/collections/all?loop_campaign…" at bounding box center [682, 379] width 598 height 275
click at [577, 262] on div "( ( ) => { if ( window.location.href.includes ( '/collections/all?loop_campaign…" at bounding box center [682, 379] width 598 height 275
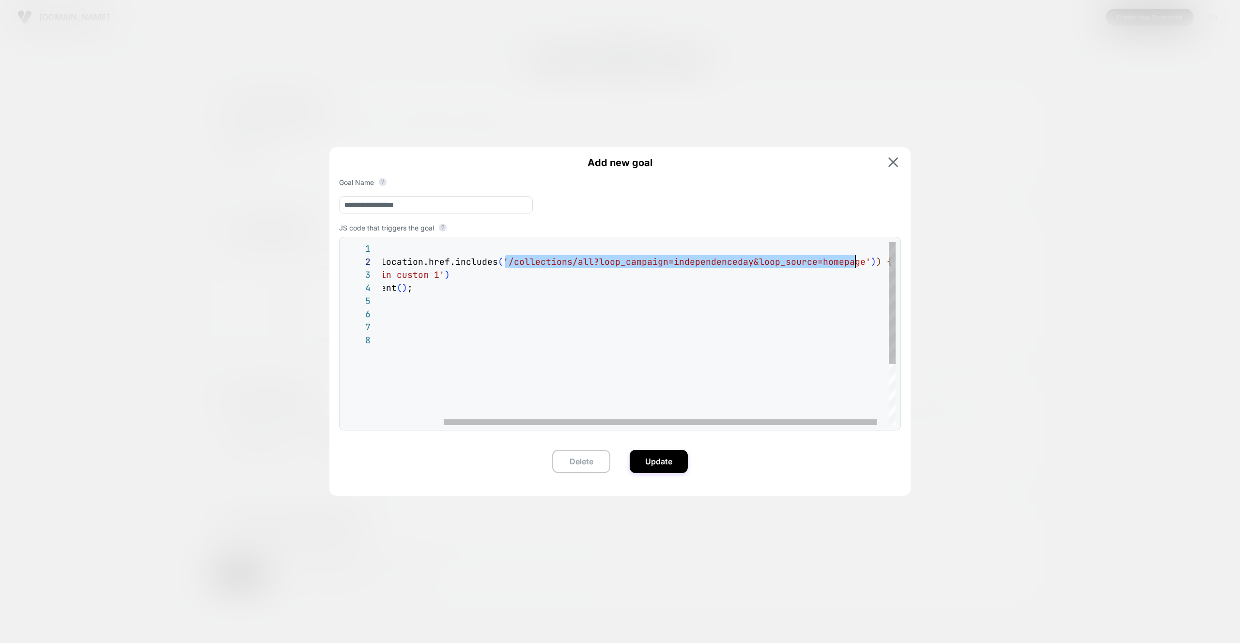
scroll to position [13, 544]
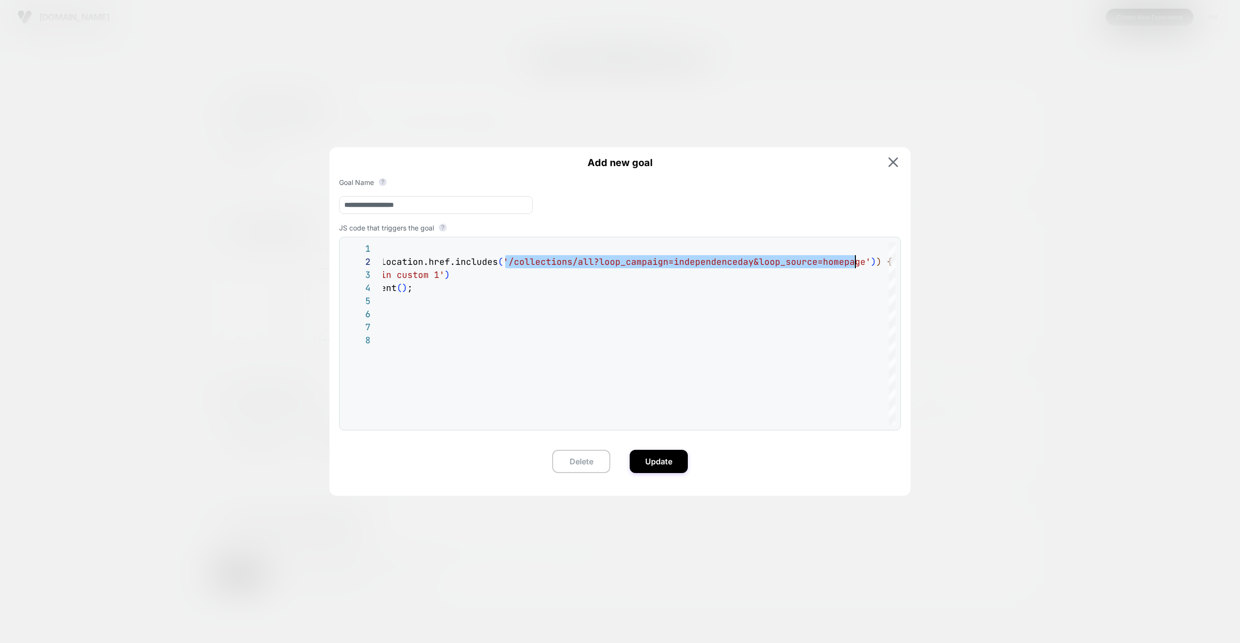
click at [890, 160] on img at bounding box center [893, 162] width 10 height 10
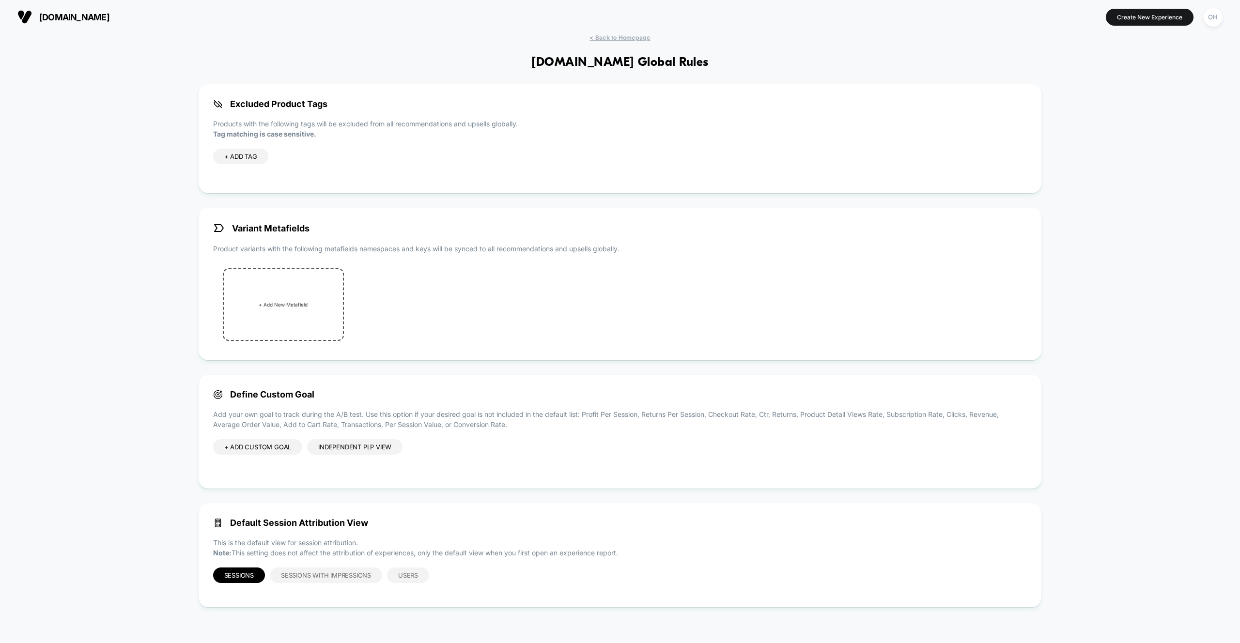
click at [263, 449] on div "+ ADD CUSTOM GOAL" at bounding box center [258, 446] width 90 height 15
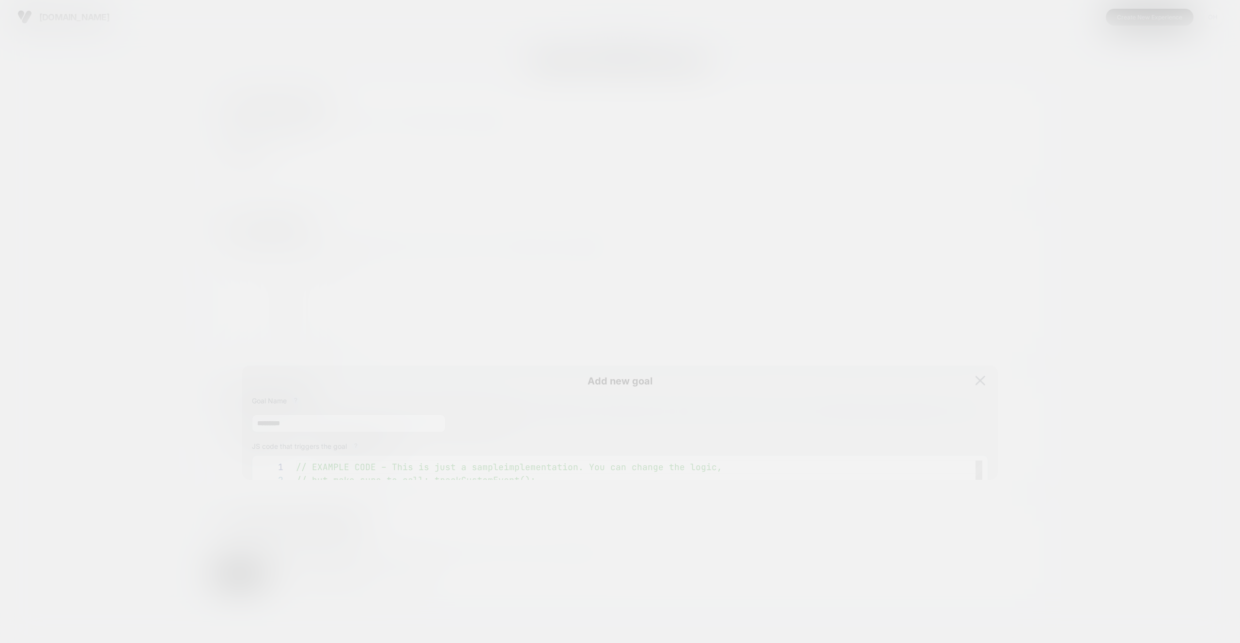
scroll to position [131, 0]
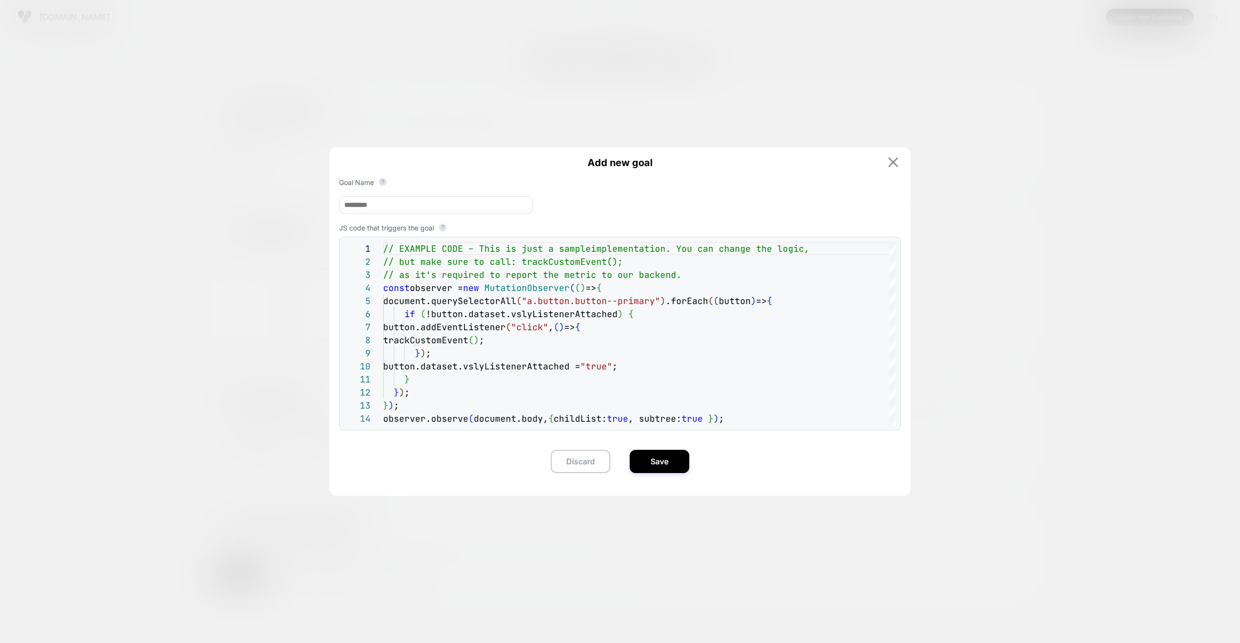
click at [896, 157] on img at bounding box center [893, 162] width 10 height 10
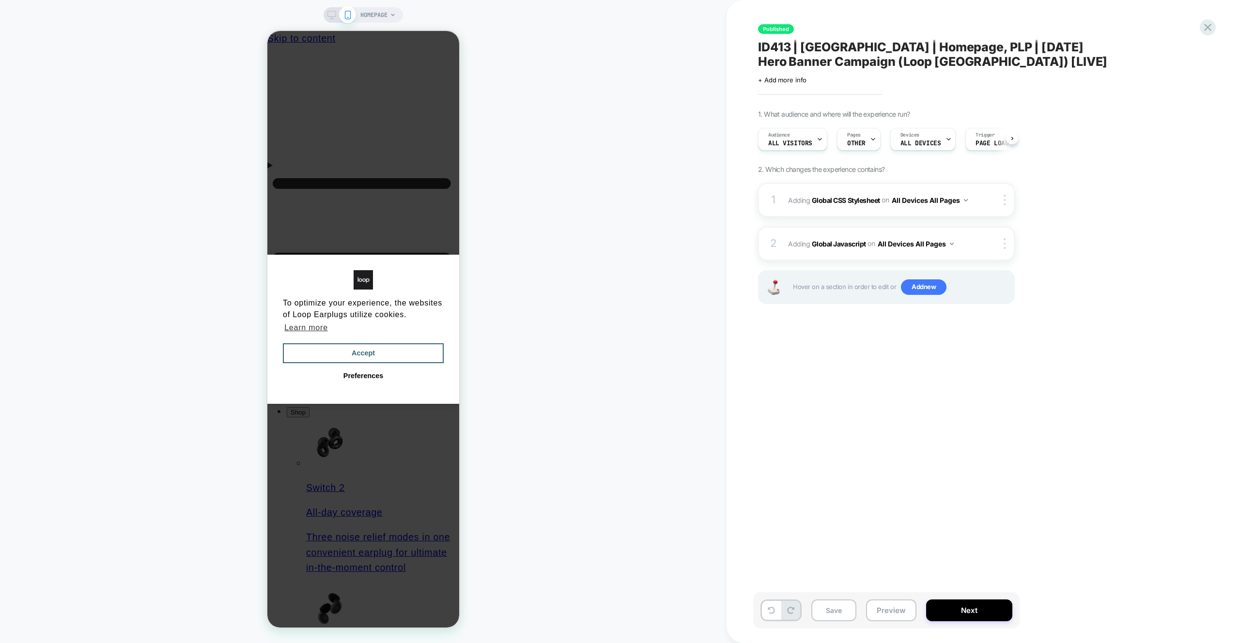
scroll to position [0, 0]
click at [944, 228] on div "2 Adding Global Javascript on All Devices All Pages Add Before Add After Target…" at bounding box center [886, 244] width 257 height 34
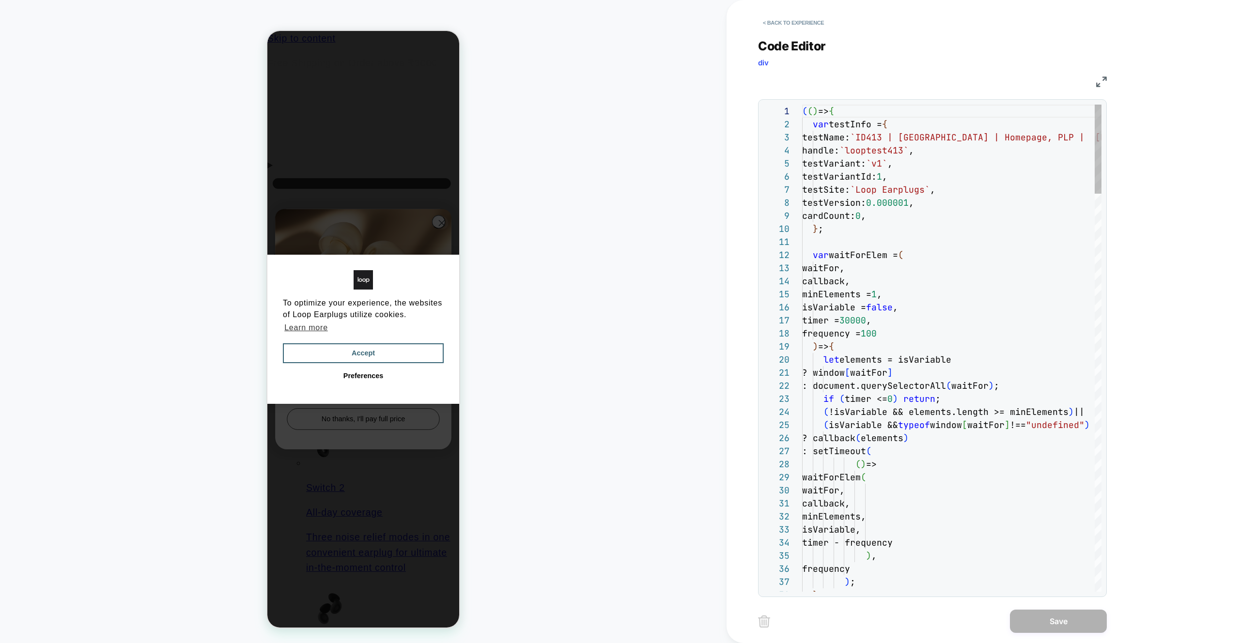
scroll to position [131, 0]
click at [1098, 76] on div "JS" at bounding box center [932, 80] width 349 height 16
click at [1095, 82] on div "JS" at bounding box center [932, 80] width 349 height 16
click at [1106, 80] on img at bounding box center [1101, 82] width 11 height 11
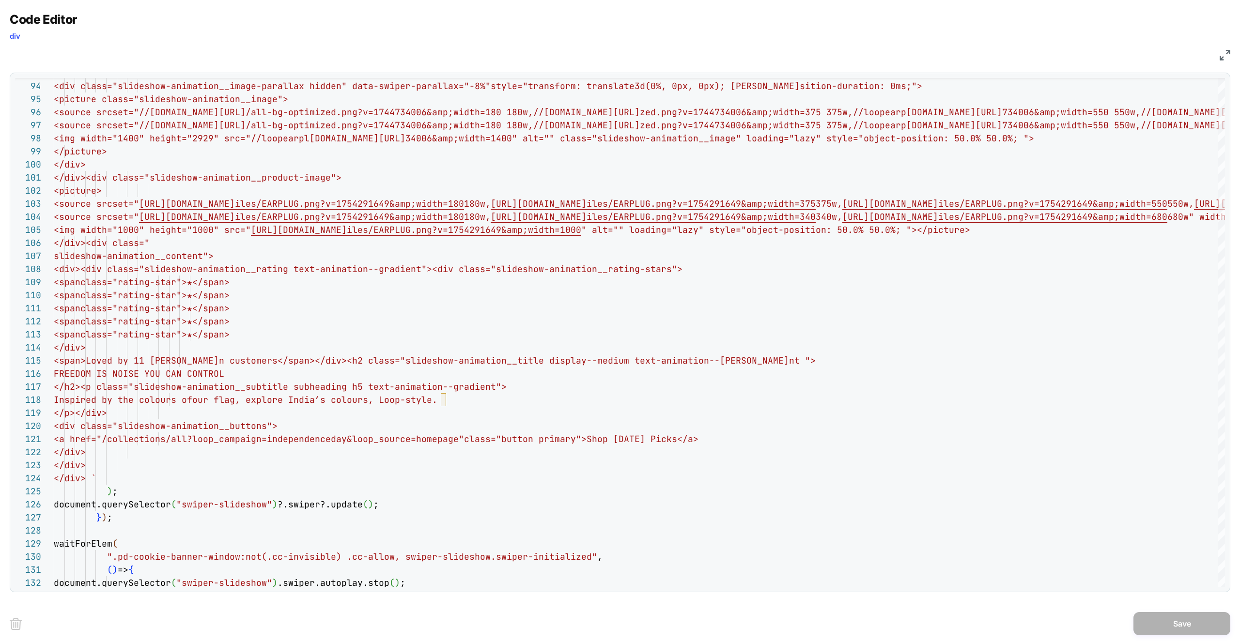
click at [1212, 60] on div "JS" at bounding box center [620, 54] width 1220 height 16
drag, startPoint x: 1225, startPoint y: 58, endPoint x: 1042, endPoint y: 36, distance: 184.4
click at [1225, 58] on img at bounding box center [1224, 55] width 11 height 11
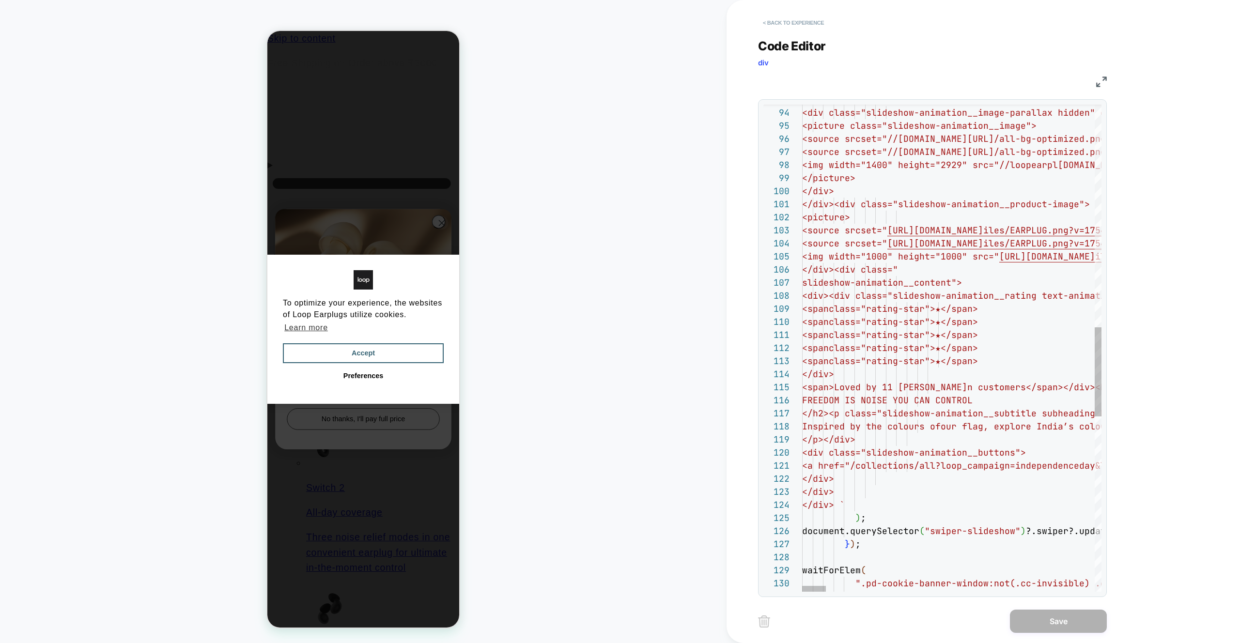
click at [827, 23] on button "< Back to experience" at bounding box center [793, 22] width 71 height 15
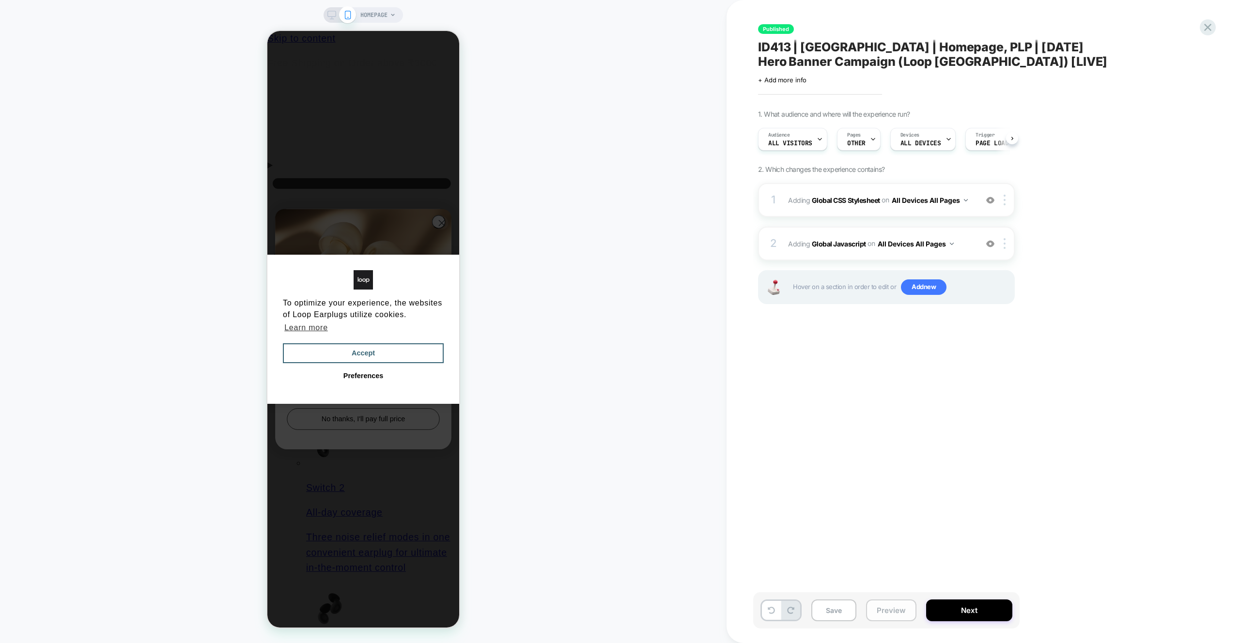
scroll to position [0, 0]
click at [892, 612] on button "Preview" at bounding box center [891, 611] width 50 height 22
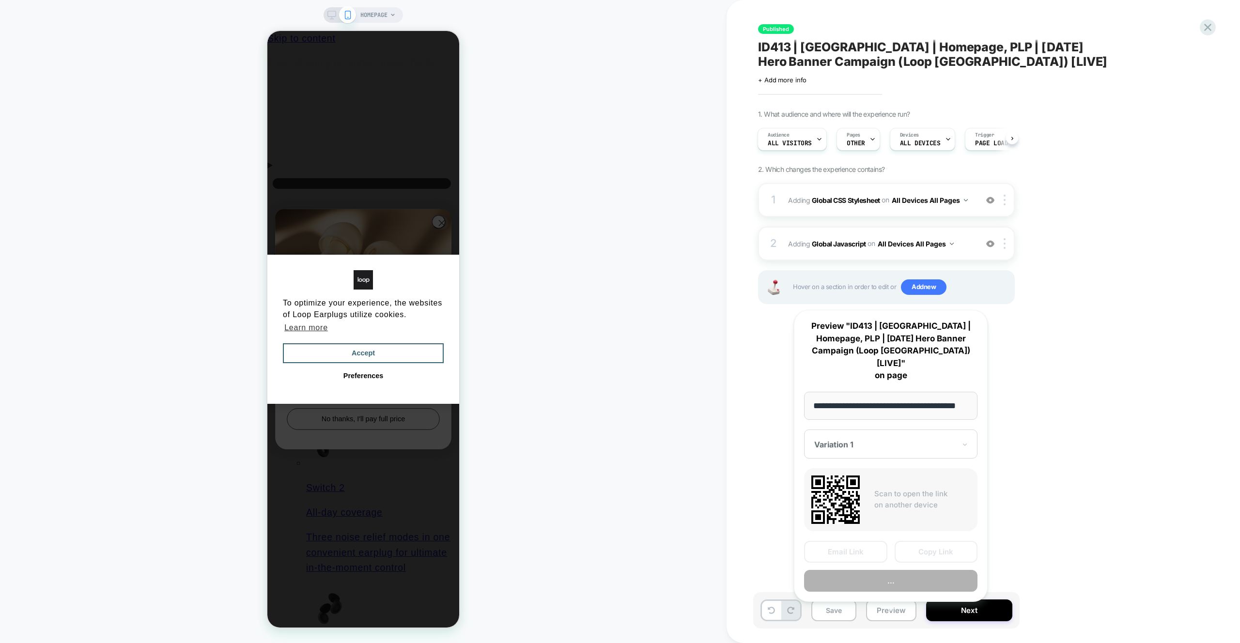
scroll to position [0, 14]
click at [899, 572] on button "Preview" at bounding box center [890, 582] width 173 height 22
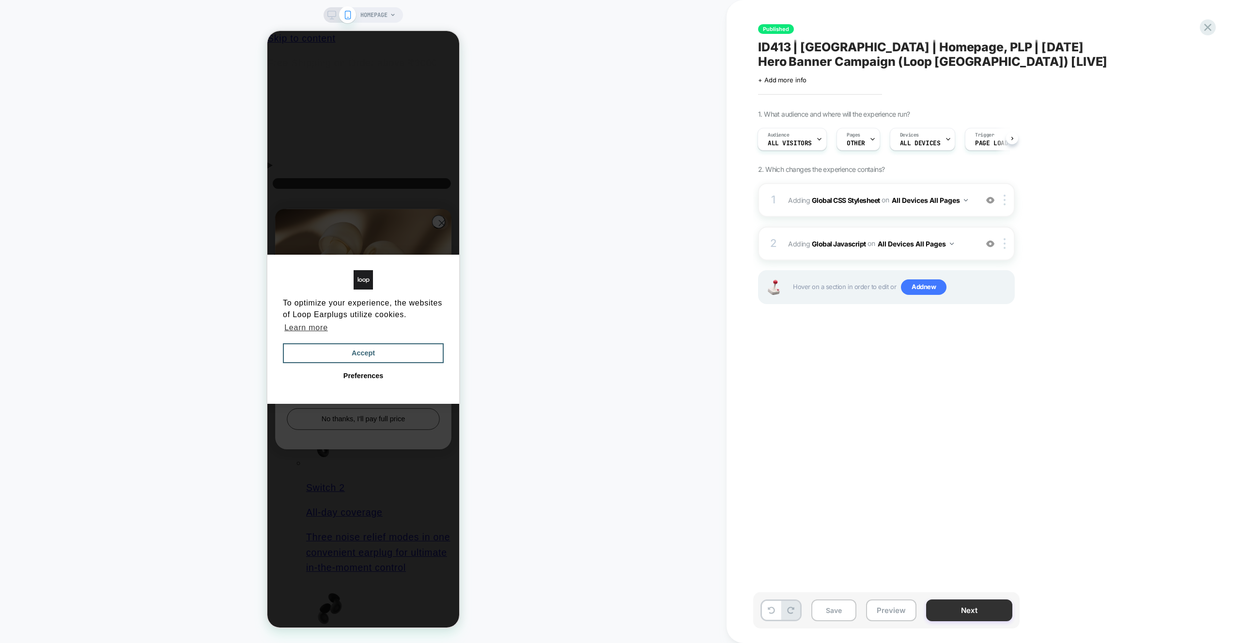
click at [963, 603] on button "Next" at bounding box center [969, 611] width 86 height 22
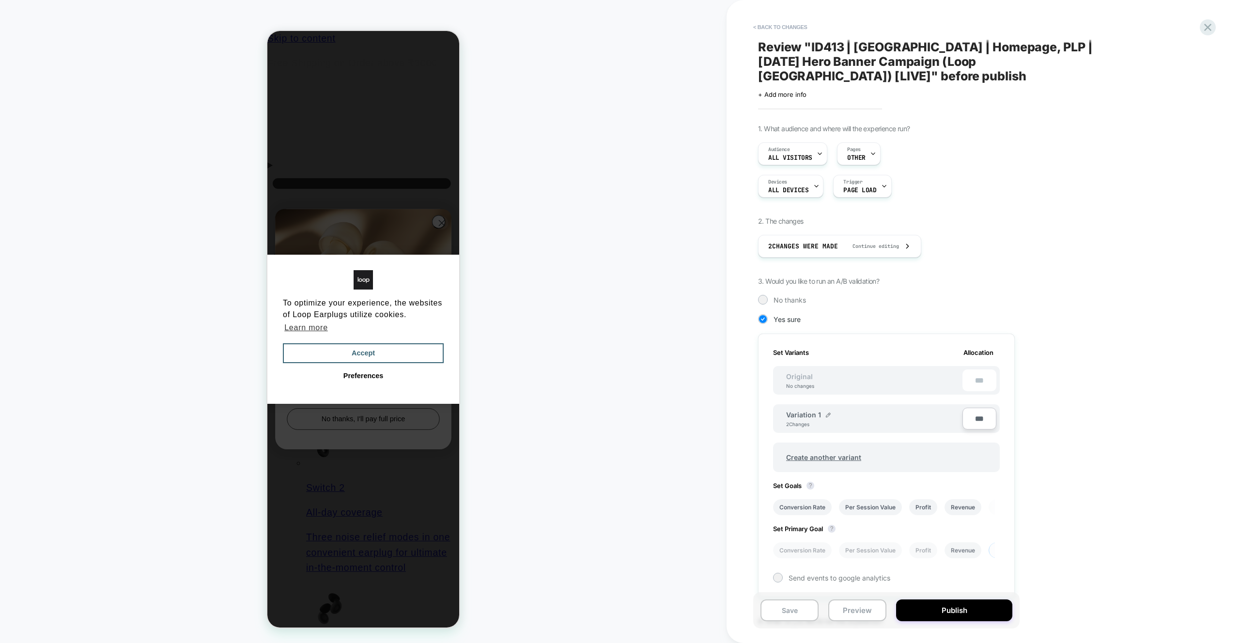
scroll to position [0, 1]
click at [765, 25] on button "< Back to changes" at bounding box center [780, 26] width 64 height 15
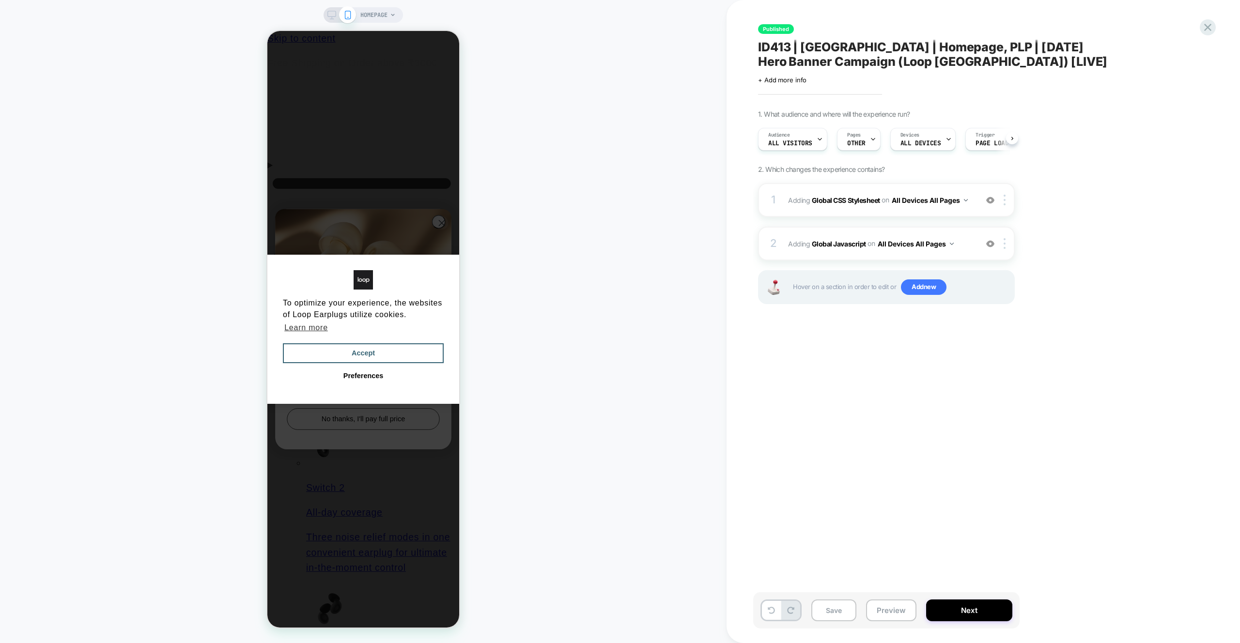
scroll to position [0, 0]
click at [1032, 7] on div "Published ID413 | India | Homepage, PLP | Independence Day Hero Banner Campaign…" at bounding box center [939, 321] width 363 height 643
click at [925, 230] on div "2 Adding Global Javascript on All Devices All Pages Add Before Add After Target…" at bounding box center [886, 244] width 257 height 34
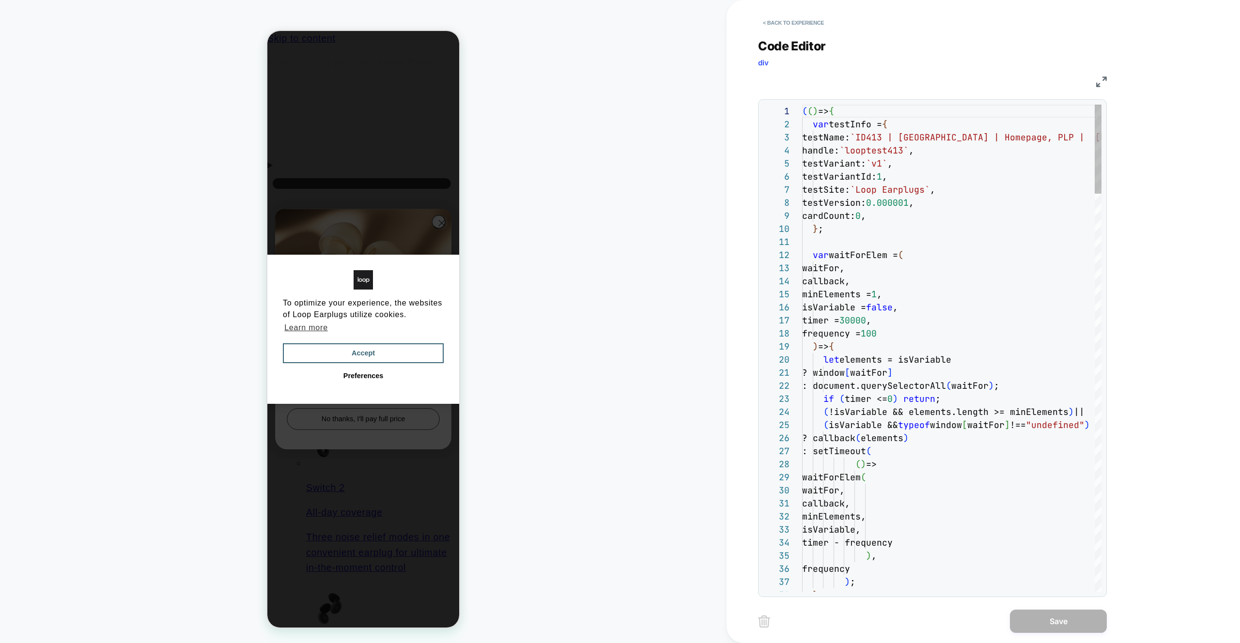
scroll to position [131, 0]
click at [811, 22] on button "< Back to experience" at bounding box center [793, 22] width 71 height 15
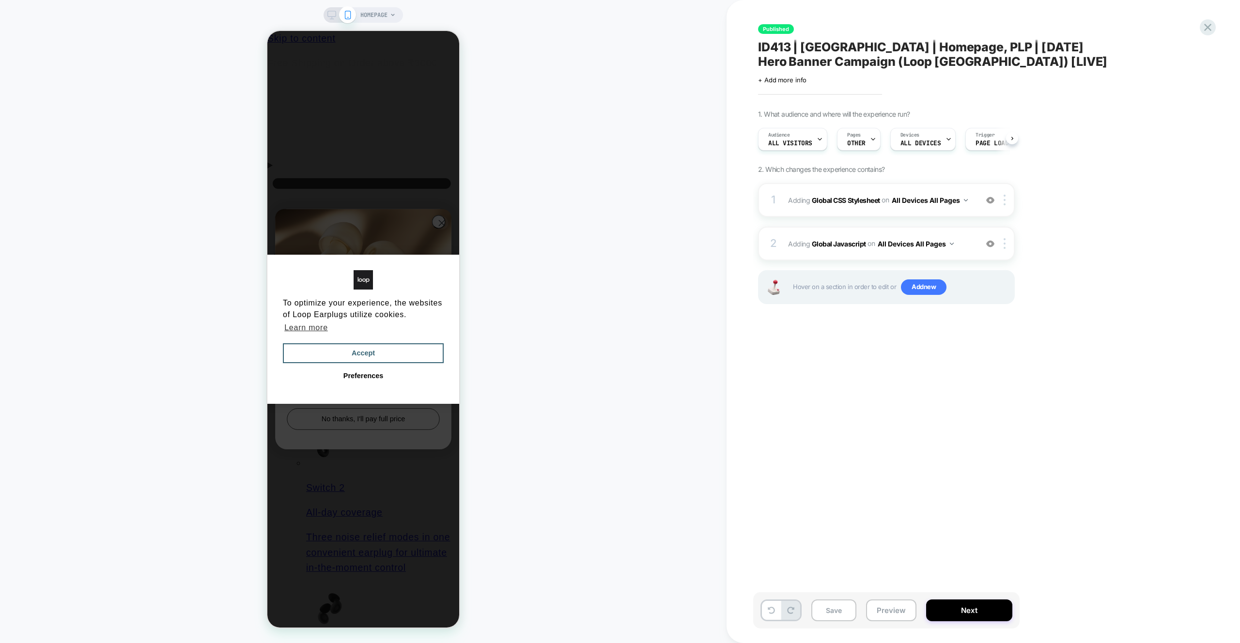
scroll to position [0, 0]
click at [895, 542] on div "Published ID413 | India | Homepage, PLP | Independence Day Hero Banner Campaign…" at bounding box center [934, 322] width 363 height 624
click at [881, 186] on div "1 Adding Global CSS Stylesheet on All Devices All Pages Add Before Add After Ta…" at bounding box center [886, 200] width 257 height 34
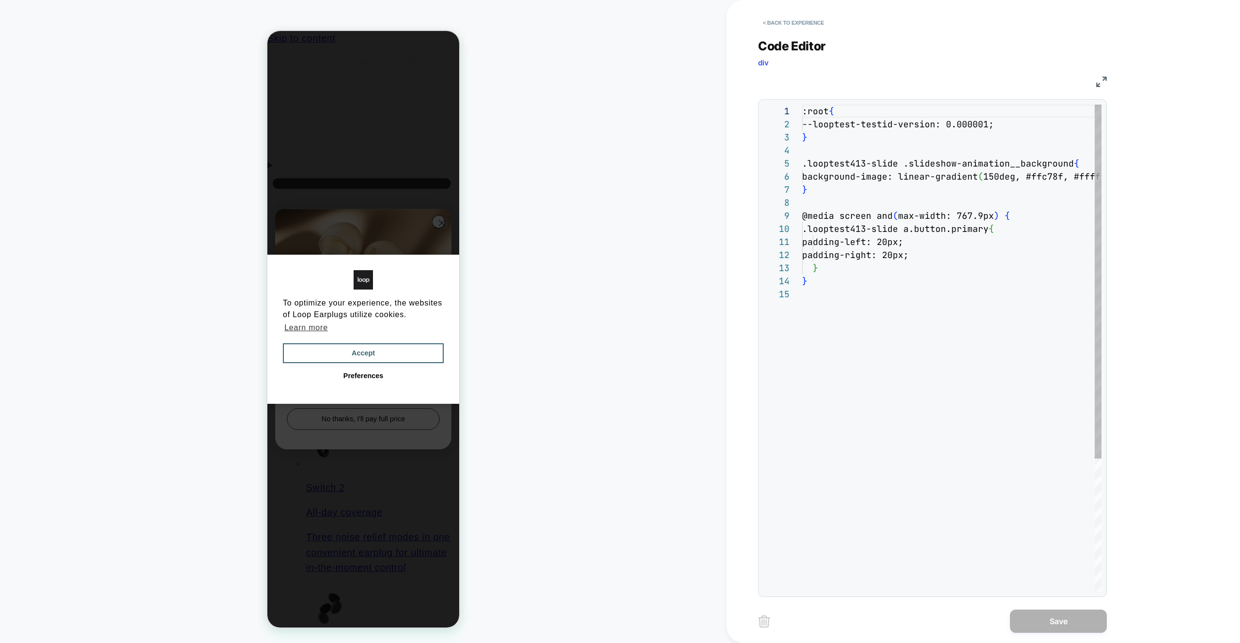
scroll to position [131, 0]
click at [805, 23] on button "< Back to experience" at bounding box center [793, 22] width 71 height 15
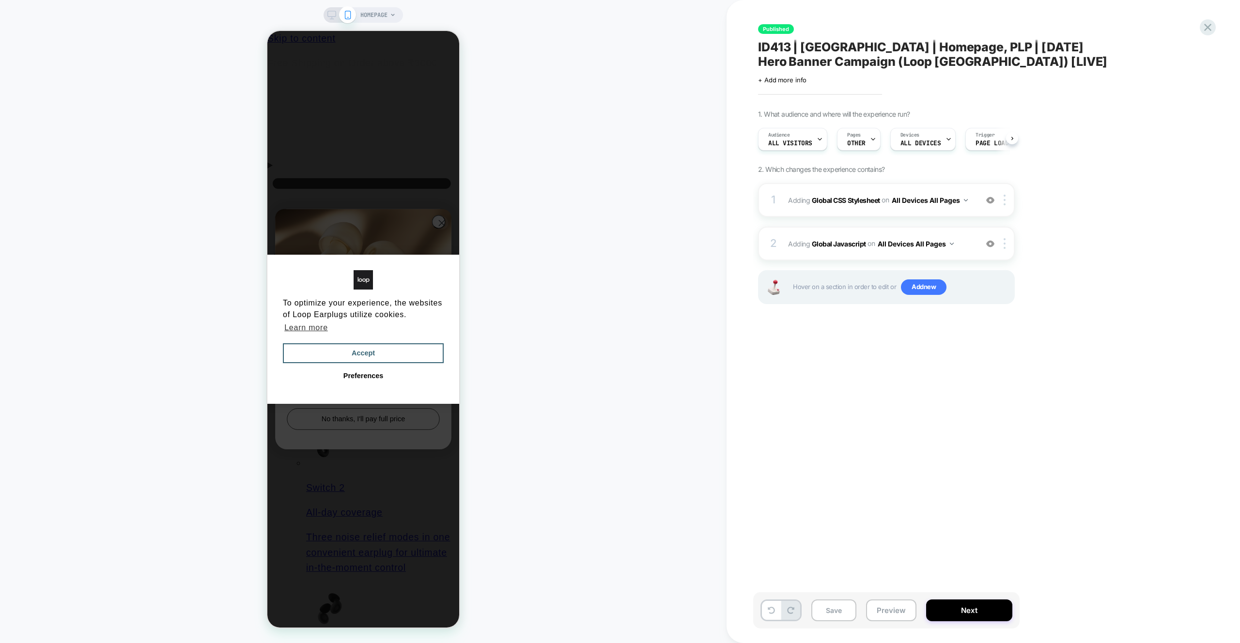
scroll to position [0, 0]
click at [897, 604] on button "Preview" at bounding box center [891, 611] width 50 height 22
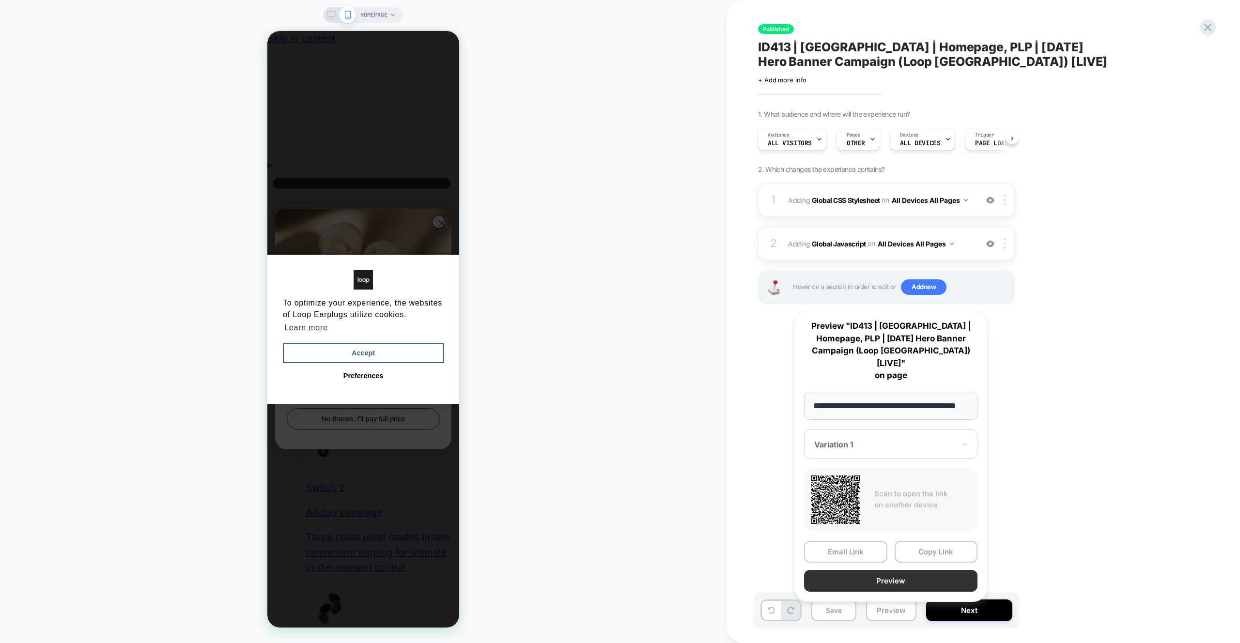
scroll to position [0, 14]
click at [910, 575] on button "Preview" at bounding box center [890, 582] width 173 height 22
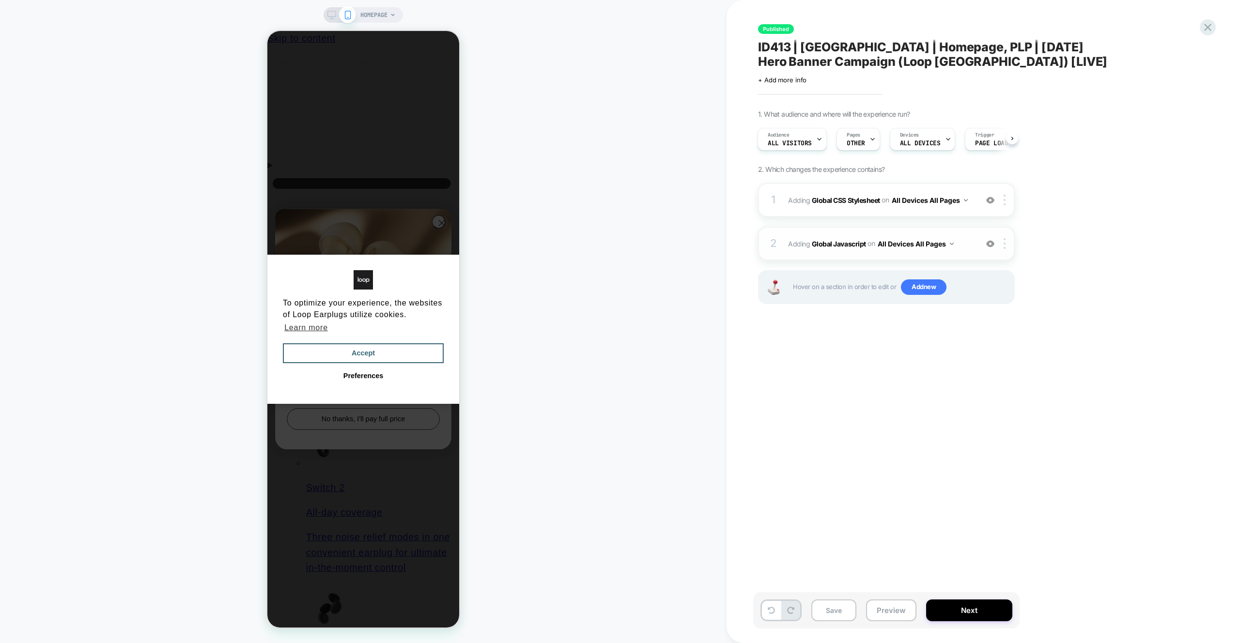
click at [937, 228] on div "2 Adding Global Javascript on All Devices All Pages Add Before Add After Target…" at bounding box center [886, 244] width 257 height 34
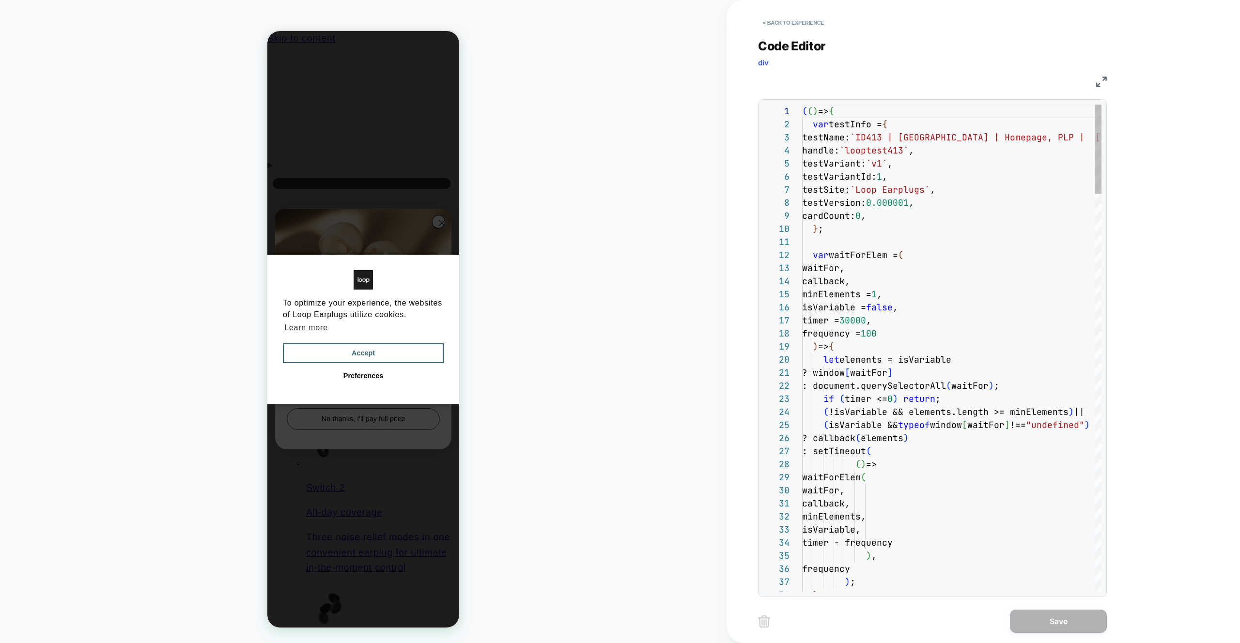
scroll to position [131, 0]
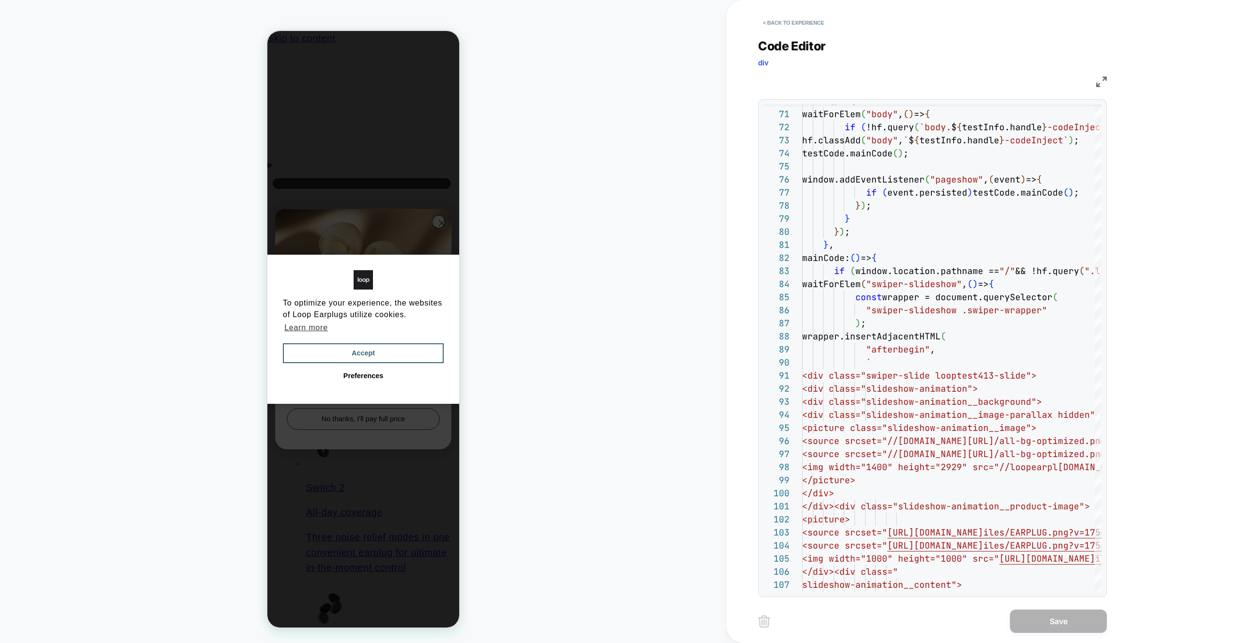
click at [1115, 81] on div "< Back to experience Code Editor div JS 70 71 72 73 74 75 76 77 78 79 80 81 82 …" at bounding box center [939, 321] width 363 height 643
click at [1105, 80] on img at bounding box center [1101, 82] width 11 height 11
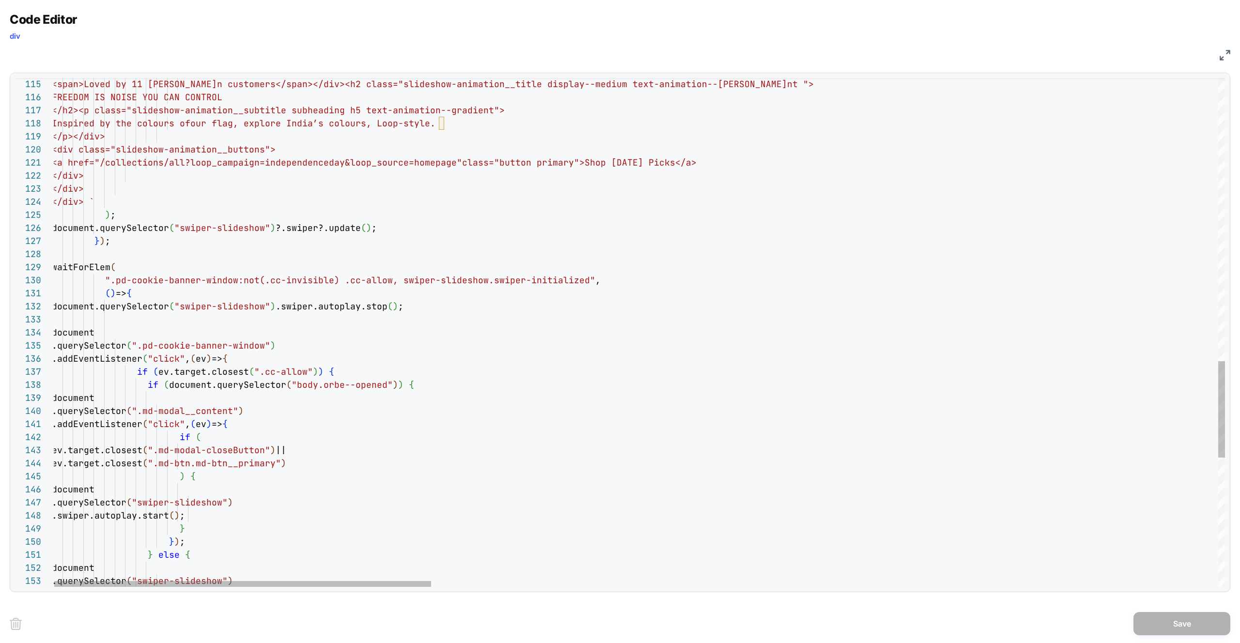
scroll to position [0, 89]
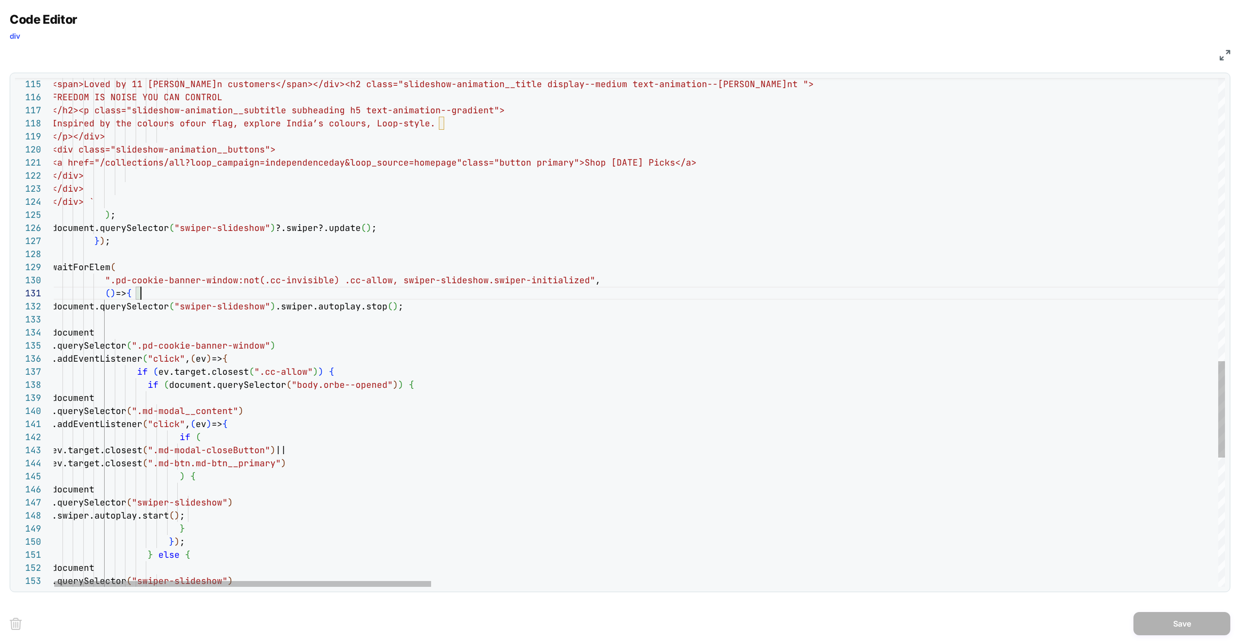
type textarea "**********"
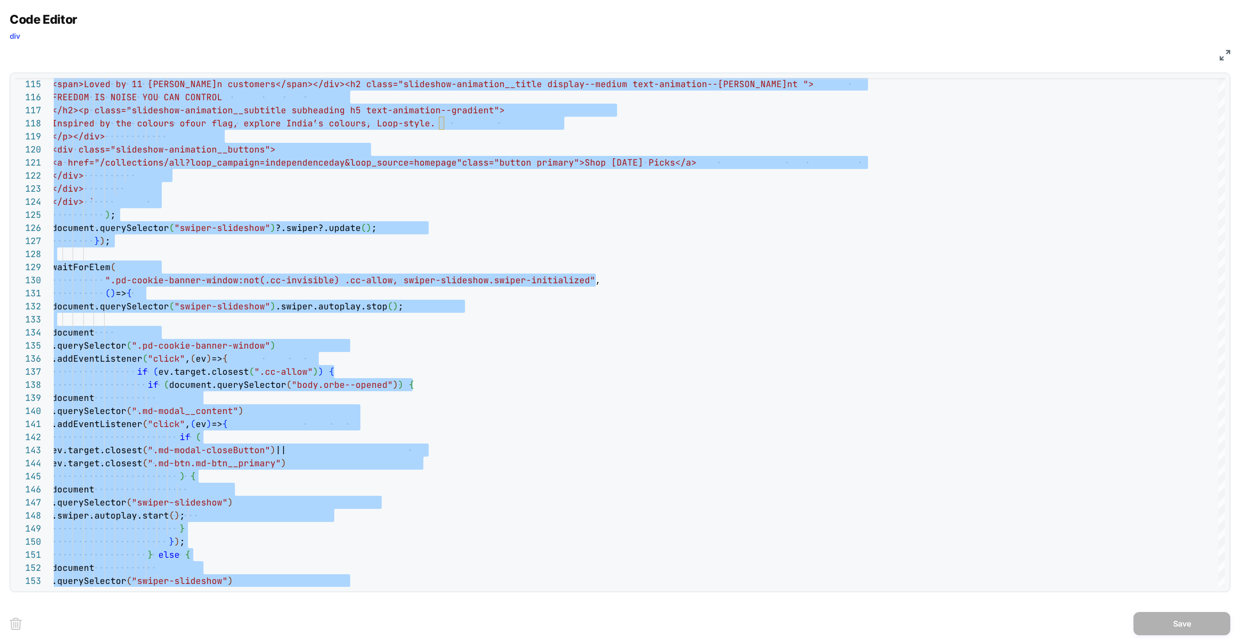
click at [1141, 38] on div "Code Editor div" at bounding box center [620, 28] width 1220 height 33
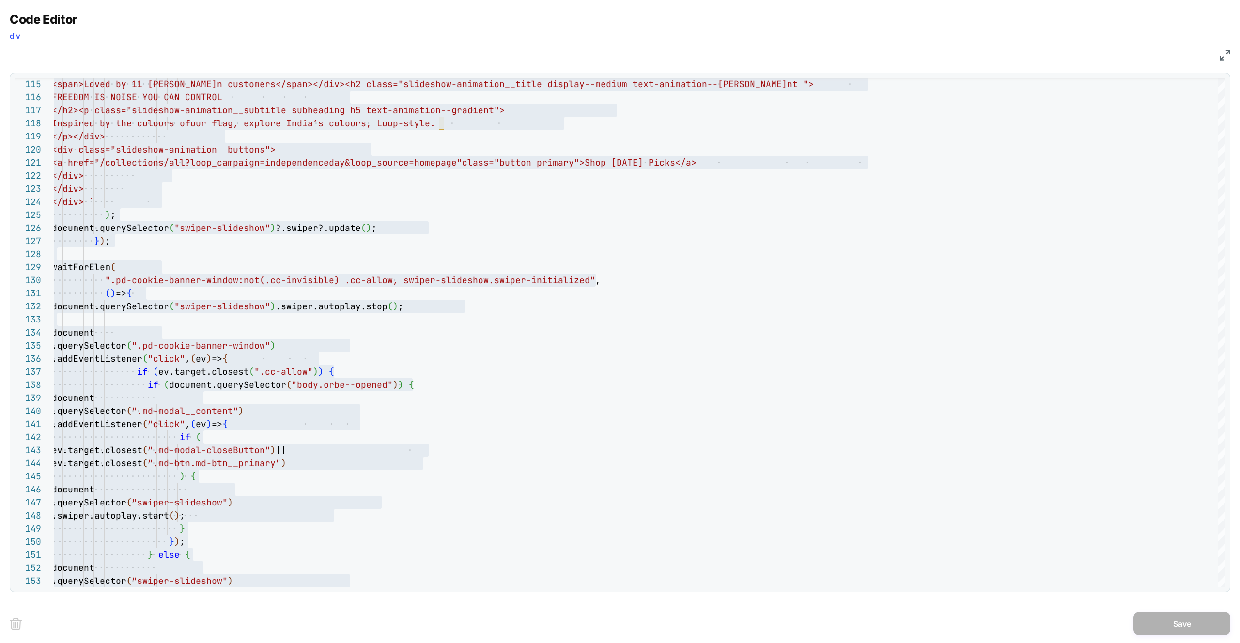
click at [1218, 54] on div "JS" at bounding box center [620, 54] width 1220 height 16
click at [1226, 55] on img at bounding box center [1224, 55] width 11 height 11
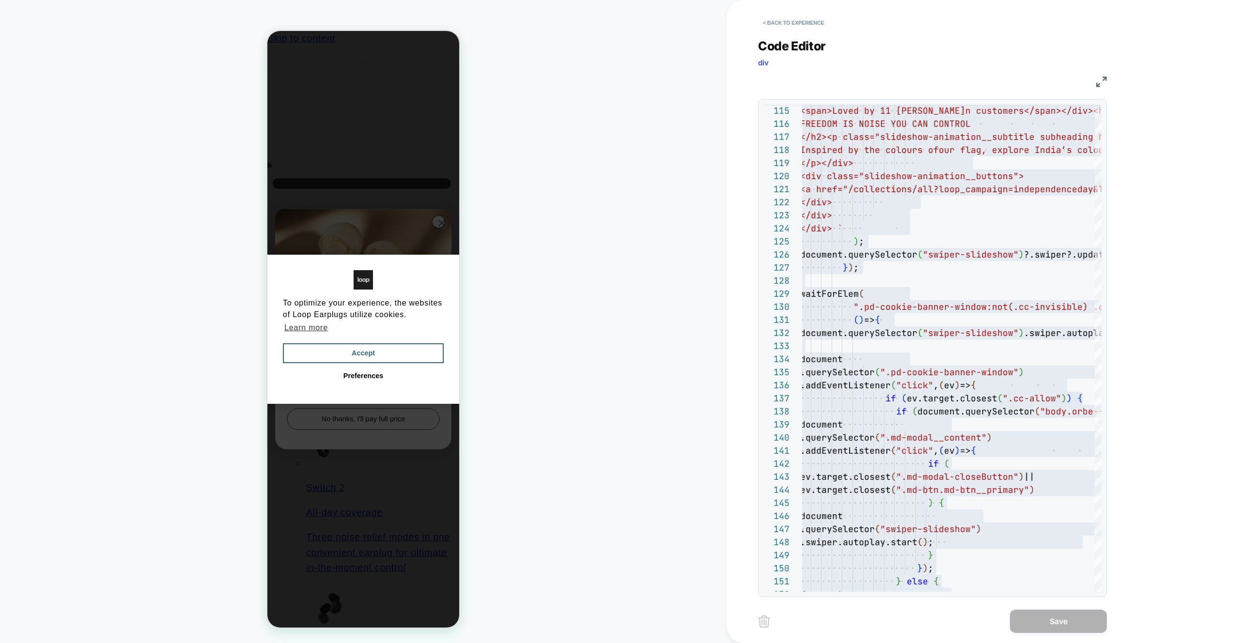
click at [809, 34] on div "Code Editor div JS 115 116 117 118 119 120 121 122 123 124 125 126 127 128 129 …" at bounding box center [932, 312] width 349 height 571
click at [809, 19] on button "< Back to experience" at bounding box center [793, 22] width 71 height 15
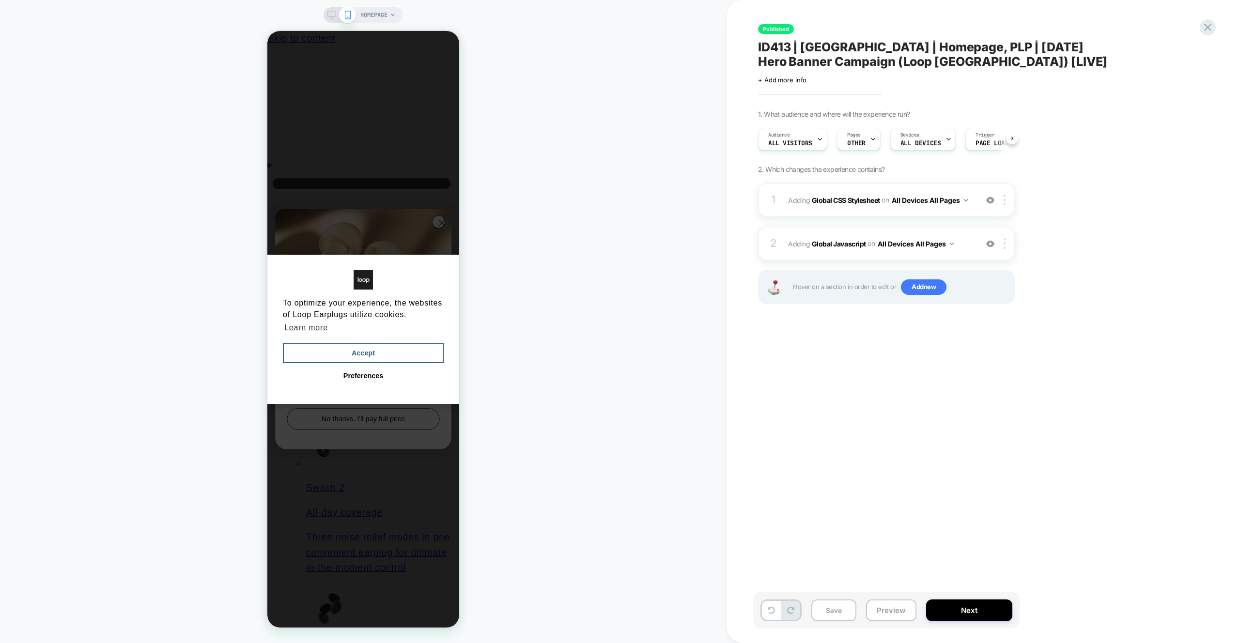
scroll to position [0, 0]
click at [935, 232] on div "2 Adding Global Javascript on All Devices All Pages Add Before Add After Target…" at bounding box center [886, 244] width 257 height 34
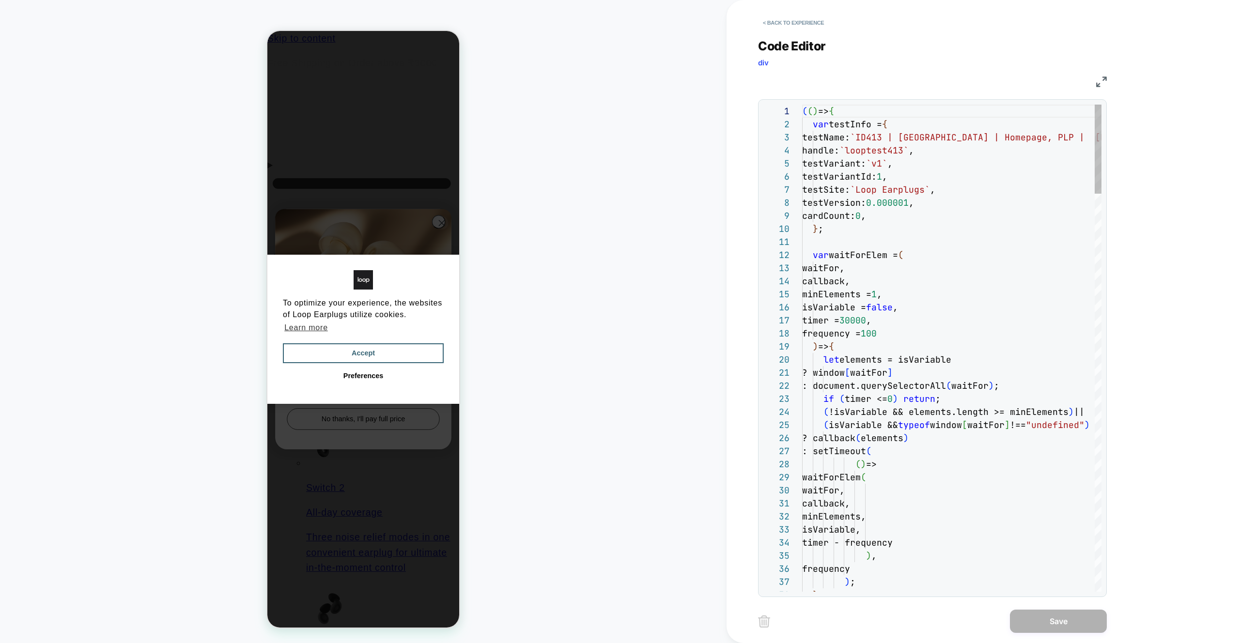
scroll to position [131, 0]
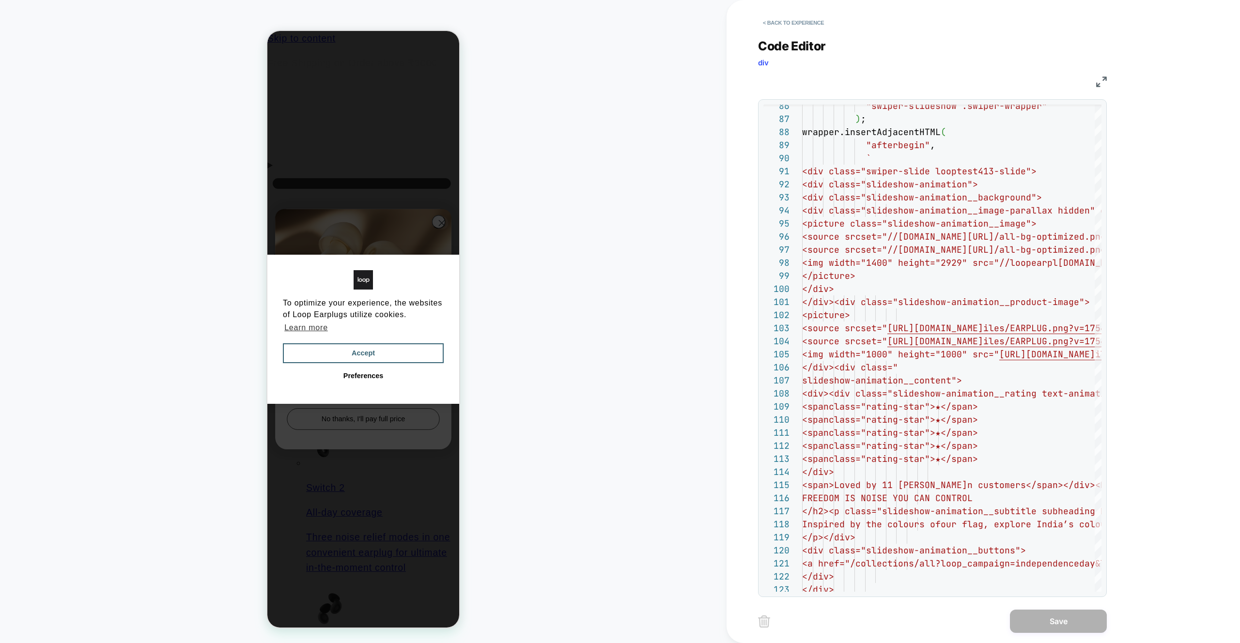
click at [1090, 86] on div "JS" at bounding box center [932, 80] width 349 height 16
click at [1104, 86] on img at bounding box center [1101, 82] width 11 height 11
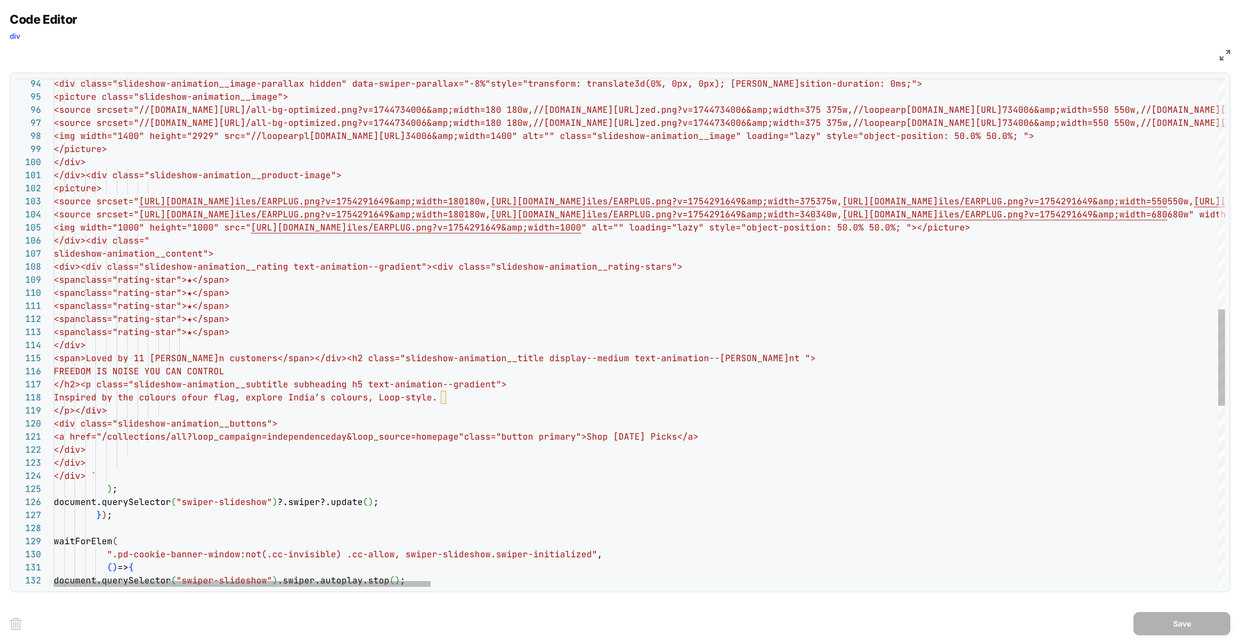
type textarea "**********"
drag, startPoint x: 217, startPoint y: 438, endPoint x: 566, endPoint y: 435, distance: 349.2
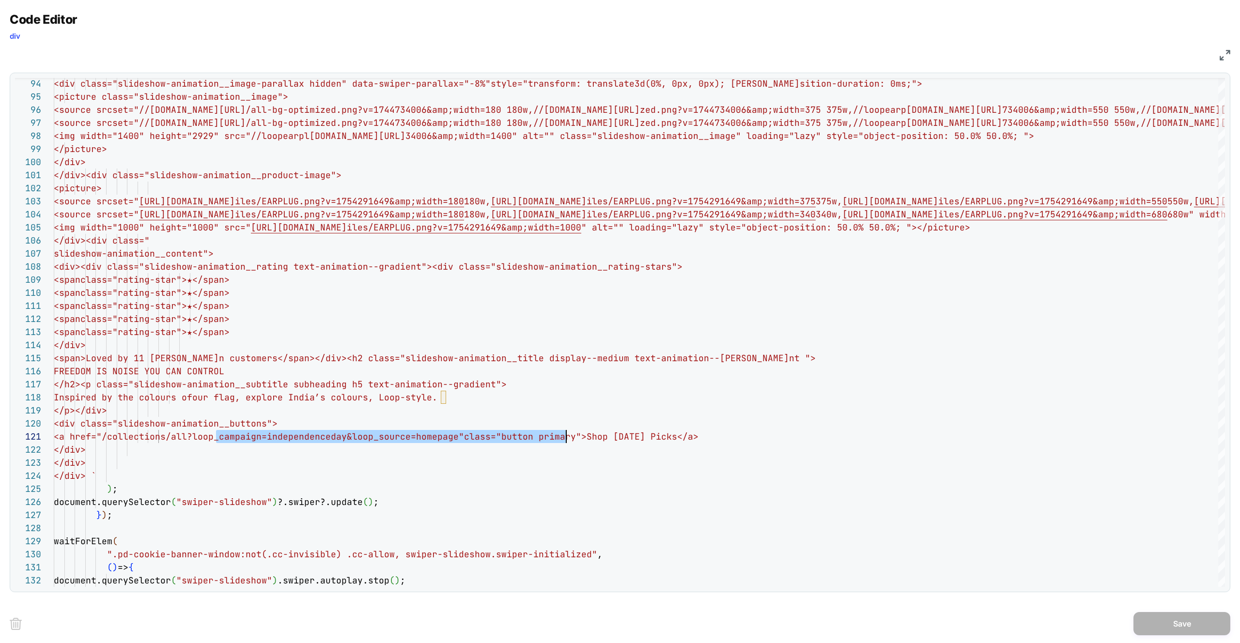
click at [1224, 62] on div "JS" at bounding box center [620, 54] width 1220 height 16
click at [1225, 53] on img at bounding box center [1224, 55] width 11 height 11
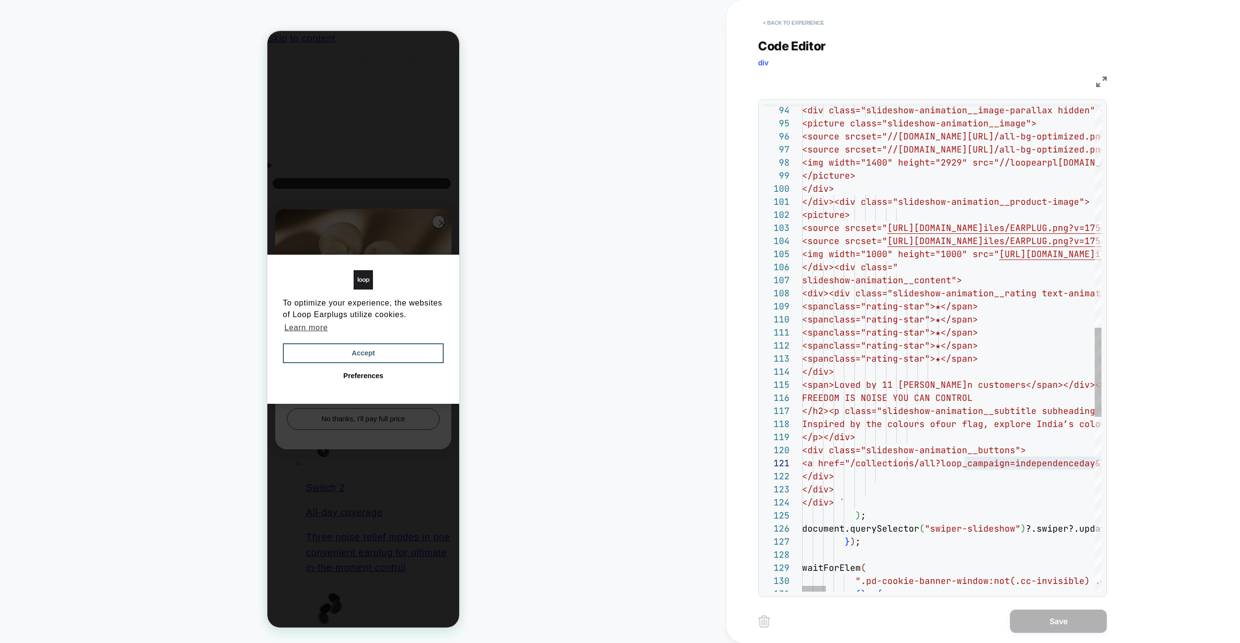
click at [770, 18] on button "< Back to experience" at bounding box center [793, 22] width 71 height 15
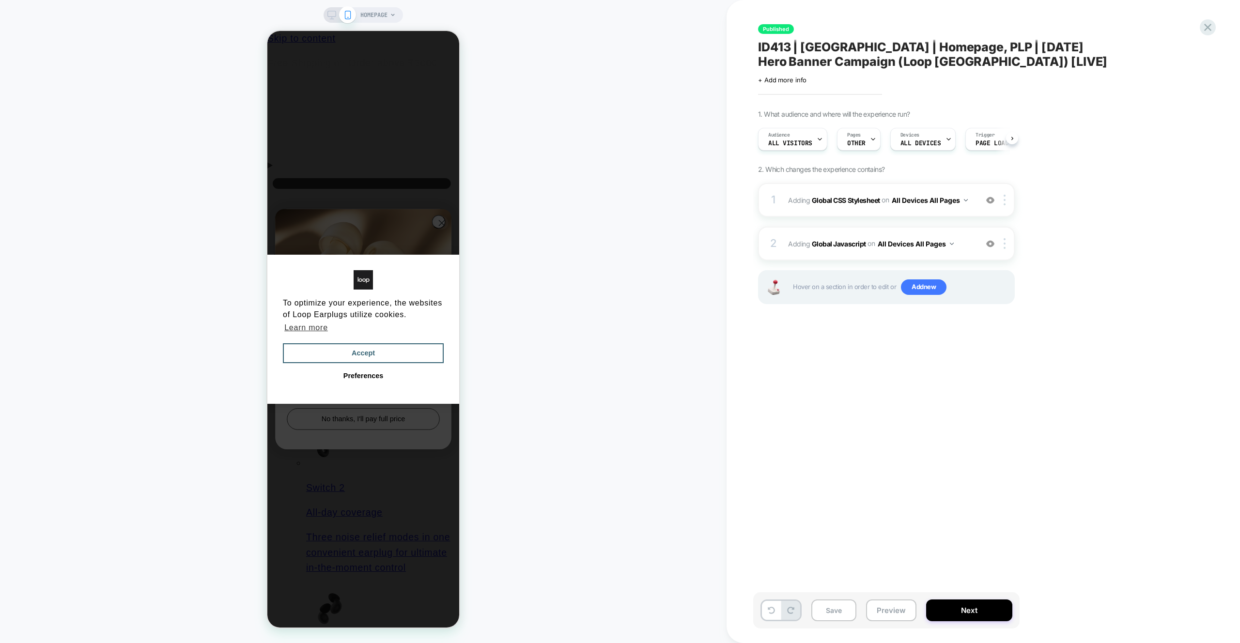
scroll to position [0, 0]
click at [615, 37] on div "HOMEPAGE" at bounding box center [363, 322] width 726 height 624
click at [1182, 23] on div "Published ID413 | India | Homepage, PLP | Independence Day Hero Banner Campaign…" at bounding box center [982, 321] width 513 height 643
click at [1217, 25] on div "Published ID413 | India | Homepage, PLP | Independence Day Hero Banner Campaign…" at bounding box center [982, 321] width 513 height 643
click at [1208, 24] on icon at bounding box center [1207, 27] width 13 height 13
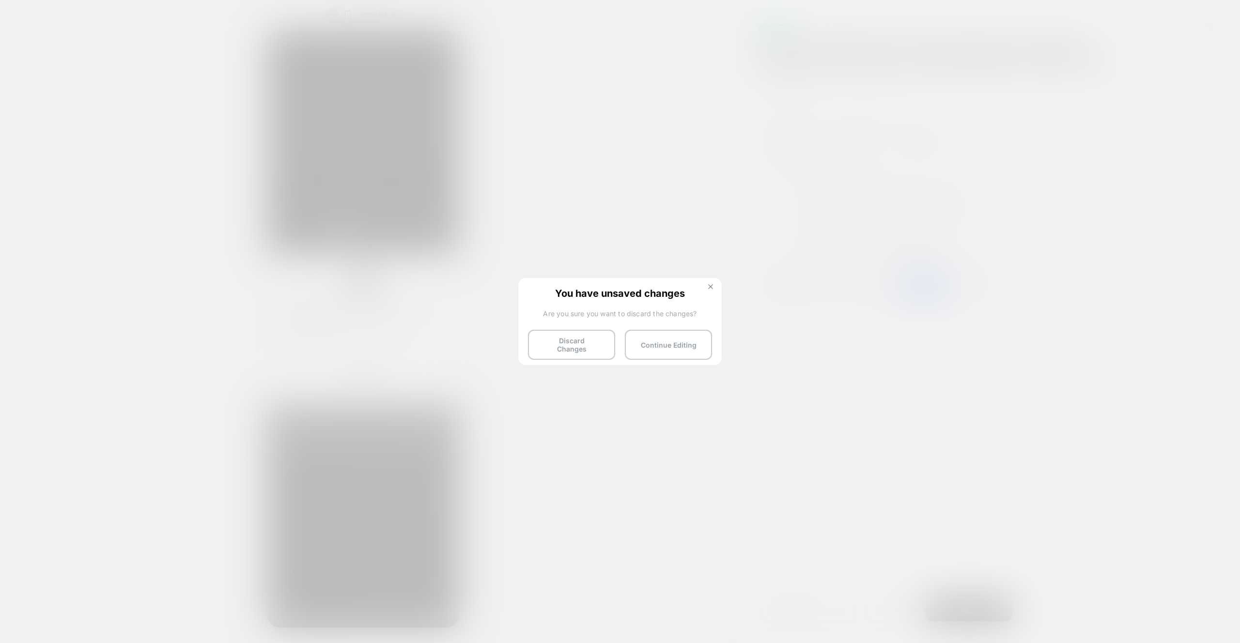
click at [713, 284] on button at bounding box center [710, 288] width 11 height 8
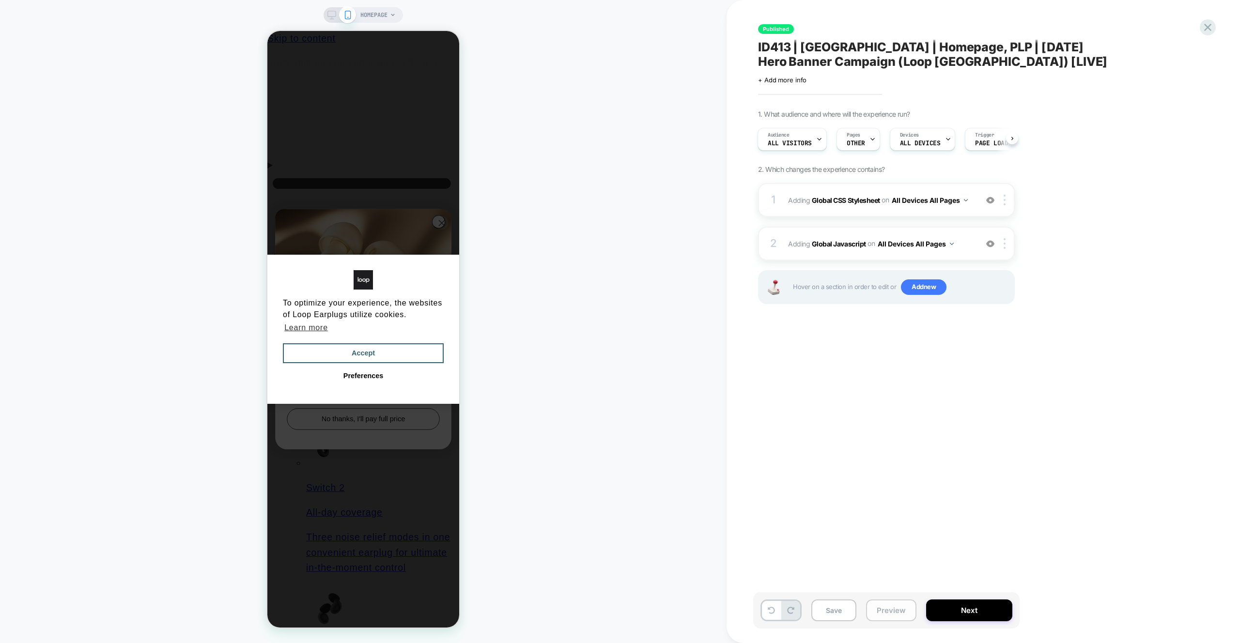
drag, startPoint x: 877, startPoint y: 617, endPoint x: 887, endPoint y: 601, distance: 19.4
click at [877, 617] on button "Preview" at bounding box center [891, 611] width 50 height 22
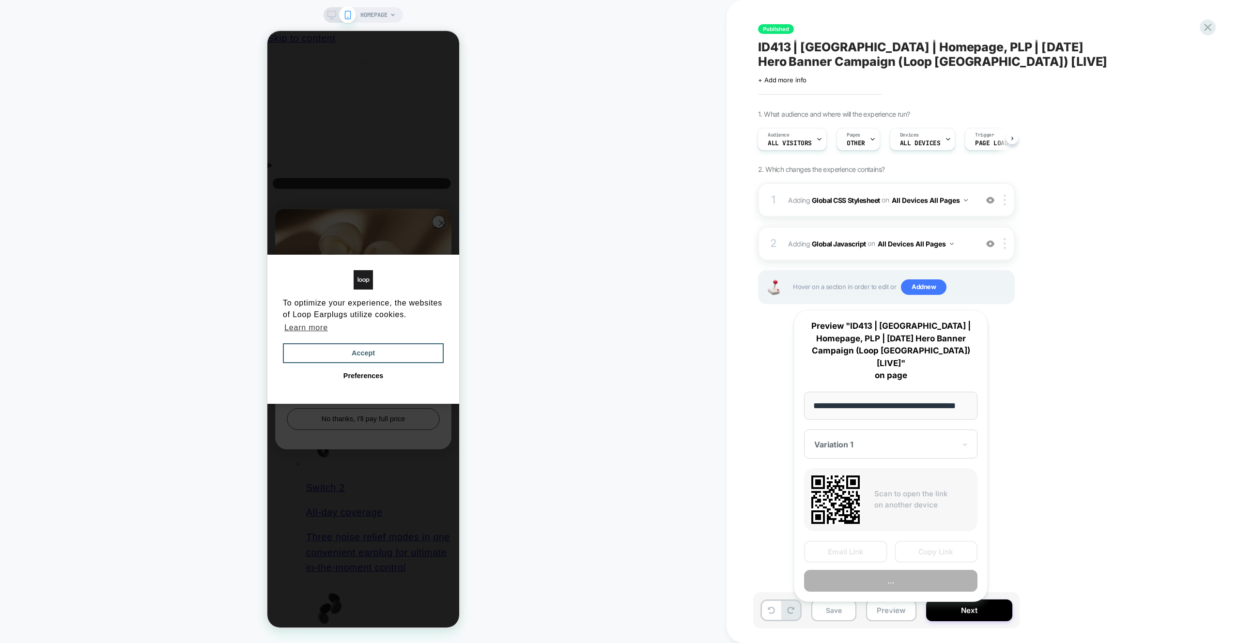
scroll to position [0, 14]
click at [900, 571] on button "Preview" at bounding box center [890, 582] width 173 height 22
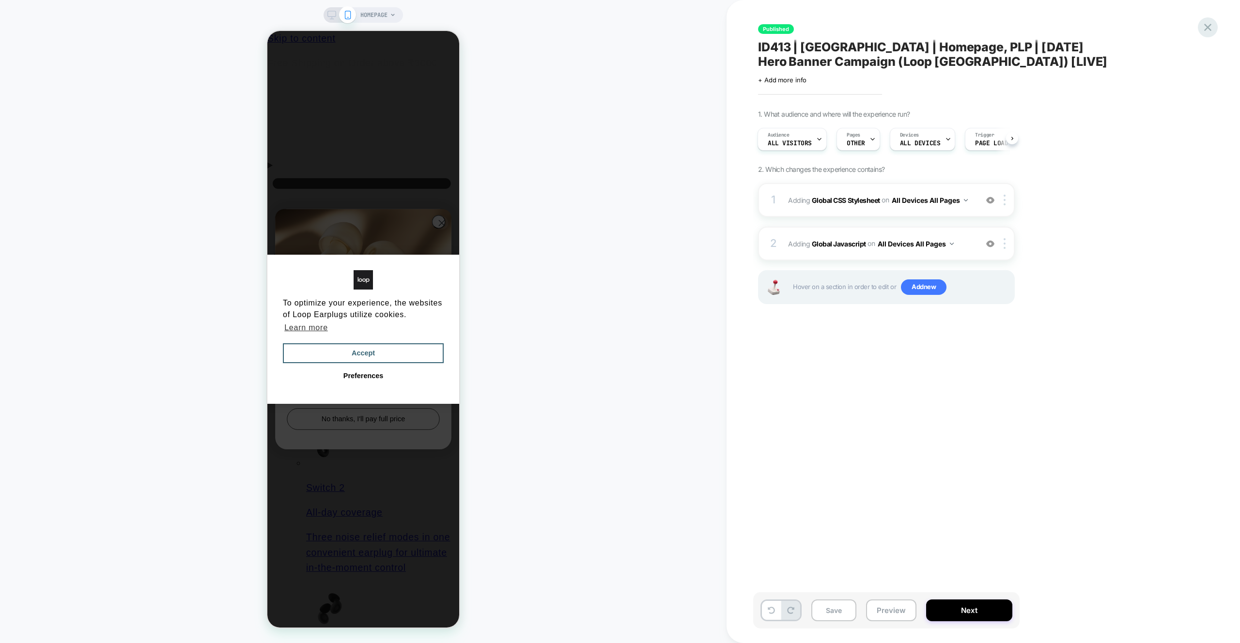
click at [1213, 25] on icon at bounding box center [1207, 27] width 13 height 13
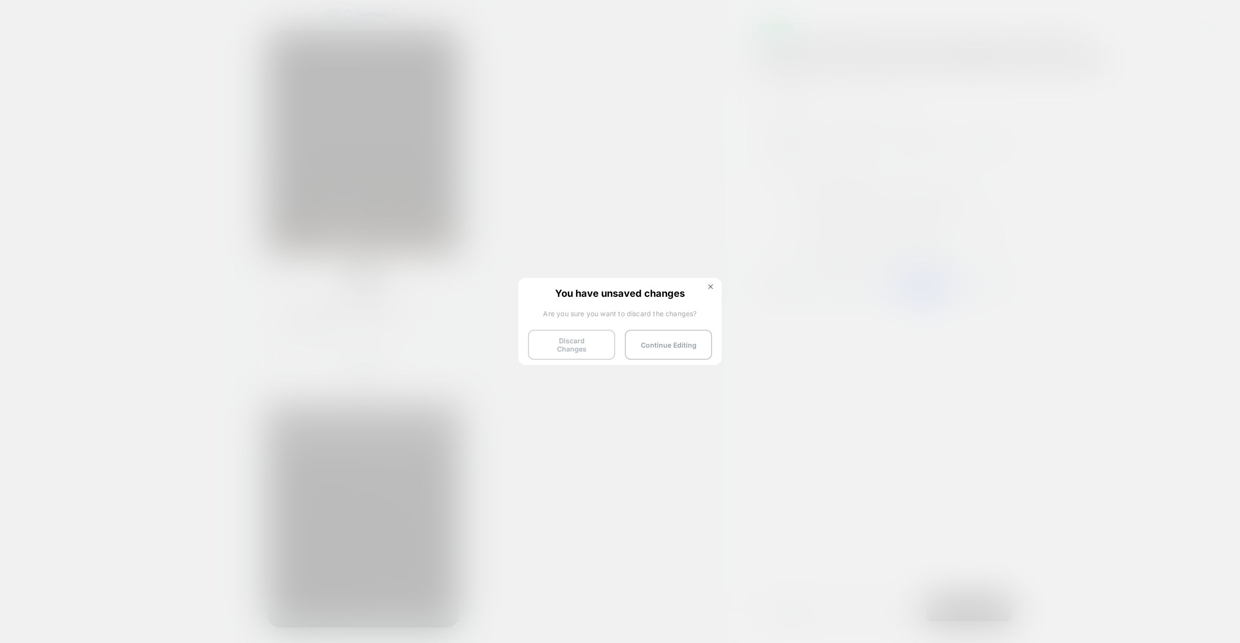
click at [590, 346] on button "Discard Changes" at bounding box center [571, 345] width 87 height 30
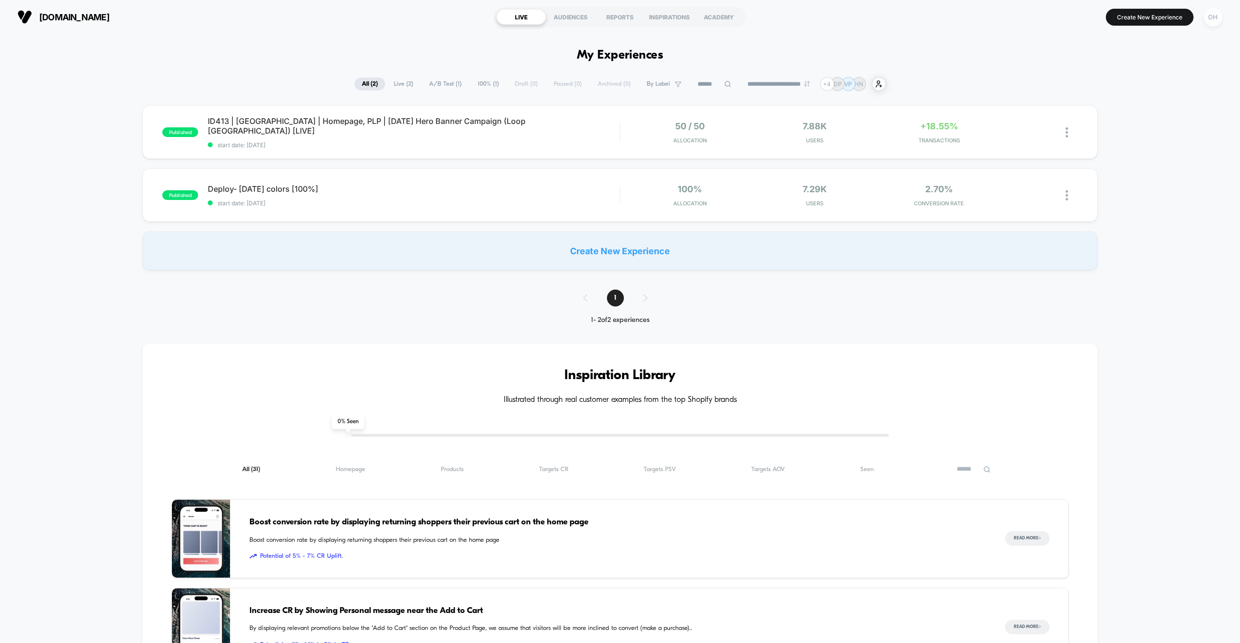
click at [1214, 19] on div "OH" at bounding box center [1213, 17] width 19 height 19
click at [1138, 179] on span "Global Rules" at bounding box center [1163, 177] width 98 height 8
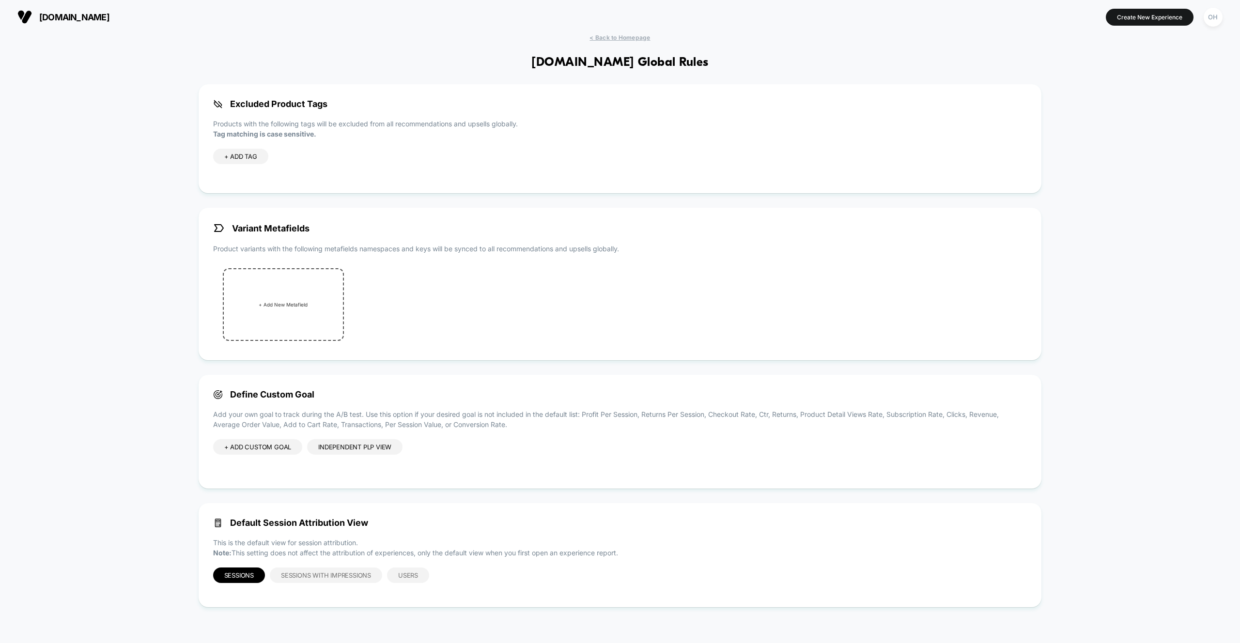
click at [348, 445] on div "Independent PLP view" at bounding box center [354, 446] width 95 height 15
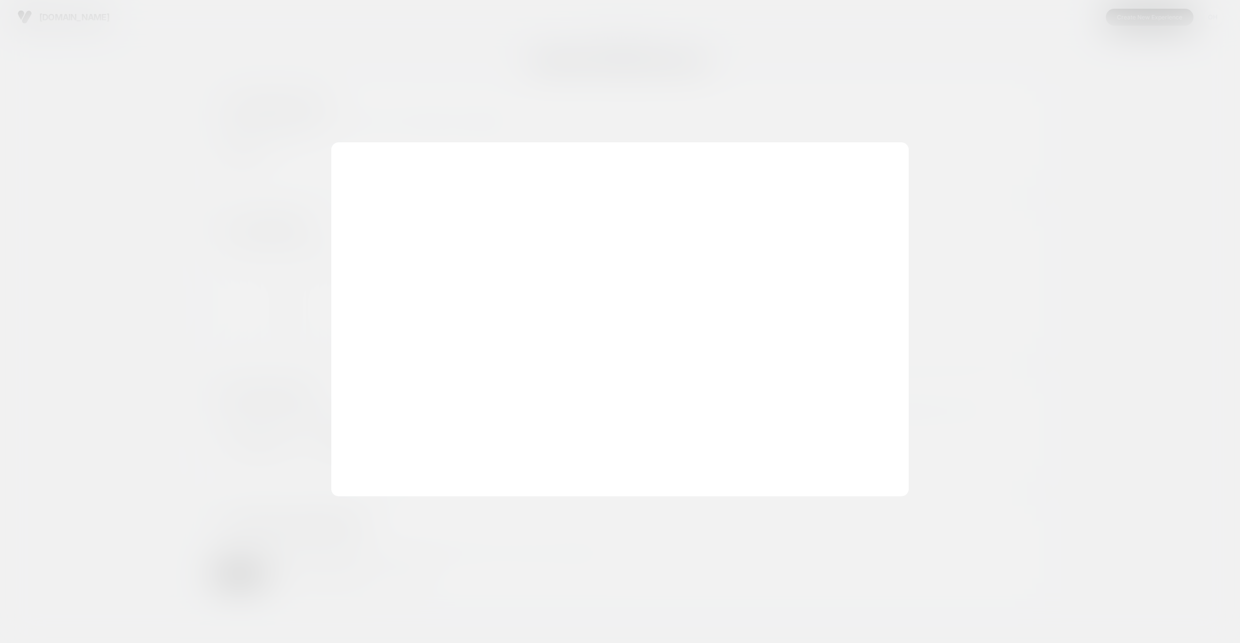
scroll to position [92, 0]
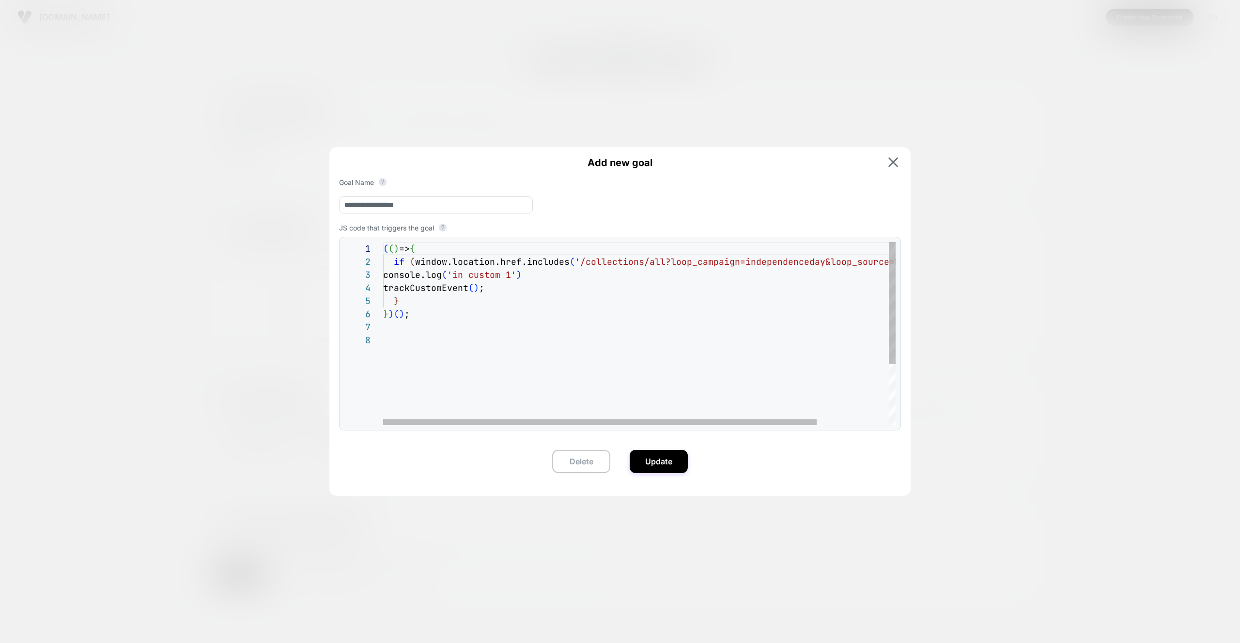
click at [278, 390] on div at bounding box center [620, 321] width 1240 height 643
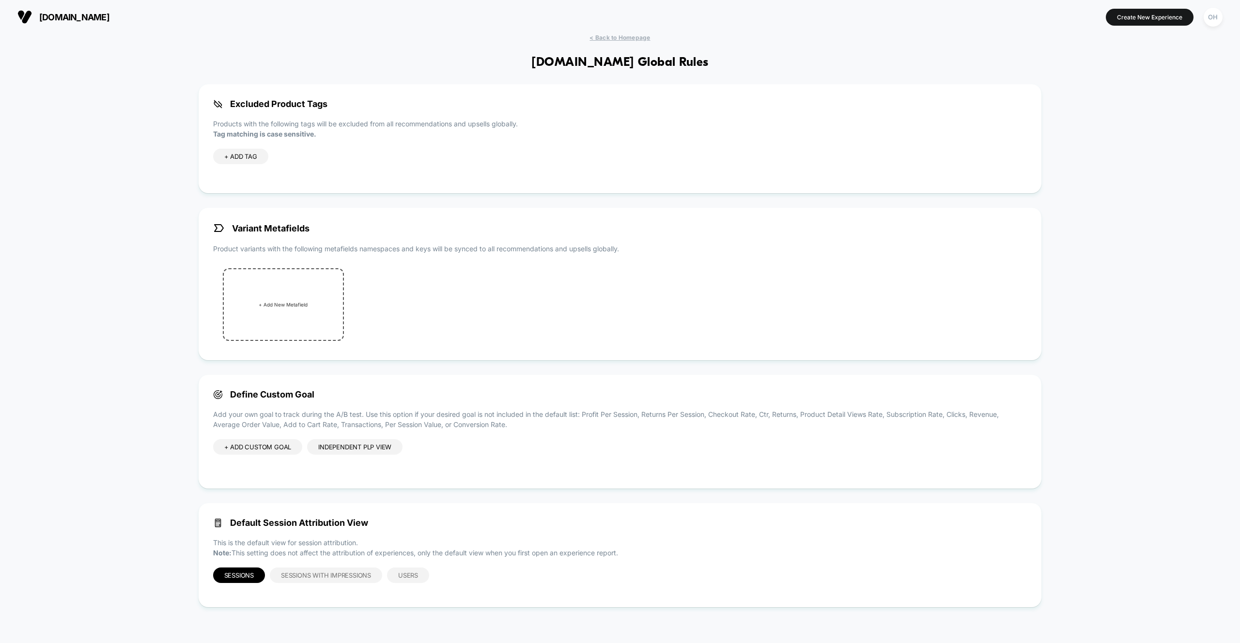
click at [262, 450] on div "+ ADD CUSTOM GOAL" at bounding box center [258, 446] width 90 height 15
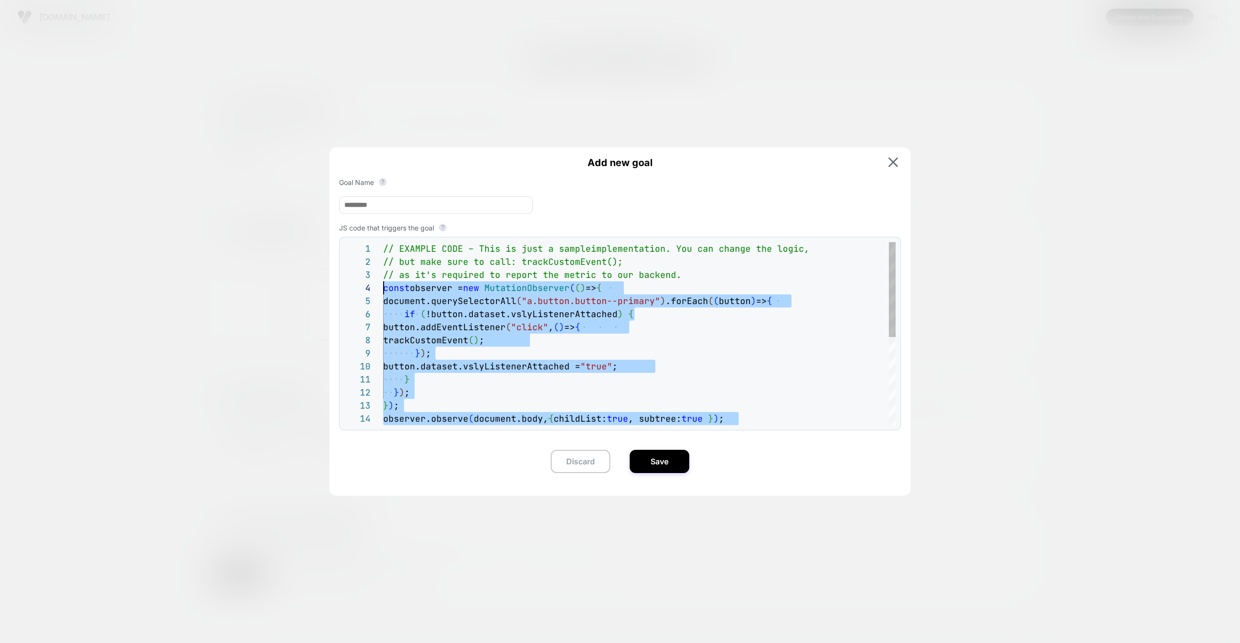
scroll to position [39, 0]
drag, startPoint x: 762, startPoint y: 333, endPoint x: 365, endPoint y: 292, distance: 399.7
click at [383, 292] on div "button.addEventListener ( "click" , ( ) => { trackCustomEvent ( ) ; } ) ; butto…" at bounding box center [639, 418] width 512 height 353
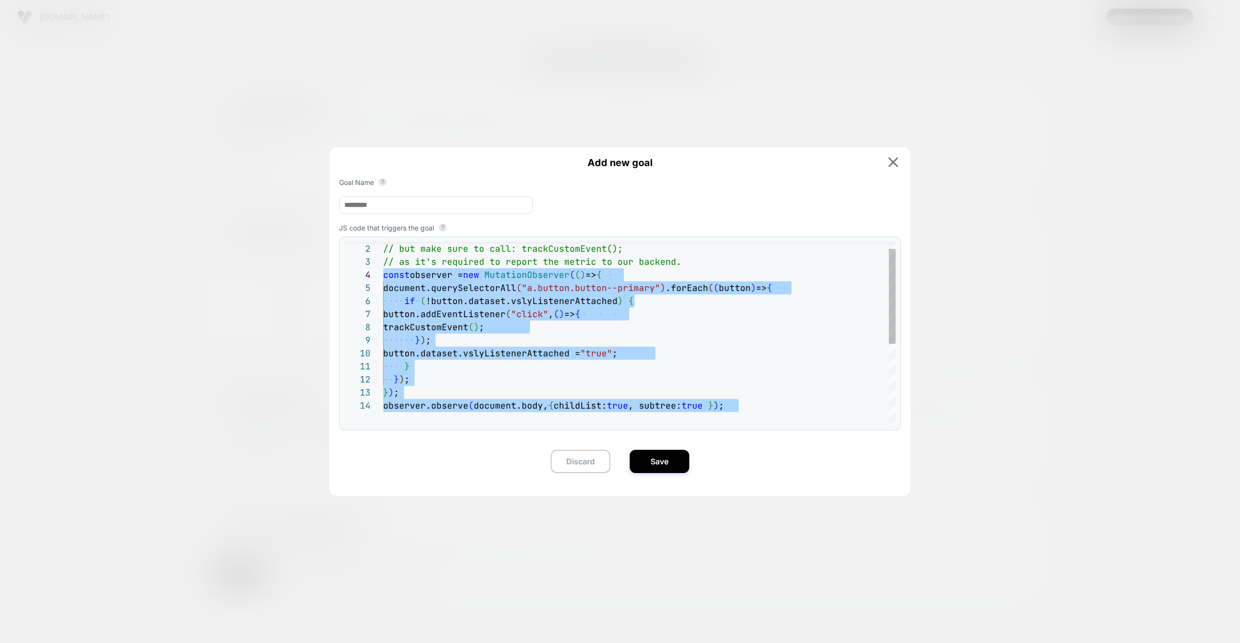
click at [560, 324] on div "button.addEventListener ( "click" , ( ) => { trackCustomEvent ( ) ; } ) ; butto…" at bounding box center [639, 405] width 512 height 353
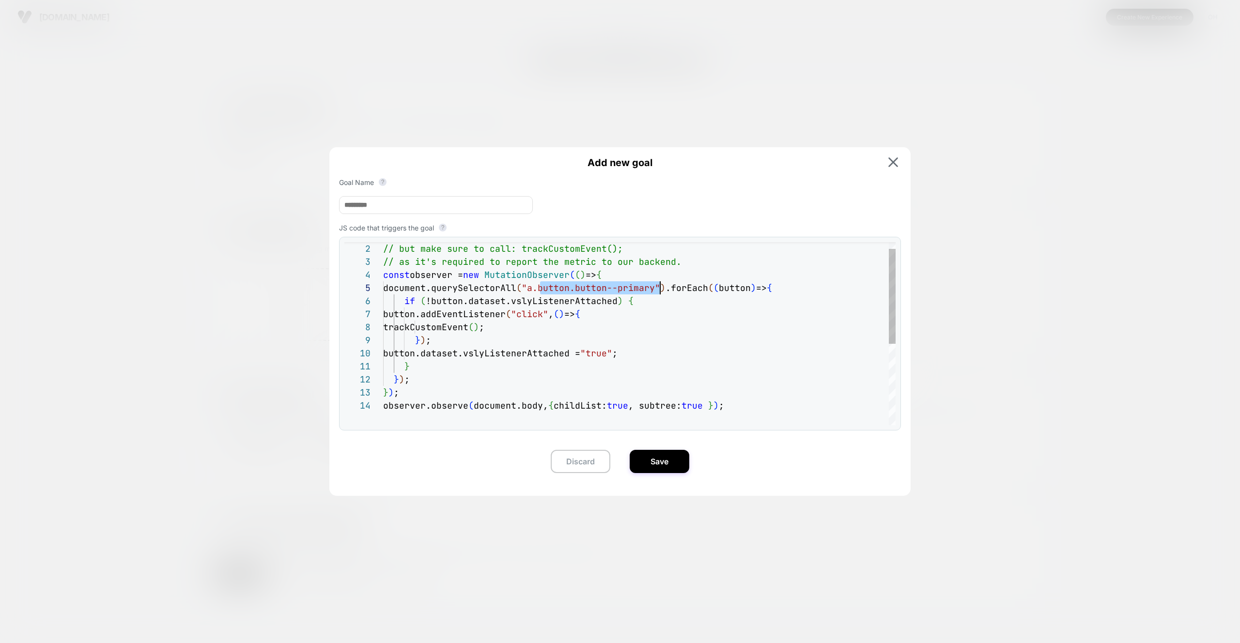
drag, startPoint x: 541, startPoint y: 291, endPoint x: 661, endPoint y: 293, distance: 119.6
click at [660, 293] on span ""a.button.button--primary"" at bounding box center [591, 287] width 139 height 11
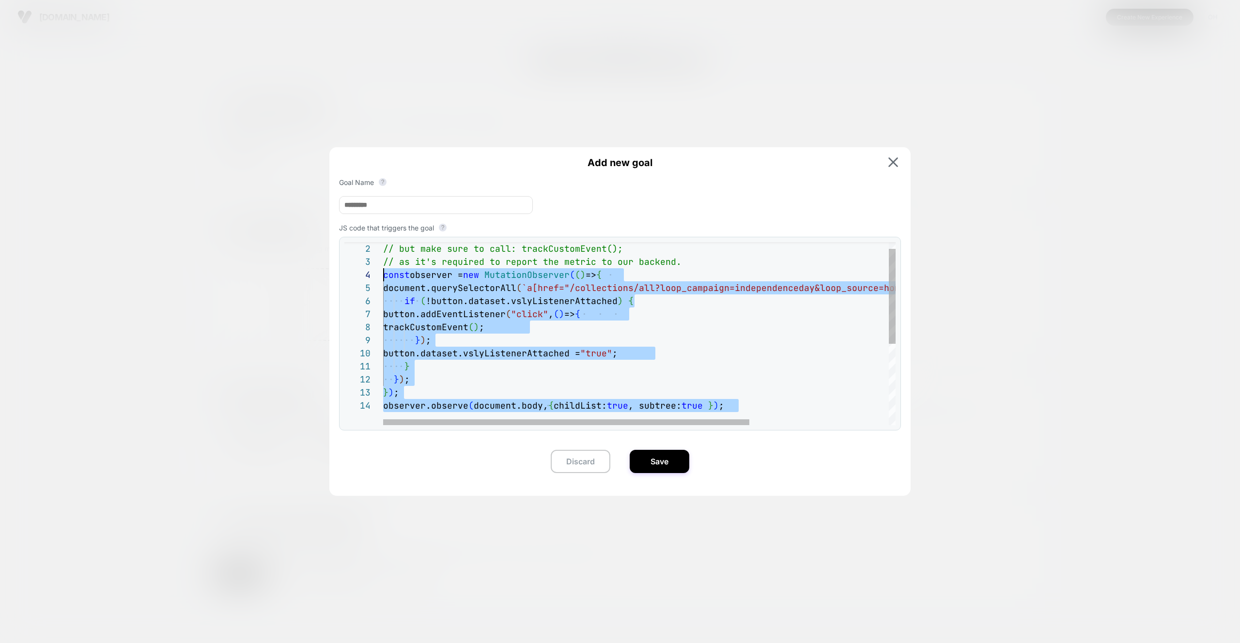
scroll to position [39, 0]
drag, startPoint x: 753, startPoint y: 405, endPoint x: 334, endPoint y: 279, distance: 437.1
click at [383, 279] on div "button.addEventListener ( "click" , ( ) => { trackCustomEvent ( ) ; } ) ; butto…" at bounding box center [737, 405] width 708 height 353
type textarea "**********"
click at [900, 165] on button at bounding box center [892, 162] width 15 height 11
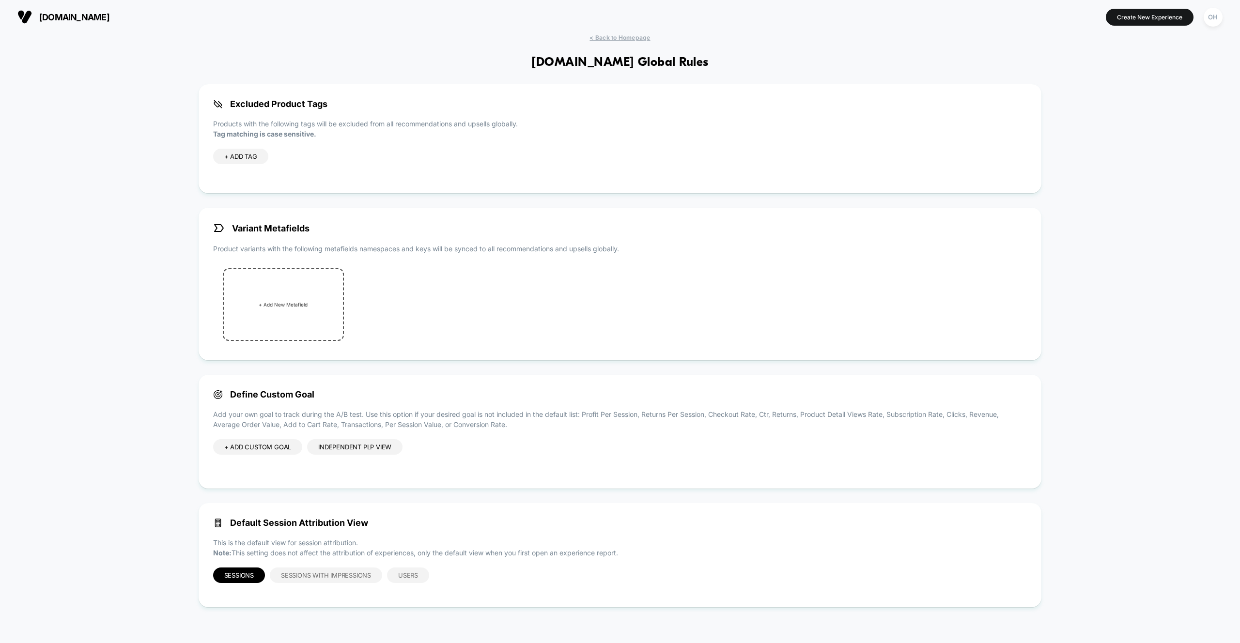
click at [346, 451] on div "Independent PLP view" at bounding box center [354, 446] width 95 height 15
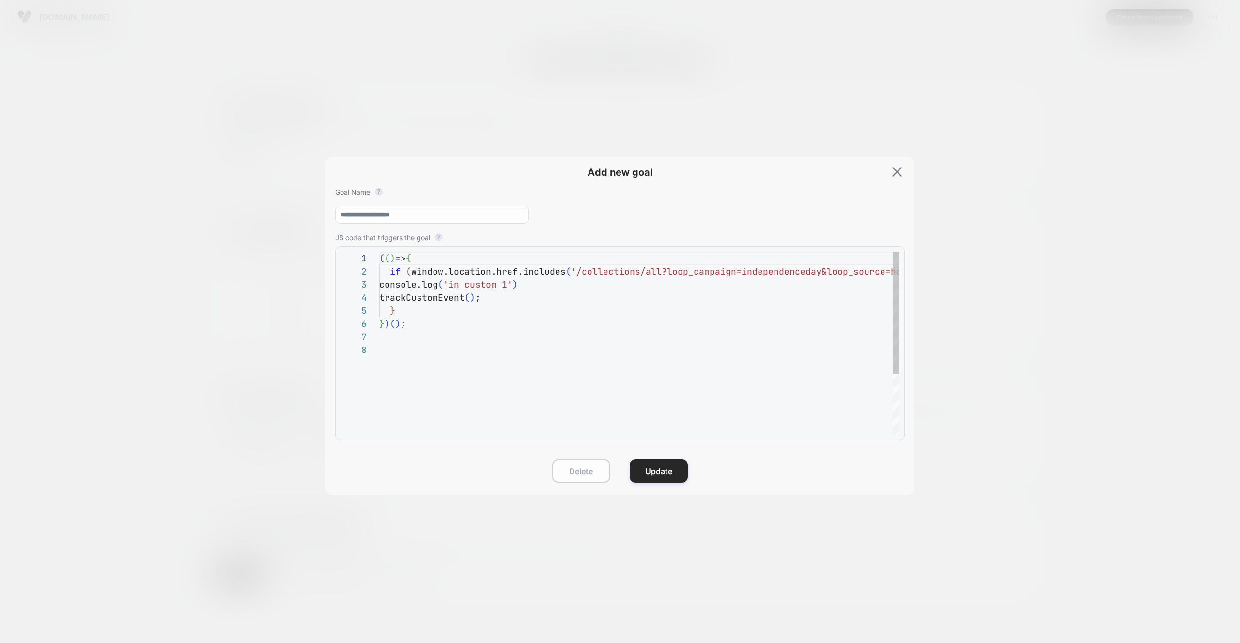
scroll to position [92, 0]
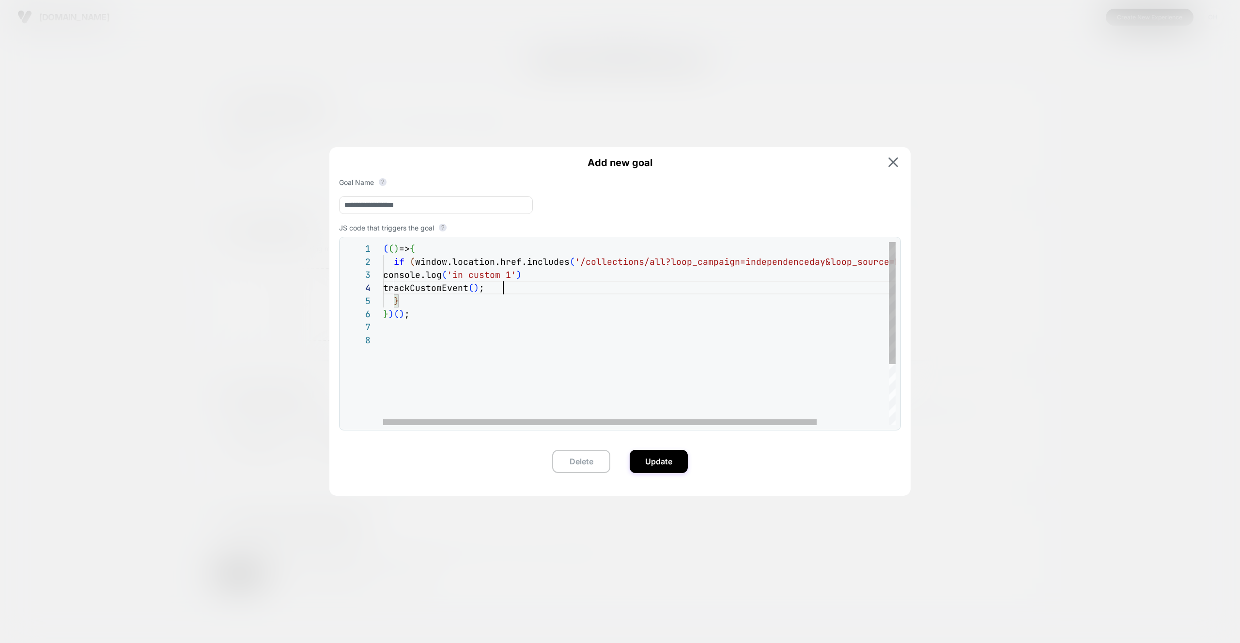
click at [605, 283] on div "( ( ) => { if ( window.location.href.includes ( '/collections/all?loop_campaign…" at bounding box center [682, 379] width 598 height 275
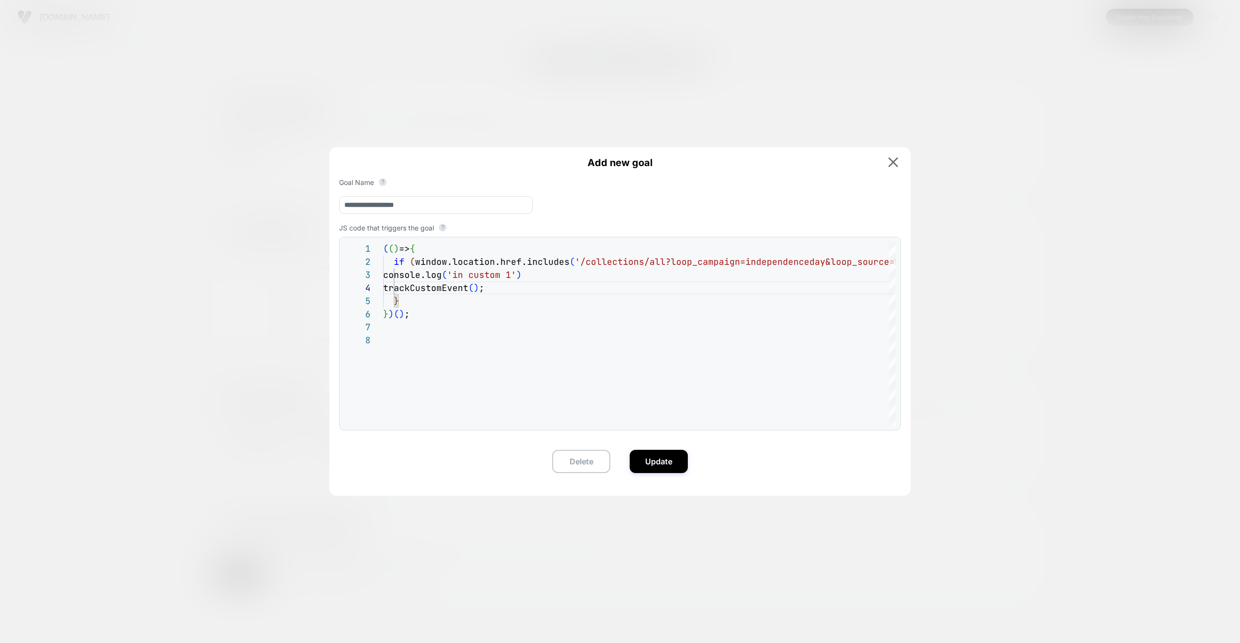
drag, startPoint x: 889, startPoint y: 167, endPoint x: 624, endPoint y: 92, distance: 275.3
click at [889, 167] on img at bounding box center [893, 162] width 10 height 10
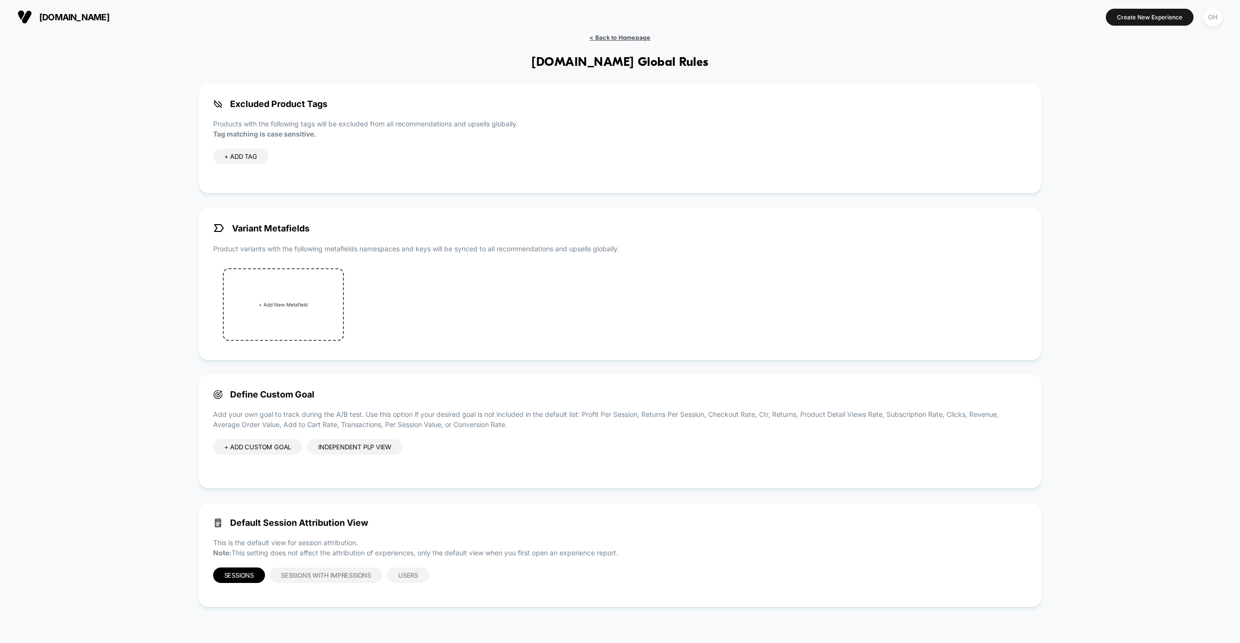
click at [602, 36] on span "< Back to Homepage" at bounding box center [619, 37] width 61 height 7
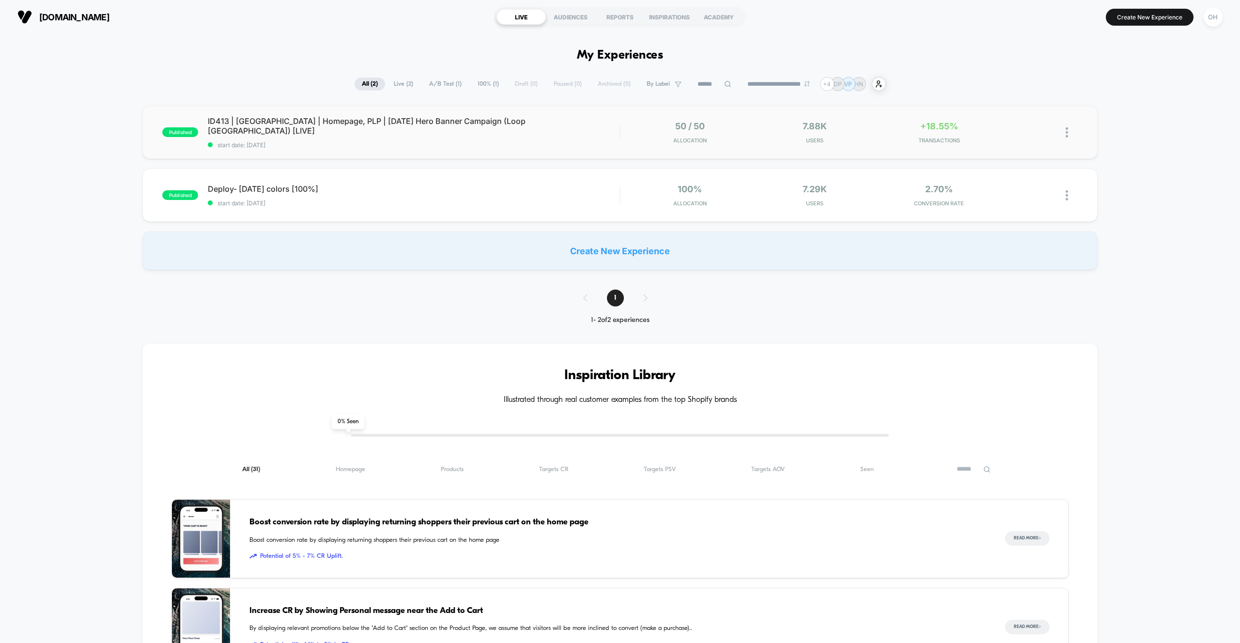
click at [537, 151] on div "published ID413 | India | Homepage, PLP | Independence Day Hero Banner Campaign…" at bounding box center [619, 132] width 955 height 53
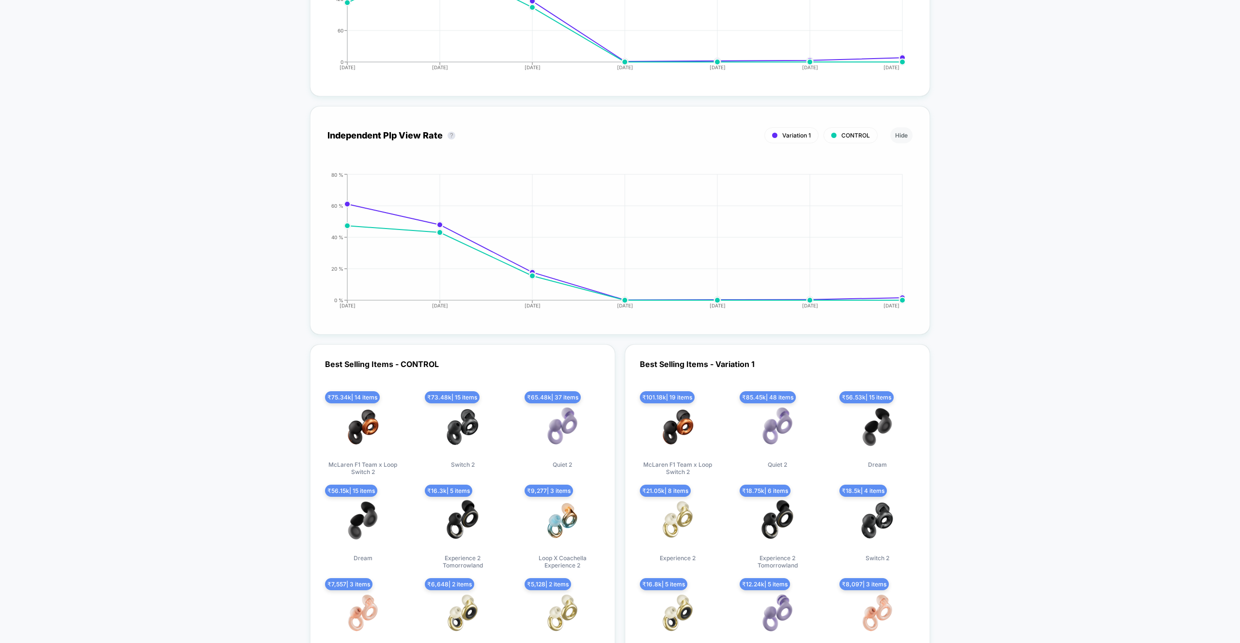
scroll to position [2847, 0]
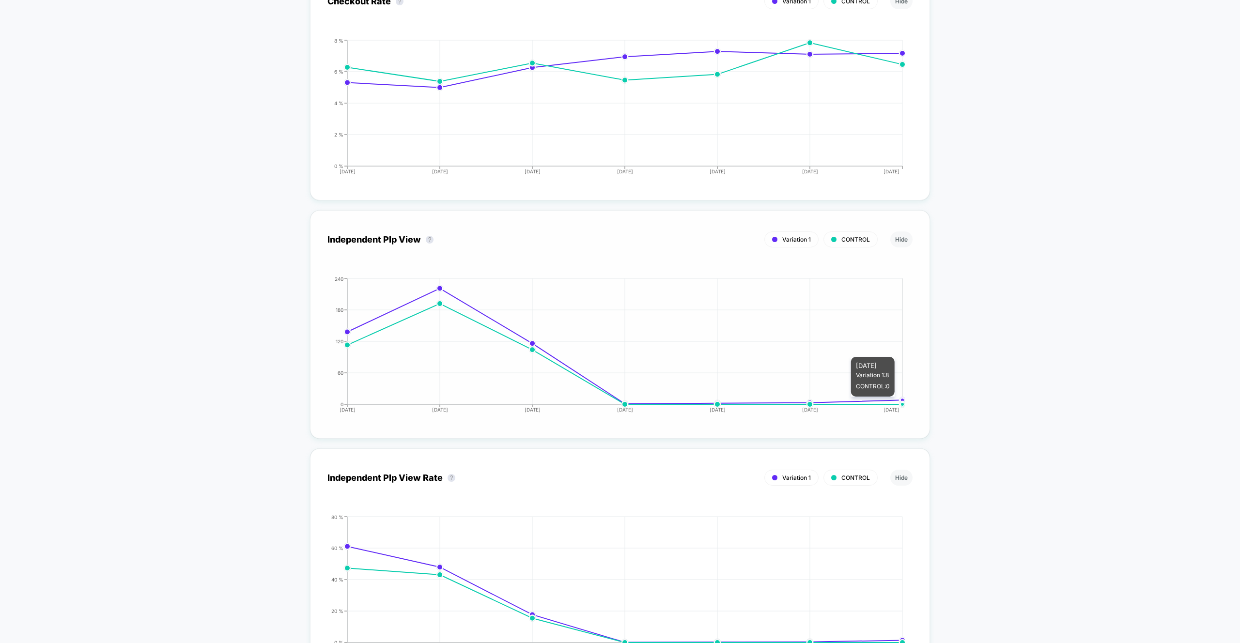
scroll to position [2292, 0]
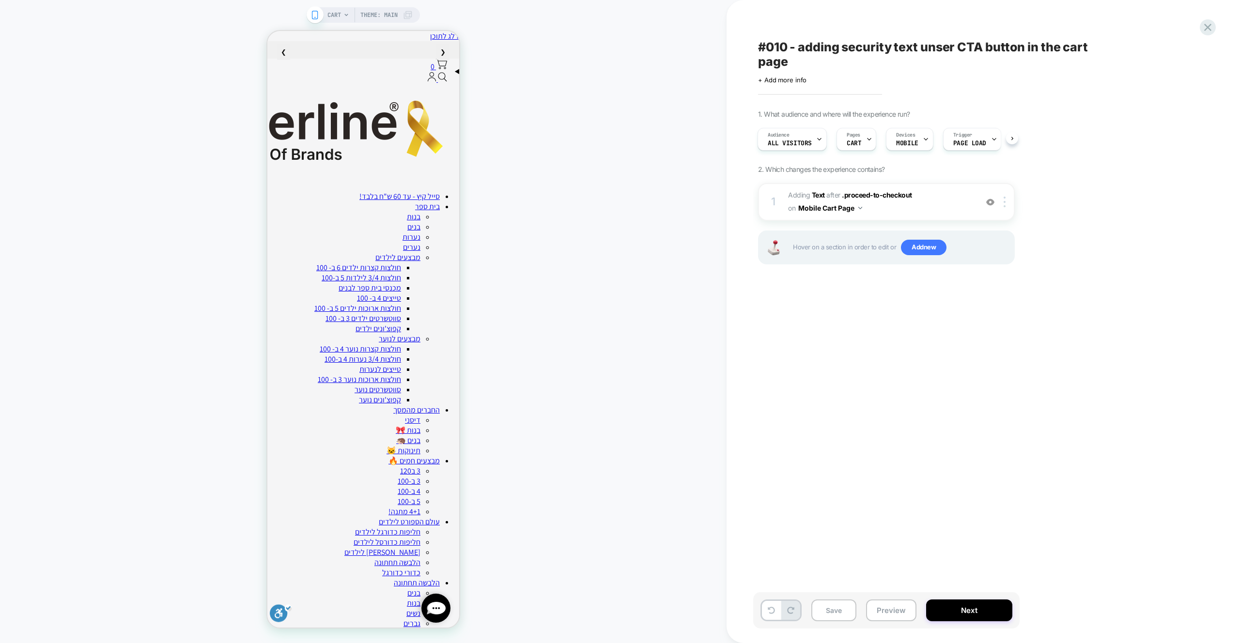
click at [349, 15] on icon at bounding box center [346, 15] width 6 height 6
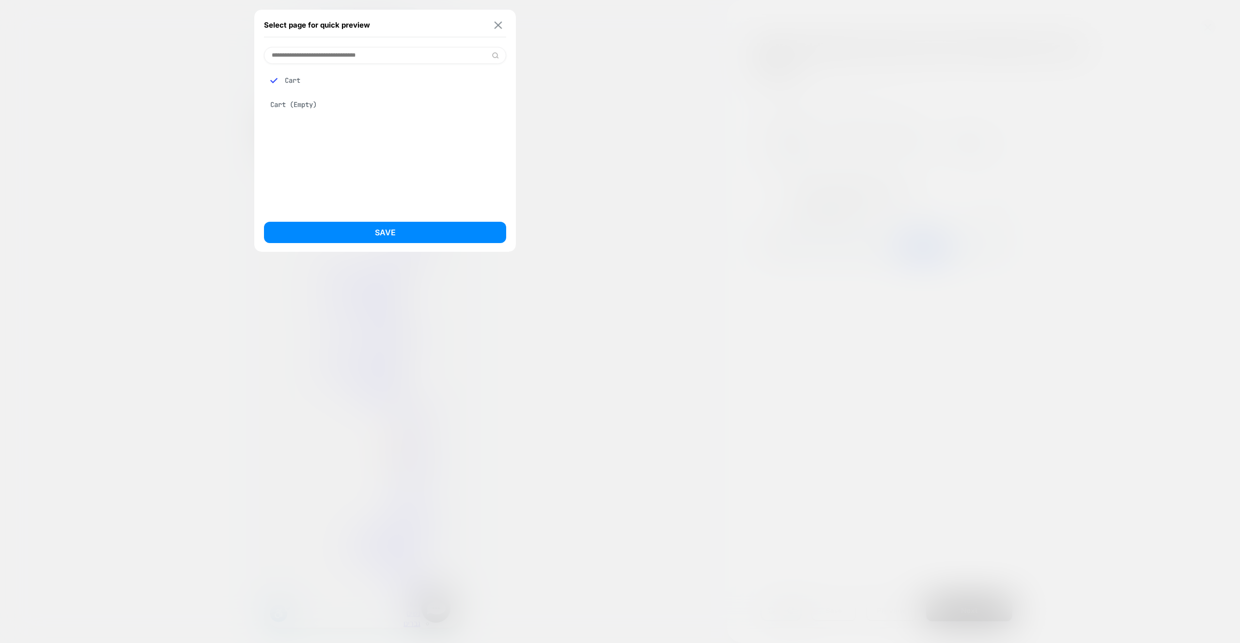
drag, startPoint x: 508, startPoint y: 18, endPoint x: 497, endPoint y: 24, distance: 12.1
click at [507, 18] on div "Select page for quick preview Cart Cart (Empty) Save" at bounding box center [385, 131] width 262 height 242
click at [496, 25] on img at bounding box center [498, 24] width 8 height 7
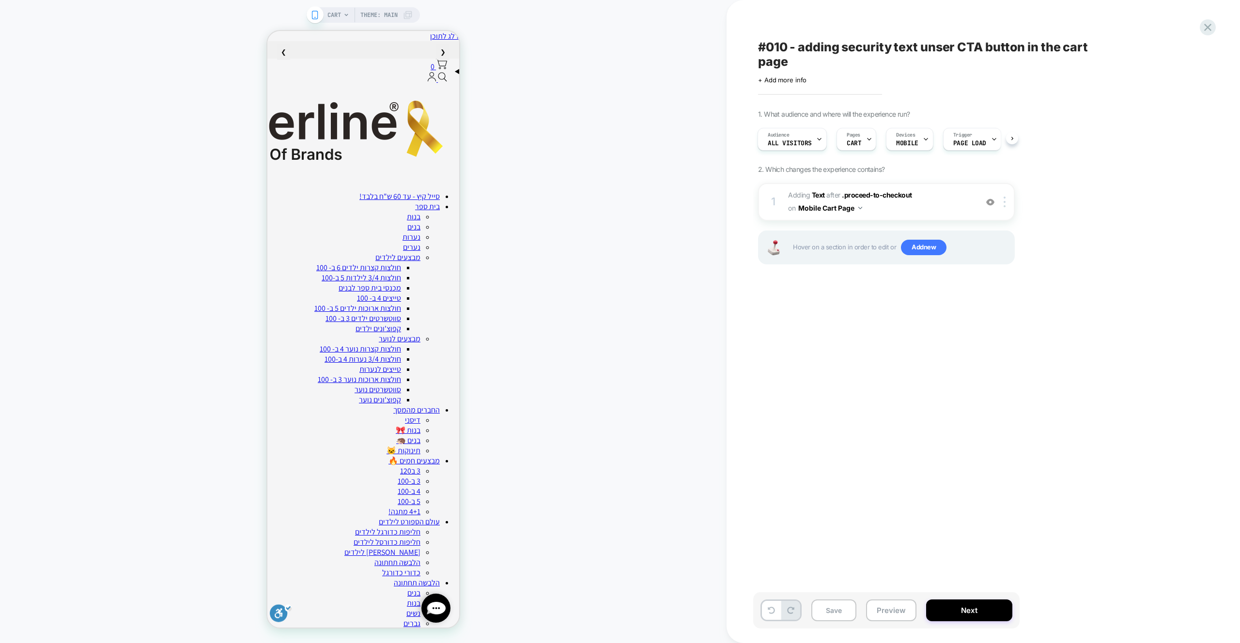
click at [888, 23] on div "#010 - adding security text unser CTA button in the cart page Click to edit exp…" at bounding box center [934, 322] width 363 height 624
click at [768, 140] on span "All Visitors" at bounding box center [790, 143] width 44 height 7
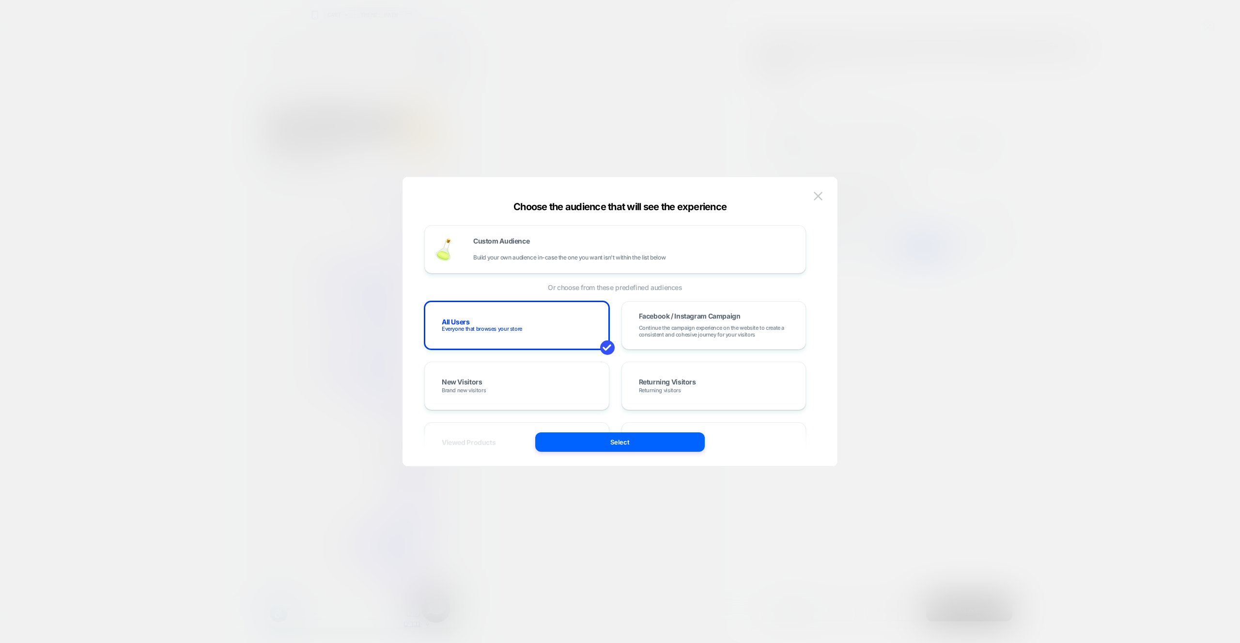
click at [820, 199] on img at bounding box center [818, 196] width 9 height 8
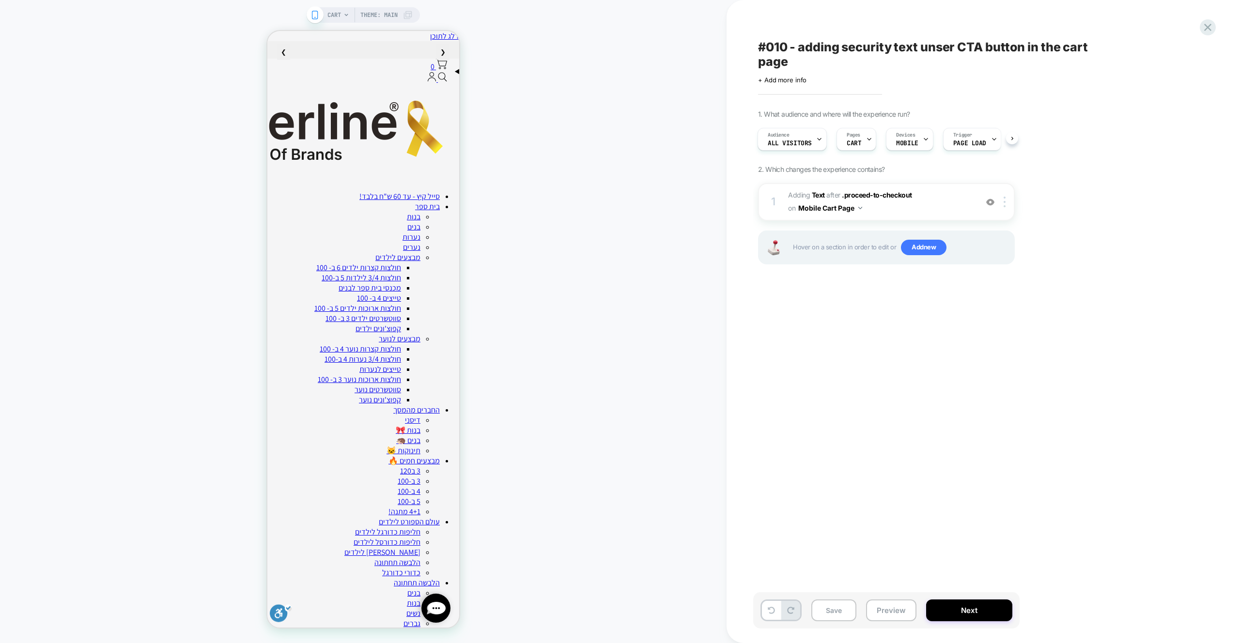
click at [601, 79] on div "CART Theme: MAIN" at bounding box center [363, 322] width 726 height 624
click at [1204, 27] on icon at bounding box center [1207, 27] width 13 height 13
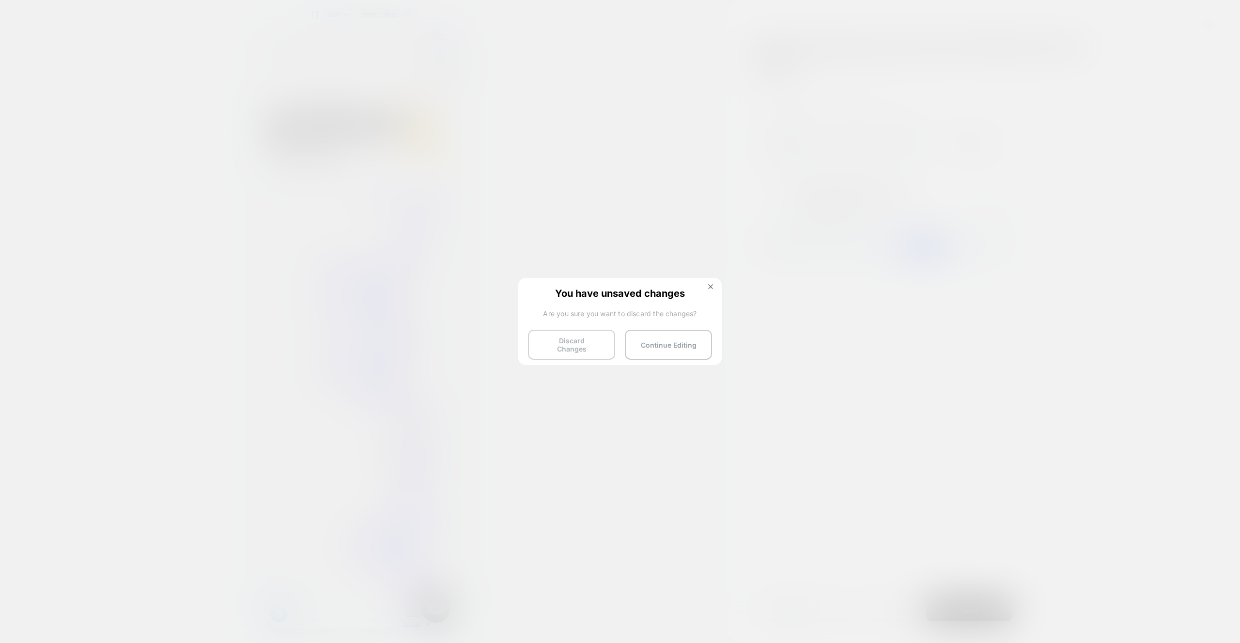
click at [587, 343] on button "Discard Changes" at bounding box center [571, 345] width 87 height 30
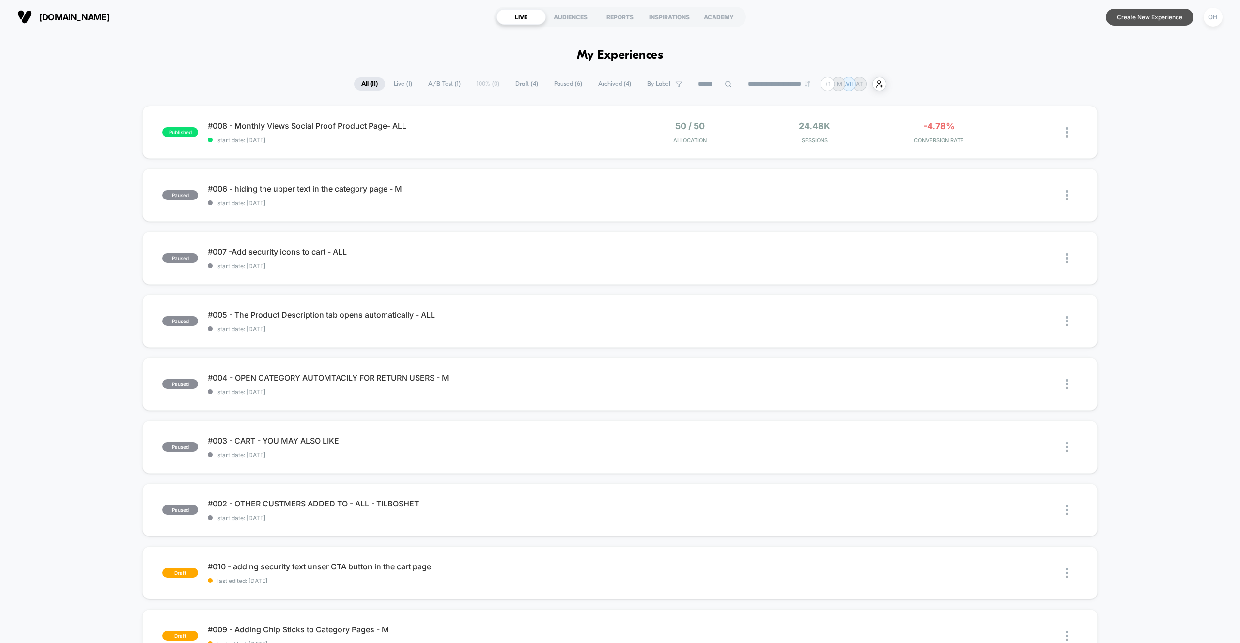
click at [1168, 23] on button "Create New Experience" at bounding box center [1150, 17] width 88 height 17
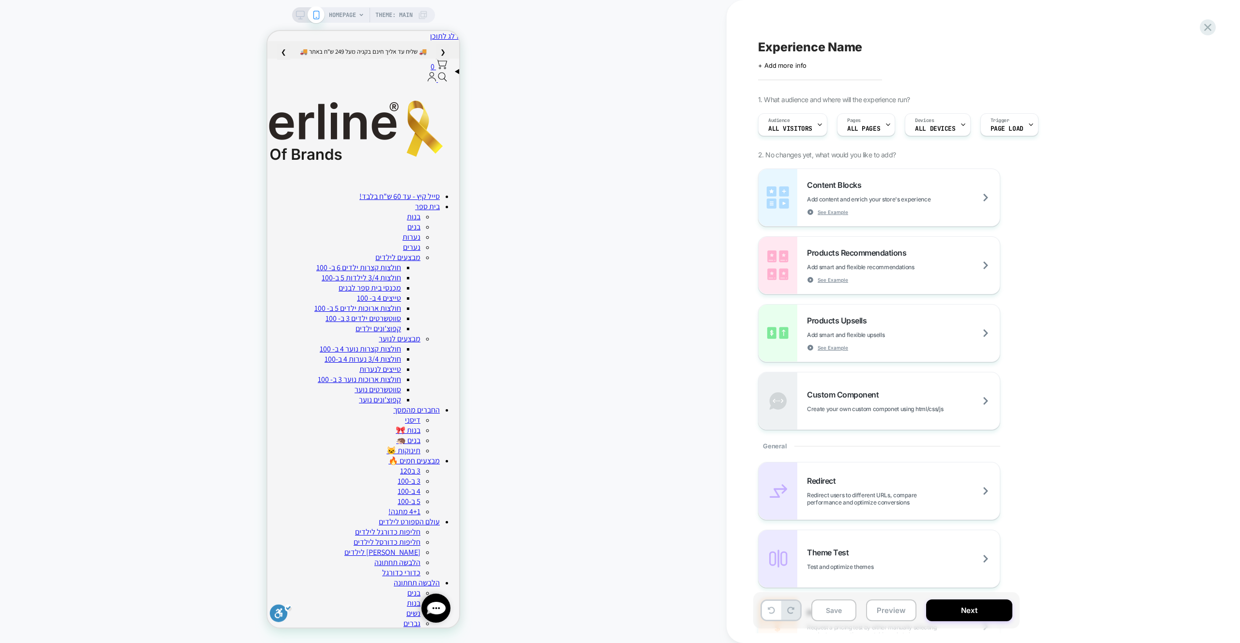
drag, startPoint x: 541, startPoint y: 58, endPoint x: 502, endPoint y: 47, distance: 40.7
click at [540, 58] on div "HOMEPAGE Theme: MAIN" at bounding box center [363, 322] width 726 height 624
click at [324, 13] on div "HOMEPAGE Theme: MAIN" at bounding box center [363, 14] width 143 height 15
click at [332, 14] on span "HOMEPAGE" at bounding box center [342, 14] width 27 height 15
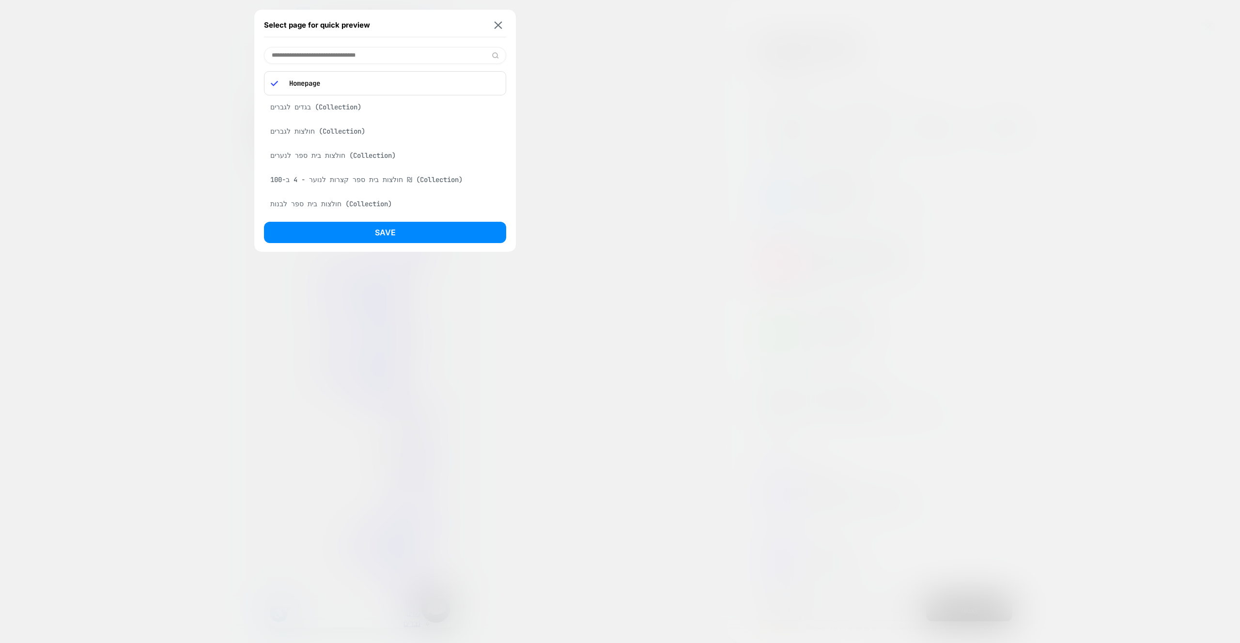
click at [328, 61] on input at bounding box center [385, 55] width 242 height 17
type input "****"
click at [482, 26] on div "Select page for quick preview" at bounding box center [385, 25] width 242 height 24
click at [492, 26] on div "Select page for quick preview" at bounding box center [385, 25] width 242 height 24
click at [500, 26] on img at bounding box center [498, 24] width 8 height 7
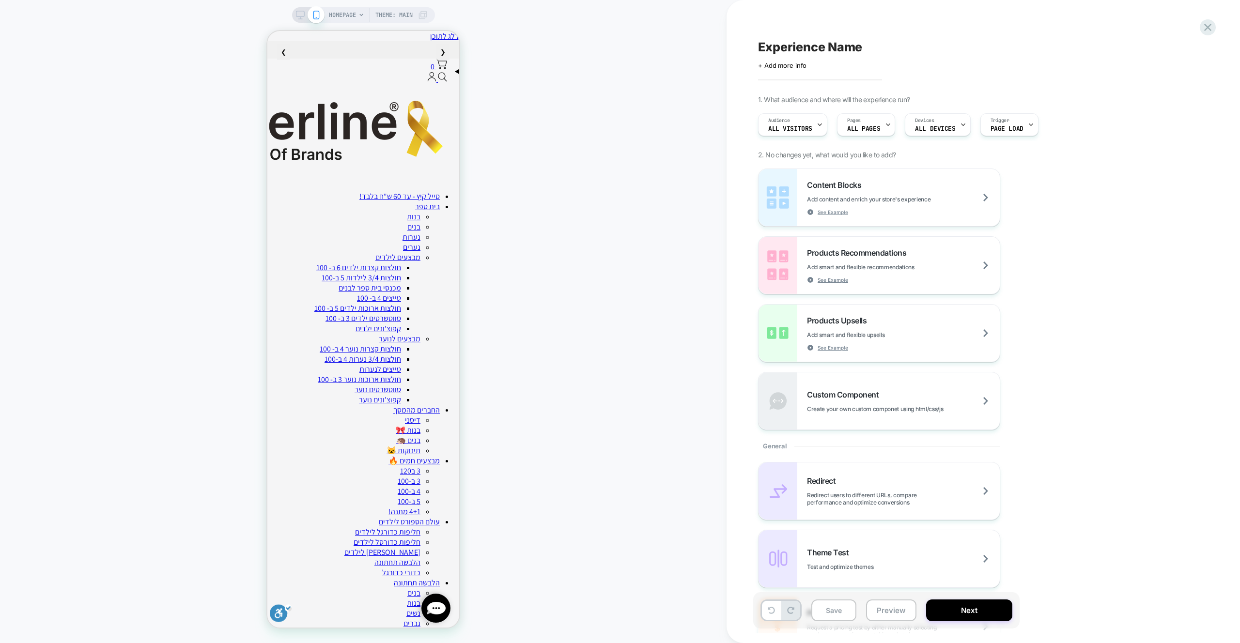
click at [512, 31] on div "HOMEPAGE Theme: MAIN" at bounding box center [363, 322] width 726 height 624
click at [1205, 28] on icon at bounding box center [1207, 27] width 13 height 13
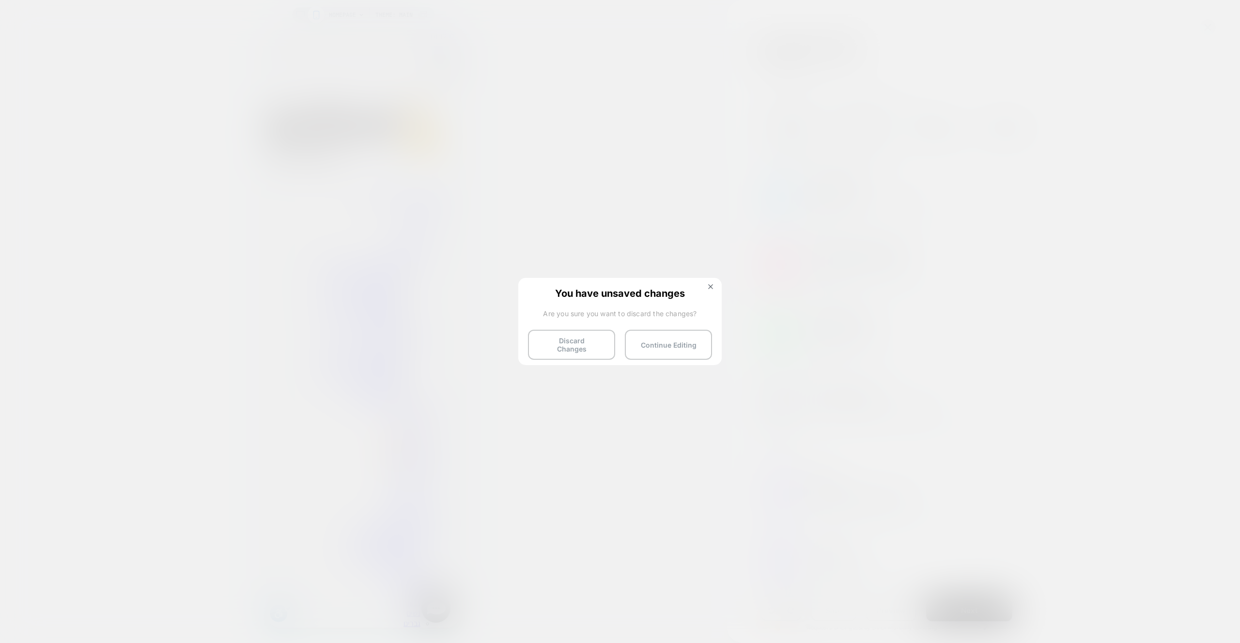
click at [710, 287] on img at bounding box center [710, 286] width 5 height 5
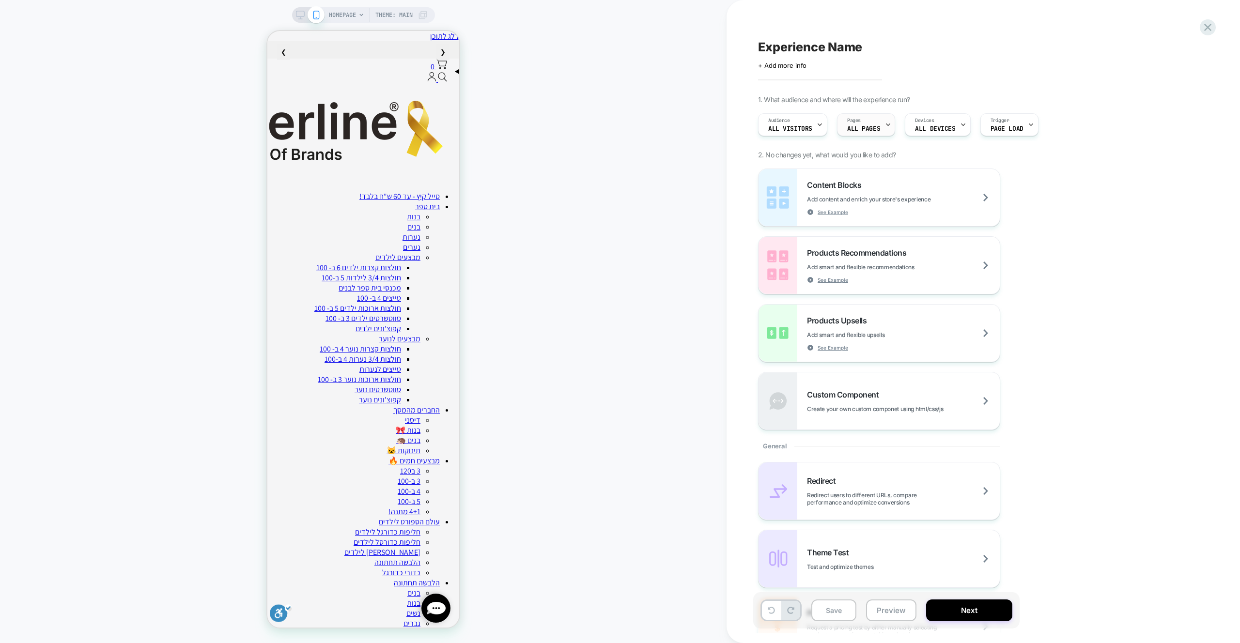
click at [867, 119] on div "Pages ALL PAGES" at bounding box center [863, 125] width 52 height 22
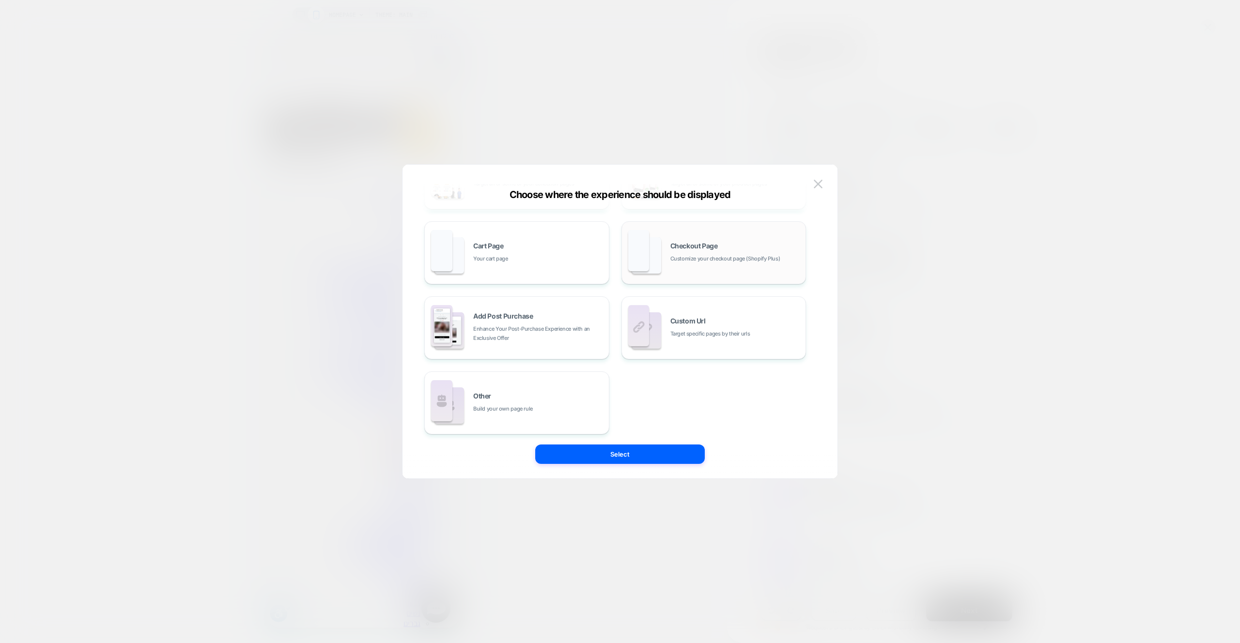
scroll to position [146, 0]
click at [823, 184] on button at bounding box center [818, 184] width 15 height 15
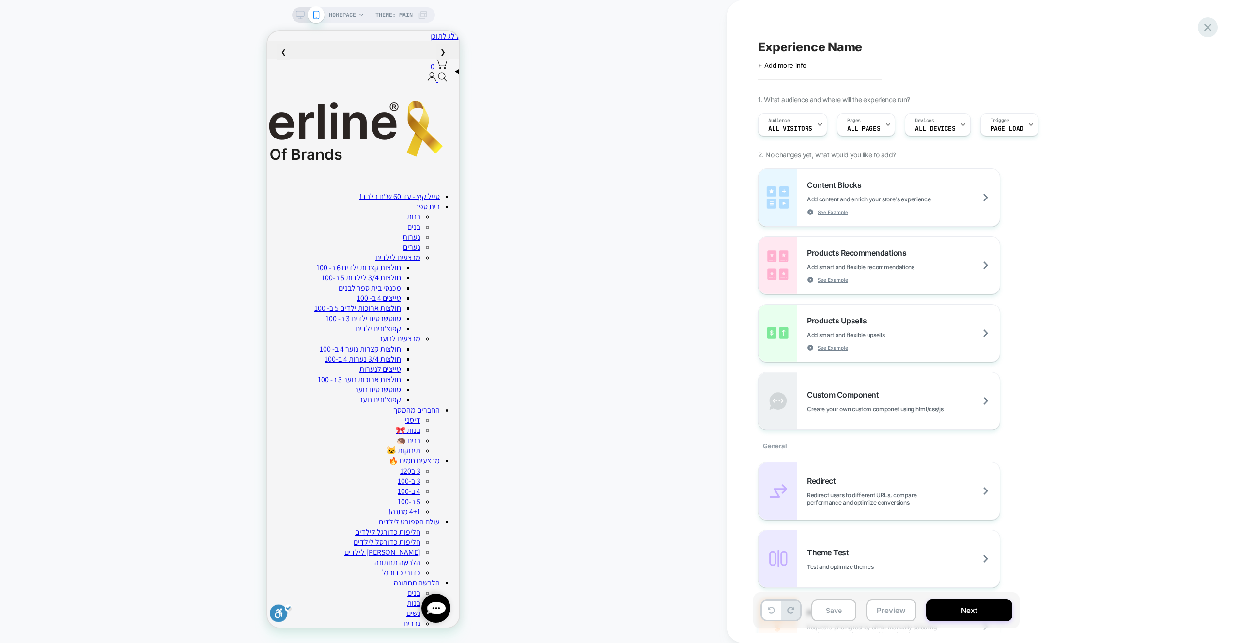
click at [1206, 26] on icon at bounding box center [1207, 27] width 7 height 7
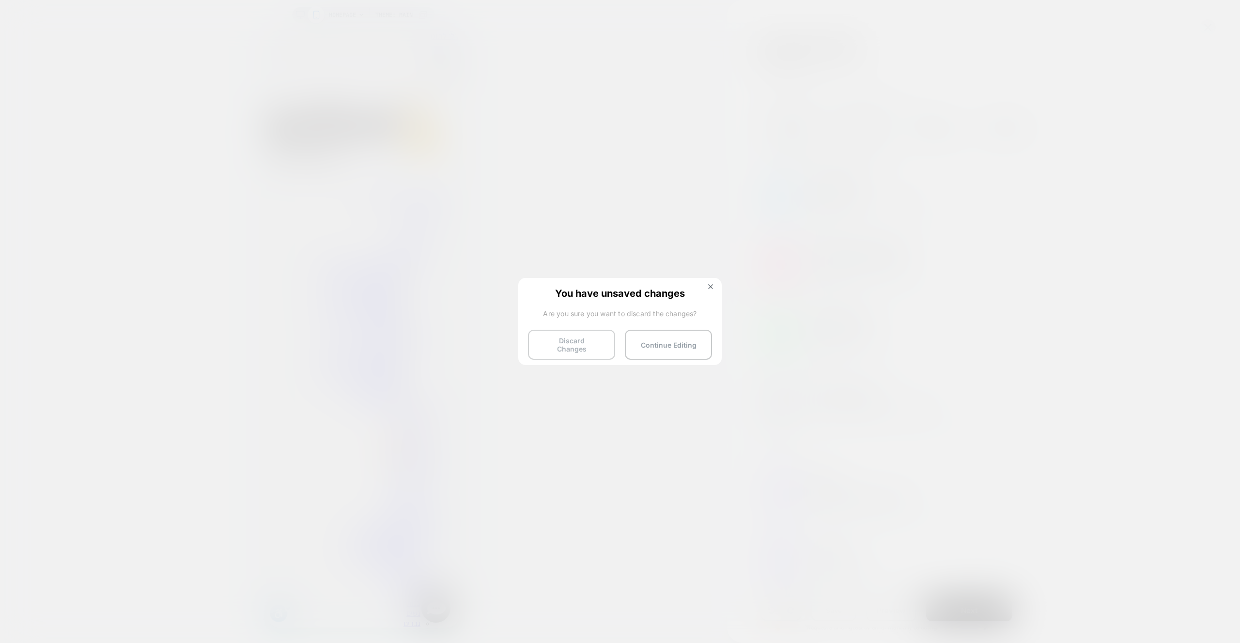
click at [563, 345] on button "Discard Changes" at bounding box center [571, 345] width 87 height 30
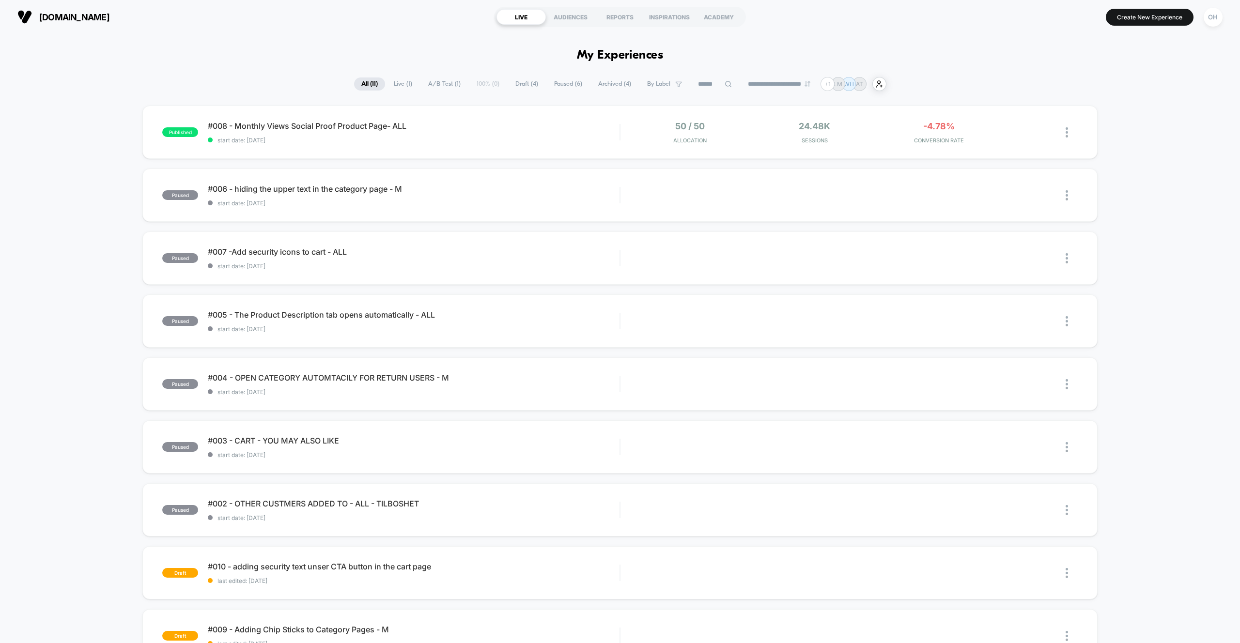
click at [1150, 29] on div "borderline.co.il LIVE AUDIENCES REPORTS INSPIRATIONS ACADEMY Create New Experie…" at bounding box center [620, 17] width 1240 height 34
click at [1145, 21] on button "Create New Experience" at bounding box center [1150, 17] width 88 height 17
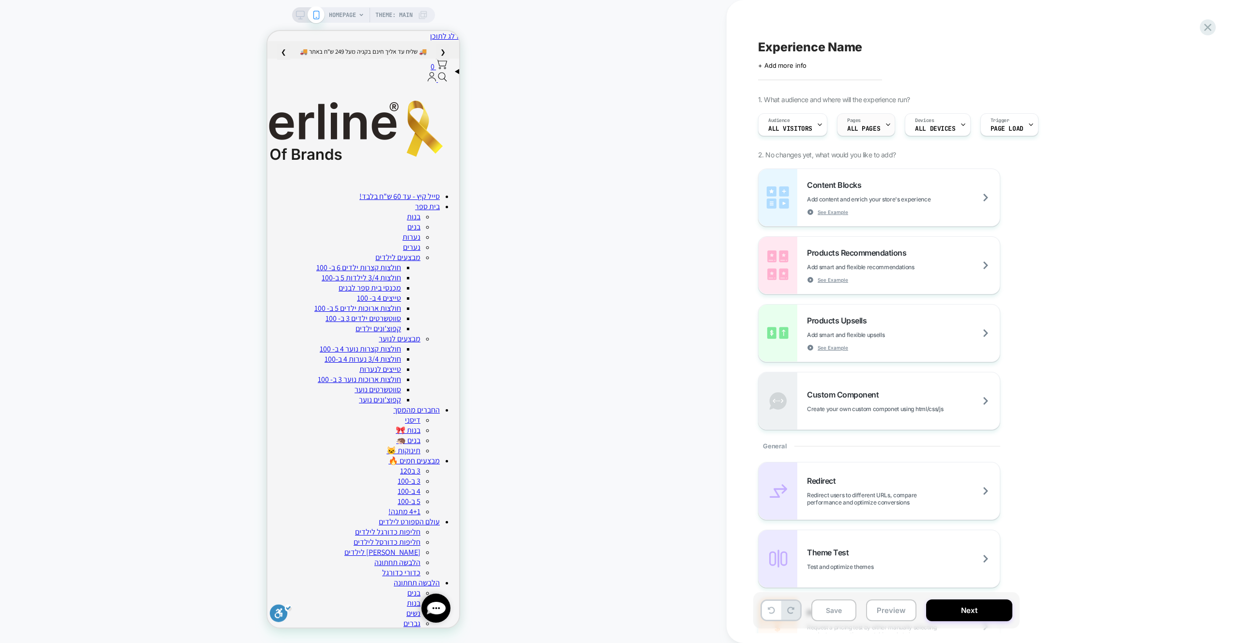
click at [854, 124] on div "Pages ALL PAGES" at bounding box center [863, 125] width 52 height 22
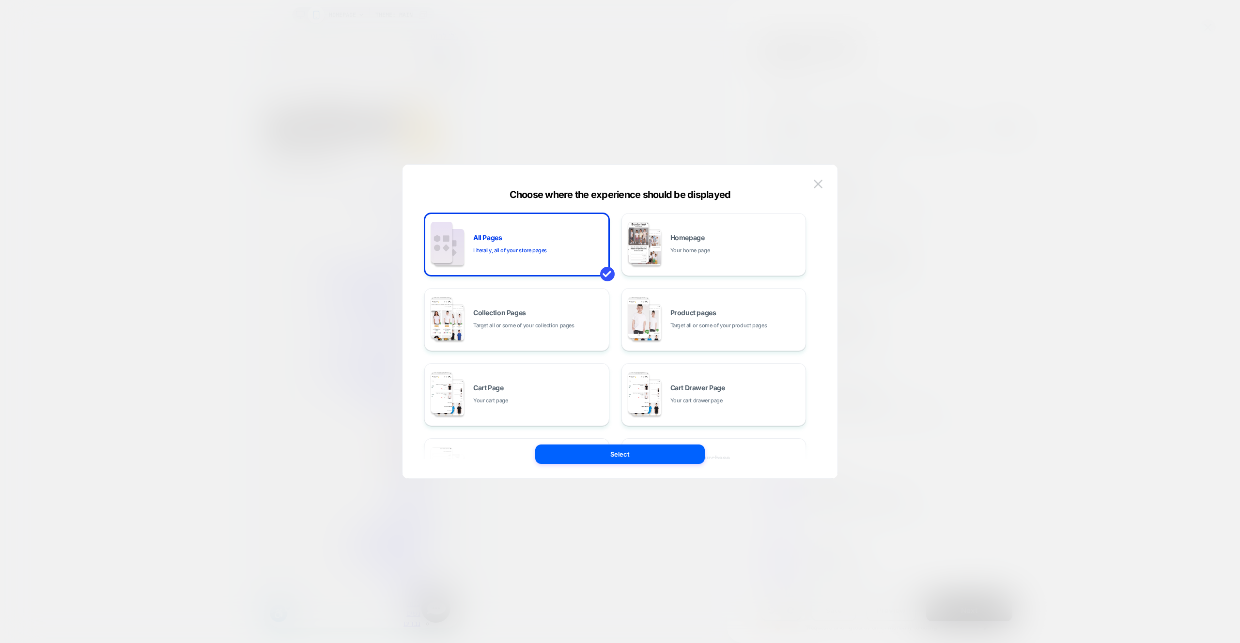
click at [804, 185] on div "All Pages Literally, all of your store pages Homepage Your home page Collection…" at bounding box center [615, 321] width 406 height 275
click at [814, 184] on img at bounding box center [818, 184] width 9 height 8
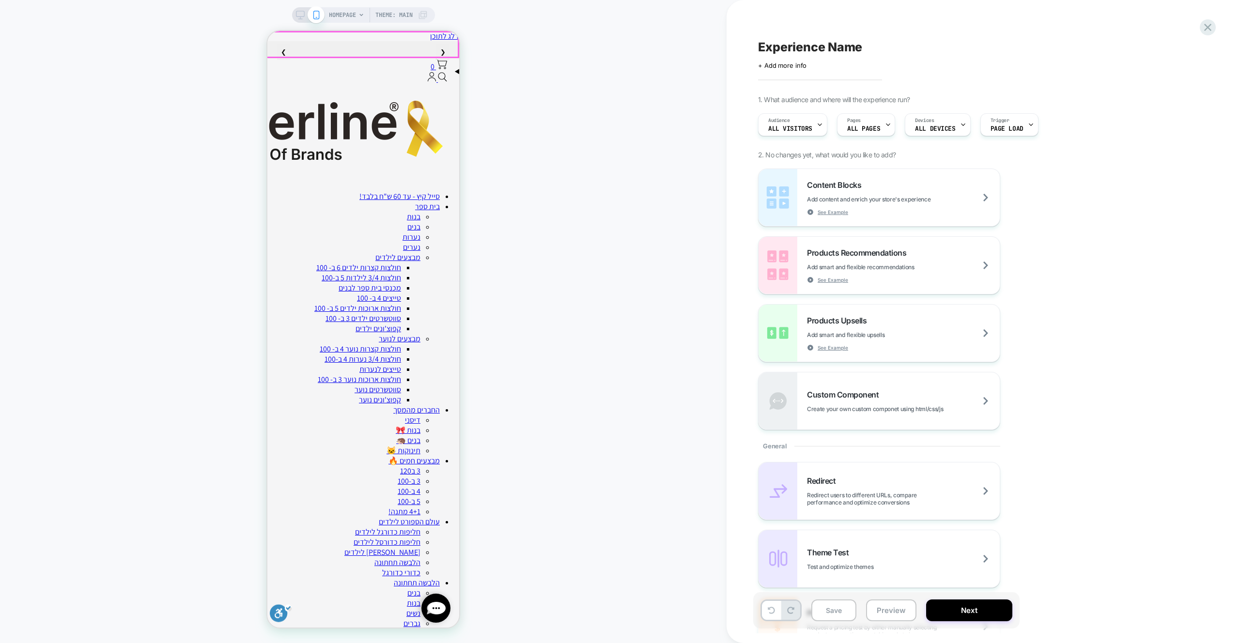
click at [334, 20] on span "HOMEPAGE" at bounding box center [342, 14] width 27 height 15
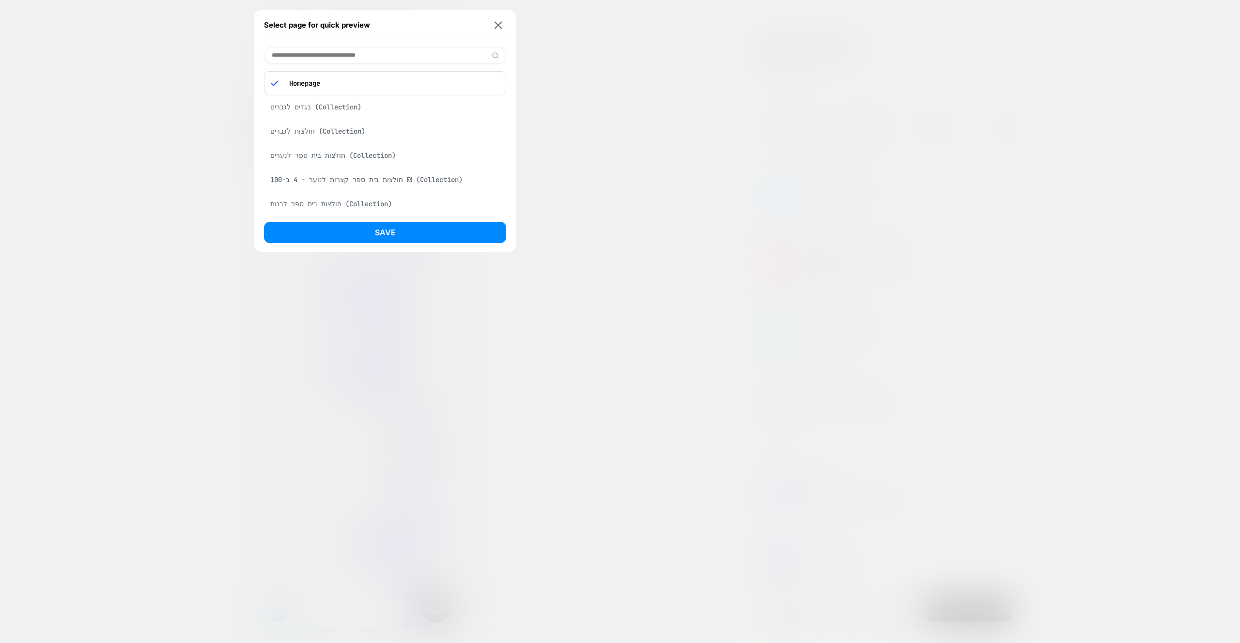
click at [341, 57] on input at bounding box center [385, 55] width 242 height 17
type input "****"
click at [496, 28] on img at bounding box center [498, 24] width 8 height 7
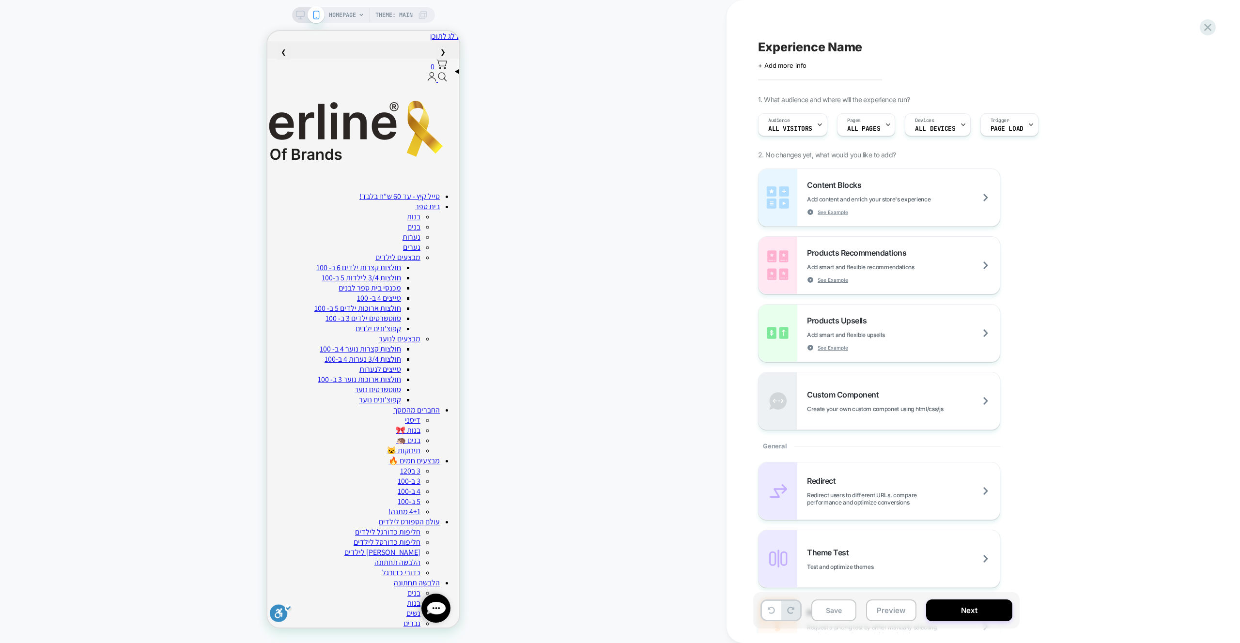
click at [1217, 24] on div "Experience Name Click to edit experience details + Add more info 1. What audien…" at bounding box center [982, 321] width 513 height 643
click at [1212, 25] on icon at bounding box center [1207, 27] width 13 height 13
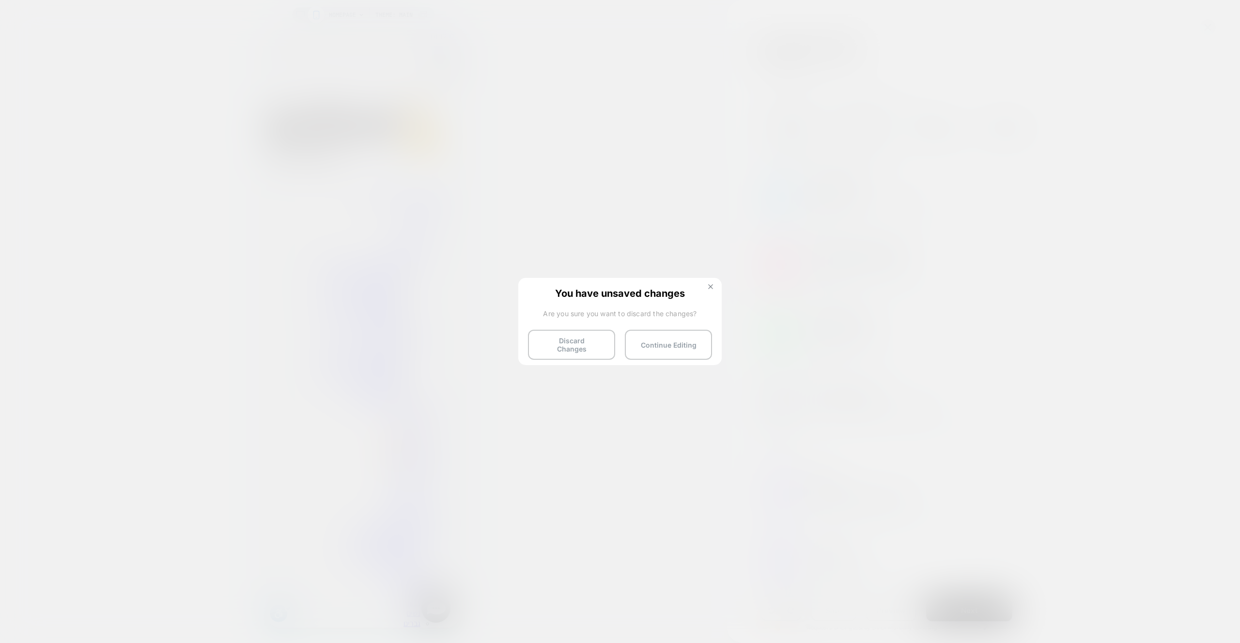
click at [715, 286] on button at bounding box center [710, 288] width 11 height 8
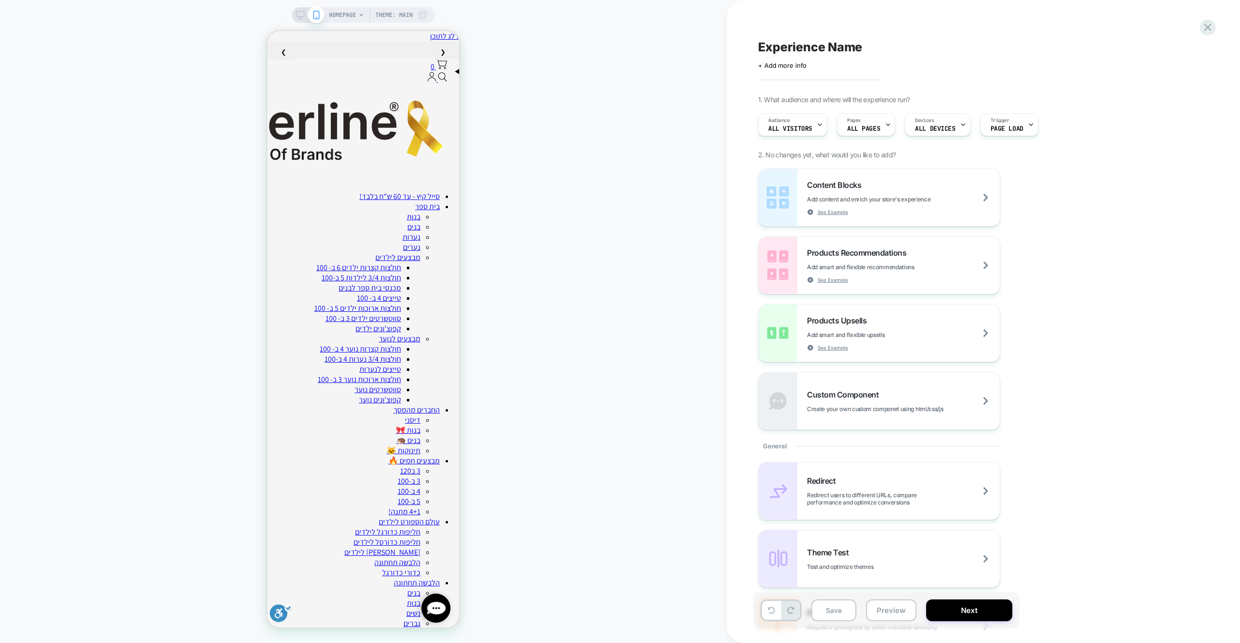
click at [354, 16] on span "HOMEPAGE" at bounding box center [342, 14] width 27 height 15
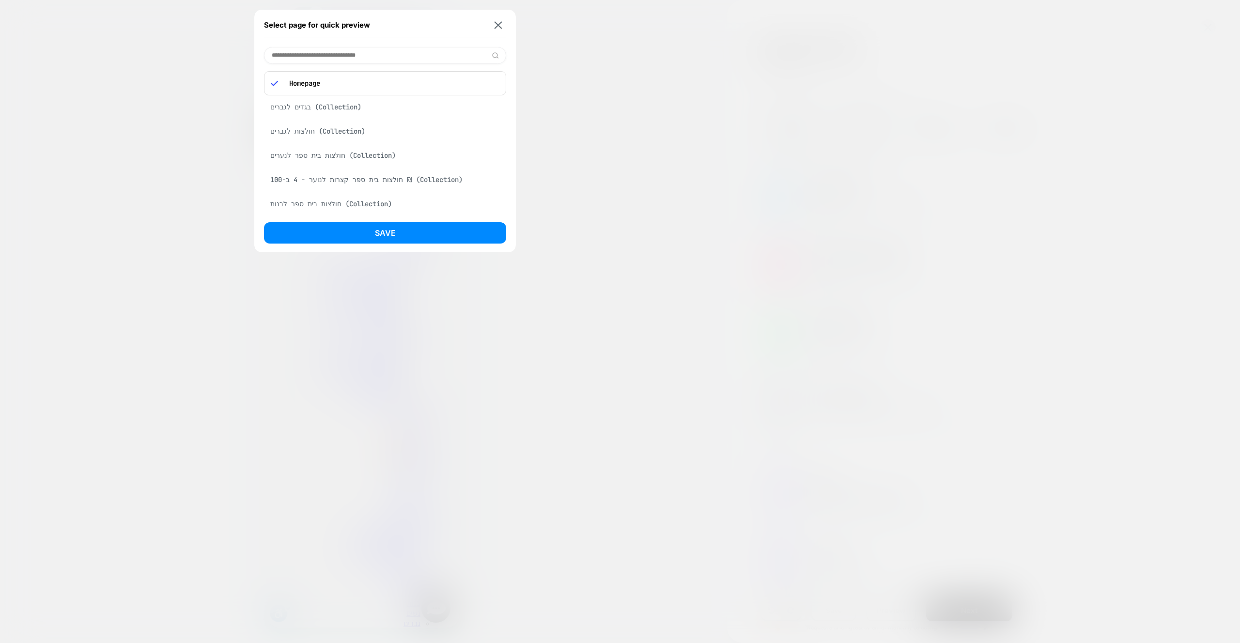
click at [359, 51] on input at bounding box center [385, 55] width 243 height 17
type input "********"
click at [324, 84] on div "Cart Drawer" at bounding box center [385, 80] width 242 height 18
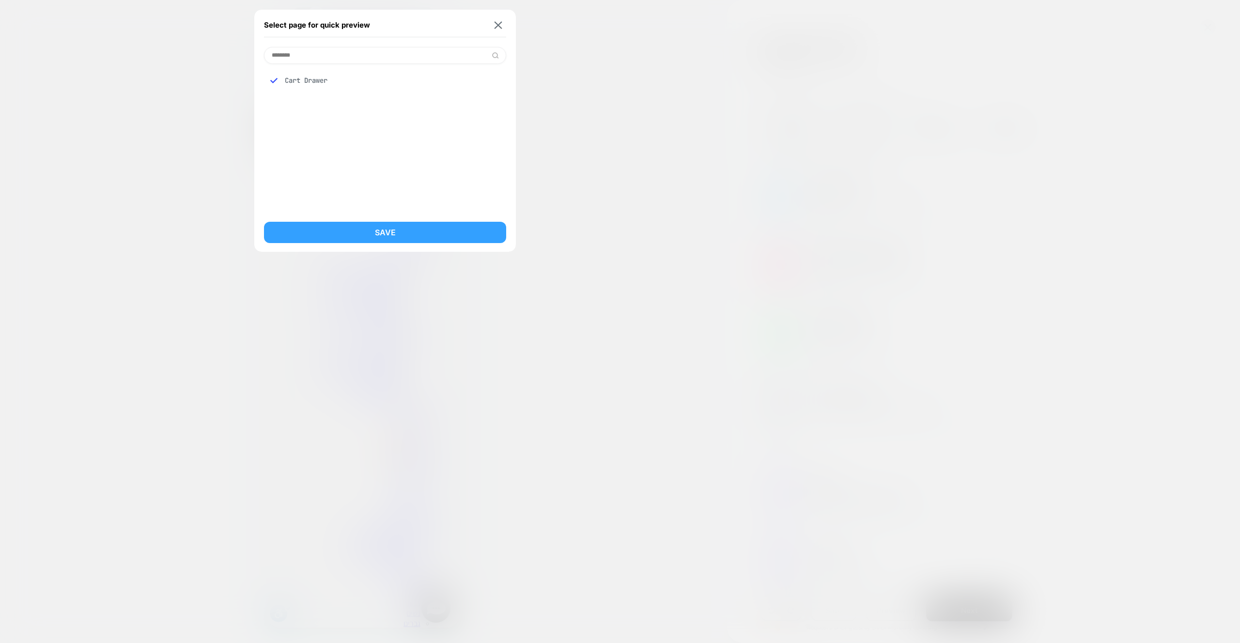
click at [444, 221] on div "Select page for quick preview ******** Cart Drawer Save" at bounding box center [385, 131] width 262 height 242
click at [446, 227] on button "Save" at bounding box center [385, 232] width 242 height 21
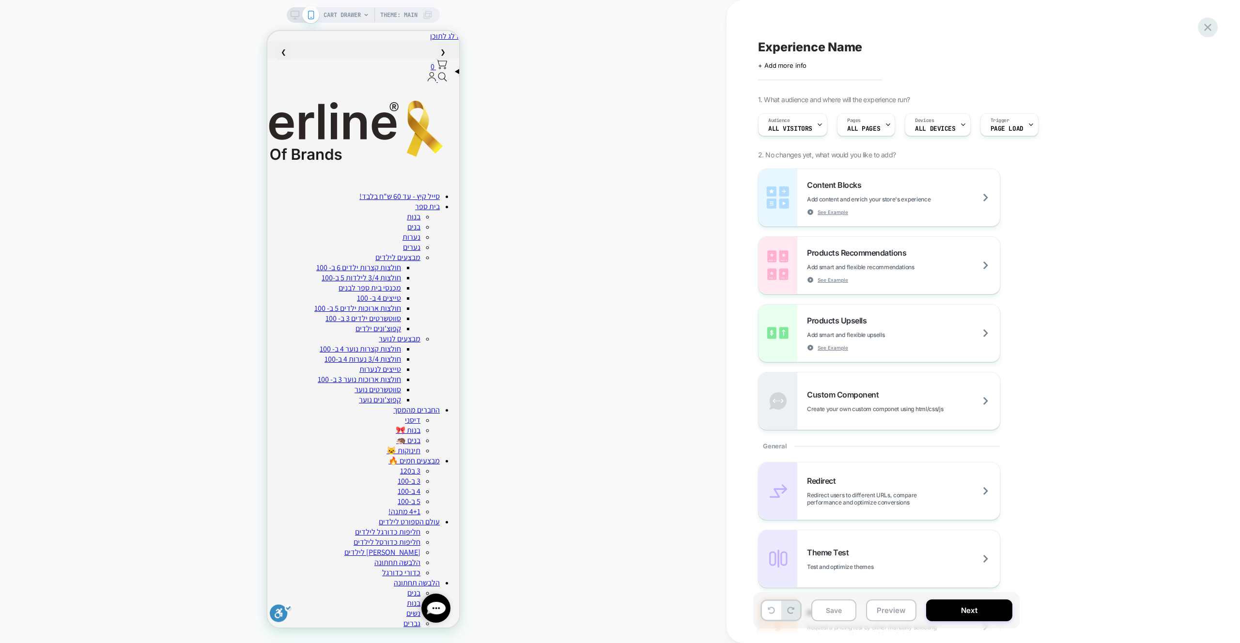
click at [1204, 28] on icon at bounding box center [1207, 27] width 13 height 13
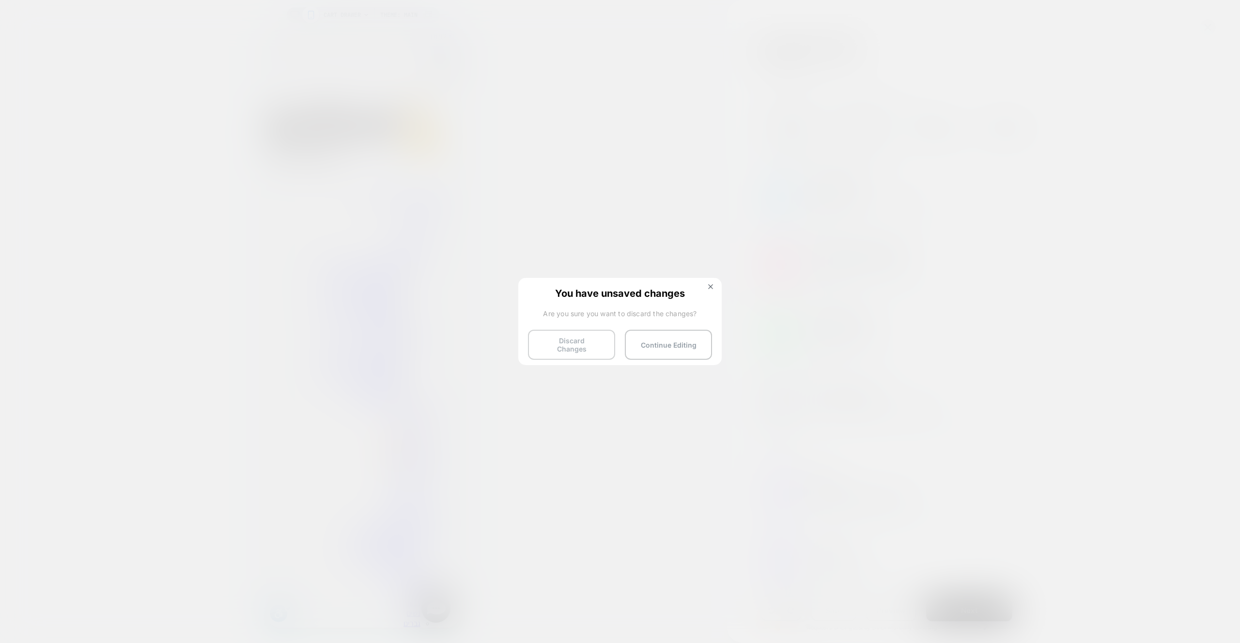
click at [588, 340] on button "Discard Changes" at bounding box center [571, 345] width 87 height 30
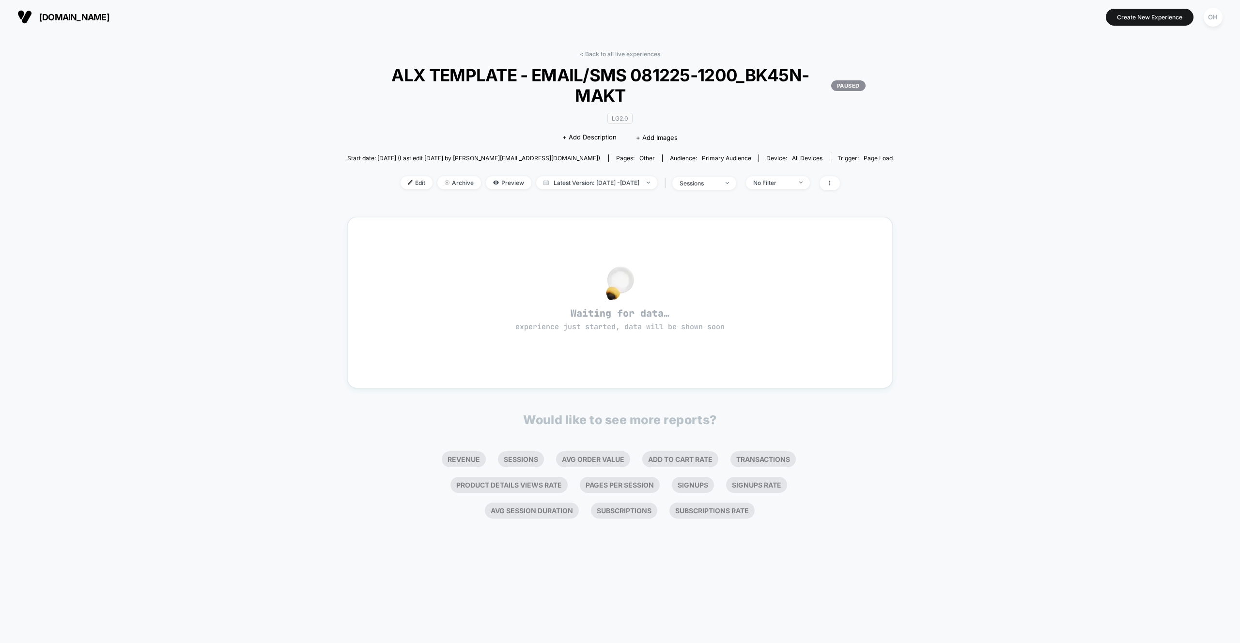
click at [1155, 383] on div "< Back to all live experiences ALX TEMPLATE - EMAIL/SMS 081225-1200_BK45N-MAKT …" at bounding box center [620, 338] width 1240 height 609
click at [973, 317] on div "< Back to all live experiences ALX TEMPLATE - EMAIL/SMS 081225-1200_BK45N-MAKT …" at bounding box center [620, 338] width 1240 height 609
click at [642, 65] on span "ALX TEMPLATE - EMAIL/SMS 081225-1200_BK45N-MAKT PAUSED" at bounding box center [619, 85] width 491 height 41
click at [643, 60] on div "< Back to all live experiences ALX TEMPLATE - EMAIL/SMS 081225-1200_BK45N-MAKT …" at bounding box center [620, 126] width 546 height 152
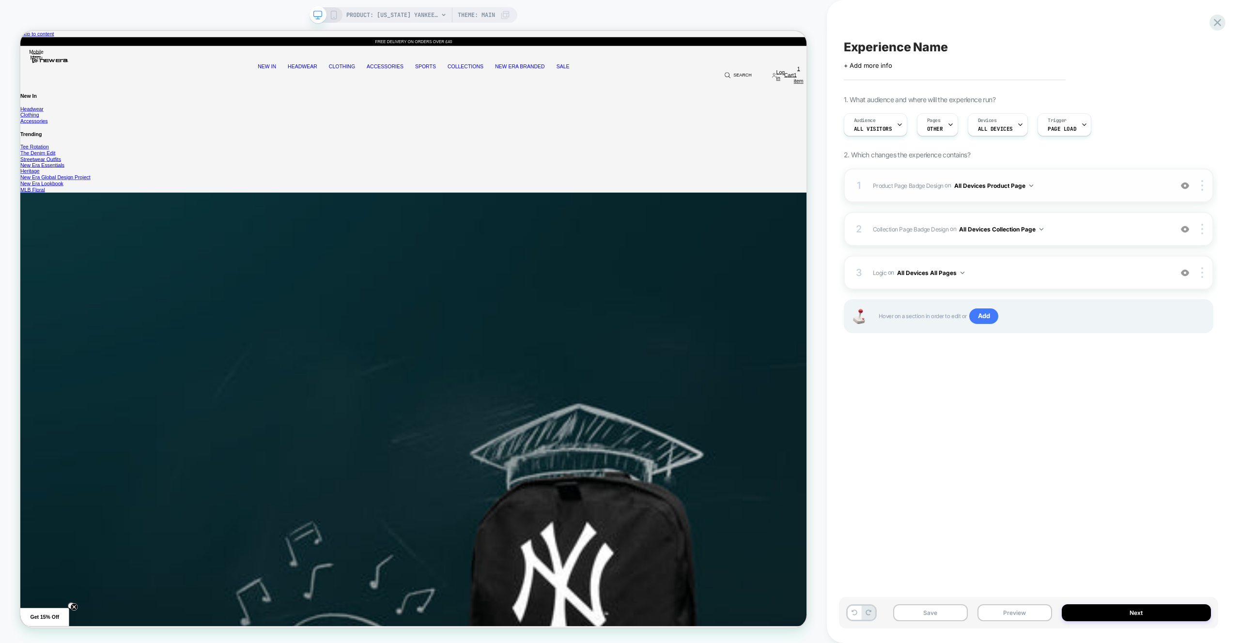
click at [1064, 185] on span "Product Page Badge Design Adding Text BEFORE footer on All Devices Product Page" at bounding box center [1020, 186] width 294 height 12
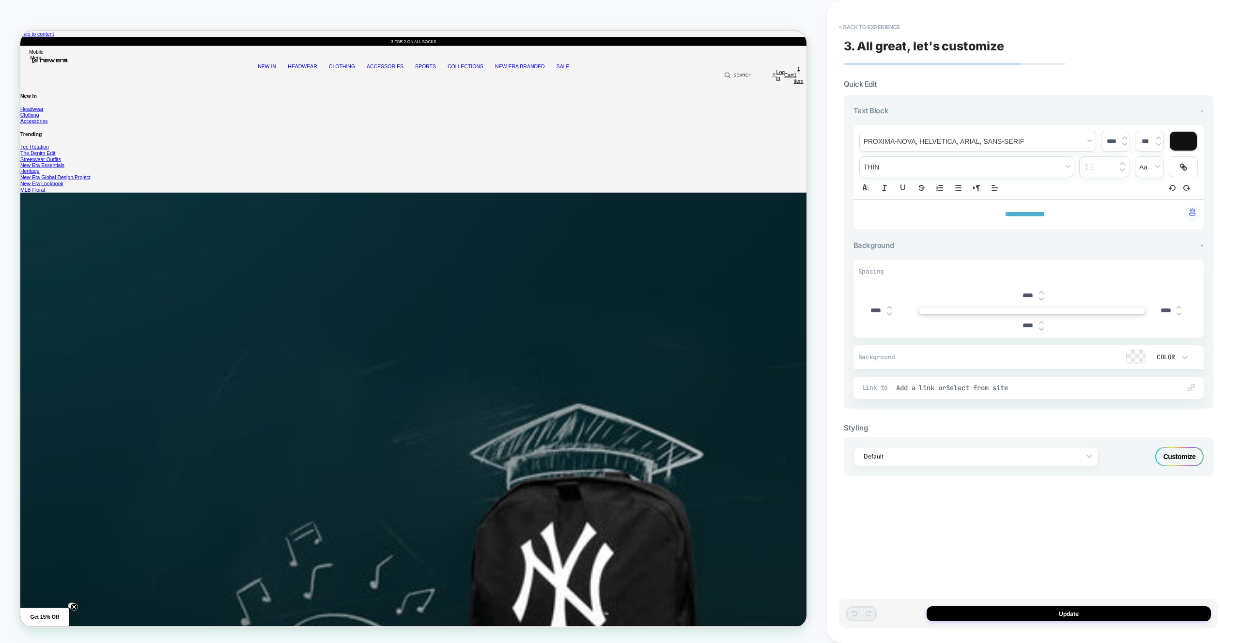
click at [873, 311] on input "****" at bounding box center [876, 311] width 22 height 8
type input "***"
click at [1164, 314] on input "****" at bounding box center [1166, 311] width 22 height 8
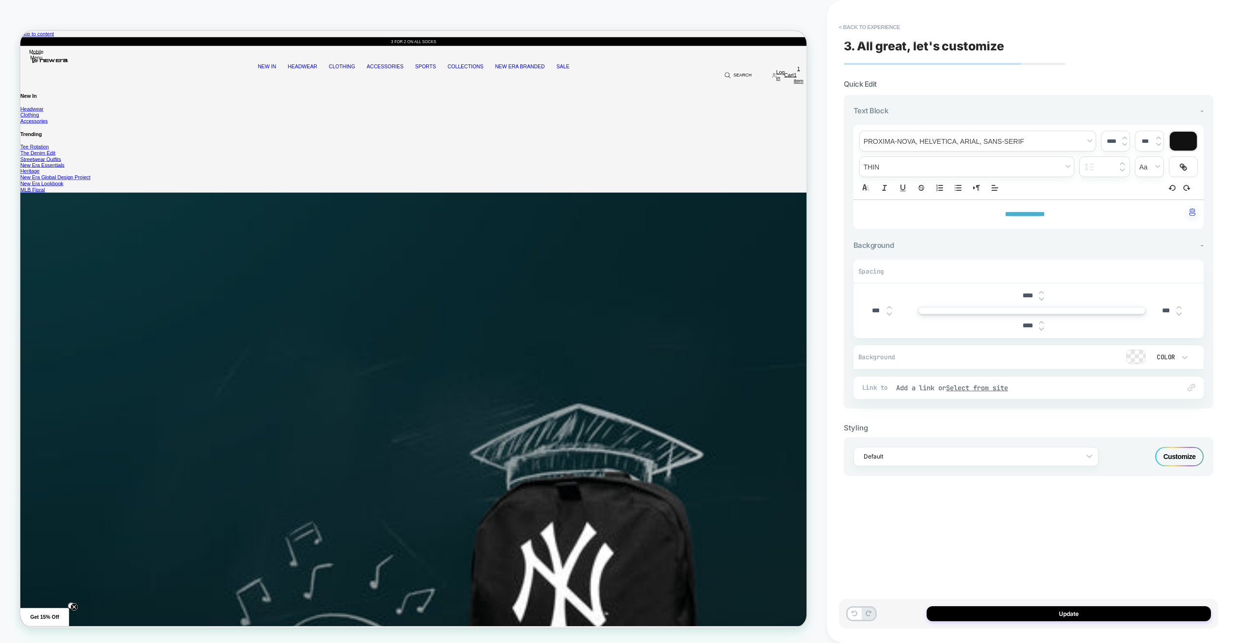
type input "***"
click at [1169, 455] on div "Customize" at bounding box center [1179, 456] width 48 height 19
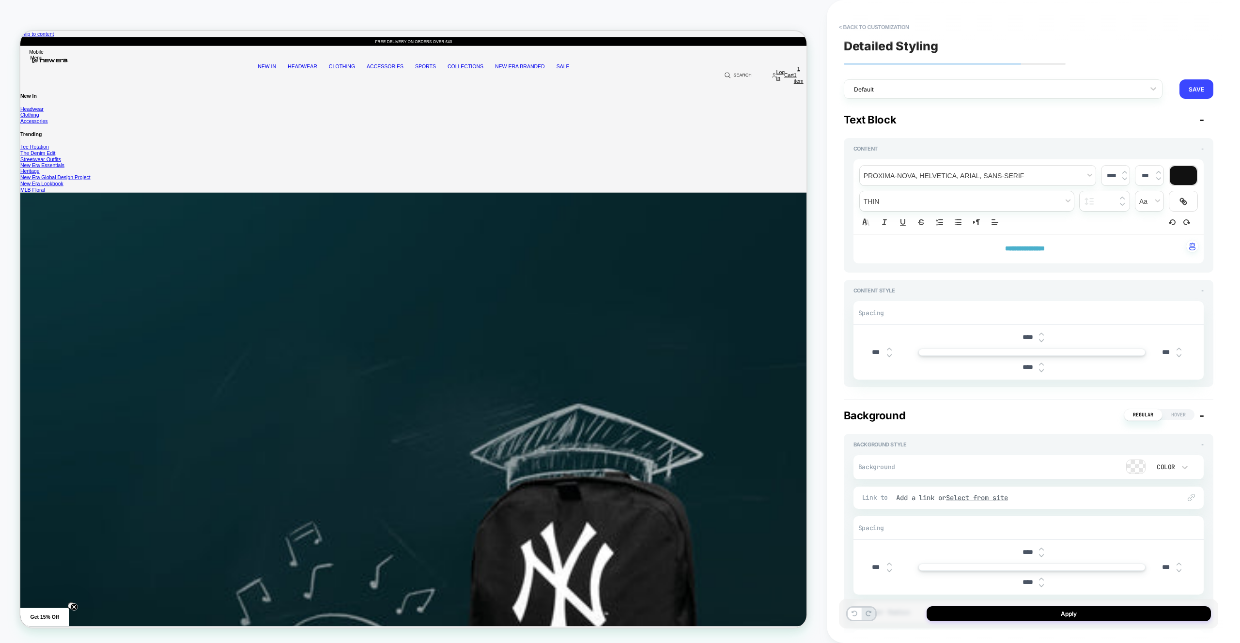
scroll to position [134, 0]
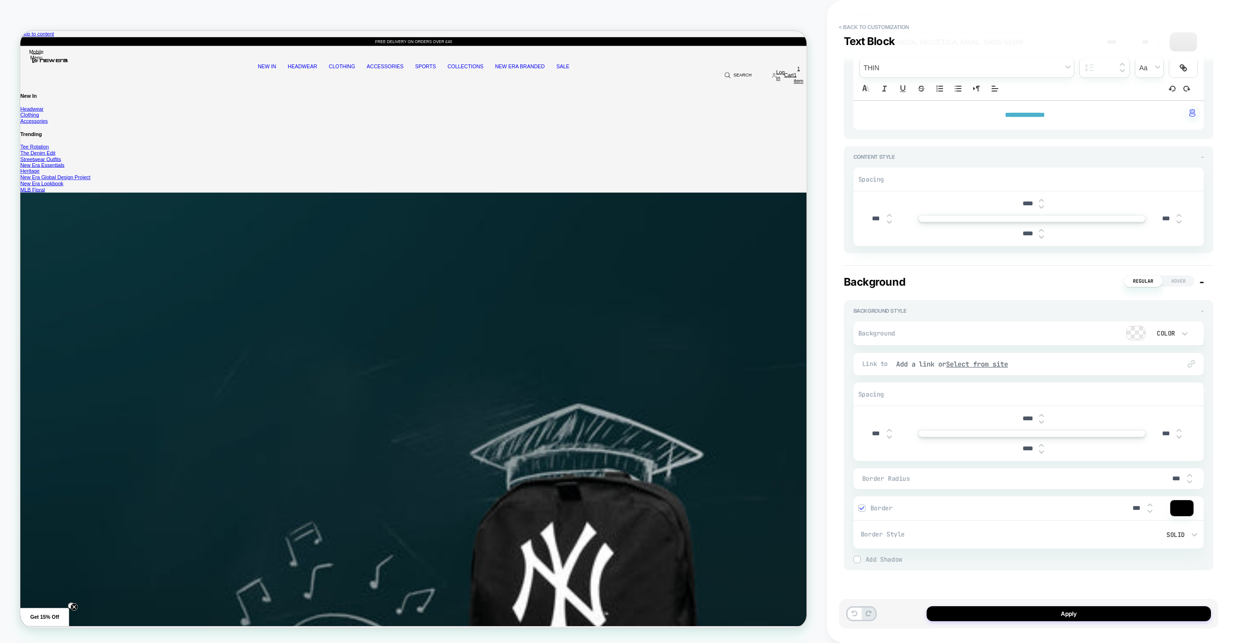
click at [872, 431] on input "***" at bounding box center [876, 434] width 22 height 8
type input "****"
click at [1168, 433] on input "***" at bounding box center [1166, 434] width 22 height 8
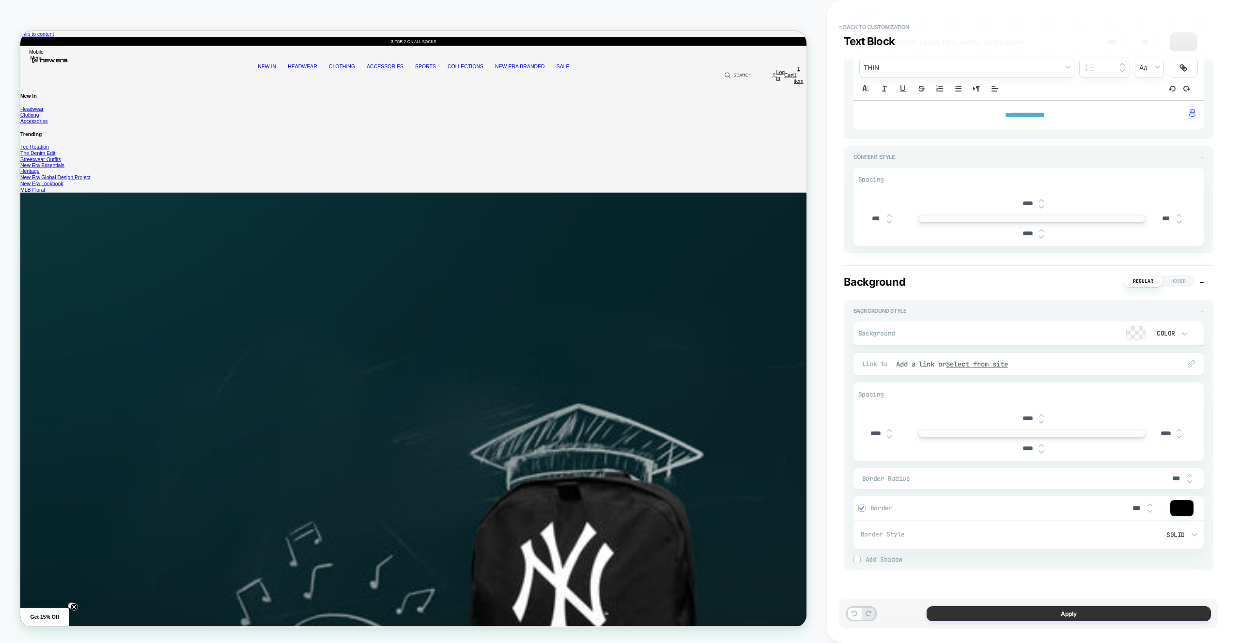
type input "****"
click at [1106, 617] on button "Apply" at bounding box center [1068, 613] width 284 height 15
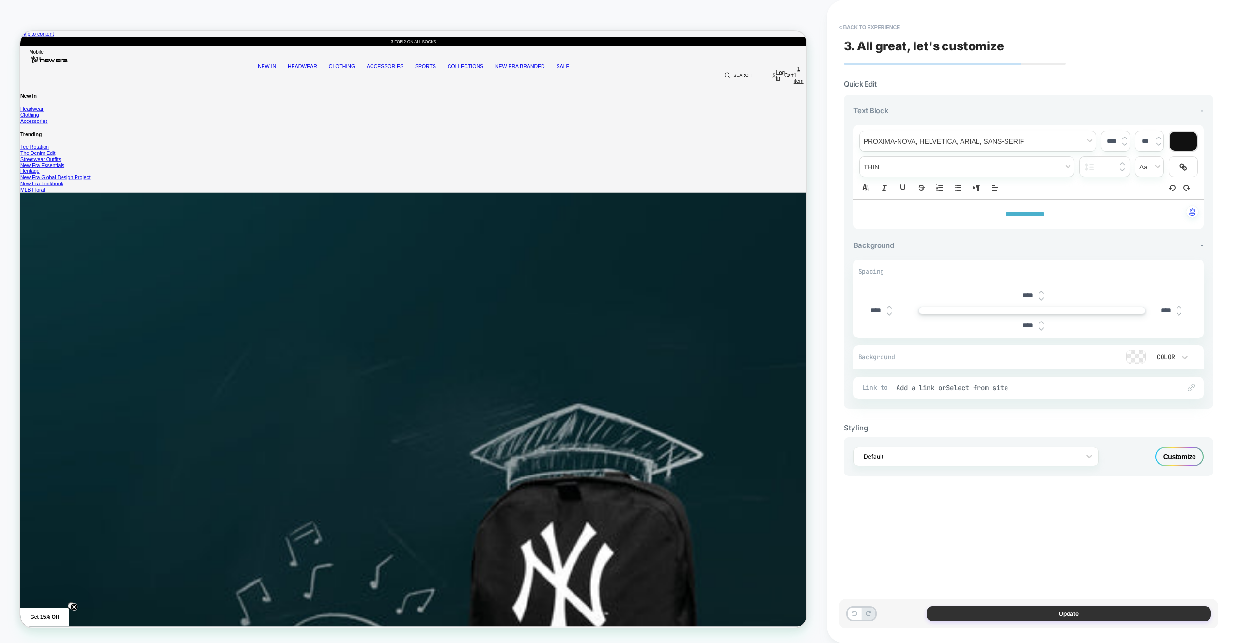
click at [1019, 614] on button "Update" at bounding box center [1068, 613] width 284 height 15
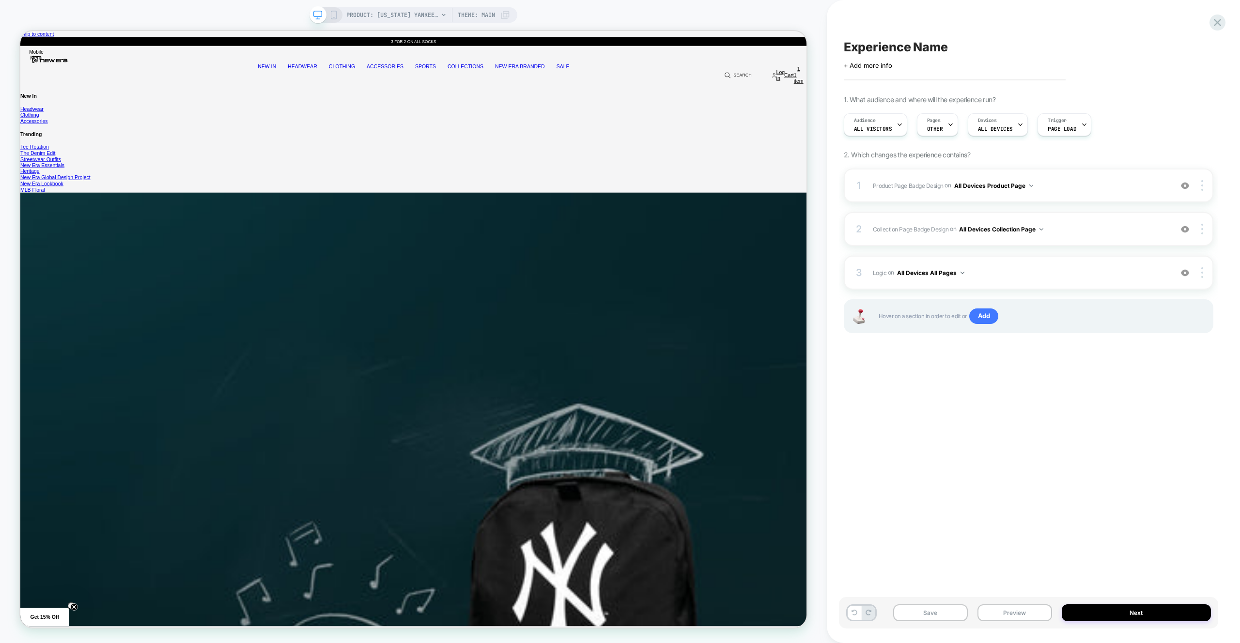
click at [1018, 610] on button "Preview" at bounding box center [1014, 612] width 75 height 17
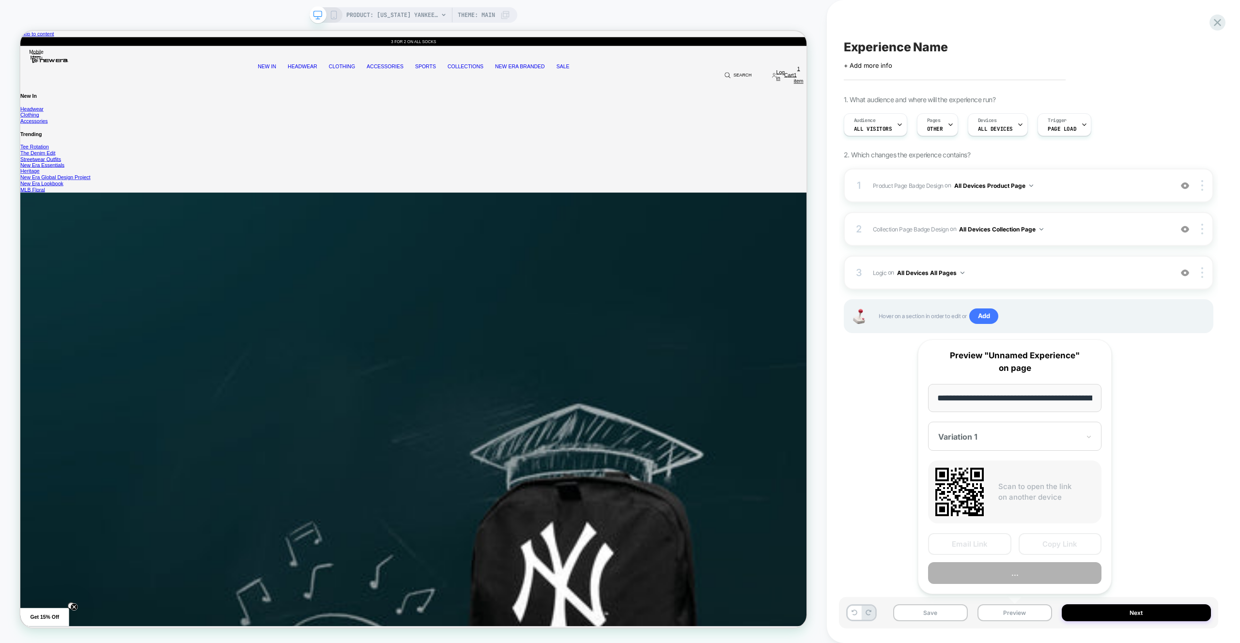
scroll to position [0, 0]
click at [1016, 577] on button "Preview" at bounding box center [1014, 574] width 173 height 22
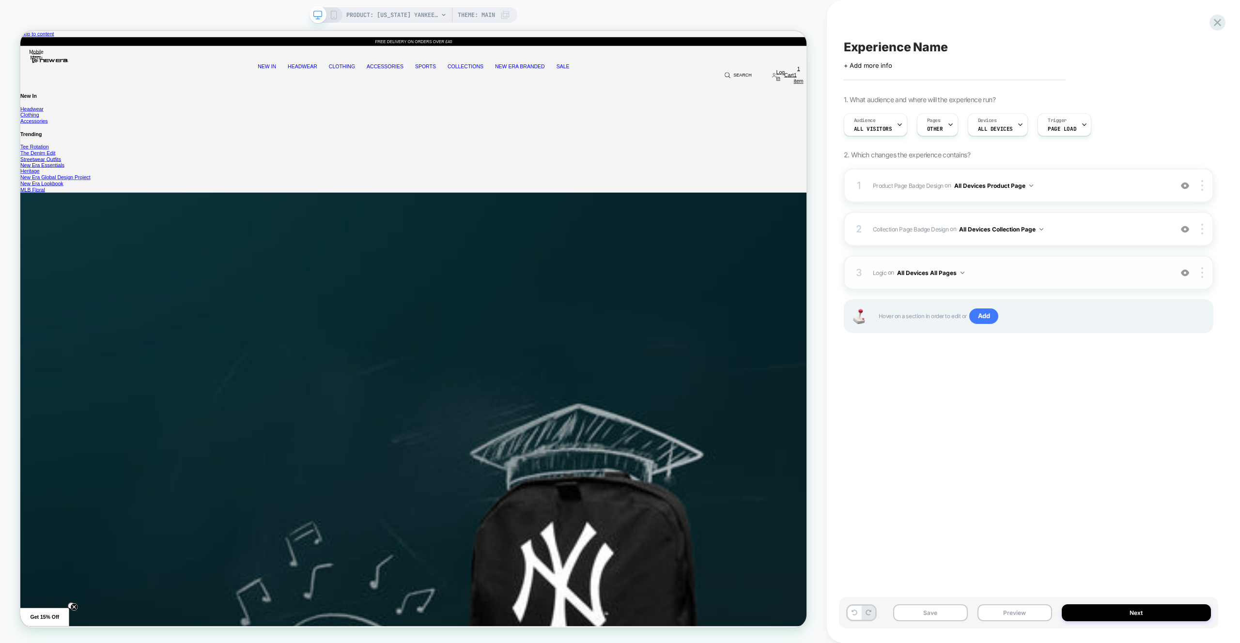
click at [1085, 262] on div "3 Logic Adding Code Block BEFORE footer on All Devices All Pages Add Before Add…" at bounding box center [1029, 273] width 370 height 34
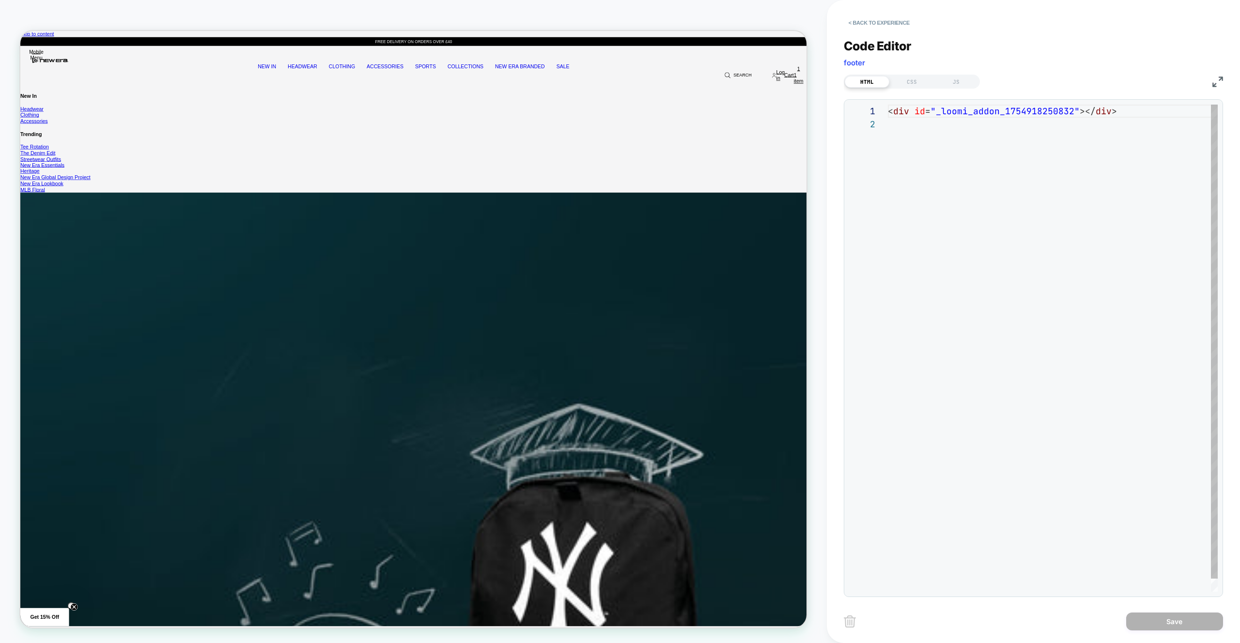
scroll to position [13, 0]
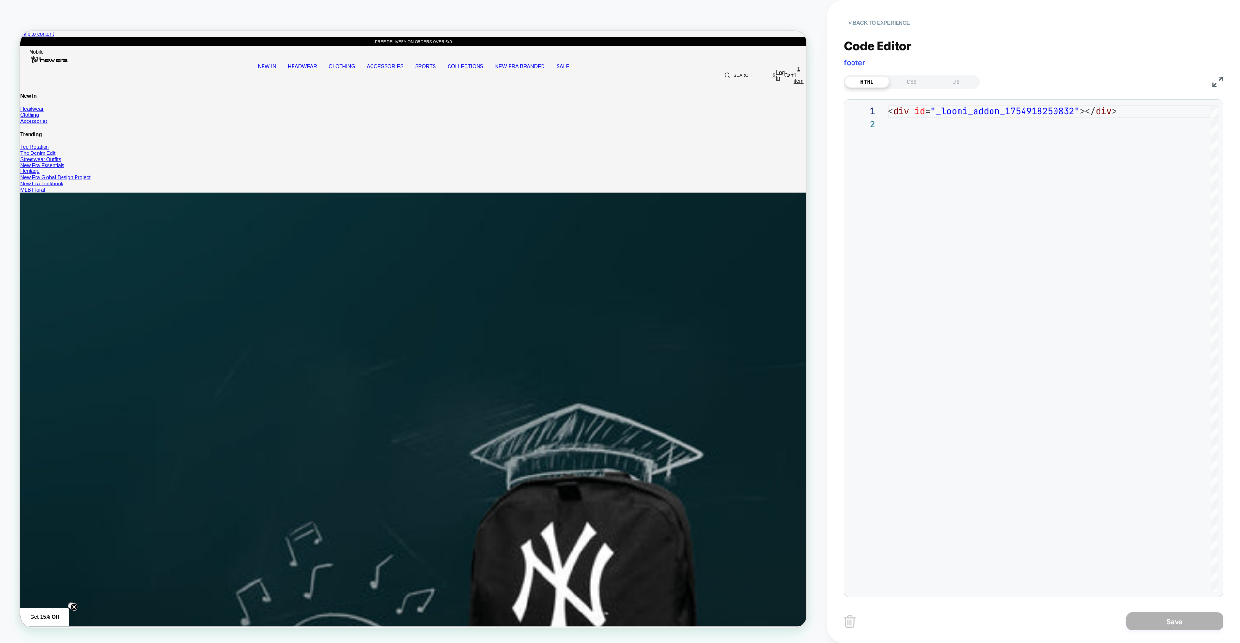
click at [953, 75] on div "HTML CSS JS" at bounding box center [912, 82] width 136 height 14
click at [953, 78] on div "JS" at bounding box center [956, 82] width 45 height 12
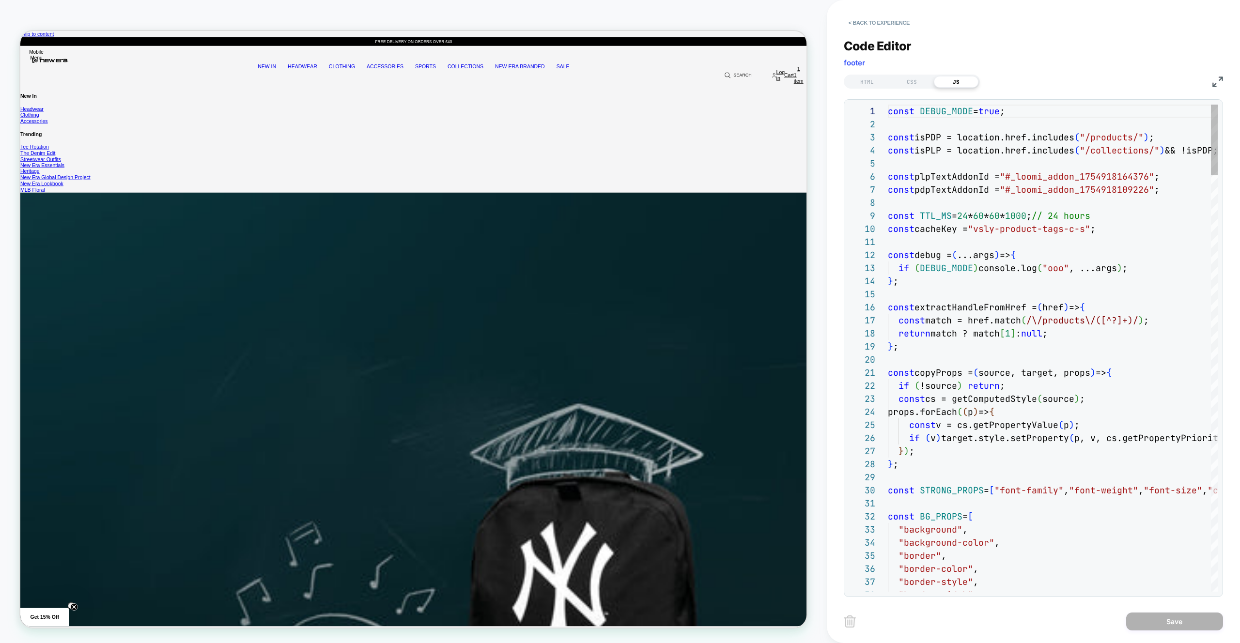
scroll to position [131, 0]
click at [887, 23] on button "< Back to experience" at bounding box center [879, 22] width 71 height 15
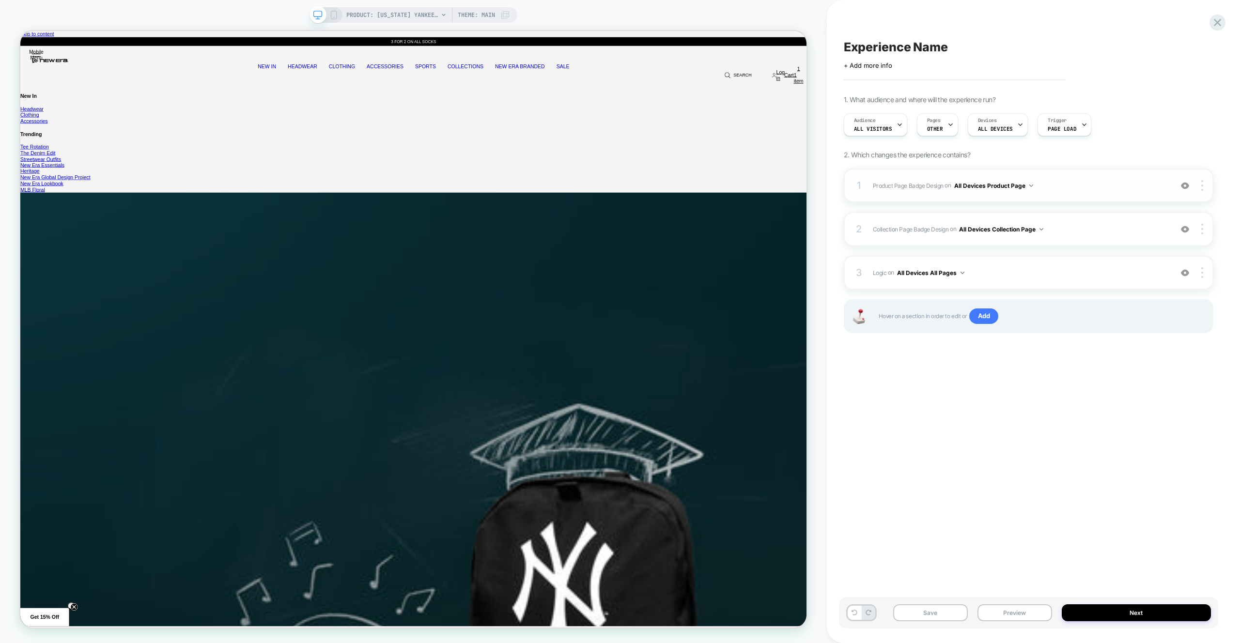
click at [1076, 195] on div "1 Product Page Badge Design Adding Text BEFORE footer on All Devices Product Pa…" at bounding box center [1029, 186] width 370 height 34
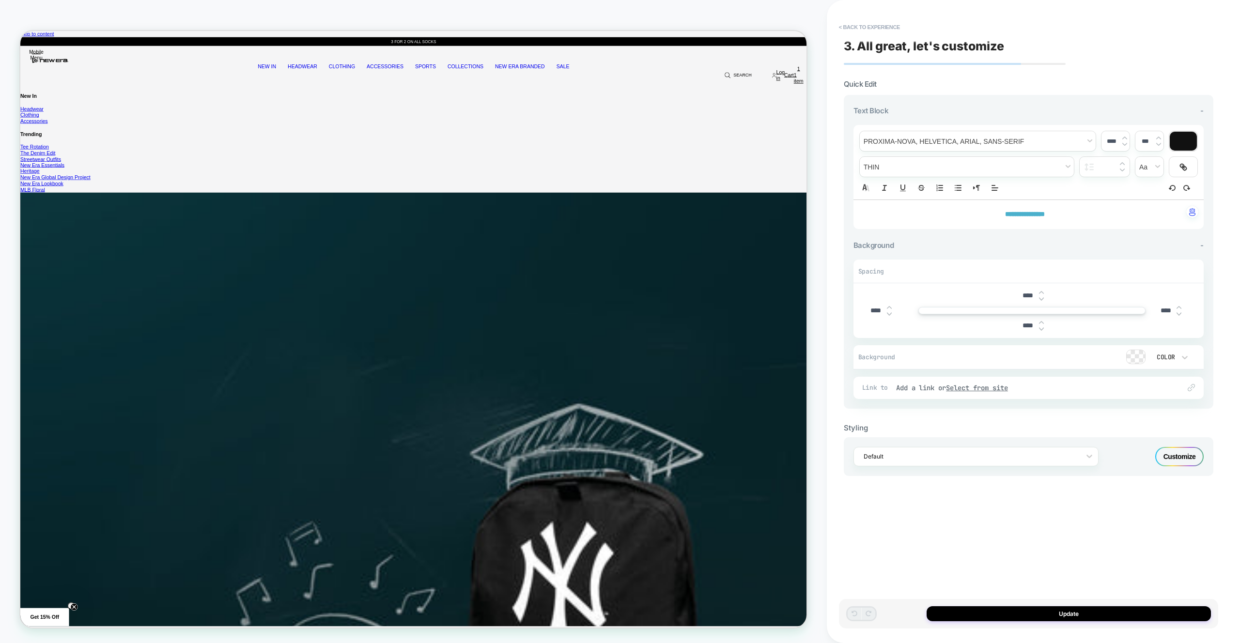
click at [1182, 455] on div "Customize" at bounding box center [1179, 456] width 48 height 19
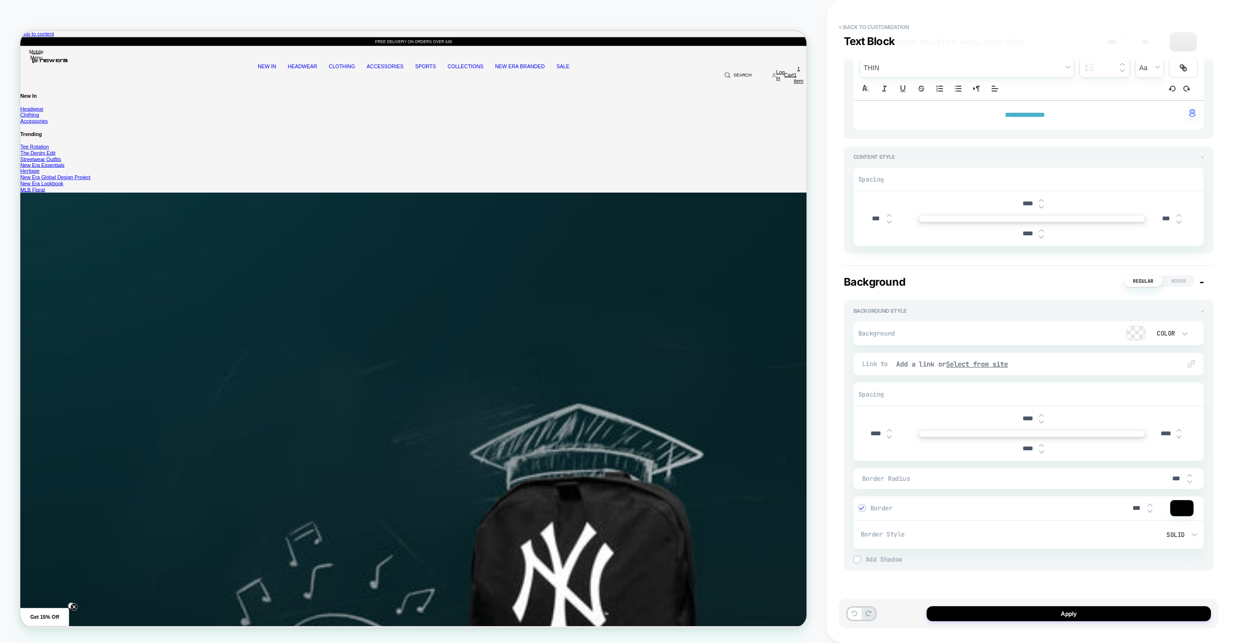
scroll to position [0, 0]
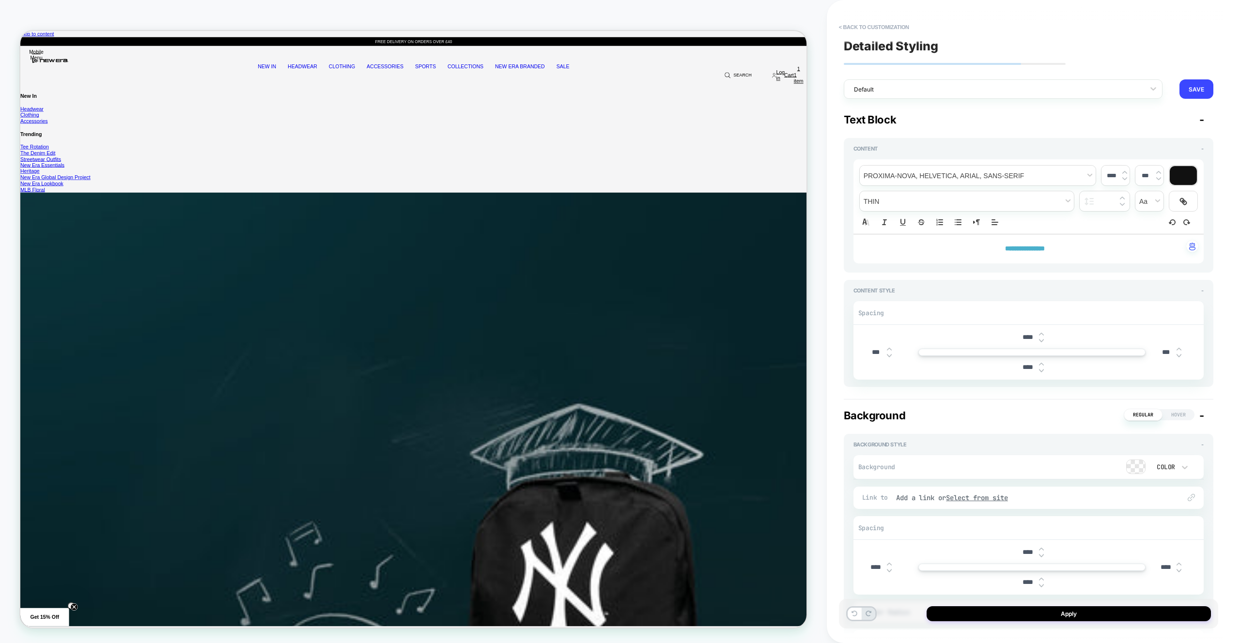
click at [873, 355] on input "***" at bounding box center [876, 352] width 22 height 8
type input "****"
click at [1162, 352] on input "***" at bounding box center [1166, 352] width 22 height 8
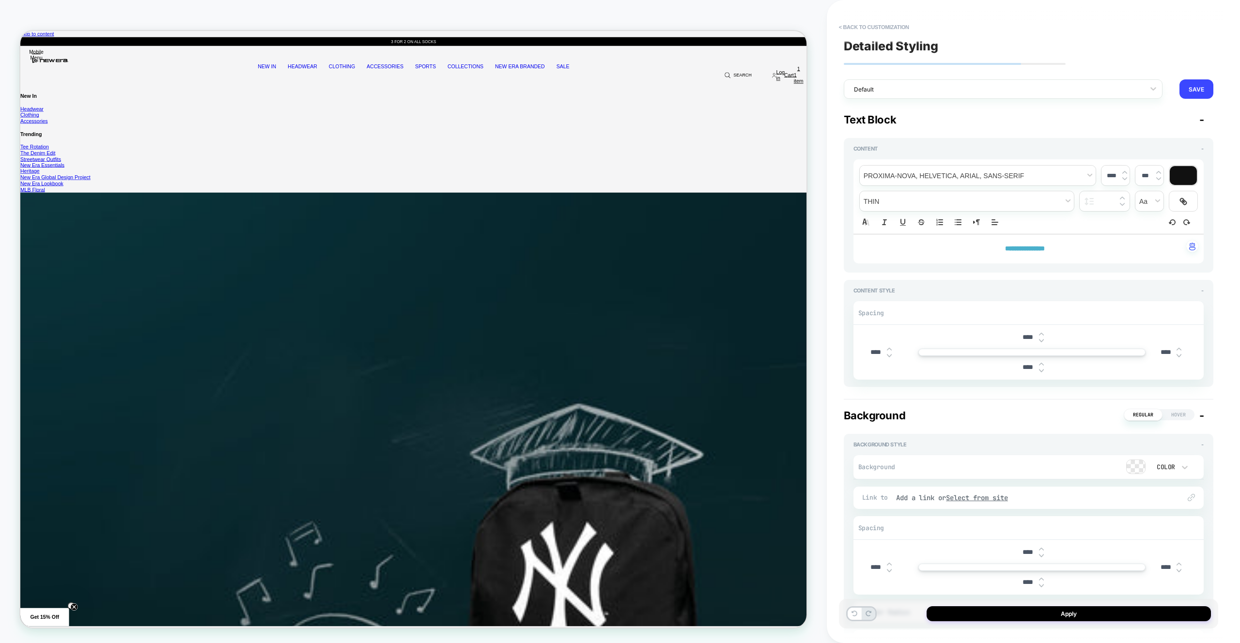
type input "****"
click at [1024, 341] on input "****" at bounding box center [1028, 337] width 22 height 8
type input "****"
click at [1023, 360] on div "****" at bounding box center [1032, 367] width 30 height 20
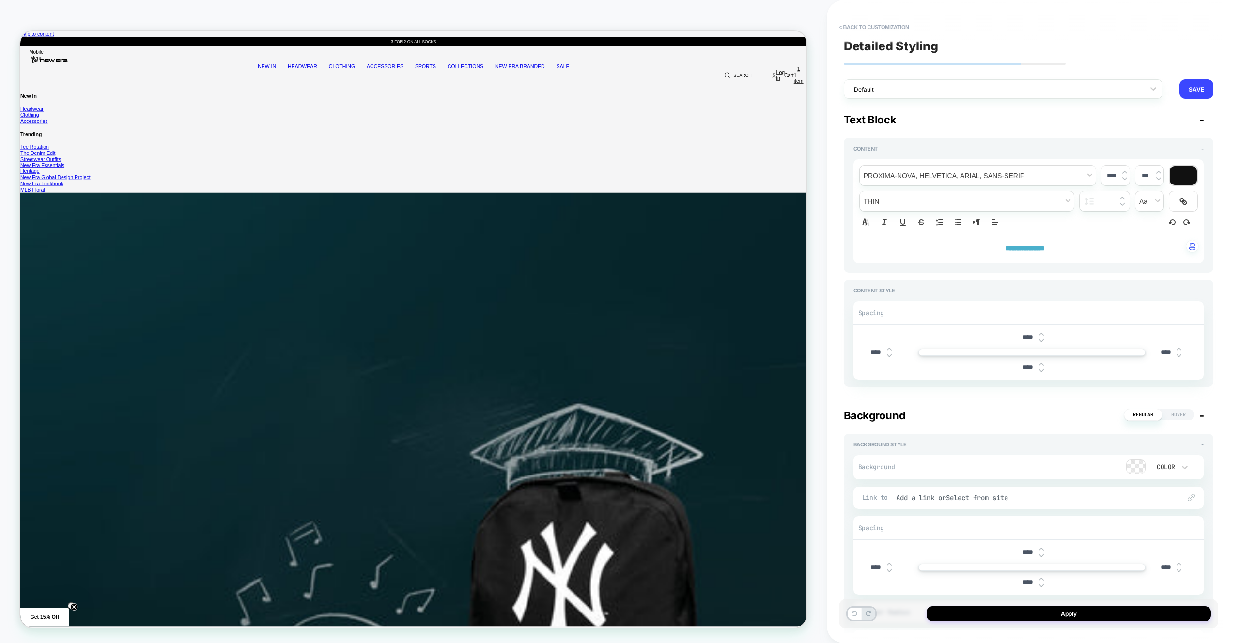
click at [1023, 360] on div "****" at bounding box center [1032, 367] width 30 height 20
click at [1025, 364] on input "****" at bounding box center [1028, 367] width 22 height 8
type input "****"
click at [1098, 618] on button "Apply" at bounding box center [1068, 613] width 284 height 15
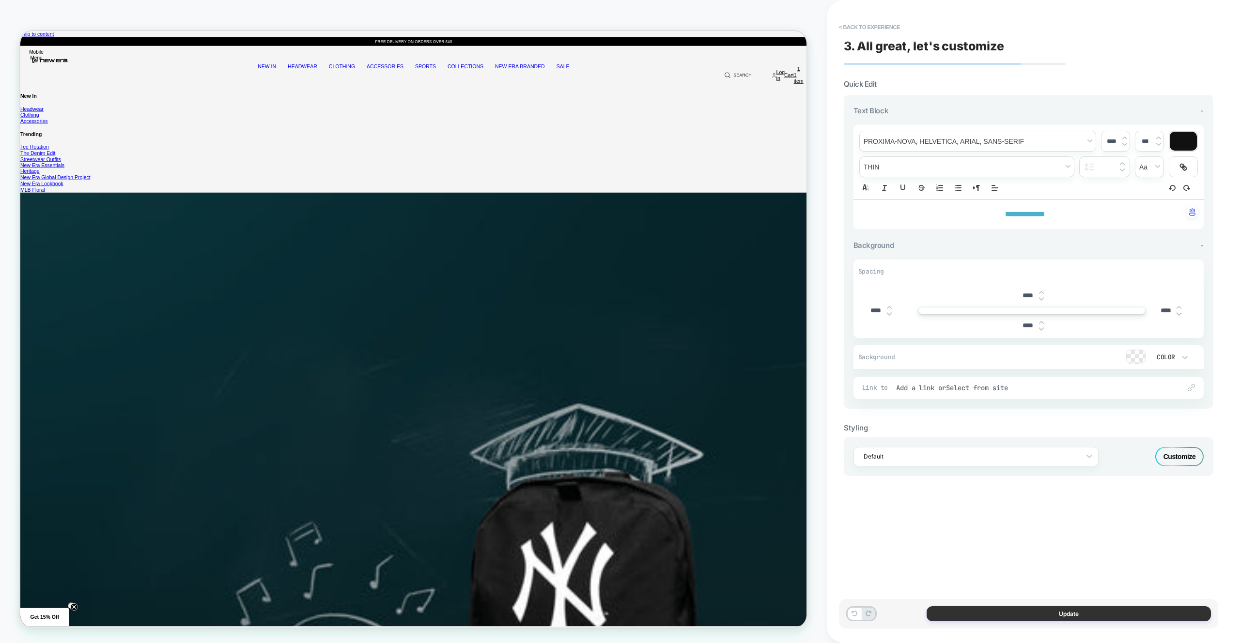
click at [1084, 615] on button "Update" at bounding box center [1068, 613] width 284 height 15
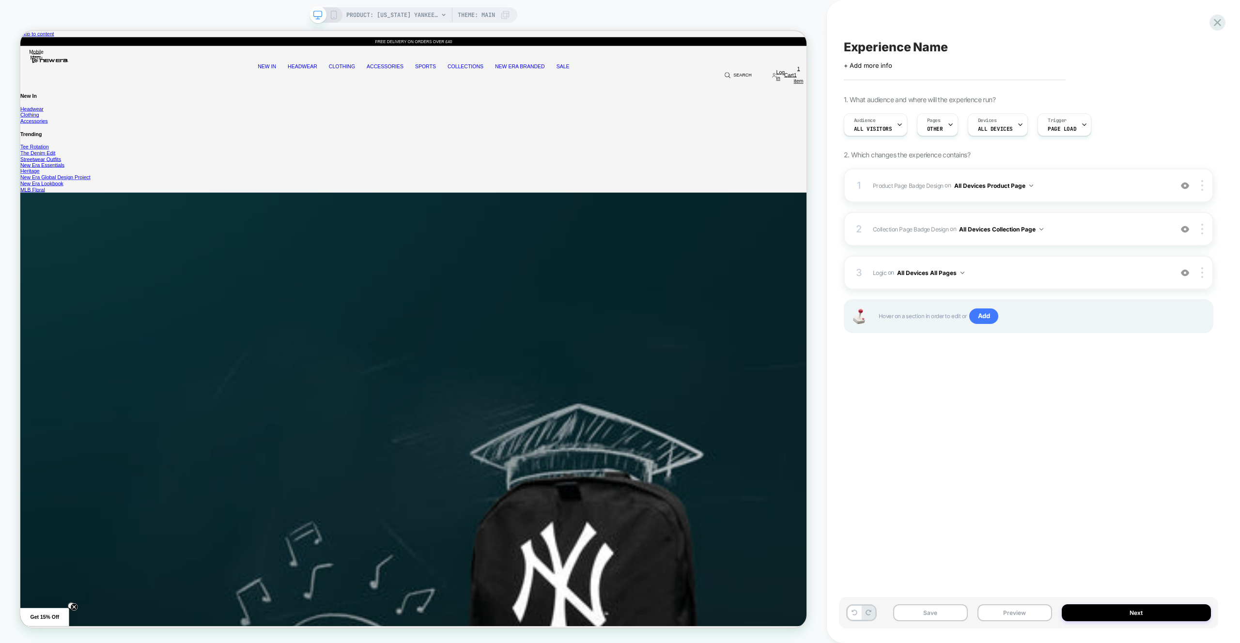
drag, startPoint x: 1033, startPoint y: 610, endPoint x: 1034, endPoint y: 602, distance: 7.8
click at [1033, 610] on button "Preview" at bounding box center [1014, 612] width 75 height 17
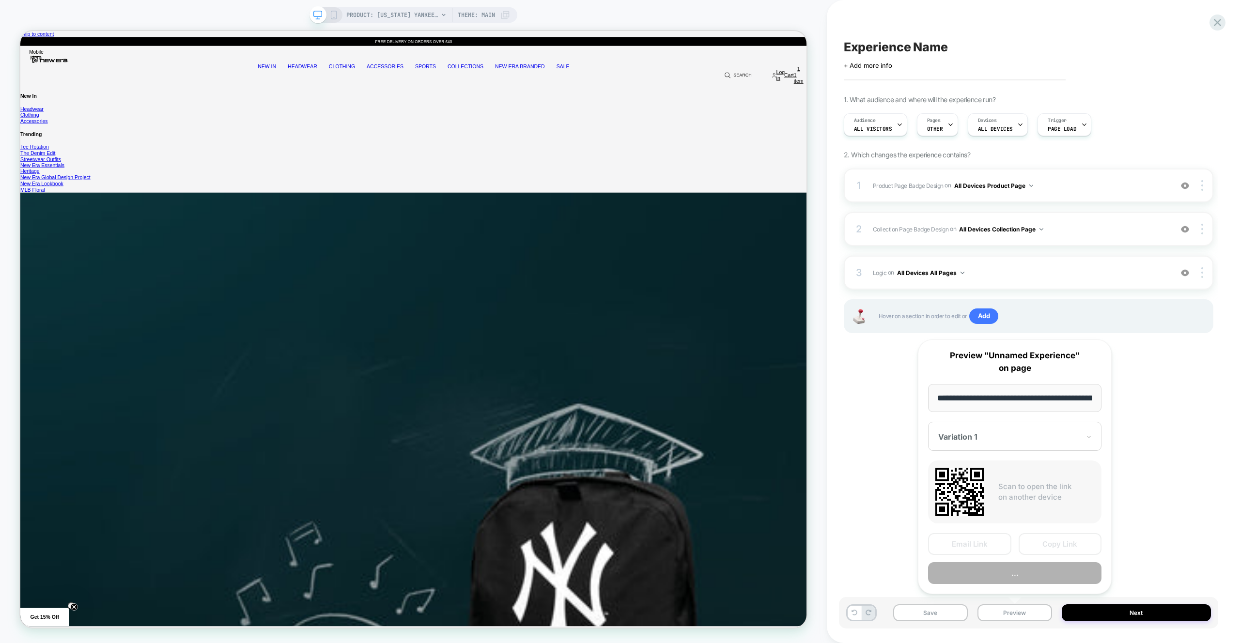
scroll to position [0, 367]
click at [1034, 579] on button "Preview" at bounding box center [1014, 574] width 173 height 22
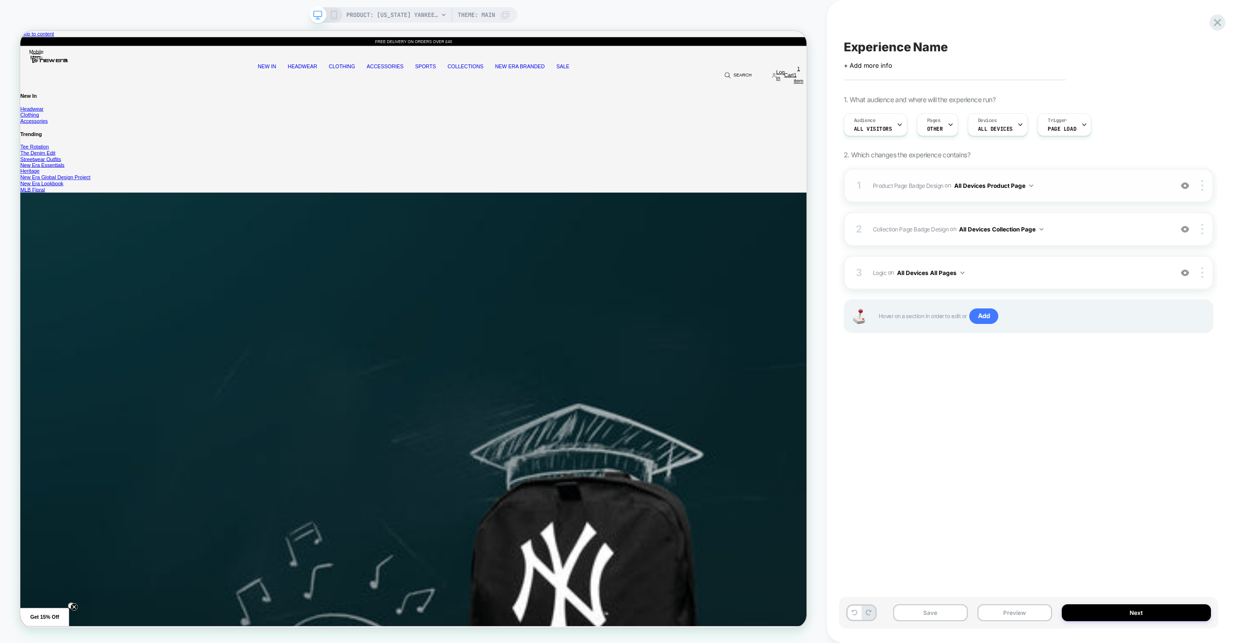
click at [1102, 192] on div "1 Product Page Badge Design Adding Text BEFORE footer on All Devices Product Pa…" at bounding box center [1029, 186] width 370 height 34
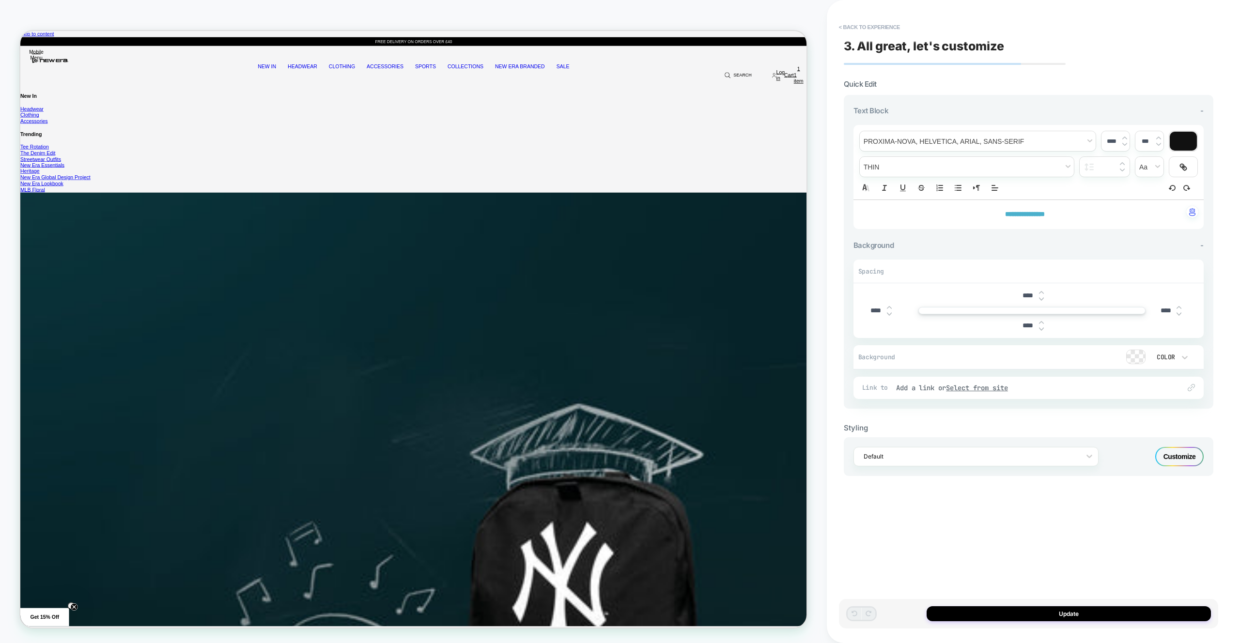
click at [1091, 216] on p "**********" at bounding box center [1025, 215] width 324 height 10
click at [1170, 463] on div "Customize" at bounding box center [1179, 456] width 48 height 19
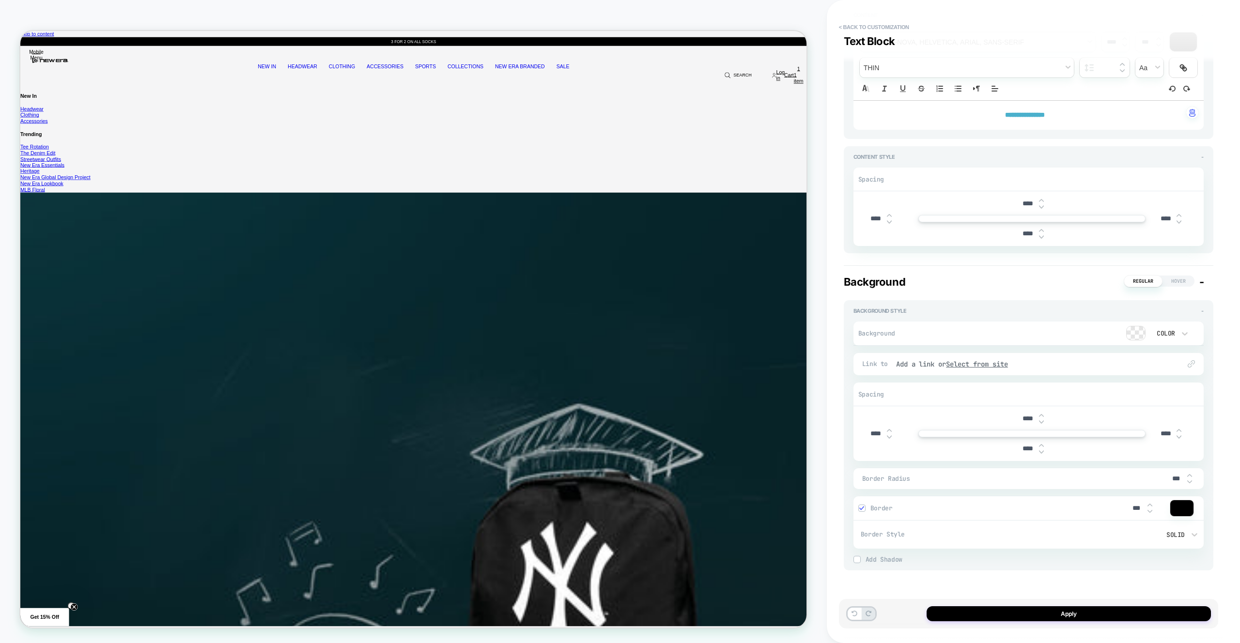
scroll to position [0, 0]
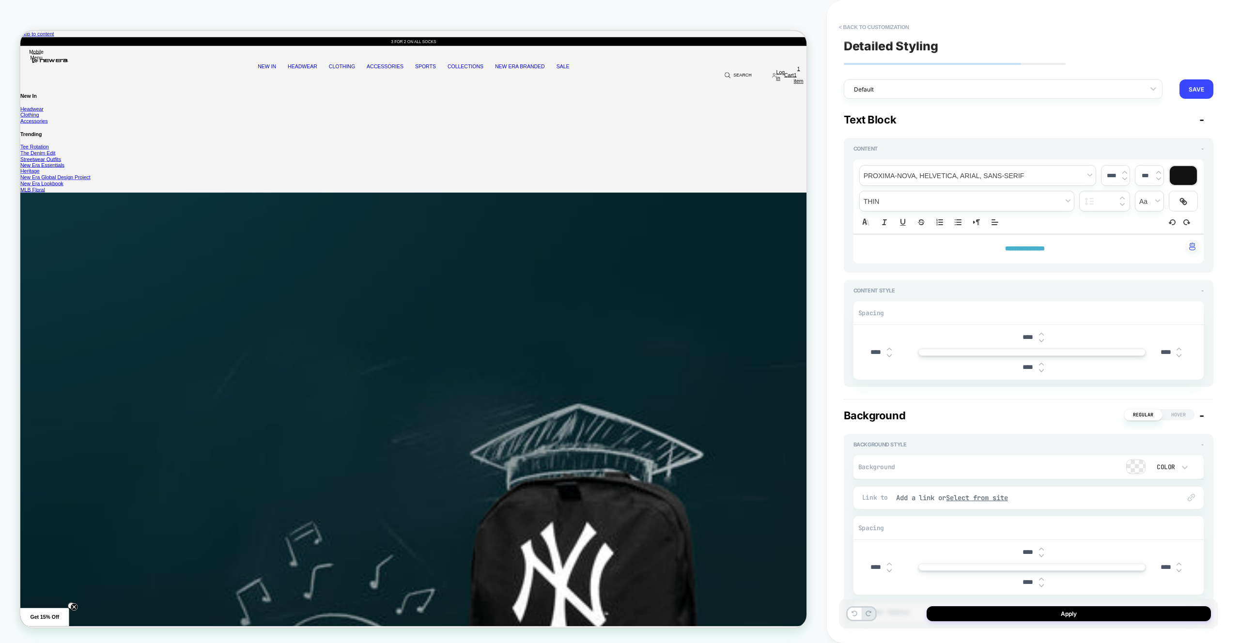
click at [1177, 173] on div at bounding box center [1183, 175] width 27 height 19
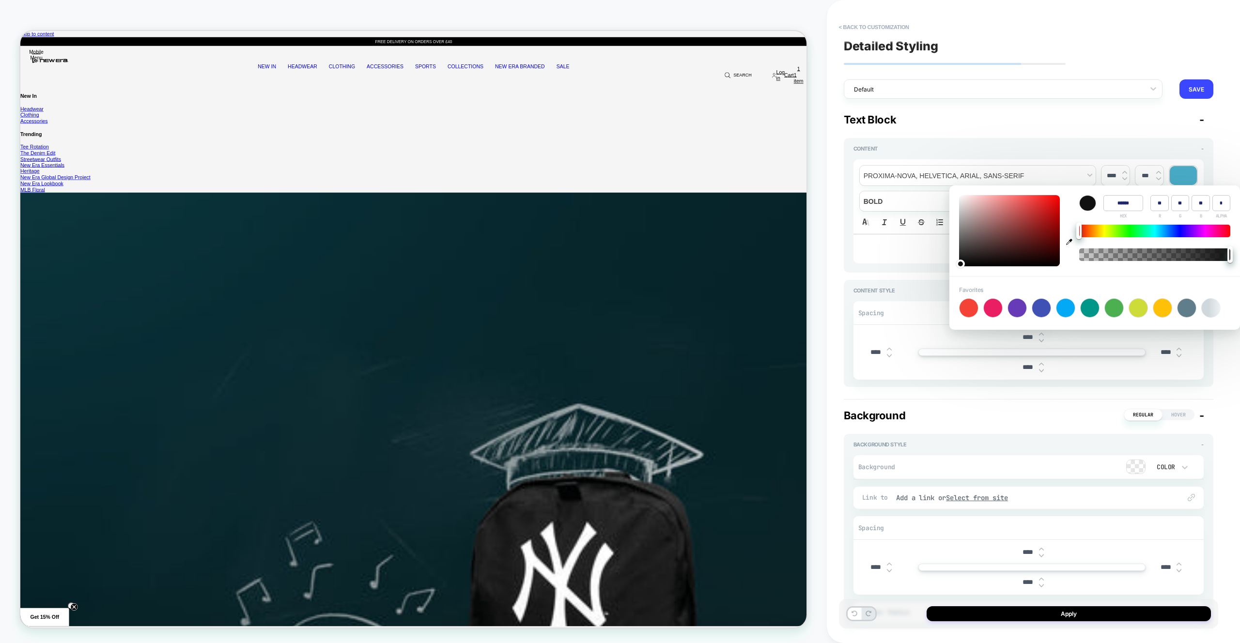
click at [1055, 133] on div "**********" at bounding box center [1029, 259] width 370 height 256
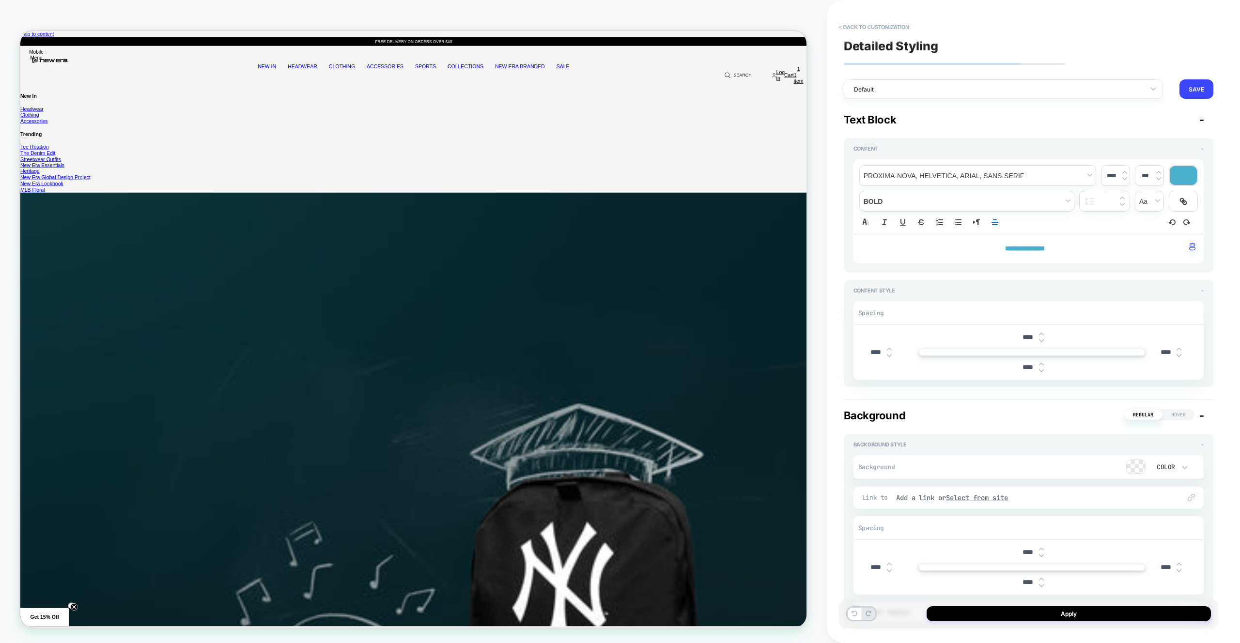
click at [1072, 252] on p "**********" at bounding box center [1025, 249] width 324 height 10
copy strong "**********"
click at [1177, 176] on div at bounding box center [1183, 175] width 27 height 19
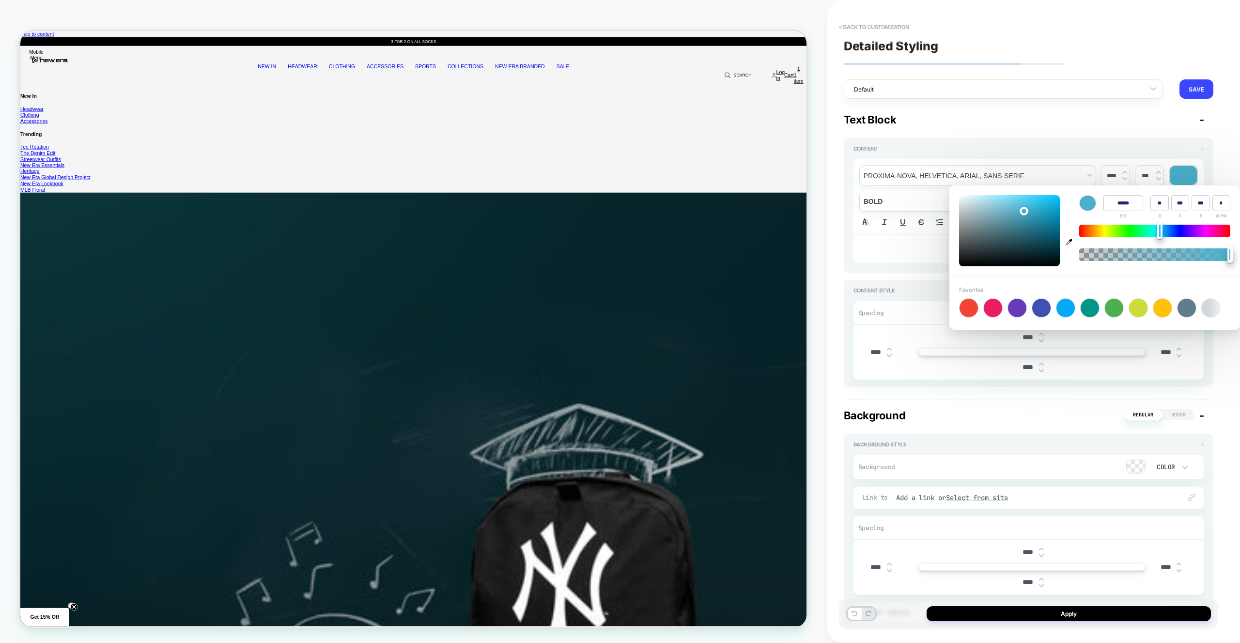
click at [1122, 206] on input "******" at bounding box center [1123, 203] width 40 height 16
drag, startPoint x: 1122, startPoint y: 206, endPoint x: 1094, endPoint y: 140, distance: 72.1
click at [1122, 206] on input "******" at bounding box center [1123, 203] width 40 height 16
click at [1060, 88] on div at bounding box center [997, 89] width 286 height 9
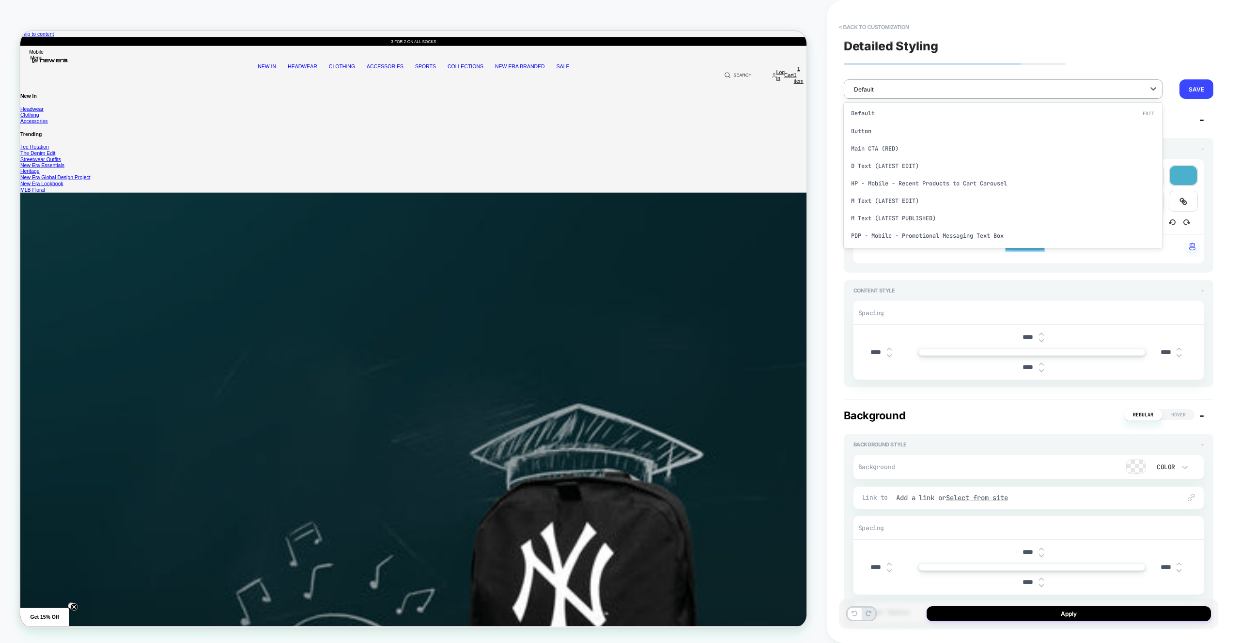
click at [1076, 68] on div "**********" at bounding box center [1028, 322] width 379 height 624
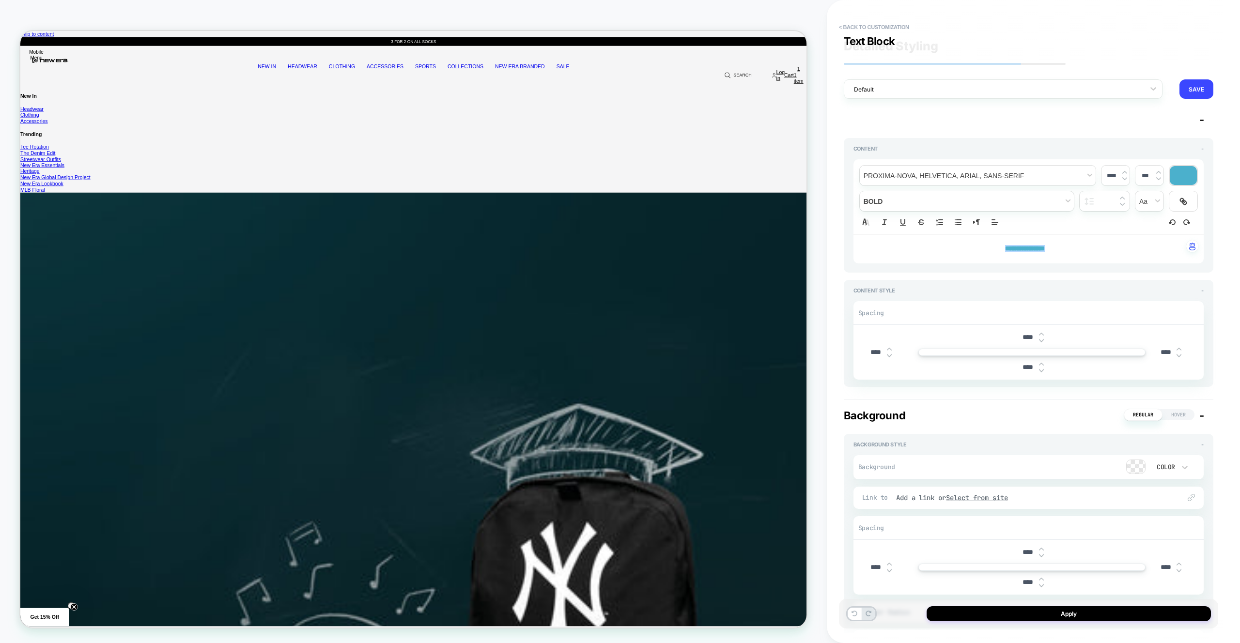
scroll to position [134, 0]
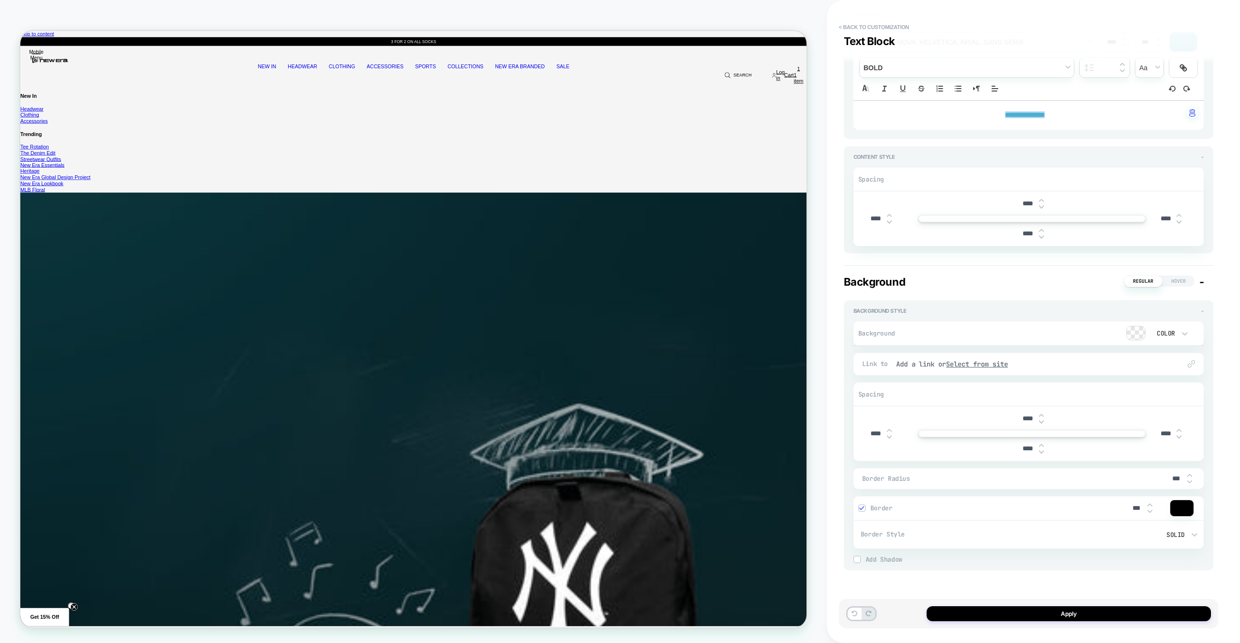
click at [1169, 501] on div "Border ***" at bounding box center [1028, 508] width 350 height 25
click at [1173, 506] on div at bounding box center [1181, 508] width 23 height 16
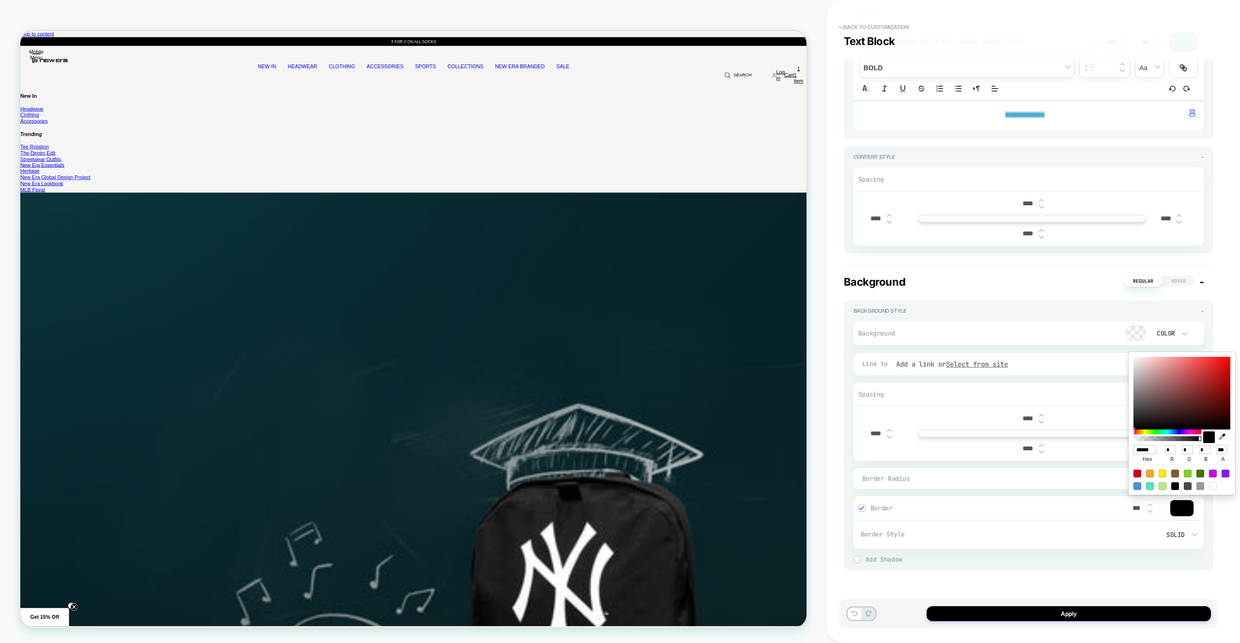
click at [1145, 455] on span "hex" at bounding box center [1147, 459] width 29 height 10
click at [1144, 452] on input "******" at bounding box center [1144, 449] width 23 height 9
paste input
type input "******"
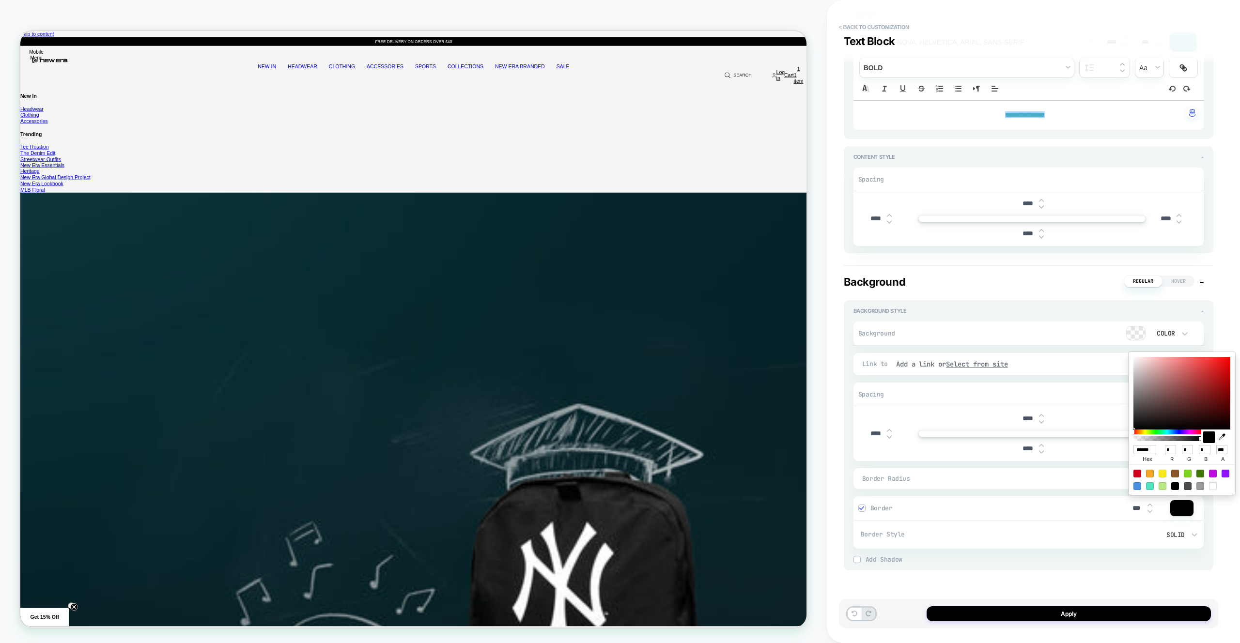
type input "**"
type input "***"
type input "******"
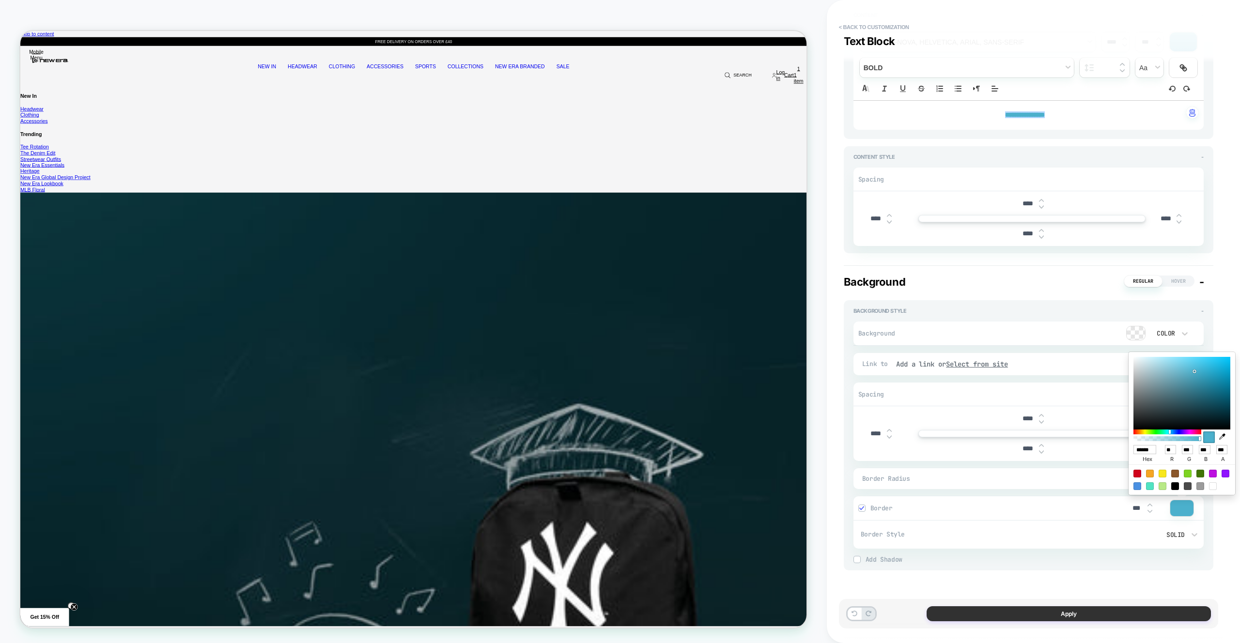
click at [1143, 621] on div "Apply" at bounding box center [1028, 614] width 379 height 30
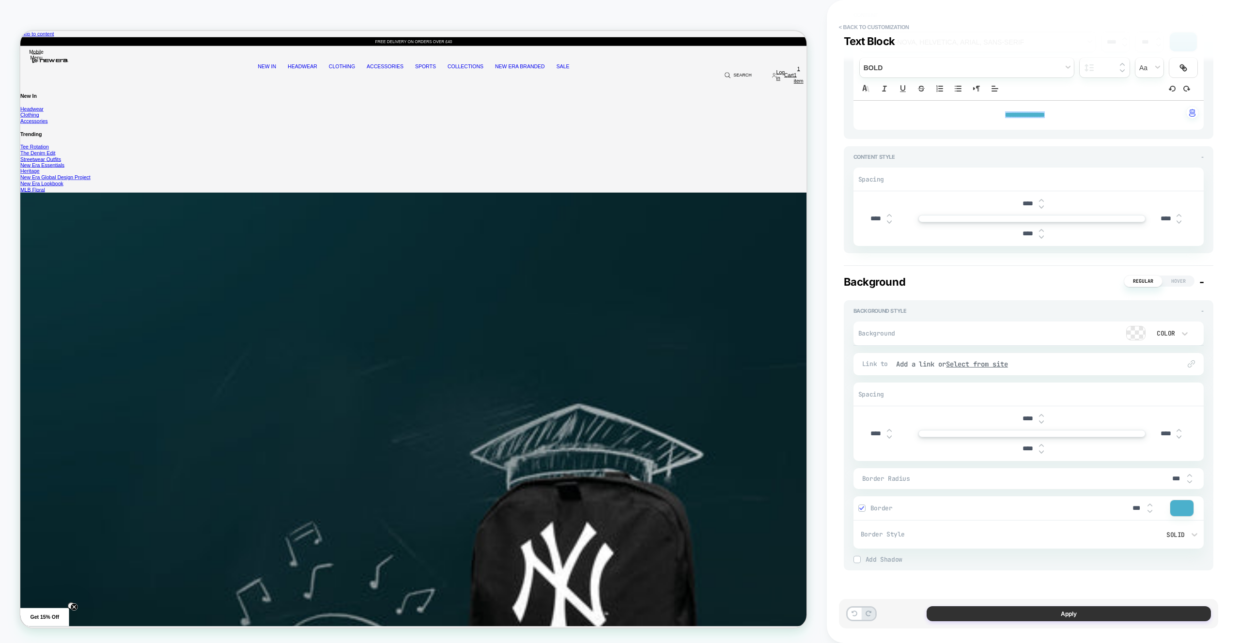
click at [1129, 614] on button "Apply" at bounding box center [1068, 613] width 284 height 15
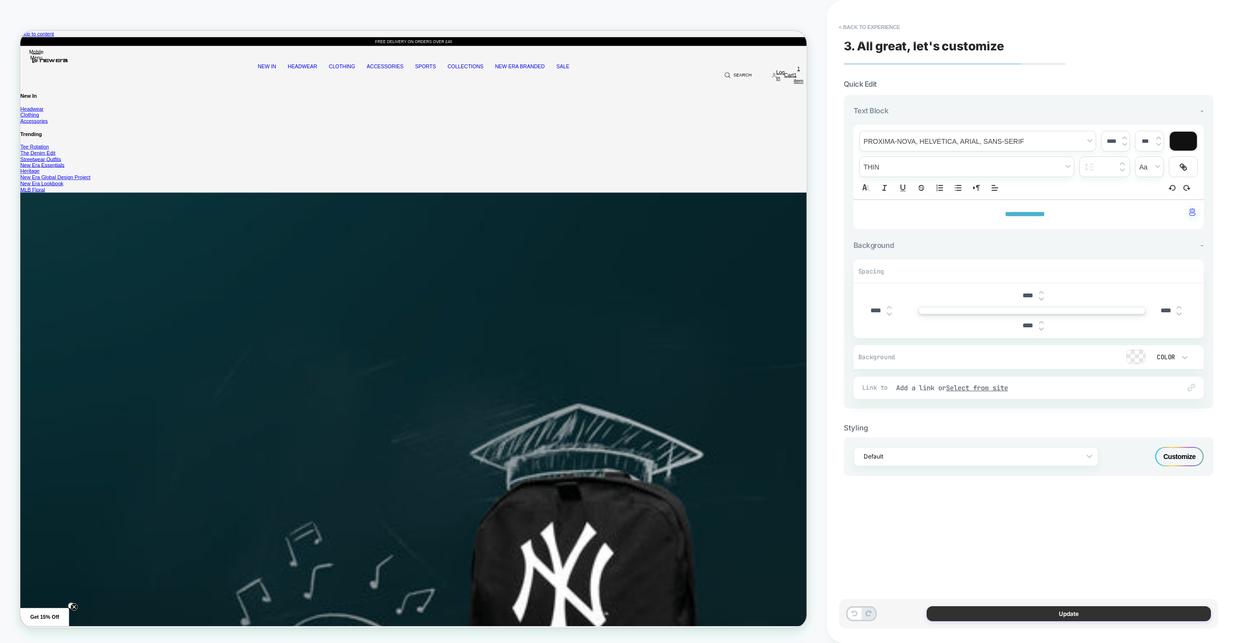
drag, startPoint x: 1071, startPoint y: 611, endPoint x: 1066, endPoint y: 611, distance: 5.3
click at [1071, 611] on button "Update" at bounding box center [1068, 613] width 284 height 15
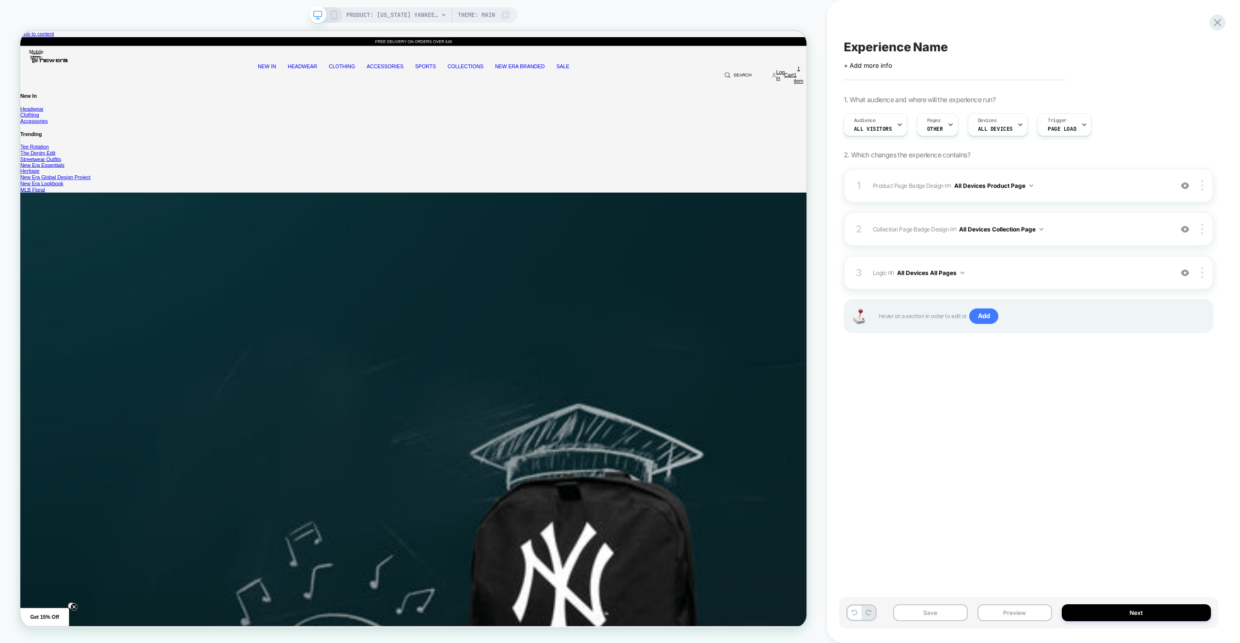
click at [1035, 609] on button "Preview" at bounding box center [1014, 612] width 75 height 17
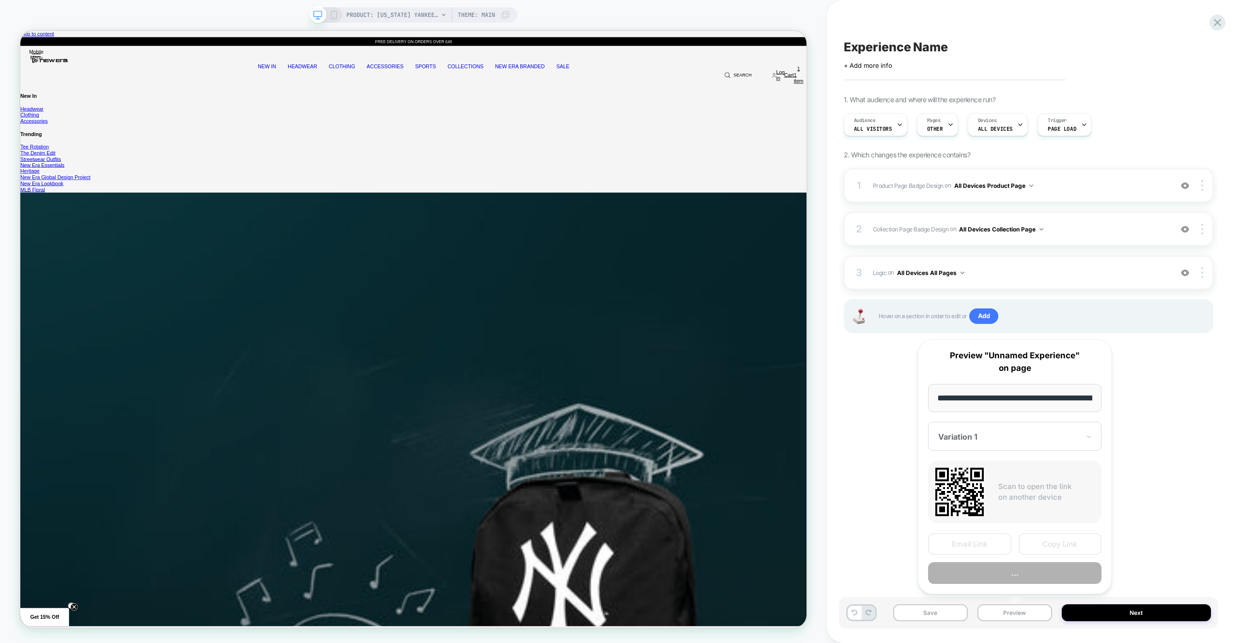
scroll to position [0, 367]
click at [1032, 579] on button "Preview" at bounding box center [1014, 574] width 173 height 22
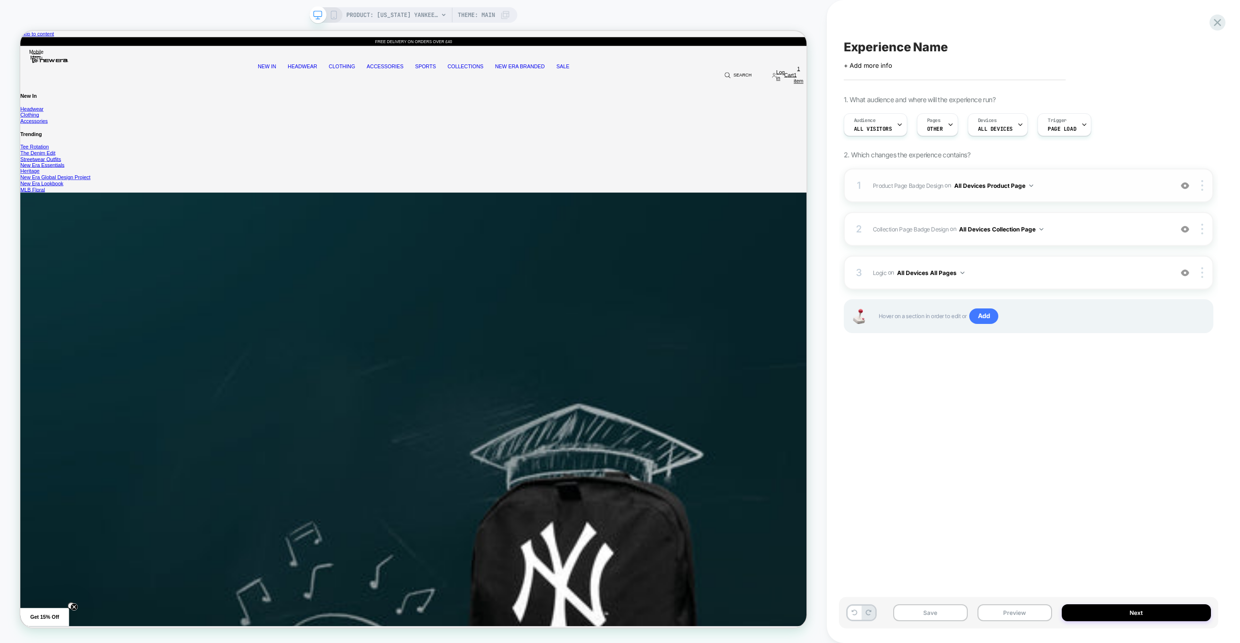
click at [1069, 175] on div "1 Product Page Badge Design Adding Text BEFORE footer on All Devices Product Pa…" at bounding box center [1029, 186] width 370 height 34
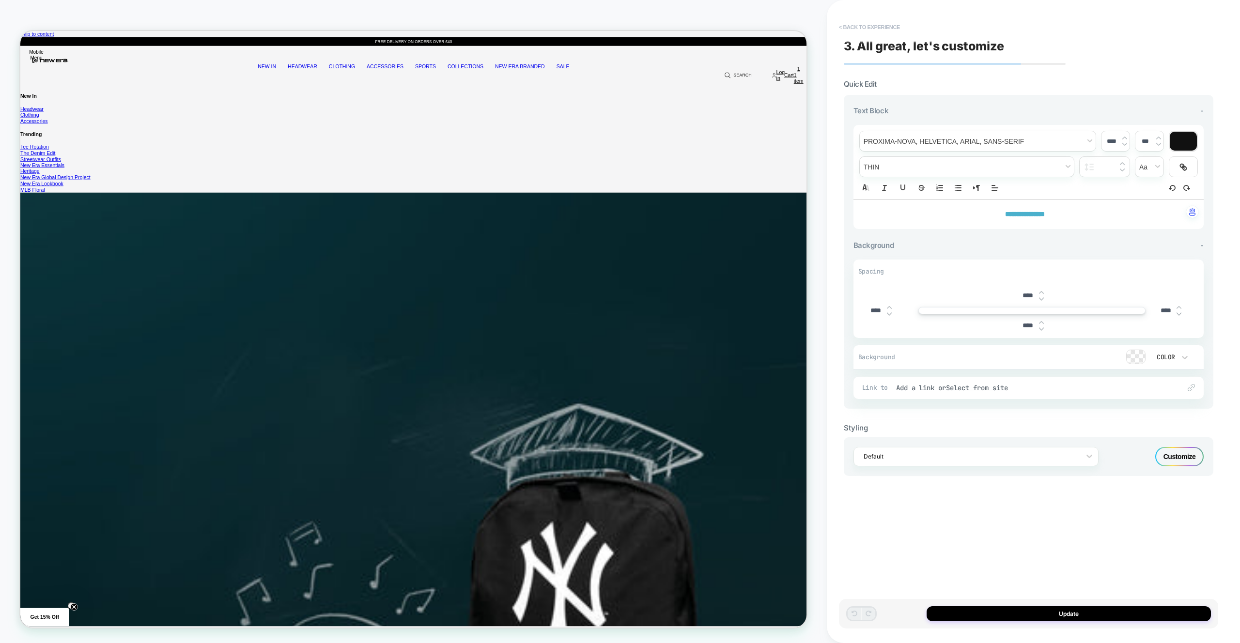
click at [879, 22] on button "< Back to experience" at bounding box center [869, 26] width 71 height 15
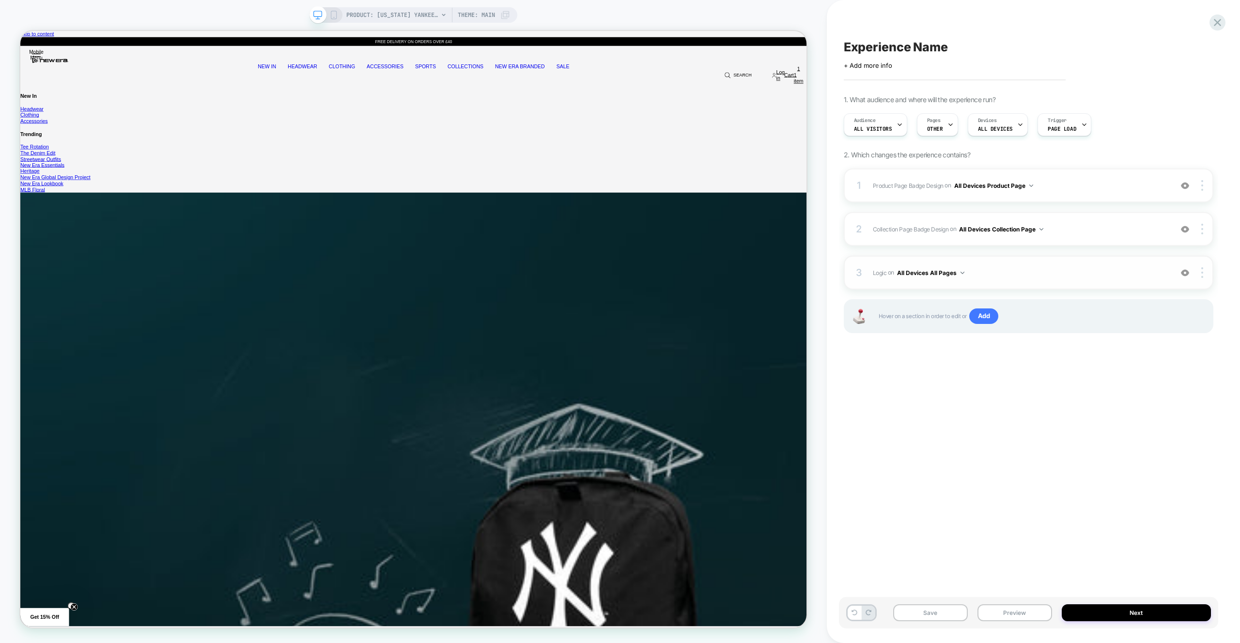
click at [1112, 272] on span "Logic Adding Code Block BEFORE footer on All Devices All Pages" at bounding box center [1020, 273] width 294 height 12
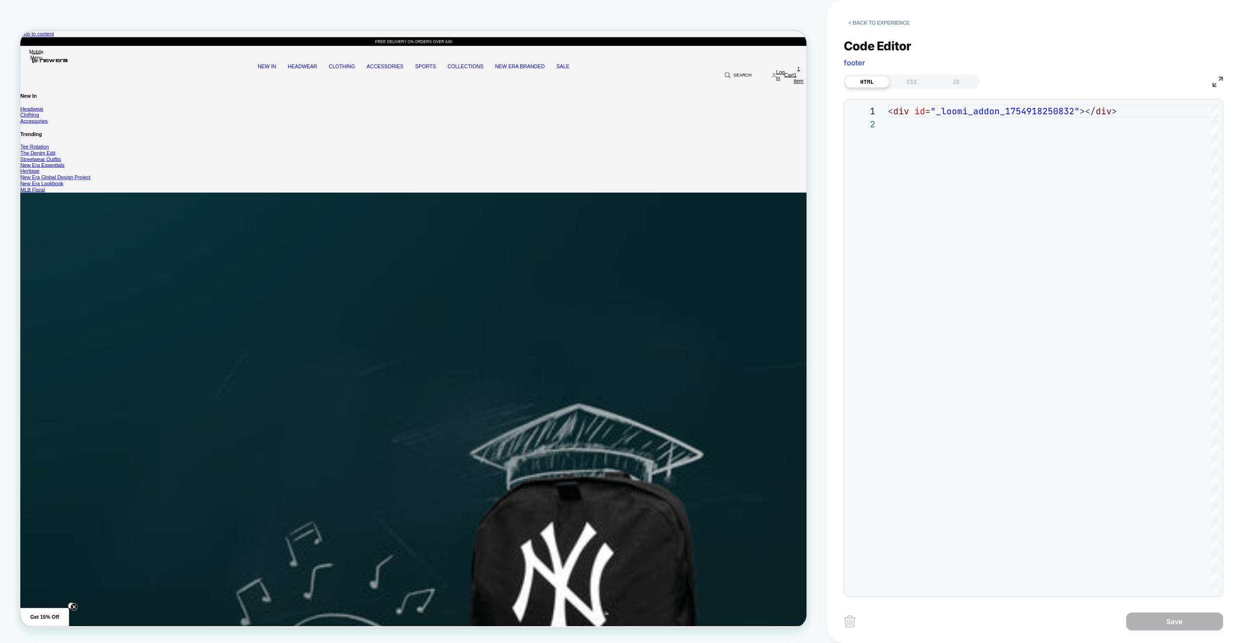
scroll to position [13, 0]
click at [911, 84] on div "CSS" at bounding box center [911, 82] width 45 height 12
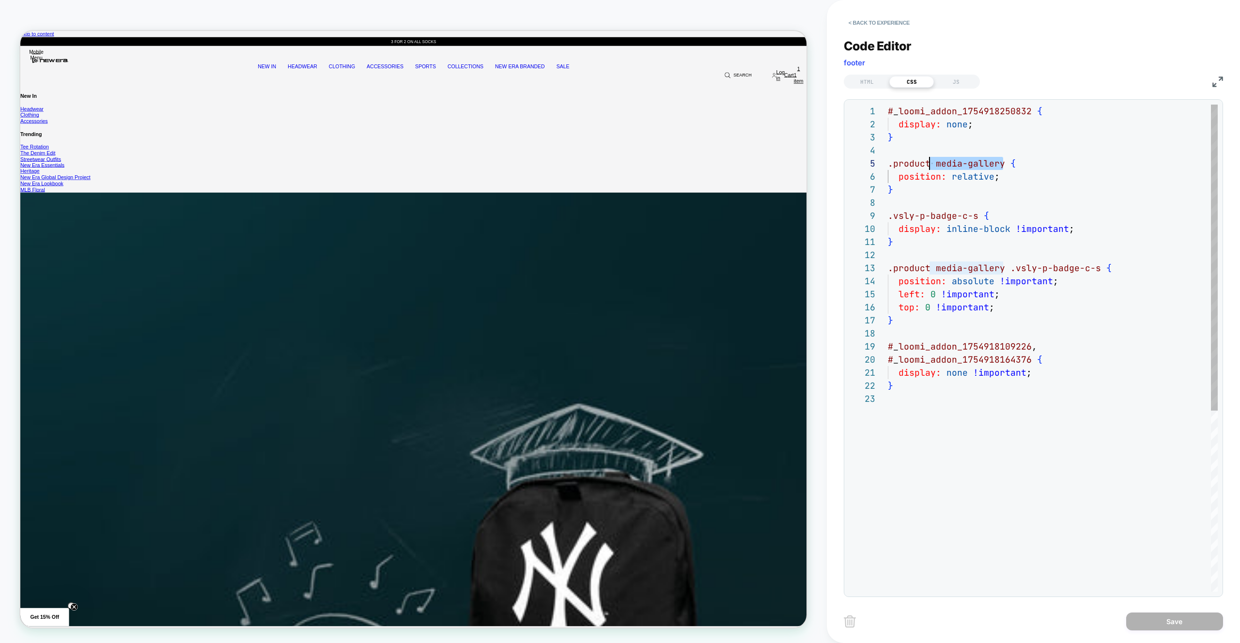
scroll to position [52, 47]
drag, startPoint x: 1003, startPoint y: 165, endPoint x: 938, endPoint y: 170, distance: 64.6
click at [936, 167] on span ".product media-gallery {" at bounding box center [952, 163] width 128 height 11
drag, startPoint x: 934, startPoint y: 271, endPoint x: 1001, endPoint y: 271, distance: 67.3
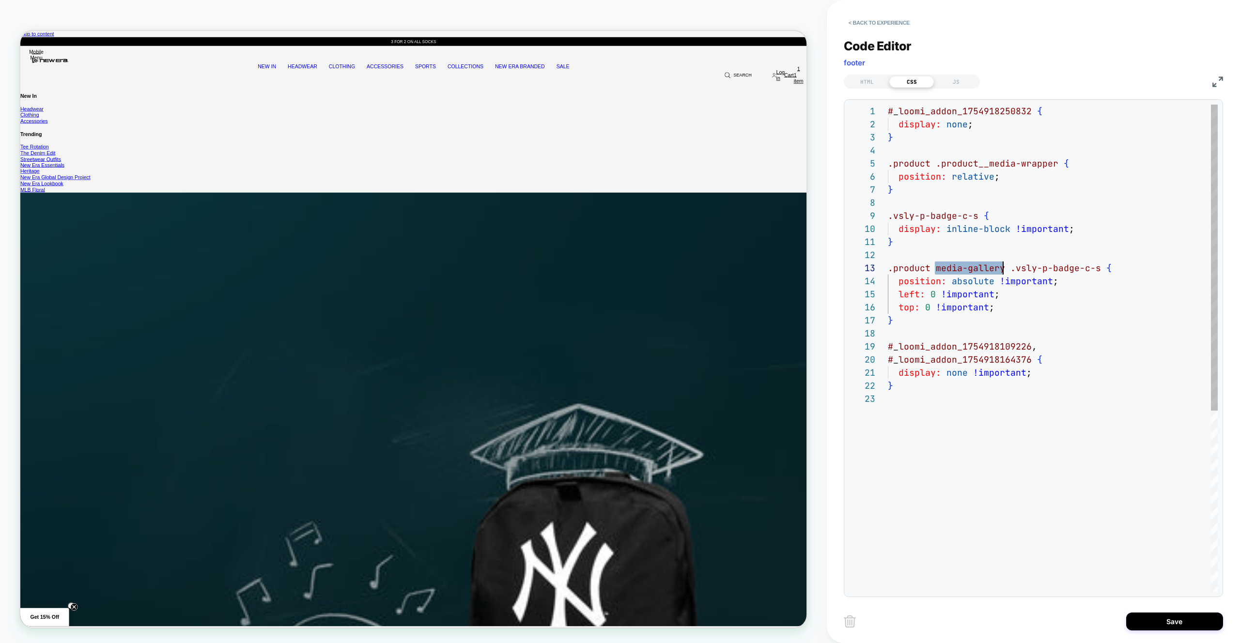
click at [1001, 271] on div "# _ loomi_addon_1754918250832 { display: none ; } .product .product__media-wrap…" at bounding box center [1053, 492] width 330 height 775
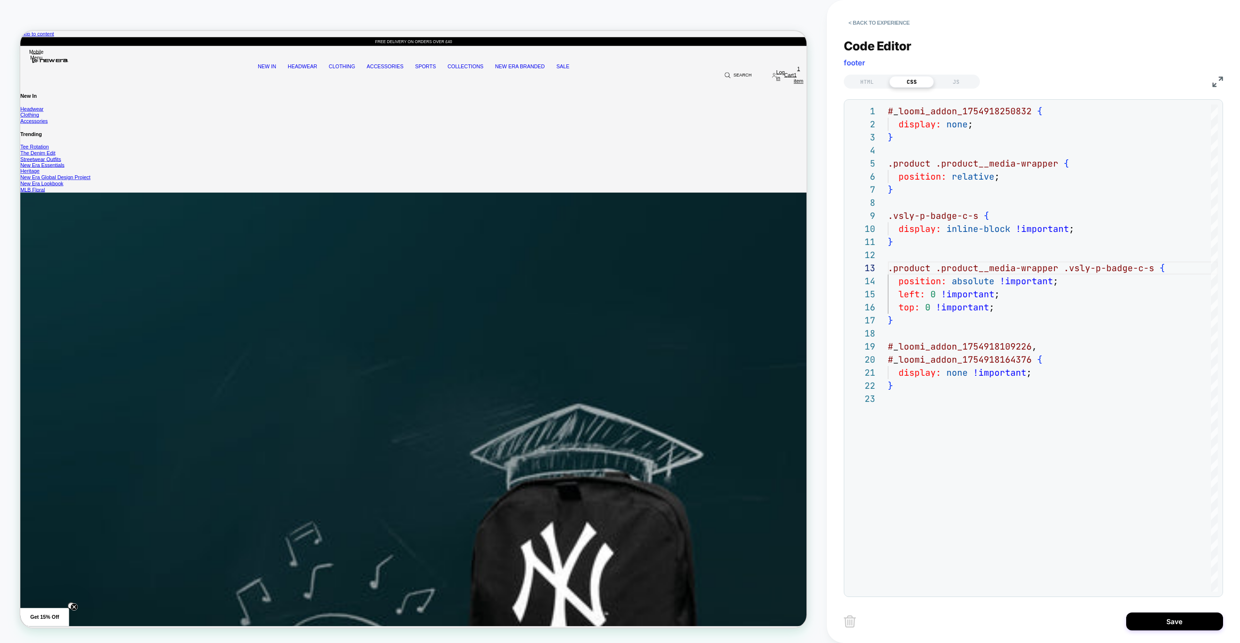
type textarea "**********"
click at [953, 81] on div "JS" at bounding box center [956, 82] width 45 height 12
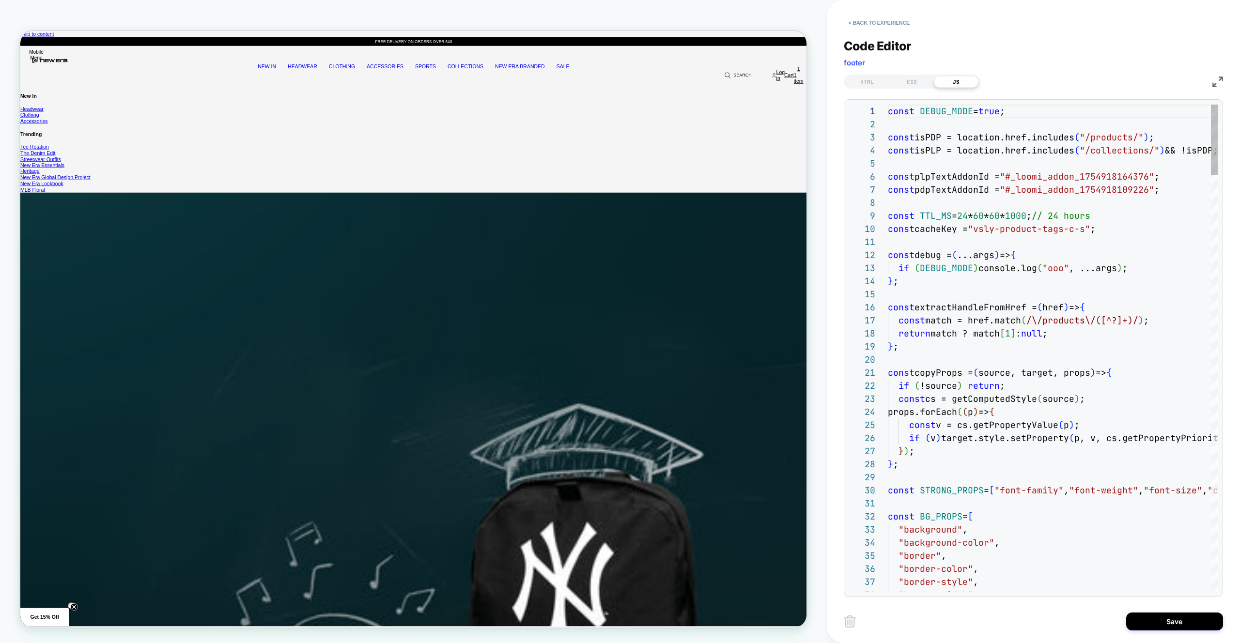
drag, startPoint x: 1058, startPoint y: 201, endPoint x: 1096, endPoint y: 292, distance: 98.8
click at [1058, 201] on div at bounding box center [1053, 202] width 330 height 13
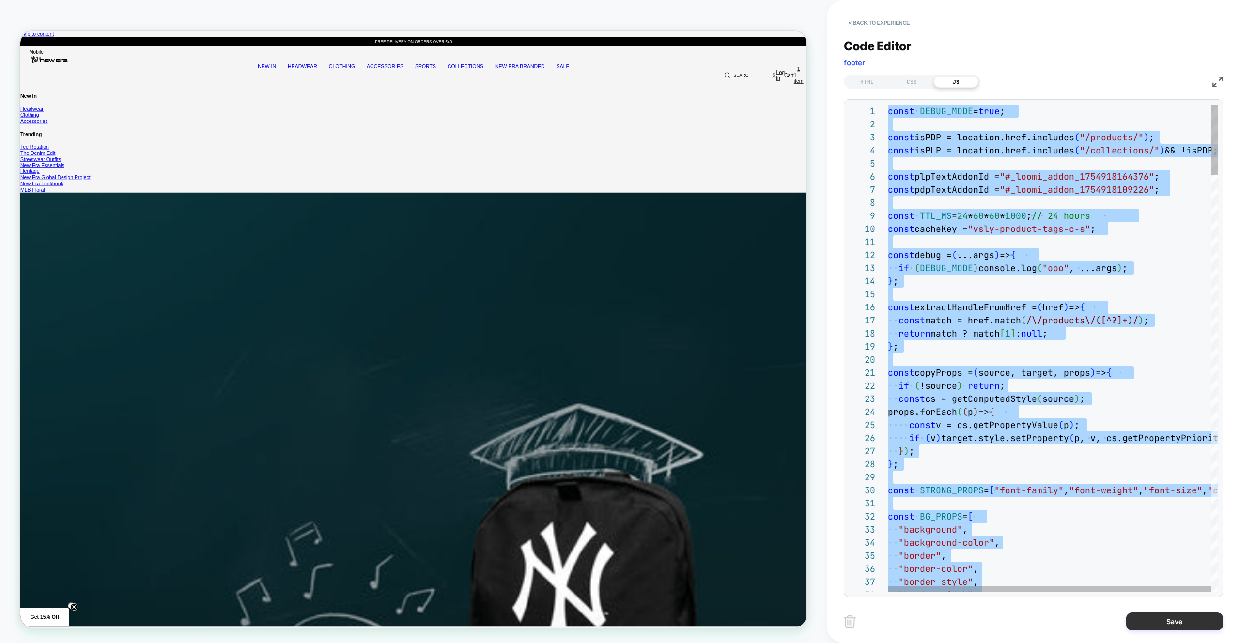
type textarea "**********"
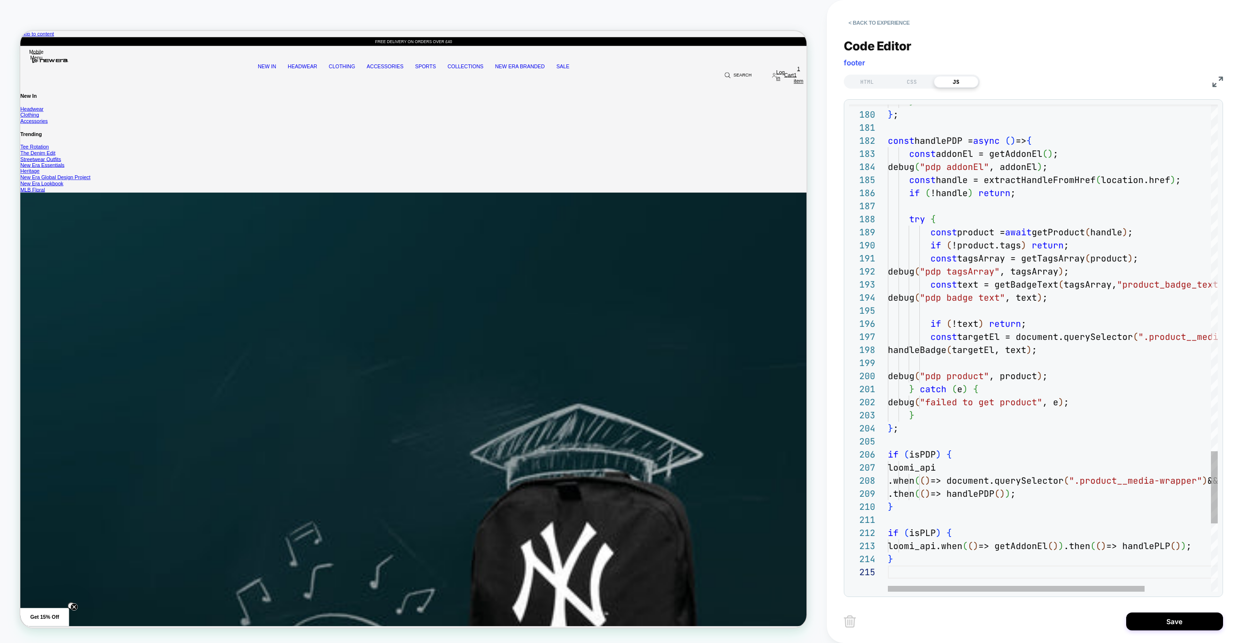
click at [1180, 631] on div "Save" at bounding box center [1033, 621] width 379 height 24
click at [1178, 625] on button "Save" at bounding box center [1174, 622] width 97 height 18
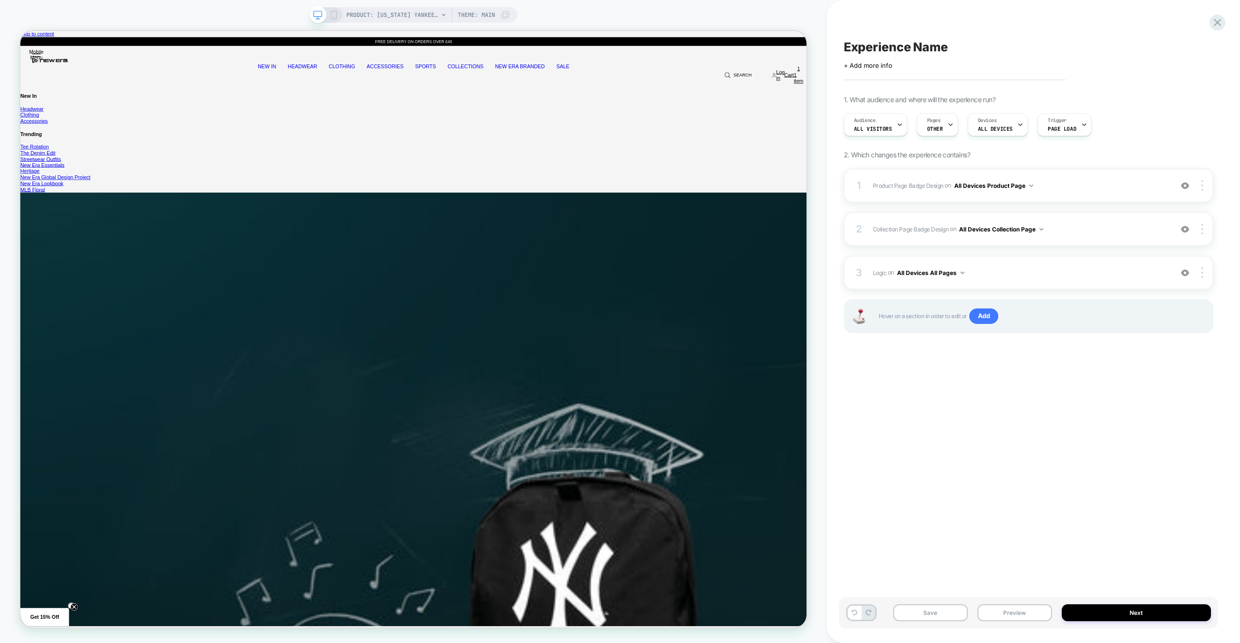
click at [1019, 615] on button "Preview" at bounding box center [1014, 612] width 75 height 17
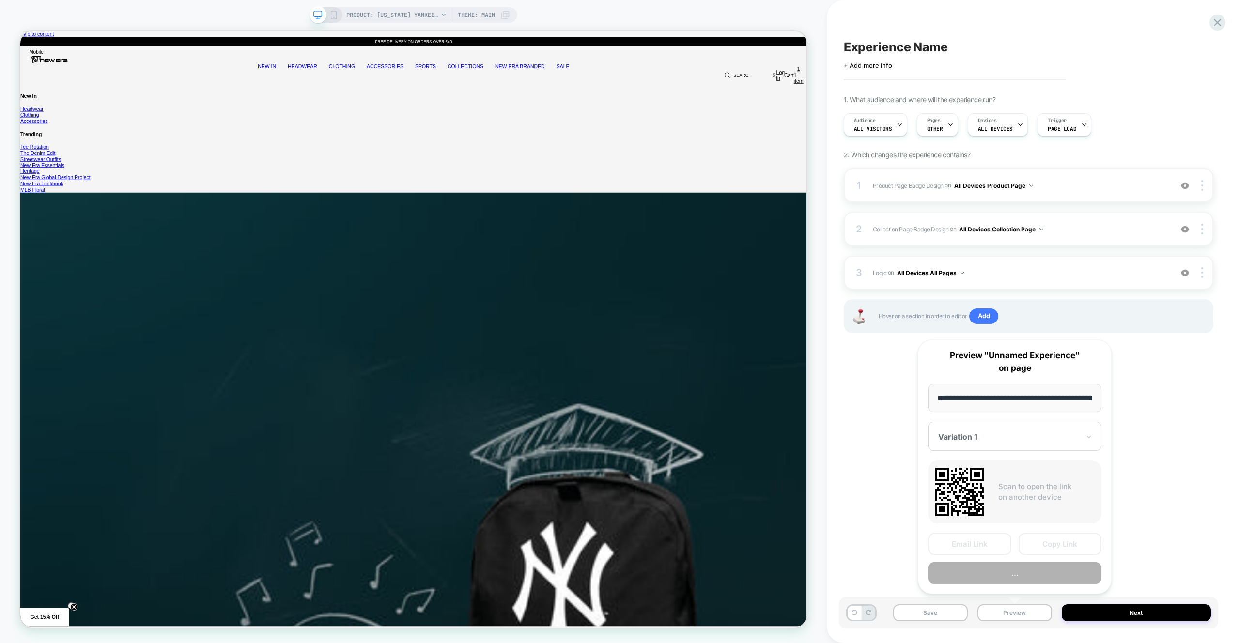
scroll to position [0, 367]
click at [1017, 576] on button "Preview" at bounding box center [1014, 574] width 173 height 22
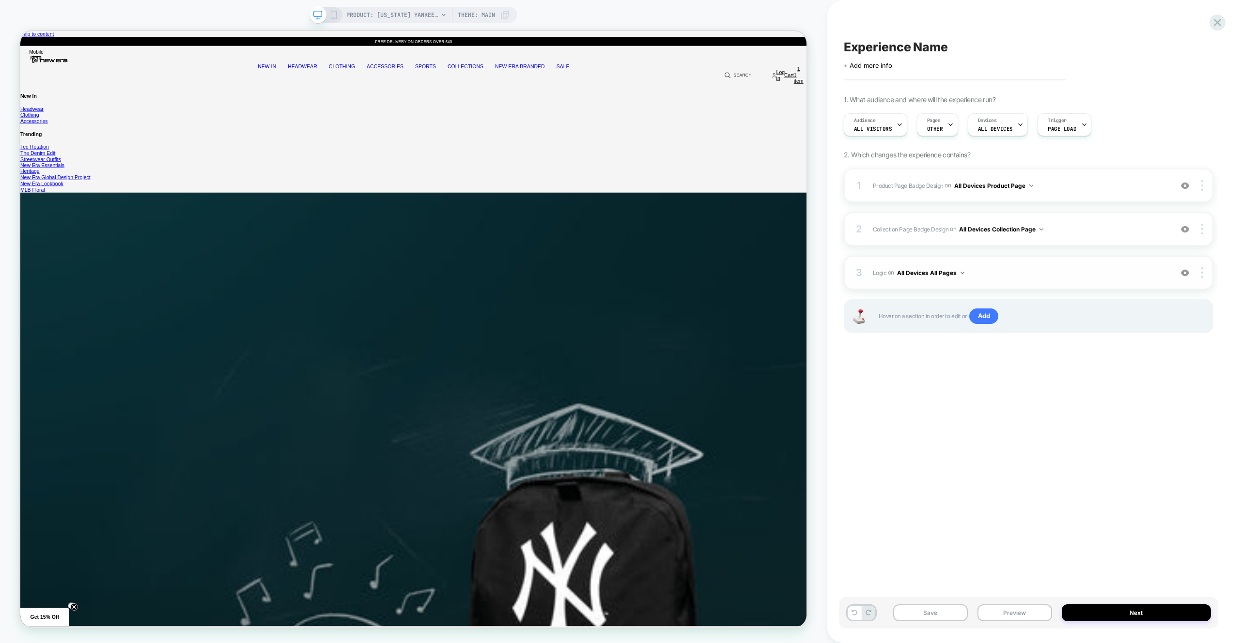
click at [1019, 264] on div "3 Logic Adding Code Block BEFORE footer on All Devices All Pages Add Before Add…" at bounding box center [1029, 273] width 370 height 34
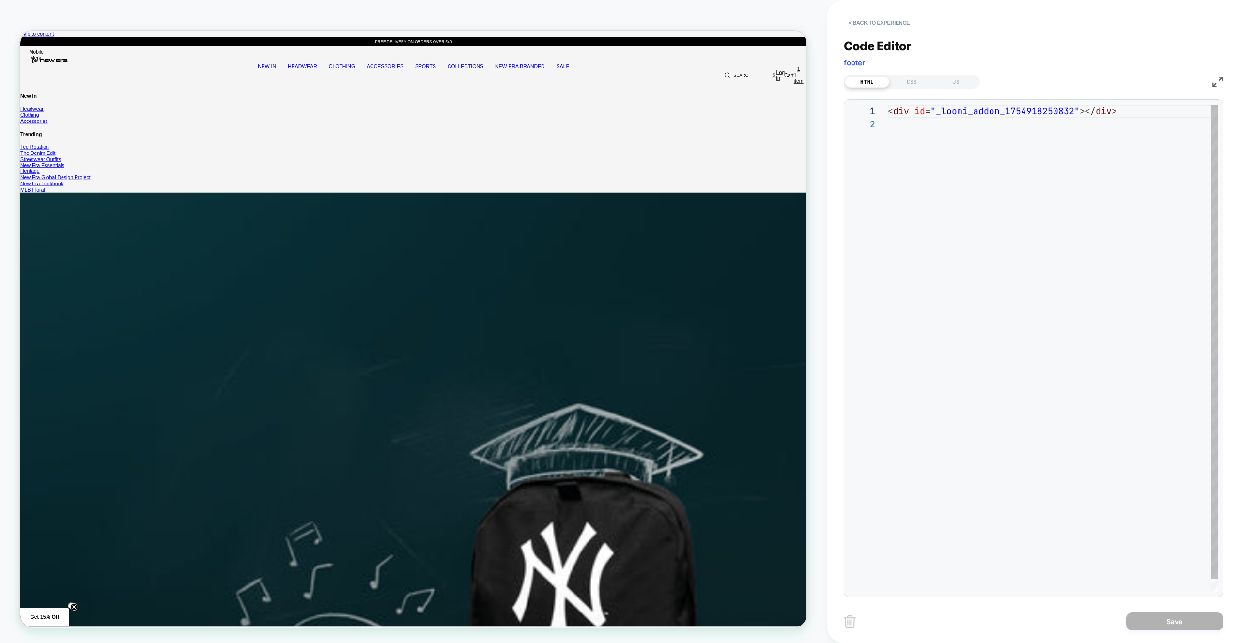
scroll to position [13, 0]
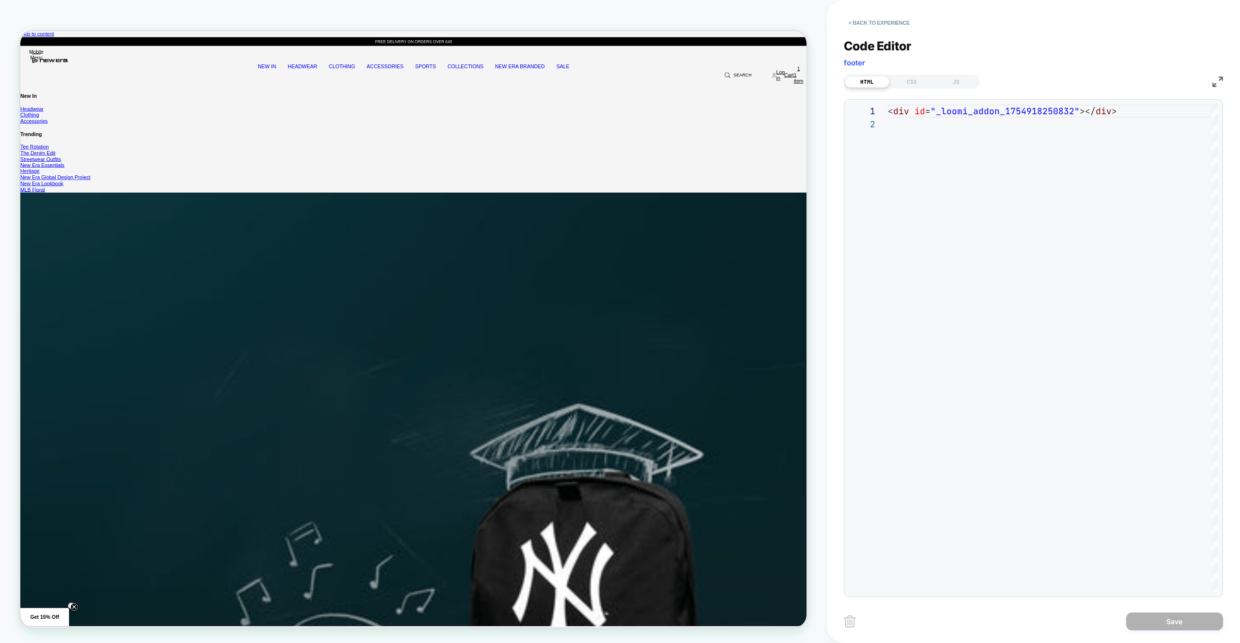
click at [899, 90] on div "**********" at bounding box center [1033, 312] width 379 height 571
click at [907, 84] on div "CSS" at bounding box center [911, 82] width 45 height 12
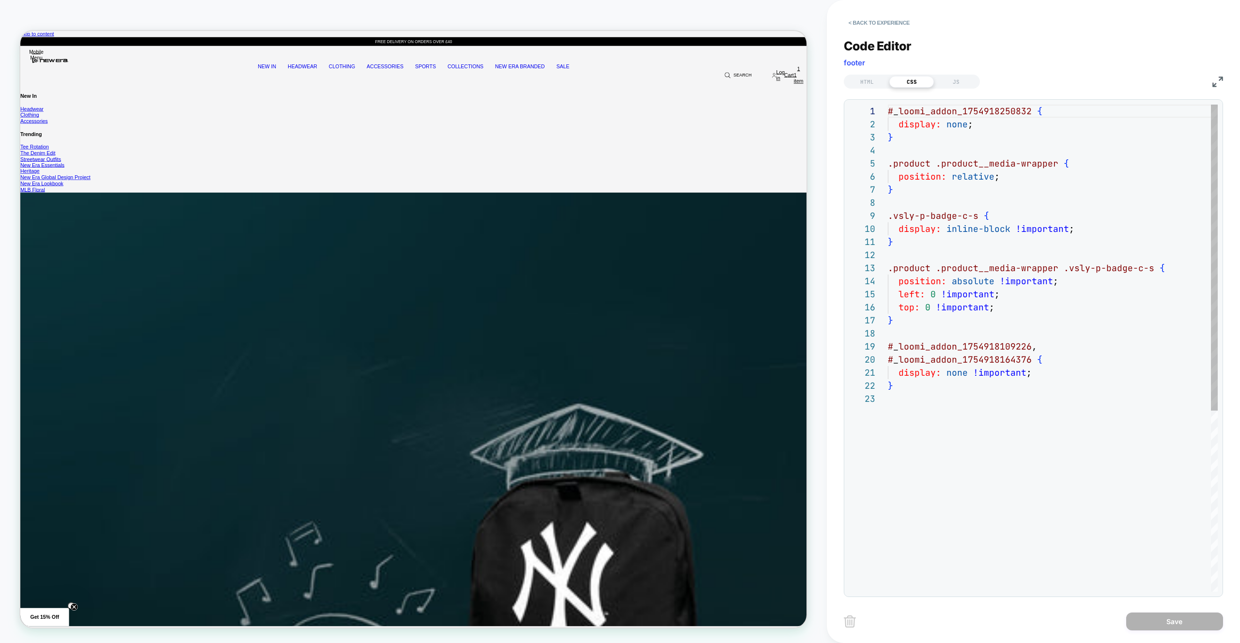
scroll to position [131, 0]
click at [1020, 315] on div "# _ loomi_addon_1754918250832 { display: none ; } .product .product__media-wrap…" at bounding box center [1053, 492] width 330 height 775
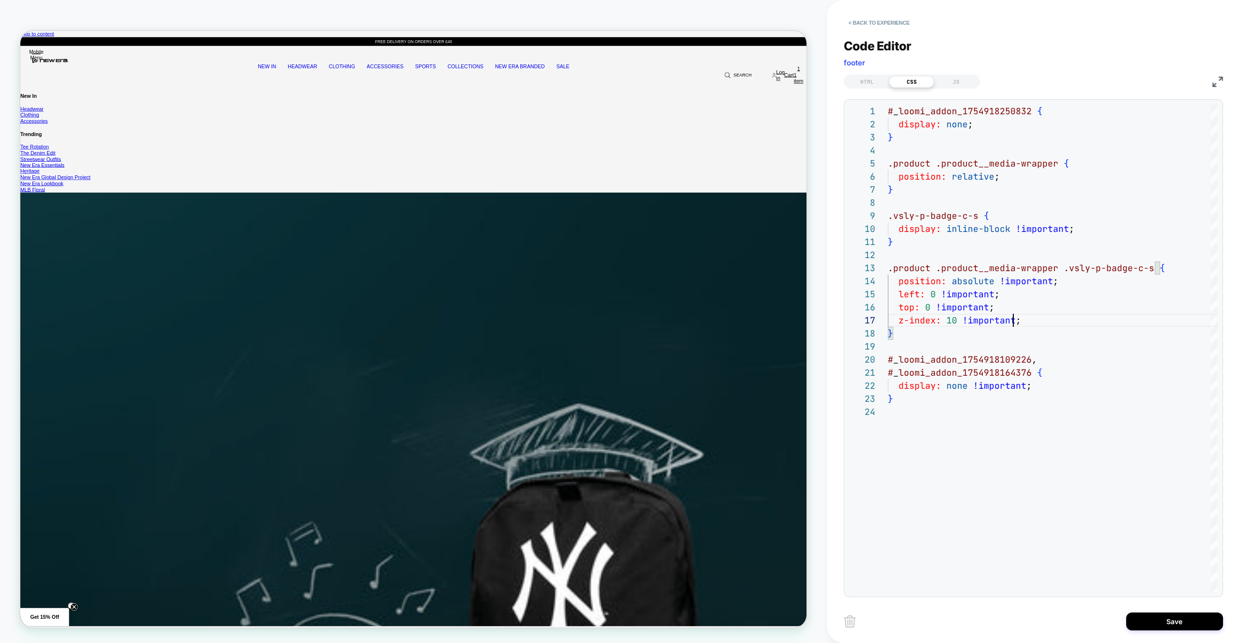
scroll to position [78, 125]
type textarea "**********"
drag, startPoint x: 1167, startPoint y: 621, endPoint x: 1162, endPoint y: 620, distance: 5.3
click at [1167, 621] on button "Save" at bounding box center [1174, 622] width 97 height 18
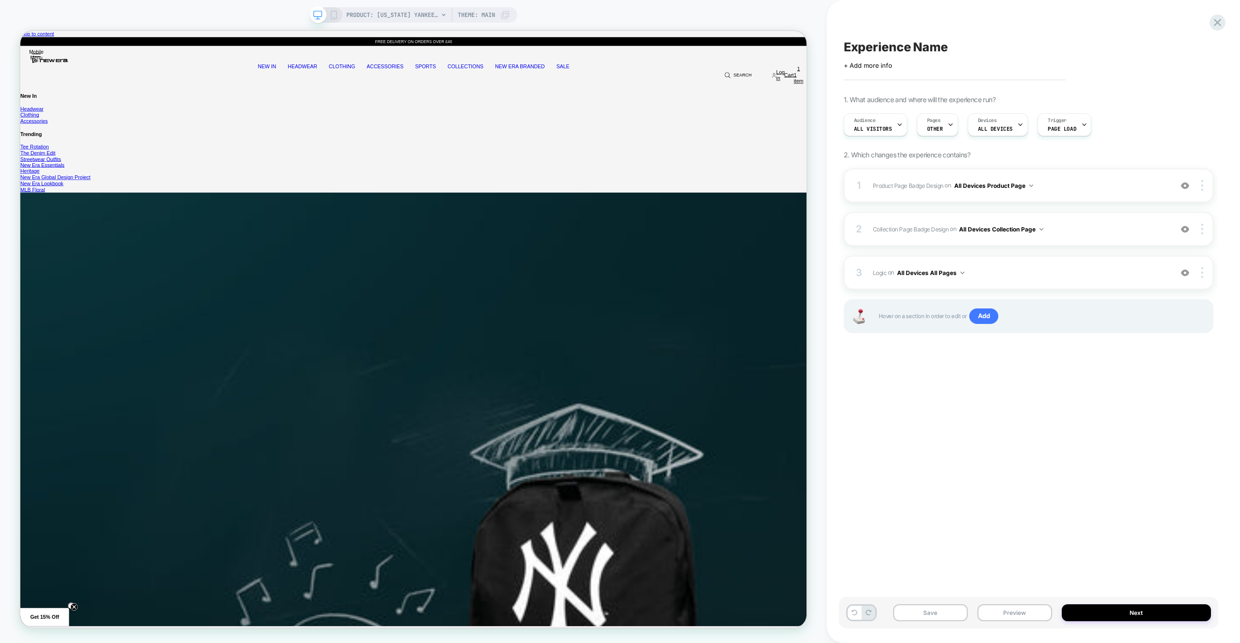
drag, startPoint x: 1031, startPoint y: 609, endPoint x: 1028, endPoint y: 590, distance: 19.5
click at [1030, 610] on button "Preview" at bounding box center [1014, 612] width 75 height 17
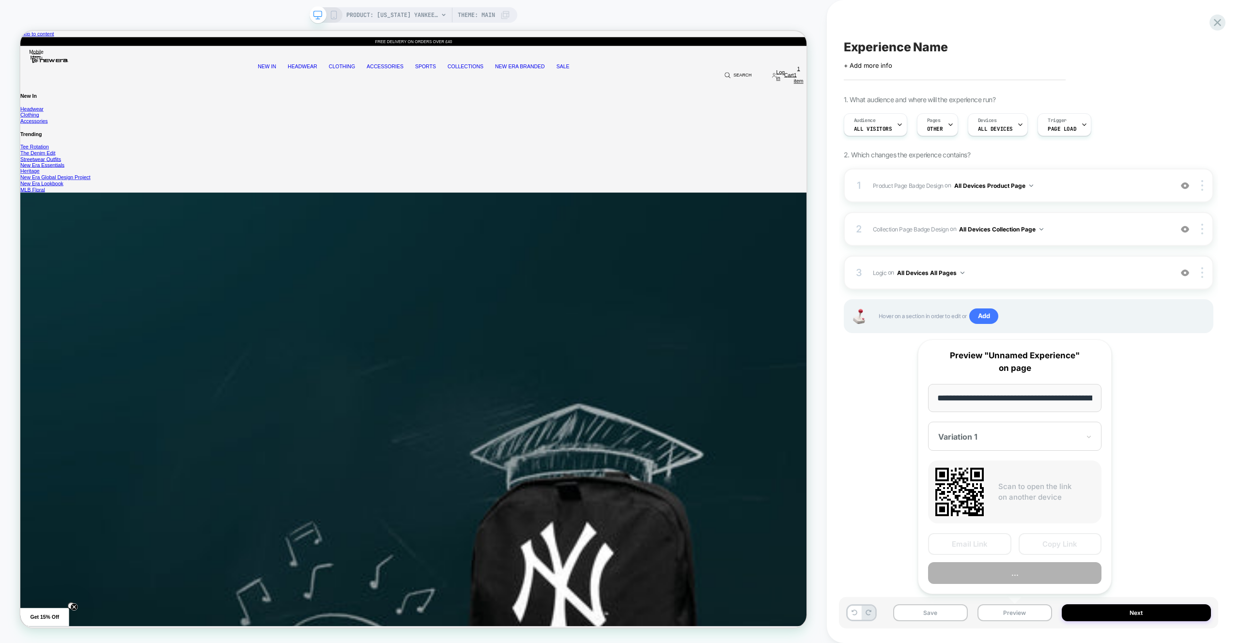
scroll to position [0, 367]
click at [1025, 571] on button "Preview" at bounding box center [1014, 574] width 173 height 22
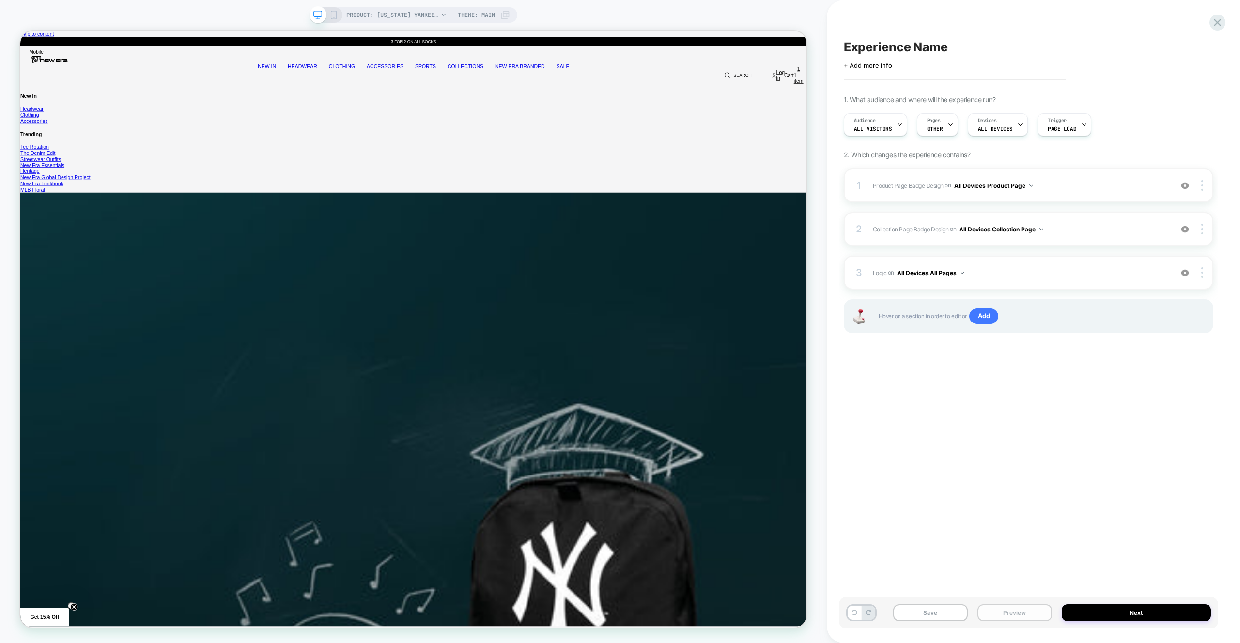
click at [1019, 614] on button "Preview" at bounding box center [1014, 612] width 75 height 17
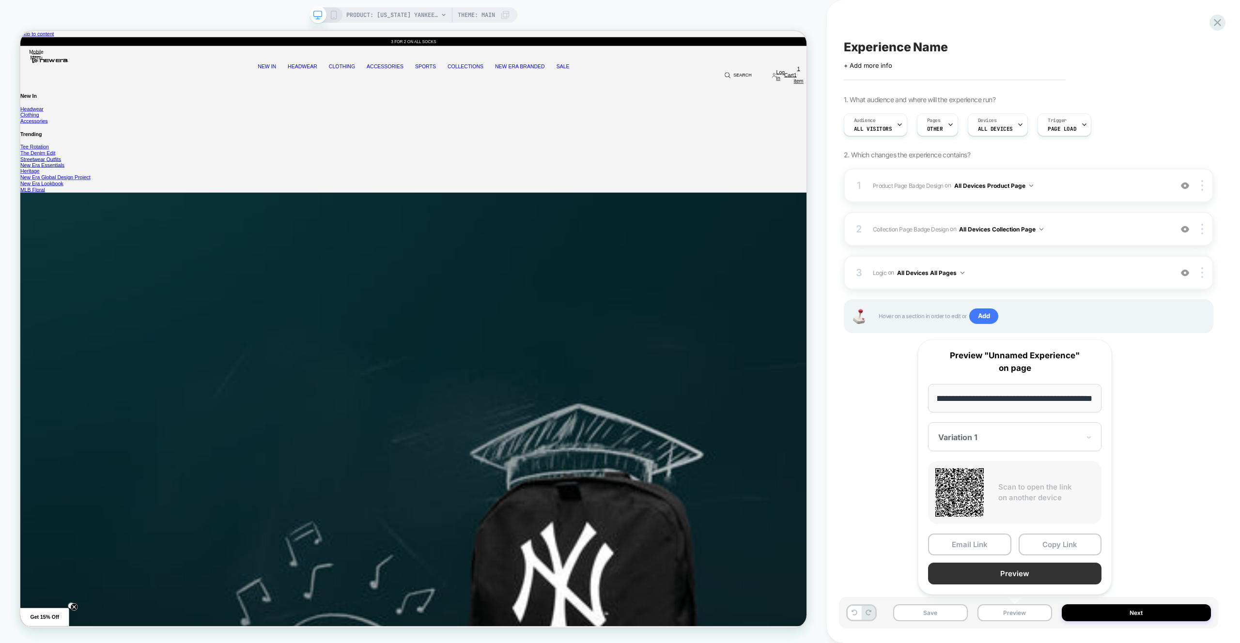
click at [1020, 580] on button "Preview" at bounding box center [1014, 574] width 173 height 22
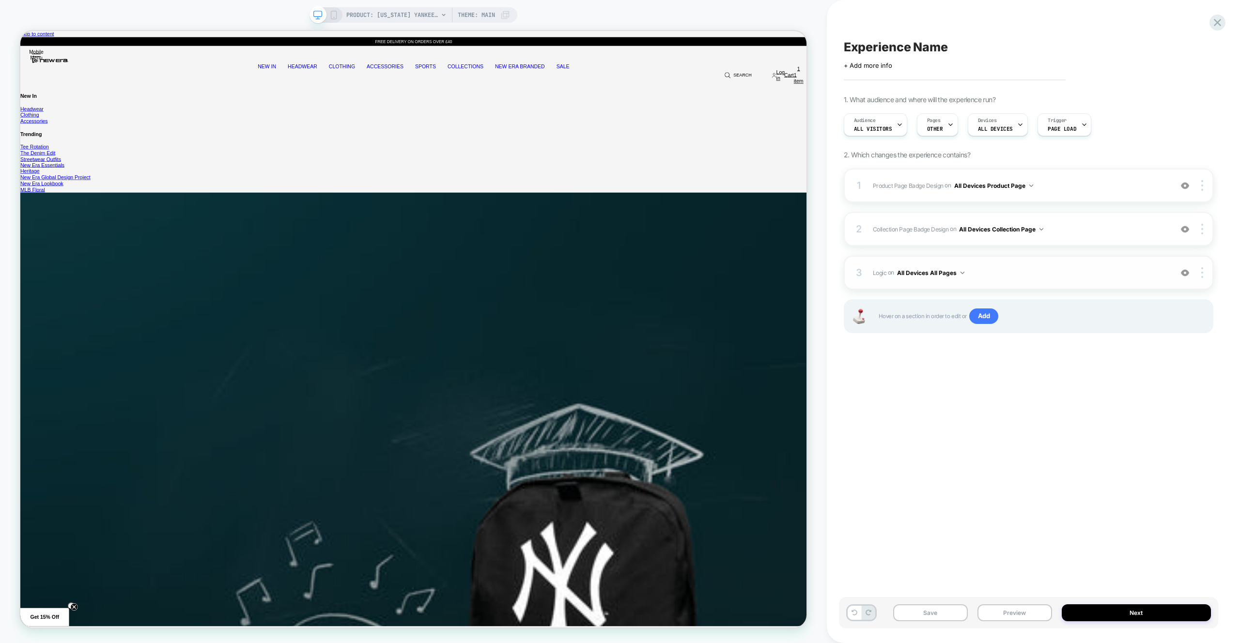
click at [1037, 270] on span "Logic Adding Code Block BEFORE footer on All Devices All Pages" at bounding box center [1020, 273] width 294 height 12
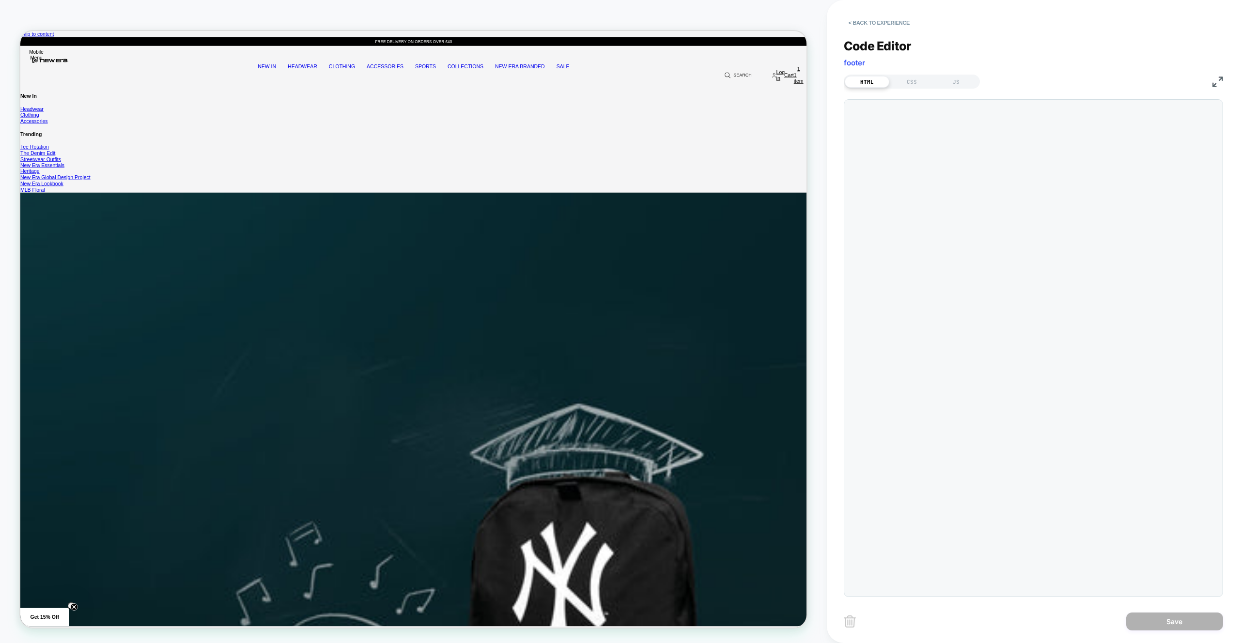
scroll to position [13, 0]
drag, startPoint x: 911, startPoint y: 83, endPoint x: 913, endPoint y: 92, distance: 9.2
click at [911, 83] on div "CSS" at bounding box center [911, 82] width 45 height 12
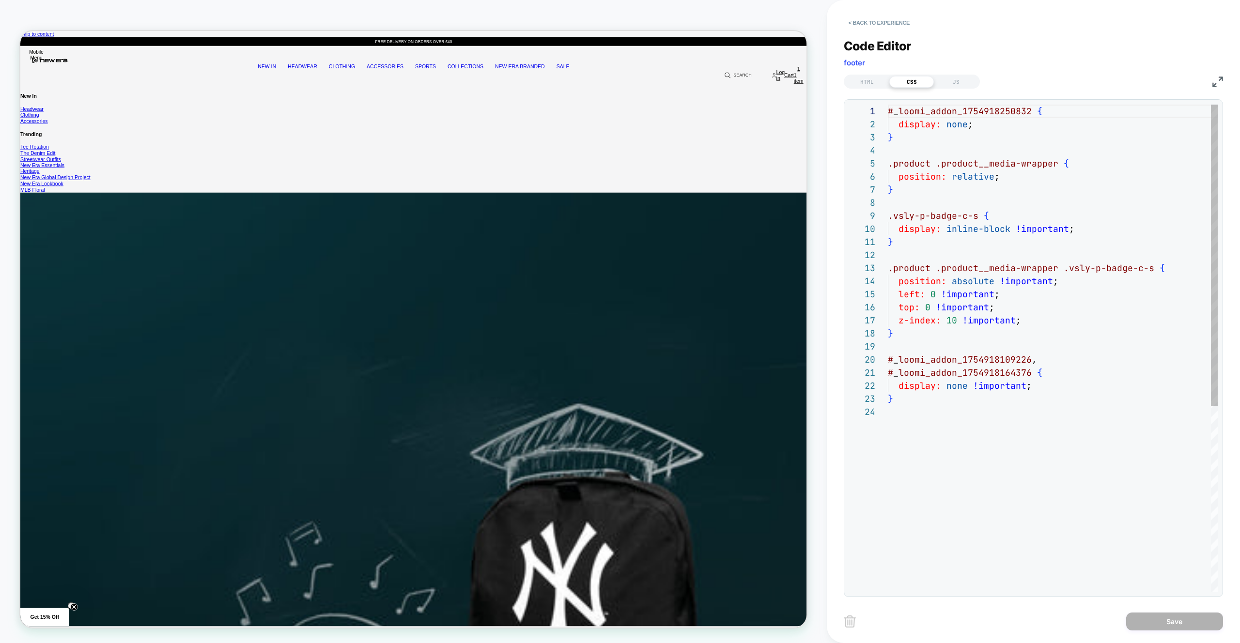
scroll to position [131, 0]
click at [936, 244] on div "}" at bounding box center [1053, 241] width 330 height 13
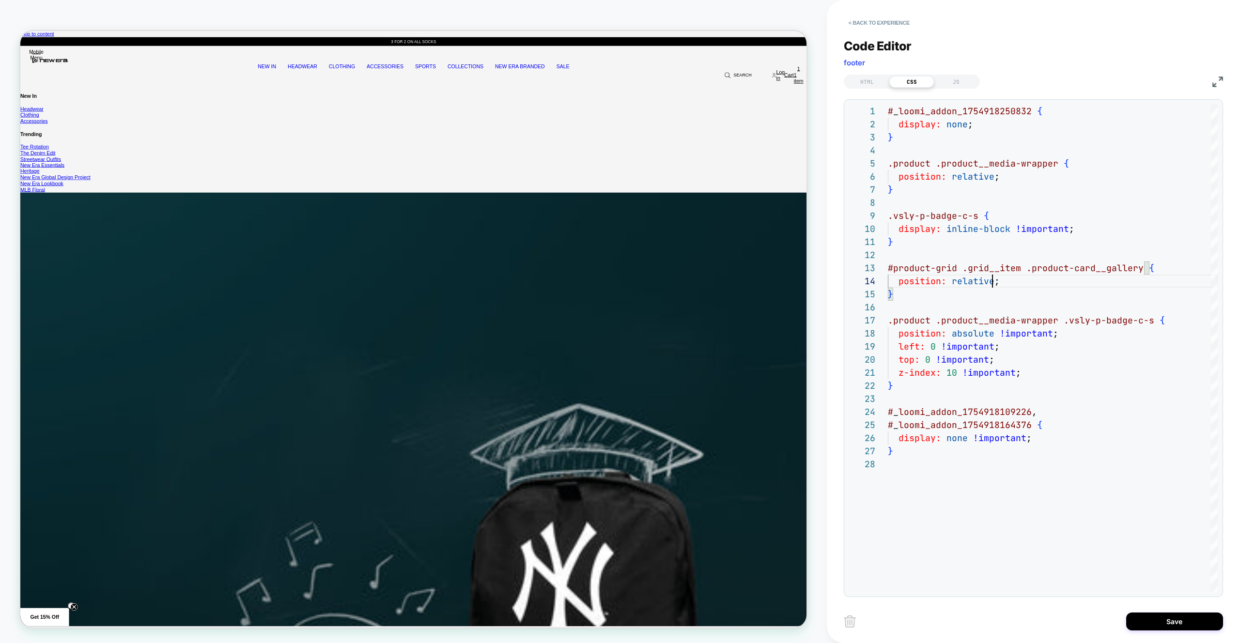
scroll to position [39, 105]
type textarea "**********"
drag, startPoint x: 958, startPoint y: 77, endPoint x: 972, endPoint y: 93, distance: 19.9
click at [958, 77] on div "JS" at bounding box center [956, 82] width 45 height 12
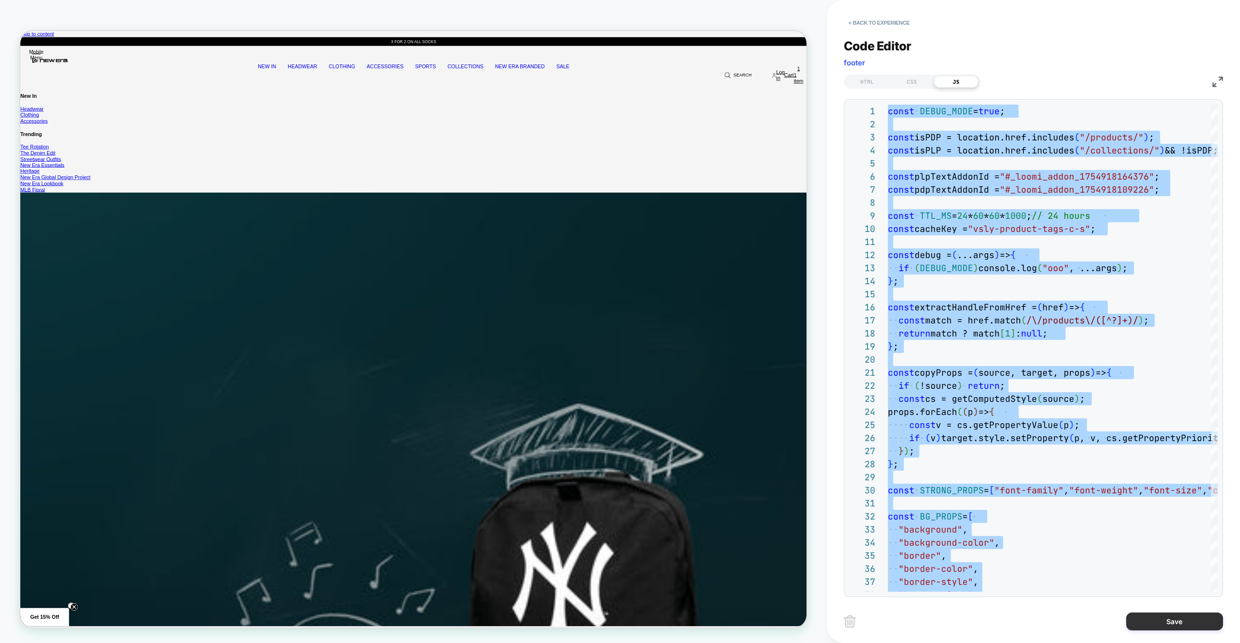
type textarea "**********"
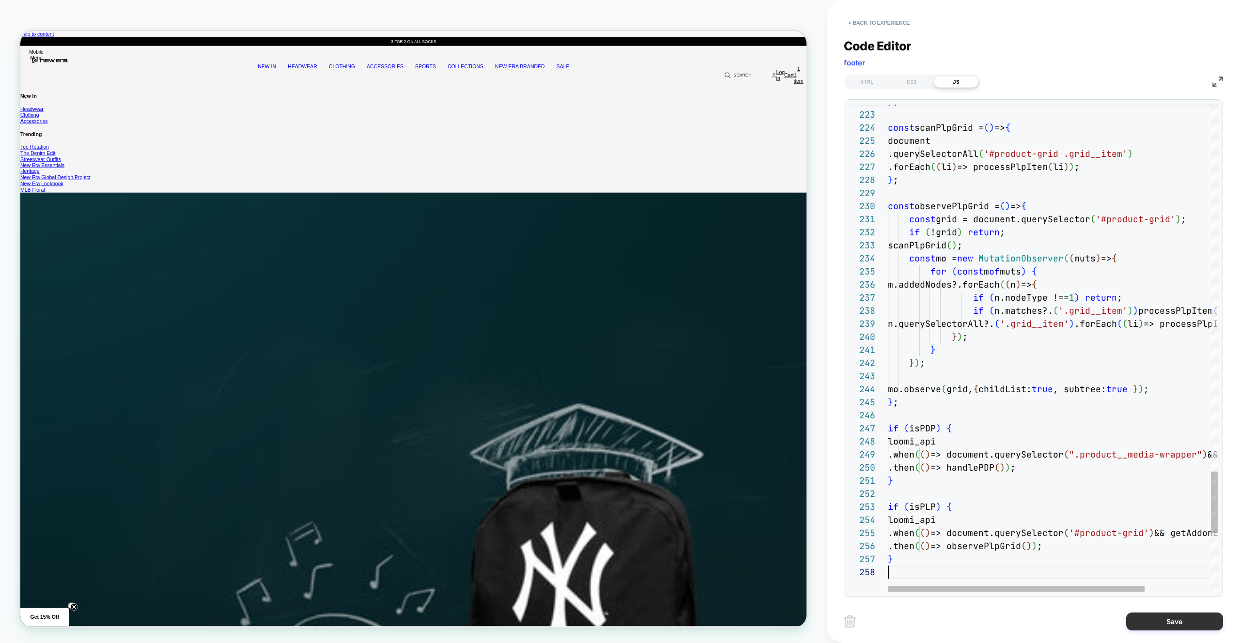
scroll to position [92, 0]
drag, startPoint x: 1148, startPoint y: 625, endPoint x: 995, endPoint y: 620, distance: 152.7
click at [1148, 625] on button "Save" at bounding box center [1174, 622] width 97 height 18
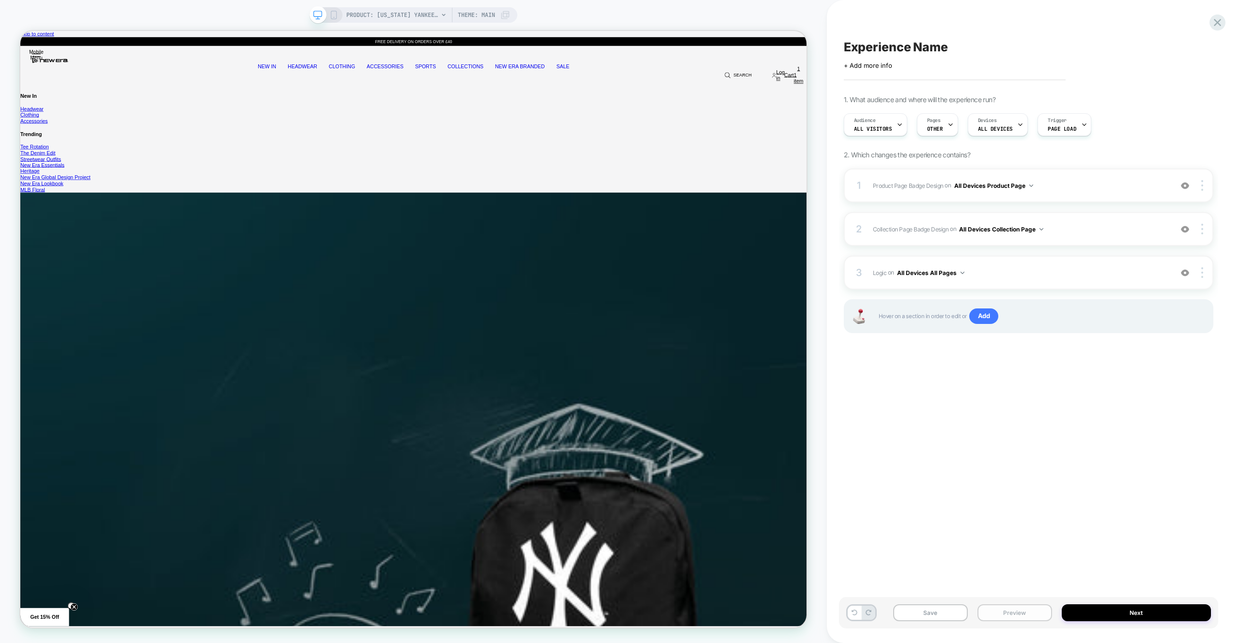
drag, startPoint x: 1006, startPoint y: 613, endPoint x: 1006, endPoint y: 605, distance: 7.3
click at [1006, 613] on button "Preview" at bounding box center [1014, 612] width 75 height 17
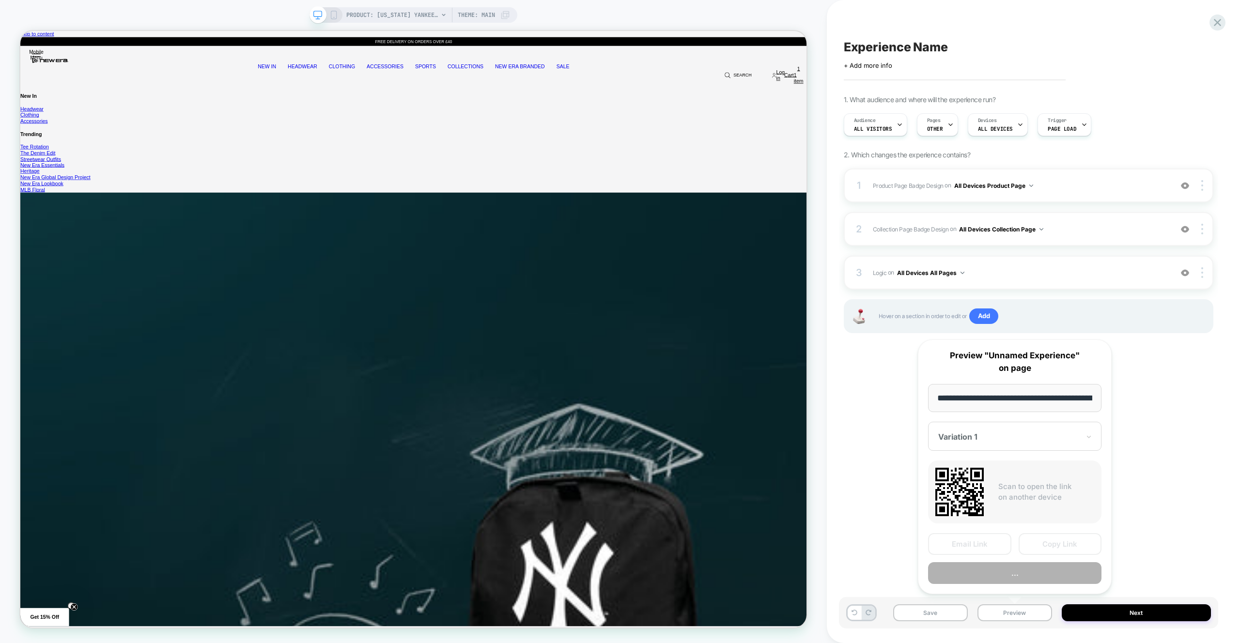
scroll to position [0, 367]
click at [1009, 574] on button "Preview" at bounding box center [1014, 574] width 173 height 22
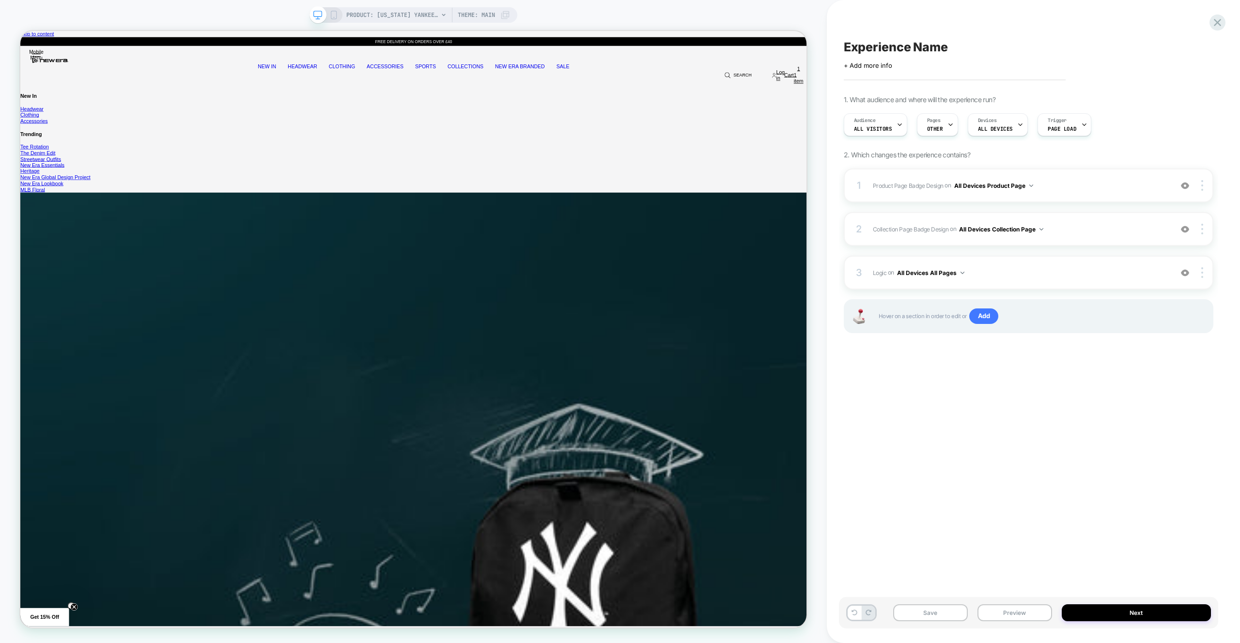
drag, startPoint x: 1077, startPoint y: 234, endPoint x: 1023, endPoint y: 211, distance: 58.8
click at [1077, 234] on span "Collection Page Badge Design Adding Text BEFORE footer on All Devices Collectio…" at bounding box center [1020, 229] width 294 height 12
click at [934, 119] on span "Pages" at bounding box center [934, 120] width 14 height 7
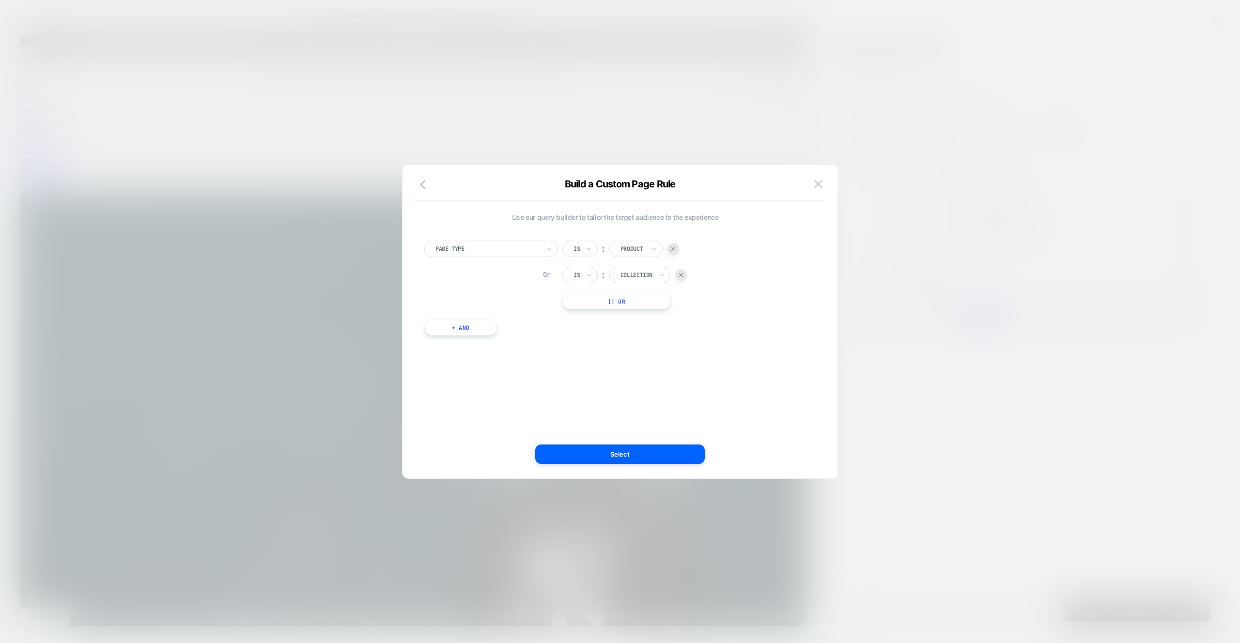
drag, startPoint x: 817, startPoint y: 183, endPoint x: 826, endPoint y: 184, distance: 8.7
click at [817, 183] on img at bounding box center [818, 184] width 9 height 8
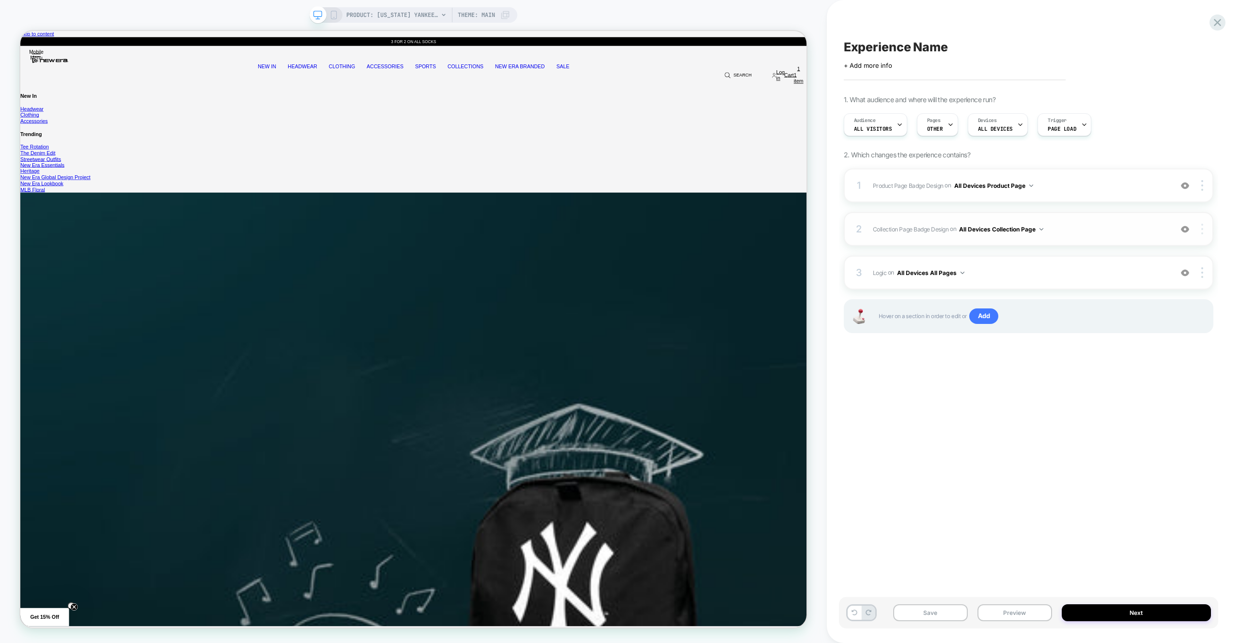
click at [1202, 226] on img at bounding box center [1202, 229] width 2 height 11
click at [1203, 227] on div at bounding box center [1203, 229] width 18 height 11
click at [1164, 196] on div "Copy Widget Id" at bounding box center [1144, 188] width 86 height 27
drag, startPoint x: 1112, startPoint y: 225, endPoint x: 1051, endPoint y: 178, distance: 76.6
click at [1112, 225] on span "Collection Page Badge Design Adding Text BEFORE footer on All Devices Collectio…" at bounding box center [1020, 229] width 294 height 12
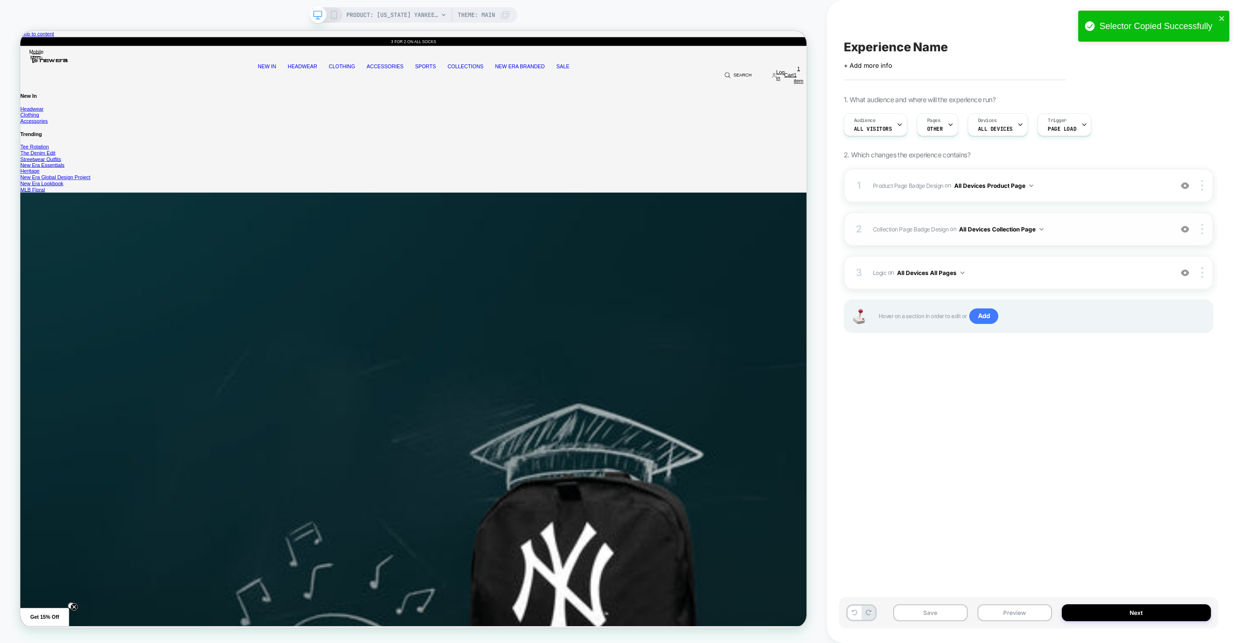
click at [1091, 230] on span "Collection Page Badge Design Adding Text BEFORE footer on All Devices Collectio…" at bounding box center [1020, 229] width 294 height 12
click at [335, 13] on icon at bounding box center [333, 15] width 9 height 9
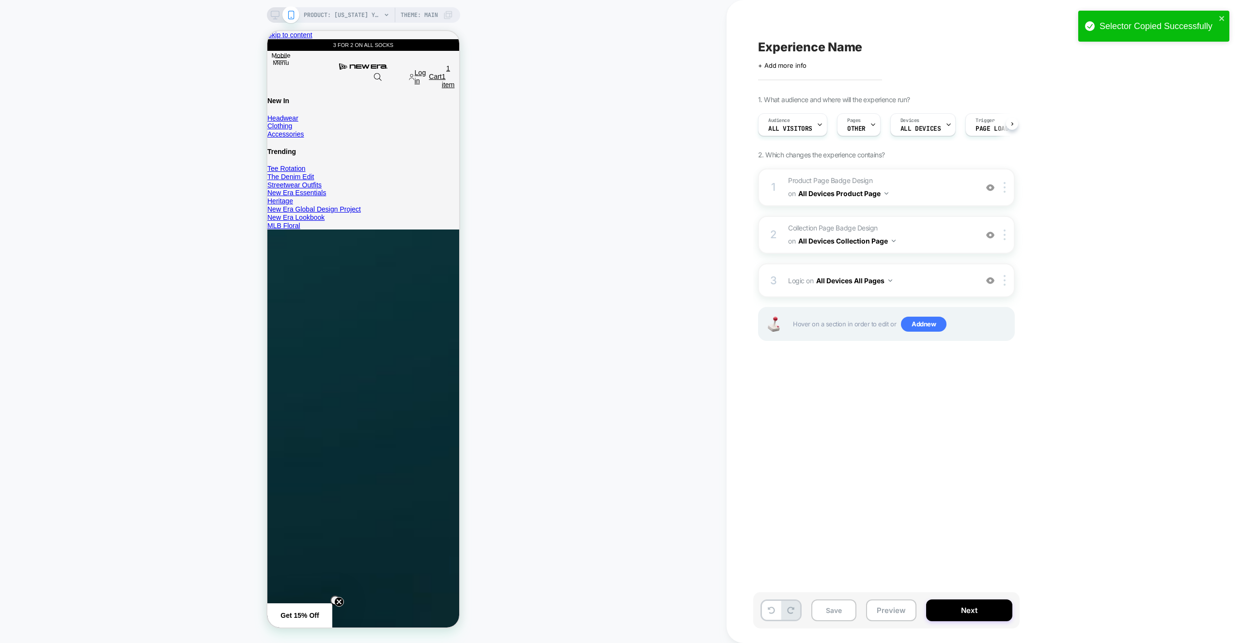
scroll to position [0, 0]
click at [889, 613] on button "Preview" at bounding box center [891, 611] width 50 height 22
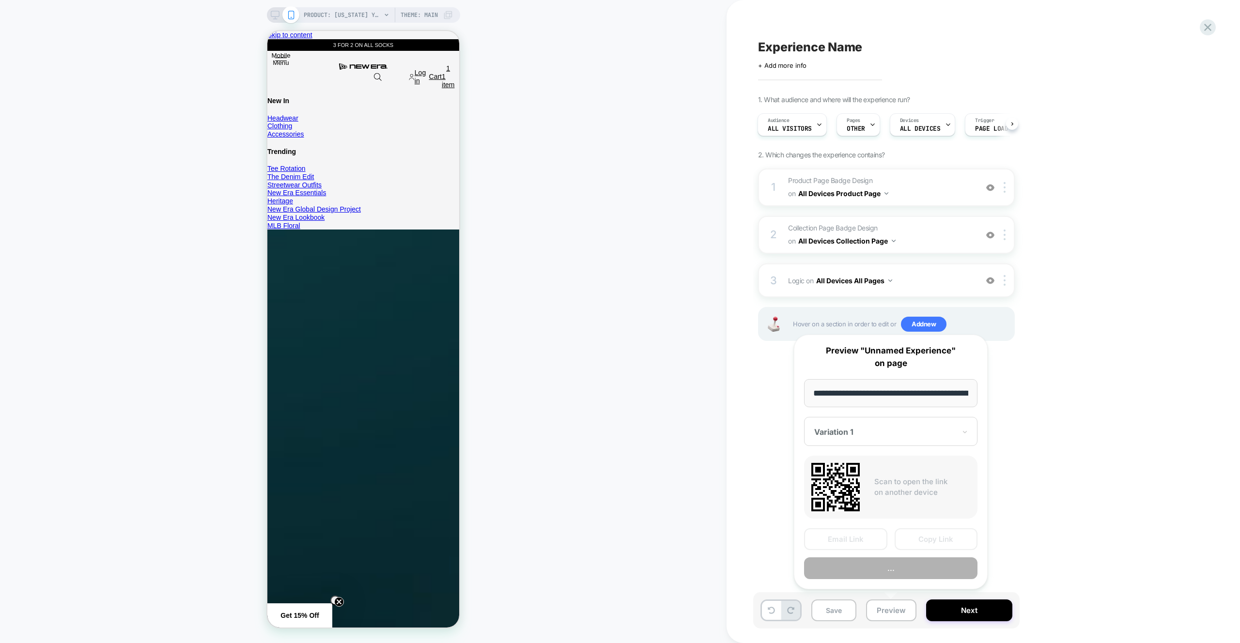
scroll to position [0, 367]
click at [878, 572] on button "Preview" at bounding box center [890, 569] width 173 height 22
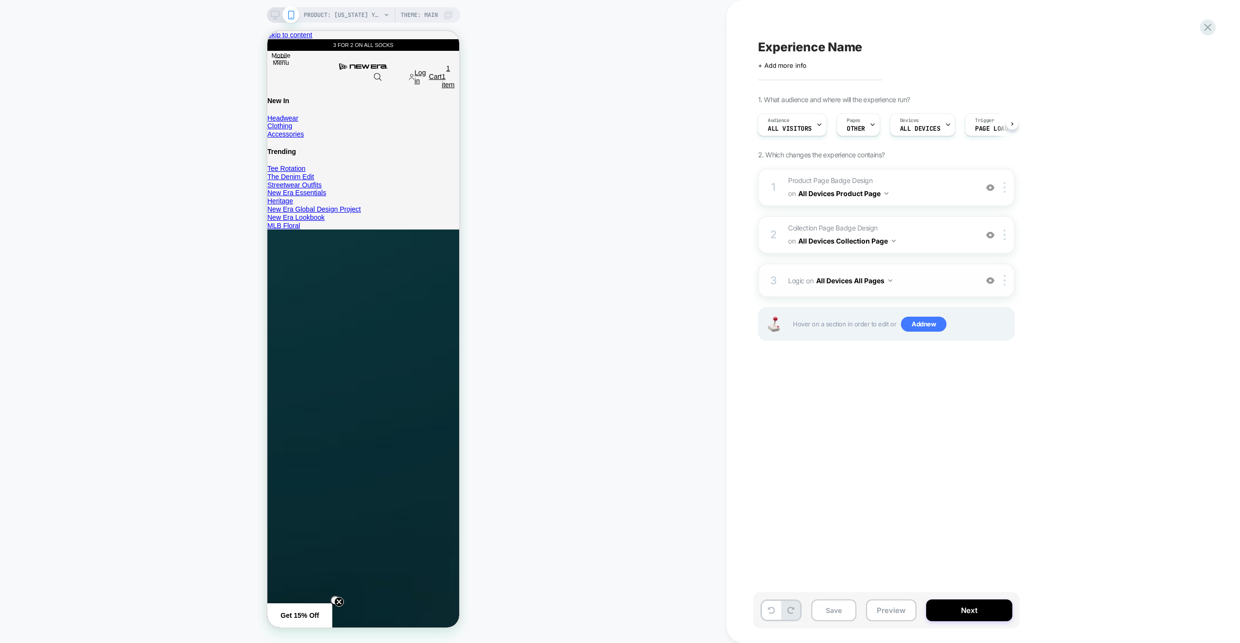
click at [936, 272] on div "3 Logic Adding Code Block BEFORE footer on All Devices All Pages Add Before Add…" at bounding box center [886, 280] width 257 height 34
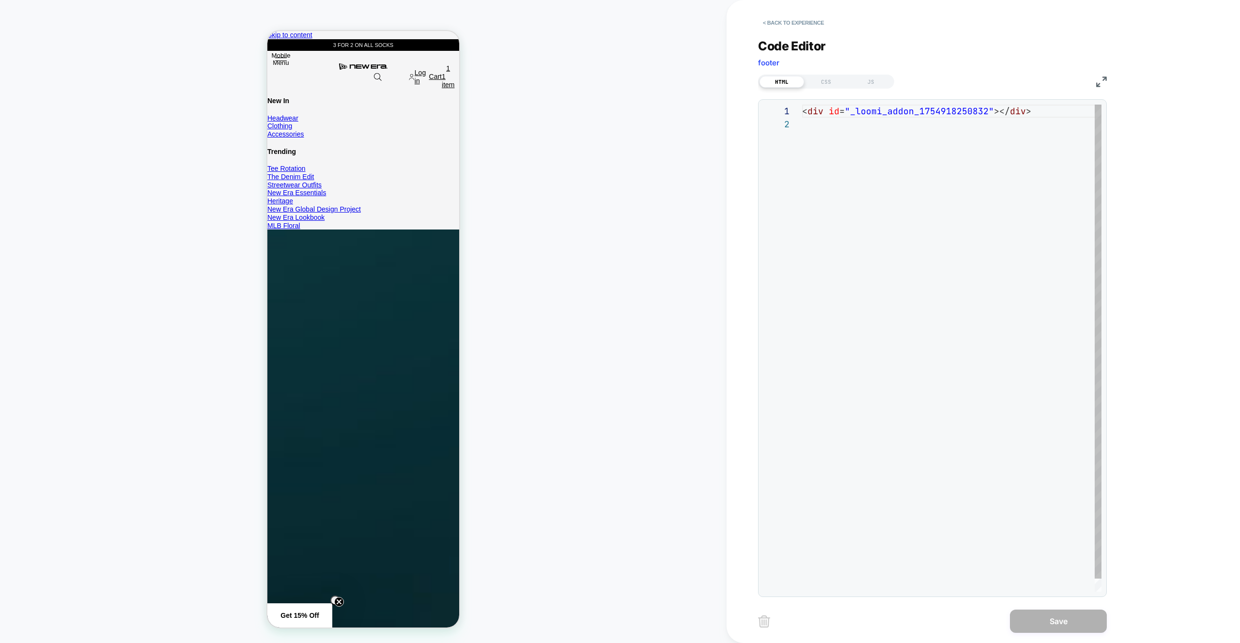
scroll to position [13, 0]
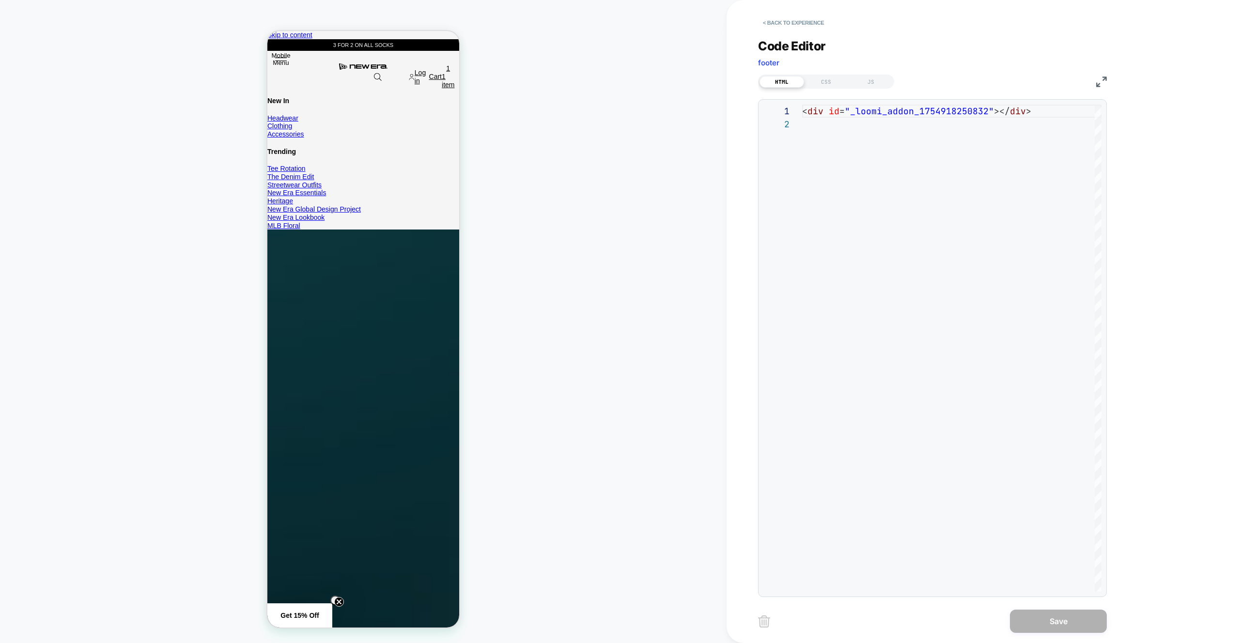
drag, startPoint x: 876, startPoint y: 79, endPoint x: 905, endPoint y: 98, distance: 35.3
click at [876, 79] on div "JS" at bounding box center [871, 82] width 45 height 12
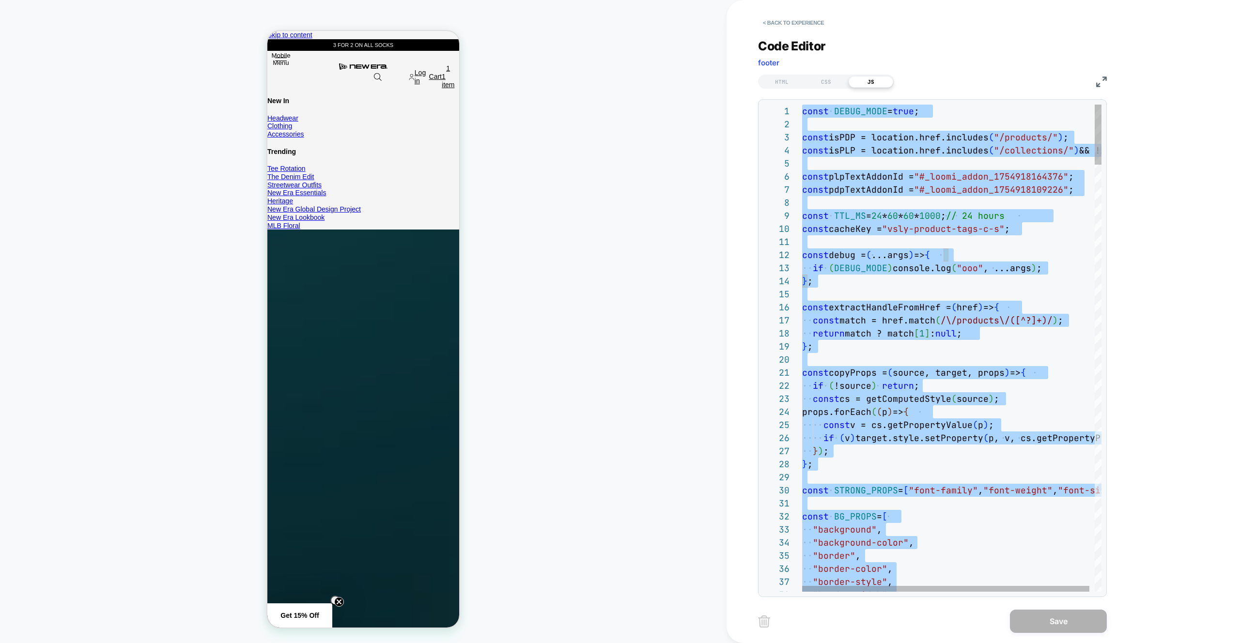
type textarea "**********"
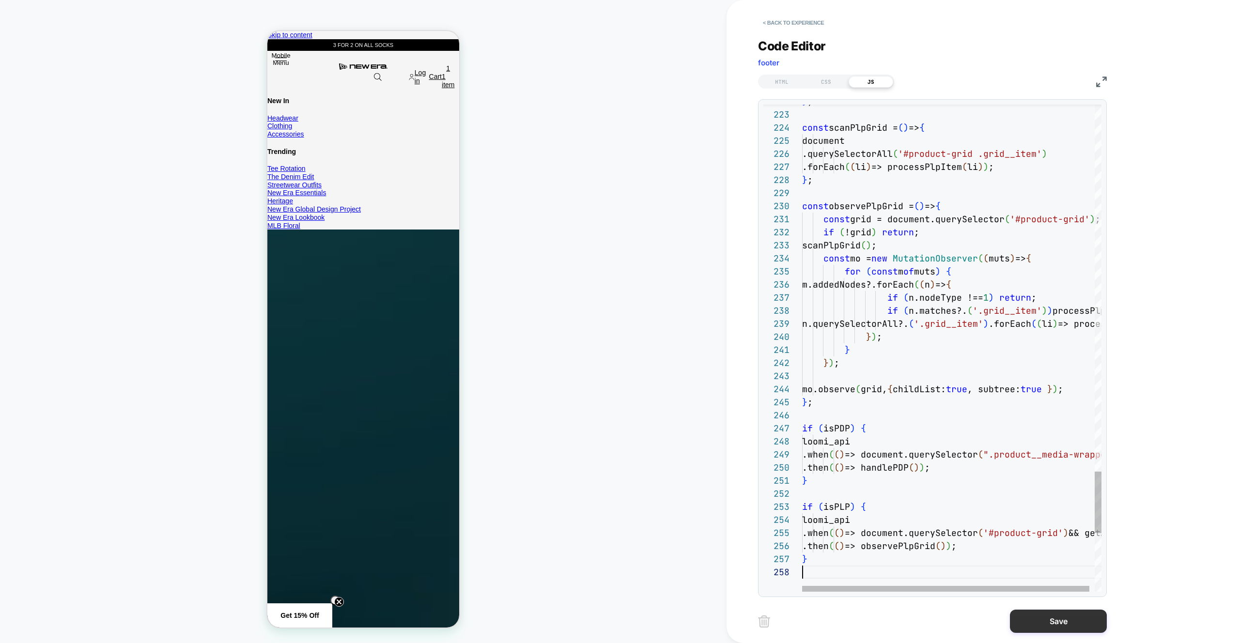
drag, startPoint x: 1046, startPoint y: 611, endPoint x: 1034, endPoint y: 613, distance: 11.8
click at [1046, 611] on button "Save" at bounding box center [1058, 621] width 97 height 23
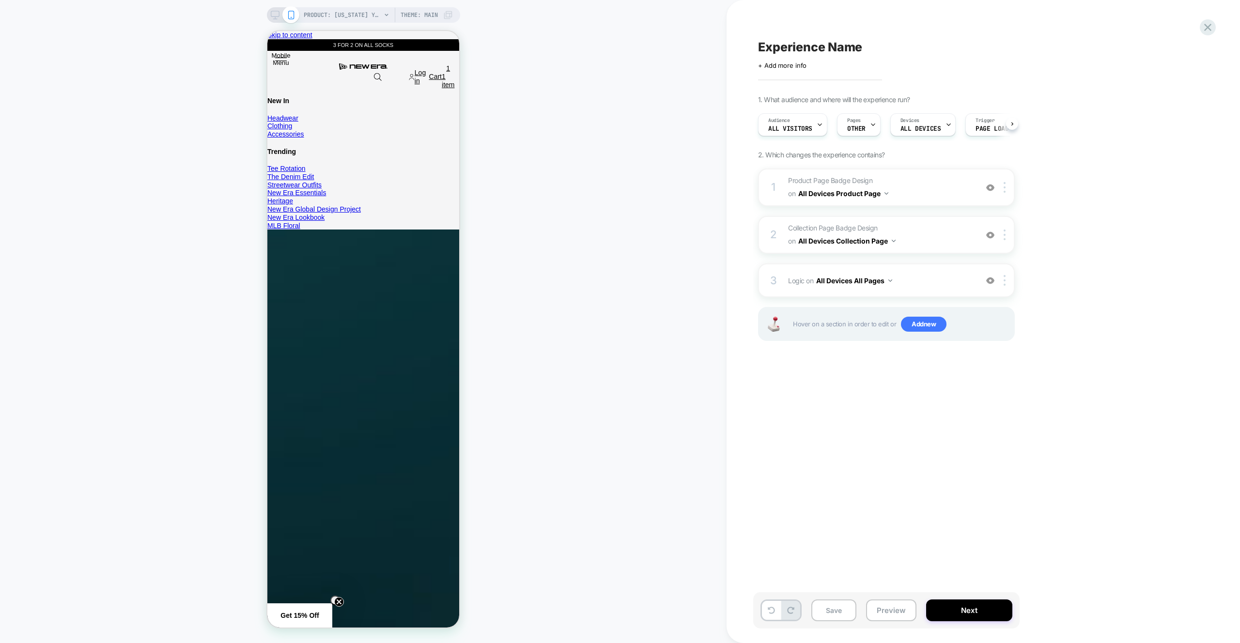
drag, startPoint x: 902, startPoint y: 609, endPoint x: 910, endPoint y: 571, distance: 39.0
click at [902, 608] on button "Preview" at bounding box center [891, 611] width 50 height 22
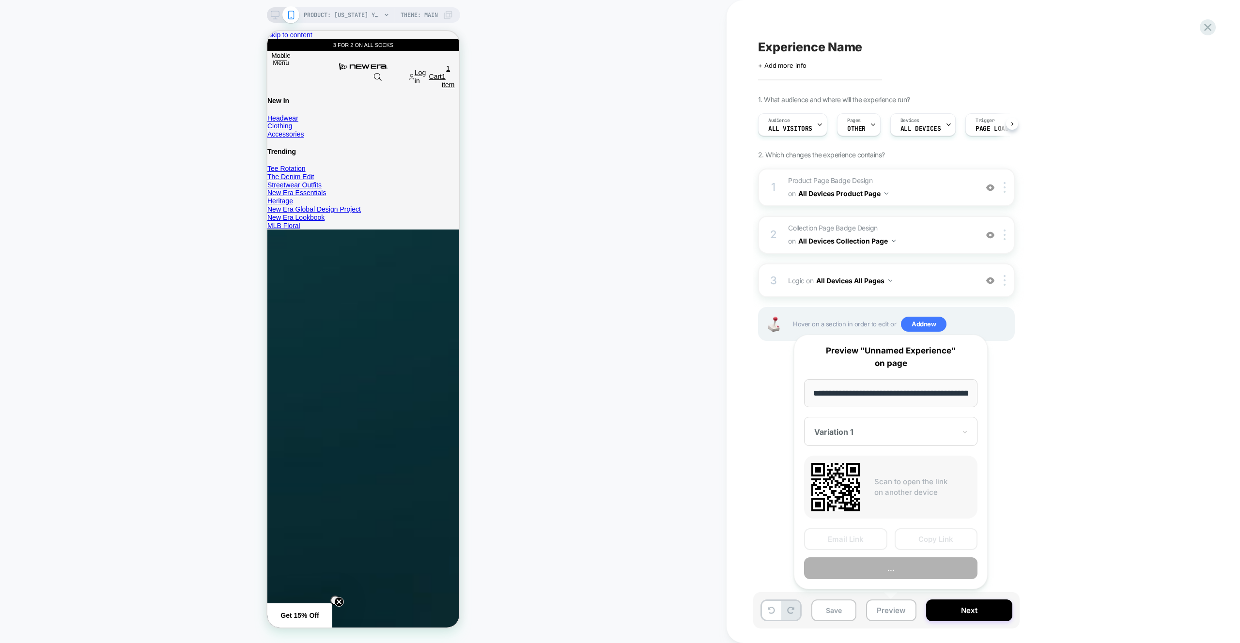
scroll to position [0, 367]
click at [905, 565] on button "..." at bounding box center [890, 569] width 173 height 22
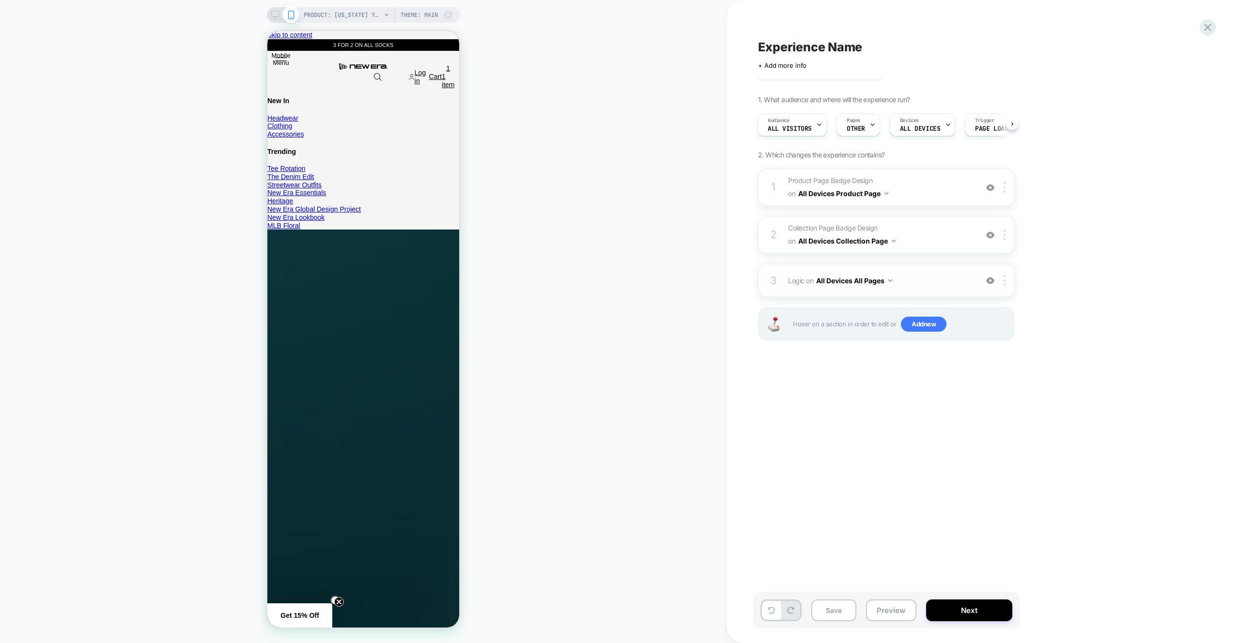
click at [932, 280] on span "Logic Adding Code Block BEFORE footer on All Devices All Pages" at bounding box center [880, 281] width 185 height 14
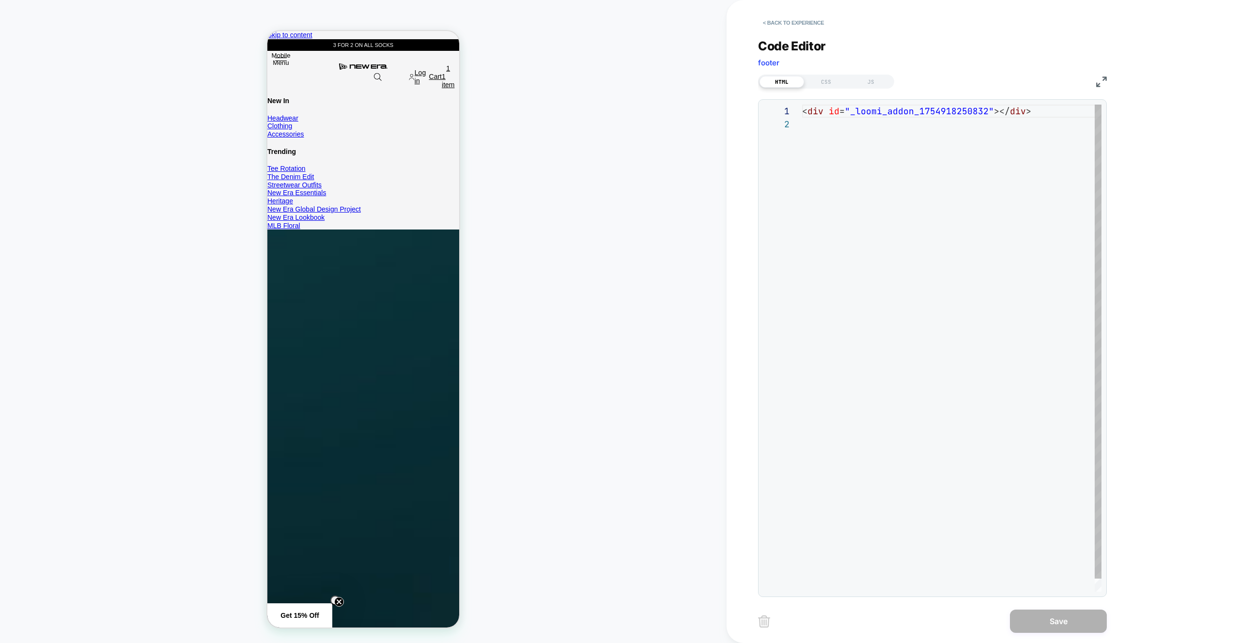
scroll to position [13, 0]
click at [823, 86] on div "CSS" at bounding box center [826, 82] width 45 height 12
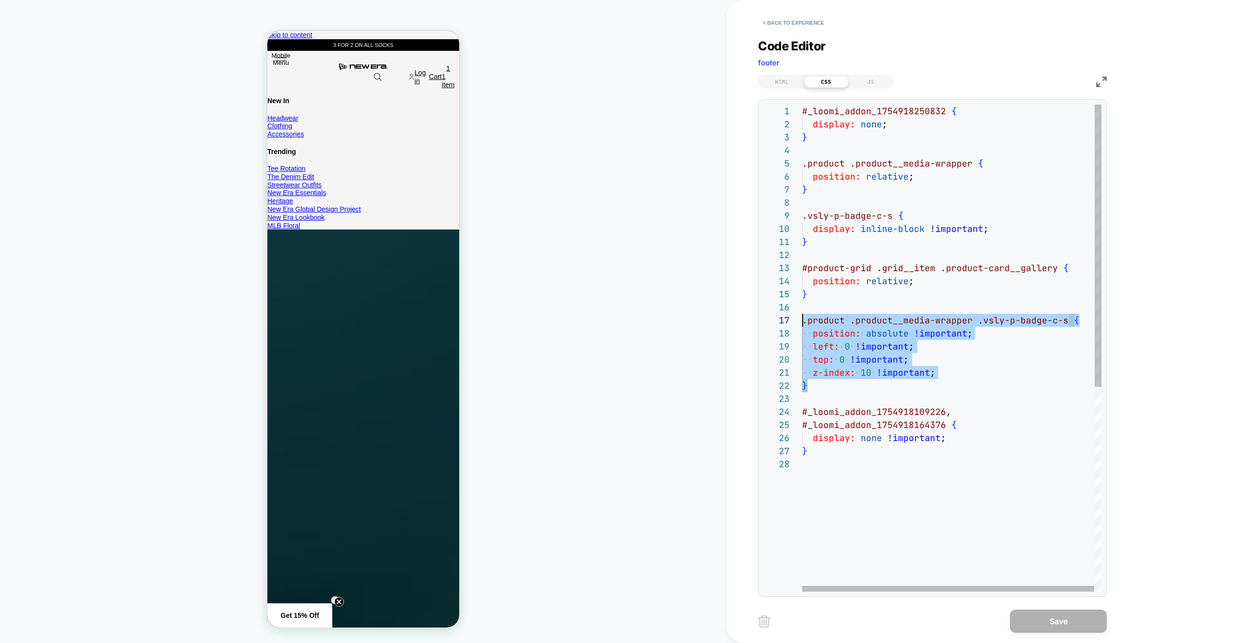
scroll to position [78, 0]
drag, startPoint x: 824, startPoint y: 390, endPoint x: 793, endPoint y: 318, distance: 78.5
click at [802, 319] on div "# _ loomi_addon_1754918250832 { display: none ; } .product .product__media-wrap…" at bounding box center [952, 525] width 300 height 840
click at [831, 296] on div "# _ loomi_addon_1754918250832 { display: none ; } .product .product__media-wrap…" at bounding box center [952, 525] width 300 height 840
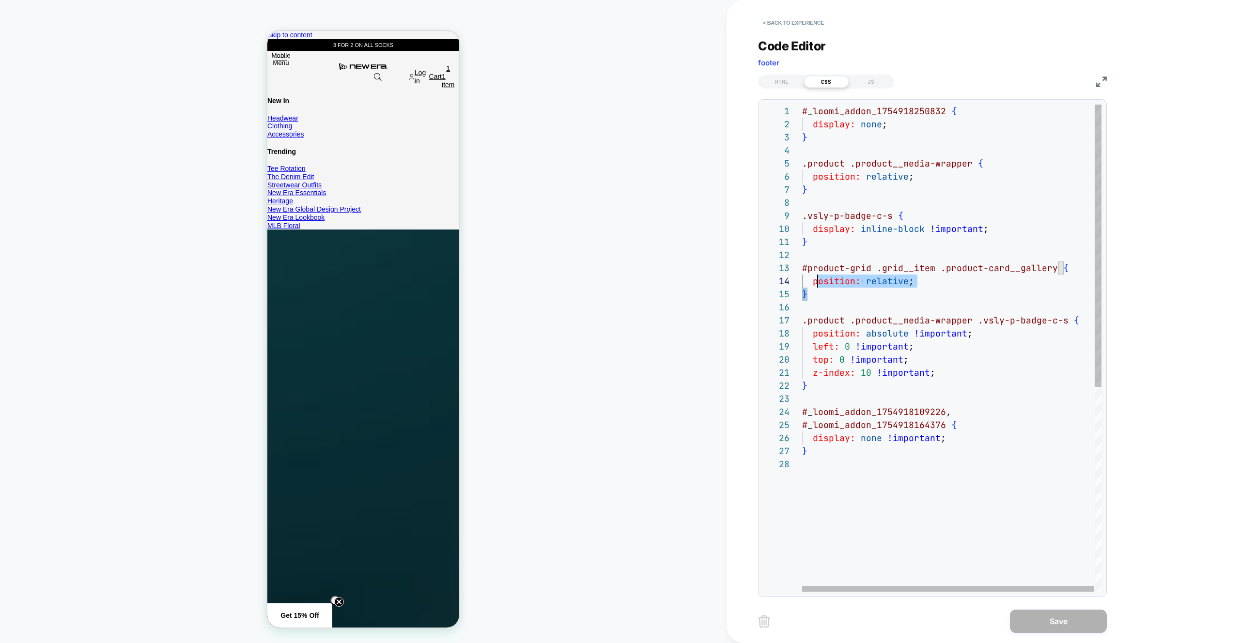
scroll to position [26, 0]
drag, startPoint x: 831, startPoint y: 296, endPoint x: 807, endPoint y: 273, distance: 33.2
click at [802, 262] on div "# _ loomi_addon_1754918250832 { display: none ; } .product .product__media-wrap…" at bounding box center [952, 525] width 300 height 840
click at [834, 293] on div "# _ loomi_addon_1754918250832 { display: none ; } .product .product__media-wrap…" at bounding box center [952, 525] width 300 height 840
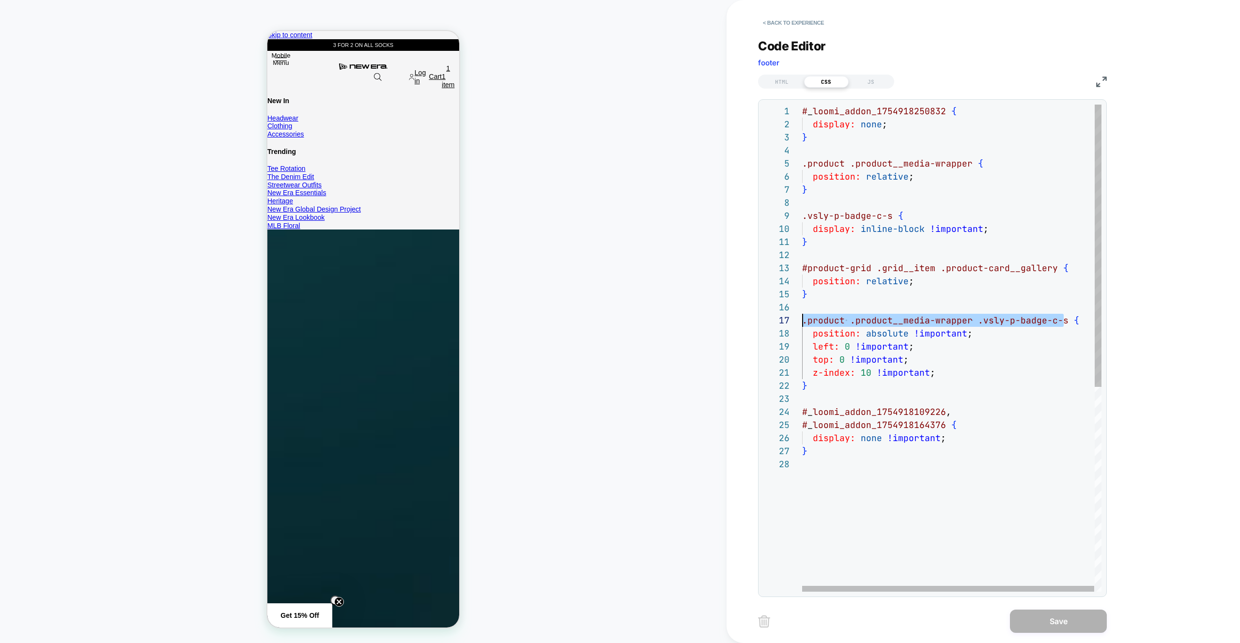
drag, startPoint x: 1065, startPoint y: 323, endPoint x: 803, endPoint y: 322, distance: 262.5
click at [803, 322] on div "# _ loomi_addon_1754918250832 { display: none ; } .product .product__media-wrap…" at bounding box center [952, 525] width 300 height 840
click at [1063, 322] on div "# _ loomi_addon_1754918250832 { display: none ; } .product .product__media-wrap…" at bounding box center [952, 525] width 300 height 840
drag, startPoint x: 815, startPoint y: 385, endPoint x: 801, endPoint y: 319, distance: 67.4
click at [802, 322] on div "# _ loomi_addon_1754918250832 { display: none ; } .product .product__media-wrap…" at bounding box center [952, 525] width 300 height 840
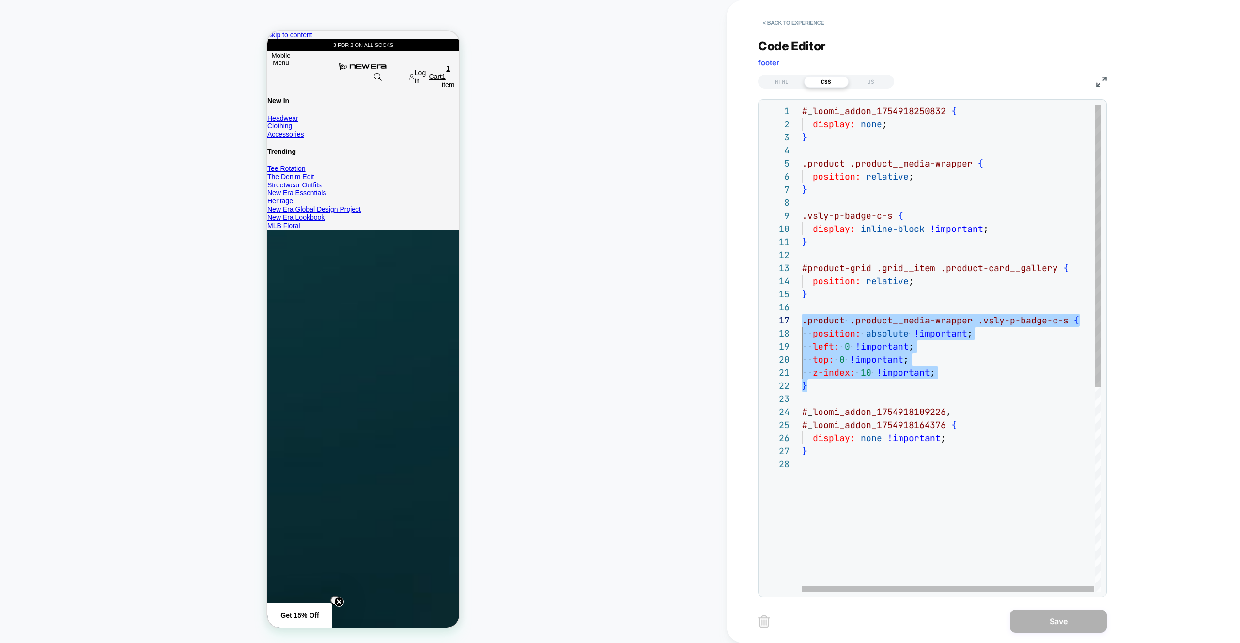
click at [817, 296] on div "# _ loomi_addon_1754918250832 { display: none ; } .product .product__media-wrap…" at bounding box center [952, 525] width 300 height 840
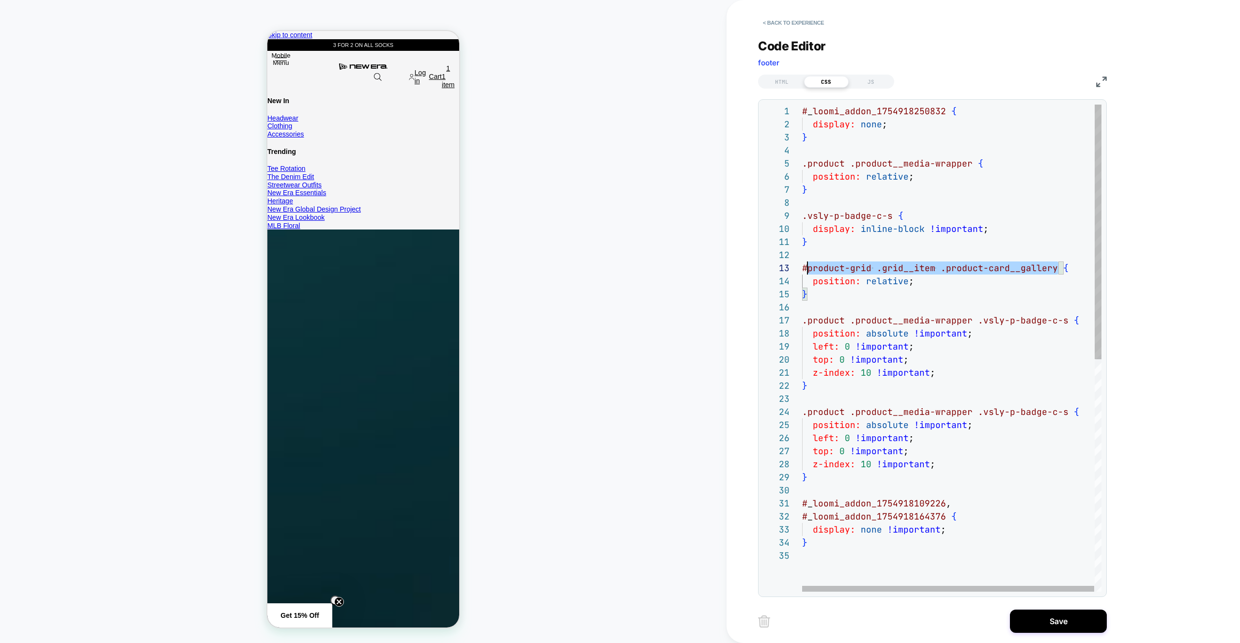
scroll to position [26, 0]
drag, startPoint x: 1057, startPoint y: 268, endPoint x: 829, endPoint y: 297, distance: 229.4
click at [802, 268] on div "# _ loomi_addon_1754918250832 { display: none ; } .product .product__media-wrap…" at bounding box center [952, 571] width 300 height 932
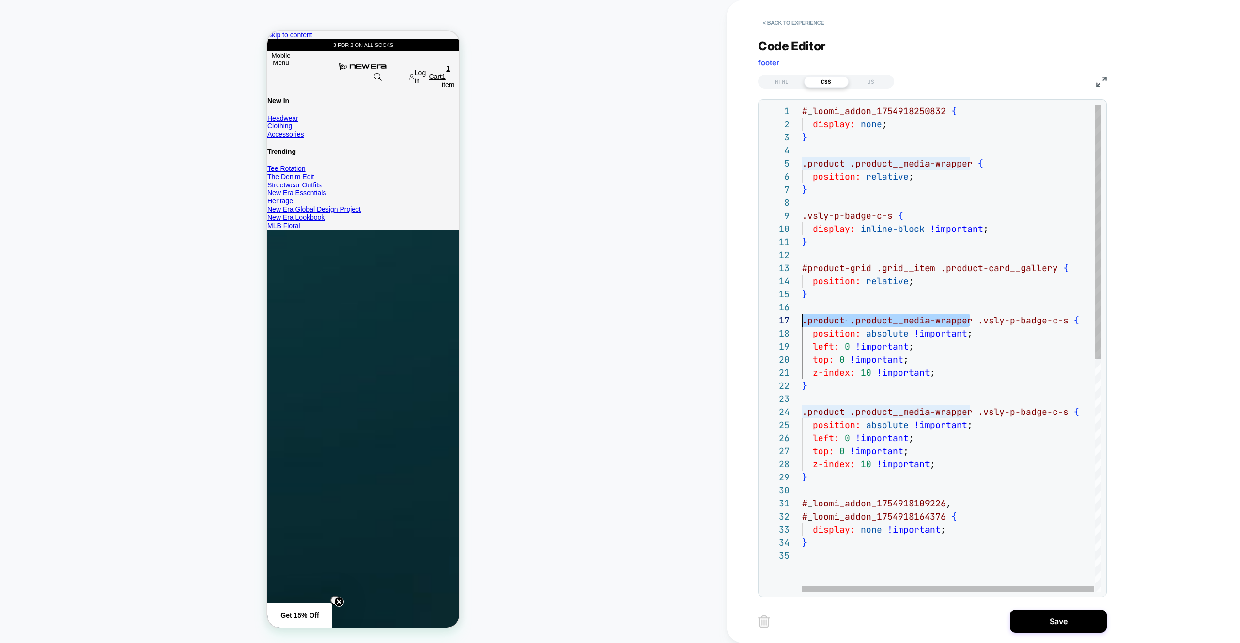
scroll to position [78, 0]
drag, startPoint x: 971, startPoint y: 319, endPoint x: 890, endPoint y: 429, distance: 136.4
click at [772, 321] on div "1 2 3 4 5 6 7 8 9 10 11 12 13 14 15 23 24 25 26 27 28 29 30 16 17 18 19 20 21 2…" at bounding box center [932, 348] width 338 height 487
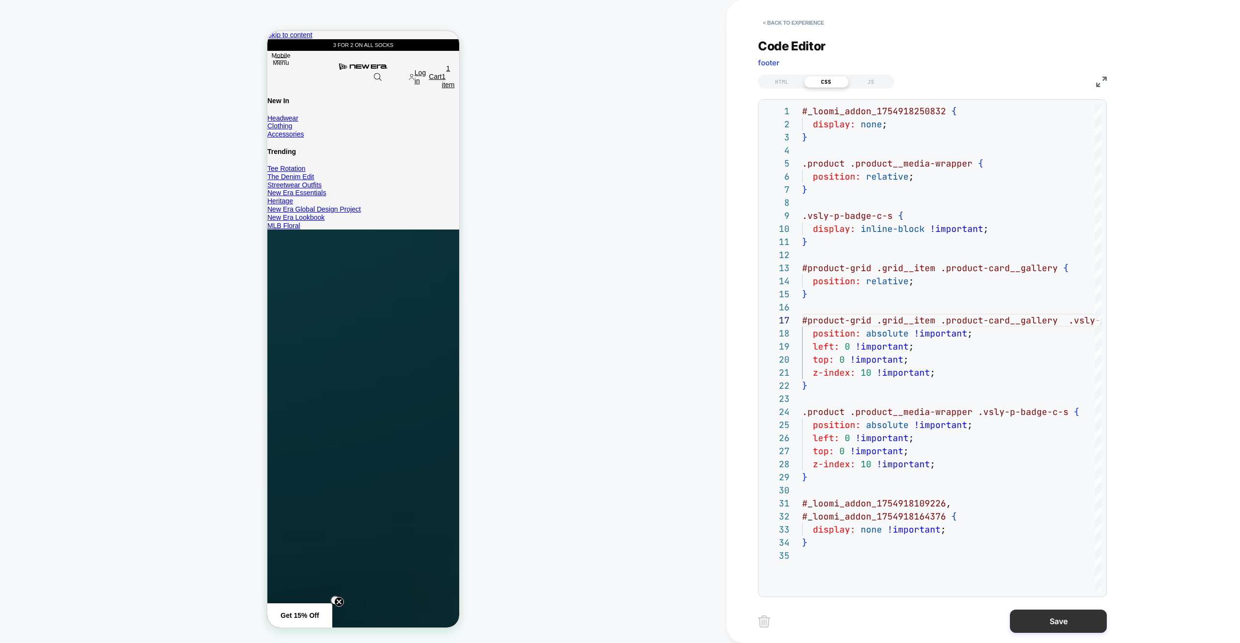
type textarea "**********"
click at [1063, 625] on button "Save" at bounding box center [1058, 621] width 97 height 23
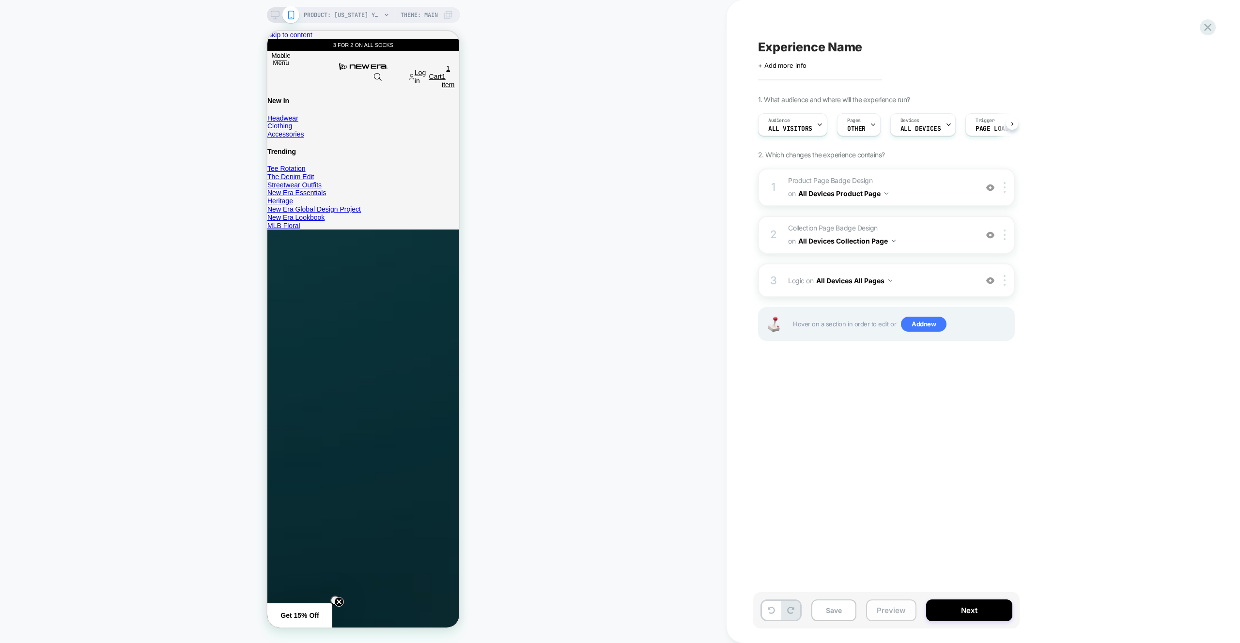
scroll to position [0, 0]
drag, startPoint x: 876, startPoint y: 606, endPoint x: 877, endPoint y: 594, distance: 11.6
click at [876, 606] on button "Preview" at bounding box center [891, 611] width 50 height 22
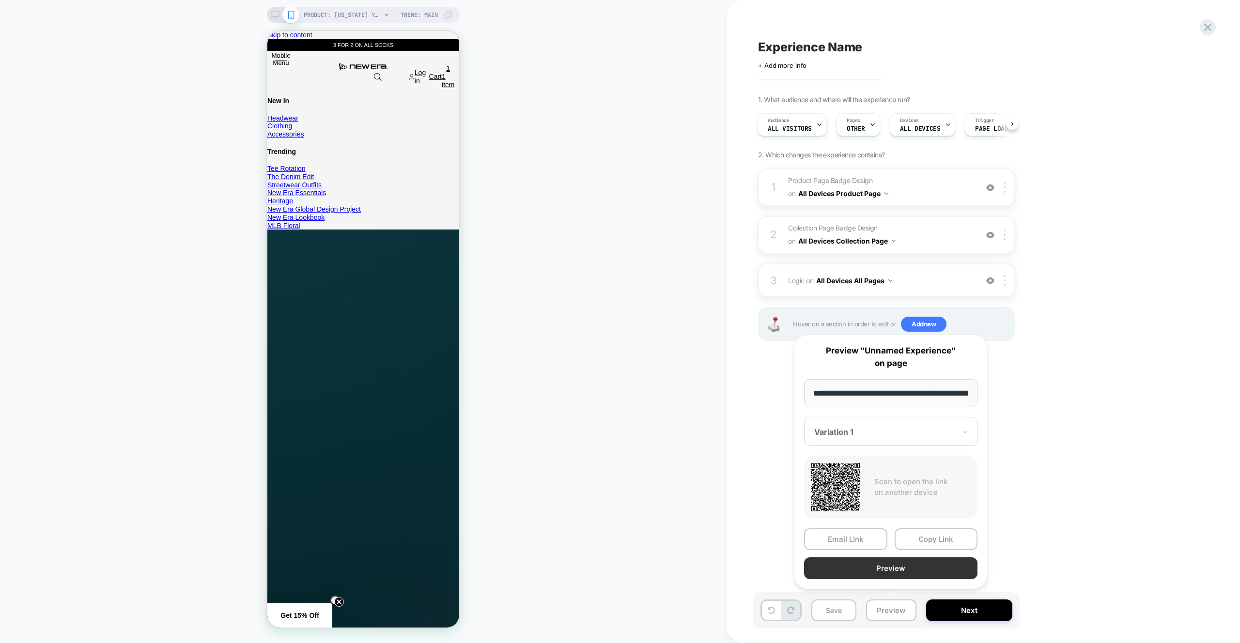
scroll to position [0, 0]
click at [879, 572] on button "Preview" at bounding box center [890, 568] width 173 height 22
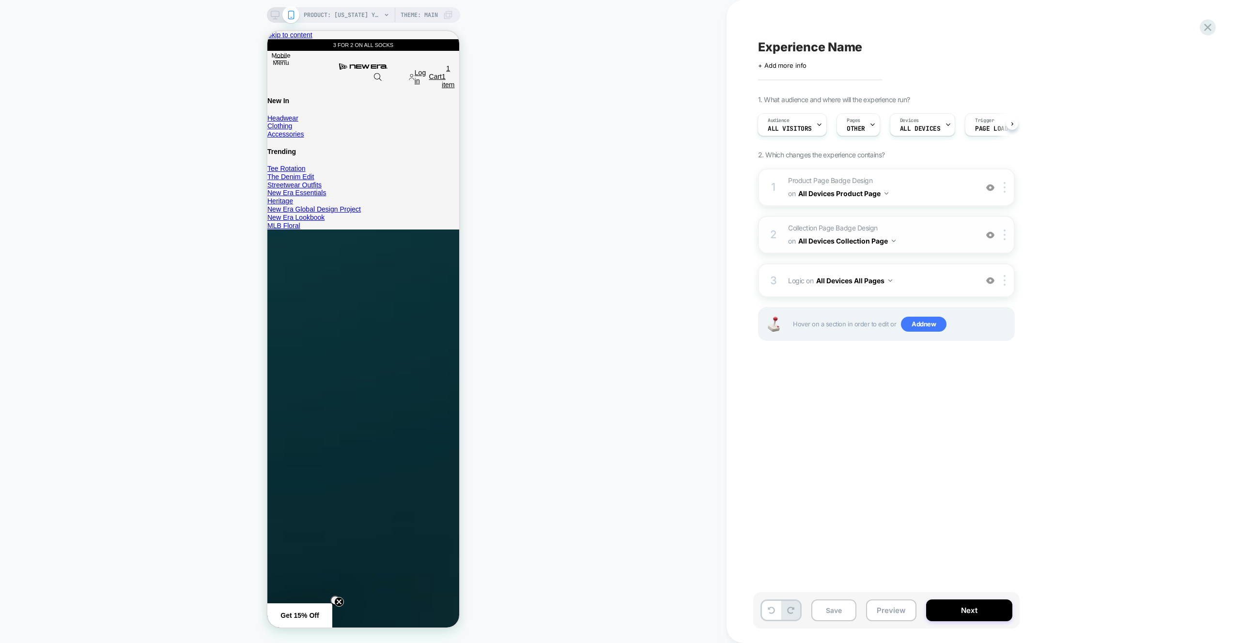
click at [925, 218] on div "2 Collection Page Badge Design Adding Text BEFORE footer on All Devices Collect…" at bounding box center [886, 235] width 257 height 38
click at [926, 240] on span "Collection Page Badge Design Adding Text BEFORE footer on All Devices Collectio…" at bounding box center [880, 235] width 185 height 26
click at [274, 13] on icon at bounding box center [275, 15] width 9 height 9
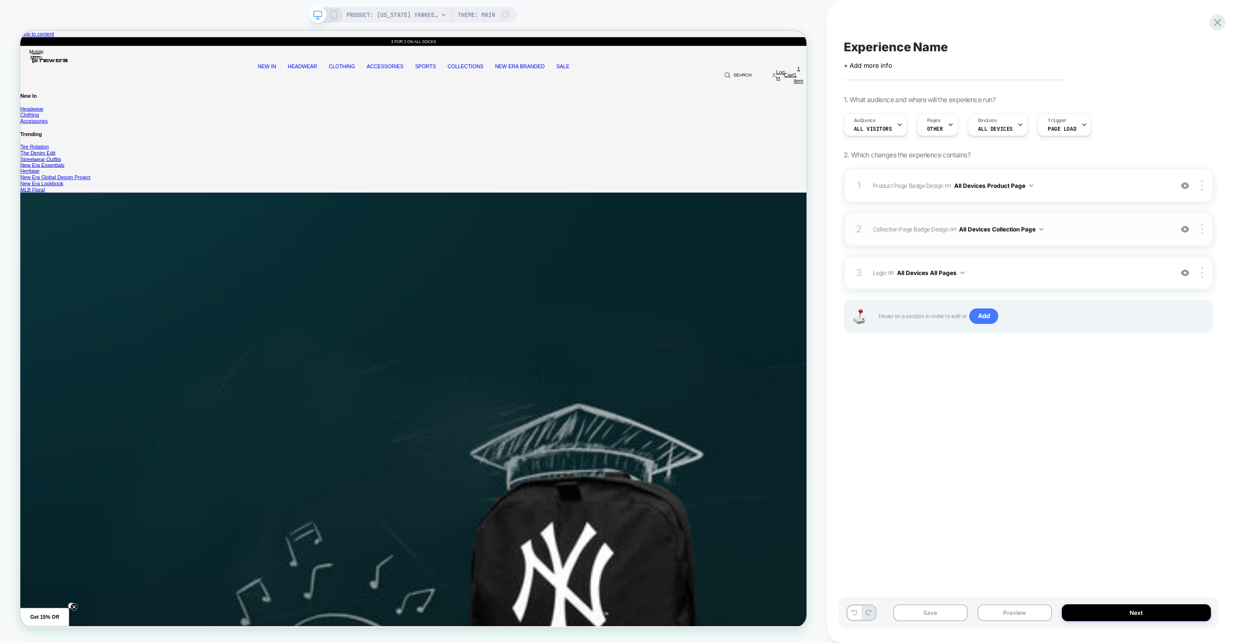
click at [1073, 230] on span "Collection Page Badge Design Adding Text BEFORE footer on All Devices Collectio…" at bounding box center [1020, 229] width 294 height 12
click at [380, 15] on span "PRODUCT: New York Yankees MLB Seasonal White and Dark Red Crew Socks [60595135]" at bounding box center [392, 14] width 92 height 15
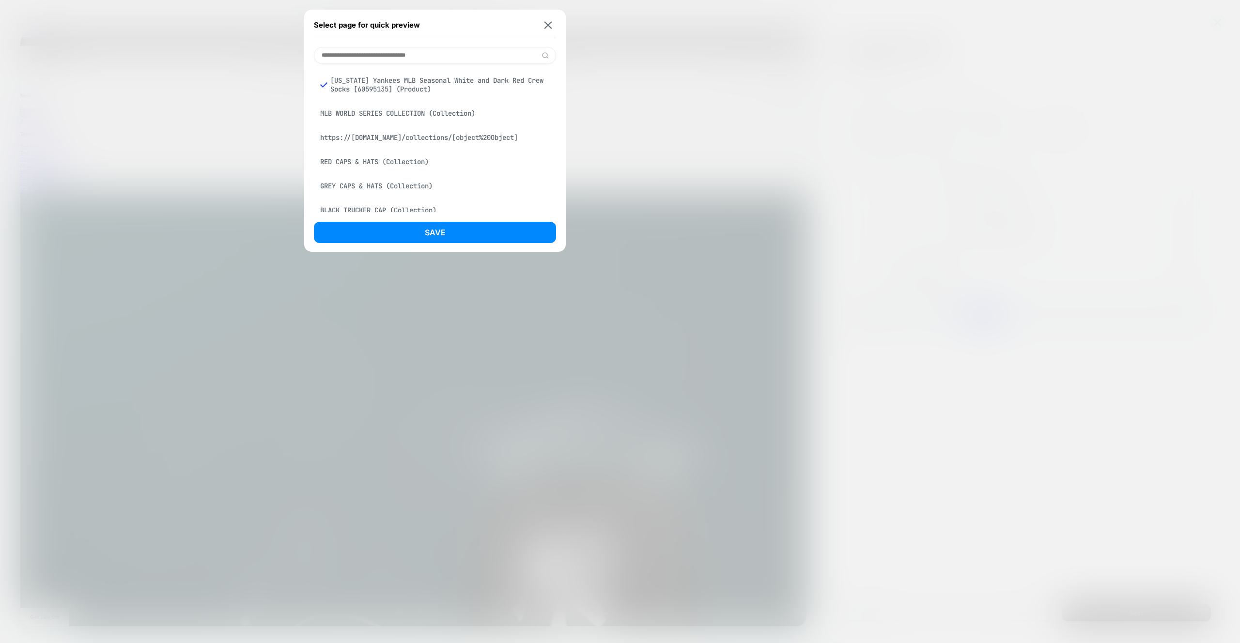
click at [449, 116] on div "MLB WORLD SERIES COLLECTION (Collection)" at bounding box center [435, 113] width 242 height 18
drag, startPoint x: 450, startPoint y: 242, endPoint x: 414, endPoint y: 109, distance: 137.9
click at [450, 242] on button "Save" at bounding box center [435, 232] width 242 height 21
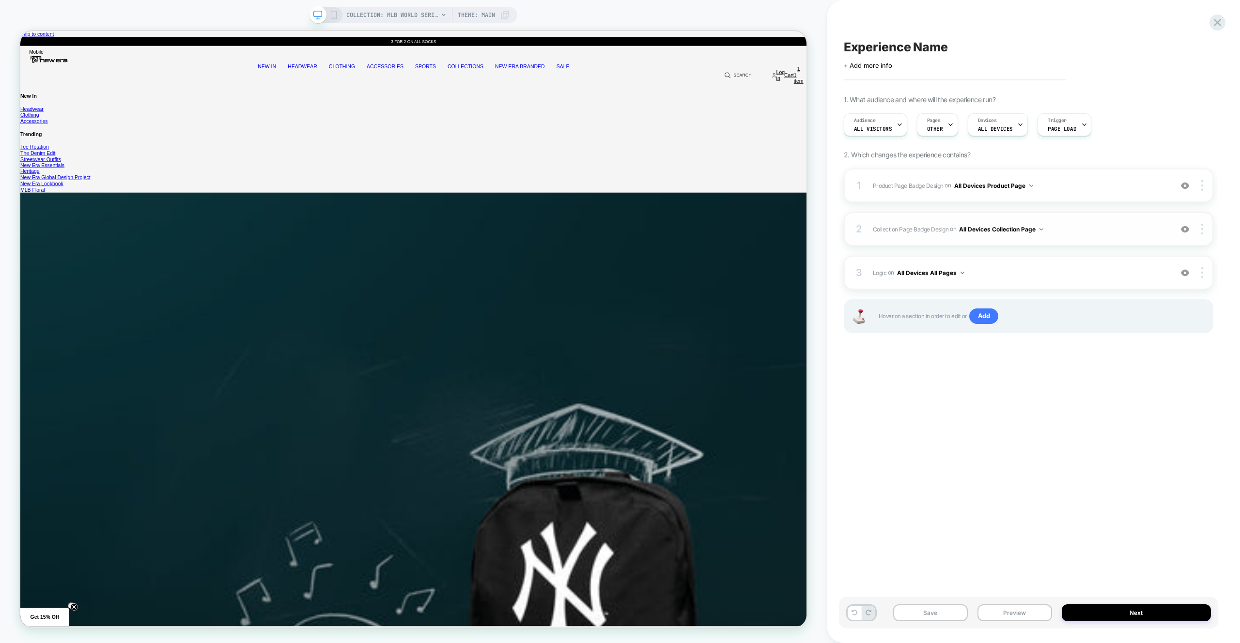
click at [1117, 228] on span "Collection Page Badge Design Adding Text BEFORE footer on All Devices Collectio…" at bounding box center [1020, 229] width 294 height 12
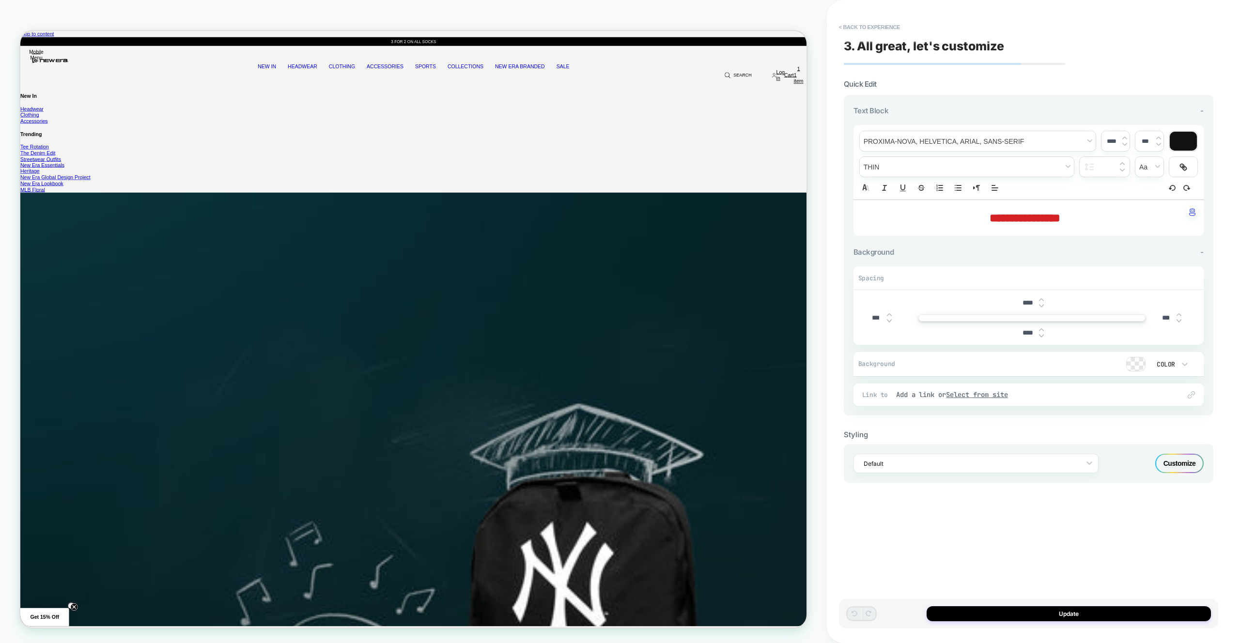
click at [1133, 217] on p "**********" at bounding box center [1025, 218] width 324 height 16
click at [1118, 217] on p "**********" at bounding box center [1025, 218] width 324 height 16
click at [1125, 143] on img at bounding box center [1124, 144] width 5 height 4
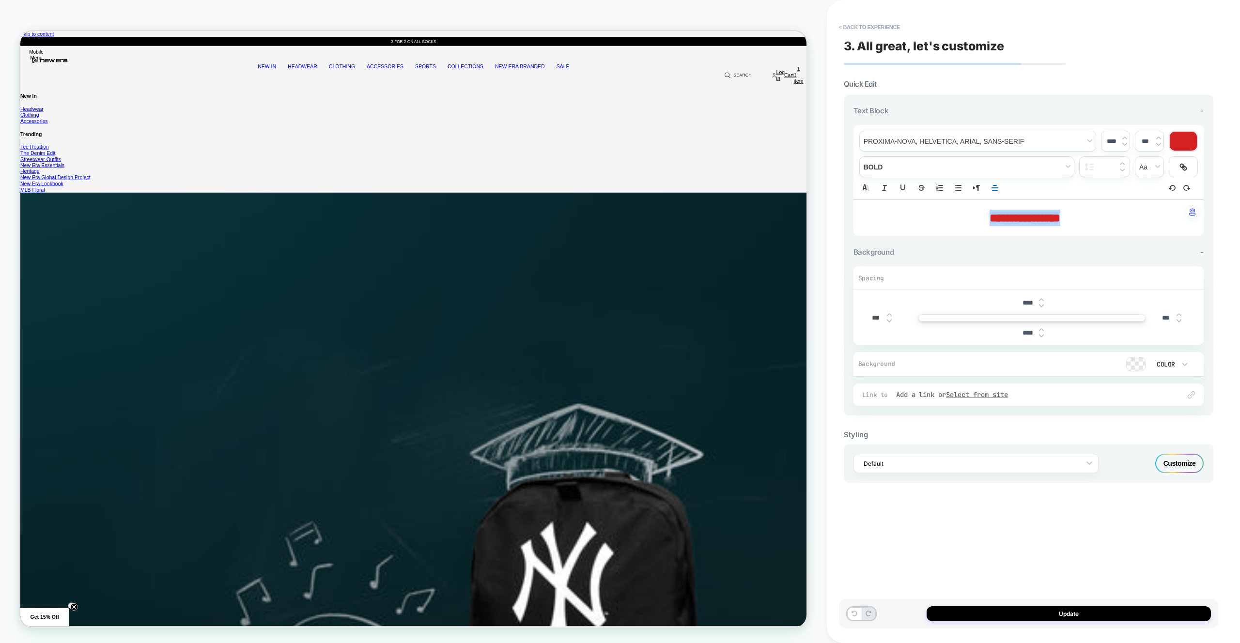
click at [1125, 143] on img at bounding box center [1124, 144] width 5 height 4
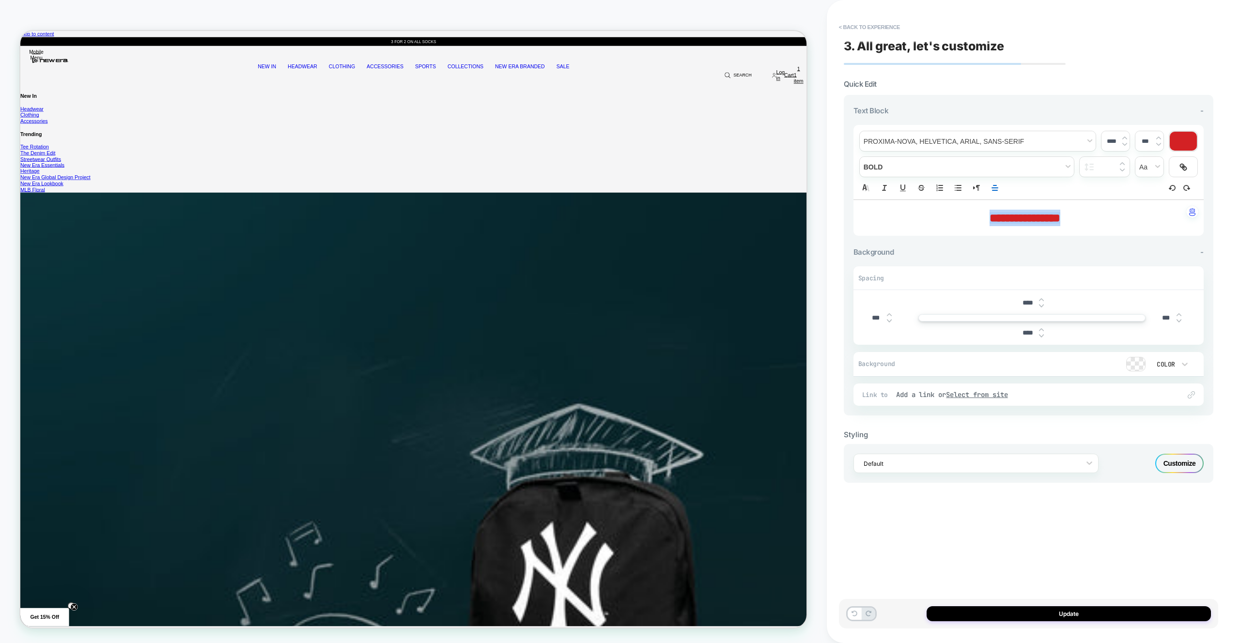
click at [1125, 143] on img at bounding box center [1124, 144] width 5 height 4
type input "****"
click at [1139, 617] on button "Update" at bounding box center [1068, 613] width 284 height 15
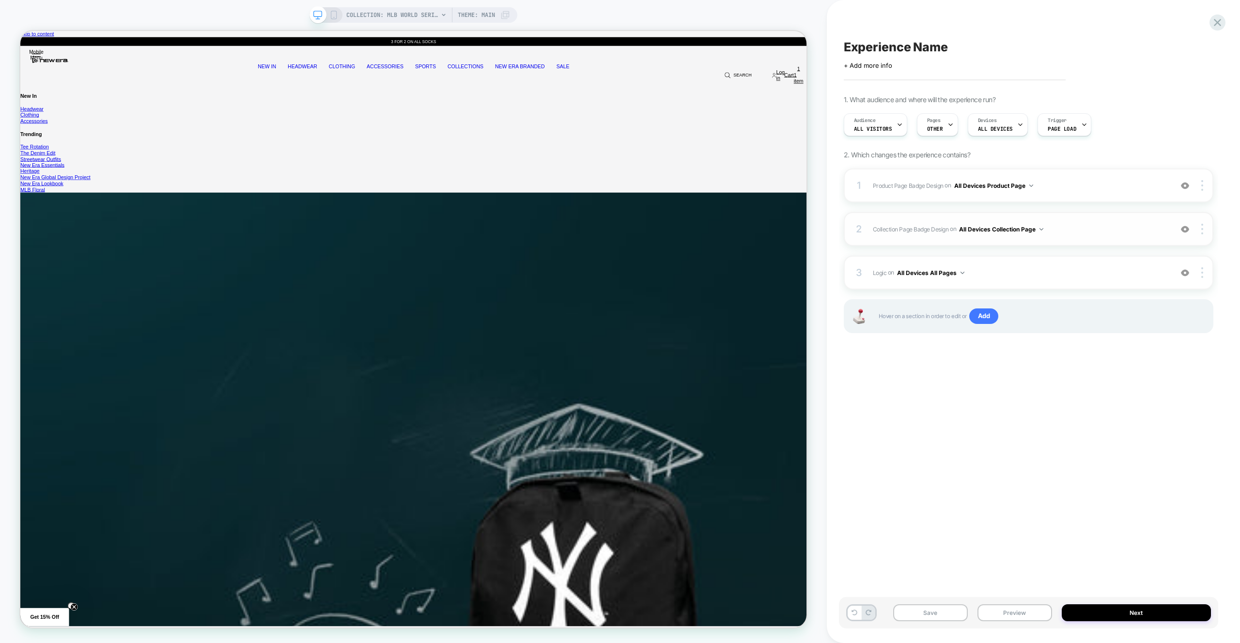
click at [1103, 225] on span "Collection Page Badge Design Adding Text BEFORE footer on All Devices Collectio…" at bounding box center [1020, 229] width 294 height 12
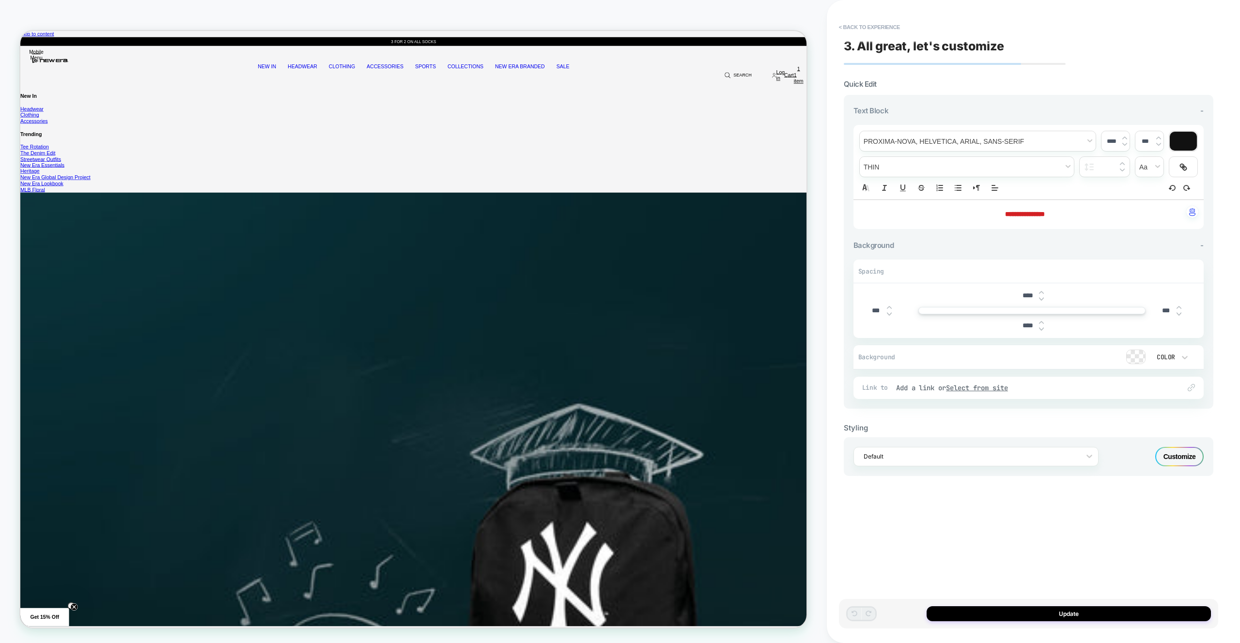
click at [878, 309] on input "***" at bounding box center [876, 311] width 22 height 8
click at [1193, 447] on div "Customize" at bounding box center [1179, 456] width 48 height 19
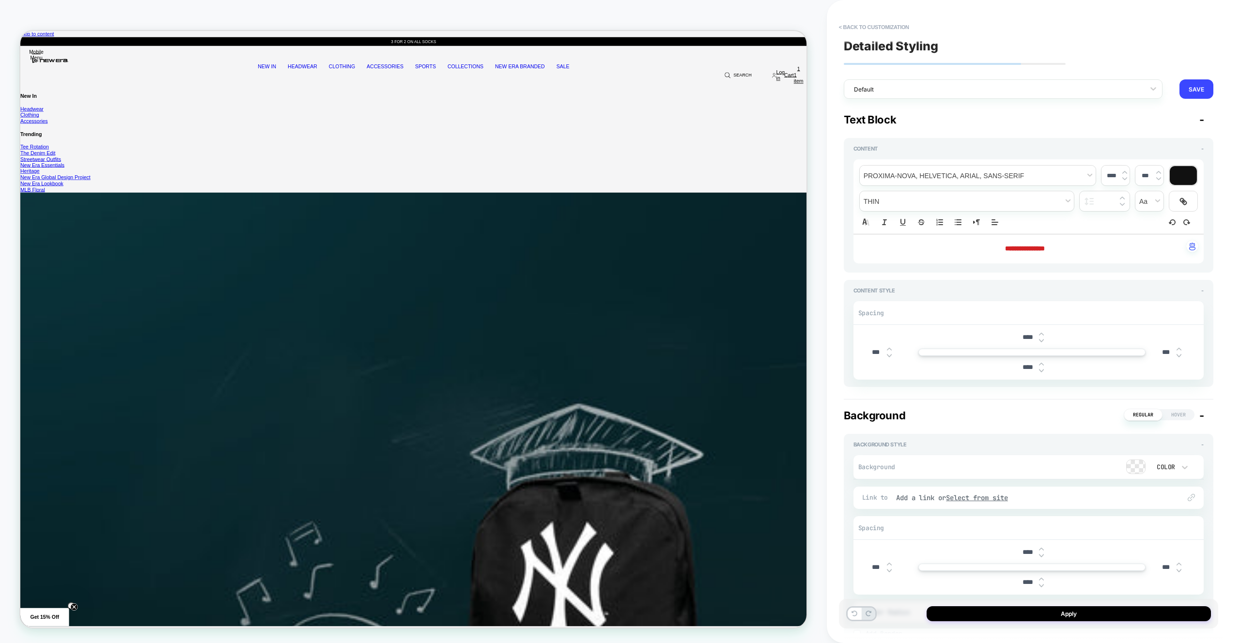
click at [1027, 333] on input "****" at bounding box center [1028, 337] width 22 height 8
type input "****"
click at [1029, 370] on input "****" at bounding box center [1028, 367] width 22 height 8
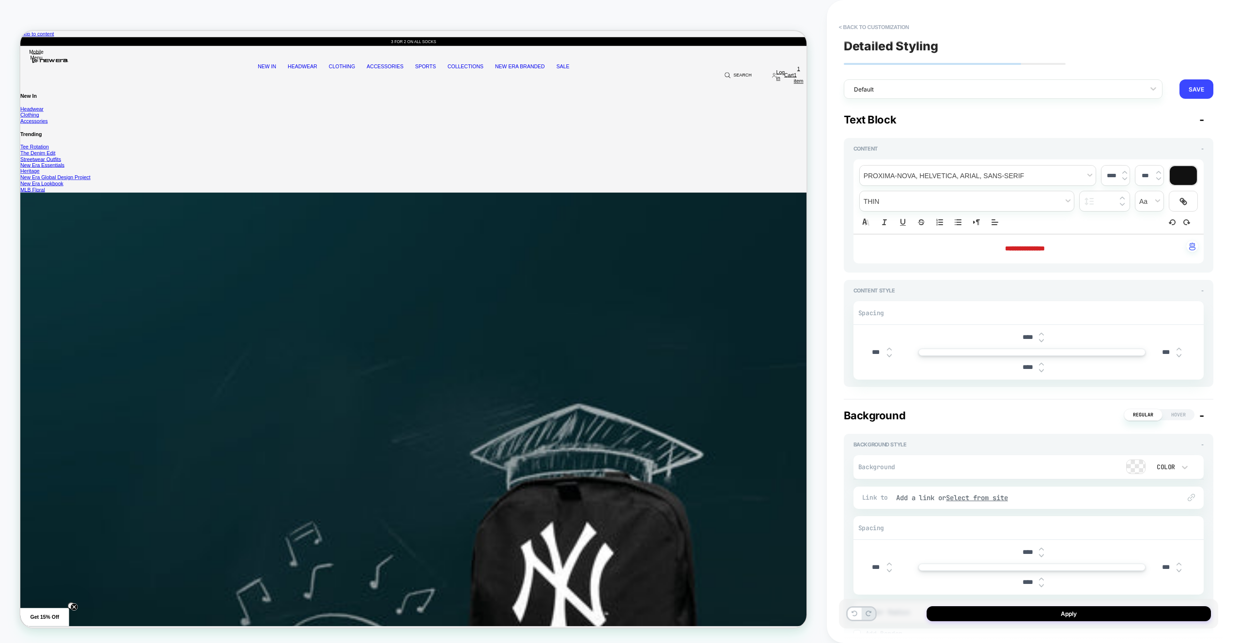
type input "****"
click at [869, 352] on input "***" at bounding box center [876, 352] width 22 height 8
type input "****"
click at [1168, 349] on input "***" at bounding box center [1166, 352] width 22 height 8
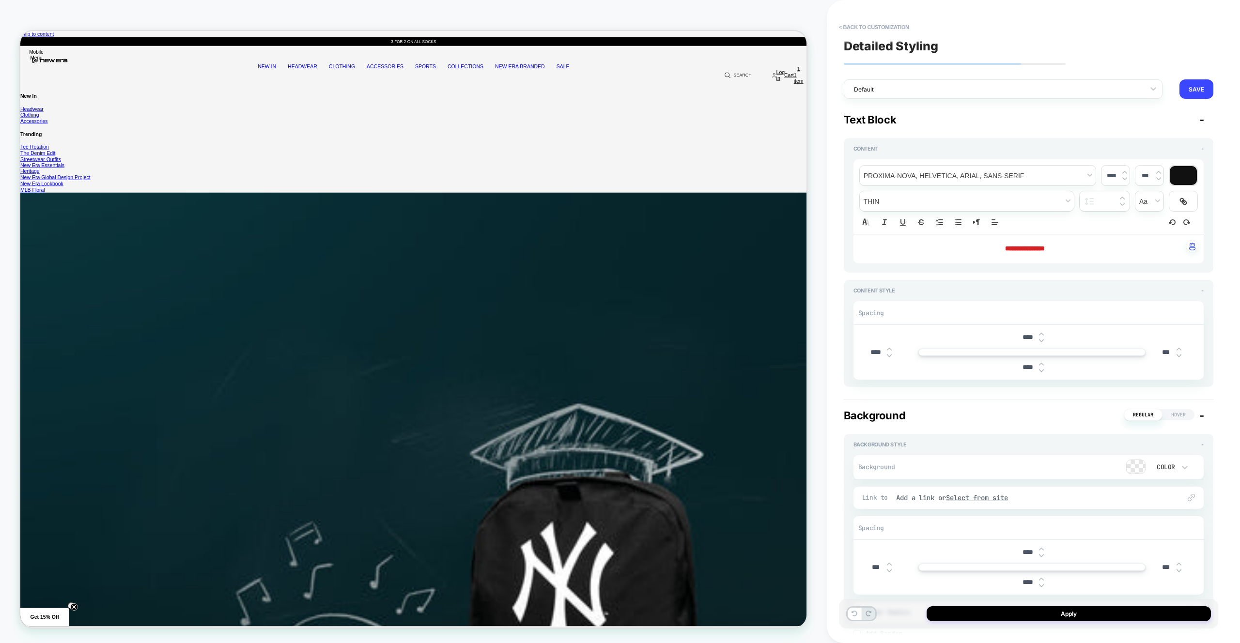
click at [1168, 349] on input "***" at bounding box center [1166, 352] width 22 height 8
type input "****"
click at [1128, 616] on button "Apply" at bounding box center [1068, 613] width 284 height 15
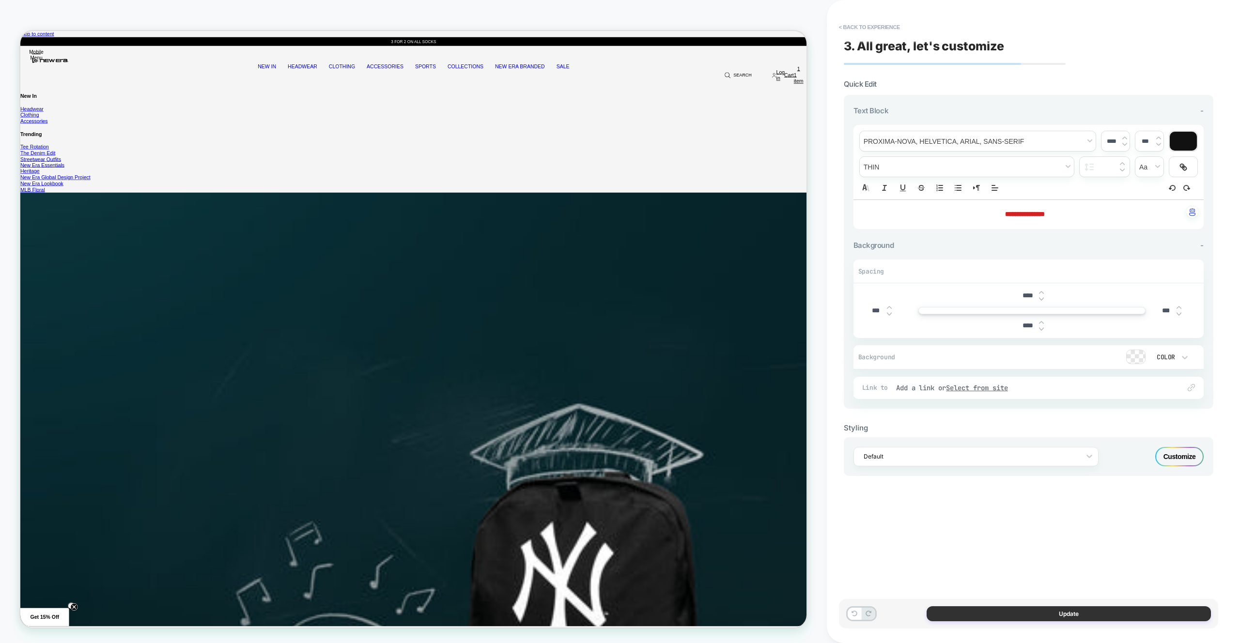
drag, startPoint x: 1125, startPoint y: 612, endPoint x: 1120, endPoint y: 612, distance: 5.3
click at [1125, 612] on button "Update" at bounding box center [1068, 613] width 284 height 15
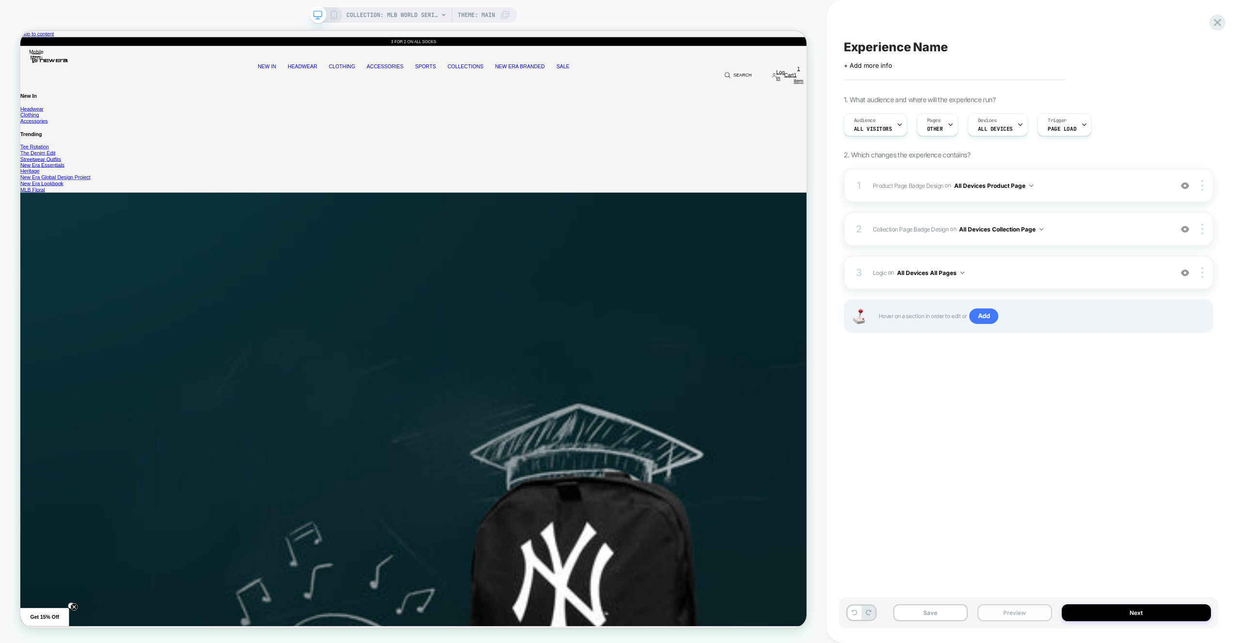
click at [1044, 607] on button "Preview" at bounding box center [1014, 612] width 75 height 17
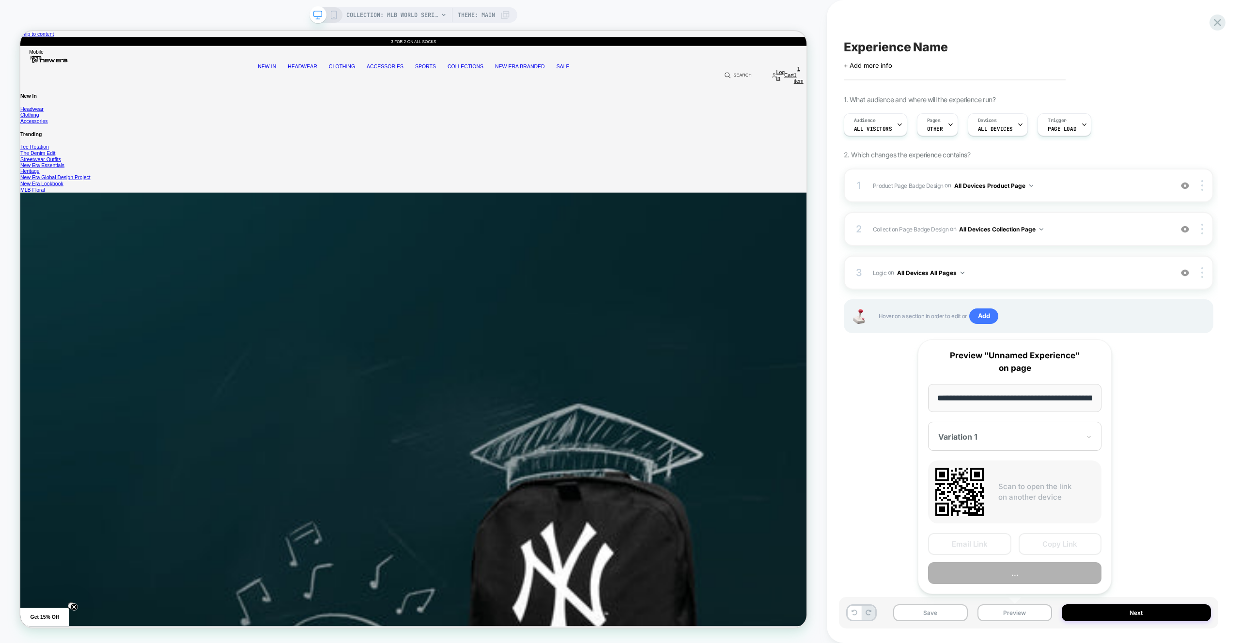
scroll to position [0, 148]
click at [1034, 288] on div "3 Logic Adding Code Block BEFORE footer on All Devices All Pages Add Before Add…" at bounding box center [1029, 273] width 370 height 34
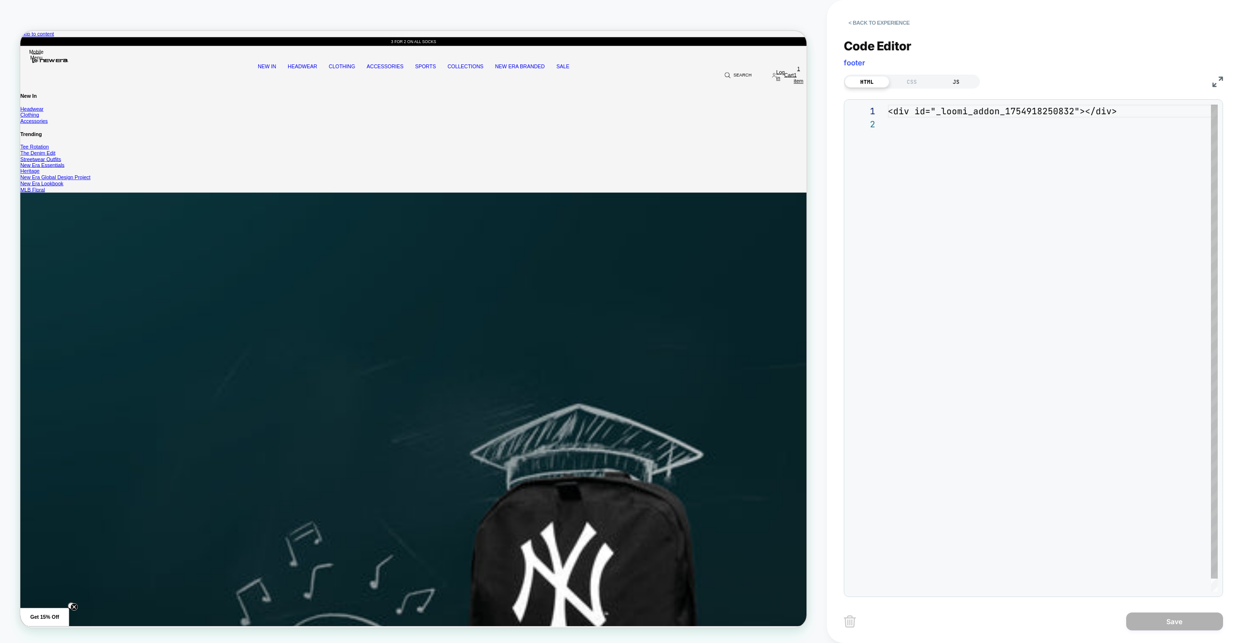
scroll to position [13, 0]
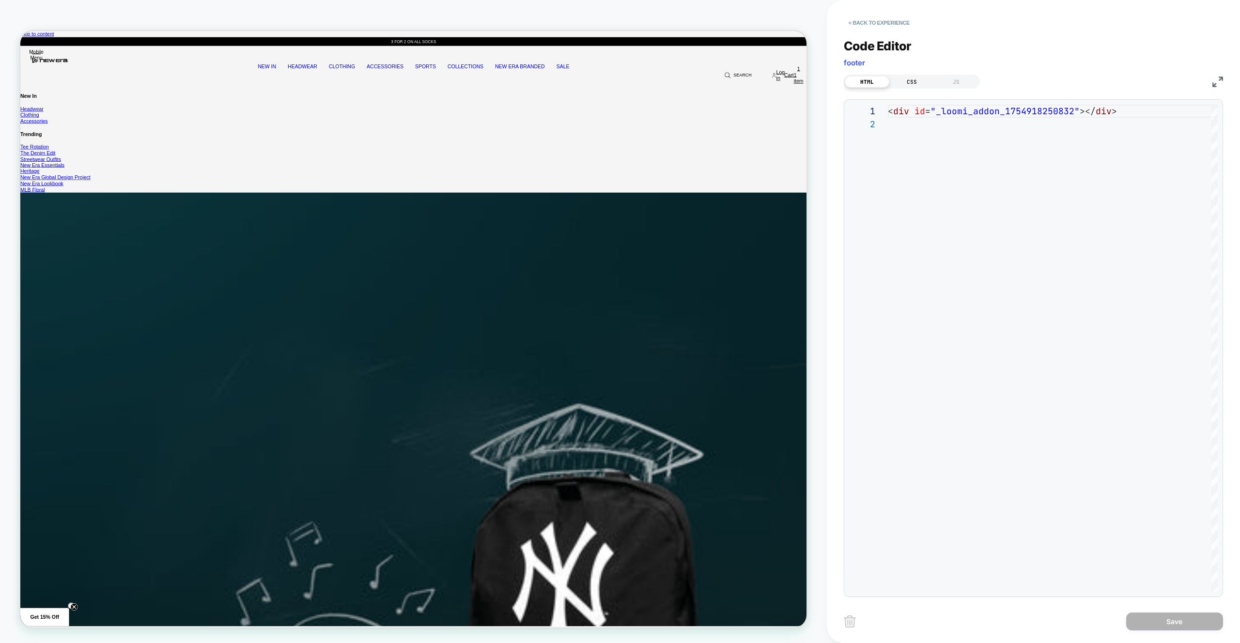
click at [927, 78] on div "CSS" at bounding box center [911, 82] width 45 height 12
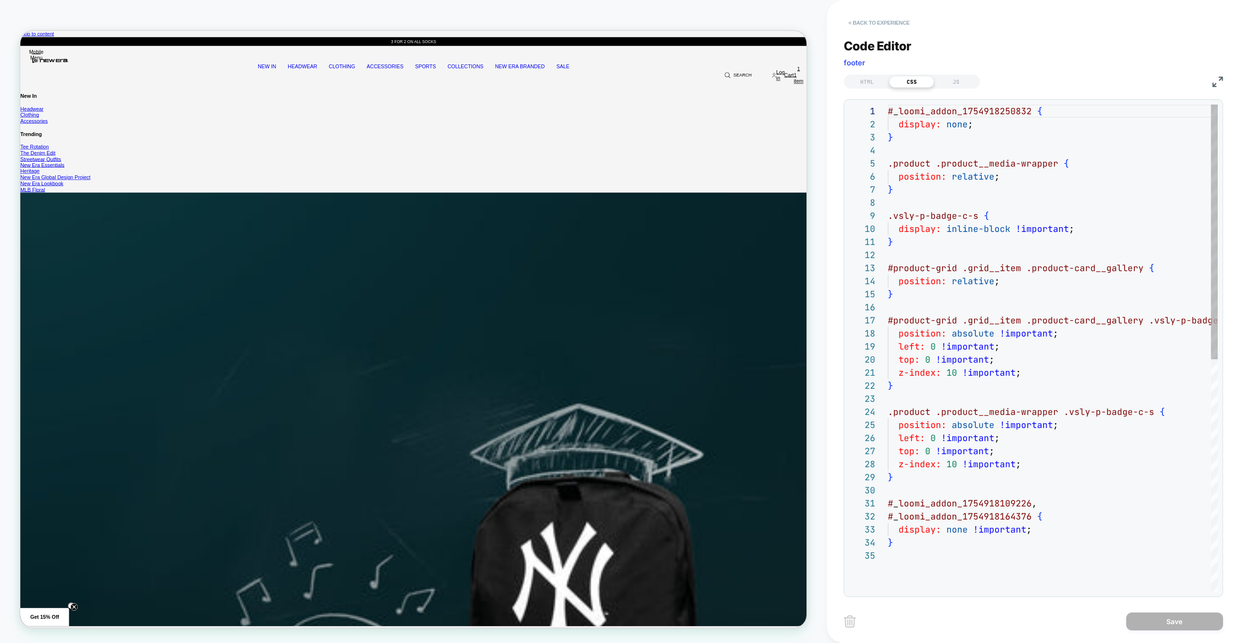
scroll to position [131, 0]
click at [880, 26] on button "< Back to experience" at bounding box center [879, 22] width 71 height 15
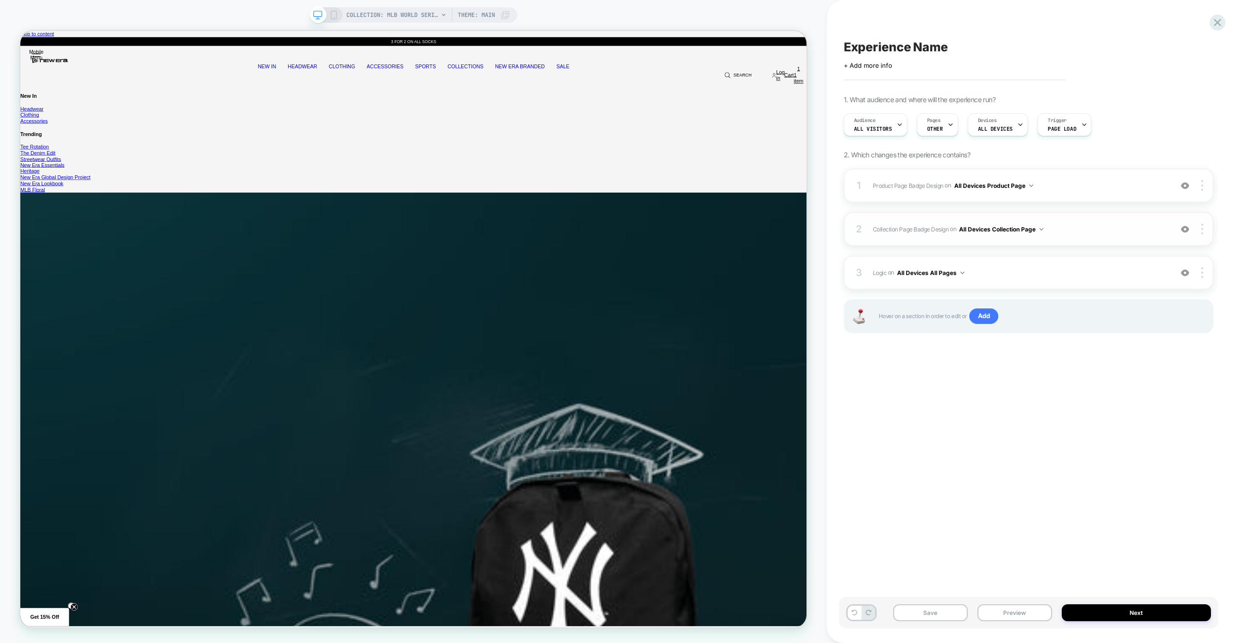
click at [1066, 224] on span "Collection Page Badge Design Adding Text BEFORE footer on All Devices Collectio…" at bounding box center [1020, 229] width 294 height 12
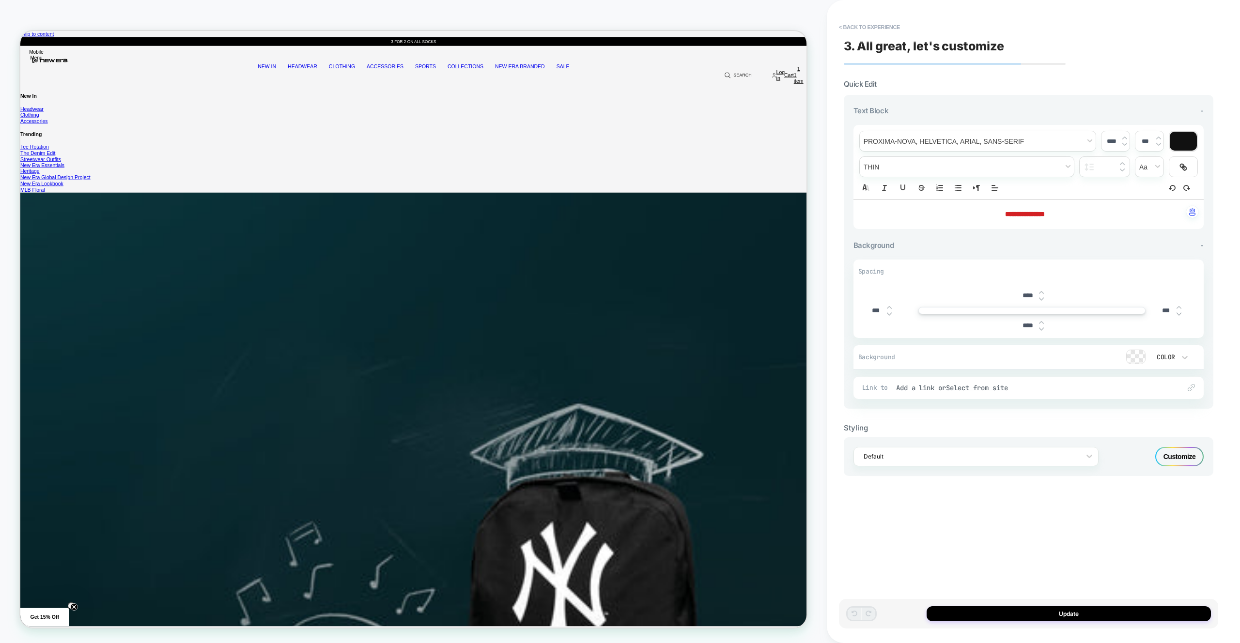
drag, startPoint x: 1091, startPoint y: 222, endPoint x: 1087, endPoint y: 217, distance: 5.8
click at [1091, 222] on div "**********" at bounding box center [1028, 214] width 350 height 29
click at [1080, 211] on p "**********" at bounding box center [1025, 215] width 324 height 10
click at [1080, 212] on p "**********" at bounding box center [1025, 215] width 324 height 10
click at [1064, 212] on p "**********" at bounding box center [1025, 215] width 324 height 10
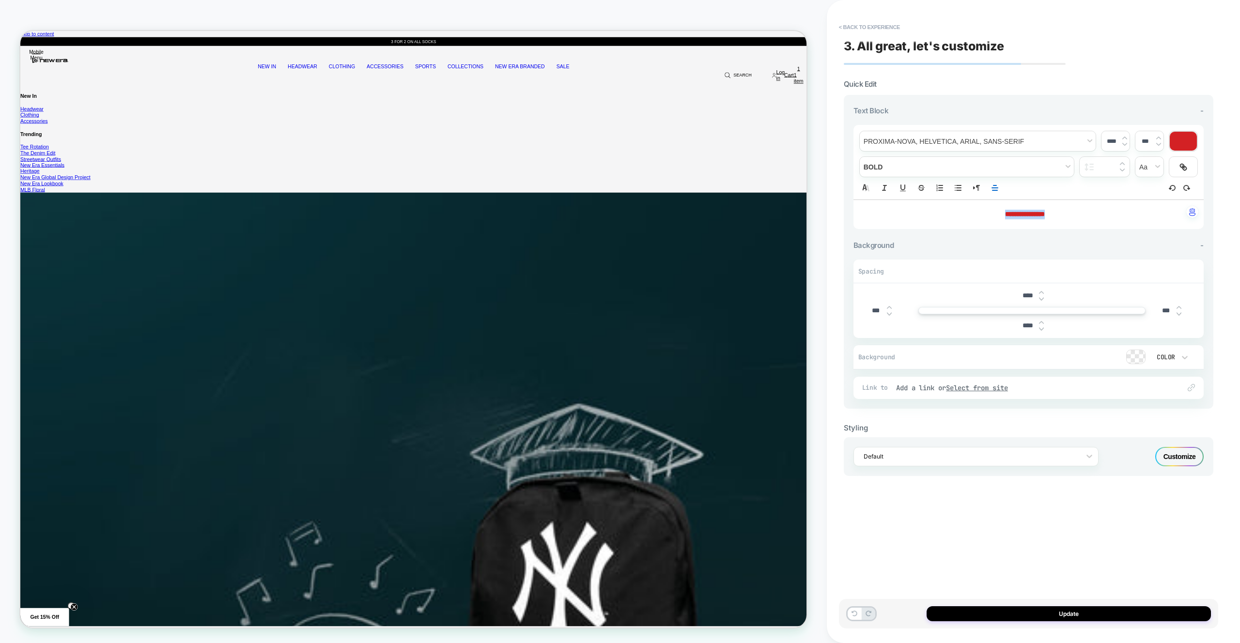
click at [1182, 140] on div at bounding box center [1183, 141] width 27 height 19
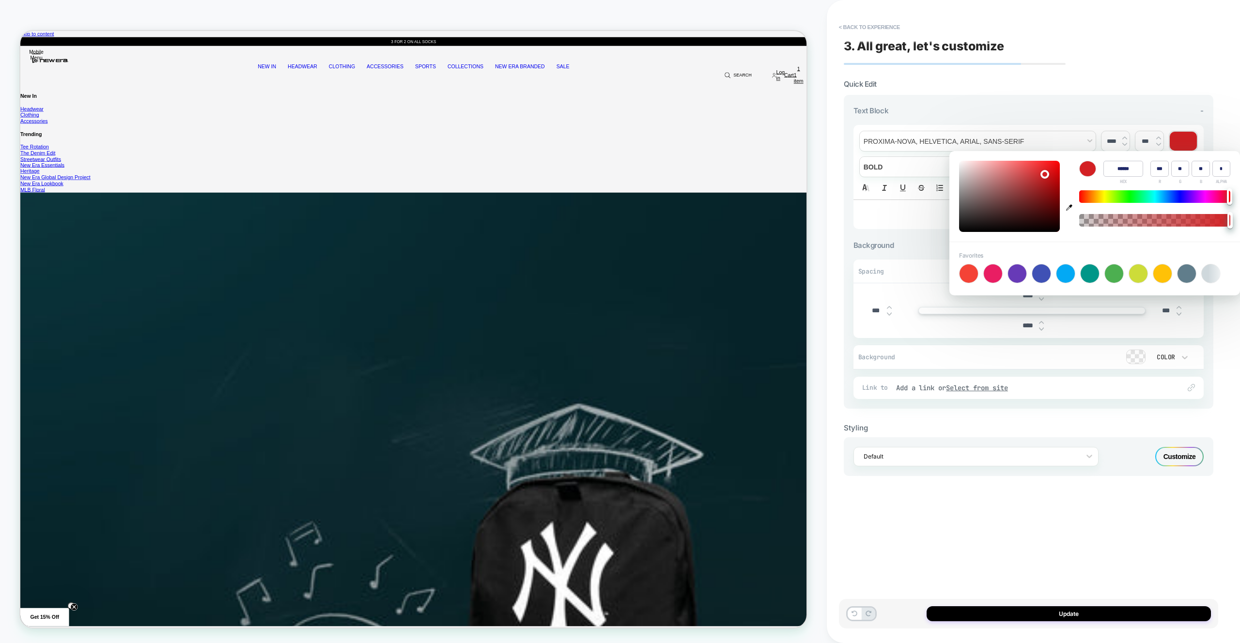
click at [1065, 275] on div at bounding box center [1065, 273] width 18 height 18
type input "******"
type input "*"
type input "***"
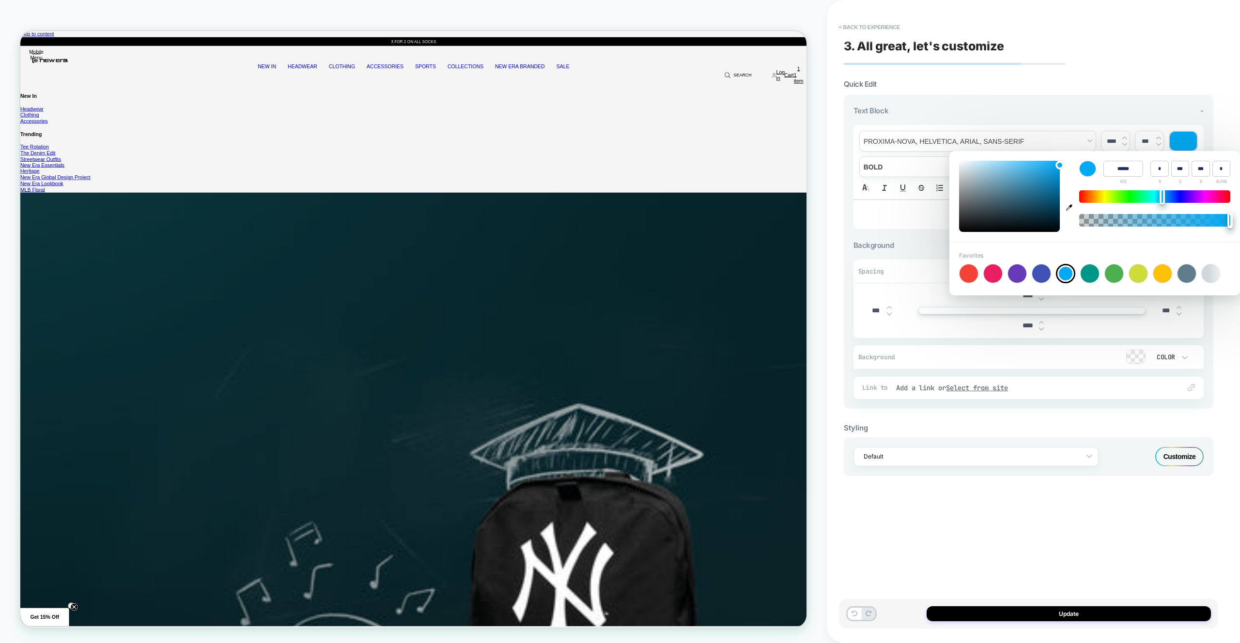
click at [1123, 171] on input "******" at bounding box center [1123, 169] width 40 height 16
click at [1171, 461] on div "Customize" at bounding box center [1179, 456] width 48 height 19
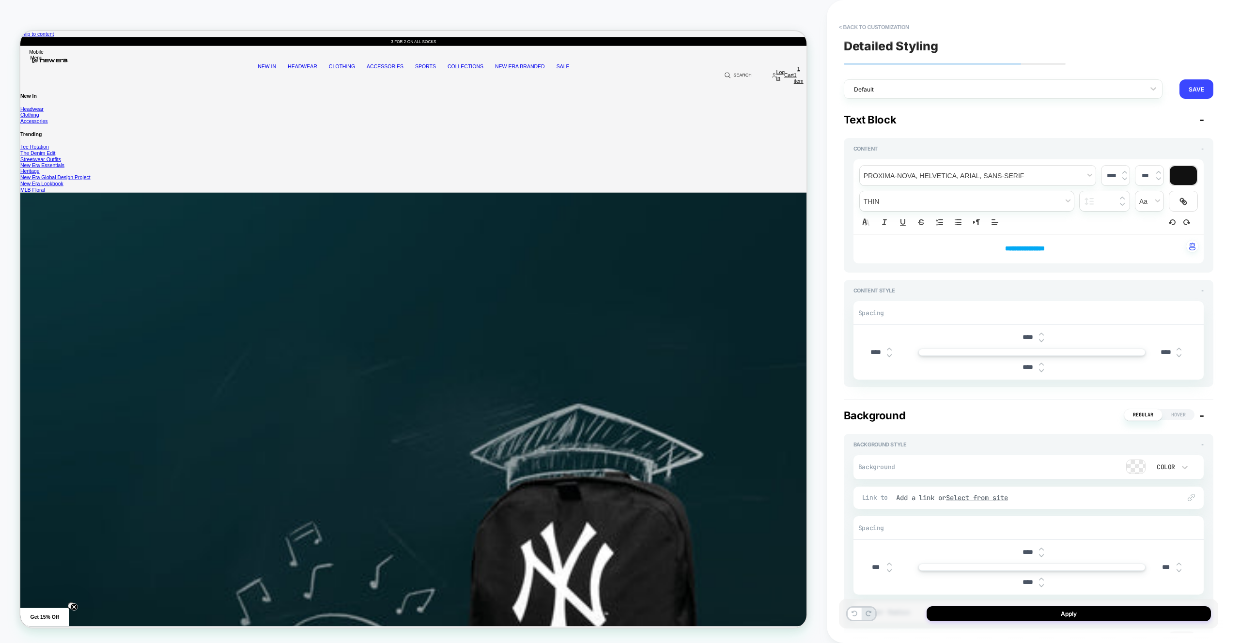
scroll to position [89, 0]
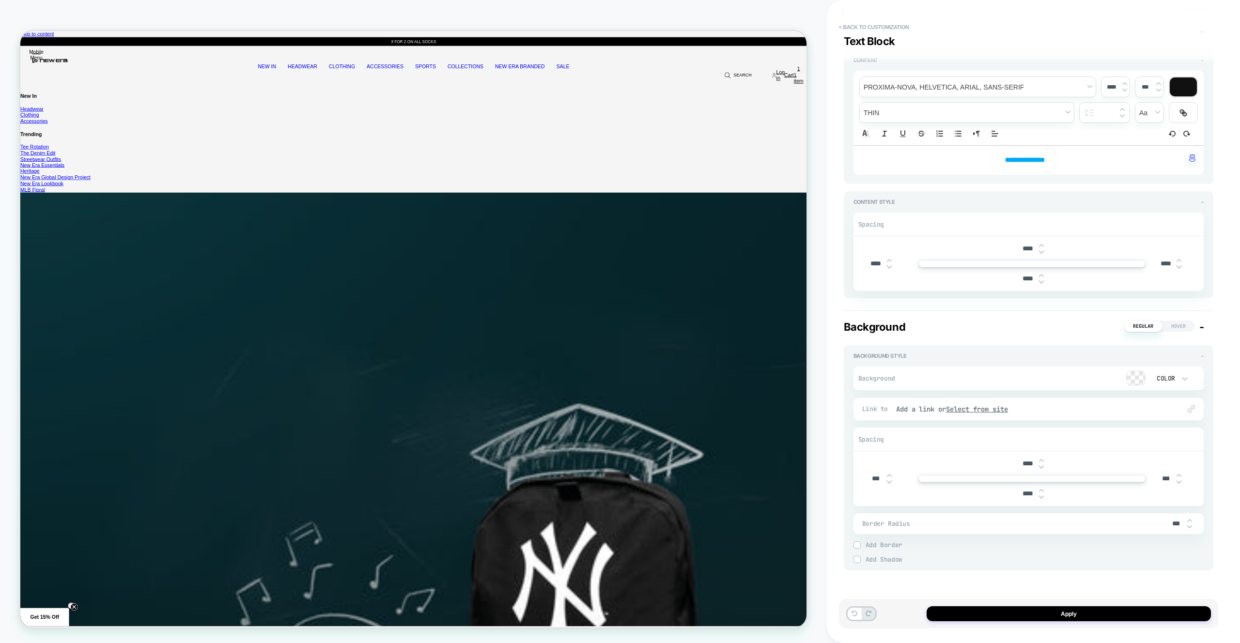
click at [886, 548] on span "Add Border" at bounding box center [1034, 545] width 338 height 8
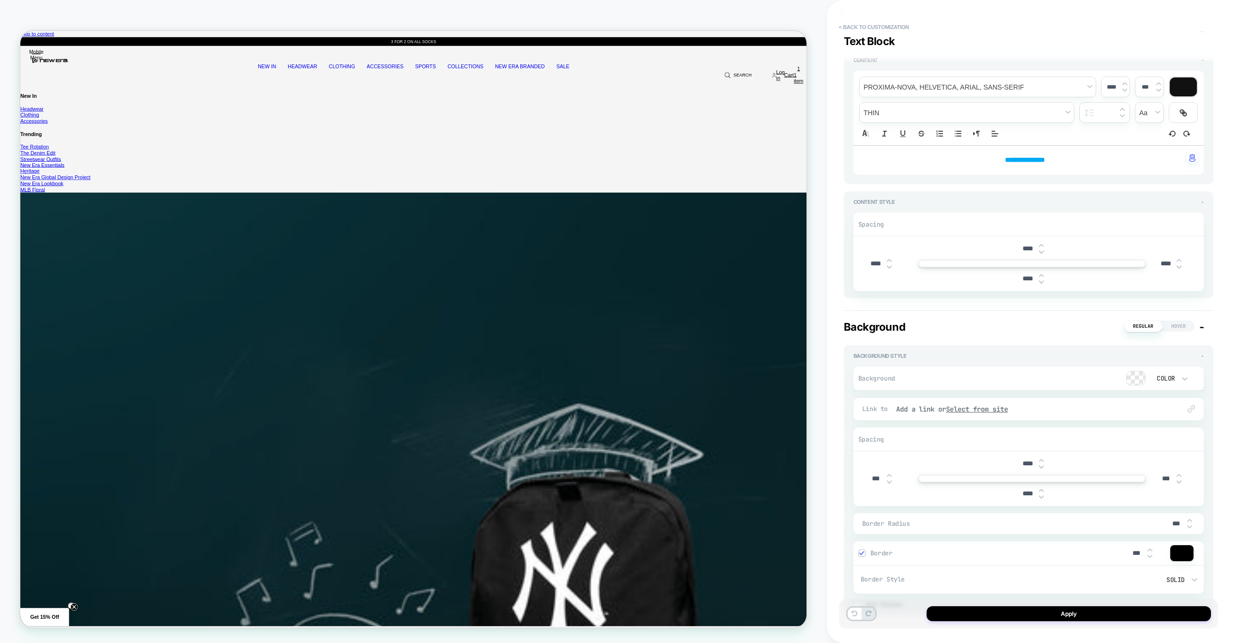
click at [1184, 558] on div at bounding box center [1181, 553] width 23 height 16
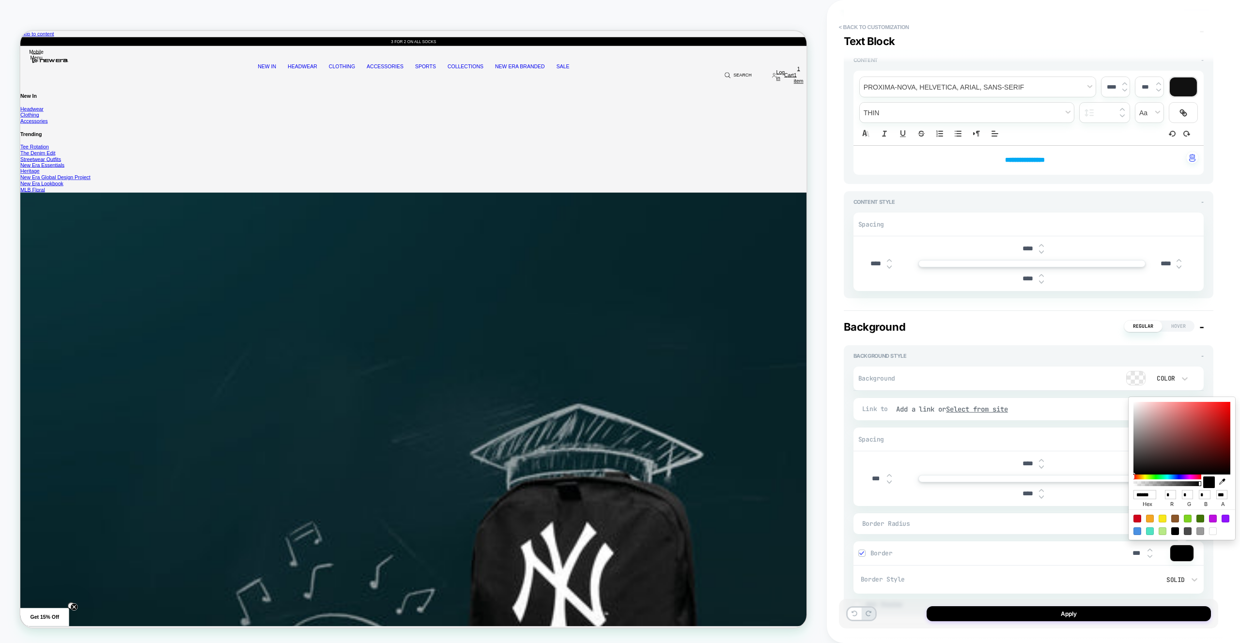
click at [1147, 498] on input "******" at bounding box center [1144, 494] width 23 height 9
paste input
type input "******"
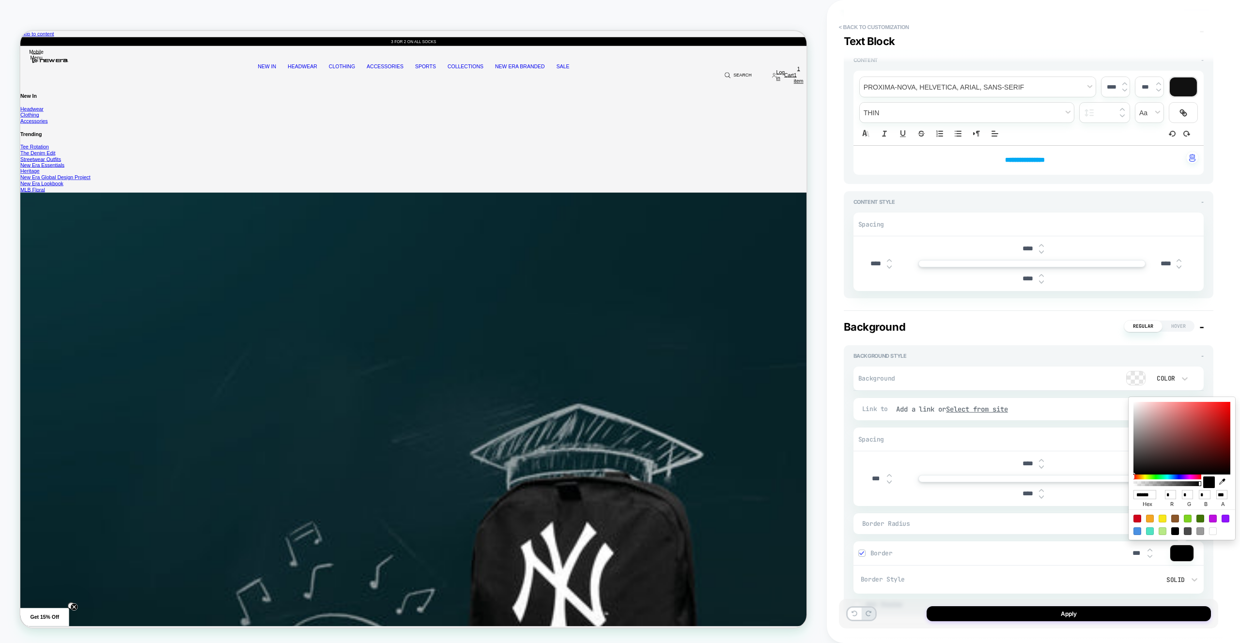
type input "*"
type input "***"
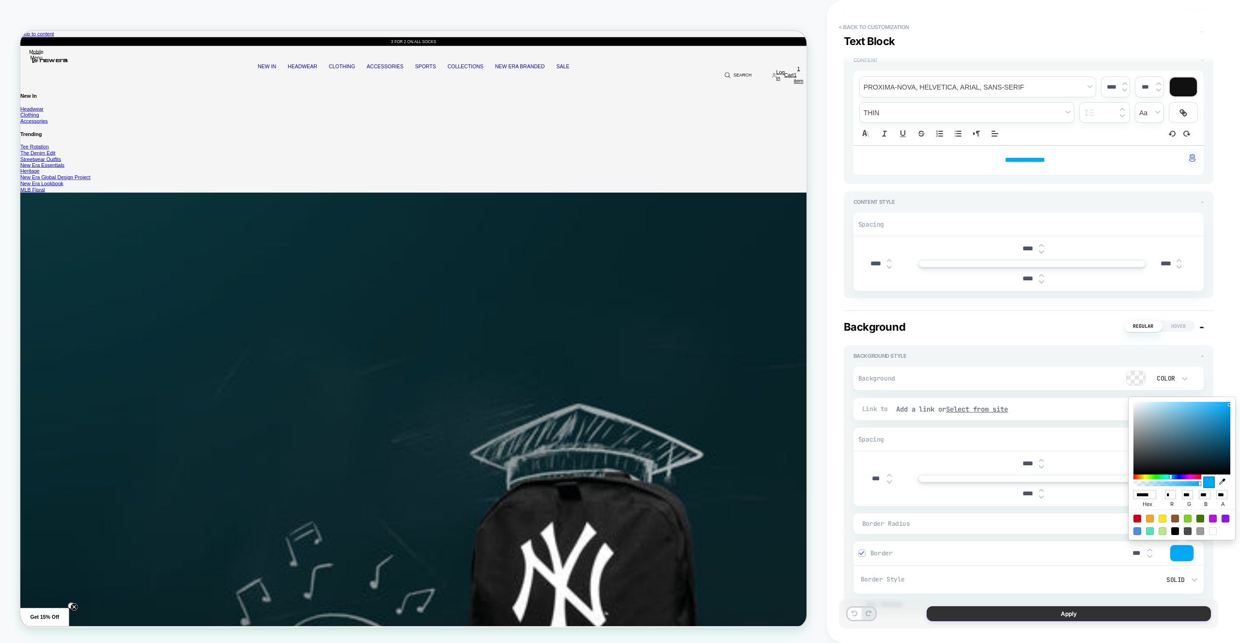
type input "******"
click at [1152, 608] on button "Apply" at bounding box center [1068, 613] width 284 height 15
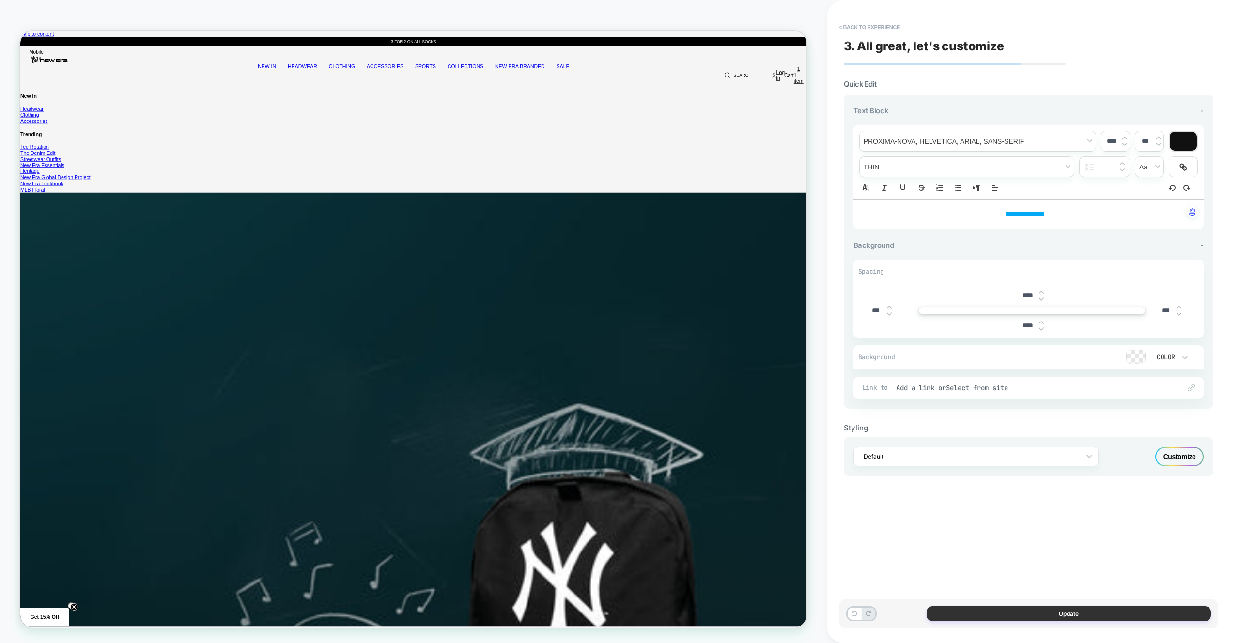
click at [1044, 606] on button "Update" at bounding box center [1068, 613] width 284 height 15
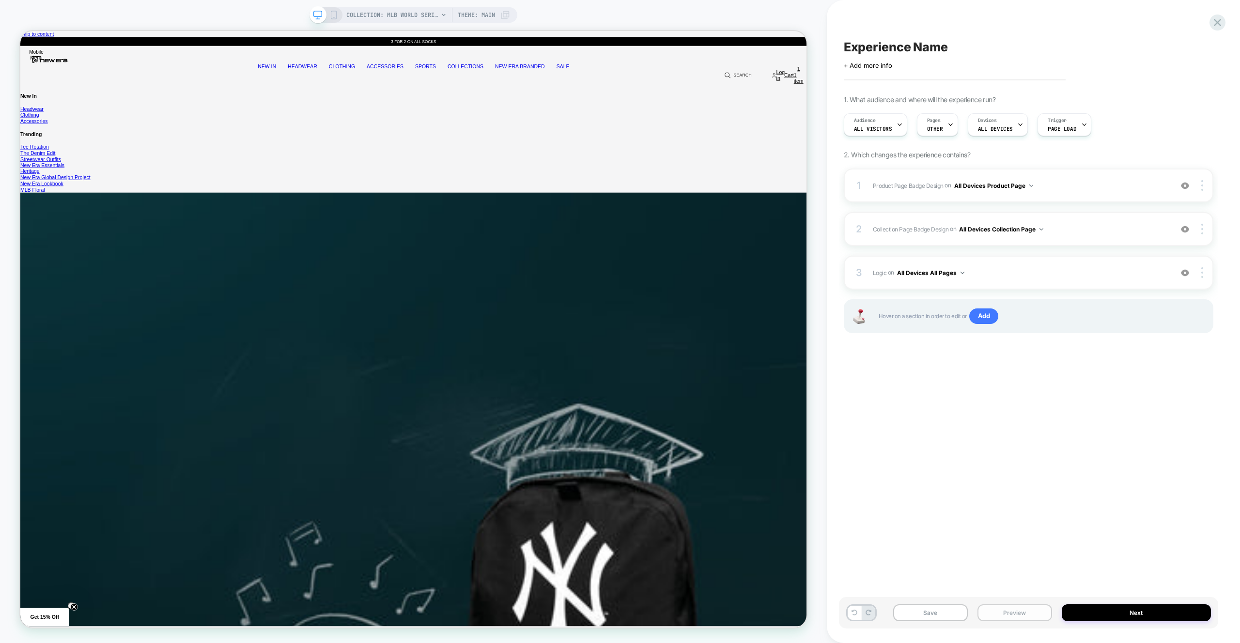
click at [1037, 609] on button "Preview" at bounding box center [1014, 612] width 75 height 17
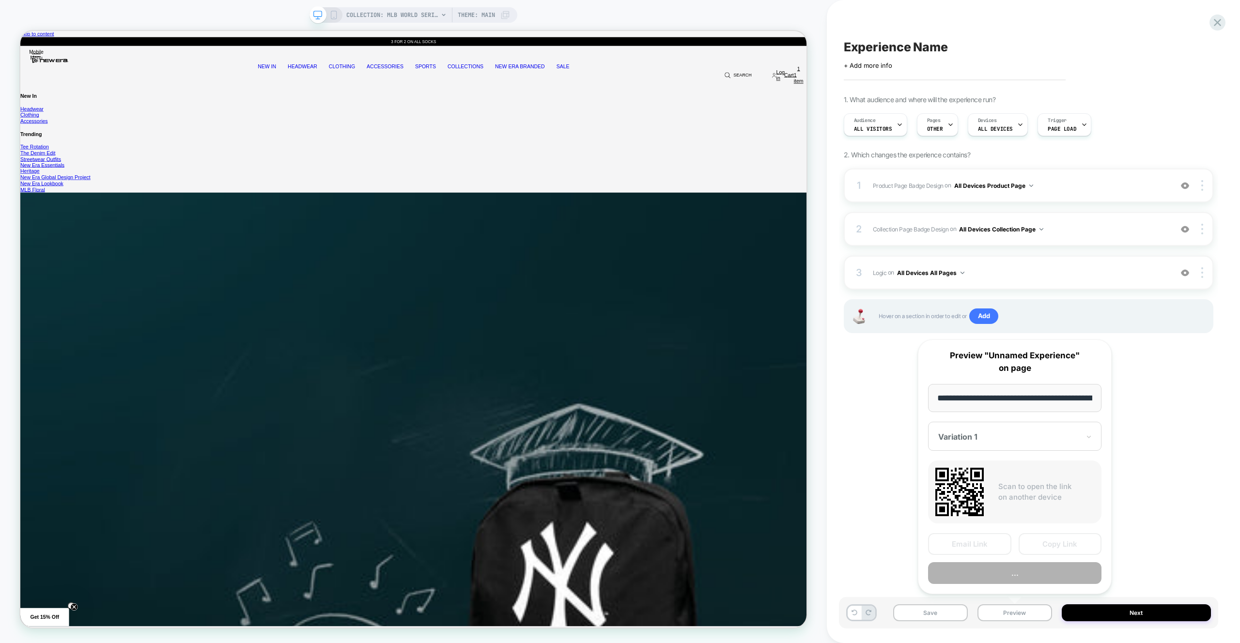
scroll to position [0, 148]
click at [1034, 575] on button "Preview" at bounding box center [1014, 574] width 173 height 22
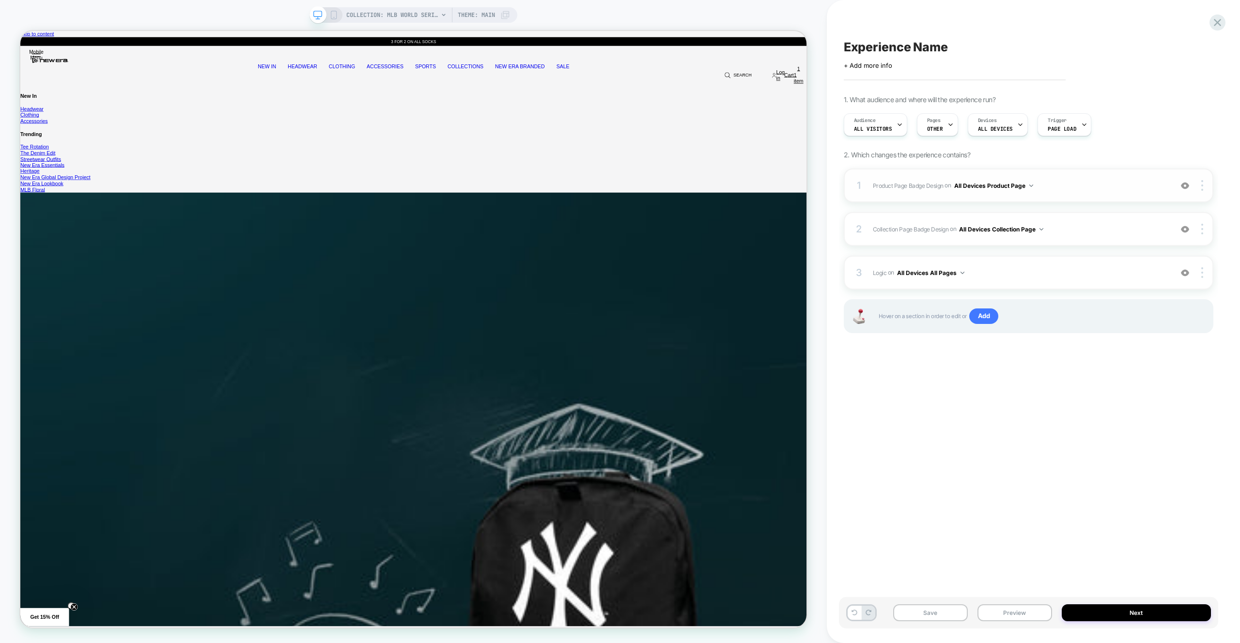
click at [1089, 192] on div "1 Product Page Badge Design Adding Text BEFORE footer on All Devices Product Pa…" at bounding box center [1029, 186] width 370 height 34
click at [1091, 175] on div "1 Product Page Badge Design Adding Text BEFORE footer on All Devices Product Pa…" at bounding box center [1029, 186] width 370 height 34
click at [1086, 232] on span "Collection Page Badge Design Adding Text BEFORE footer on All Devices Collectio…" at bounding box center [1020, 229] width 294 height 12
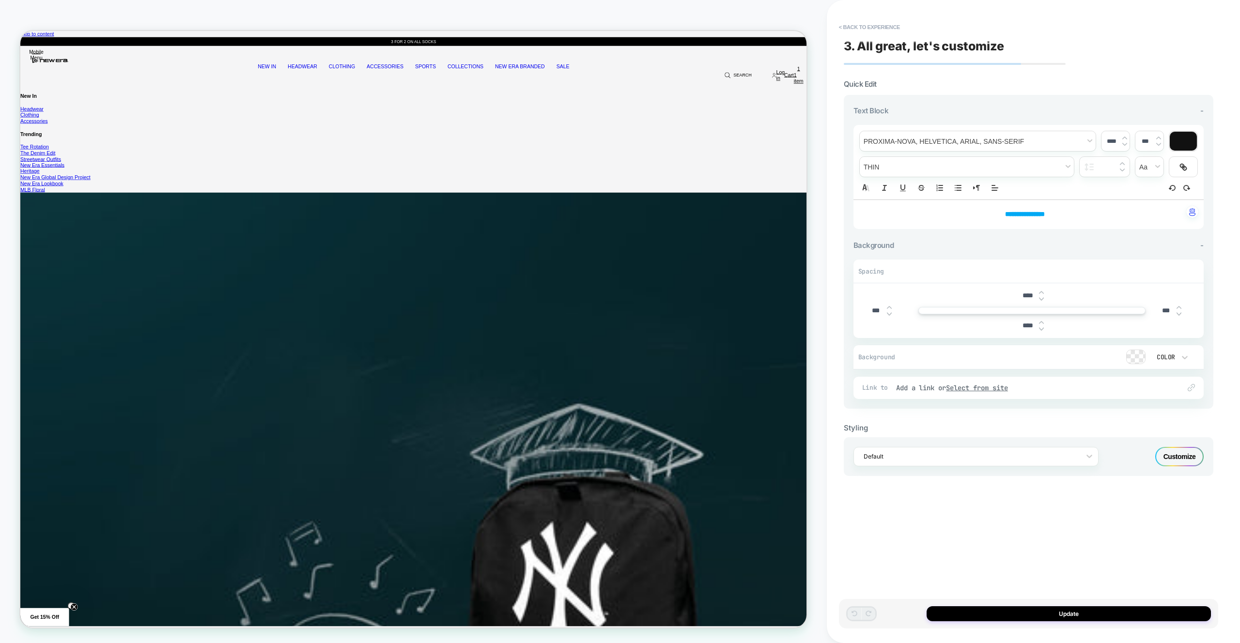
click at [1169, 458] on div "Customize" at bounding box center [1179, 456] width 48 height 19
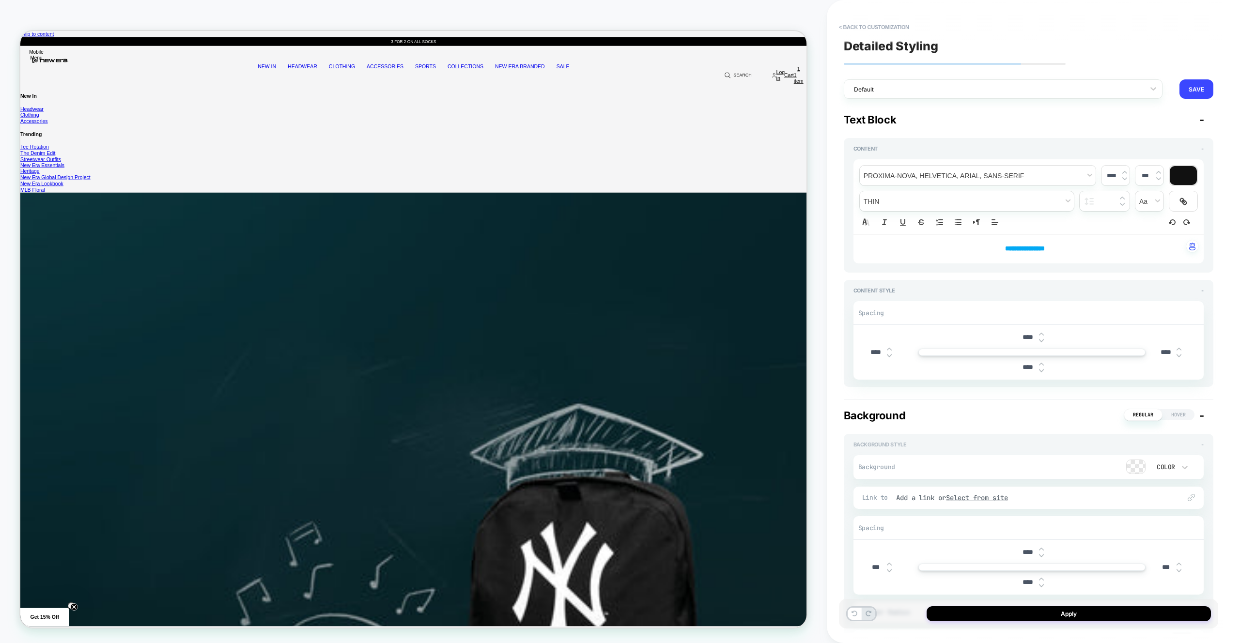
scroll to position [134, 0]
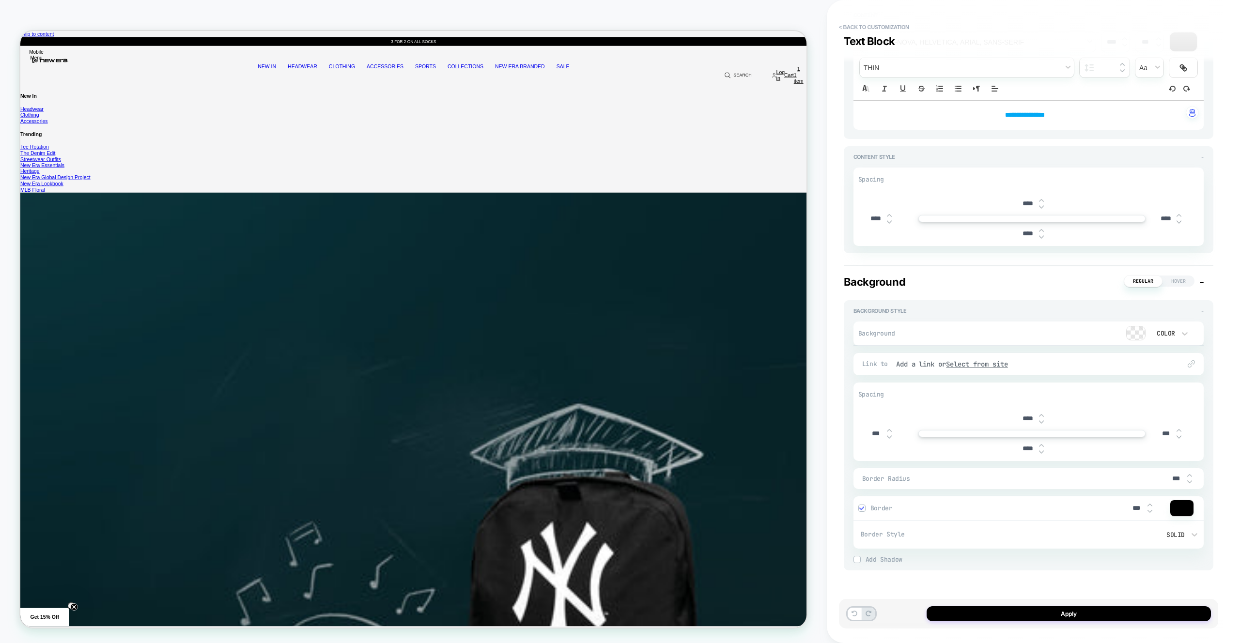
click at [875, 435] on input "***" at bounding box center [876, 434] width 22 height 8
type input "****"
click at [1167, 440] on div "****" at bounding box center [1032, 449] width 343 height 20
click at [1165, 437] on input "***" at bounding box center [1166, 434] width 22 height 8
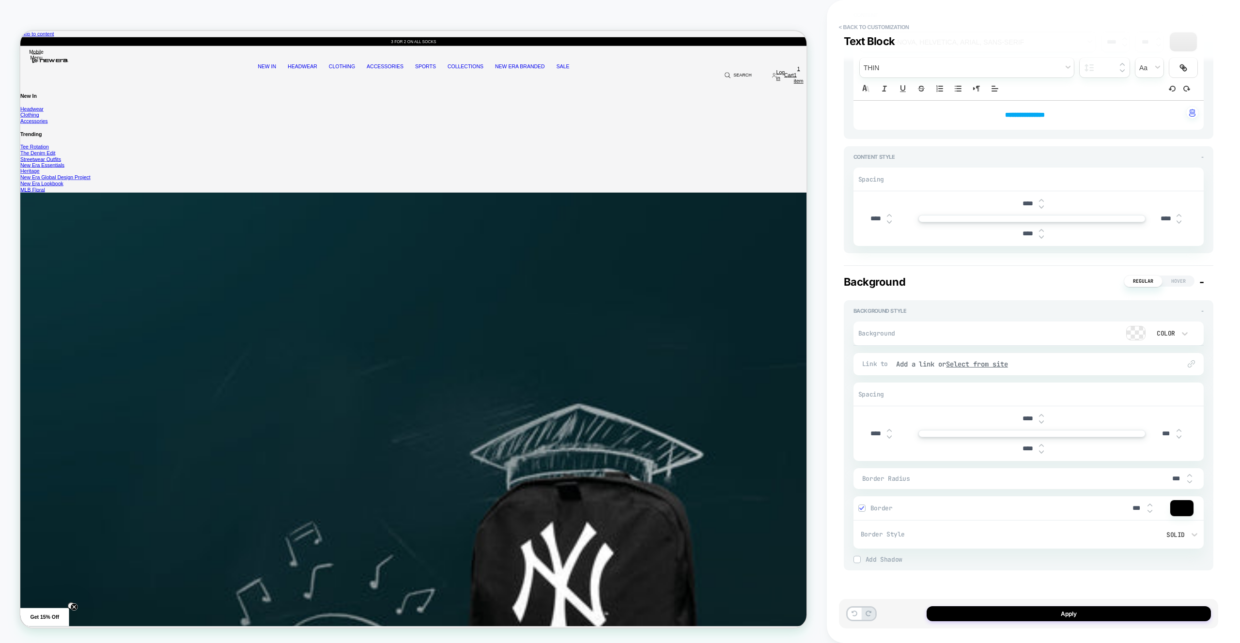
click at [1165, 437] on input "***" at bounding box center [1166, 434] width 22 height 8
type input "****"
click at [1031, 420] on input "****" at bounding box center [1028, 419] width 22 height 8
drag, startPoint x: 1031, startPoint y: 420, endPoint x: 1034, endPoint y: 436, distance: 16.7
click at [1031, 420] on input "****" at bounding box center [1028, 419] width 22 height 8
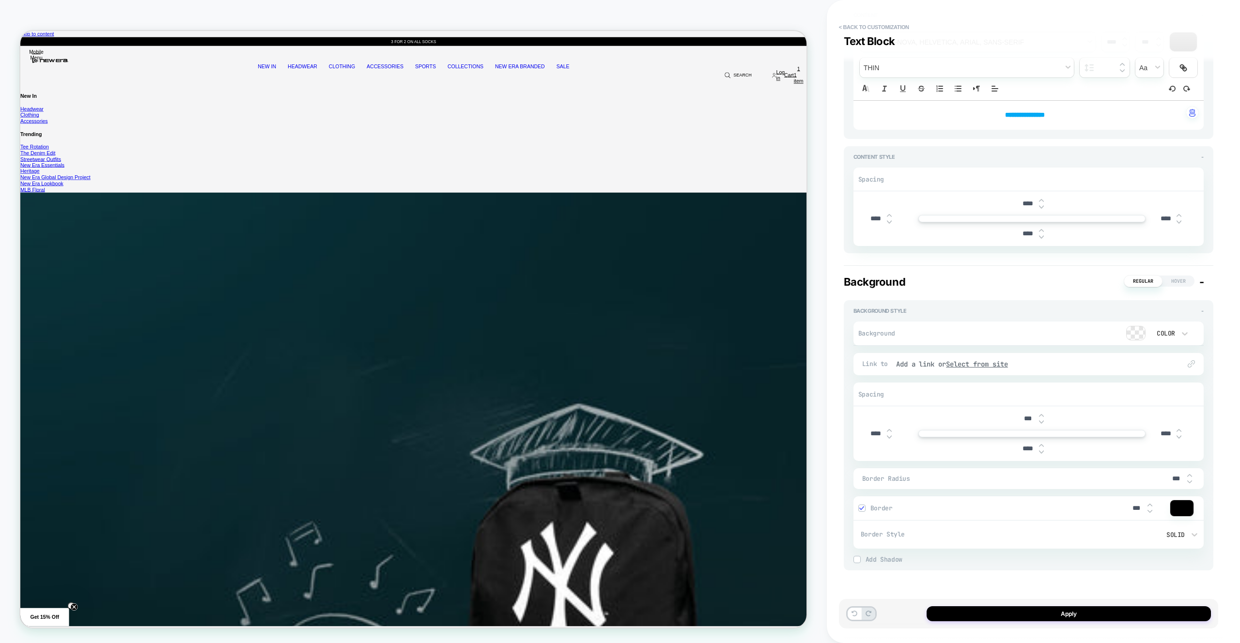
type input "***"
click at [1034, 449] on input "****" at bounding box center [1028, 449] width 22 height 8
type input "***"
click at [1125, 619] on button "Apply" at bounding box center [1068, 613] width 284 height 15
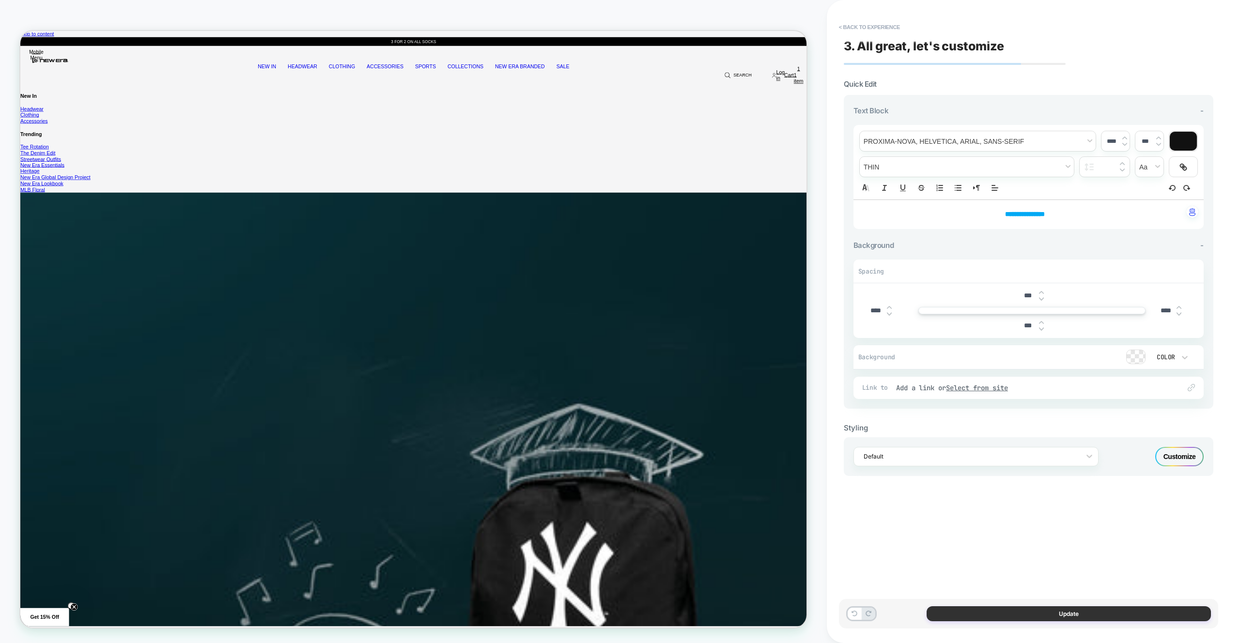
click at [1041, 607] on button "Update" at bounding box center [1068, 613] width 284 height 15
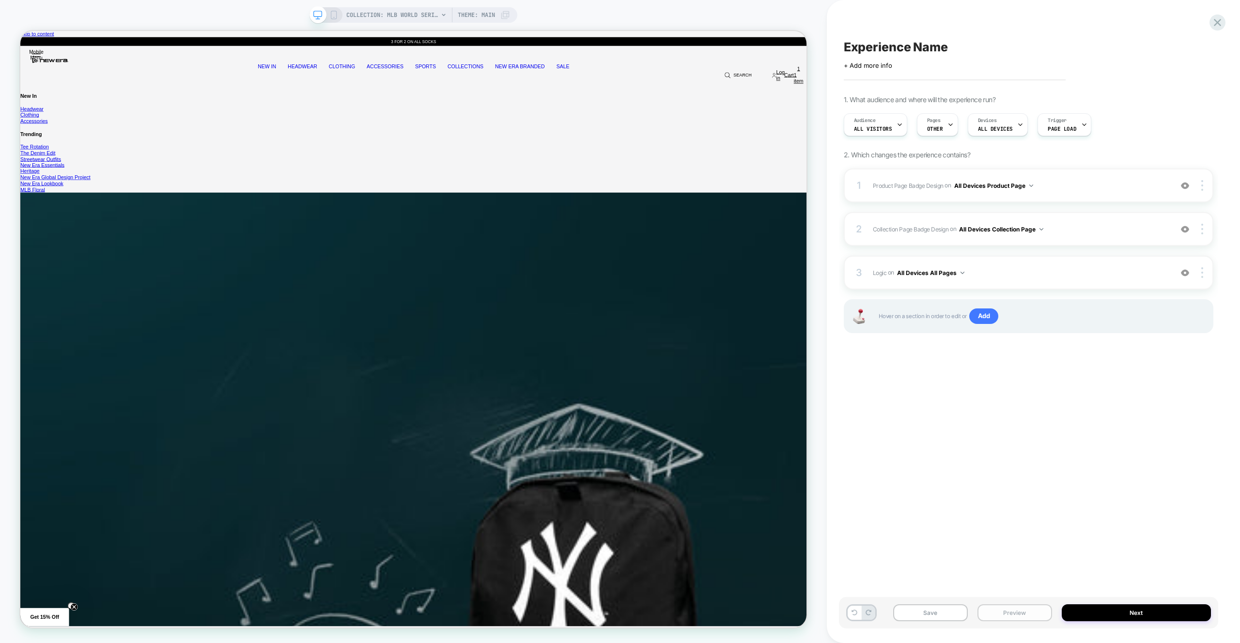
click at [1021, 611] on button "Preview" at bounding box center [1014, 612] width 75 height 17
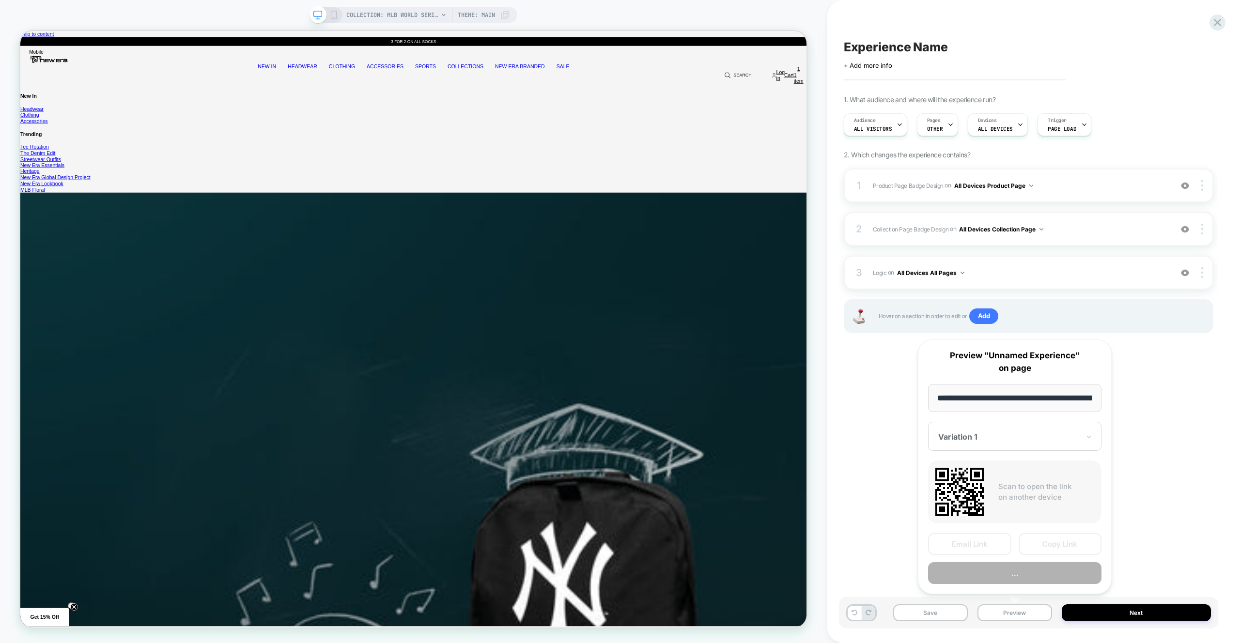
scroll to position [0, 148]
click at [1014, 583] on button "Preview" at bounding box center [1014, 574] width 173 height 22
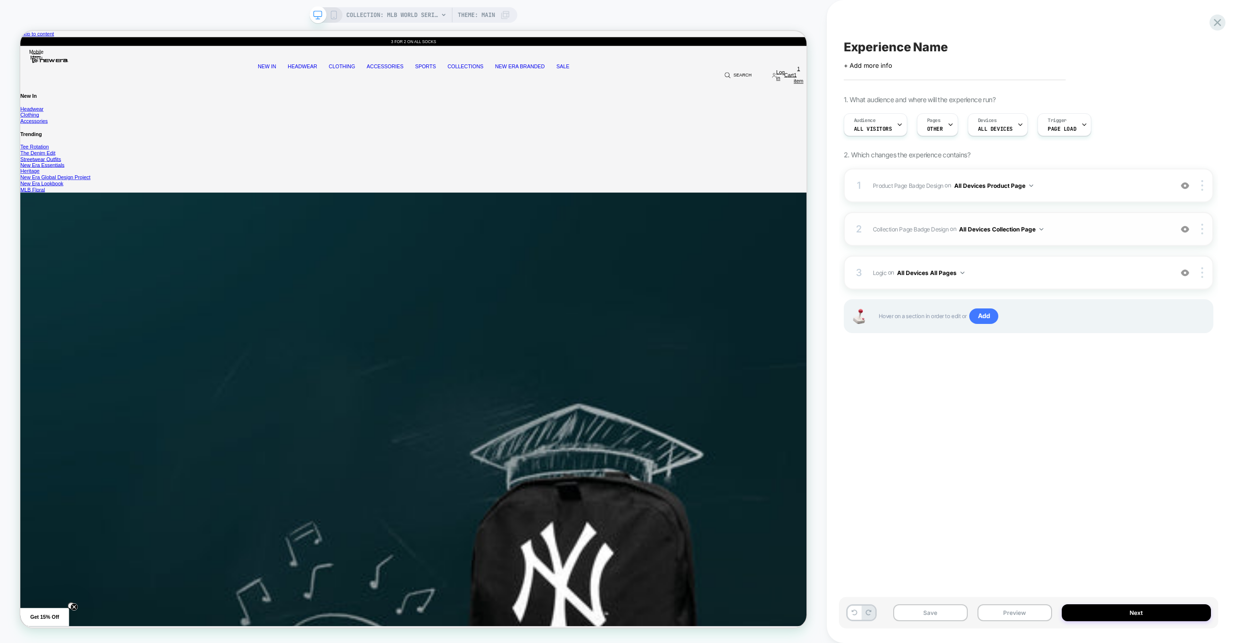
click at [1080, 239] on div "2 Collection Page Badge Design Adding Text BEFORE footer on All Devices Collect…" at bounding box center [1029, 229] width 370 height 34
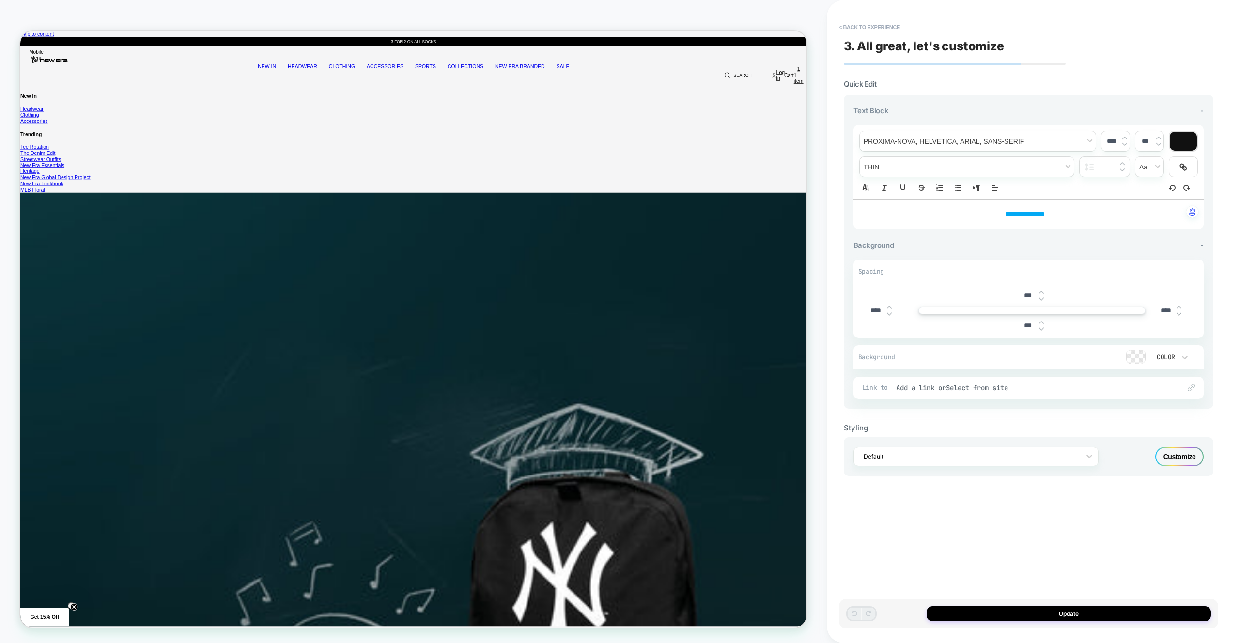
click at [1185, 464] on div "Customize" at bounding box center [1179, 456] width 48 height 19
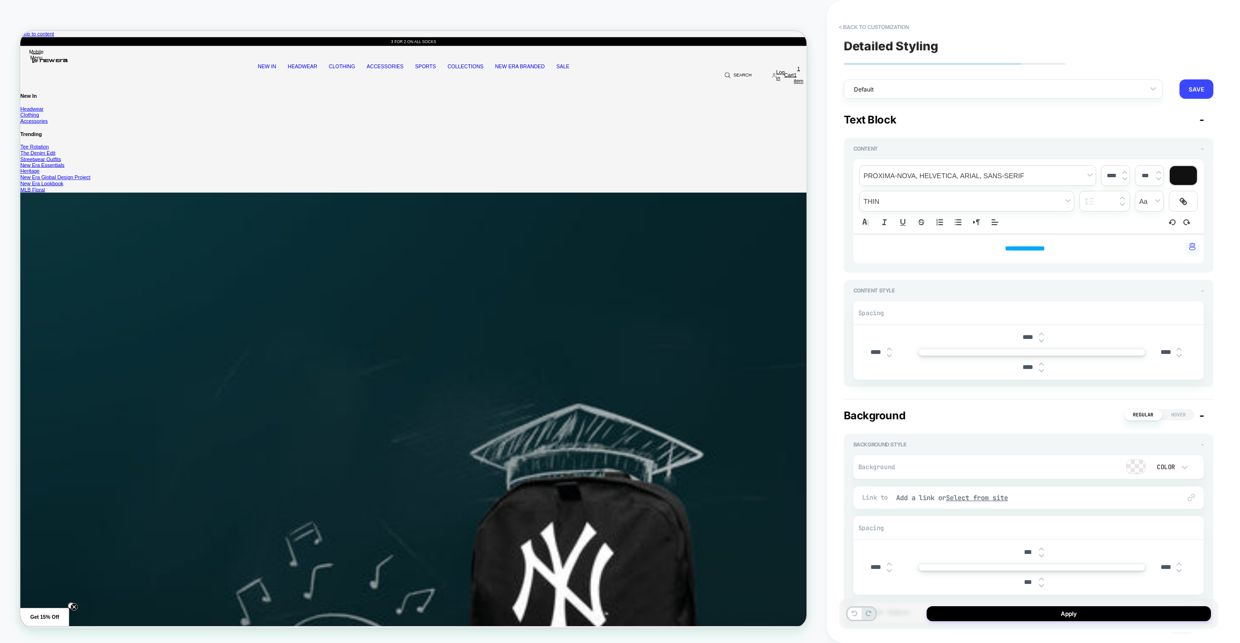
scroll to position [134, 0]
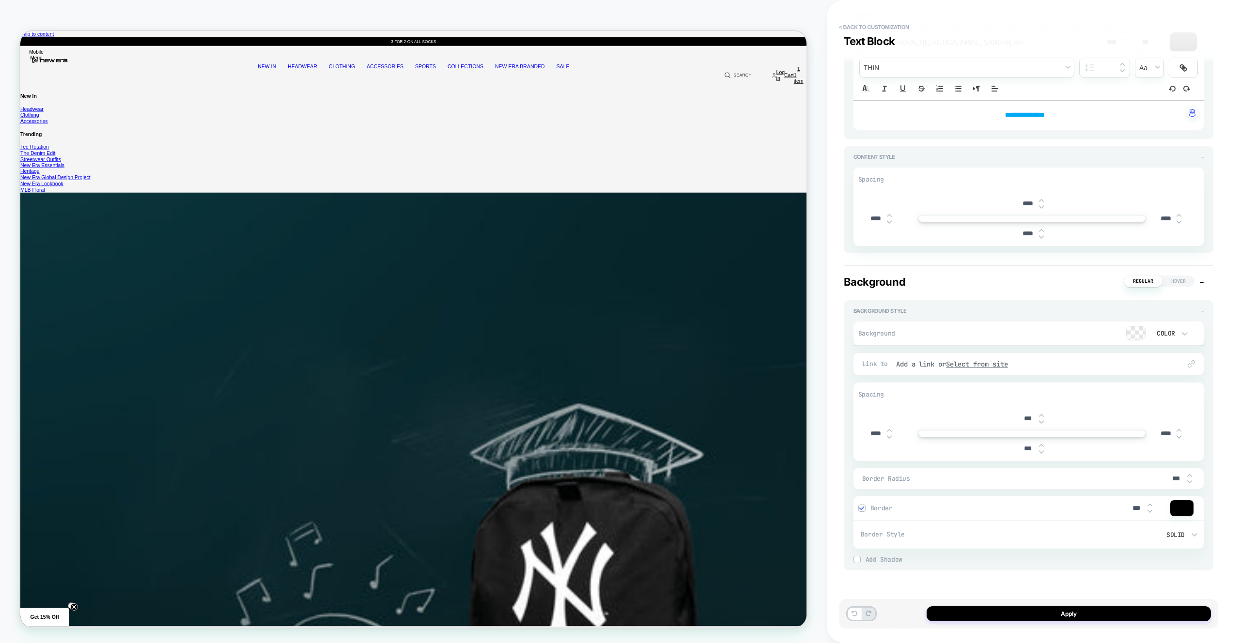
click at [1028, 419] on input "***" at bounding box center [1028, 419] width 22 height 8
type input "****"
click at [1020, 439] on div "***" at bounding box center [1032, 449] width 30 height 20
drag, startPoint x: 1020, startPoint y: 438, endPoint x: 1031, endPoint y: 445, distance: 12.0
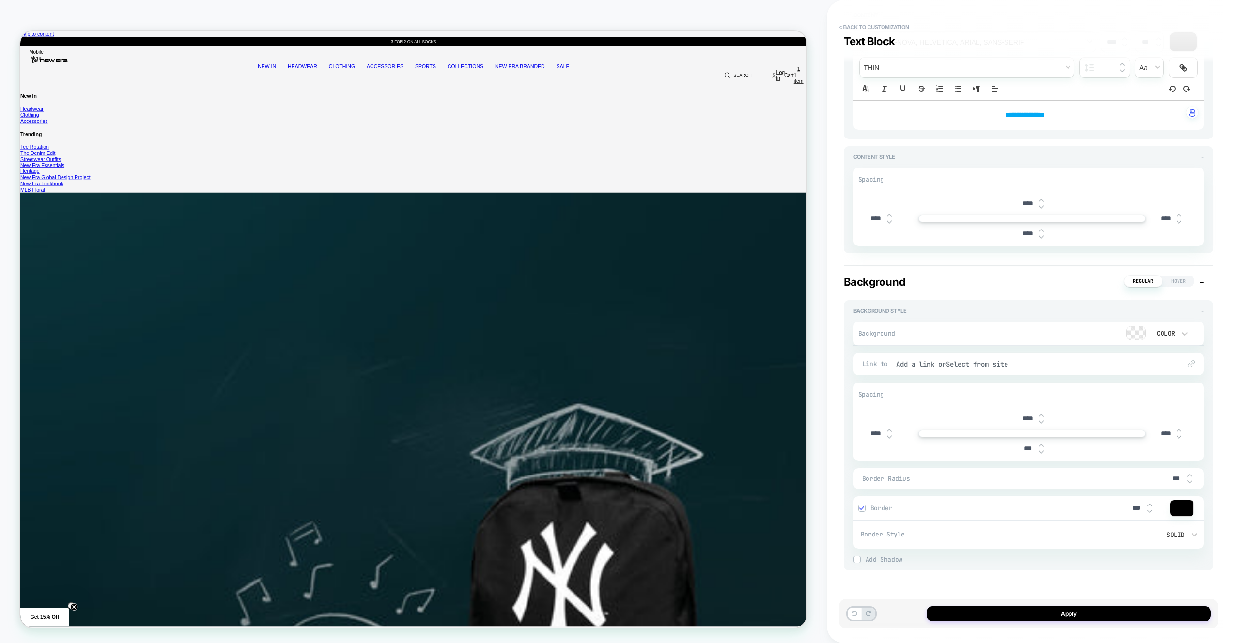
click at [1020, 439] on div "***" at bounding box center [1032, 449] width 30 height 20
click at [1031, 445] on input "***" at bounding box center [1028, 449] width 22 height 8
type input "****"
click at [871, 433] on input "****" at bounding box center [876, 434] width 22 height 8
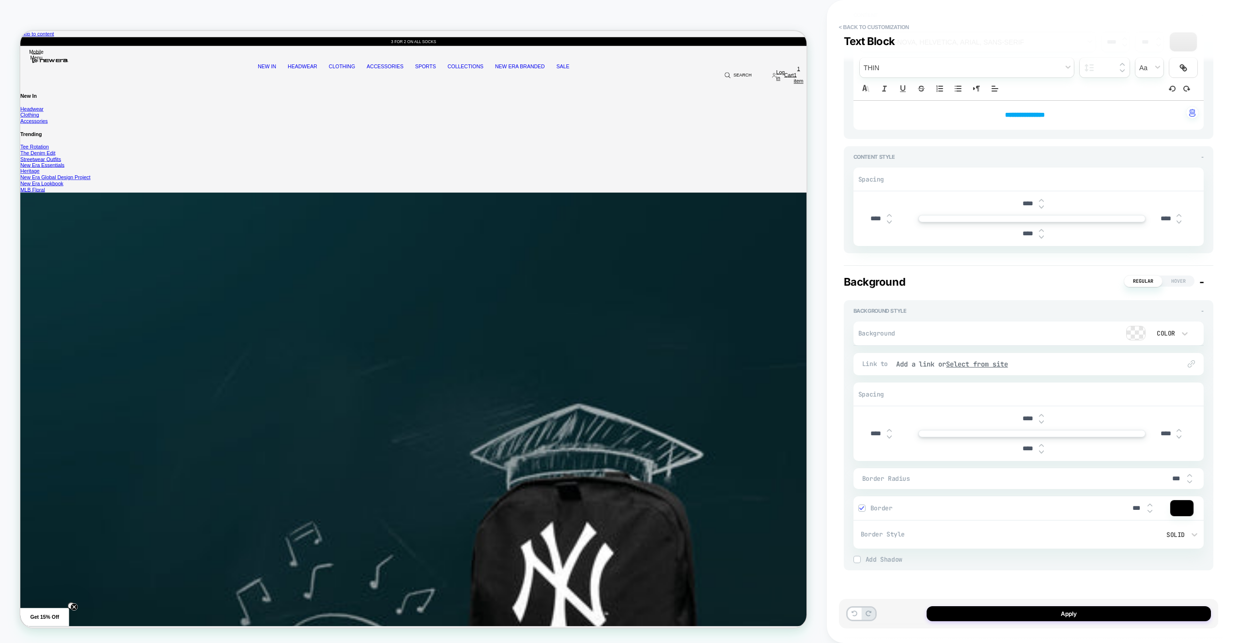
click at [871, 433] on input "****" at bounding box center [876, 434] width 22 height 8
type input "****"
click at [1158, 438] on input "****" at bounding box center [1166, 434] width 22 height 8
click at [1158, 437] on input "****" at bounding box center [1166, 434] width 22 height 8
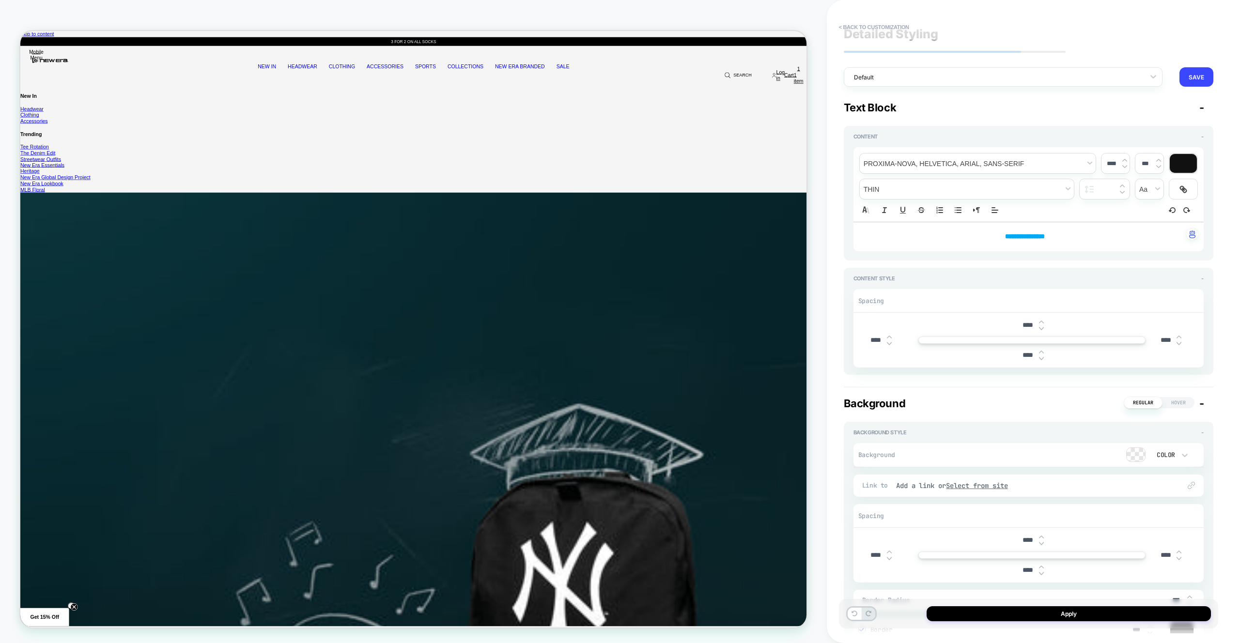
scroll to position [0, 0]
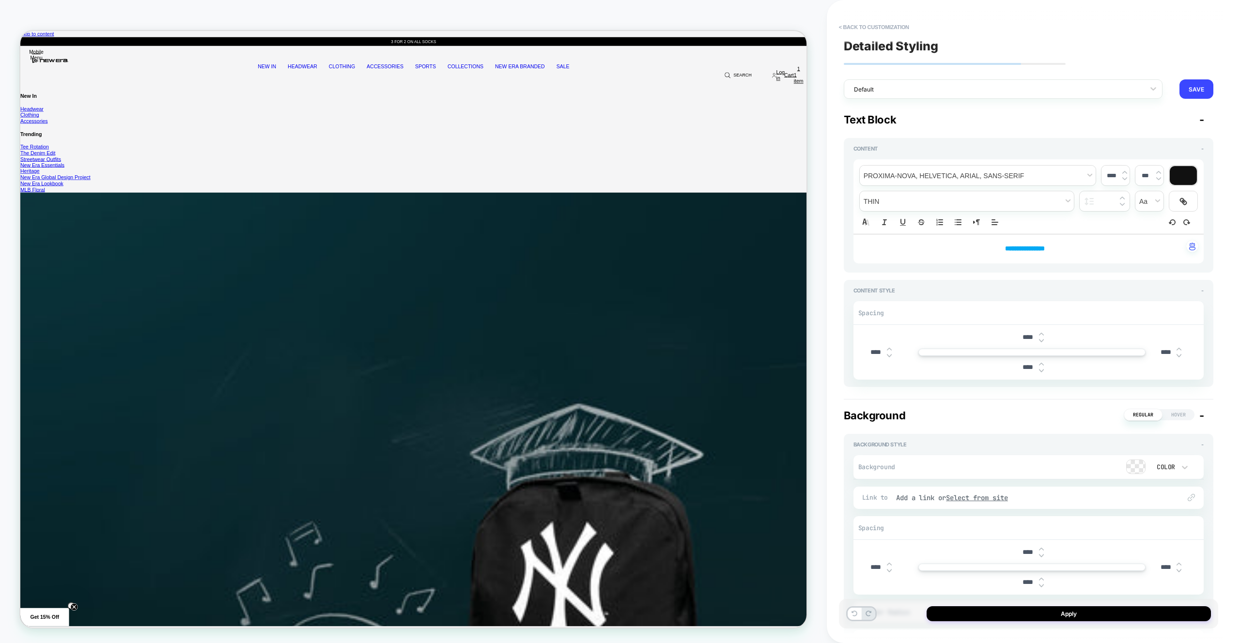
type input "****"
click at [1087, 245] on p "**********" at bounding box center [1025, 249] width 324 height 10
click at [1126, 178] on img at bounding box center [1124, 179] width 5 height 4
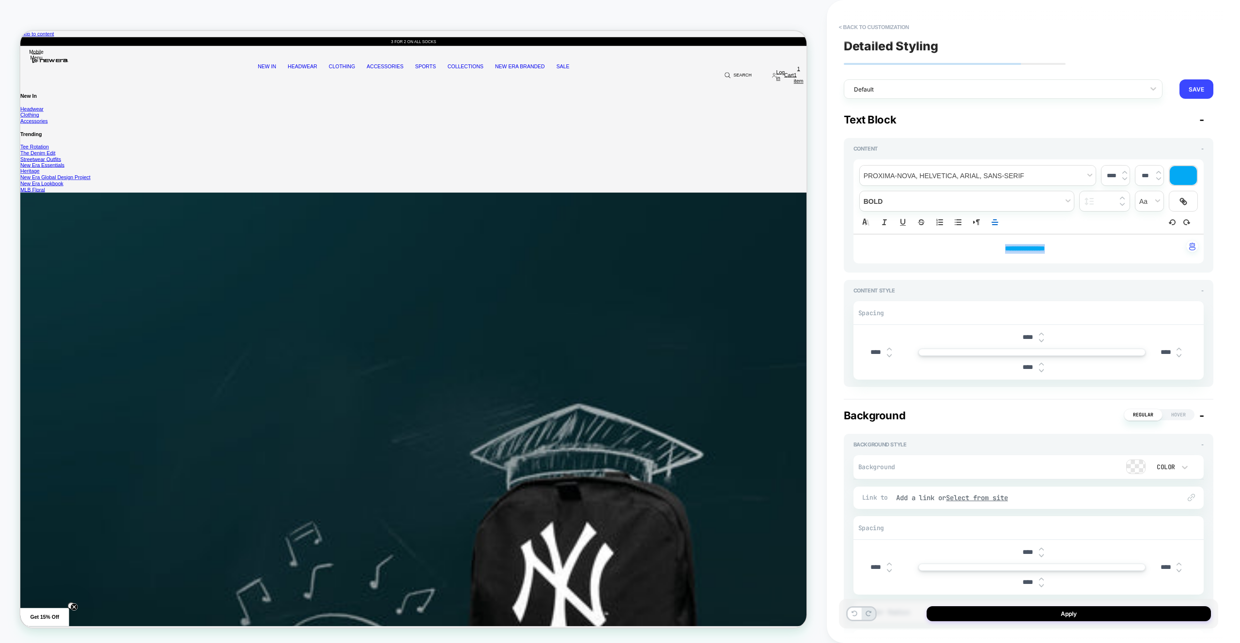
click at [1126, 178] on img at bounding box center [1124, 179] width 5 height 4
type input "****"
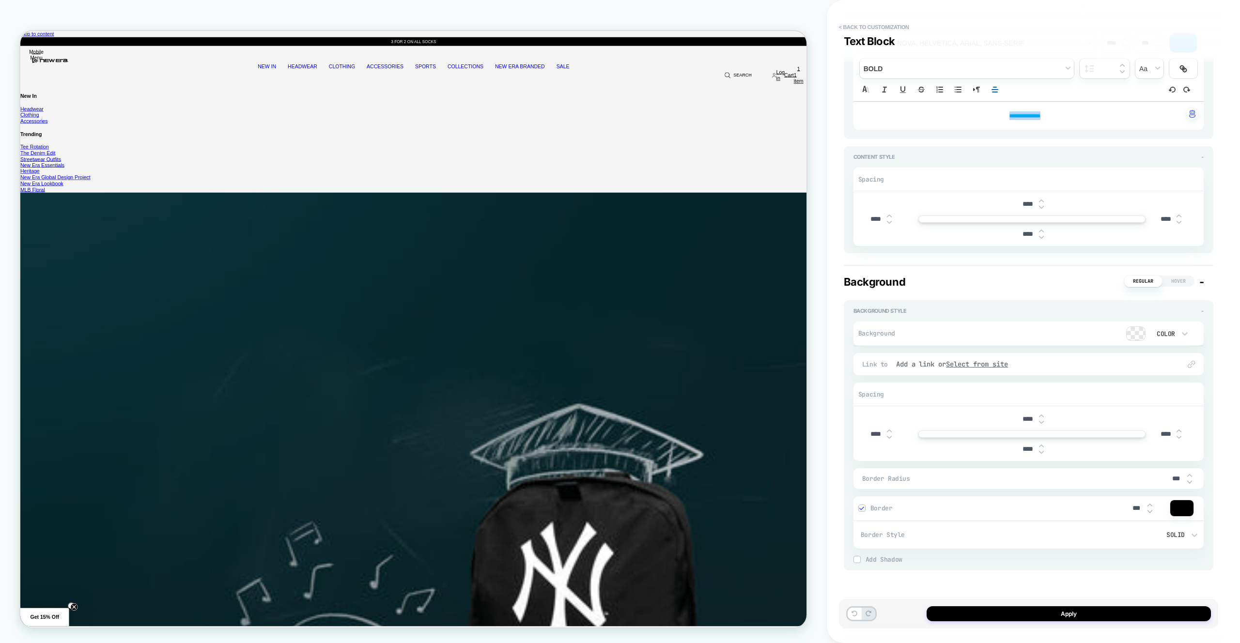
click at [1177, 504] on div at bounding box center [1181, 508] width 23 height 16
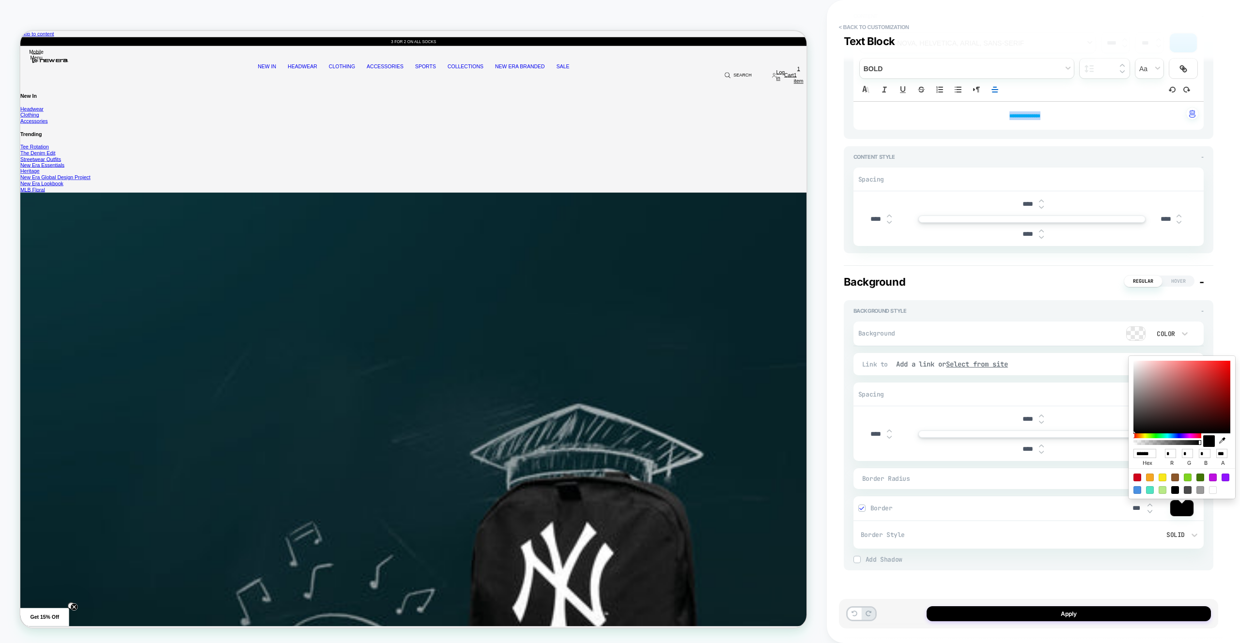
scroll to position [0, 0]
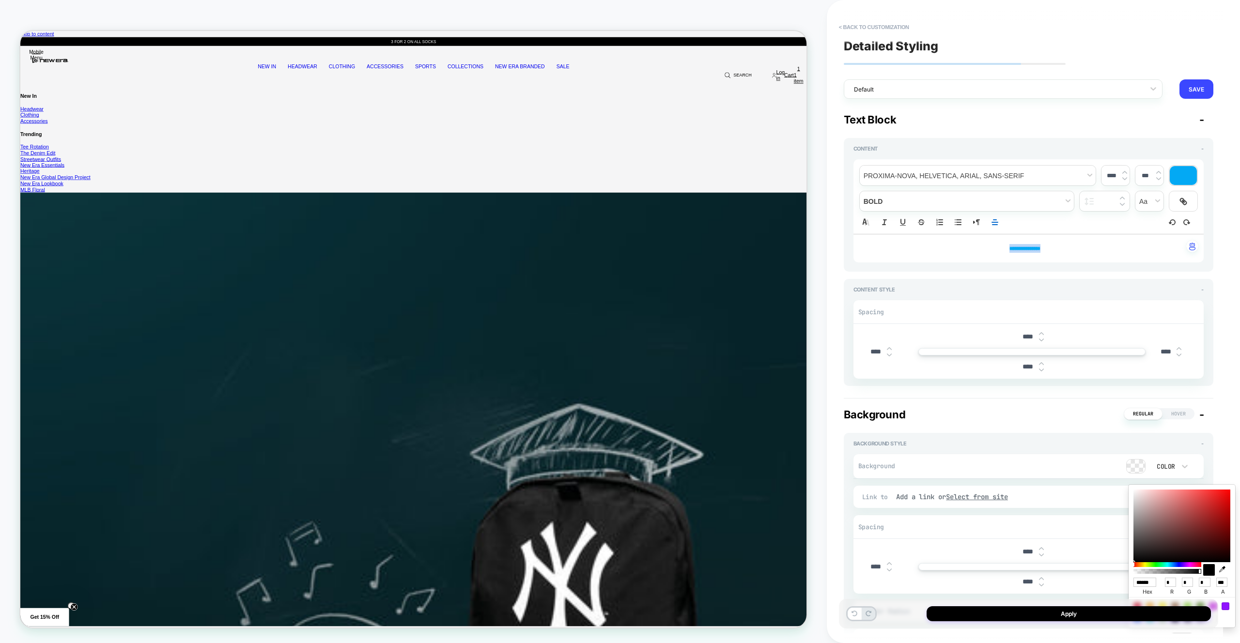
click at [1176, 174] on div at bounding box center [1183, 175] width 27 height 19
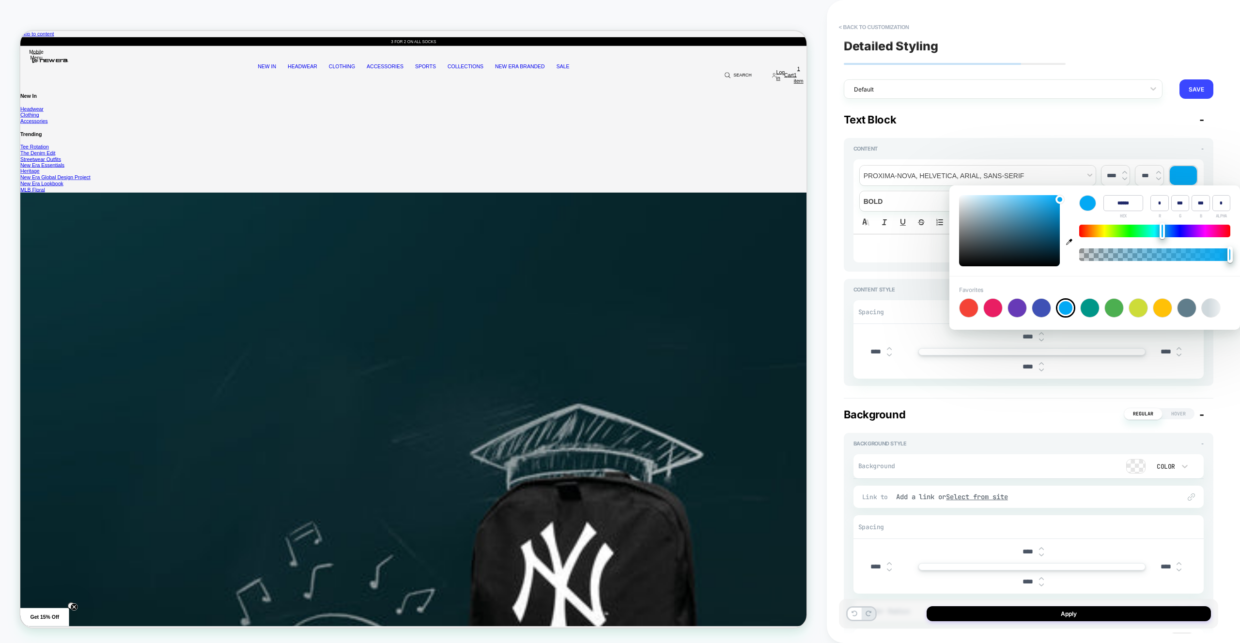
click at [1110, 203] on input "******" at bounding box center [1123, 203] width 40 height 16
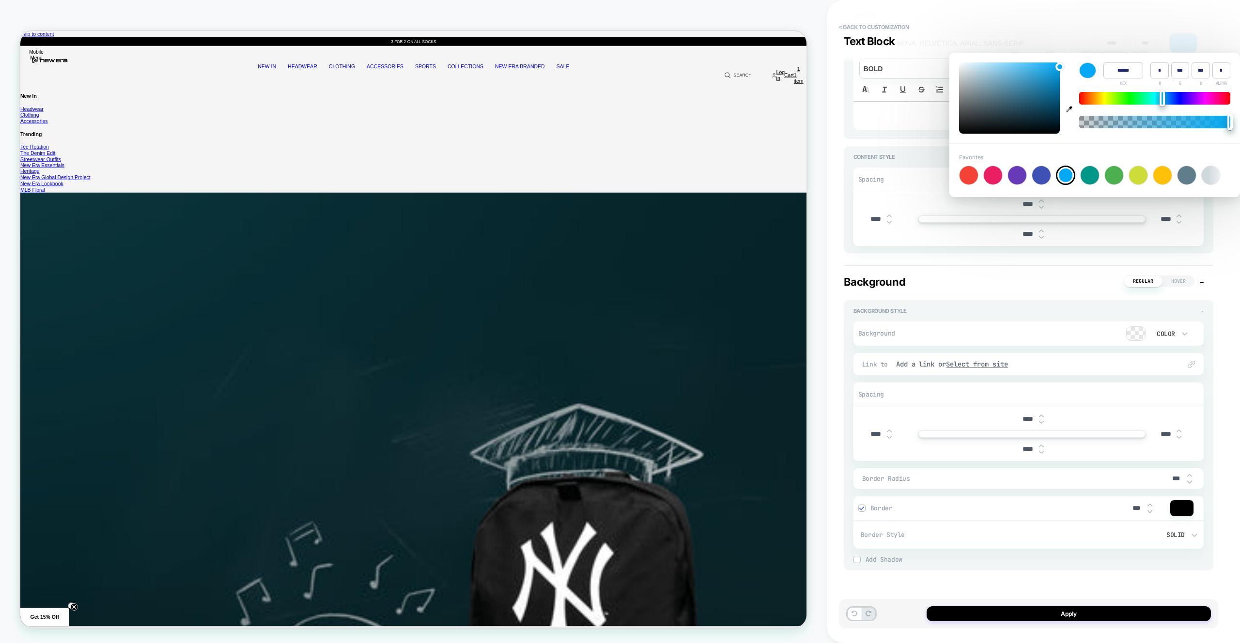
click at [1181, 522] on div "Border Style Solid" at bounding box center [1028, 535] width 350 height 28
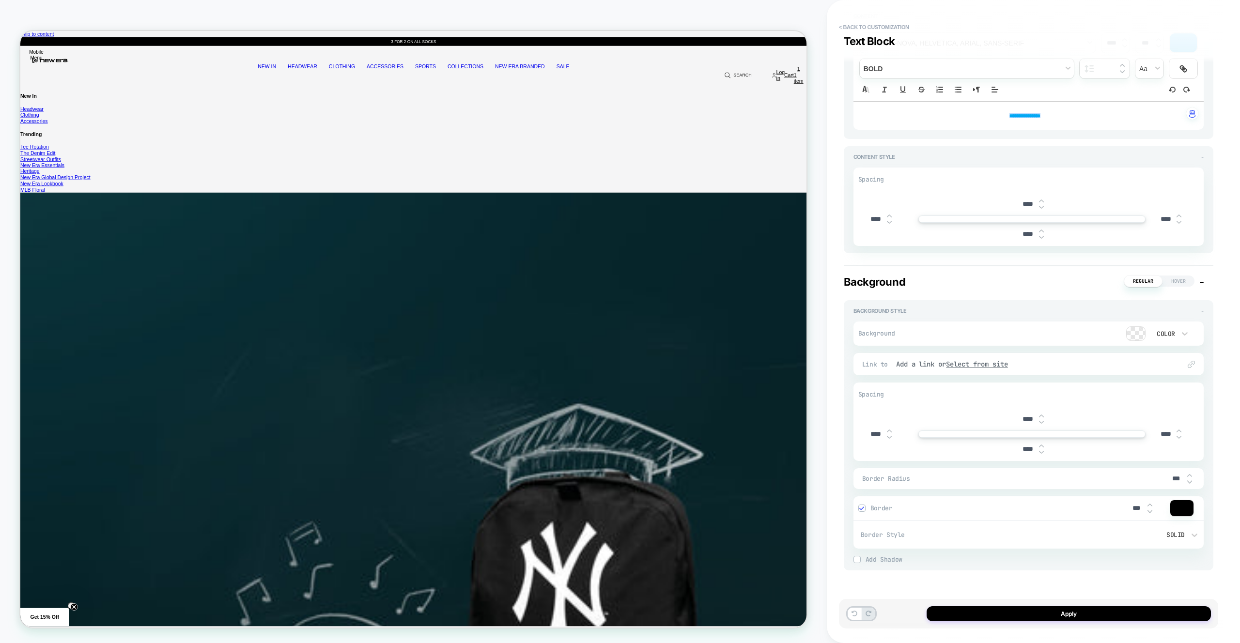
drag, startPoint x: 1181, startPoint y: 515, endPoint x: 1177, endPoint y: 510, distance: 5.5
click at [1181, 515] on div at bounding box center [1181, 508] width 23 height 16
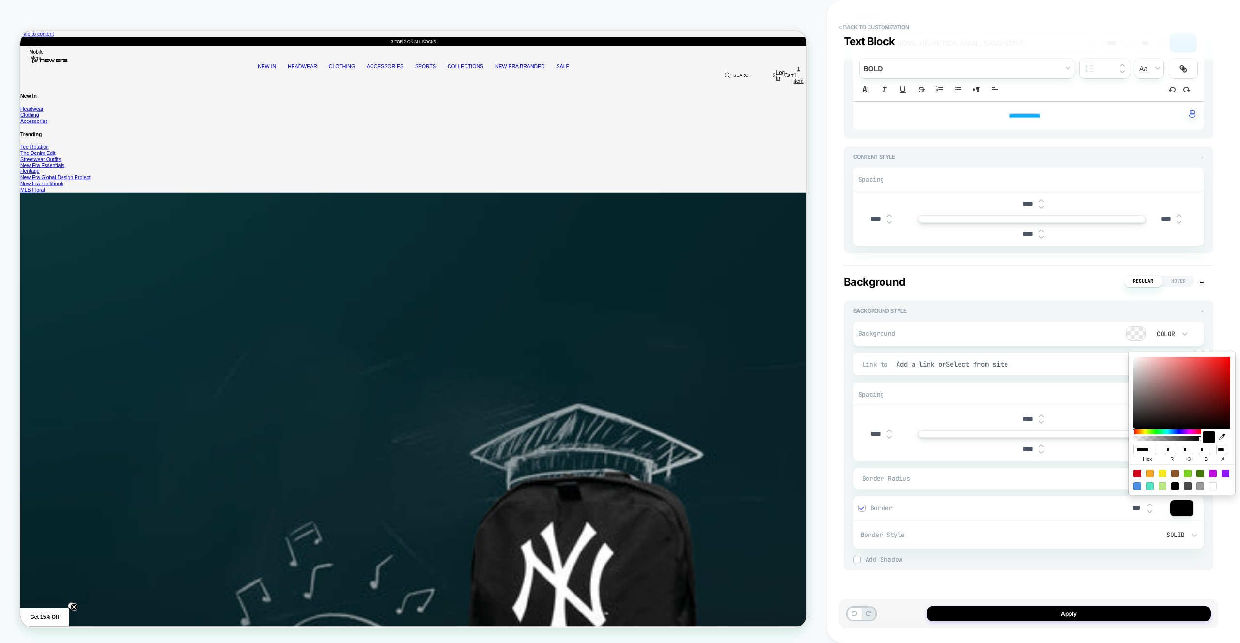
click at [1145, 449] on input "******" at bounding box center [1144, 449] width 23 height 9
paste input
type input "******"
type input "*"
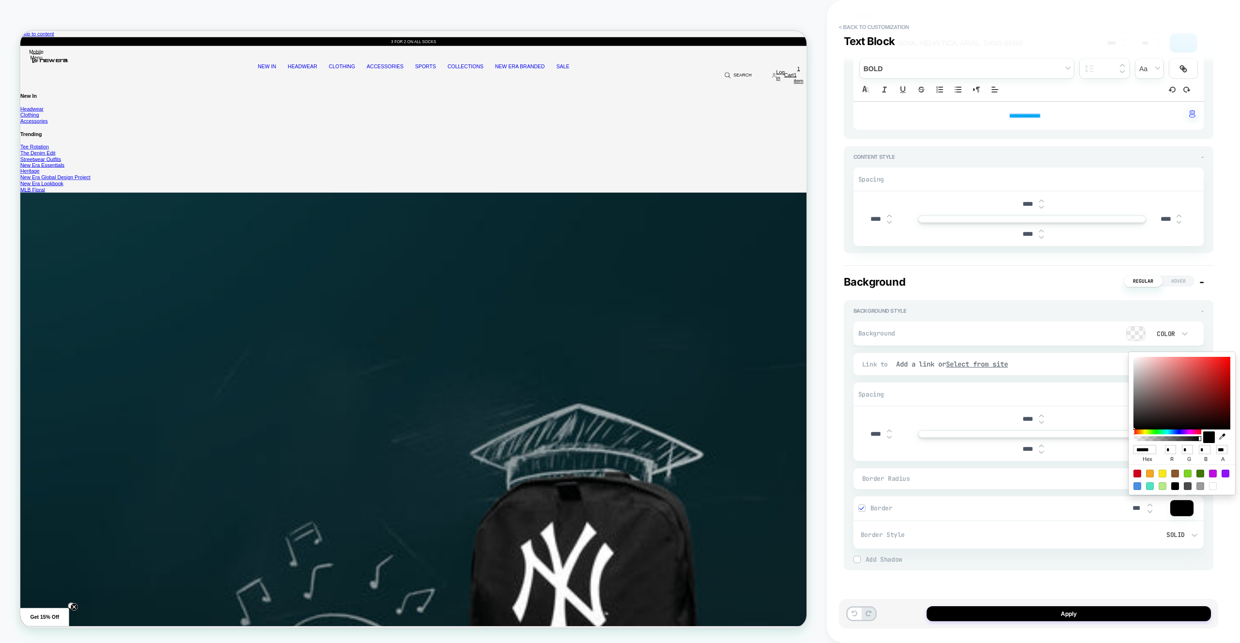
type input "***"
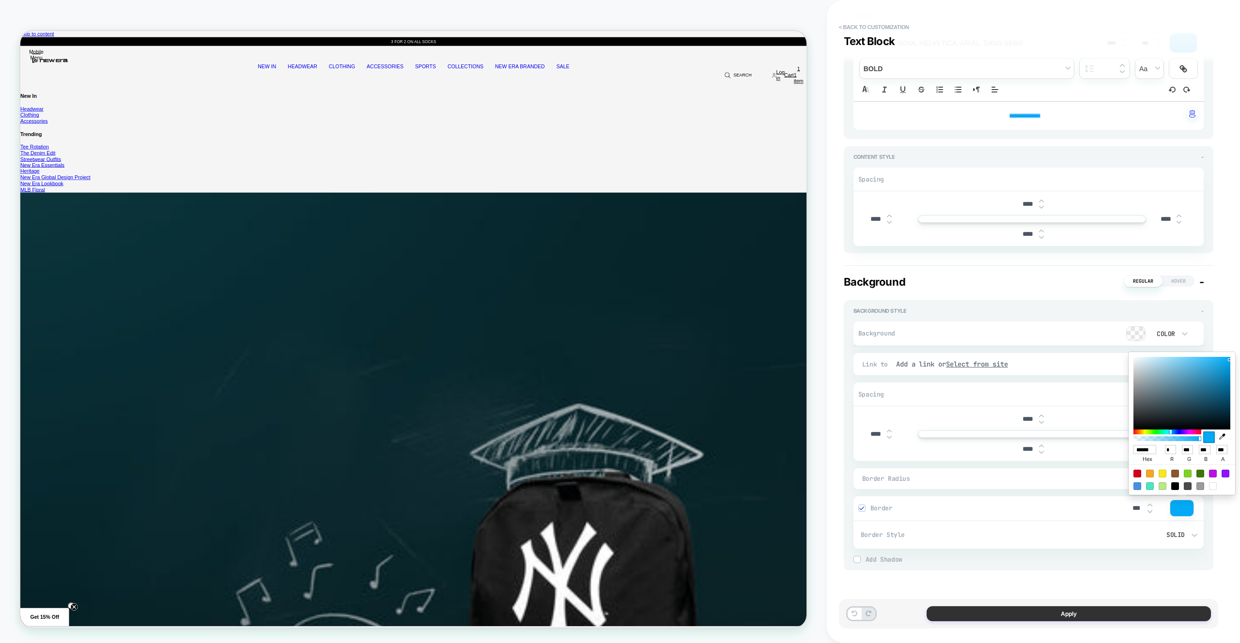
type input "******"
click at [1155, 612] on button "Apply" at bounding box center [1068, 613] width 284 height 15
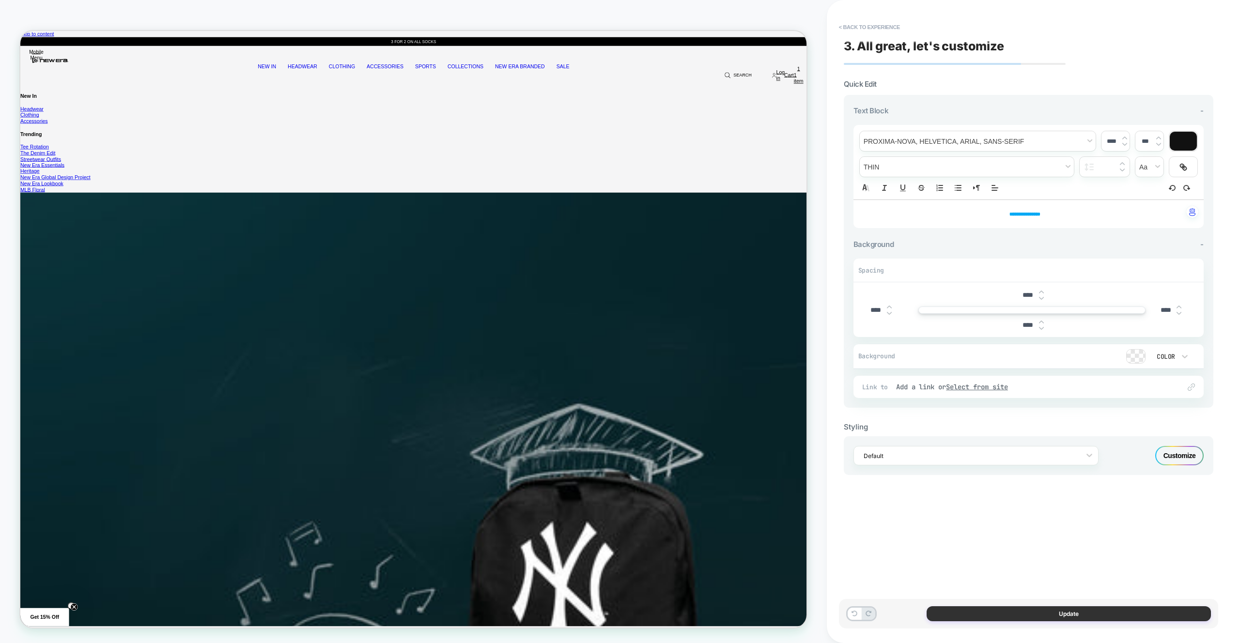
click at [1019, 609] on button "Update" at bounding box center [1068, 613] width 284 height 15
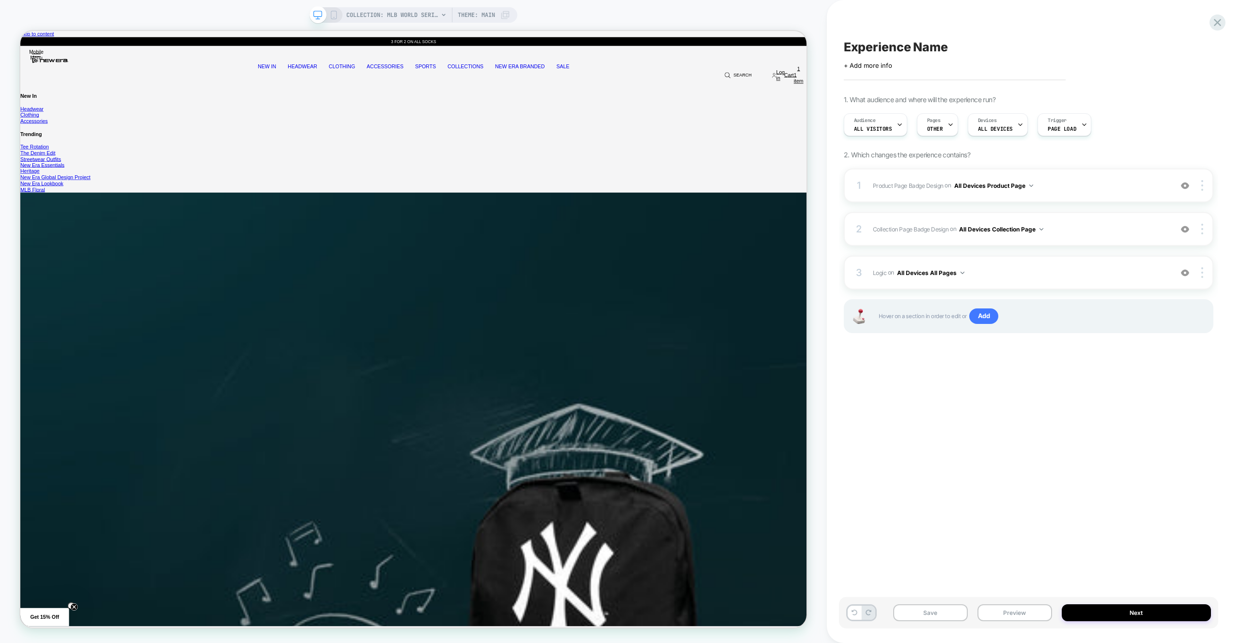
click at [1011, 611] on button "Preview" at bounding box center [1014, 612] width 75 height 17
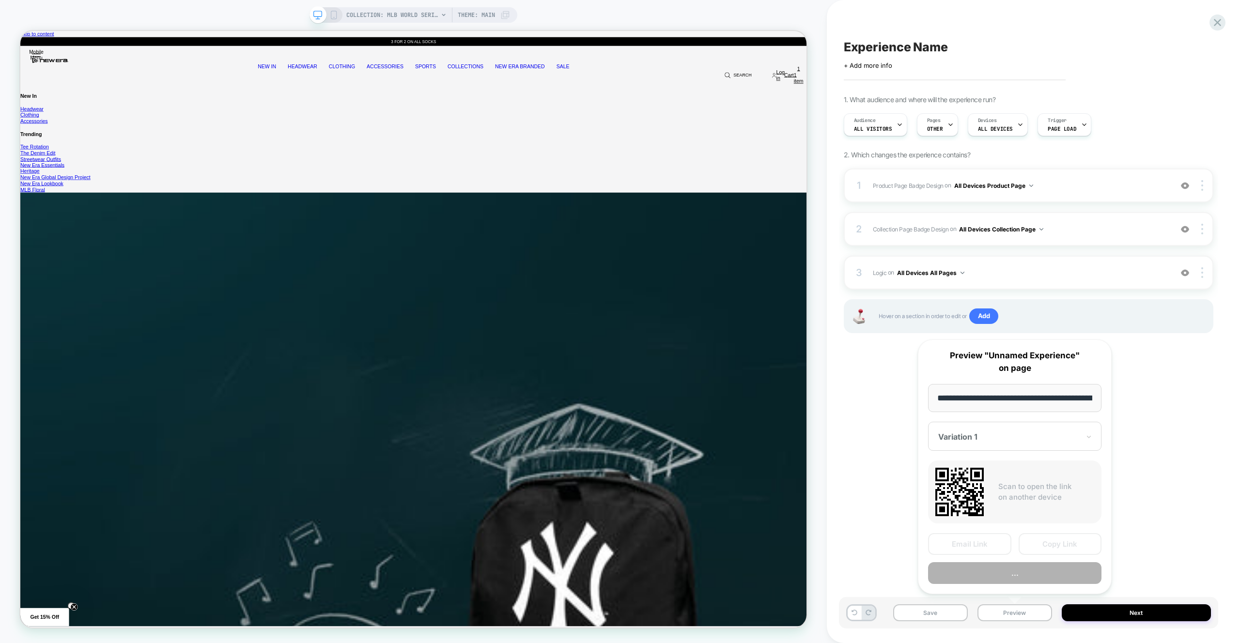
scroll to position [0, 0]
click at [1015, 578] on button "Preview" at bounding box center [1014, 574] width 173 height 22
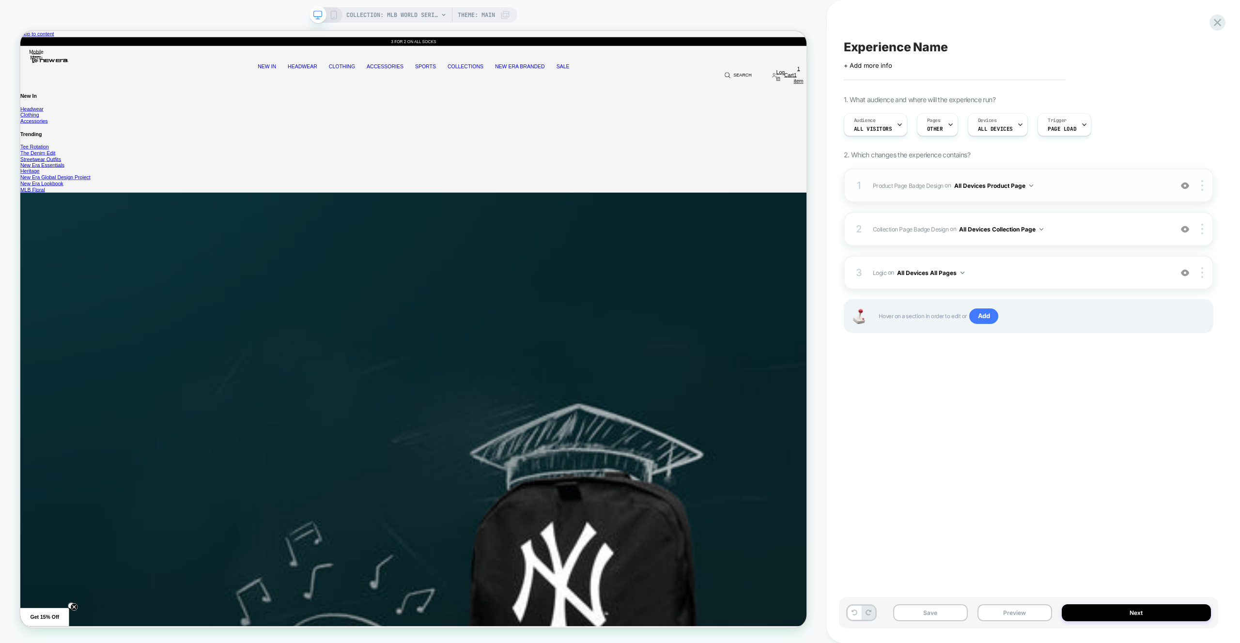
click at [1084, 183] on span "Product Page Badge Design Adding Text BEFORE footer on All Devices Product Page" at bounding box center [1020, 186] width 294 height 12
click at [1077, 279] on div "3 Logic Adding Code Block BEFORE footer on All Devices All Pages Add Before Add…" at bounding box center [1029, 273] width 370 height 34
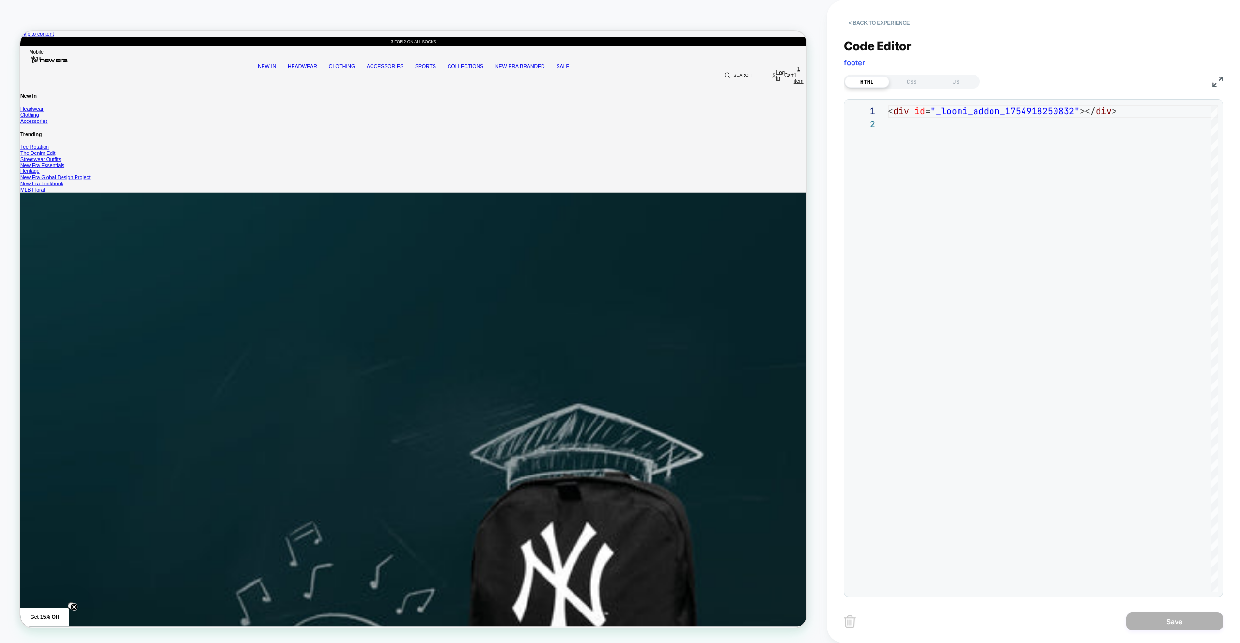
scroll to position [13, 0]
click at [881, 28] on button "< Back to experience" at bounding box center [879, 22] width 71 height 15
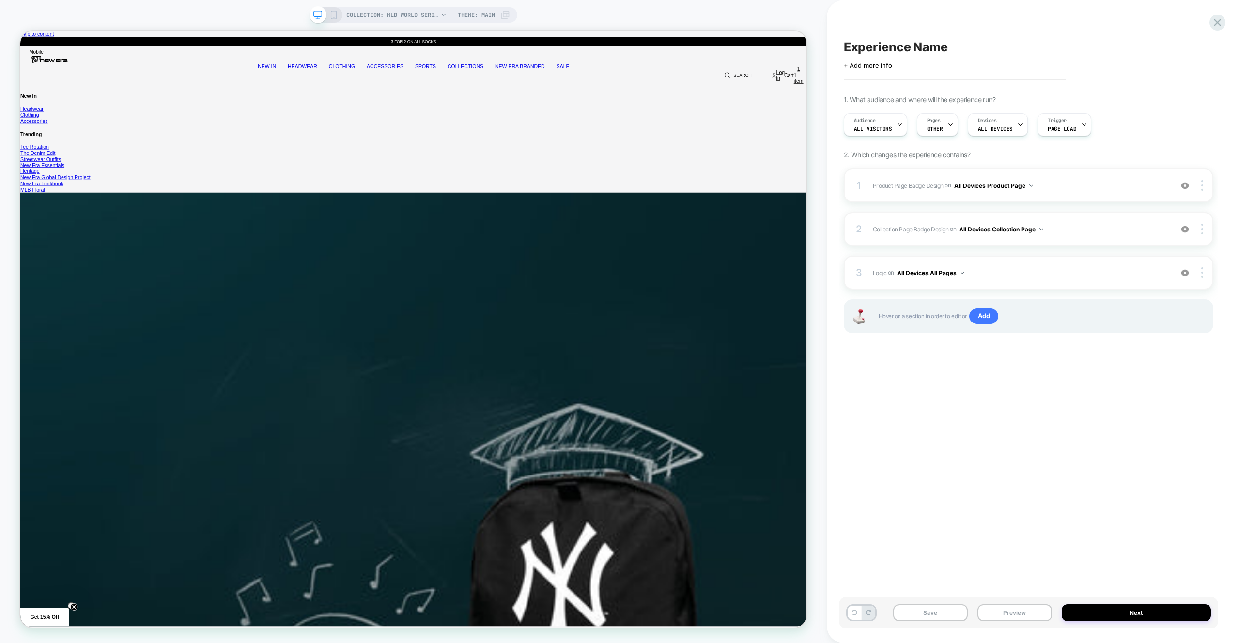
click at [1110, 235] on span "Collection Page Badge Design Adding Text BEFORE footer on All Devices Collectio…" at bounding box center [1020, 229] width 294 height 12
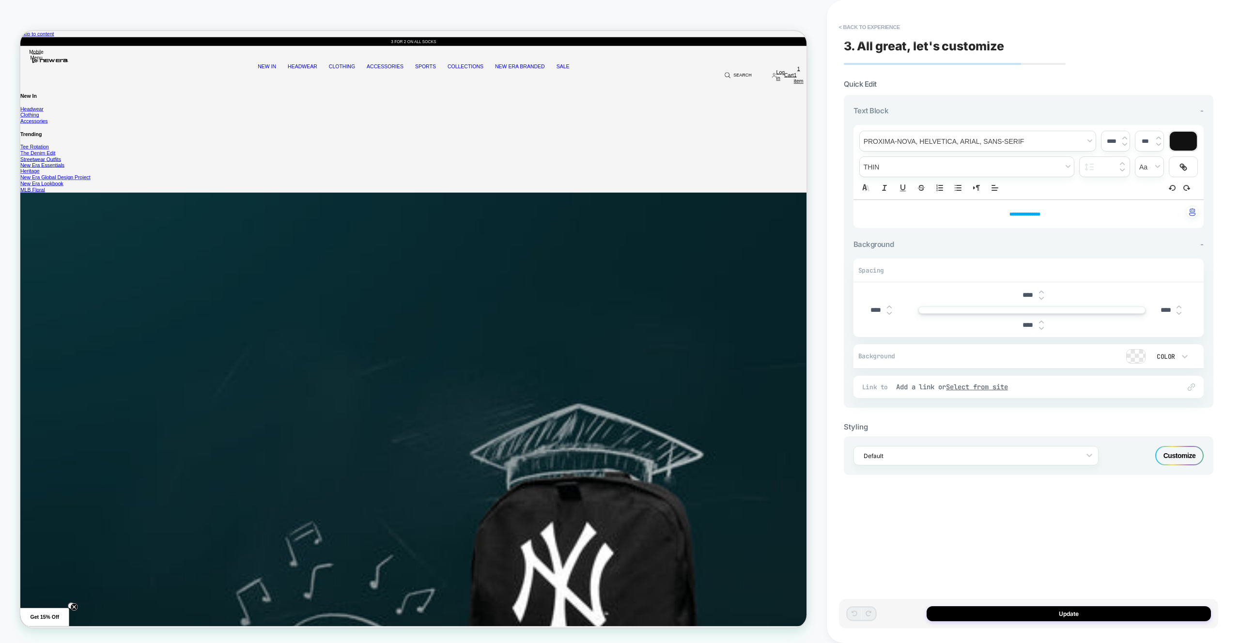
click at [1180, 435] on div "Styling Default Customize" at bounding box center [1029, 441] width 370 height 67
click at [1183, 450] on div "Customize" at bounding box center [1179, 455] width 48 height 19
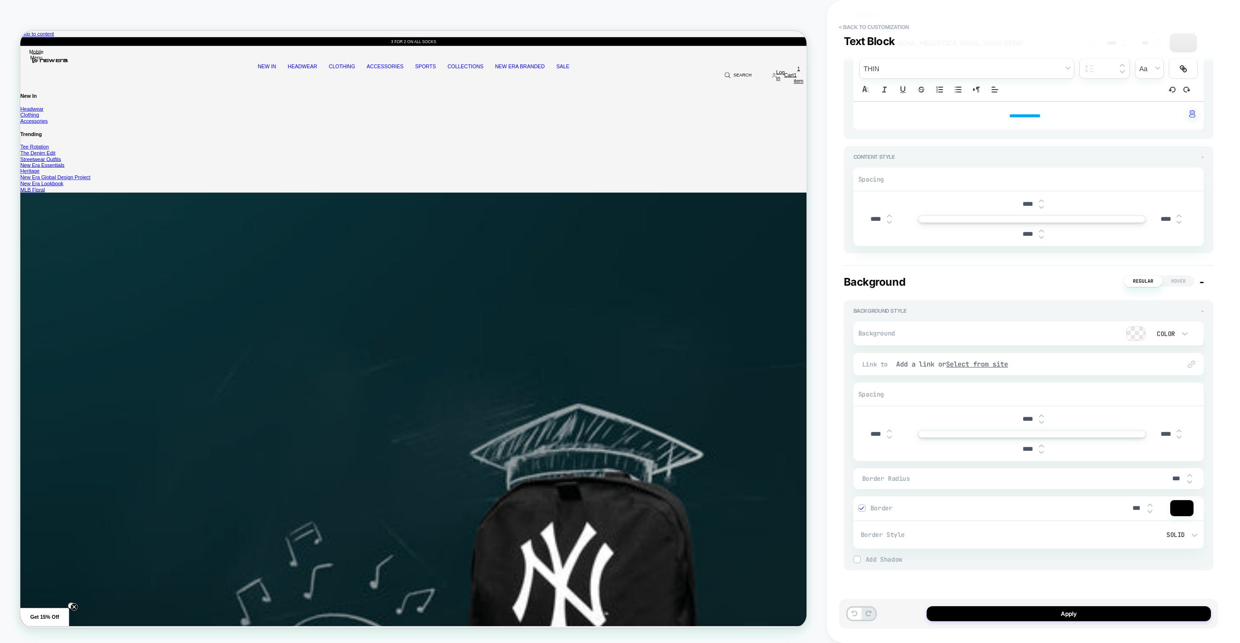
scroll to position [0, 0]
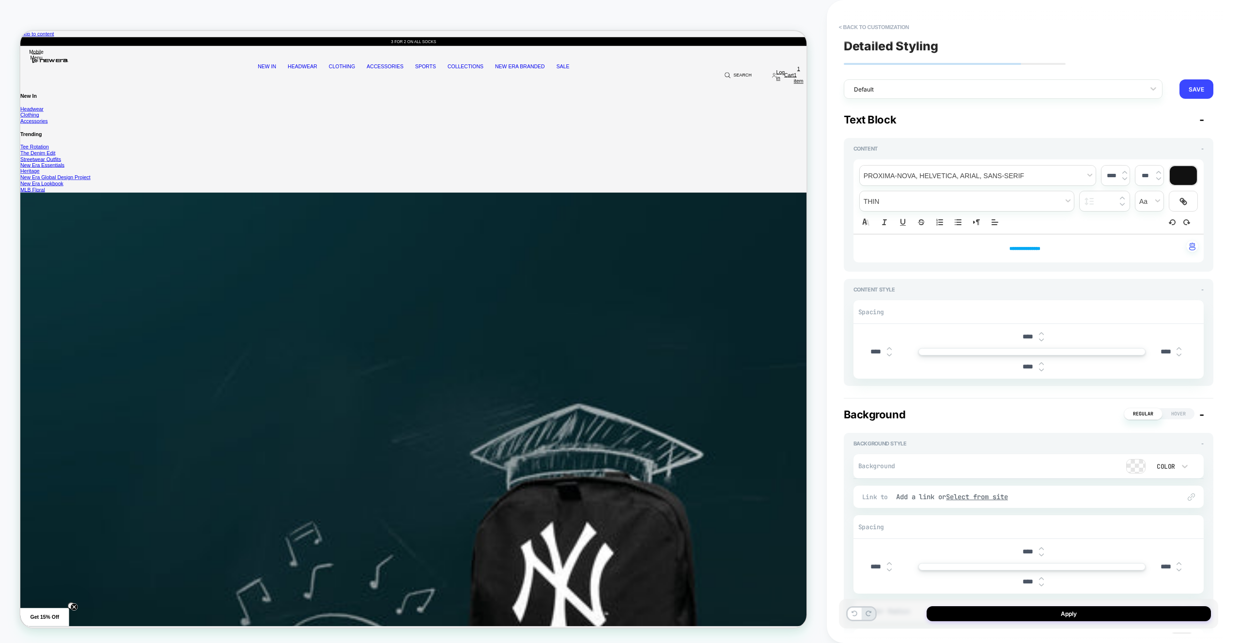
click at [873, 351] on input "****" at bounding box center [876, 352] width 22 height 8
type input "****"
click at [1162, 349] on input "****" at bounding box center [1166, 352] width 22 height 8
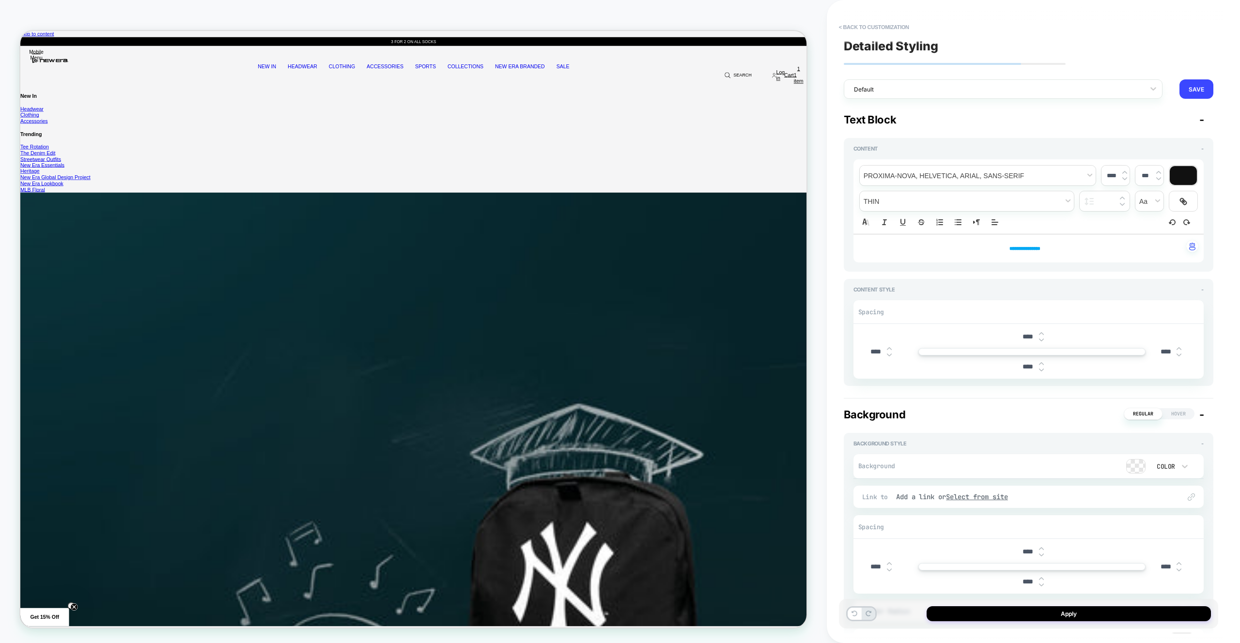
type input "****"
click at [1074, 247] on p "**********" at bounding box center [1025, 248] width 324 height 9
click at [1124, 170] on img at bounding box center [1124, 172] width 5 height 4
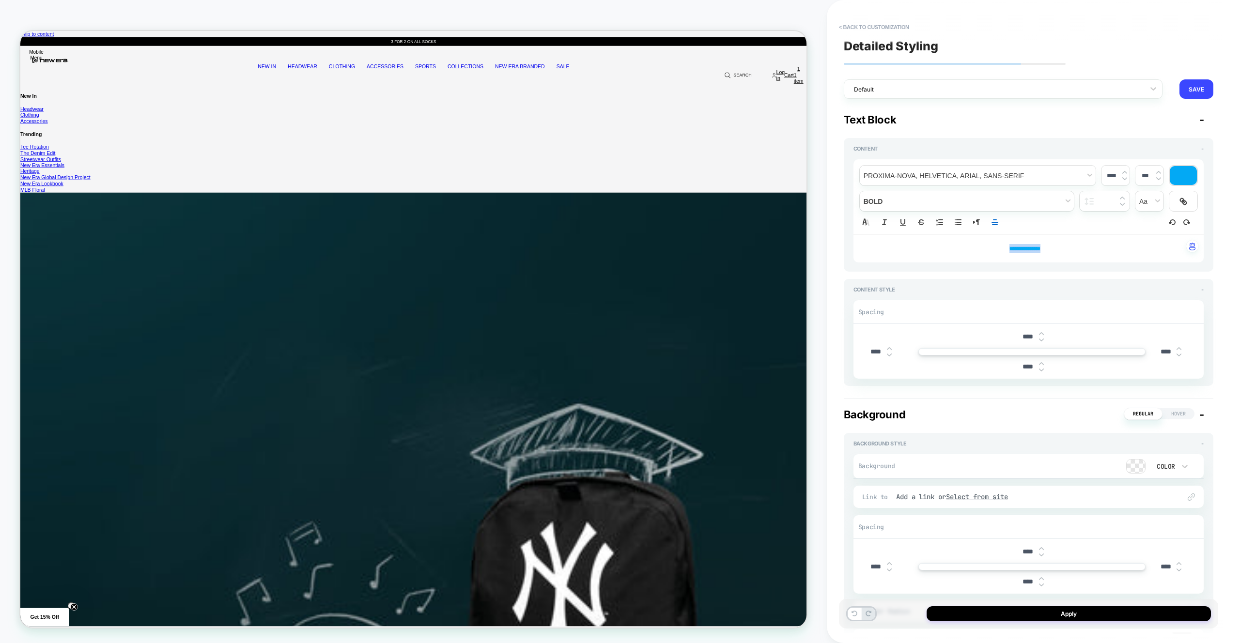
click at [1124, 170] on img at bounding box center [1124, 172] width 5 height 4
type input "****"
click at [1098, 619] on button "Apply" at bounding box center [1068, 613] width 284 height 15
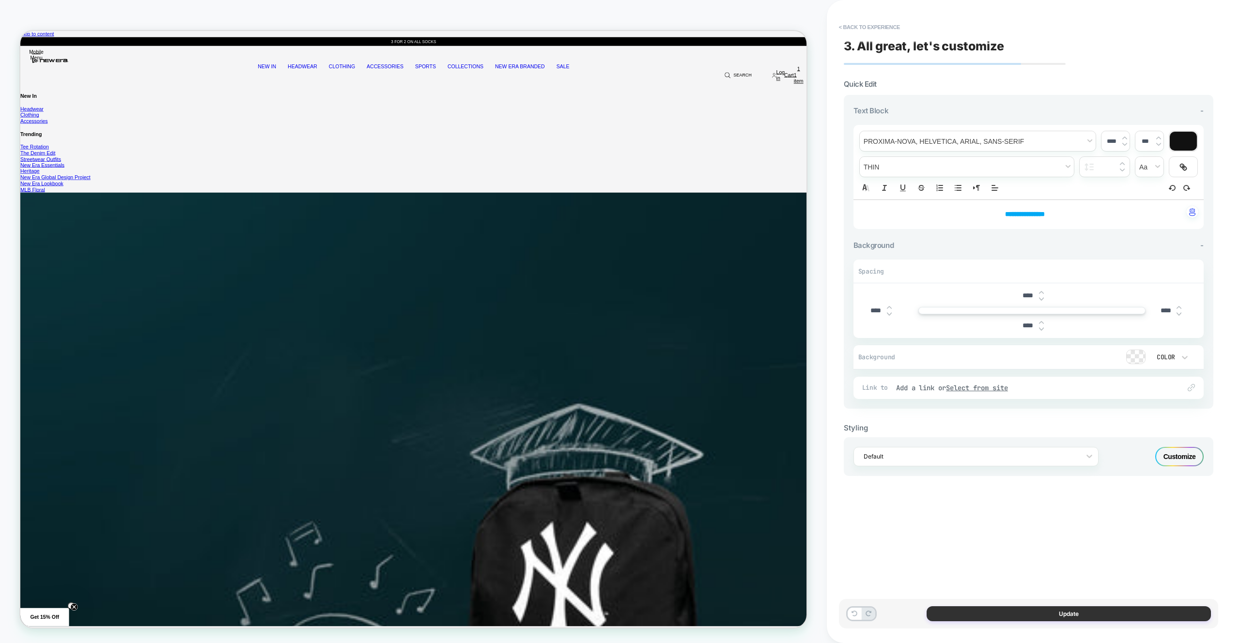
click at [994, 616] on button "Update" at bounding box center [1068, 613] width 284 height 15
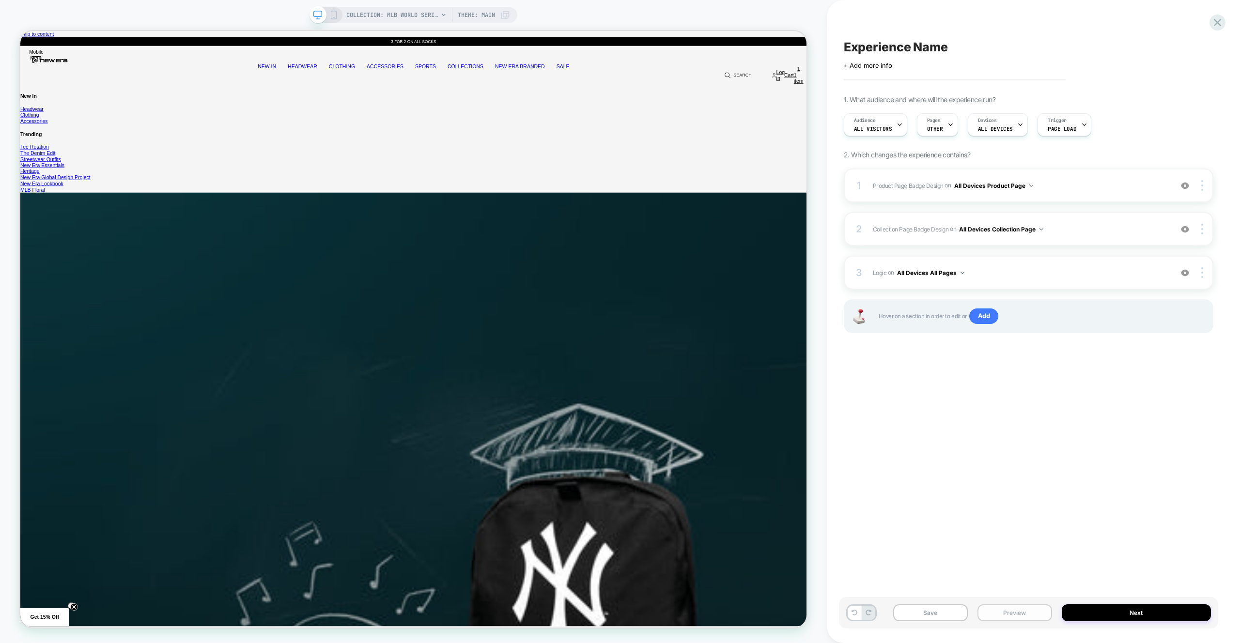
click at [995, 613] on button "Preview" at bounding box center [1014, 612] width 75 height 17
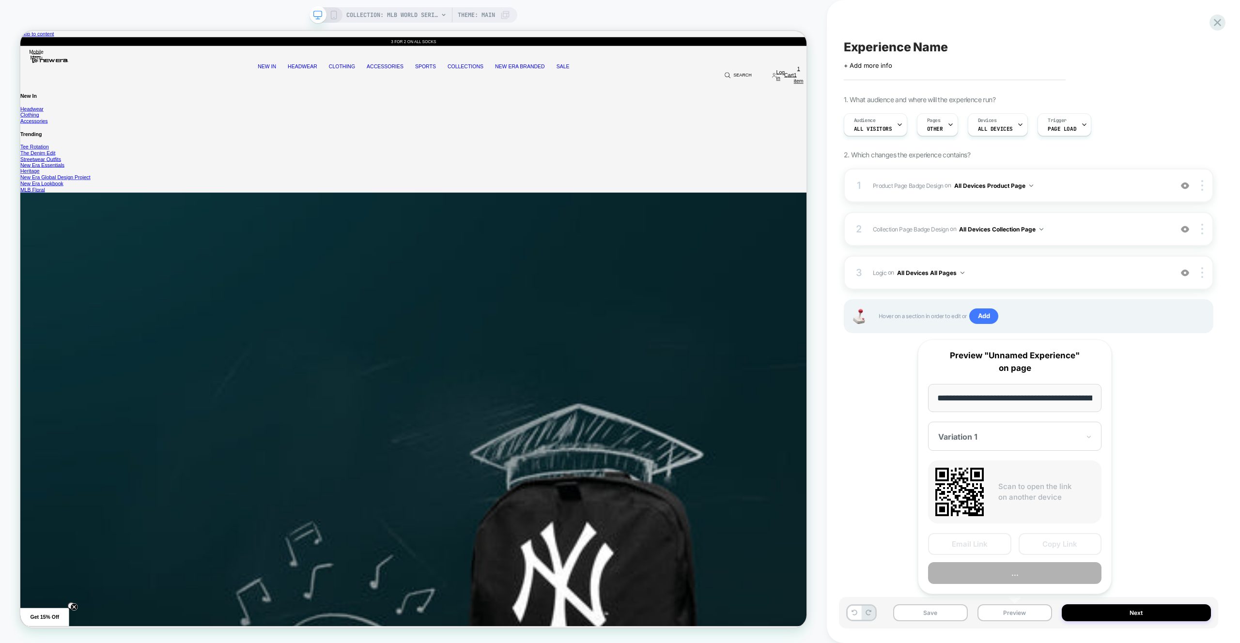
scroll to position [0, 148]
click at [1003, 585] on div "**********" at bounding box center [1015, 467] width 194 height 255
click at [1003, 579] on button "Preview" at bounding box center [1014, 574] width 173 height 22
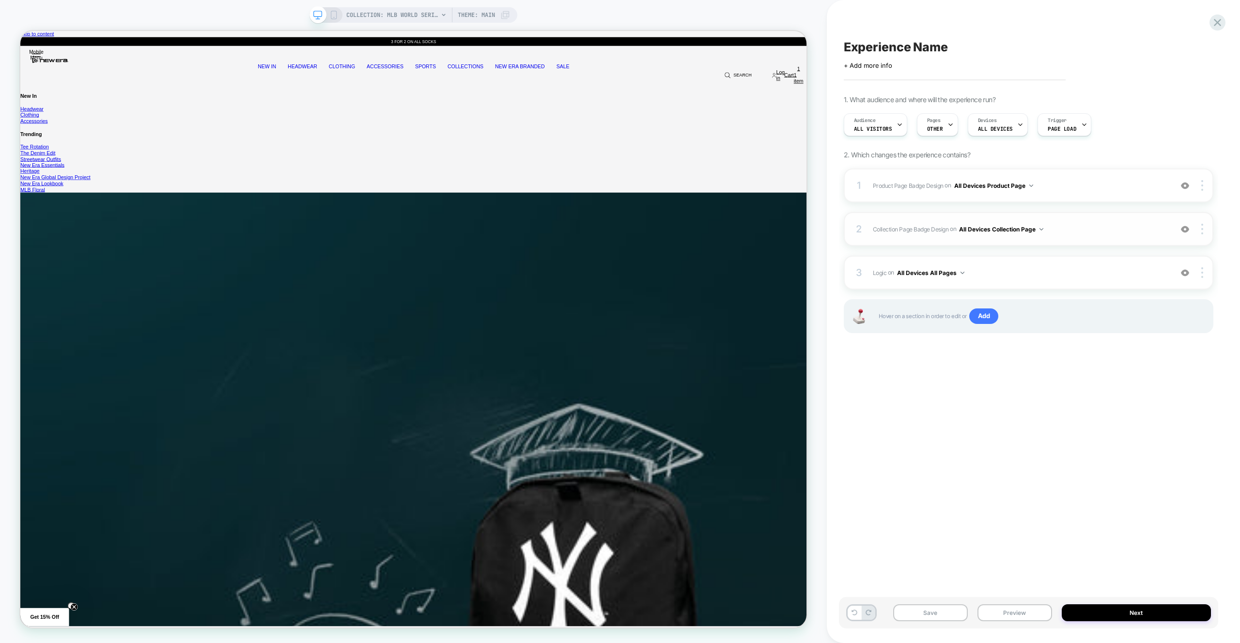
click at [1101, 229] on span "Collection Page Badge Design Adding Text BEFORE footer on All Devices Collectio…" at bounding box center [1020, 229] width 294 height 12
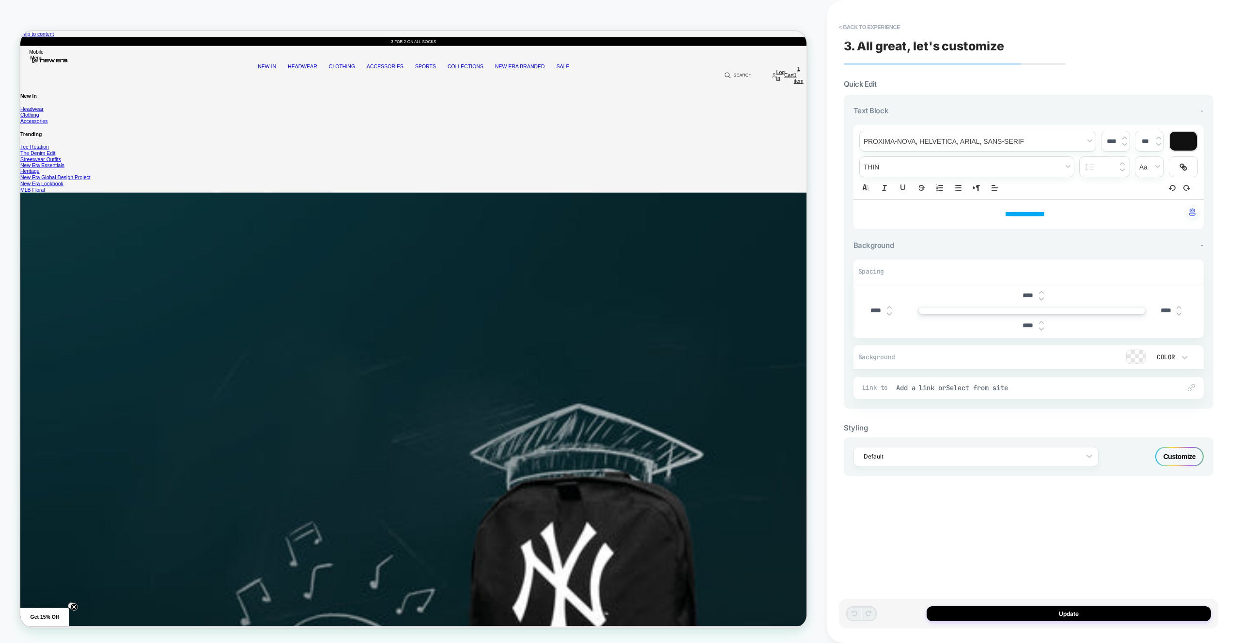
click at [1174, 448] on div "Customize" at bounding box center [1179, 456] width 48 height 19
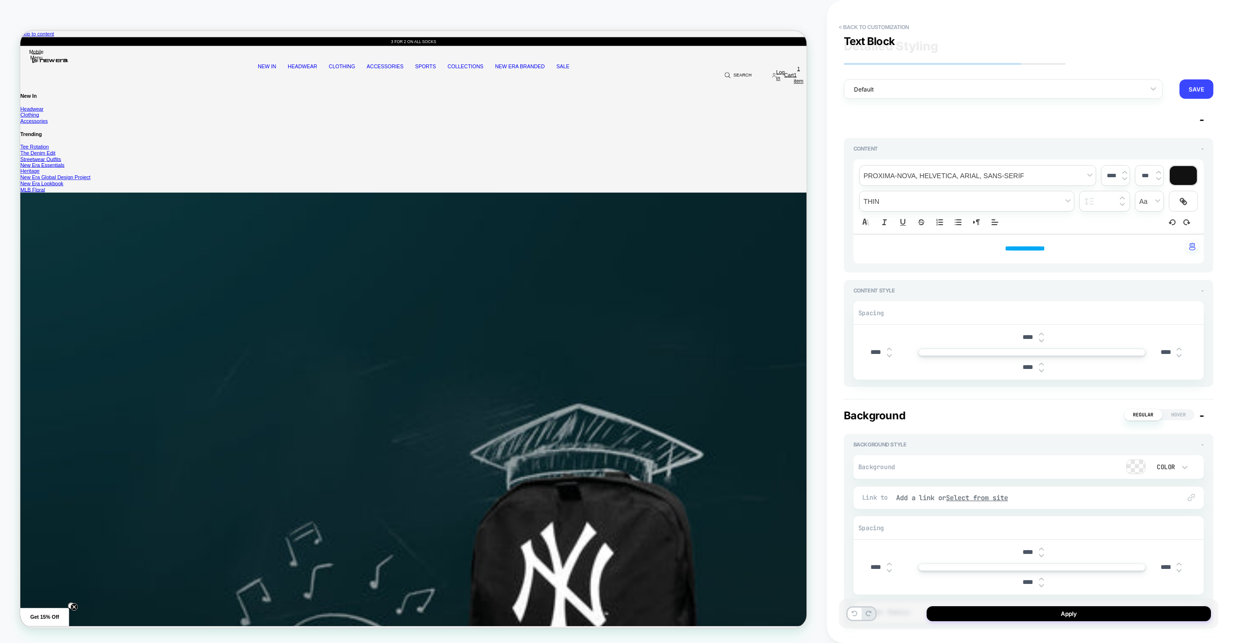
scroll to position [134, 0]
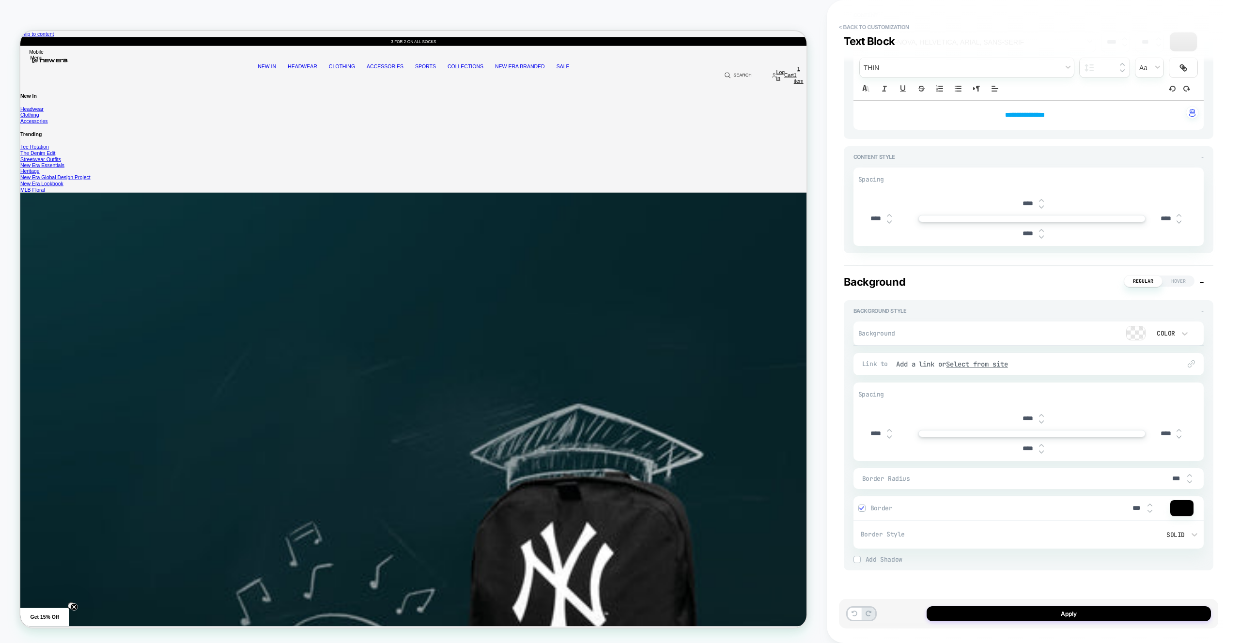
click at [1177, 509] on div at bounding box center [1181, 508] width 23 height 16
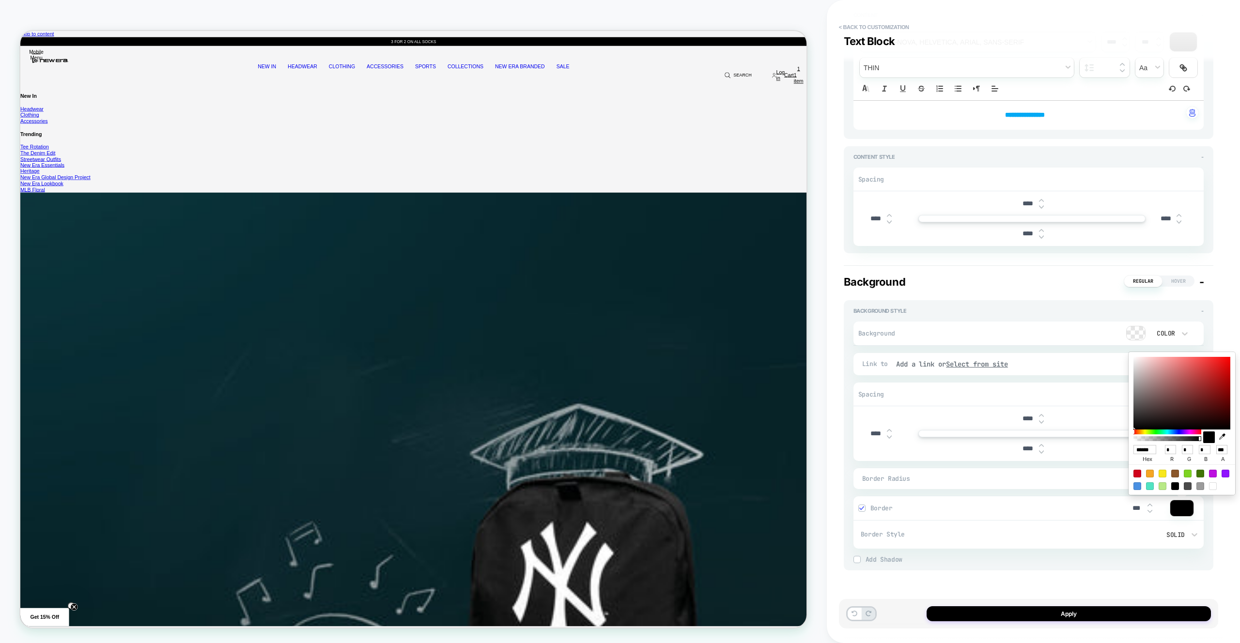
scroll to position [0, 0]
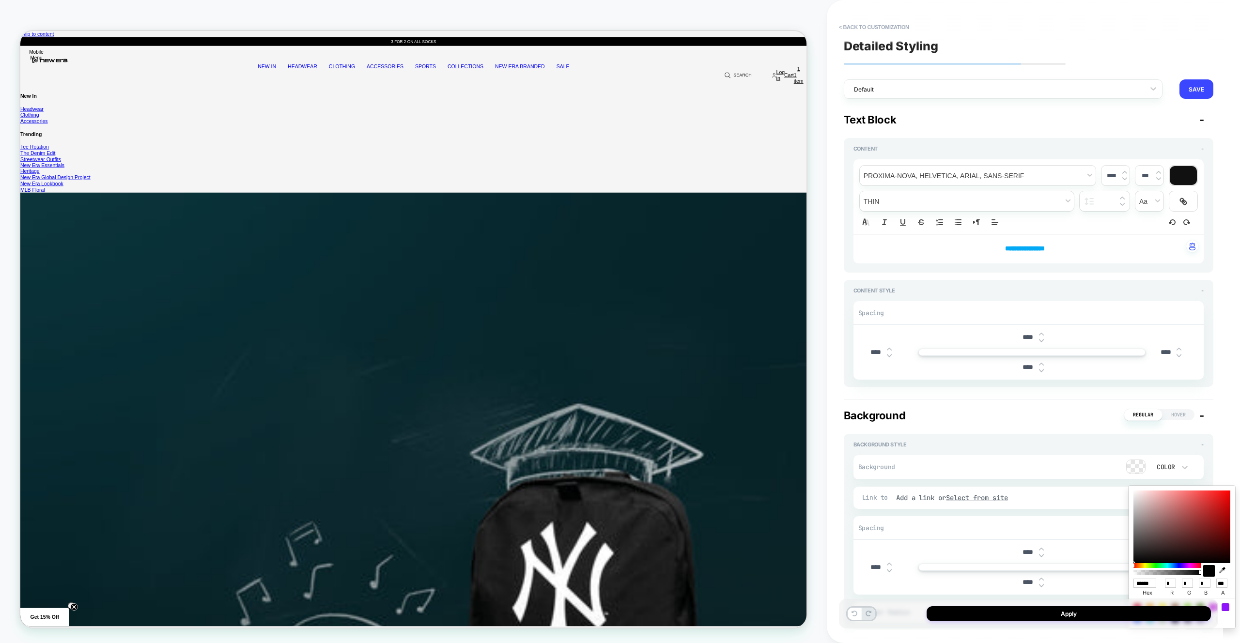
click at [1090, 238] on div "**********" at bounding box center [1028, 248] width 350 height 29
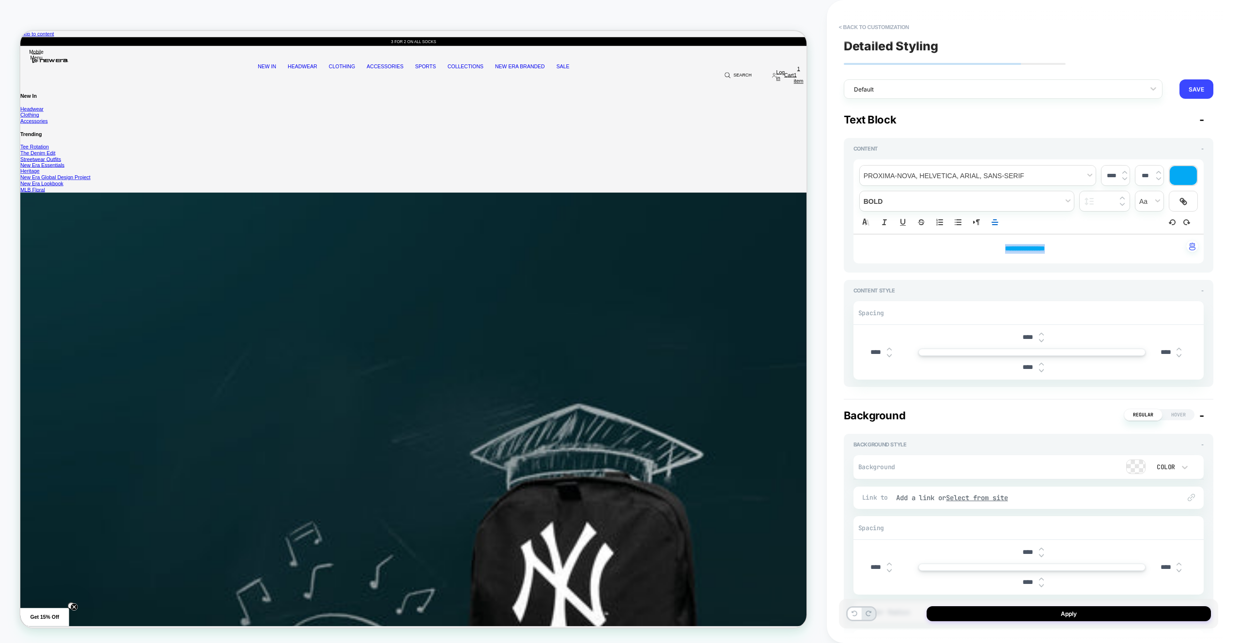
click at [1181, 181] on div at bounding box center [1183, 175] width 27 height 19
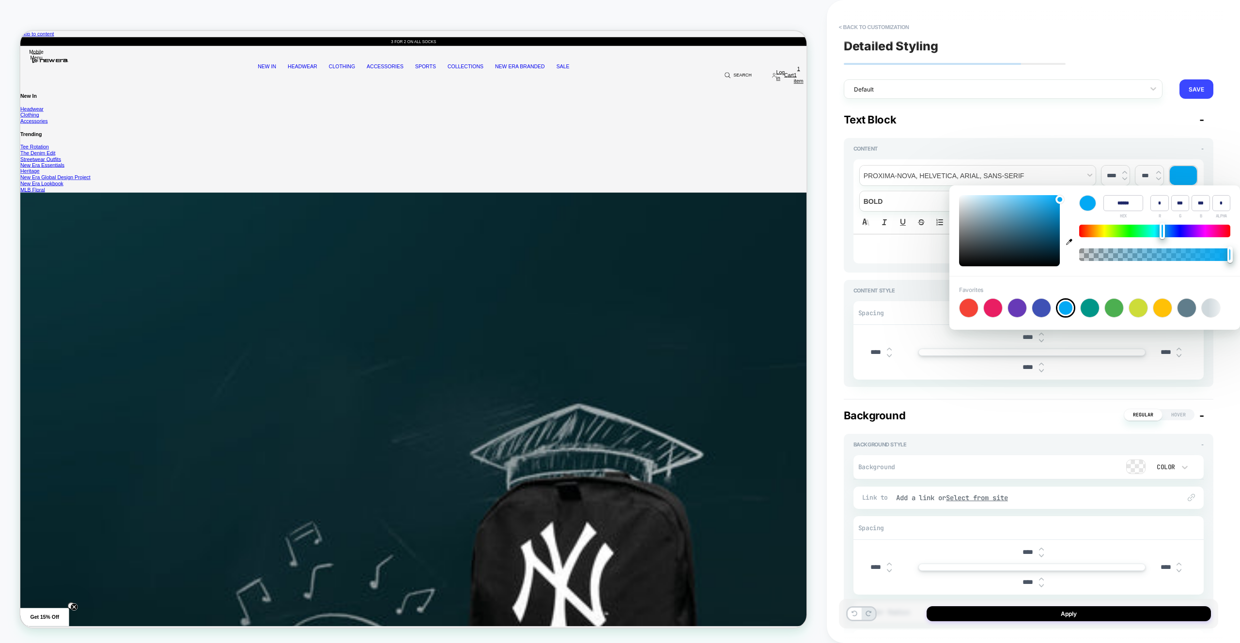
click at [1122, 201] on input "******" at bounding box center [1123, 203] width 40 height 16
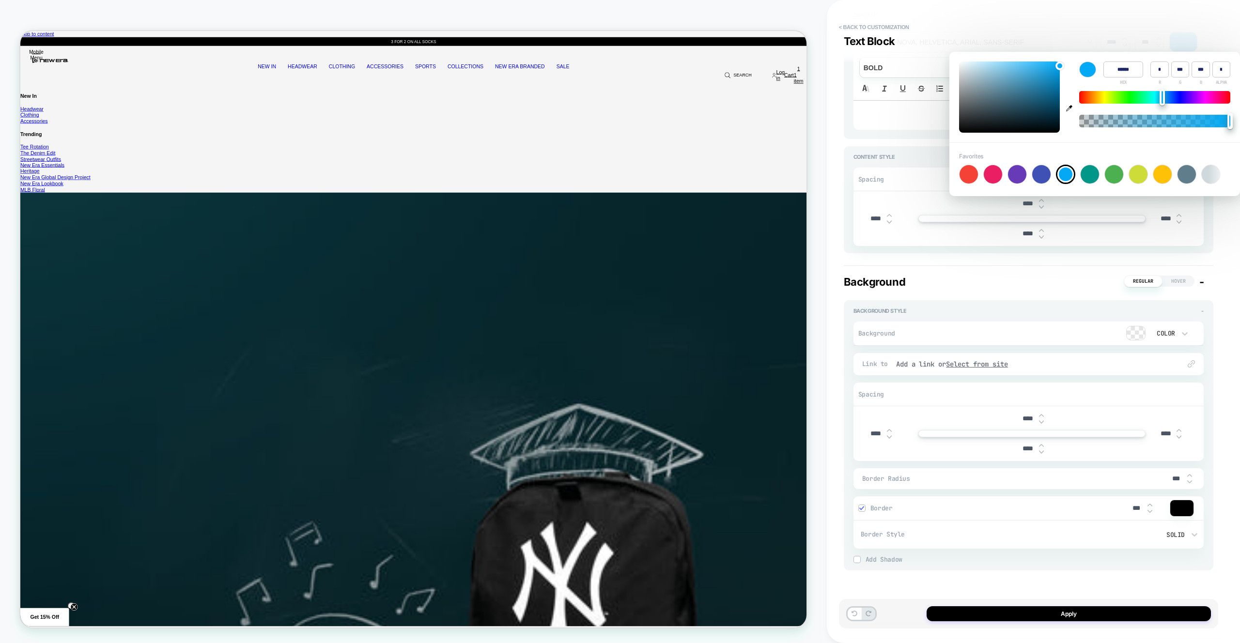
drag, startPoint x: 1182, startPoint y: 509, endPoint x: 1167, endPoint y: 512, distance: 15.4
click at [1182, 509] on div at bounding box center [1181, 508] width 23 height 16
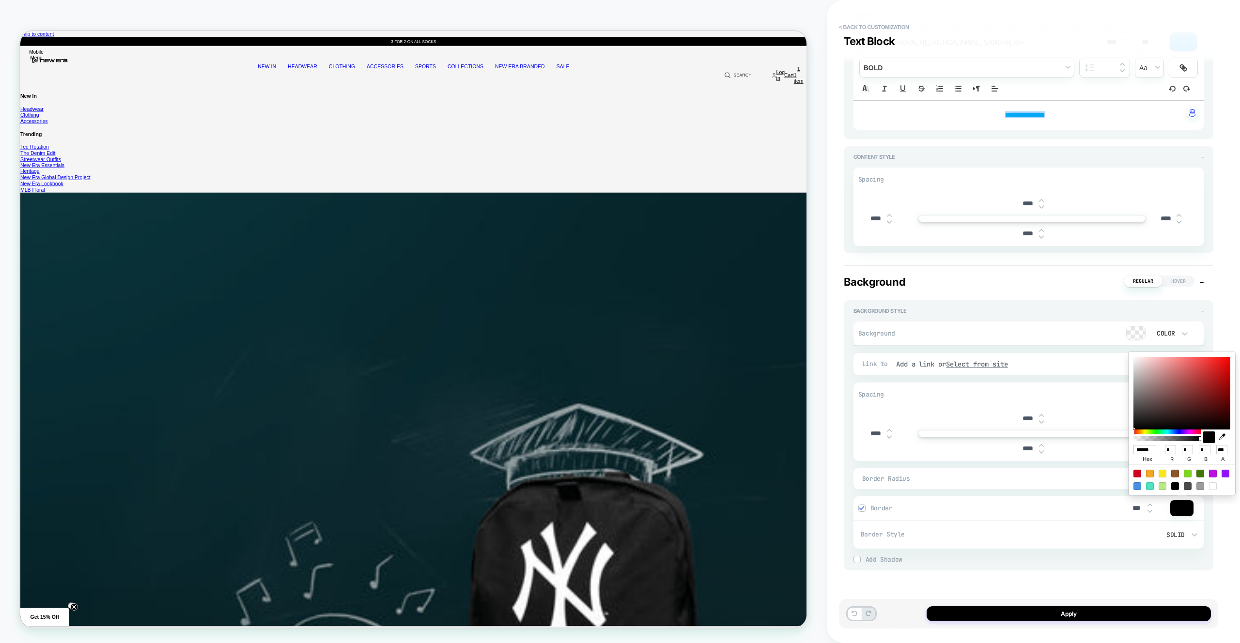
click at [1147, 446] on input "******" at bounding box center [1144, 449] width 23 height 9
paste input
type input "******"
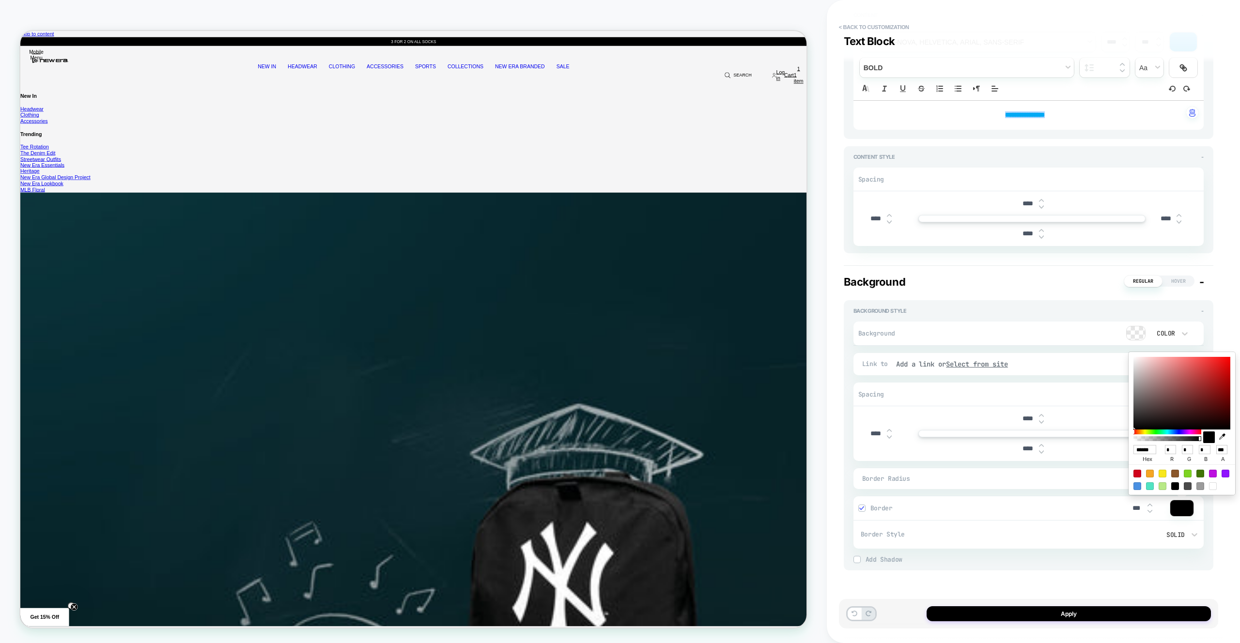
type input "*"
type input "***"
click at [1130, 603] on div "Apply" at bounding box center [1028, 614] width 379 height 30
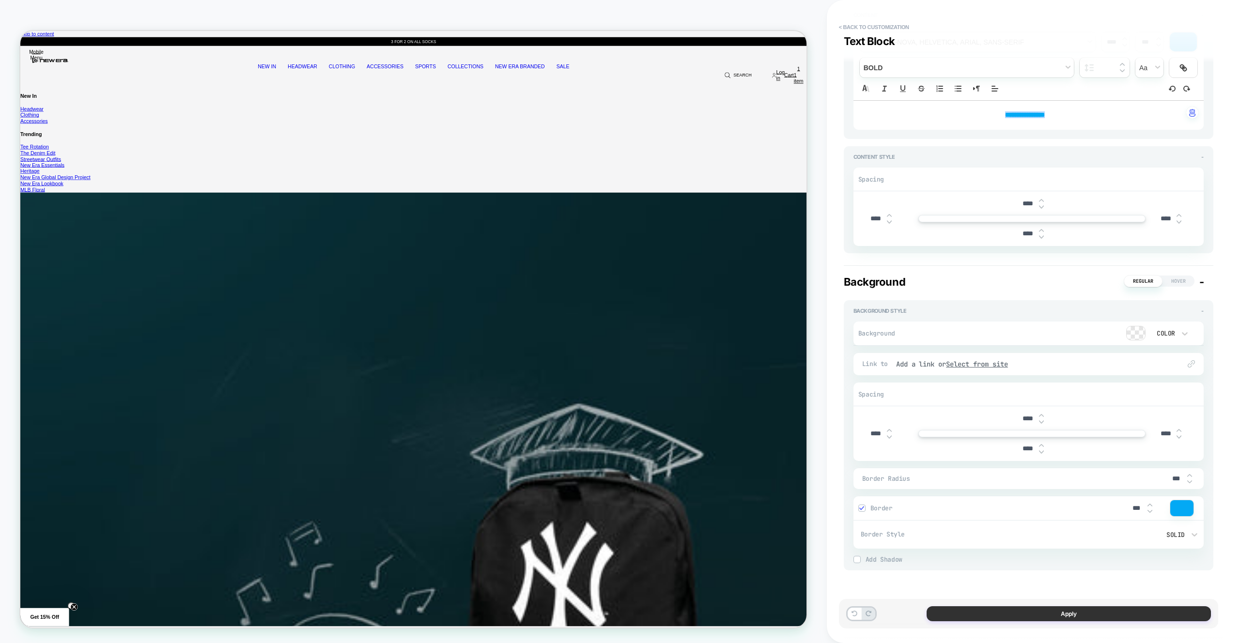
click at [1129, 614] on button "Apply" at bounding box center [1068, 613] width 284 height 15
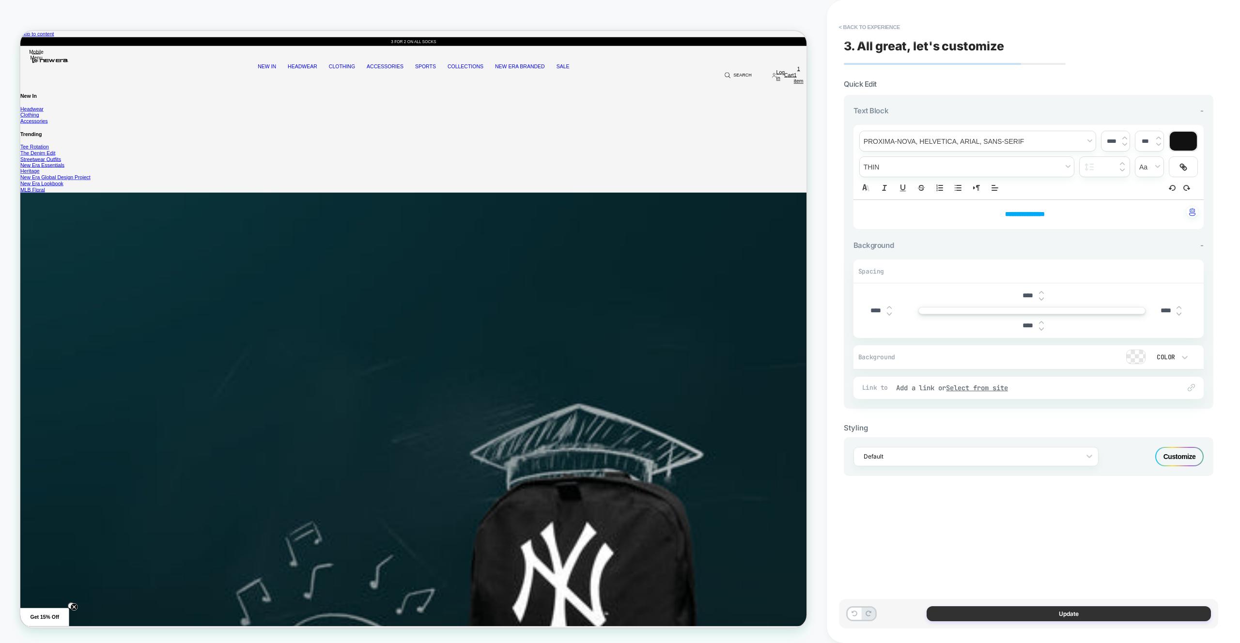
click at [1127, 614] on button "Update" at bounding box center [1068, 613] width 284 height 15
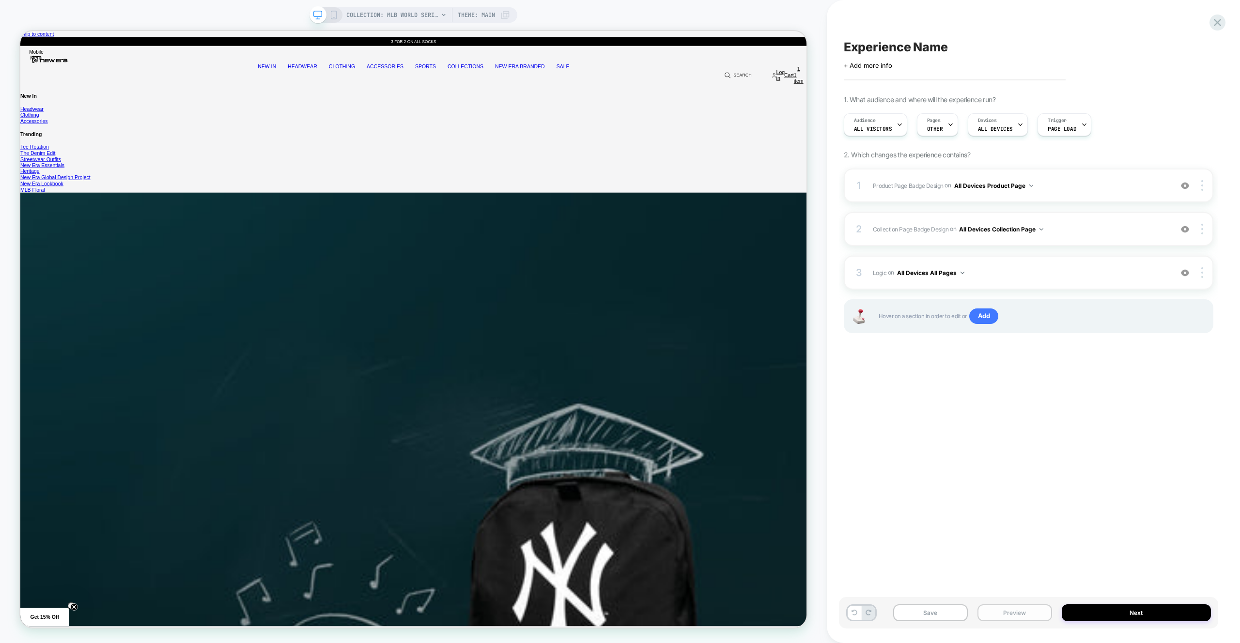
drag, startPoint x: 1047, startPoint y: 615, endPoint x: 1047, endPoint y: 604, distance: 10.7
click at [1047, 615] on button "Preview" at bounding box center [1014, 612] width 75 height 17
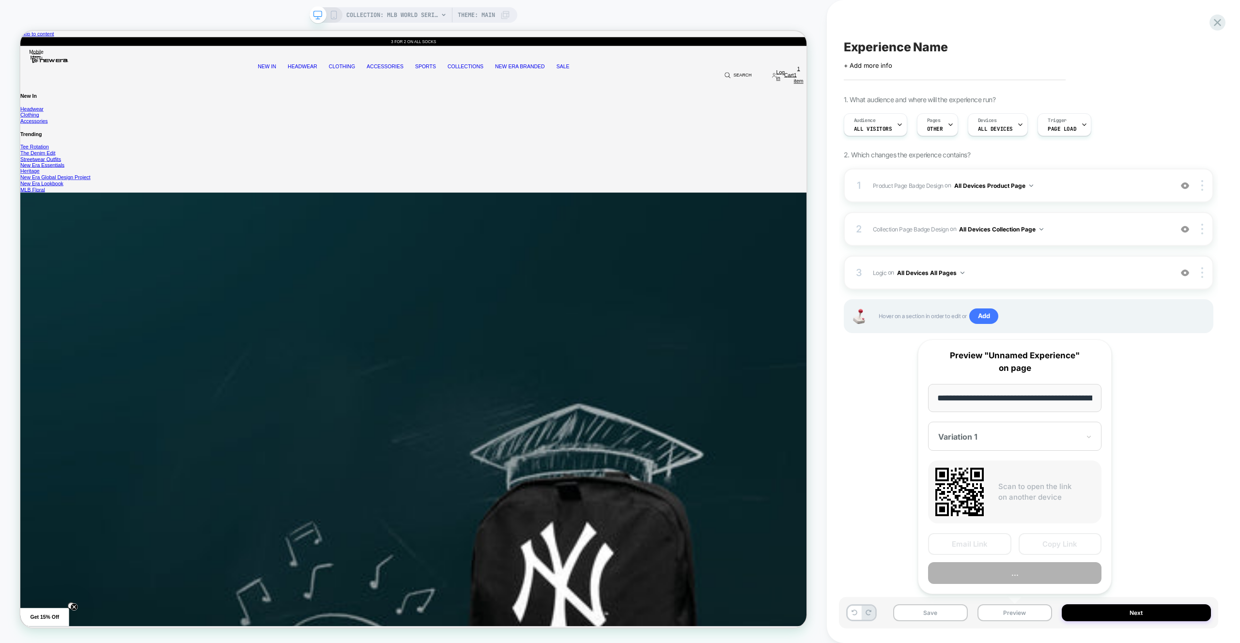
scroll to position [0, 148]
click at [1045, 578] on button "Preview" at bounding box center [1014, 574] width 173 height 22
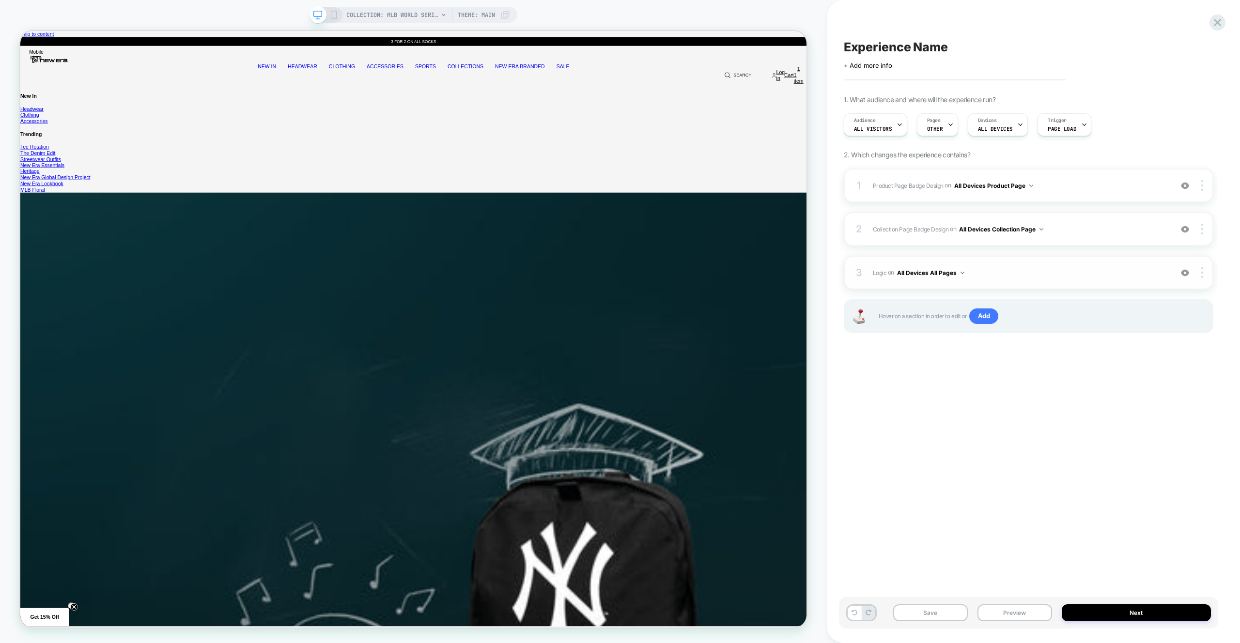
click at [1025, 274] on span "Logic Adding Code Block BEFORE footer on All Devices All Pages" at bounding box center [1020, 273] width 294 height 12
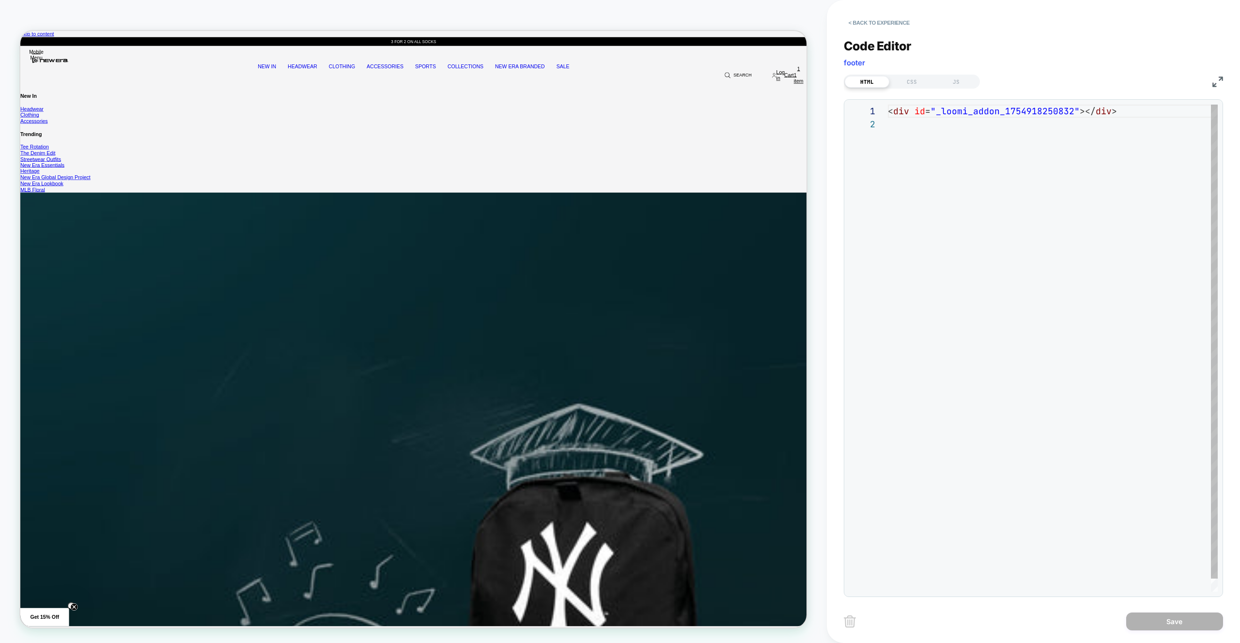
scroll to position [13, 0]
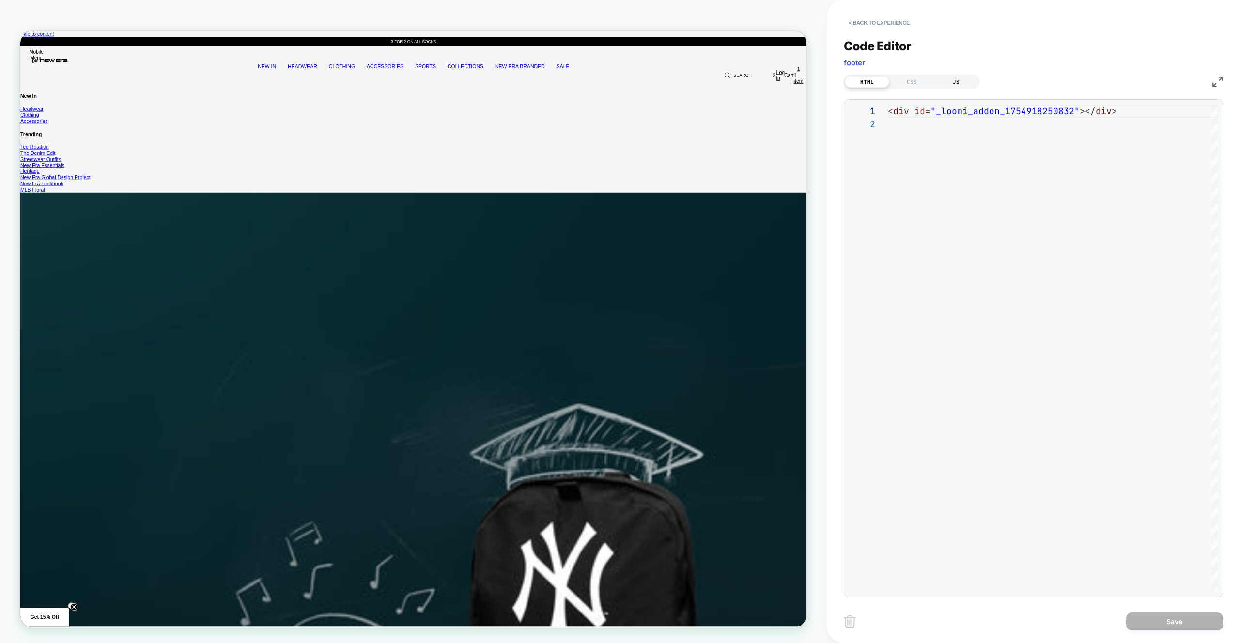
click at [967, 75] on div "HTML CSS JS" at bounding box center [912, 82] width 136 height 14
click at [954, 80] on div "JS" at bounding box center [956, 82] width 45 height 12
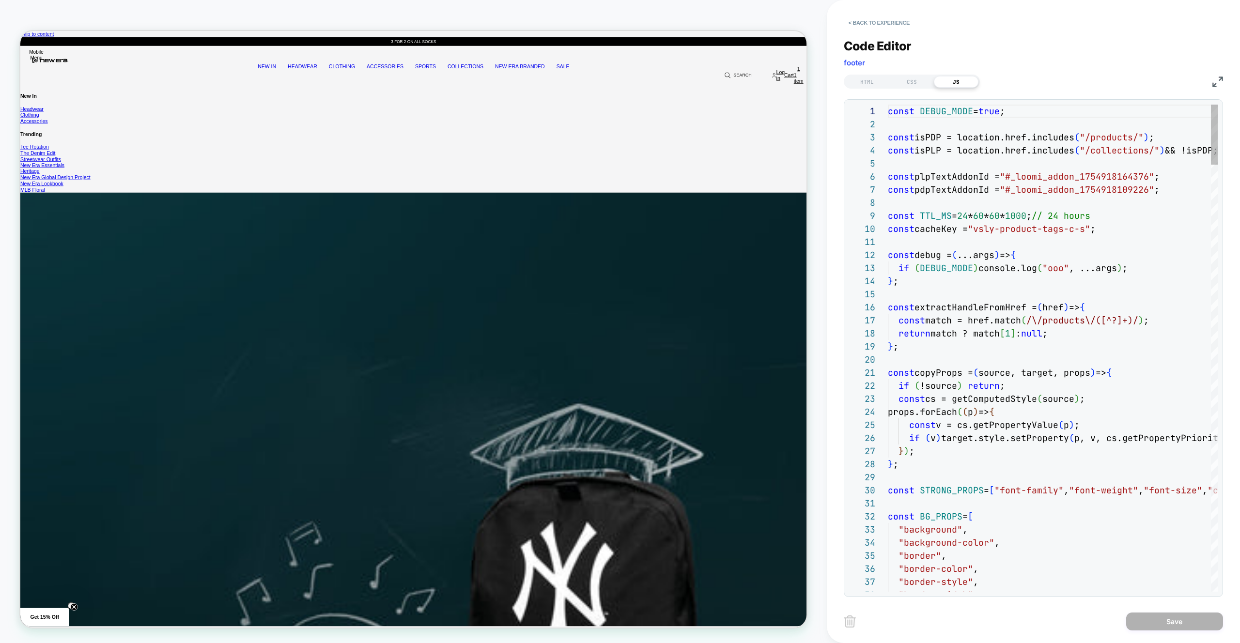
scroll to position [105, 215]
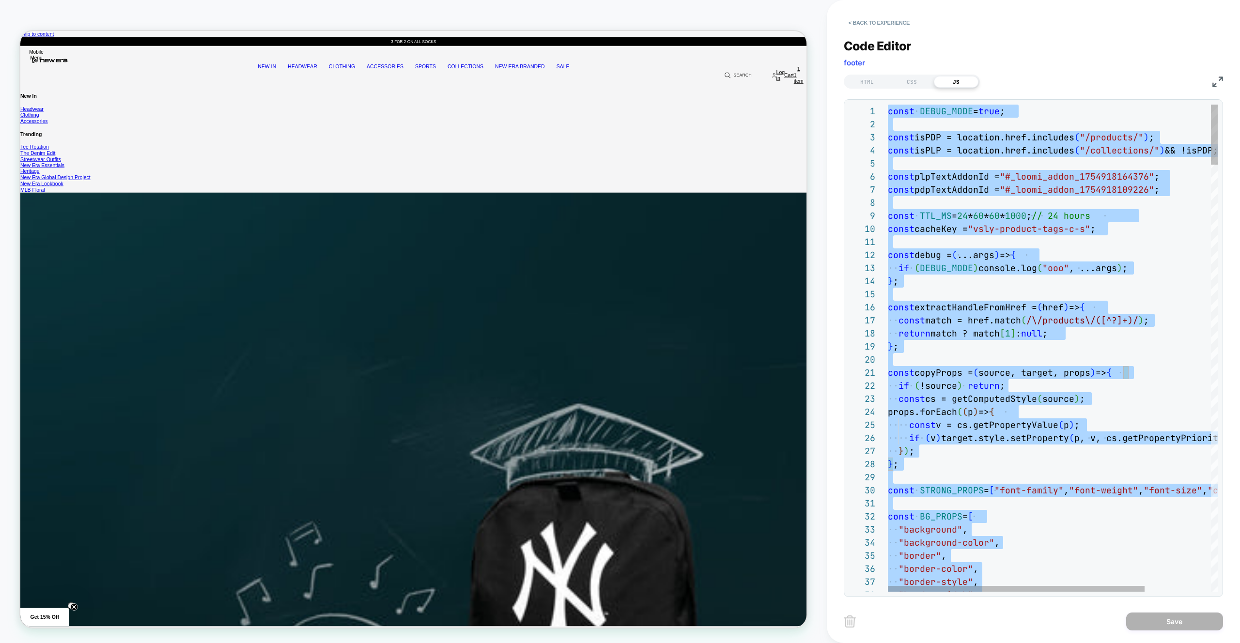
type textarea "**********"
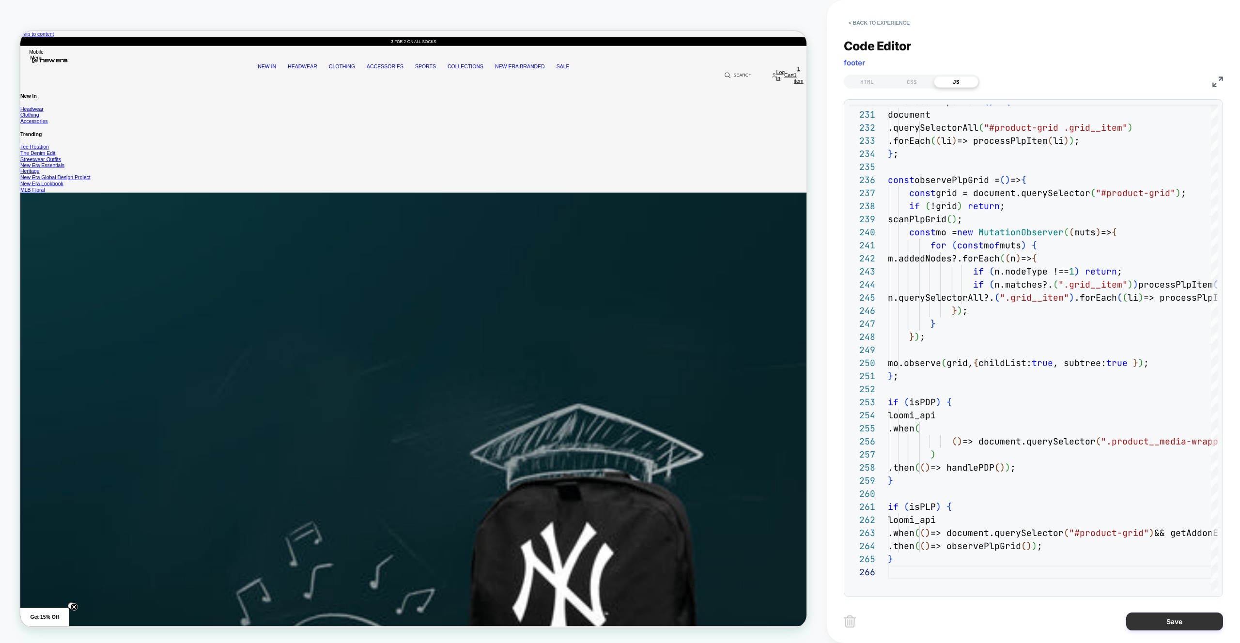
click at [1171, 627] on button "Save" at bounding box center [1174, 622] width 97 height 18
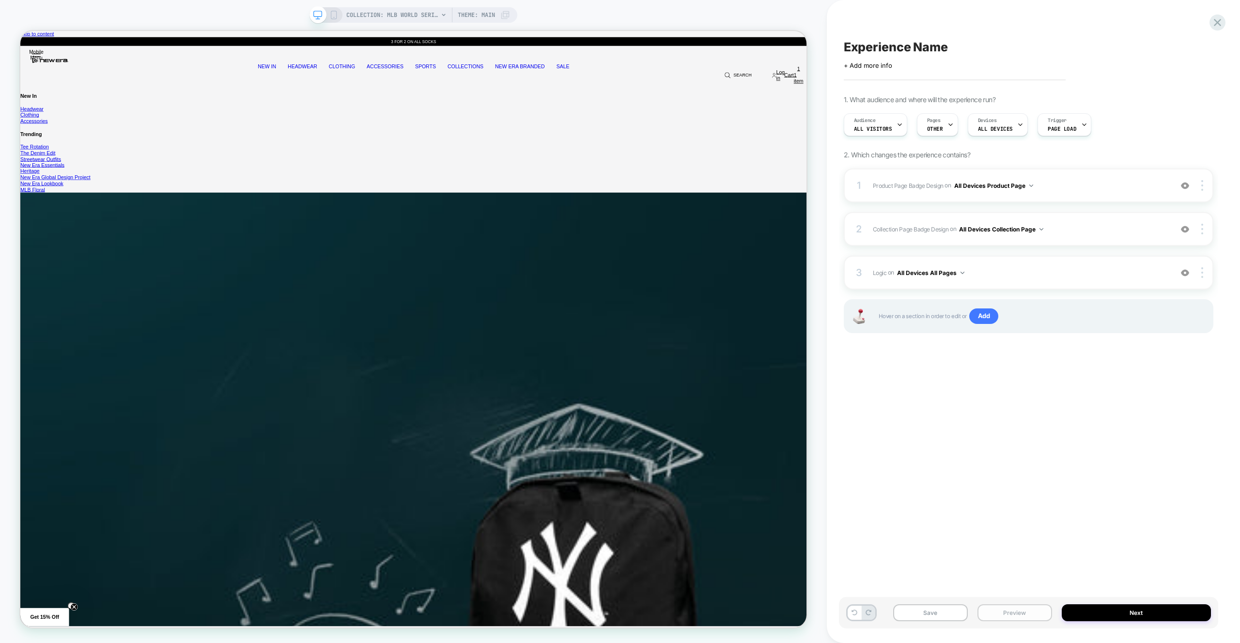
drag, startPoint x: 1030, startPoint y: 614, endPoint x: 1025, endPoint y: 603, distance: 12.3
click at [1030, 614] on button "Preview" at bounding box center [1014, 612] width 75 height 17
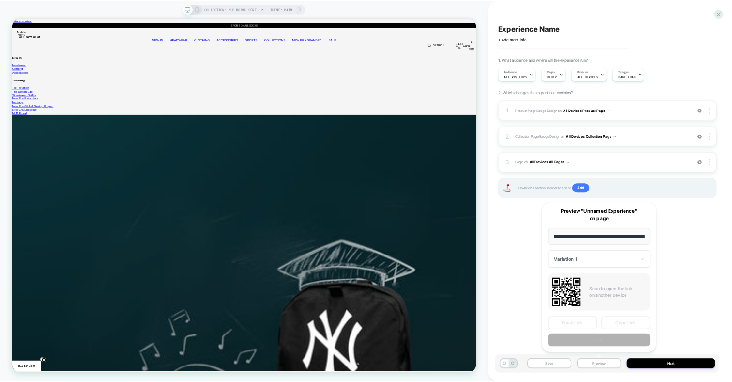
scroll to position [0, 148]
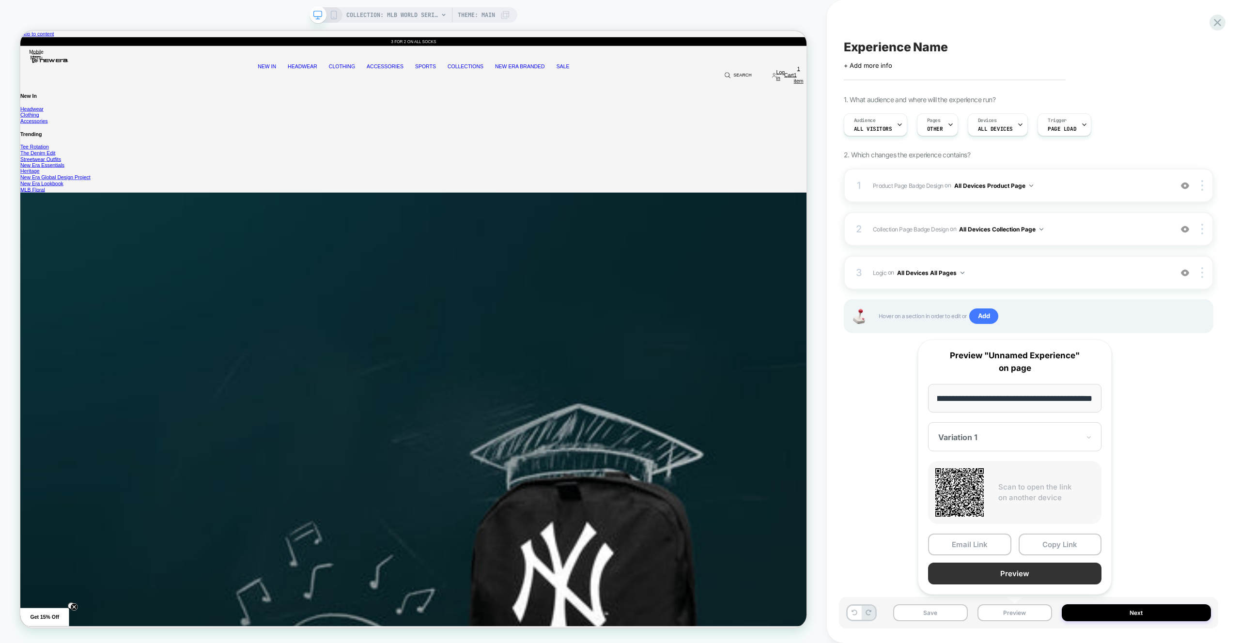
click at [1014, 580] on button "Preview" at bounding box center [1014, 574] width 173 height 22
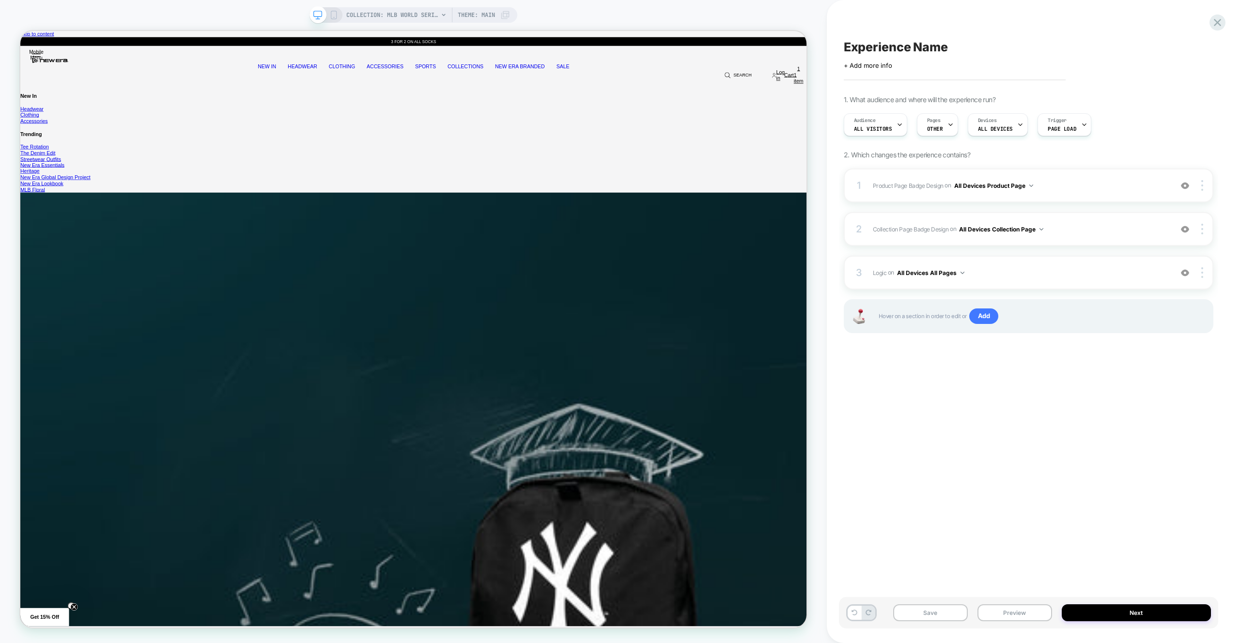
click at [909, 26] on div "Experience Name Click to edit experience details + Add more info 1. What audien…" at bounding box center [1028, 322] width 379 height 624
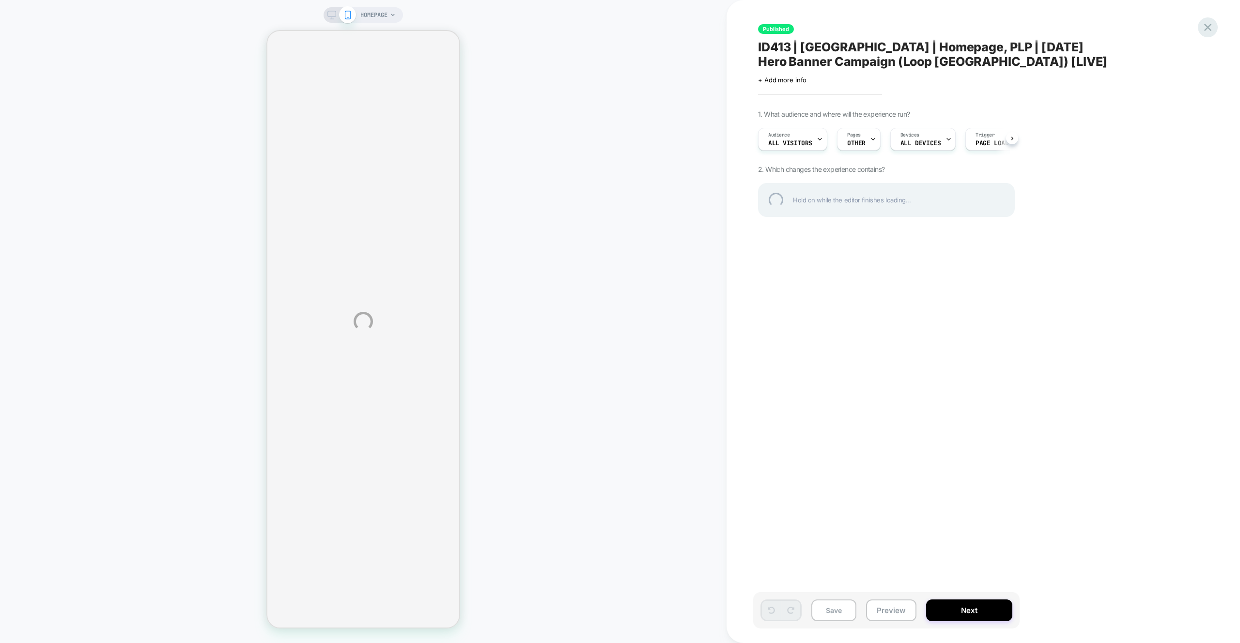
click at [1213, 25] on div at bounding box center [1208, 27] width 20 height 20
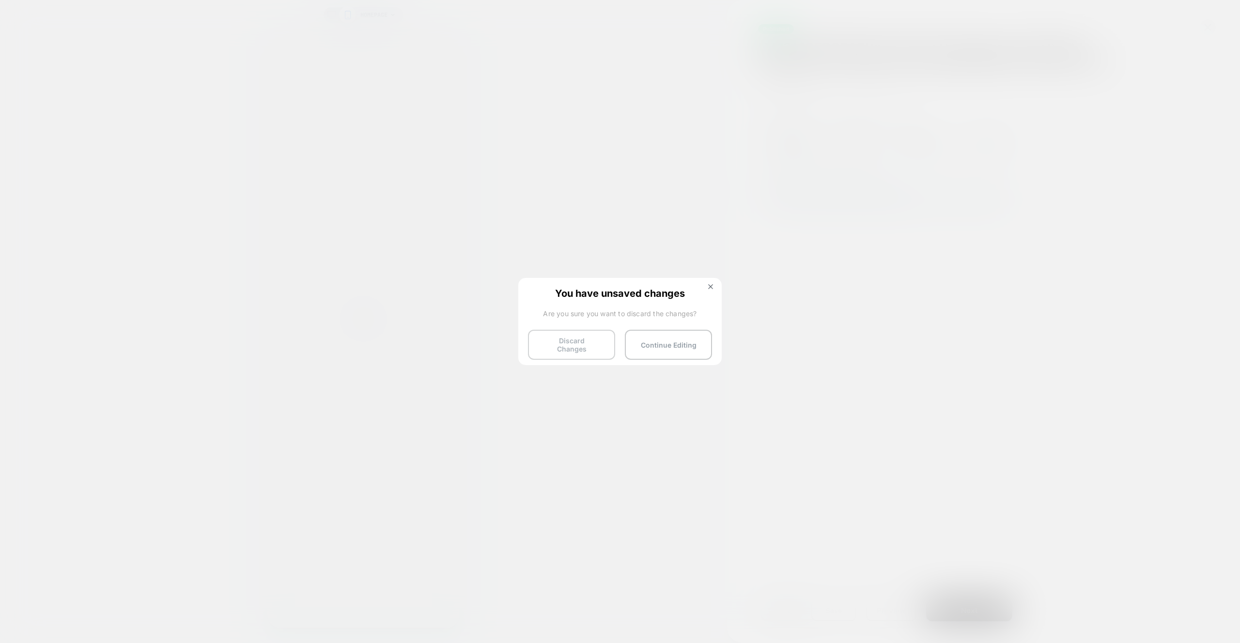
click at [547, 335] on button "Discard Changes" at bounding box center [571, 345] width 87 height 30
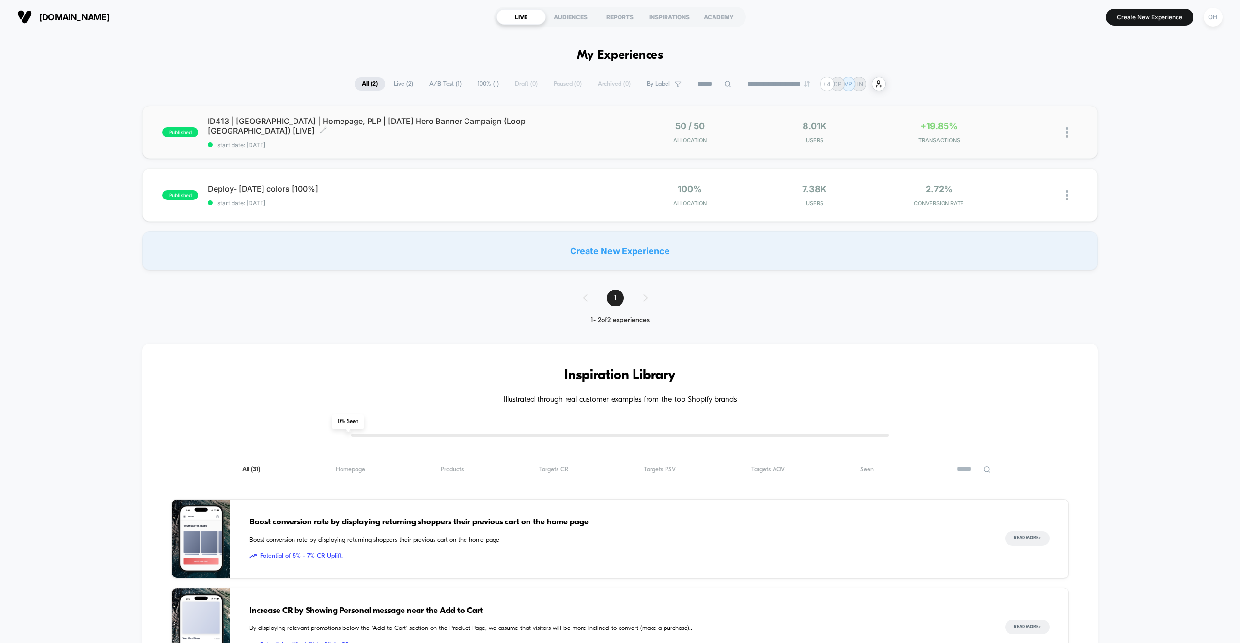
click at [581, 131] on span "ID413 | [GEOGRAPHIC_DATA] | Homepage, PLP | [DATE] Hero Banner Campaign (Loop […" at bounding box center [414, 125] width 412 height 19
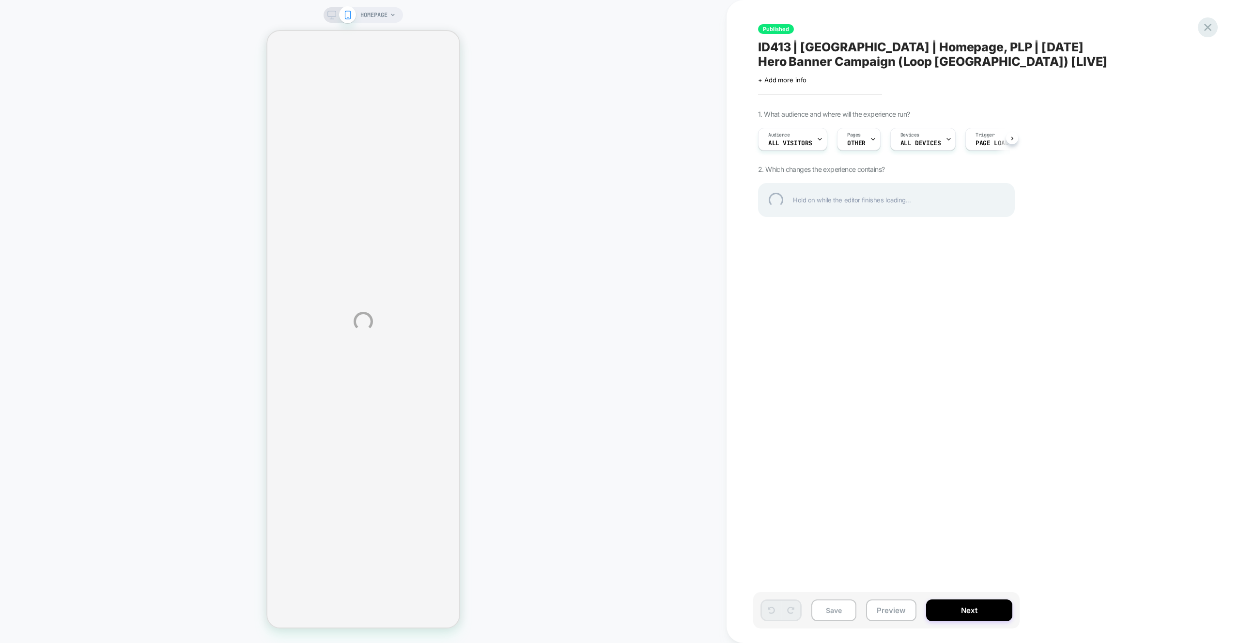
click at [1209, 31] on div at bounding box center [1208, 27] width 20 height 20
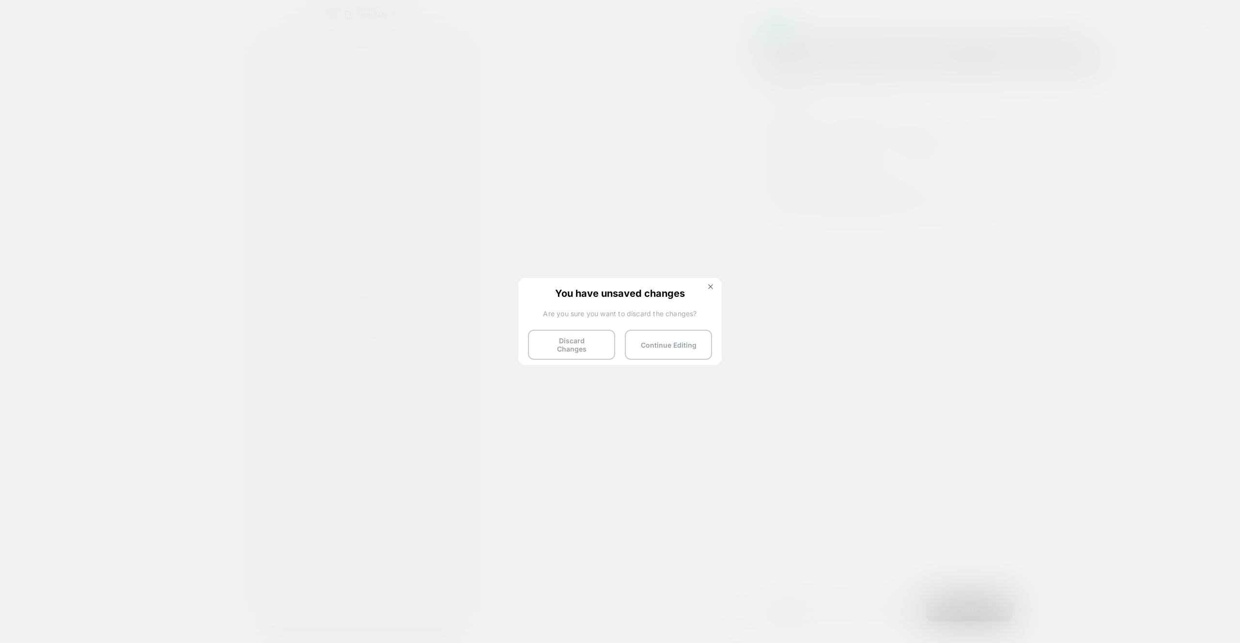
click at [535, 327] on div "You have unsaved changes Are you sure you want to discard the changes? Discard …" at bounding box center [619, 321] width 203 height 86
click at [542, 338] on button "Discard Changes" at bounding box center [571, 345] width 87 height 30
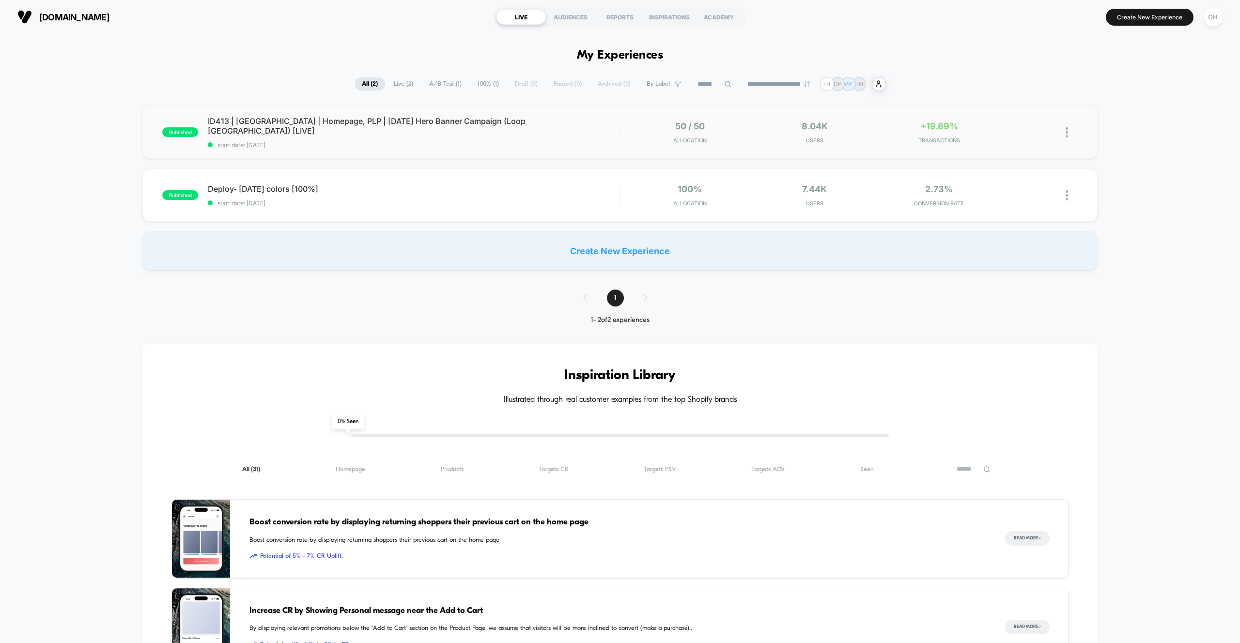
click at [528, 152] on div "published ID413 | [GEOGRAPHIC_DATA] | Homepage, PLP | [DATE] Hero Banner Campai…" at bounding box center [619, 132] width 955 height 53
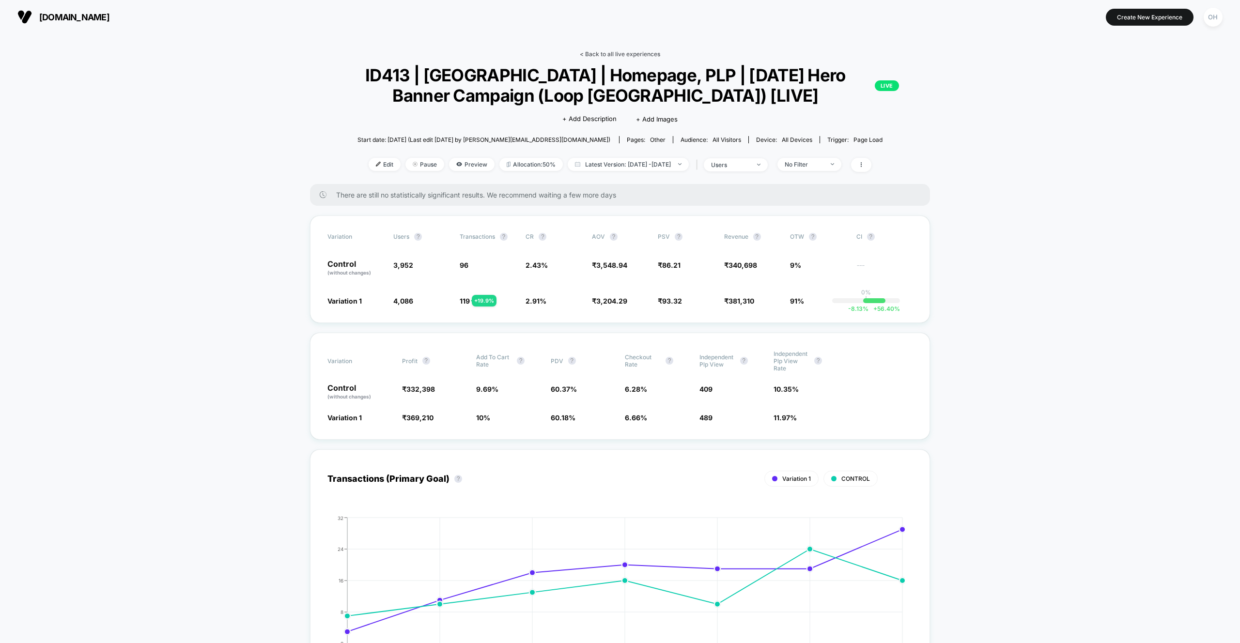
click at [602, 53] on link "< Back to all live experiences" at bounding box center [620, 53] width 80 height 7
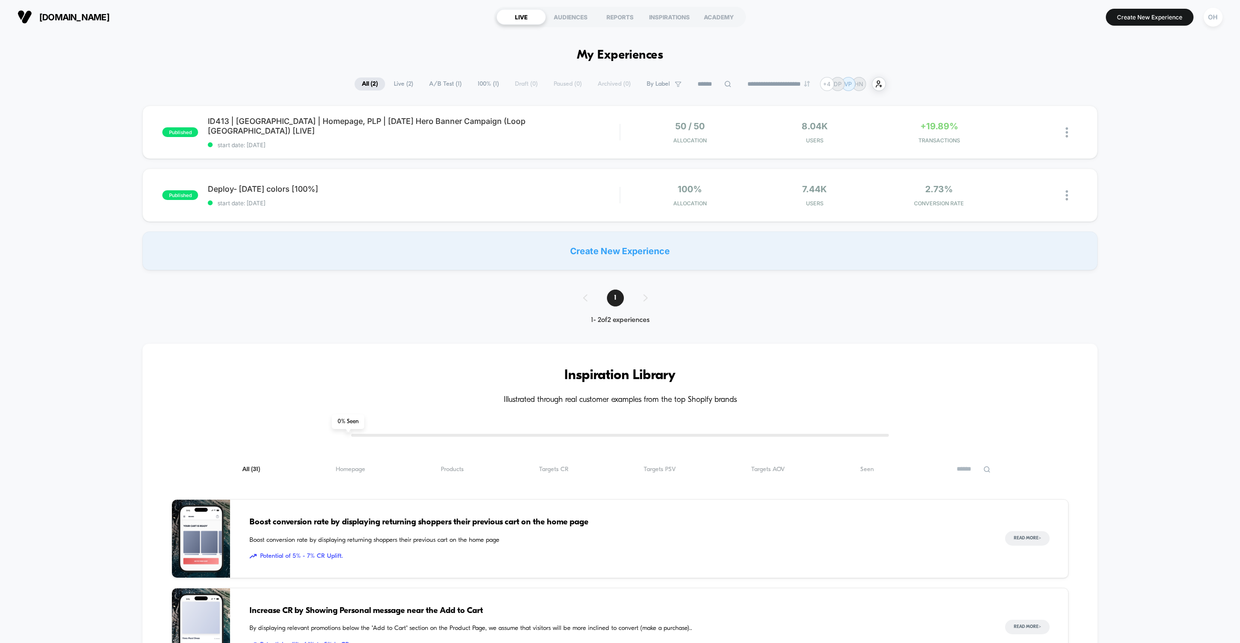
drag, startPoint x: 565, startPoint y: 53, endPoint x: 704, endPoint y: 56, distance: 139.5
drag, startPoint x: 704, startPoint y: 56, endPoint x: 698, endPoint y: 56, distance: 6.3
drag, startPoint x: 657, startPoint y: 56, endPoint x: 596, endPoint y: 48, distance: 62.0
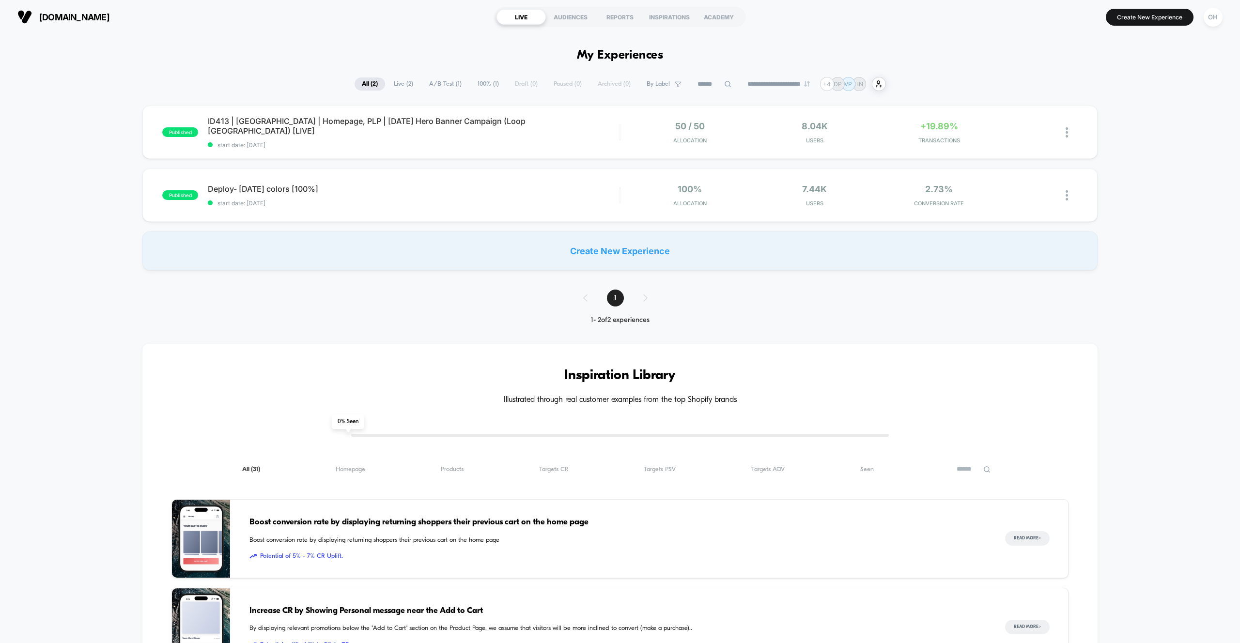
click at [596, 48] on h1 "My Experiences" at bounding box center [620, 55] width 87 height 14
